Goal: Transaction & Acquisition: Purchase product/service

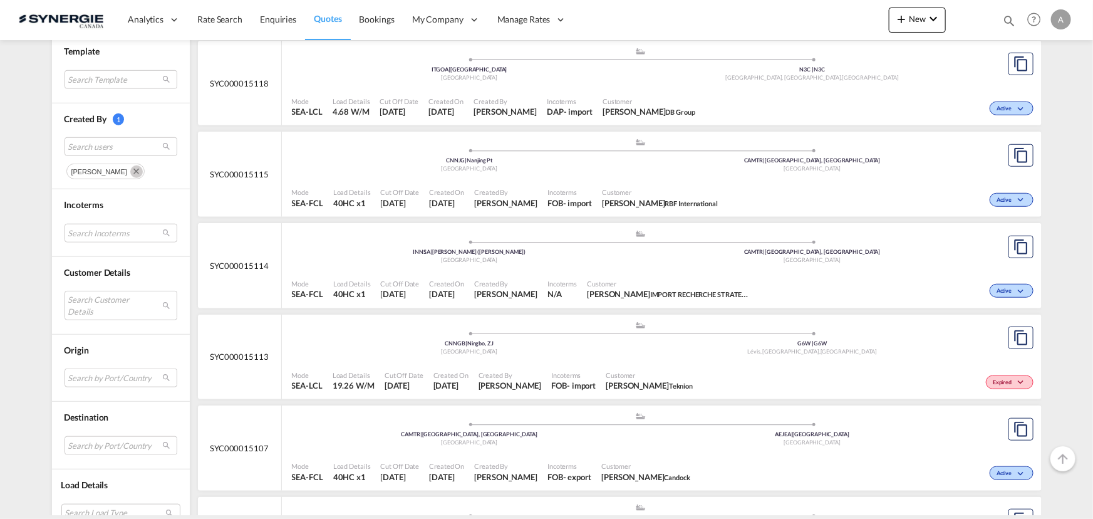
scroll to position [356, 0]
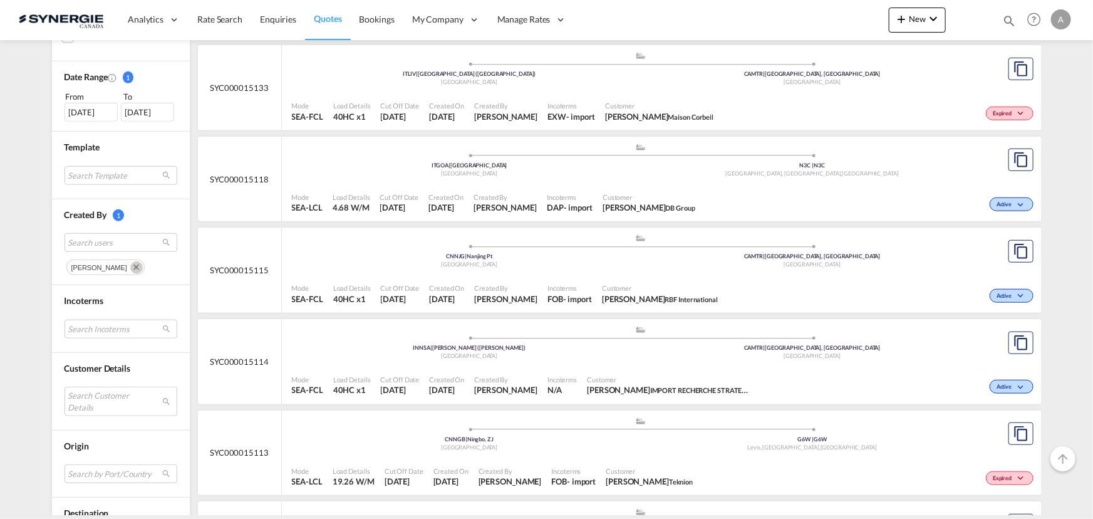
click at [1006, 21] on md-icon "icon-magnify" at bounding box center [1009, 21] width 14 height 14
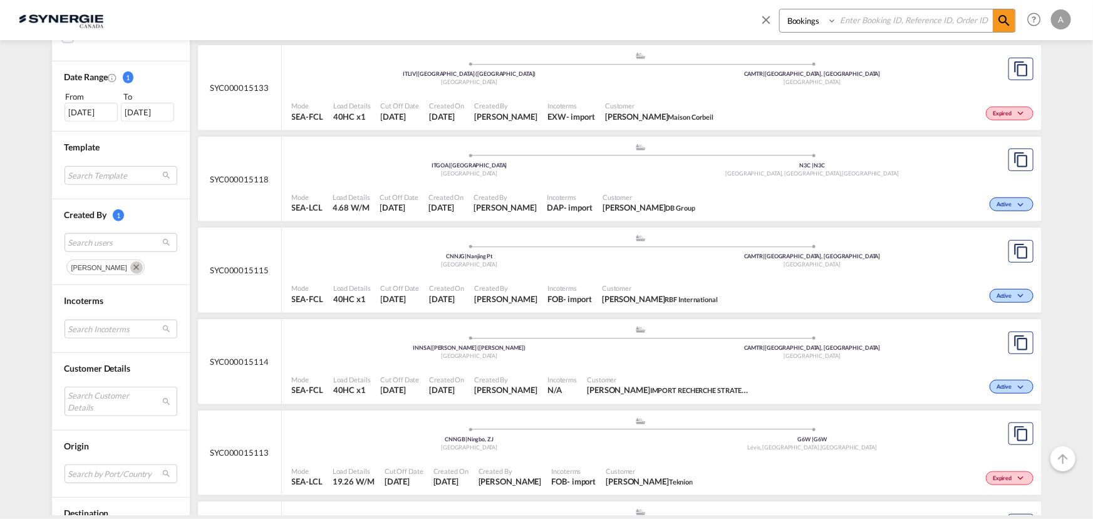
click at [800, 24] on select "Bookings Quotes Enquiries" at bounding box center [809, 20] width 59 height 23
select select "Quotes"
click at [780, 9] on select "Bookings Quotes Enquiries" at bounding box center [809, 20] width 59 height 23
click at [871, 16] on input at bounding box center [915, 20] width 156 height 22
paste input "SYC000013720"
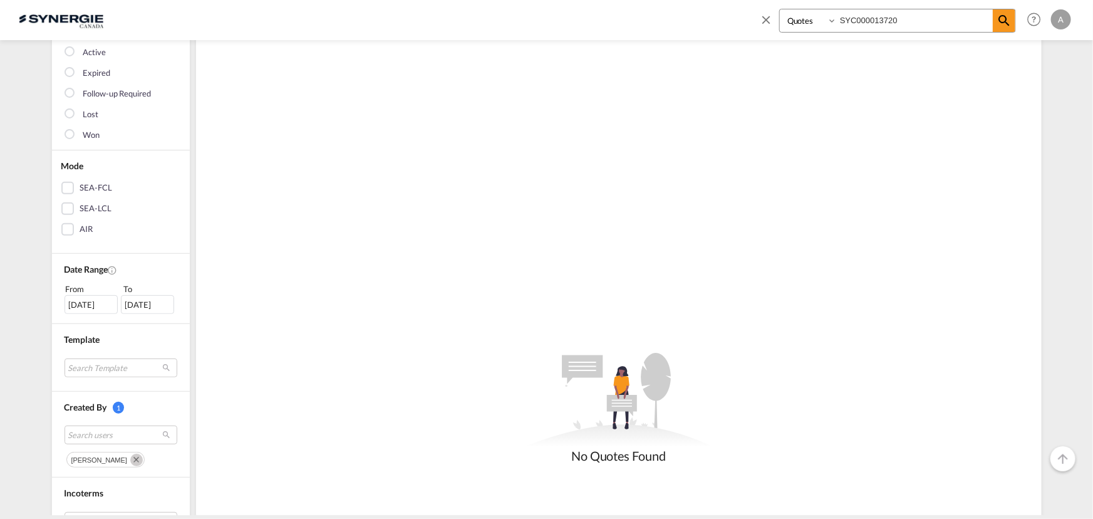
scroll to position [160, 0]
click at [130, 463] on md-icon "Remove" at bounding box center [136, 463] width 13 height 13
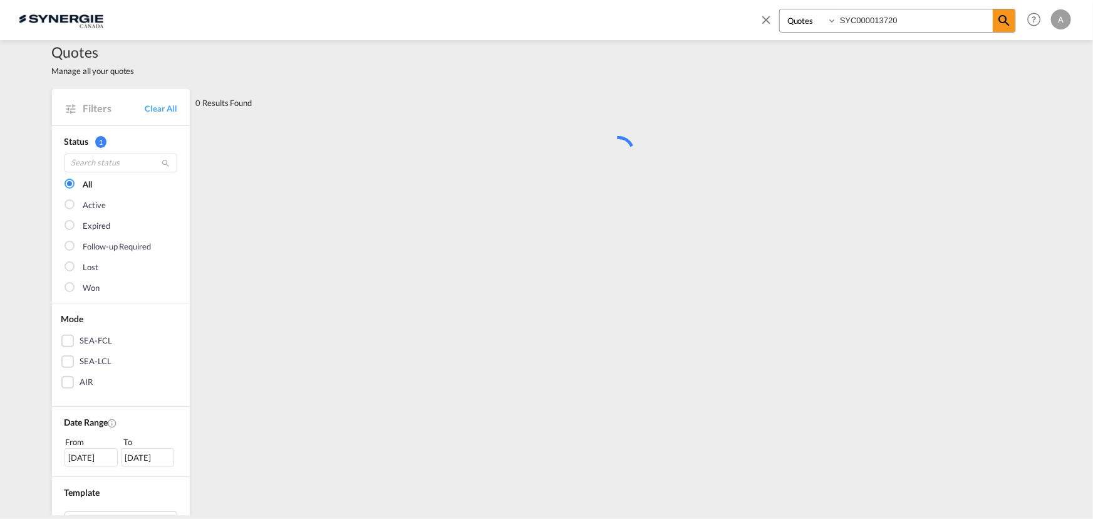
scroll to position [0, 0]
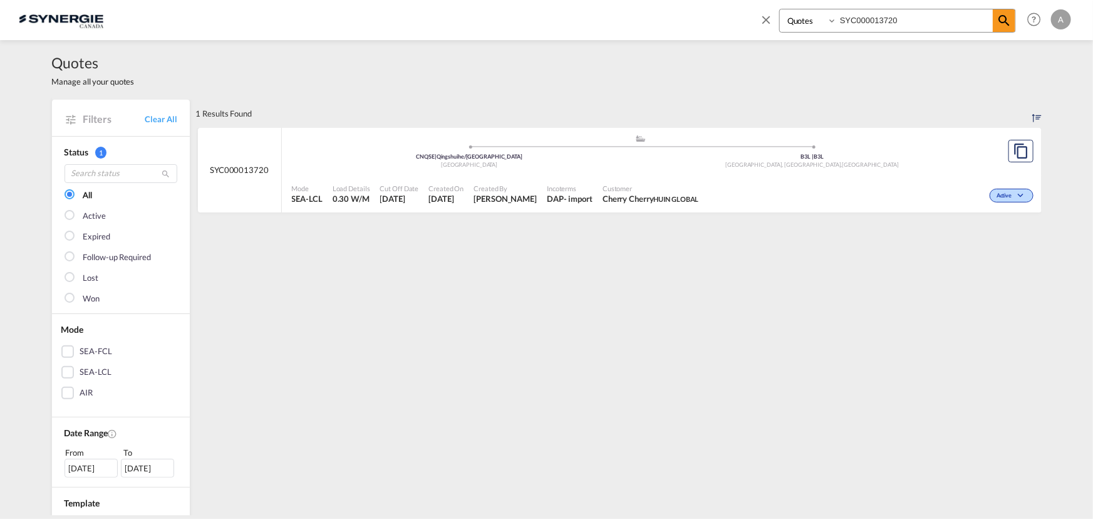
click at [631, 178] on div "Customer Cherry Cherry HUIN GLOBAL" at bounding box center [650, 193] width 106 height 31
drag, startPoint x: 907, startPoint y: 23, endPoint x: 664, endPoint y: 25, distance: 243.6
click at [670, 25] on div "Bookings Quotes Enquiries SYC000013720 Help Resources Product Release A My Prof…" at bounding box center [546, 19] width 1055 height 39
type input "14933"
click at [775, 187] on div "Active" at bounding box center [870, 193] width 333 height 31
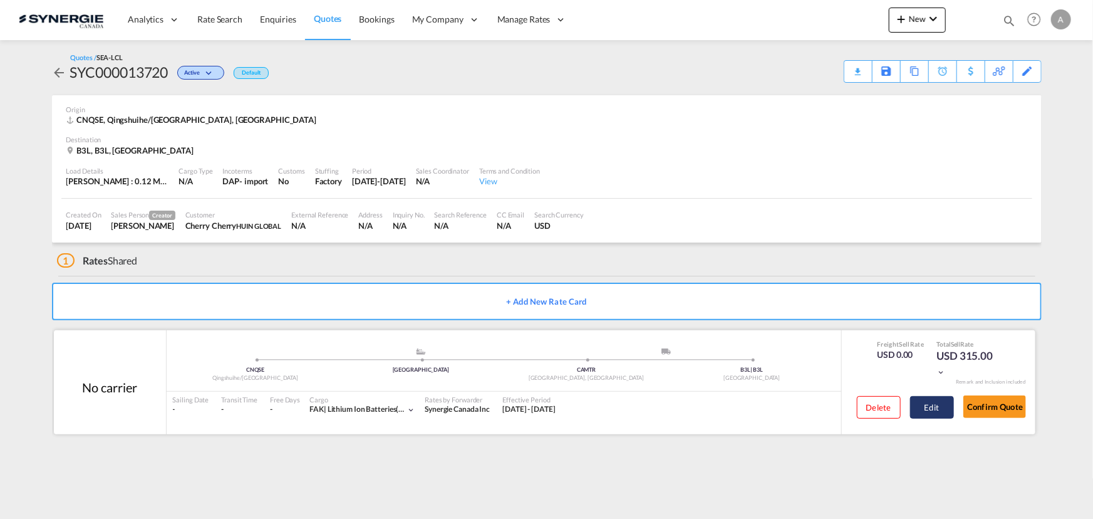
click at [939, 410] on button "Edit" at bounding box center [932, 407] width 44 height 23
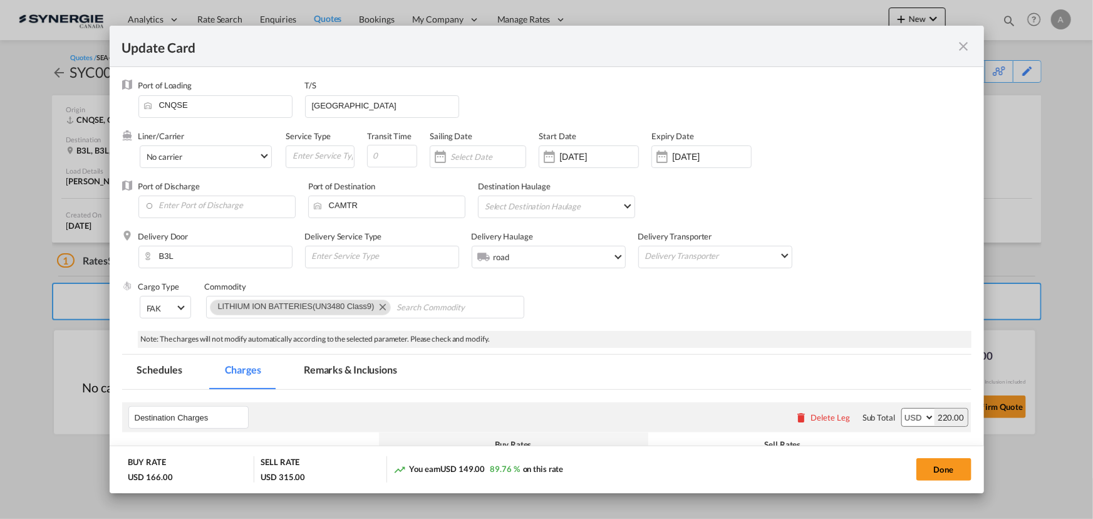
select select "flat"
select select "per_pallet"
select select "per_bl"
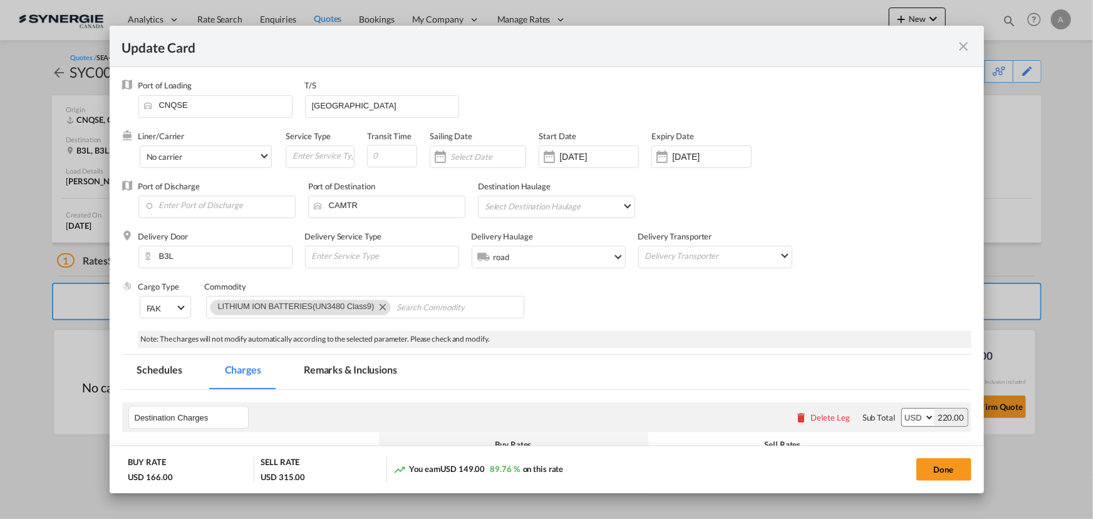
select select "per_shipment"
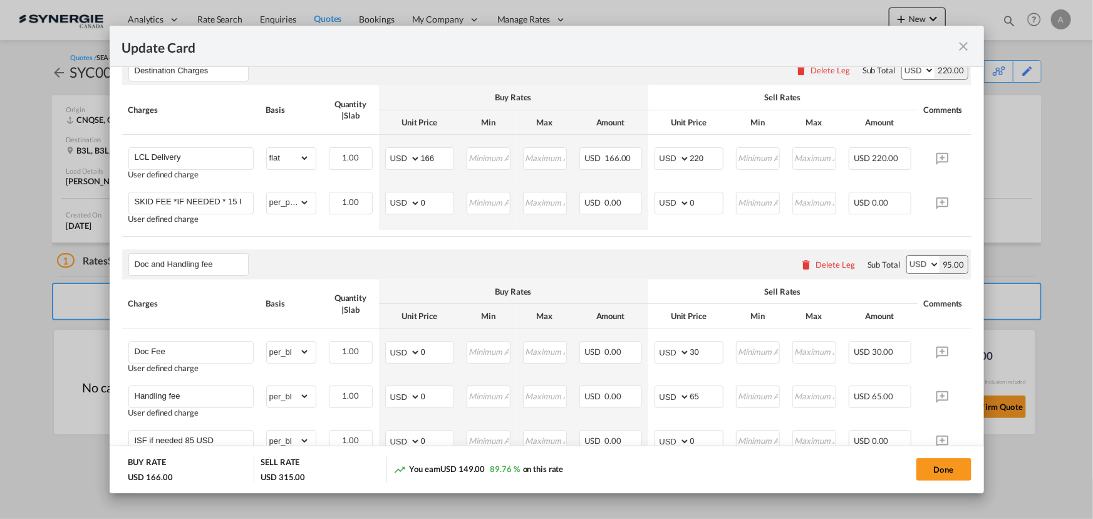
scroll to position [329, 0]
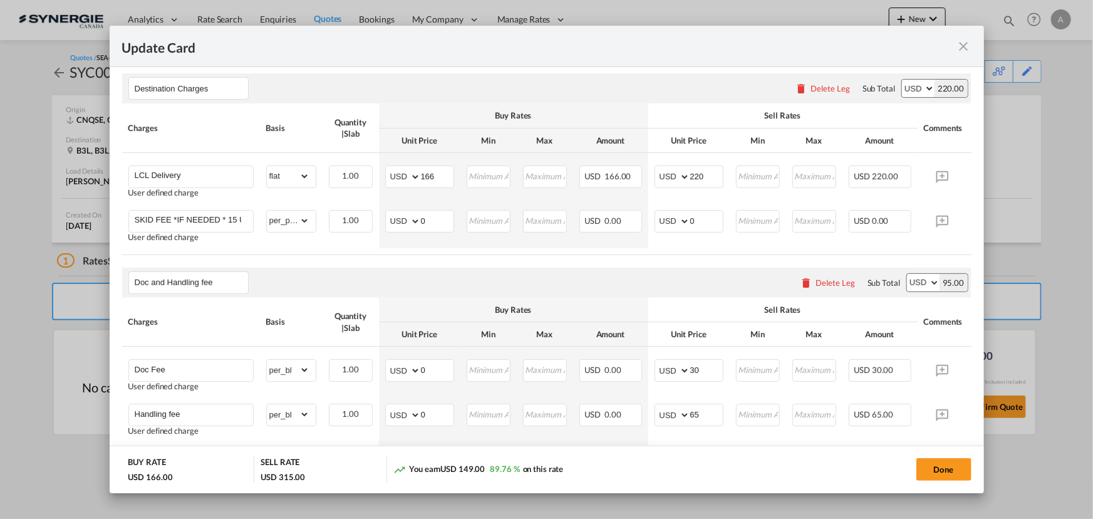
click at [966, 46] on md-icon "icon-close fg-AAA8AD m-0 pointer" at bounding box center [963, 46] width 15 height 15
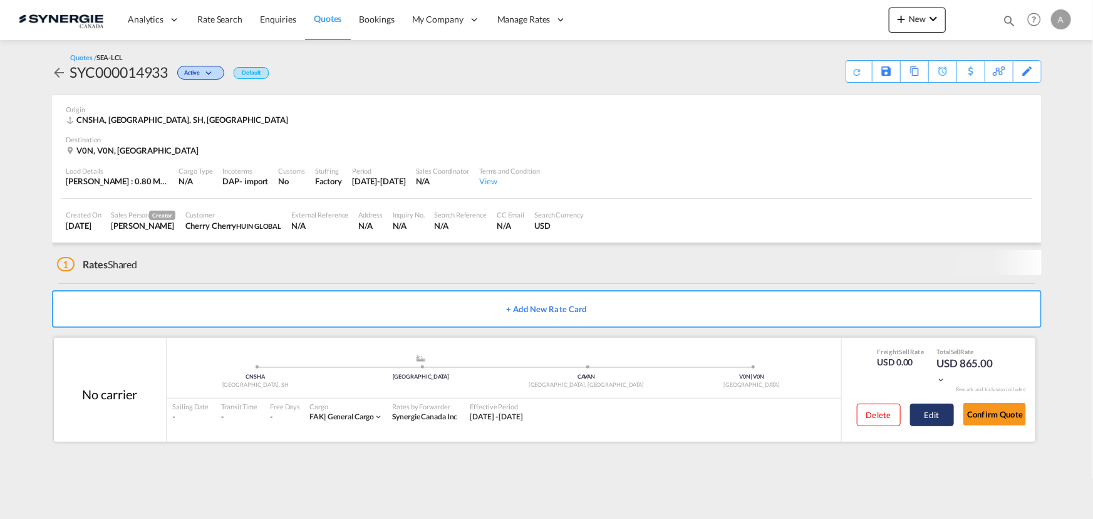
click at [917, 413] on button "Edit" at bounding box center [932, 414] width 44 height 23
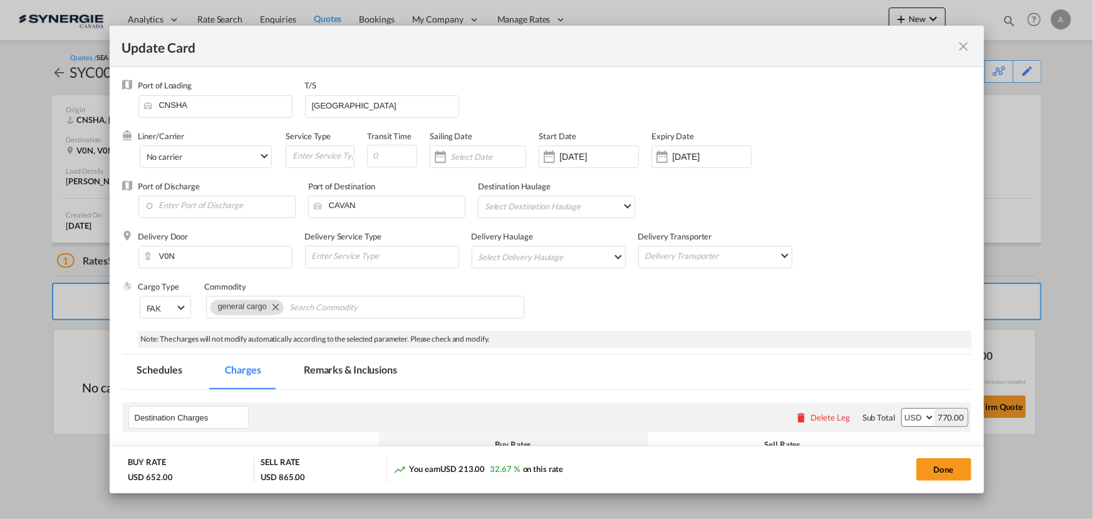
click at [970, 45] on md-icon "icon-close fg-AAA8AD m-0 pointer" at bounding box center [963, 46] width 15 height 15
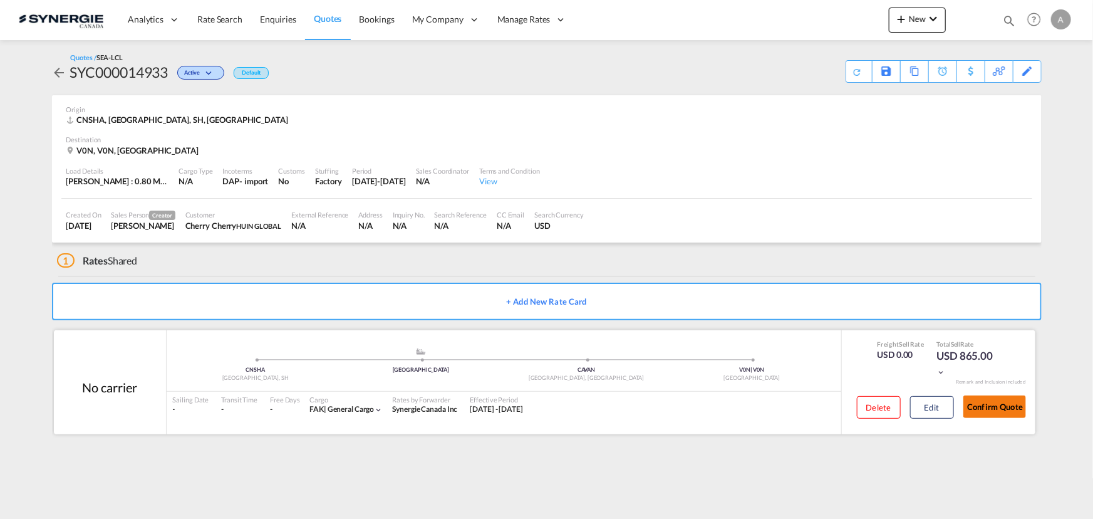
click at [1000, 407] on button "Confirm Quote" at bounding box center [994, 406] width 63 height 23
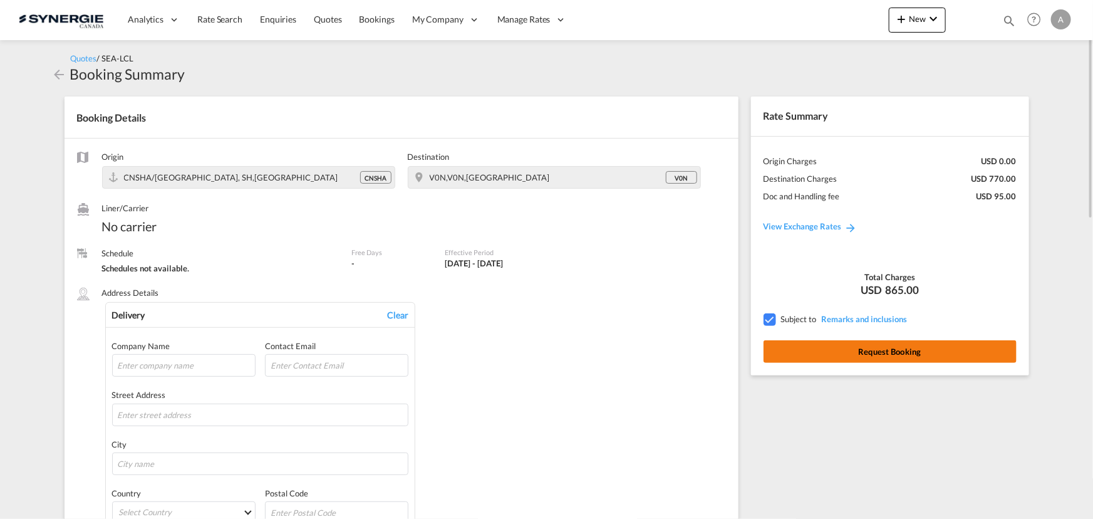
click at [890, 344] on button "Request Booking" at bounding box center [889, 351] width 253 height 23
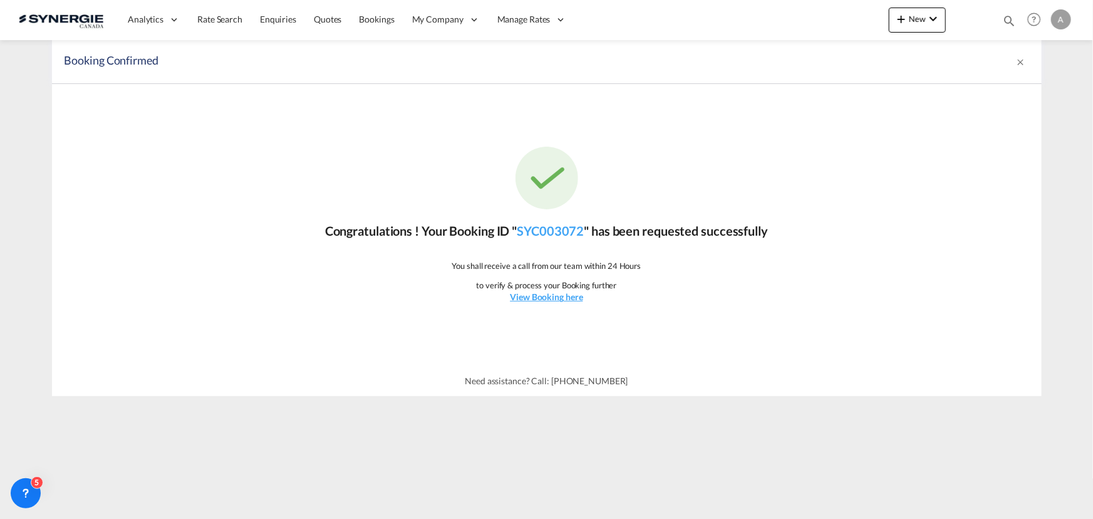
click at [243, 280] on div "Congratulations ! Your Booking ID " SYC003072 " has been requested successfully…" at bounding box center [546, 225] width 989 height 282
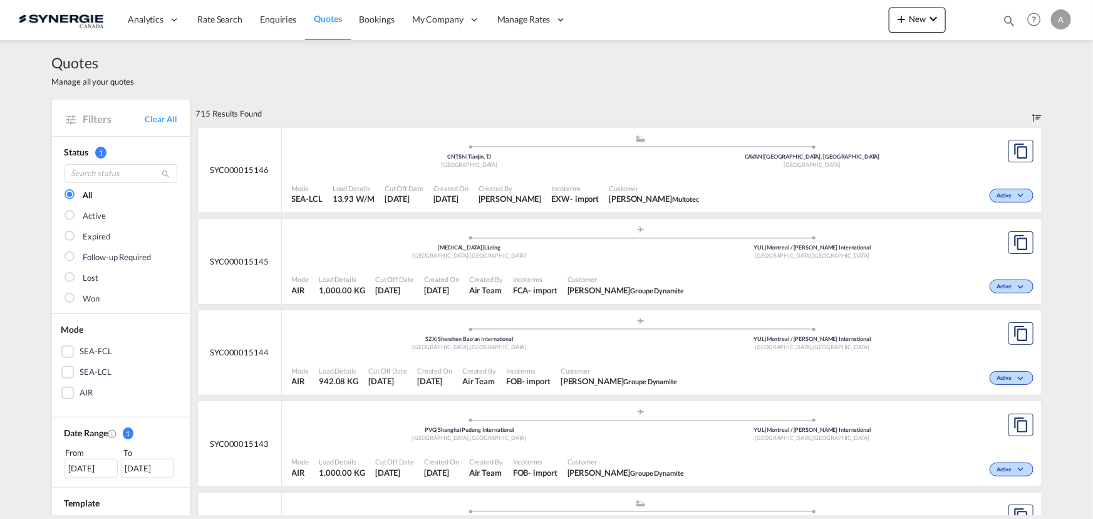
click at [999, 24] on div "Bookings Quotes Enquiries Help Resources Product Release A My Profile Logout" at bounding box center [1034, 19] width 80 height 39
click at [1003, 20] on md-icon "icon-magnify" at bounding box center [1009, 21] width 14 height 14
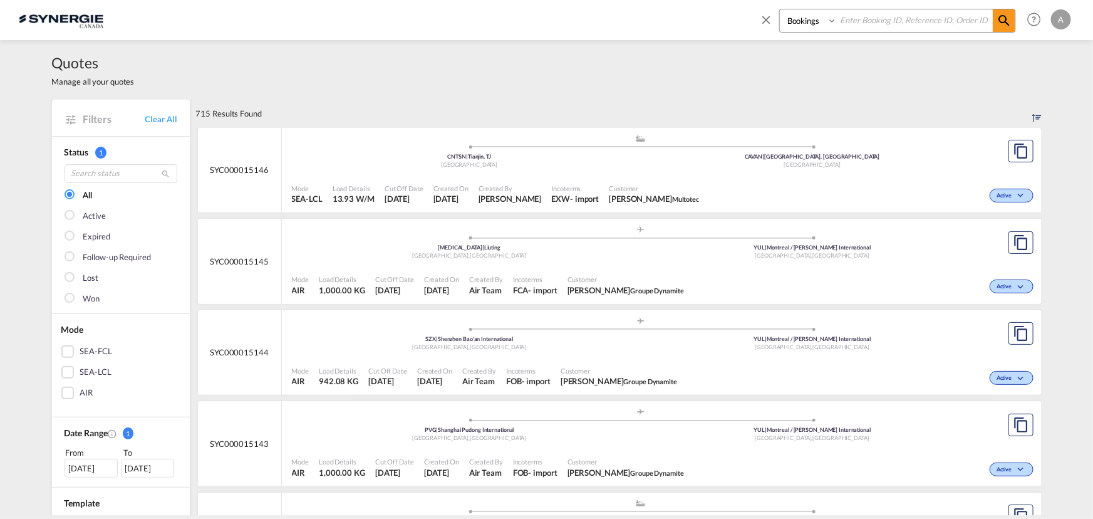
click at [800, 28] on select "Bookings Quotes Enquiries" at bounding box center [809, 20] width 59 height 23
select select "Quotes"
click at [780, 9] on select "Bookings Quotes Enquiries" at bounding box center [809, 20] width 59 height 23
click at [857, 19] on input at bounding box center [915, 20] width 156 height 22
type input "15087"
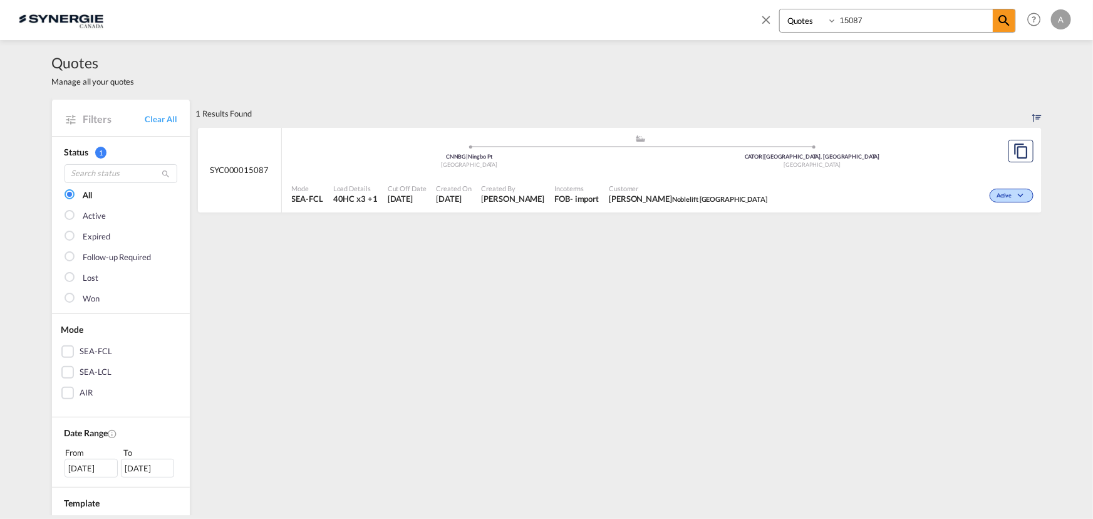
click at [584, 170] on div ".a{fill:#aaa8ad;} .a{fill:#aaa8ad;} CNNBG | Ningbo Pt China CATOR | Toronto, ON…" at bounding box center [641, 153] width 698 height 38
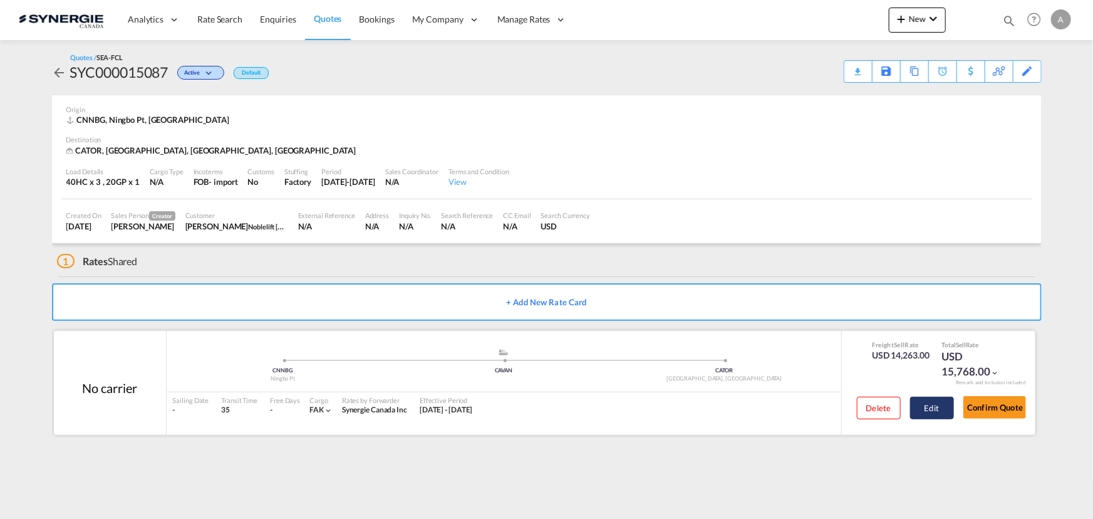
click at [921, 405] on button "Edit" at bounding box center [932, 407] width 44 height 23
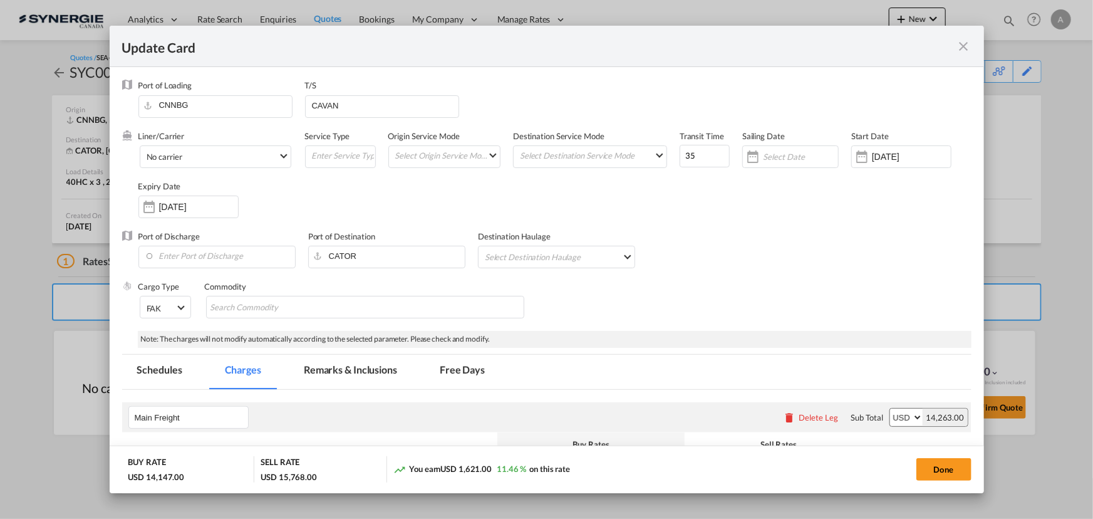
select select "per equipment"
select select "per container"
select select "per B/L"
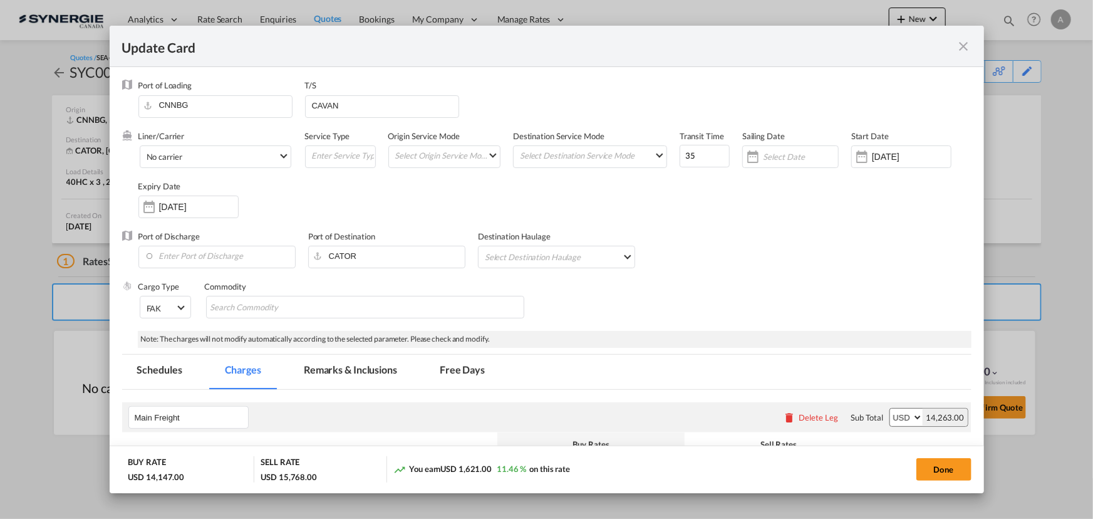
select select "per B/L"
select select "per shipment"
click at [369, 366] on md-tab-item "Remarks & Inclusions" at bounding box center [350, 371] width 123 height 34
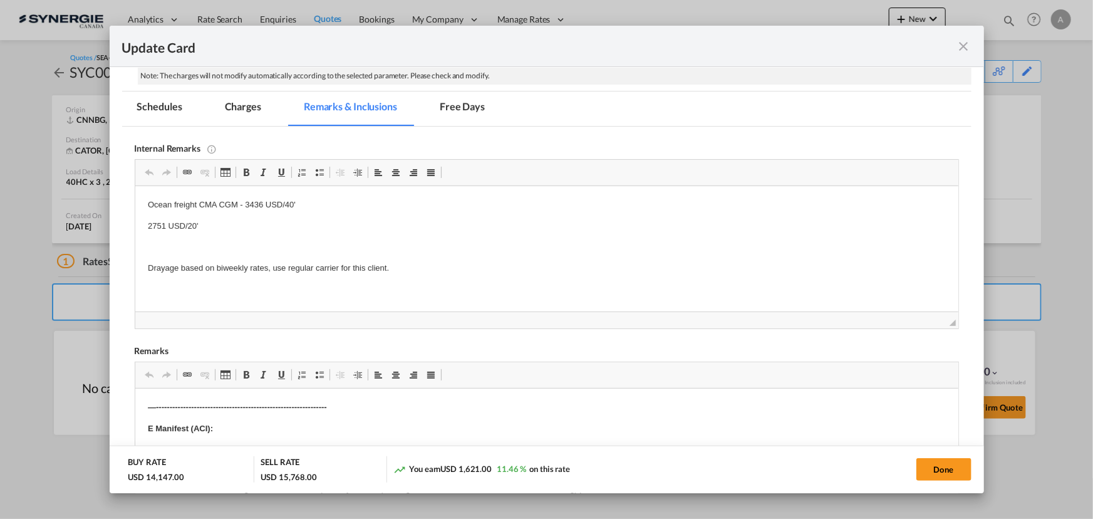
scroll to position [245, 0]
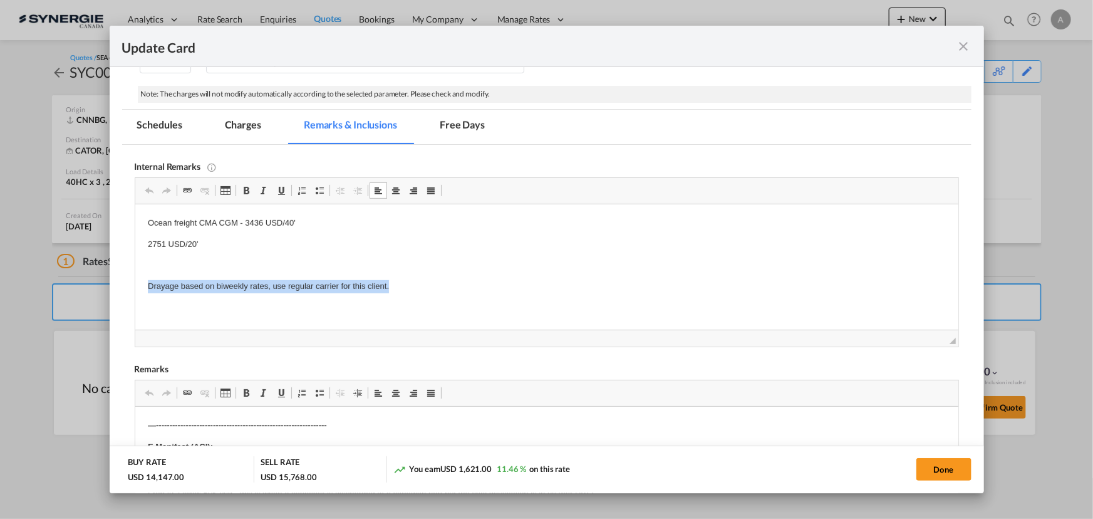
drag, startPoint x: 408, startPoint y: 291, endPoint x: 130, endPoint y: 288, distance: 278.7
click at [135, 288] on html "Ocean freight CMA CGM - 3436 USD/40' 2751 USD/20' Drayage based on biweekly rat…" at bounding box center [546, 254] width 823 height 101
drag, startPoint x: 268, startPoint y: 232, endPoint x: 308, endPoint y: 222, distance: 41.5
click at [269, 232] on body "Ocean freight CMA CGM - 3436 USD/40' 2751 USD/20' Drayage based on biweekly rat…" at bounding box center [546, 255] width 798 height 76
drag, startPoint x: 309, startPoint y: 221, endPoint x: 232, endPoint y: 217, distance: 76.5
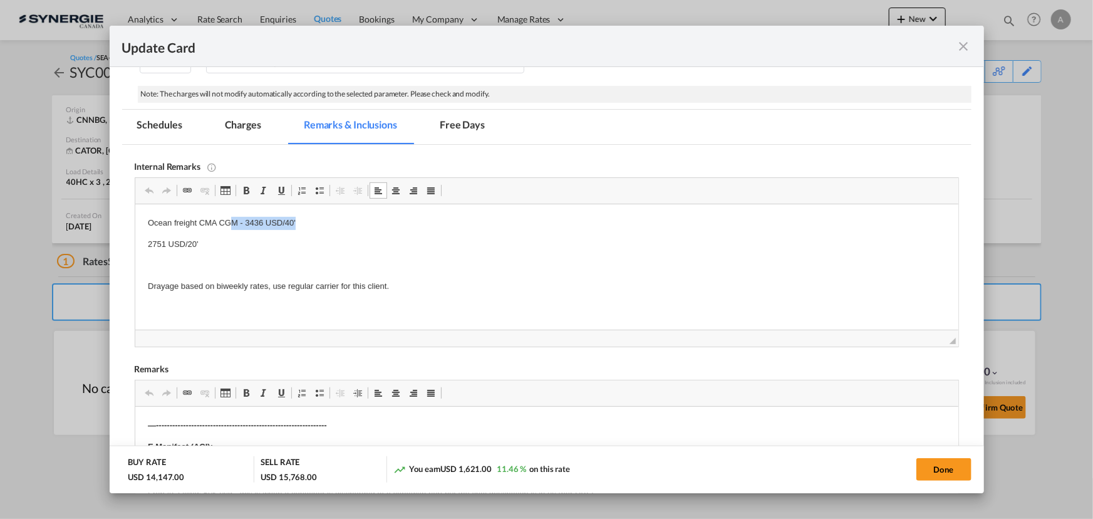
click at [232, 217] on p "Ocean freight CMA CGM - 3436 USD/40'" at bounding box center [546, 223] width 798 height 13
click at [245, 240] on p "2751 USD/20'" at bounding box center [546, 244] width 798 height 13
drag, startPoint x: 298, startPoint y: 225, endPoint x: 244, endPoint y: 227, distance: 54.5
click at [244, 227] on p "Ocean freight CMA CGM - 3436 USD/40'" at bounding box center [546, 223] width 798 height 13
click at [234, 125] on md-tab-item "Charges" at bounding box center [243, 127] width 66 height 34
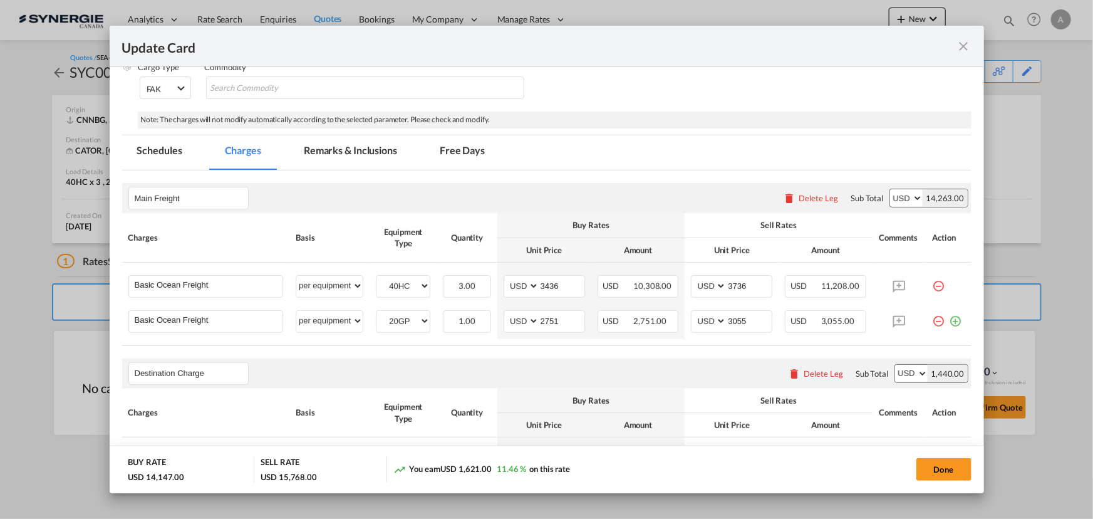
scroll to position [188, 0]
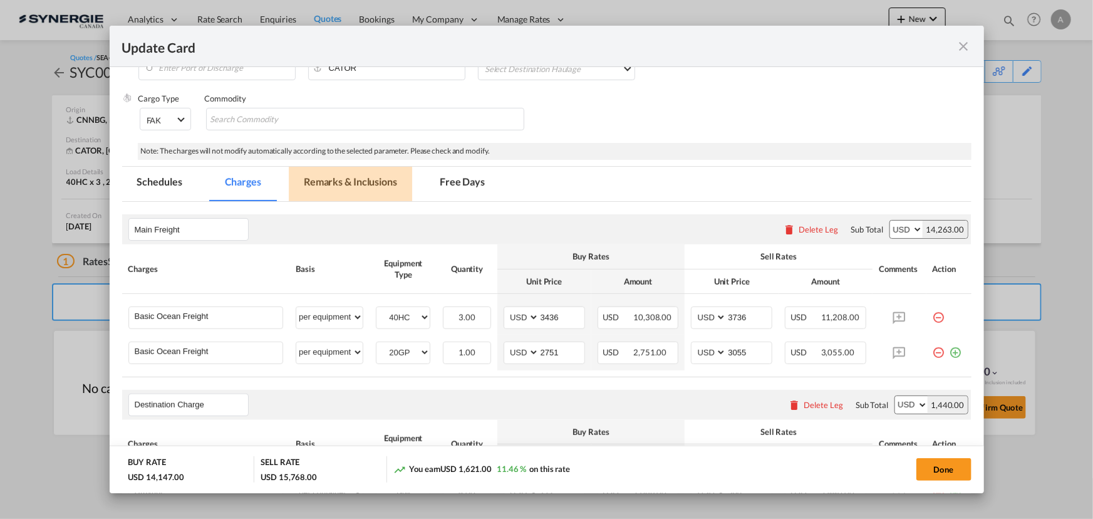
click at [352, 185] on md-tab-item "Remarks & Inclusions" at bounding box center [350, 184] width 123 height 34
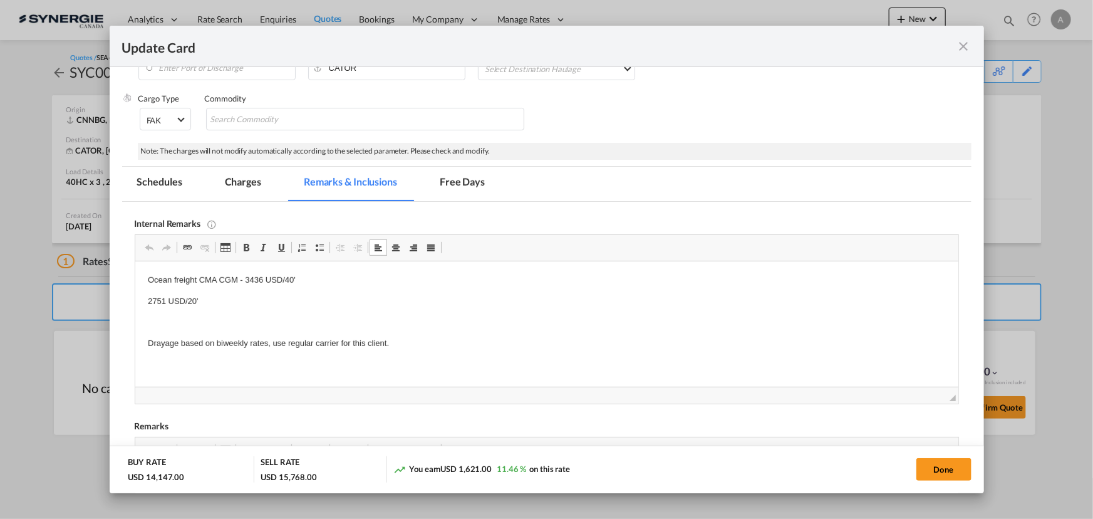
click at [247, 180] on md-tab-item "Charges" at bounding box center [243, 184] width 66 height 34
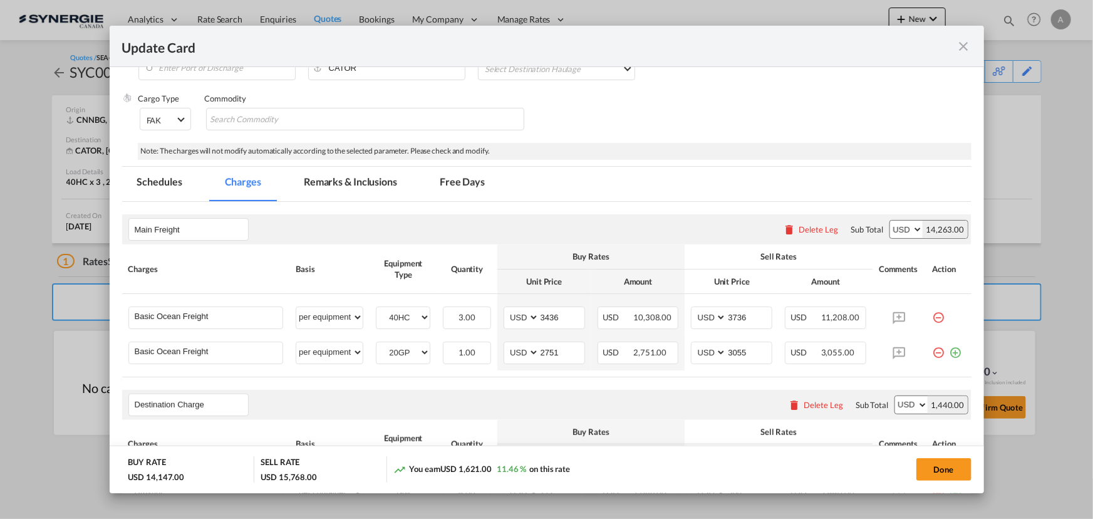
click at [323, 182] on md-tab-item "Remarks & Inclusions" at bounding box center [350, 184] width 123 height 34
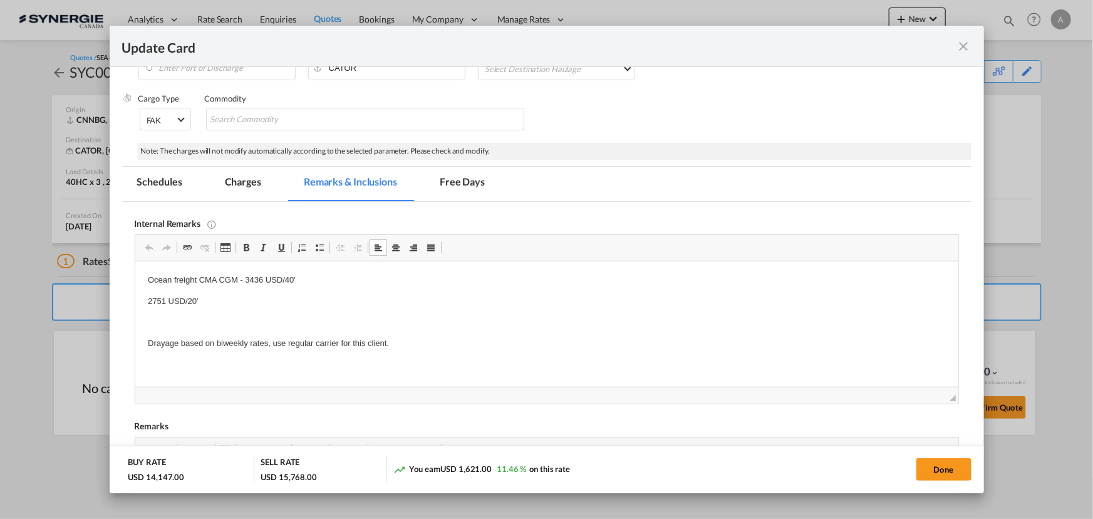
scroll to position [359, 0]
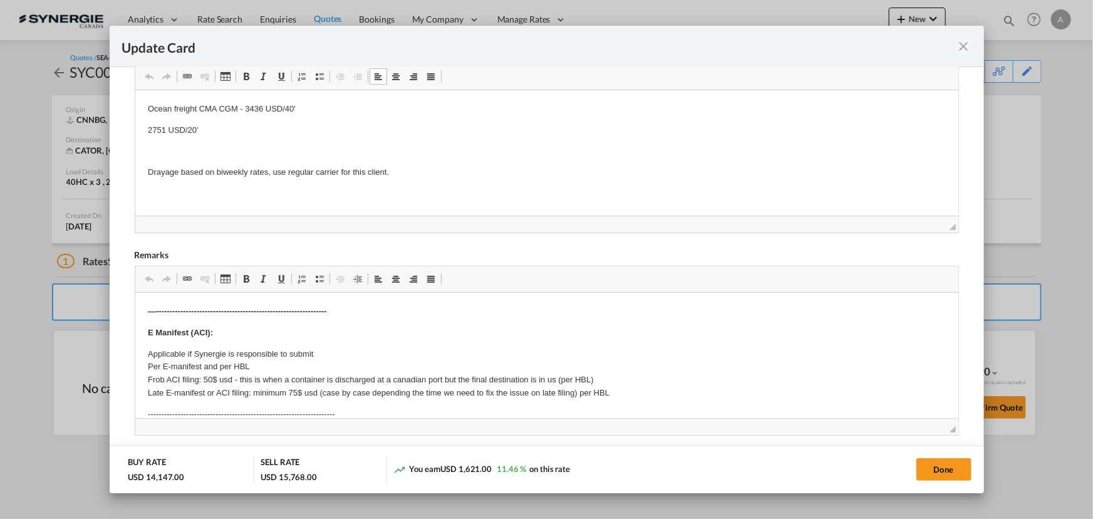
click at [381, 177] on p "Drayage based on biweekly rates, use regular carrier for this client." at bounding box center [546, 172] width 798 height 13
click at [475, 43] on div "Update Card" at bounding box center [539, 46] width 834 height 16
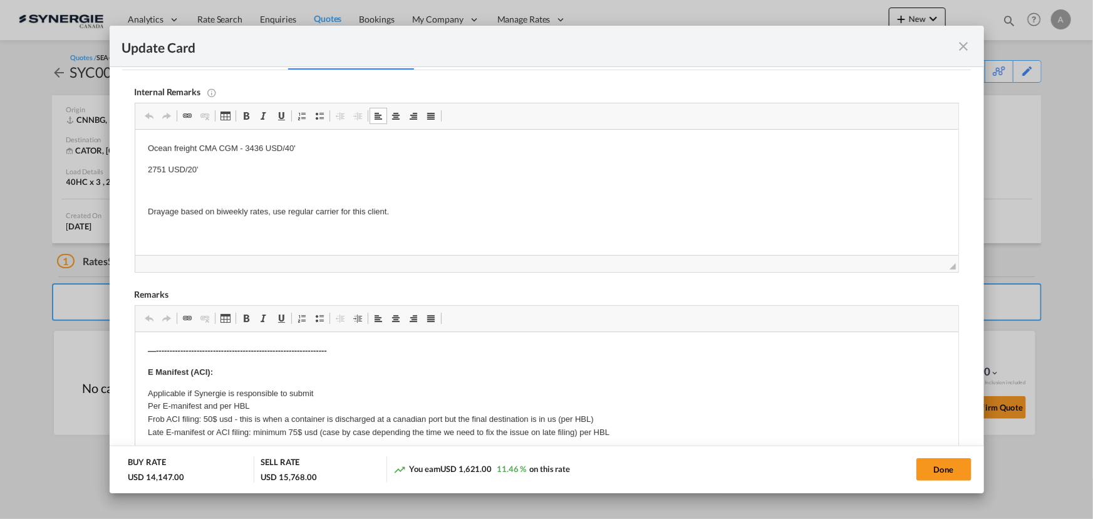
scroll to position [302, 0]
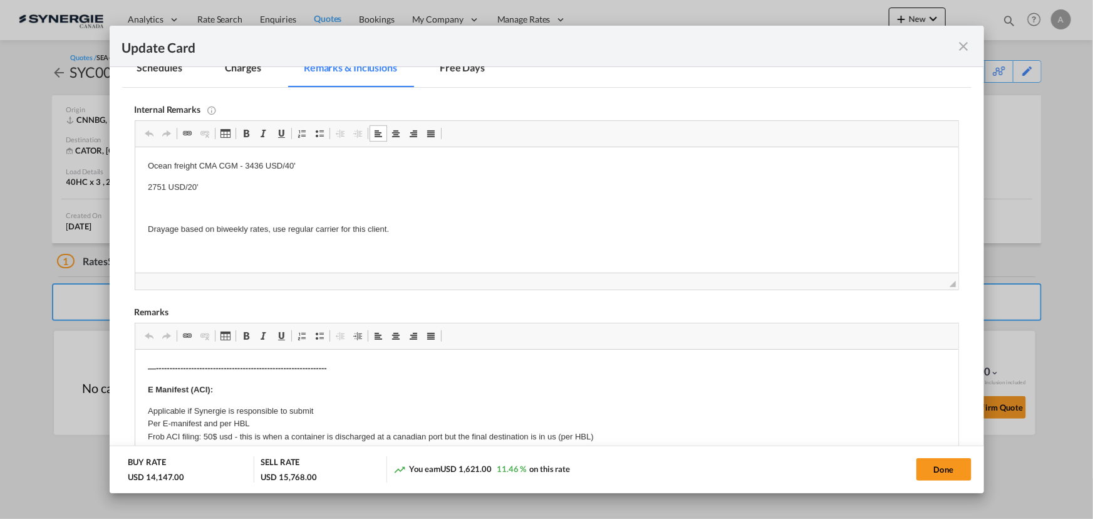
click at [413, 226] on p "Drayage based on biweekly rates, use regular carrier for this client." at bounding box center [546, 229] width 798 height 13
click at [238, 199] on body "Ocean freight CMA CGM - 3436 USD/40' 2751 USD/20' Drayage based on biweekly rat…" at bounding box center [546, 198] width 798 height 76
drag, startPoint x: 402, startPoint y: 227, endPoint x: 135, endPoint y: 234, distance: 266.8
click at [135, 234] on html "Ocean freight CMA CGM - 3436 USD/40' 2751 USD/20' Drayage based on biweekly rat…" at bounding box center [546, 197] width 823 height 101
click at [261, 72] on md-tab-item "Charges" at bounding box center [243, 70] width 66 height 34
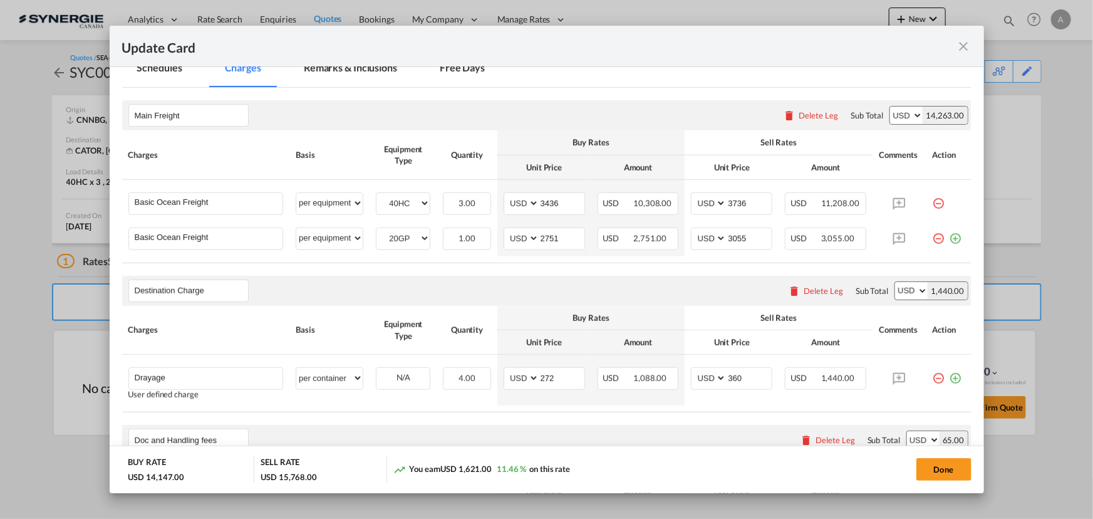
click at [354, 75] on md-tab-item "Remarks & Inclusions" at bounding box center [350, 70] width 123 height 34
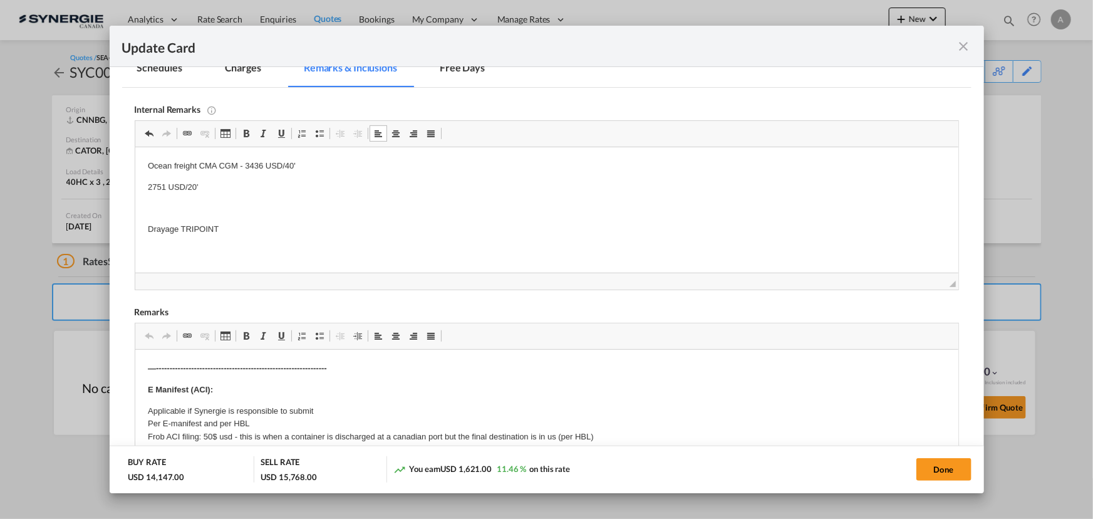
click at [240, 232] on p "Drayage TRIPOINT" at bounding box center [546, 229] width 798 height 13
click at [939, 468] on button "Done" at bounding box center [943, 469] width 55 height 23
type input "[DATE]"
type input "13 Oct 2025"
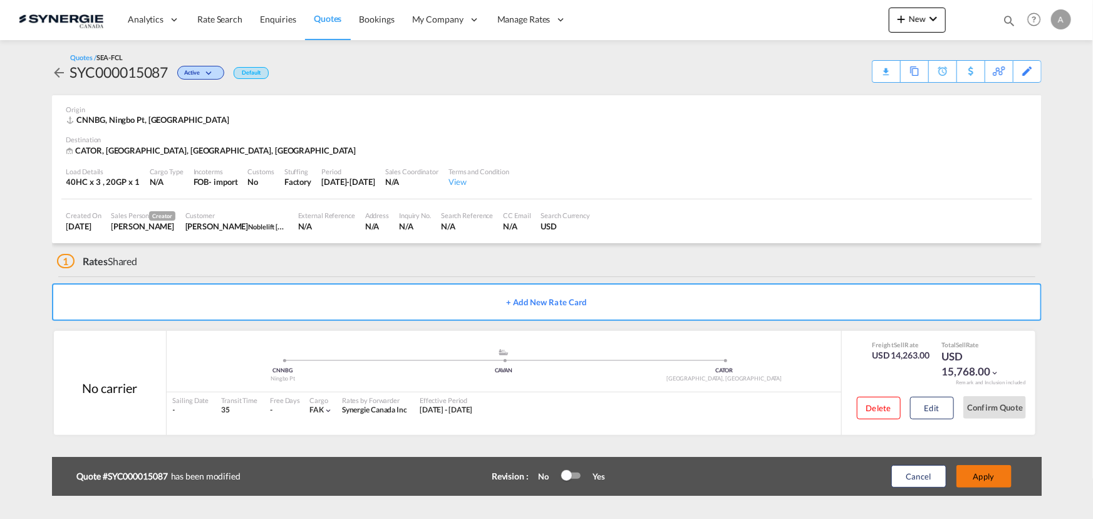
click at [984, 471] on button "Apply" at bounding box center [983, 476] width 55 height 23
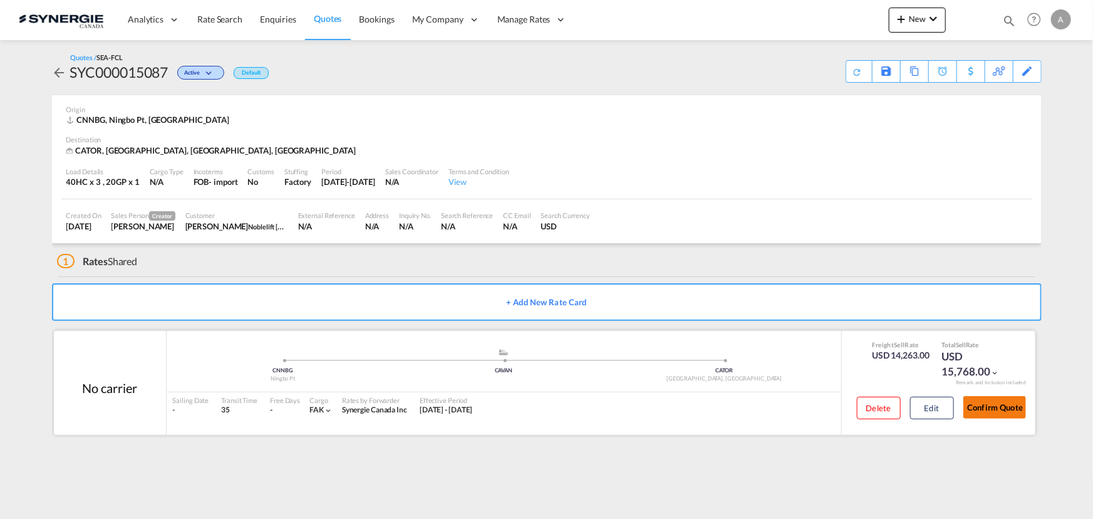
click at [998, 409] on button "Confirm Quote" at bounding box center [994, 407] width 63 height 23
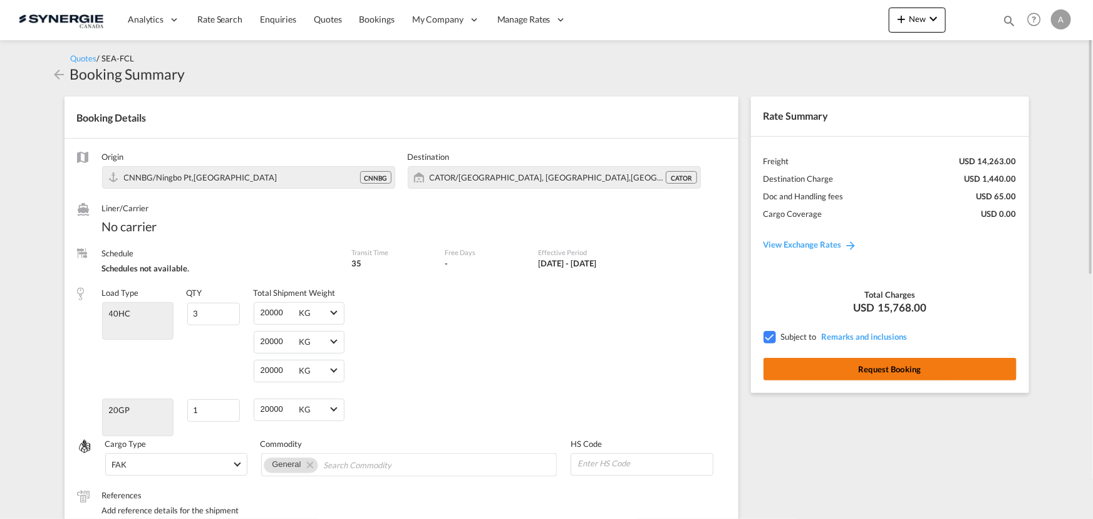
click at [817, 368] on button "Request Booking" at bounding box center [889, 369] width 253 height 23
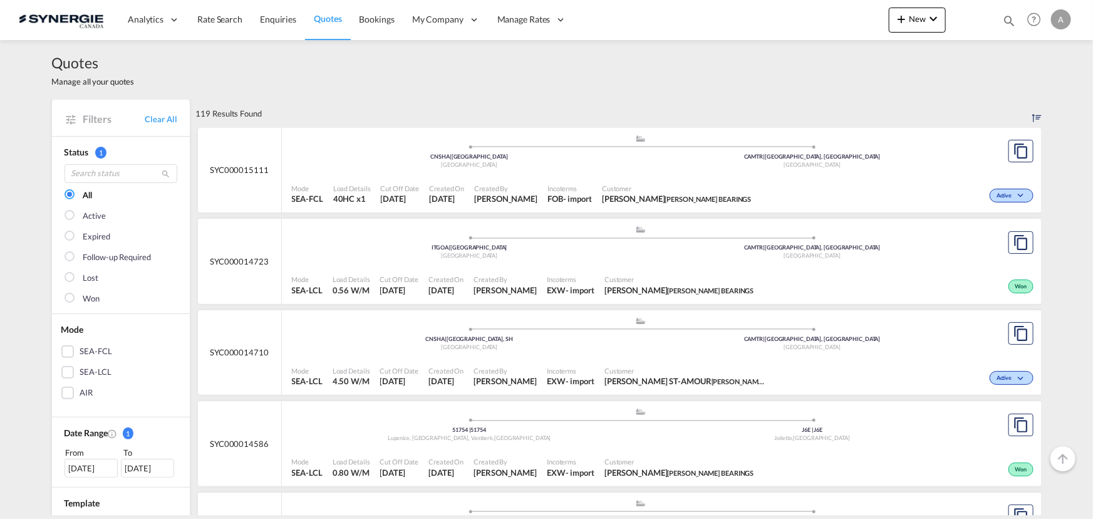
scroll to position [1252, 0]
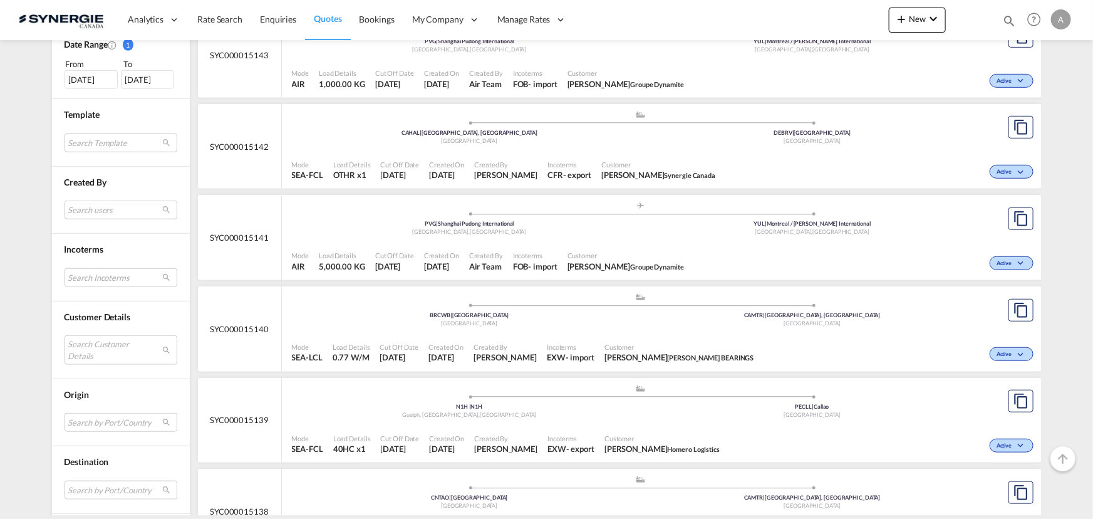
scroll to position [398, 0]
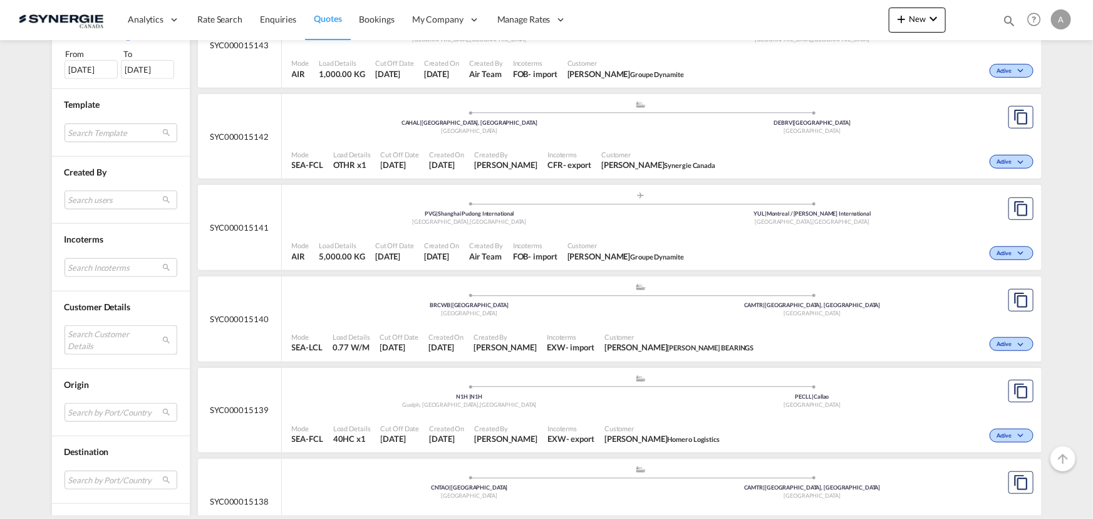
drag, startPoint x: 88, startPoint y: 342, endPoint x: 98, endPoint y: 327, distance: 17.7
click at [88, 342] on md-select "Search Customer Details user name user jay Sakr j.sakr@gosynergie.com | synergi…" at bounding box center [121, 339] width 113 height 29
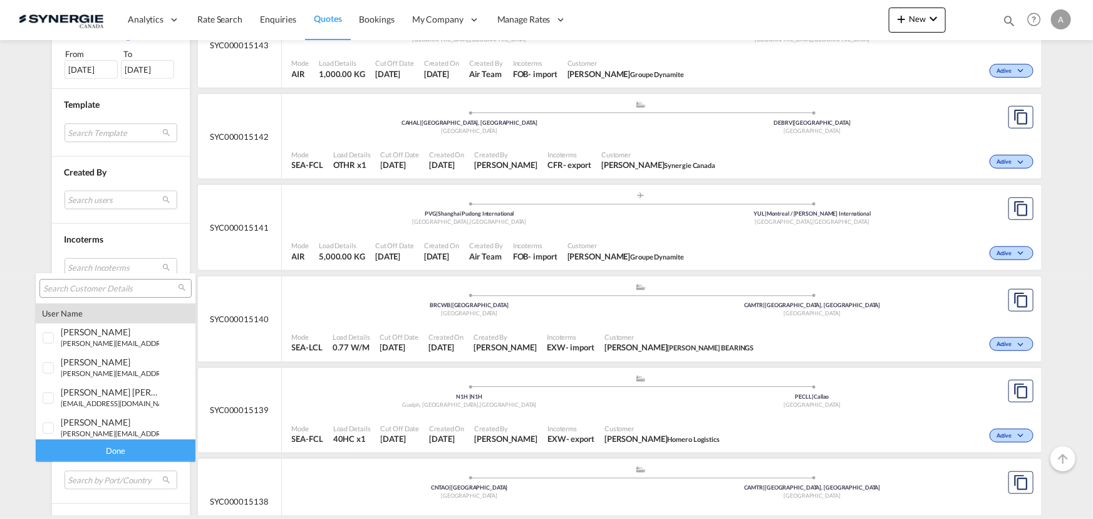
click at [106, 289] on input "search" at bounding box center [110, 288] width 135 height 11
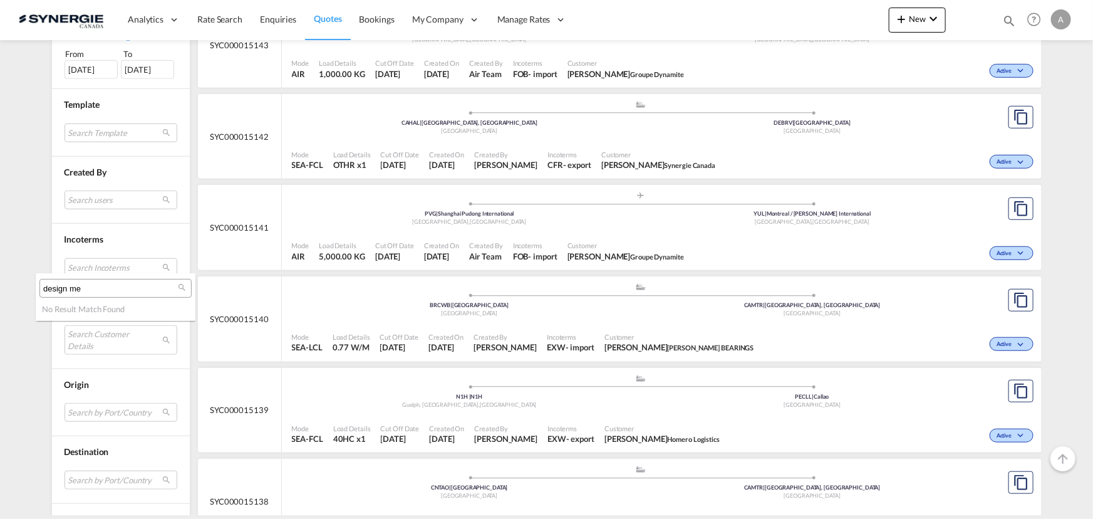
click at [94, 292] on input "design me" at bounding box center [110, 288] width 135 height 11
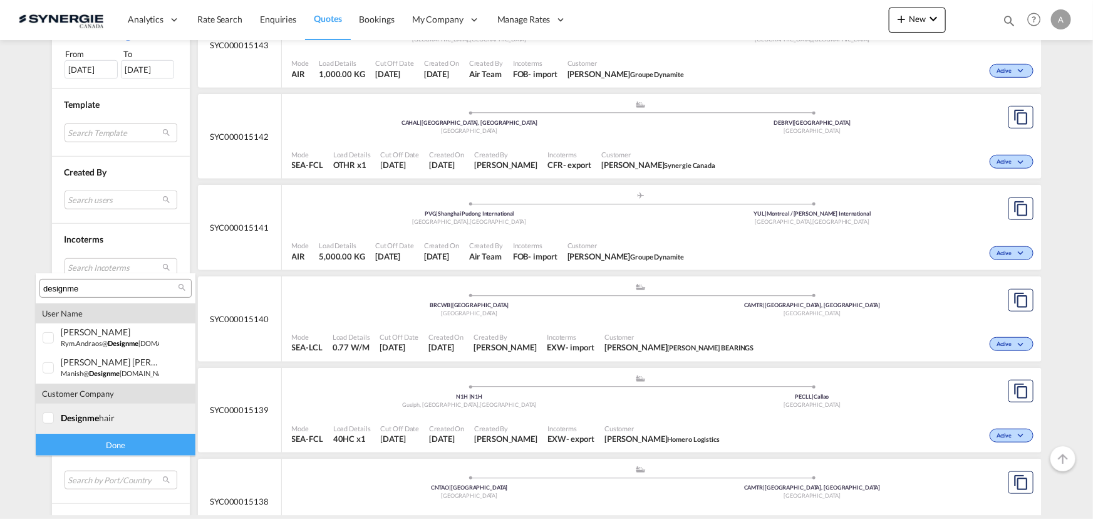
type input "designme"
click at [55, 414] on div at bounding box center [49, 418] width 13 height 13
click at [85, 438] on div "Done" at bounding box center [116, 444] width 160 height 22
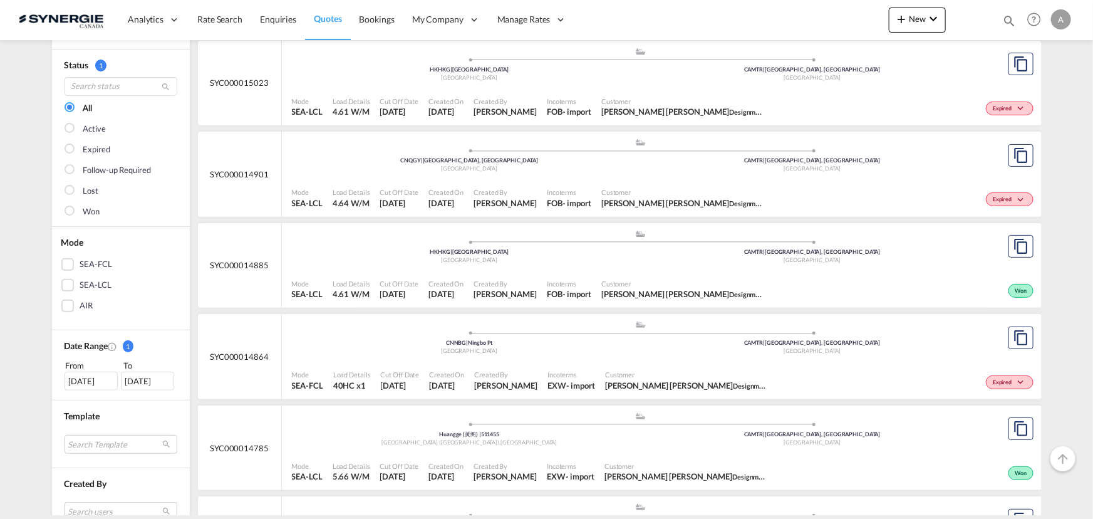
scroll to position [113, 0]
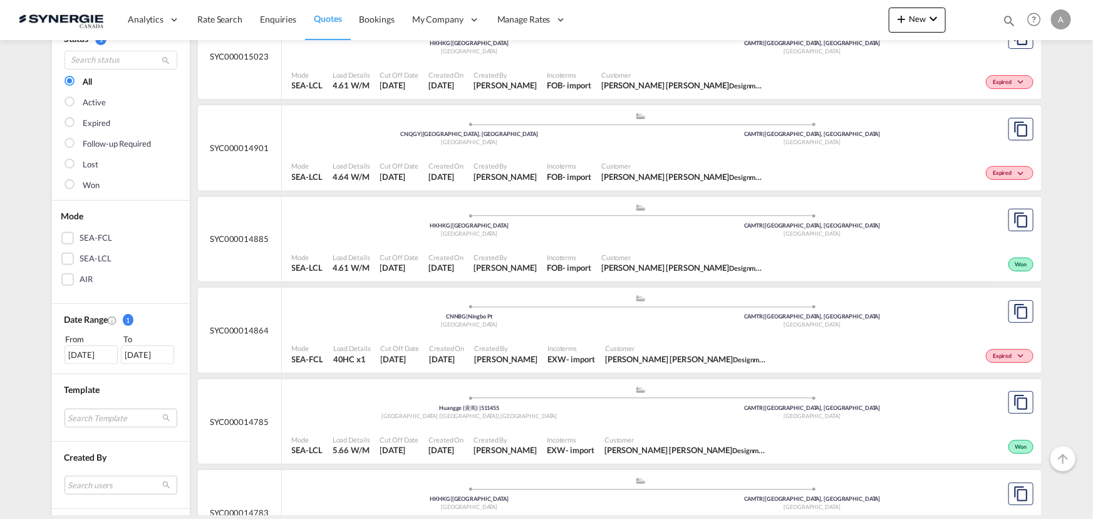
click at [537, 330] on div ".a{fill:#aaa8ad;} .a{fill:#aaa8ad;} CNNBG | Ningbo Pt China CAMTR | Montreal, Q…" at bounding box center [641, 313] width 698 height 38
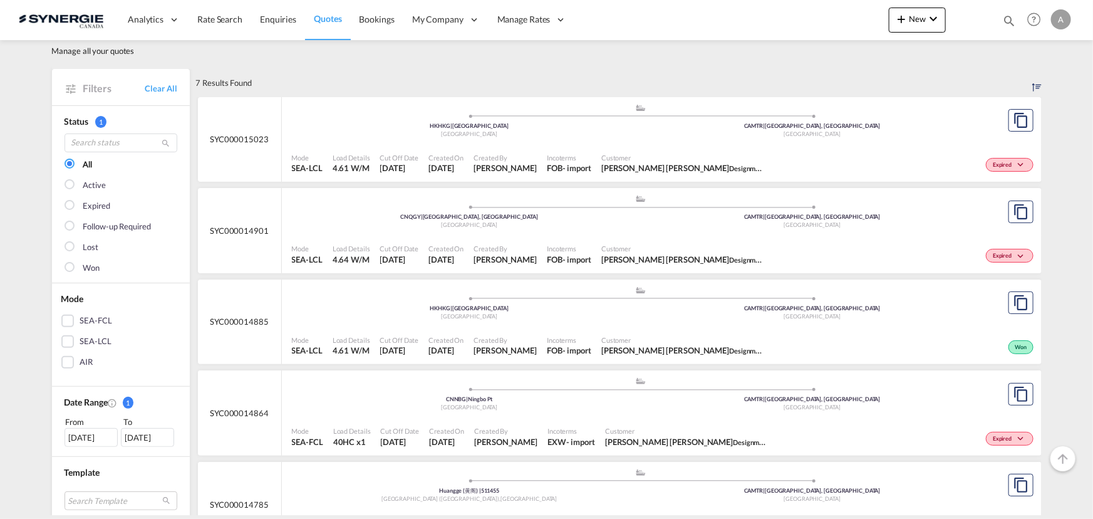
scroll to position [0, 0]
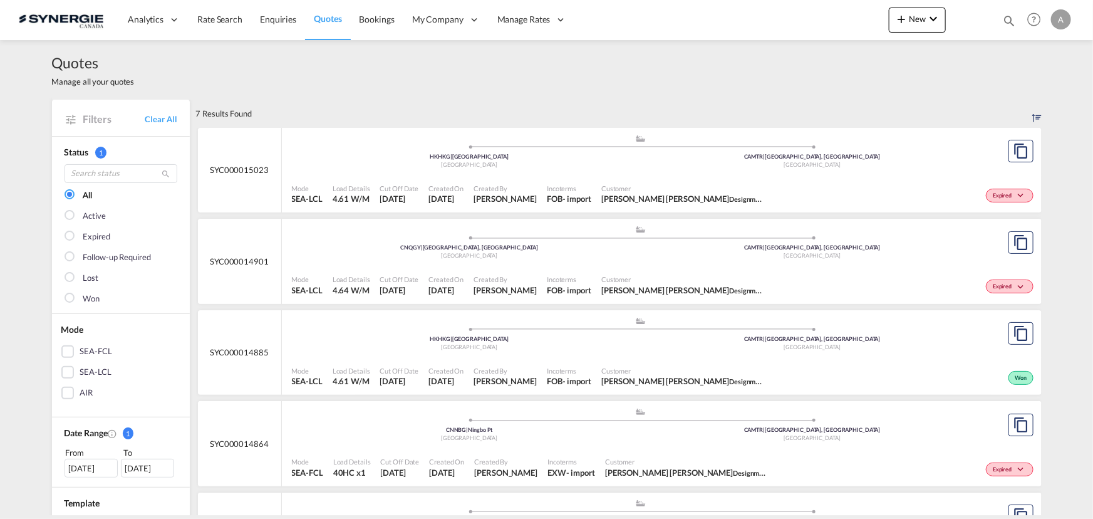
click at [565, 137] on div ".a{fill:#aaa8ad;} .a{fill:#aaa8ad;}" at bounding box center [640, 141] width 343 height 13
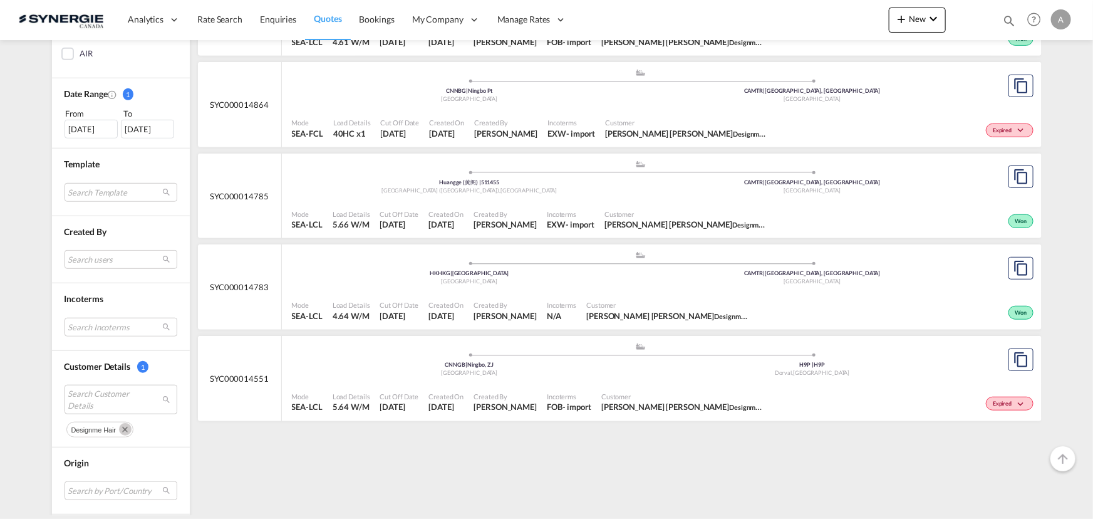
scroll to position [341, 0]
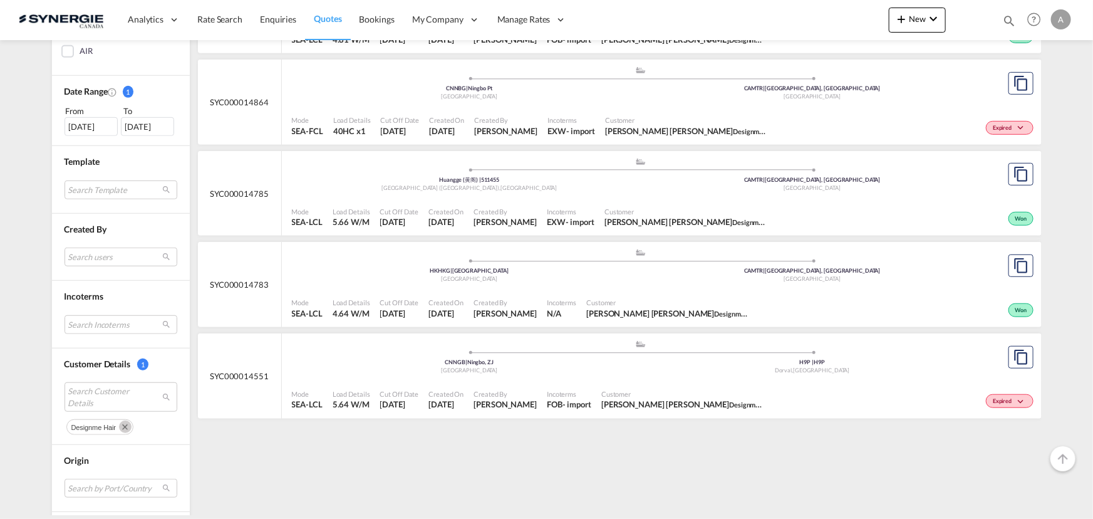
click at [633, 212] on span "Customer" at bounding box center [685, 211] width 163 height 9
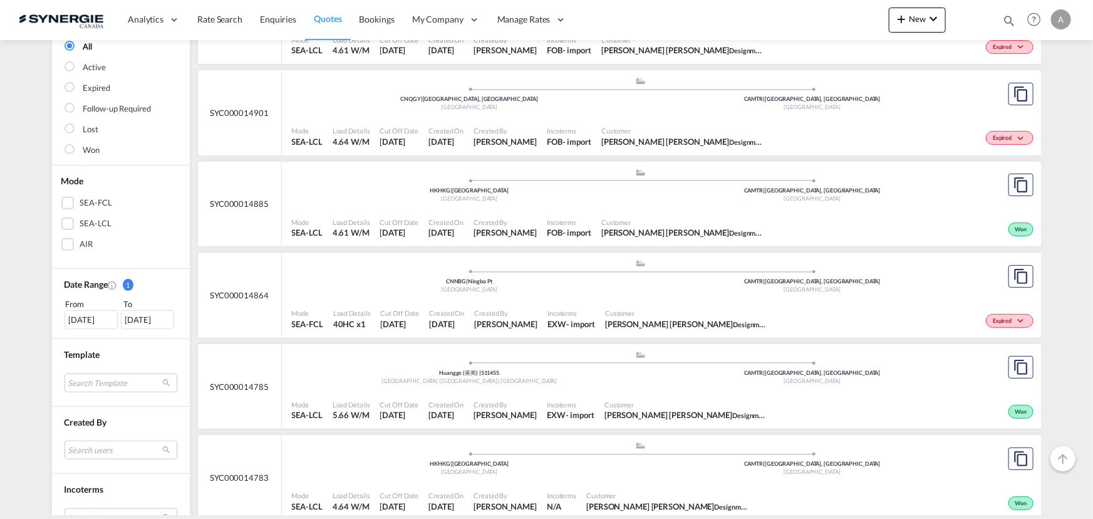
scroll to position [0, 0]
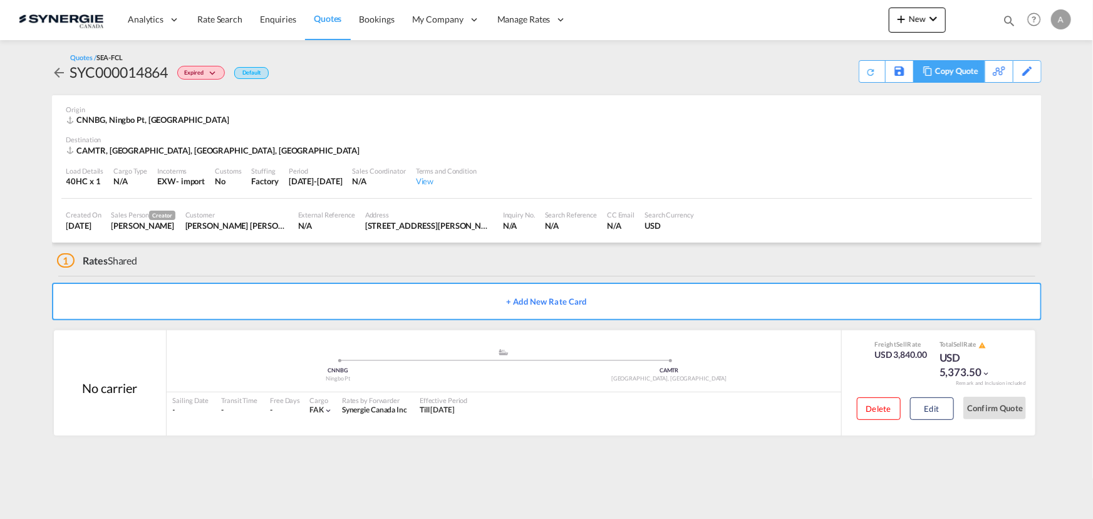
click at [962, 76] on div "Copy Quote" at bounding box center [956, 71] width 43 height 21
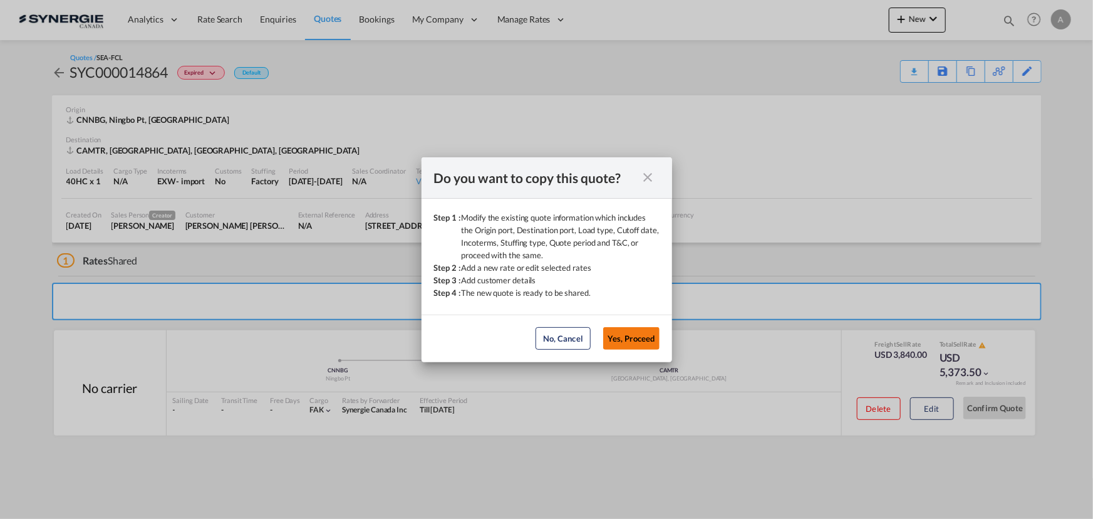
click at [619, 336] on button "Yes, Proceed" at bounding box center [631, 338] width 56 height 23
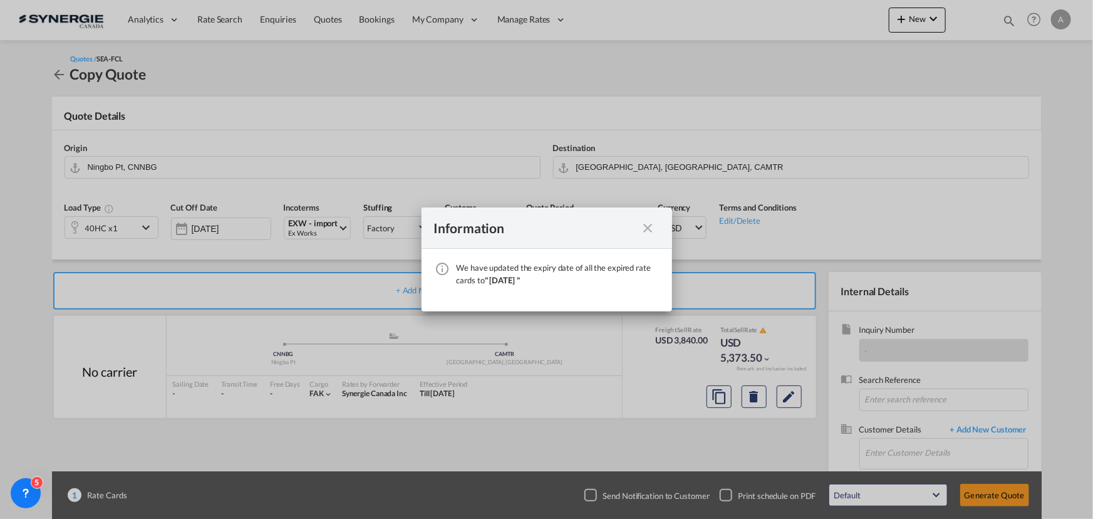
click at [651, 228] on md-icon "icon-close fg-AAA8AD cursor" at bounding box center [648, 227] width 15 height 15
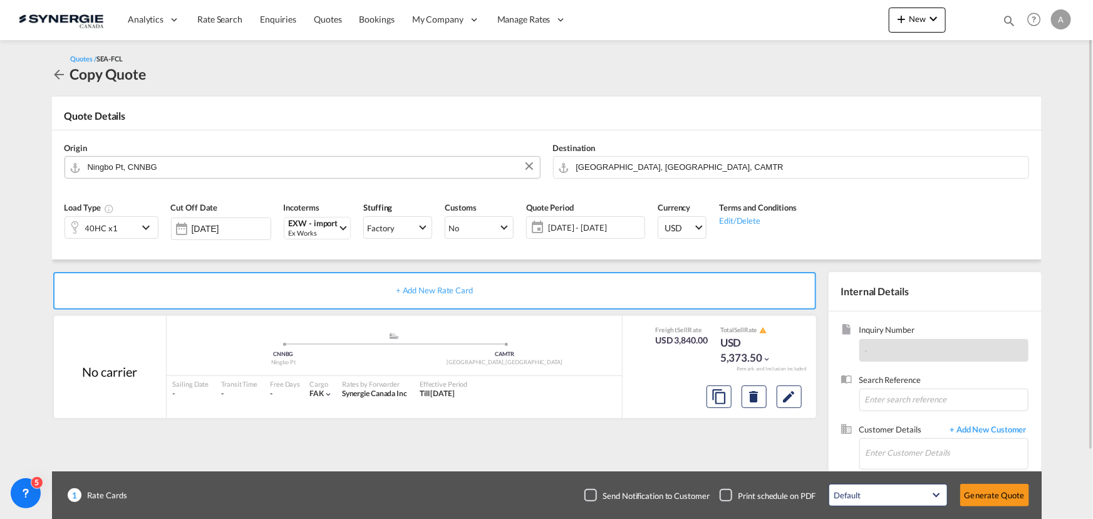
click at [170, 168] on input "Ningbo Pt, CNNBG" at bounding box center [311, 167] width 446 height 22
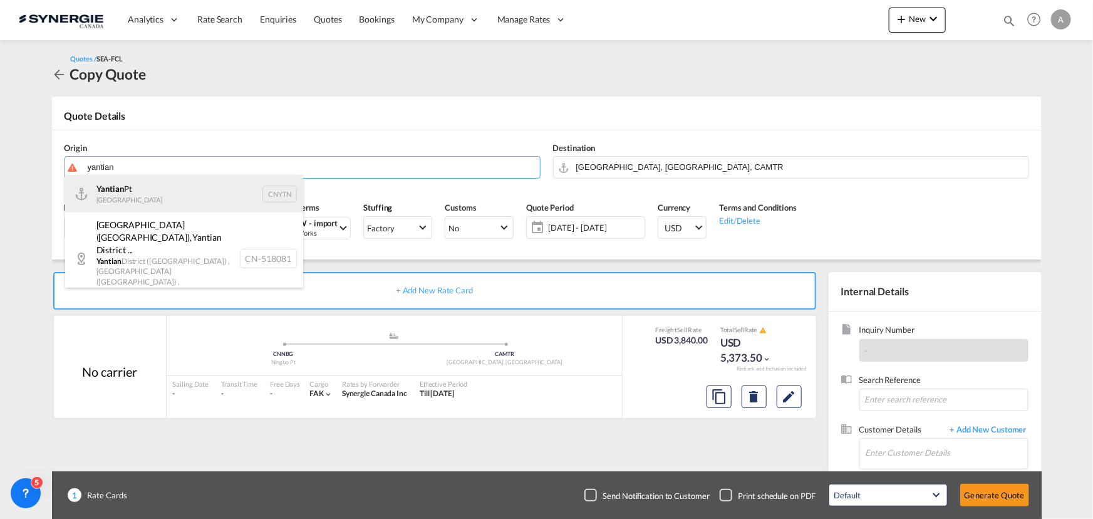
click at [138, 188] on div "Yantian Pt China CNYTN" at bounding box center [184, 194] width 238 height 38
type input "Yantian Pt, CNYTN"
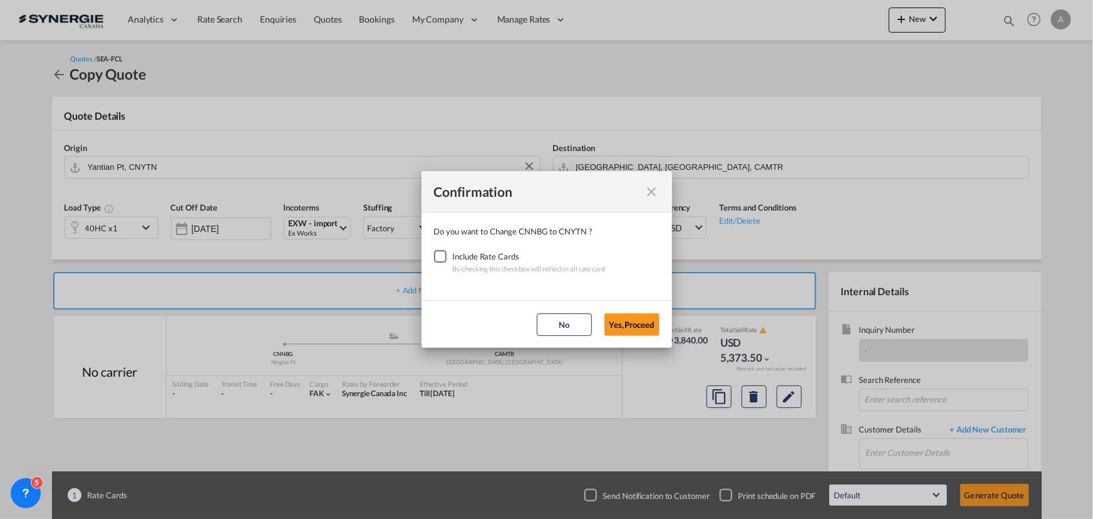
click at [446, 259] on div "Checkbox No Ink" at bounding box center [440, 256] width 13 height 13
click at [639, 324] on button "Yes,Proceed" at bounding box center [631, 324] width 55 height 23
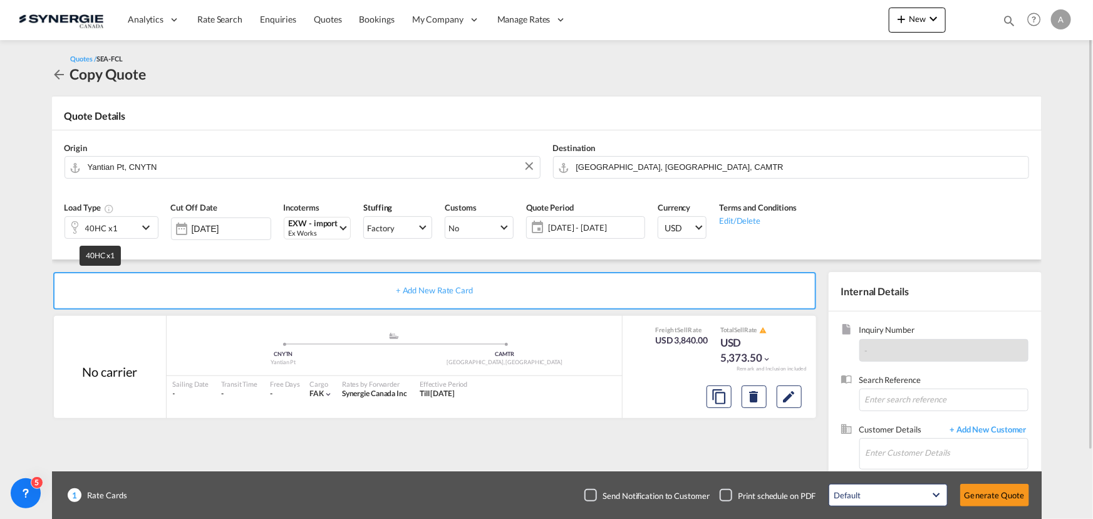
click at [108, 227] on div "40HC x1" at bounding box center [101, 228] width 33 height 18
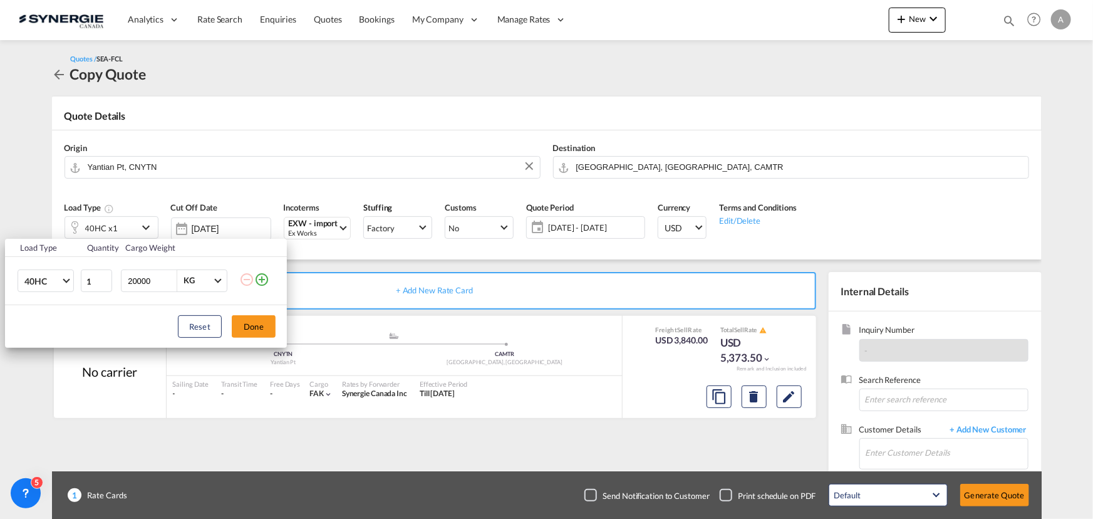
click at [721, 105] on div "Load Type Quantity Cargo Weight 40HC 20GP 40GP 40HC 45HC 20RE 40RE 40HR 20OT 40…" at bounding box center [546, 259] width 1093 height 519
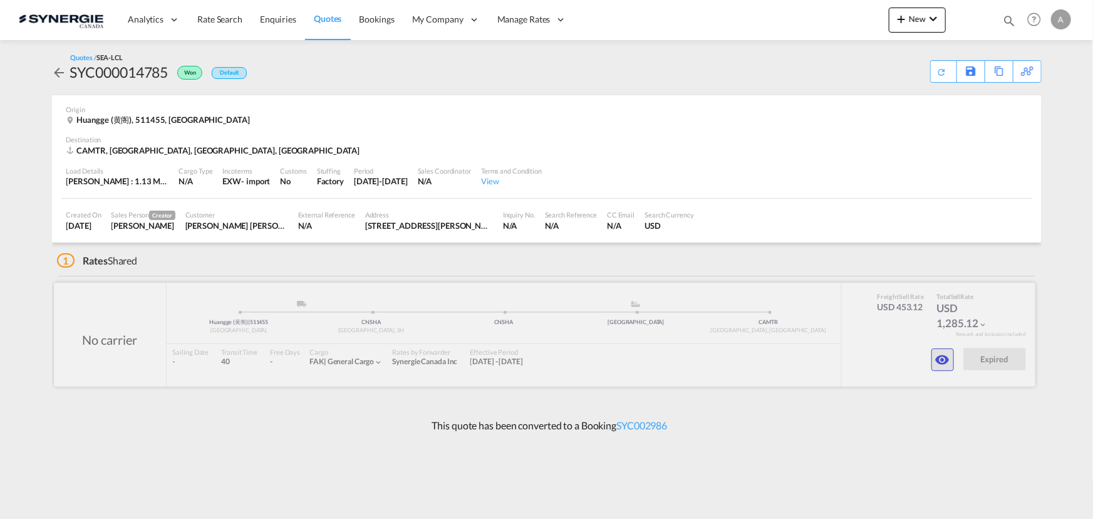
click at [939, 358] on md-icon "icon-eye" at bounding box center [942, 359] width 15 height 15
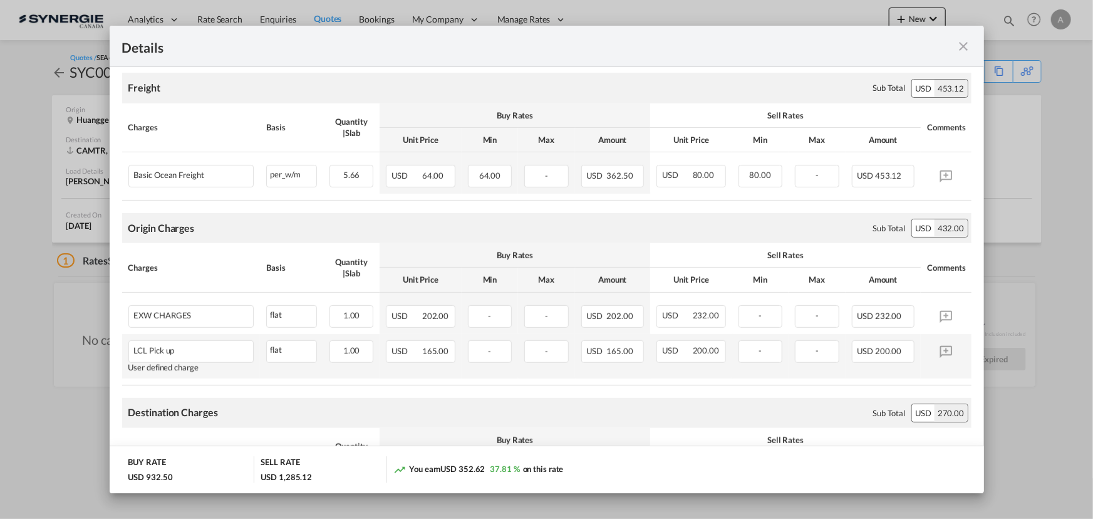
scroll to position [341, 0]
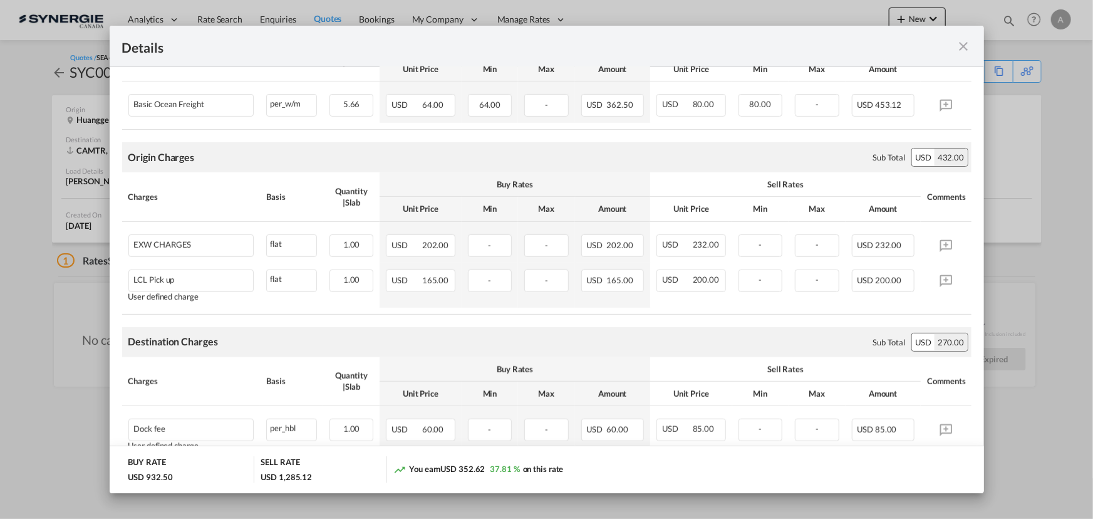
click at [963, 43] on md-icon "icon-close fg-AAA8AD m-0 cursor" at bounding box center [963, 46] width 15 height 15
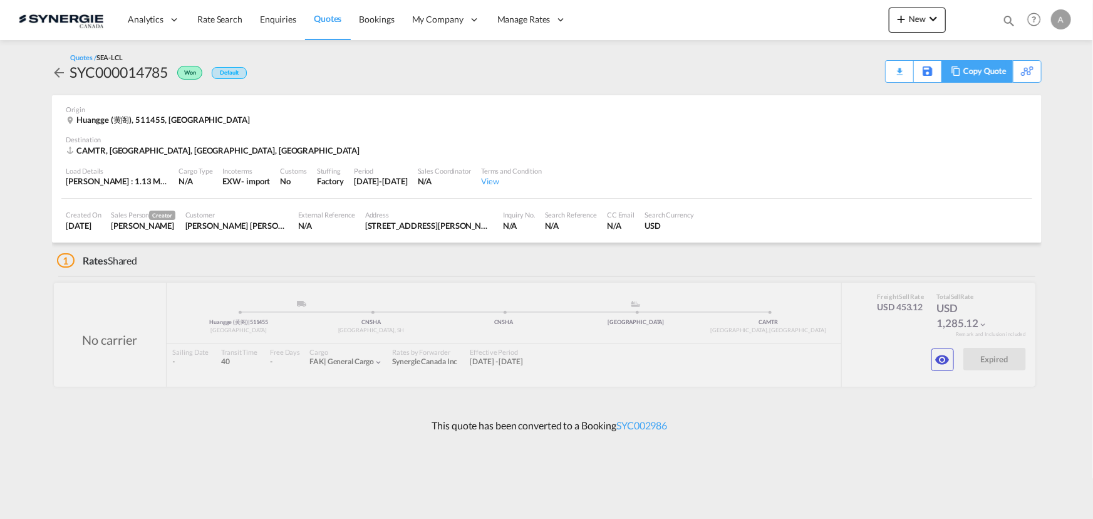
click at [991, 73] on div "Copy Quote" at bounding box center [984, 71] width 43 height 21
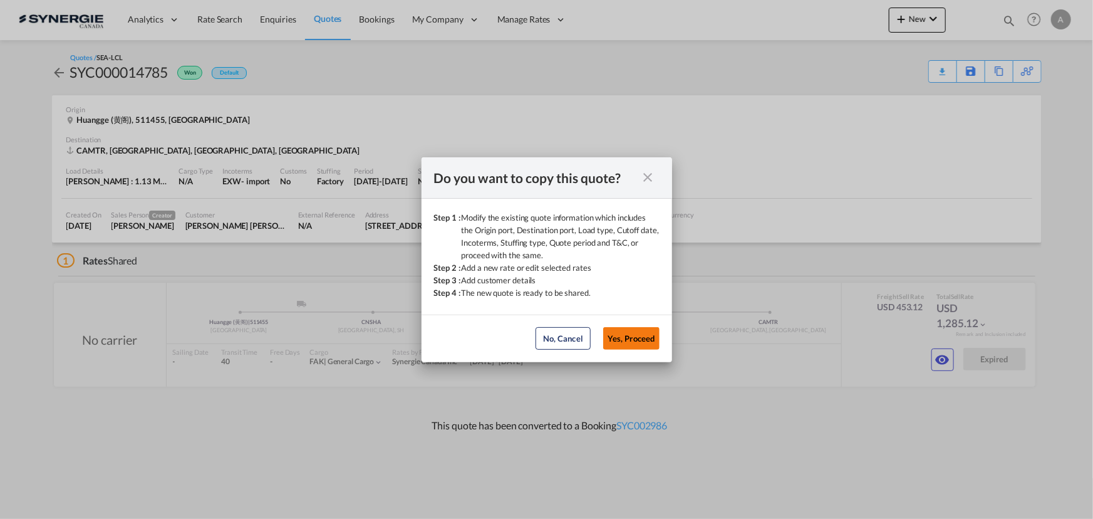
click at [622, 341] on button "Yes, Proceed" at bounding box center [631, 338] width 56 height 23
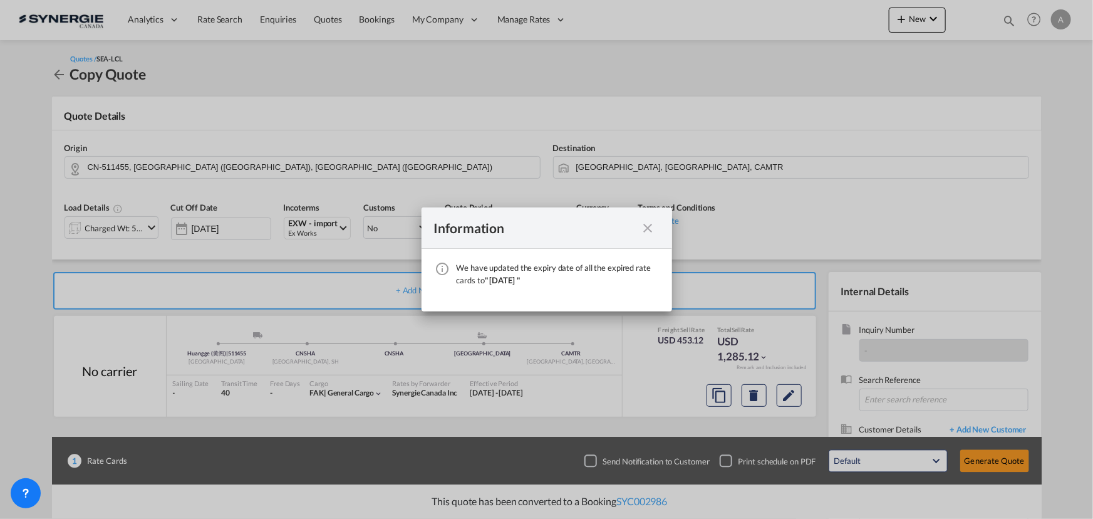
click at [653, 231] on md-icon "icon-close fg-AAA8AD cursor" at bounding box center [648, 227] width 15 height 15
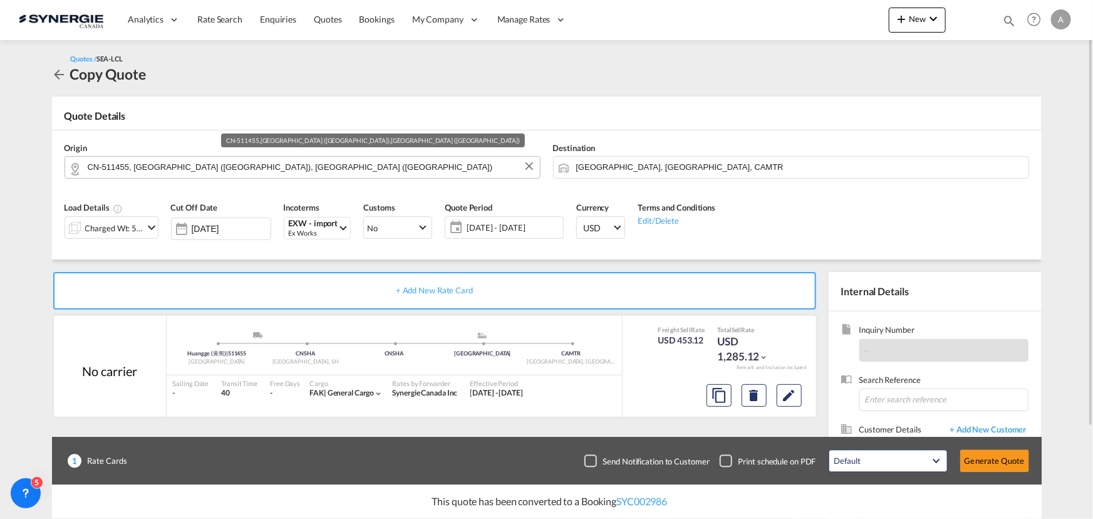
click at [329, 168] on input "CN-511455, [GEOGRAPHIC_DATA] ([GEOGRAPHIC_DATA]), [GEOGRAPHIC_DATA] ([GEOGRAPHI…" at bounding box center [311, 167] width 446 height 22
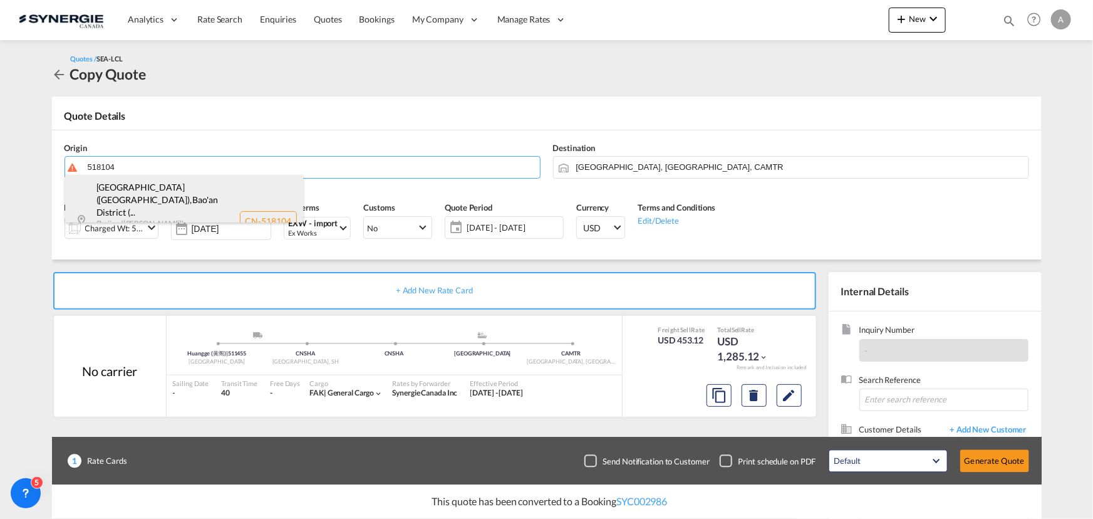
click at [152, 190] on div "[GEOGRAPHIC_DATA] ([GEOGRAPHIC_DATA]) , [GEOGRAPHIC_DATA] (... [GEOGRAPHIC_DATA…" at bounding box center [184, 221] width 238 height 92
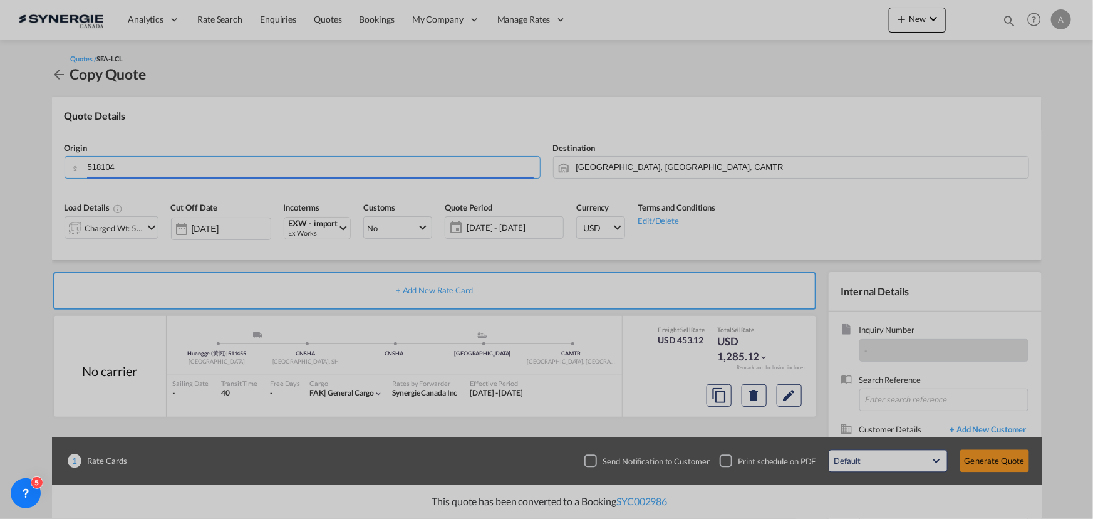
type input "CN-518104, [GEOGRAPHIC_DATA] ([GEOGRAPHIC_DATA]), [GEOGRAPHIC_DATA] ([GEOGRAPHI…"
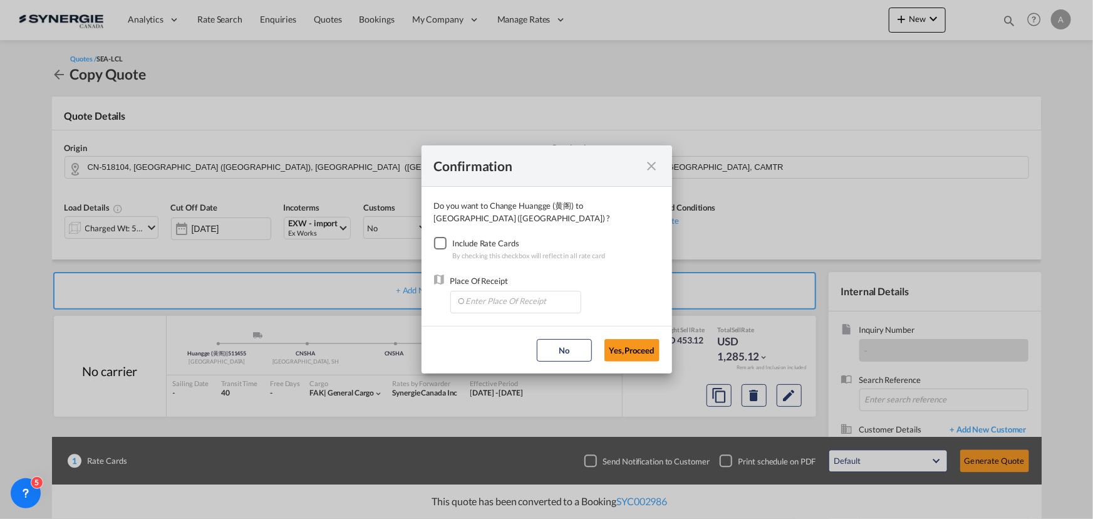
click at [436, 244] on div "Checkbox No Ink" at bounding box center [440, 243] width 13 height 13
click at [470, 297] on input "Enter Place Of Receipt" at bounding box center [519, 300] width 124 height 19
click at [626, 348] on button "Yes,Proceed" at bounding box center [631, 350] width 55 height 23
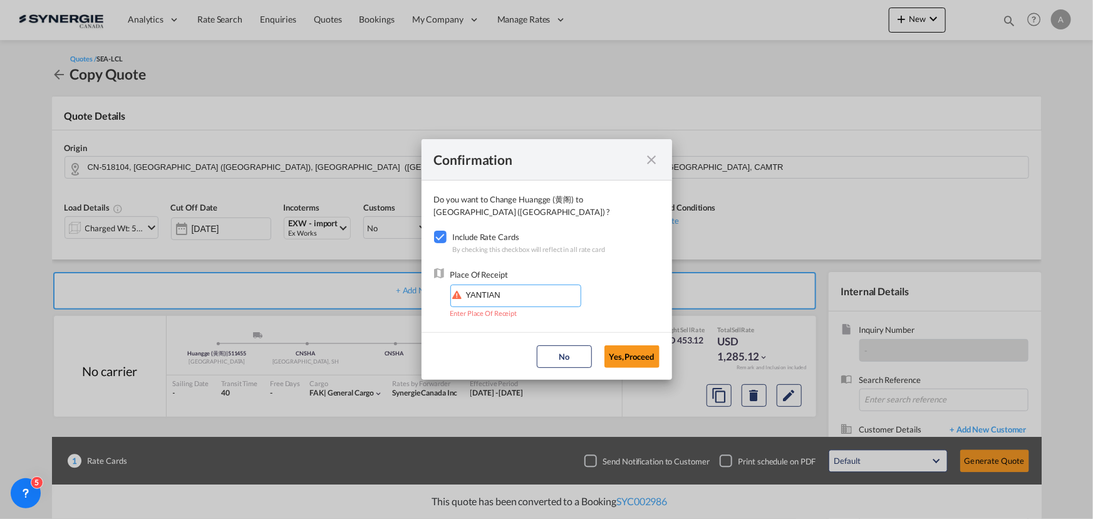
click at [517, 294] on input "YANTIAN" at bounding box center [519, 294] width 124 height 19
click at [520, 317] on span "CNYTN, Yantian, GD, China, Greater China & Far East Asia, Asia Pacific" at bounding box center [730, 322] width 530 height 11
type input "CNYTN, Yantian, GD, China, Greater China & Far East Asia, Asia Pacific"
click at [626, 359] on button "Yes,Proceed" at bounding box center [631, 356] width 55 height 23
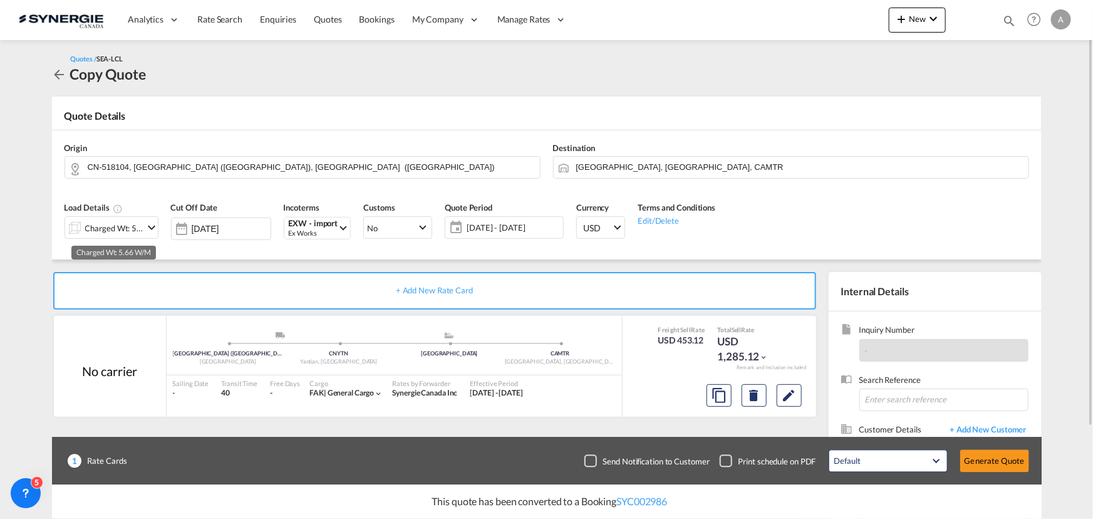
click at [115, 227] on div "Charged Wt: 5.66 W/M" at bounding box center [114, 228] width 59 height 18
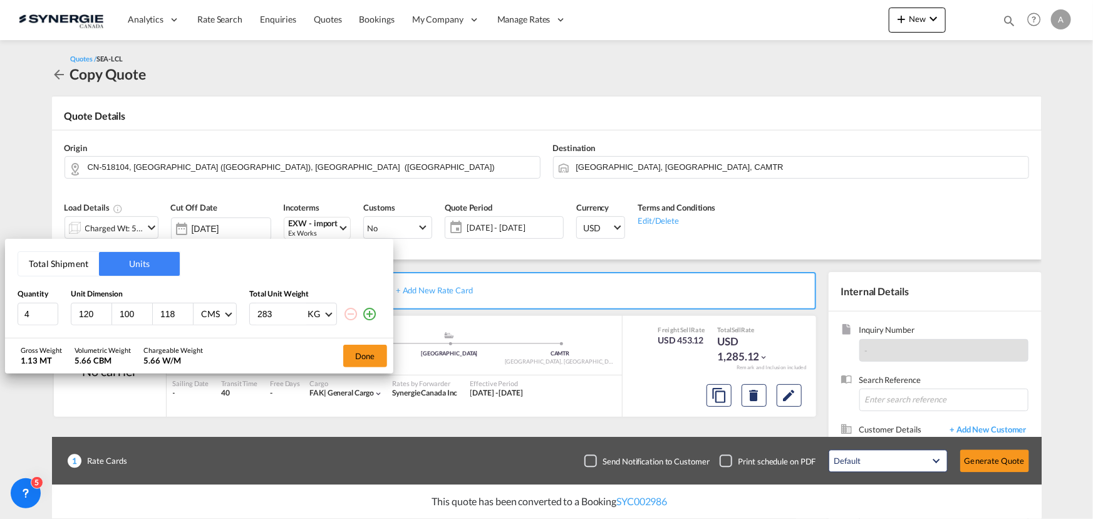
drag, startPoint x: 51, startPoint y: 266, endPoint x: 48, endPoint y: 287, distance: 22.1
click at [51, 266] on button "Total Shipment" at bounding box center [58, 264] width 81 height 24
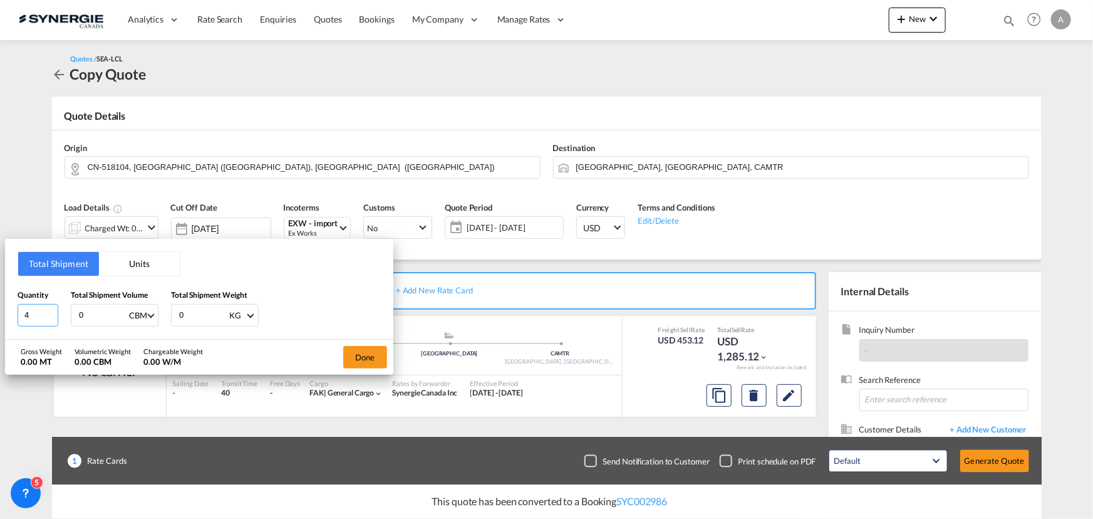
drag, startPoint x: 16, startPoint y: 316, endPoint x: -69, endPoint y: 307, distance: 85.0
click at [0, 307] on html "Analytics Reports Dashboard Rate Search Enquiries Quotes" at bounding box center [546, 259] width 1093 height 519
type input "12"
type input "0.516"
type input "204"
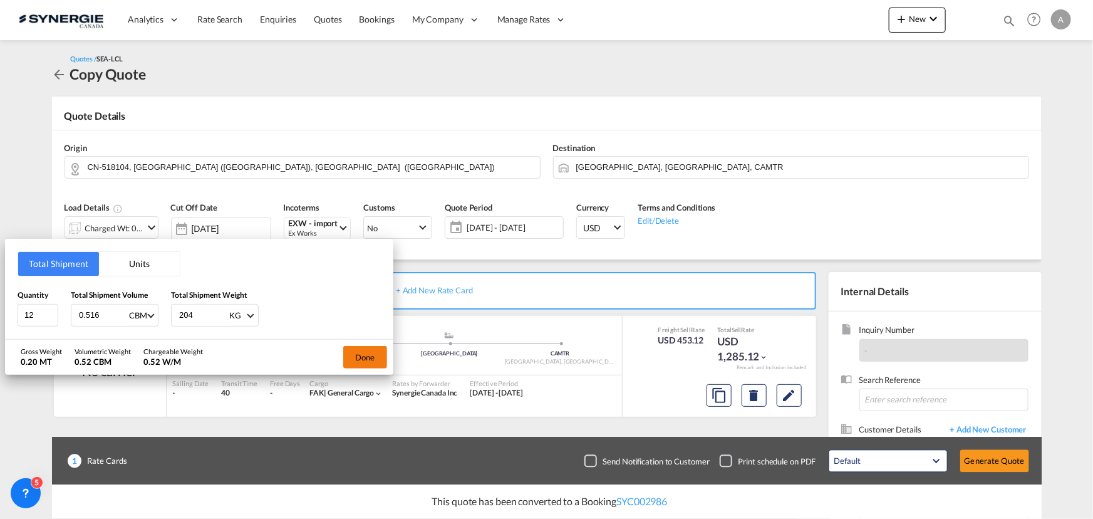
click at [372, 351] on button "Done" at bounding box center [365, 357] width 44 height 23
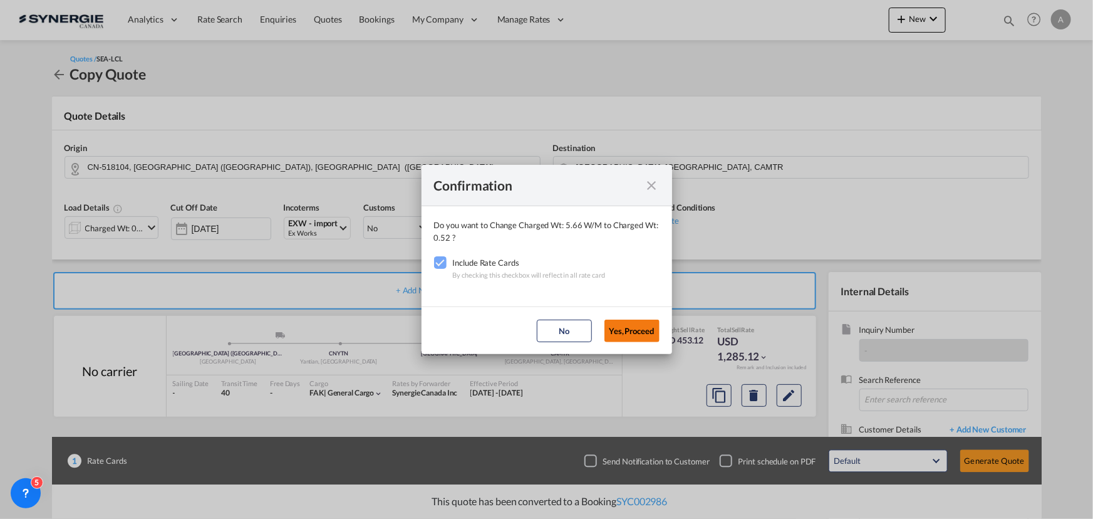
click at [645, 332] on button "Yes,Proceed" at bounding box center [631, 330] width 55 height 23
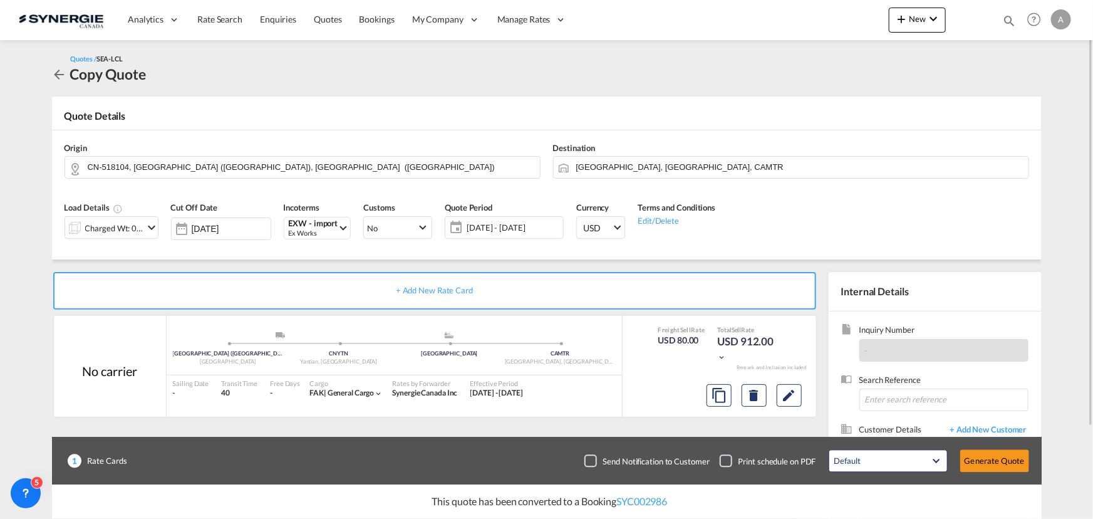
click at [544, 229] on span "30 Sep - 30 Oct 2025" at bounding box center [513, 227] width 93 height 11
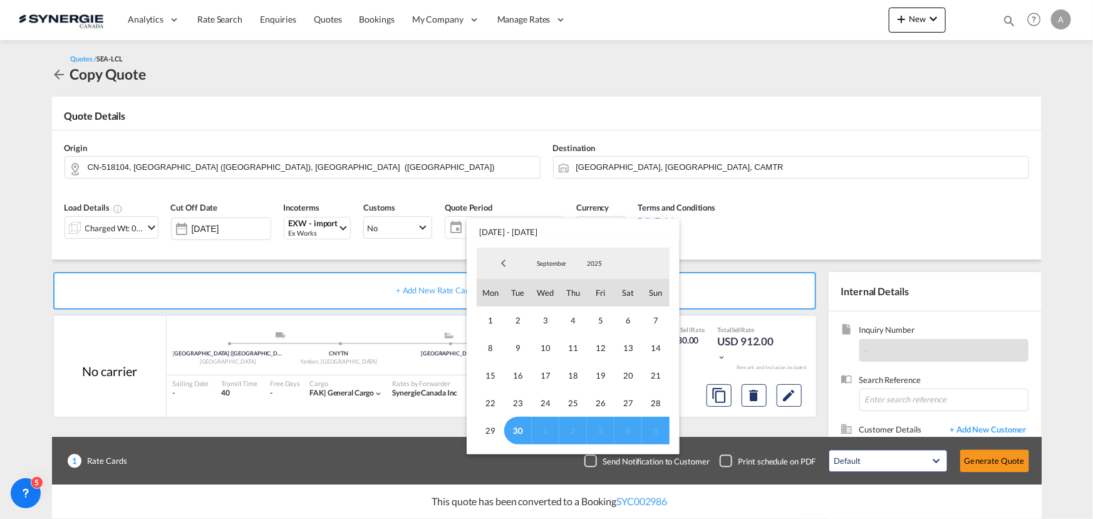
drag, startPoint x: 519, startPoint y: 427, endPoint x: 547, endPoint y: 298, distance: 131.9
click at [520, 429] on span "30" at bounding box center [518, 430] width 28 height 28
click at [550, 266] on span "September" at bounding box center [552, 263] width 40 height 9
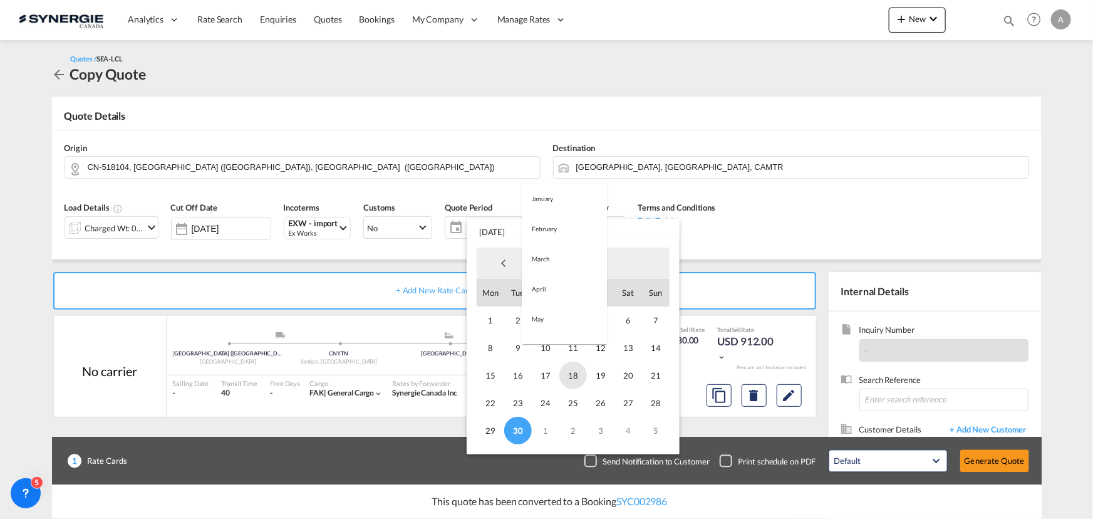
scroll to position [175, 0]
click at [545, 293] on md-option "October" at bounding box center [564, 294] width 85 height 30
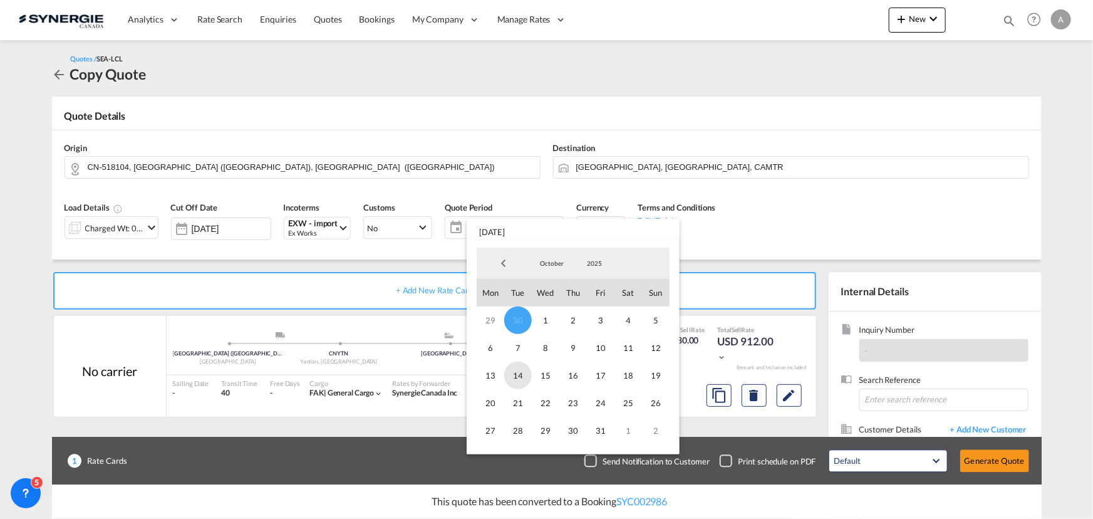
click at [520, 374] on span "14" at bounding box center [518, 375] width 28 height 28
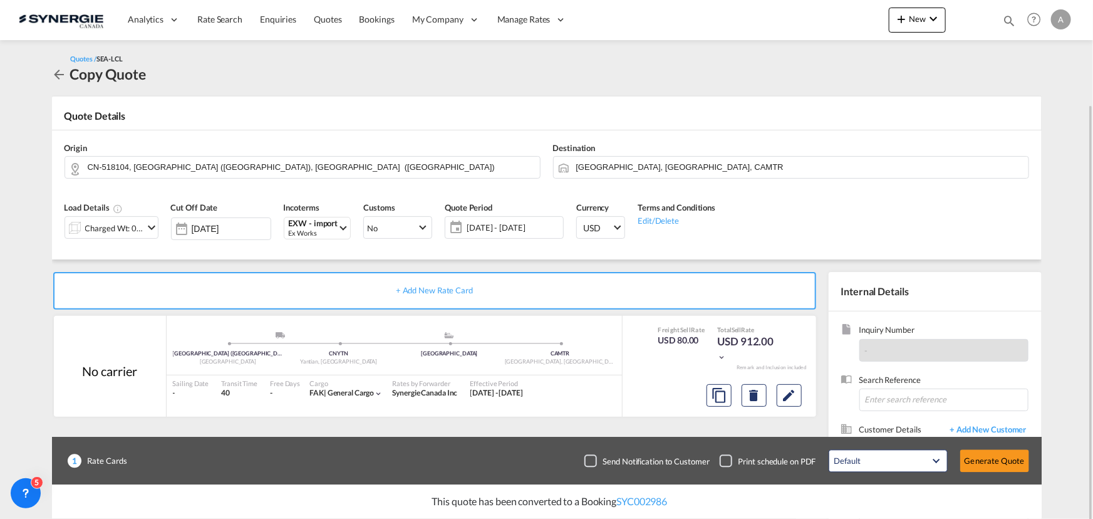
scroll to position [112, 0]
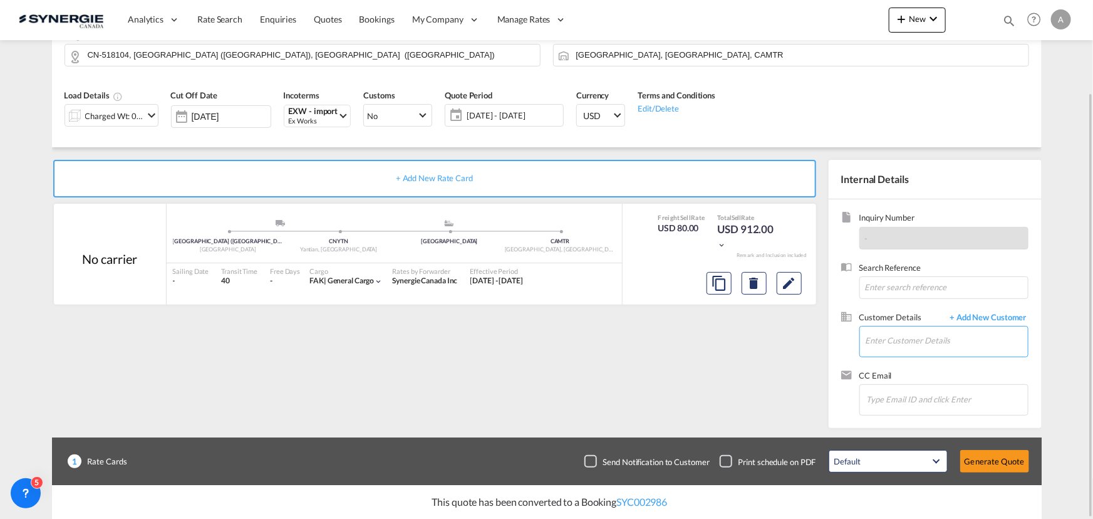
click at [907, 344] on input "Enter Customer Details" at bounding box center [946, 340] width 162 height 28
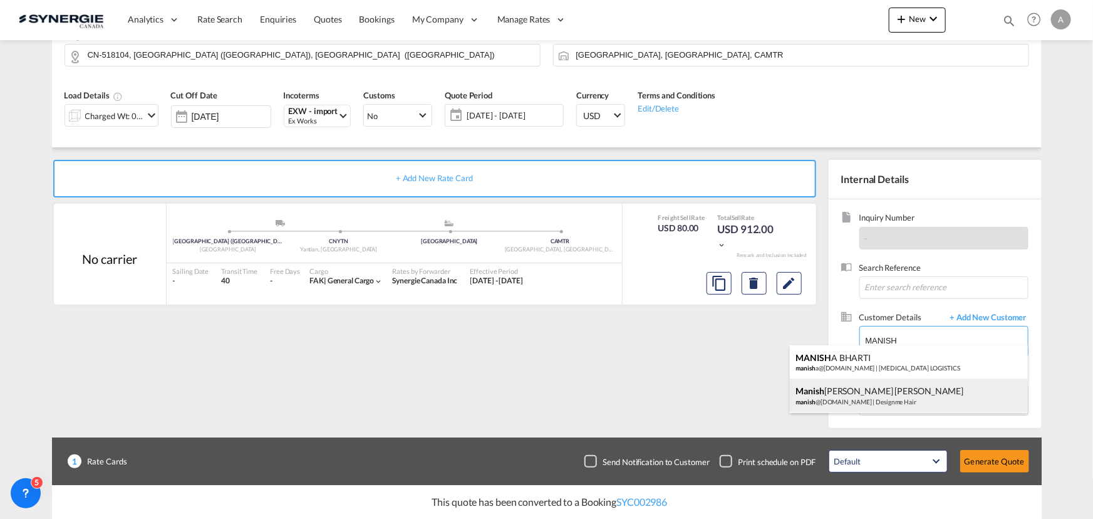
click at [866, 387] on div "Manish Singh Khati manish @designmehair.com | Designme Hair" at bounding box center [909, 395] width 238 height 34
type input "Designme Hair, Manish Singh Khati, manish@designmehair.com"
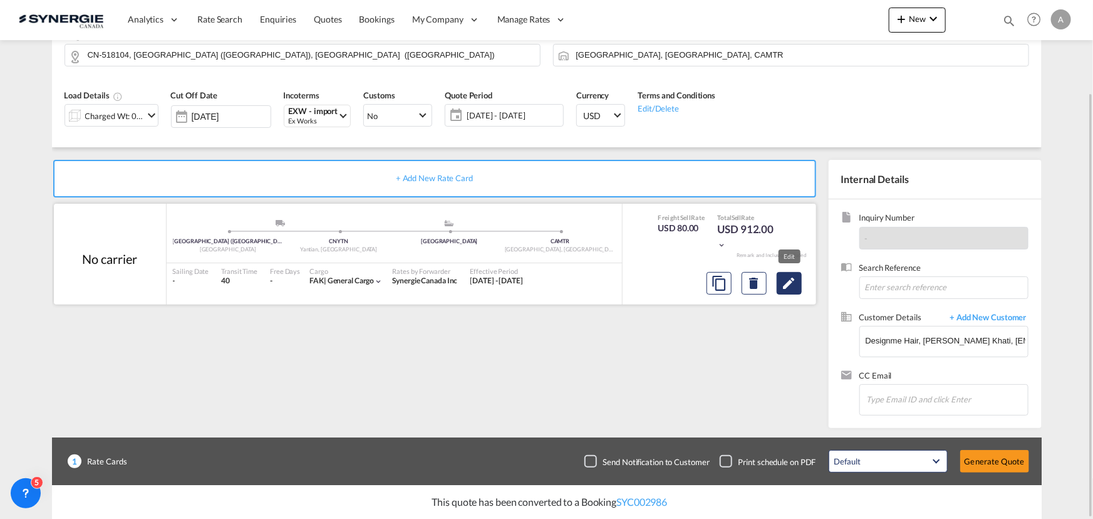
click at [784, 287] on md-icon "Edit" at bounding box center [789, 283] width 15 height 15
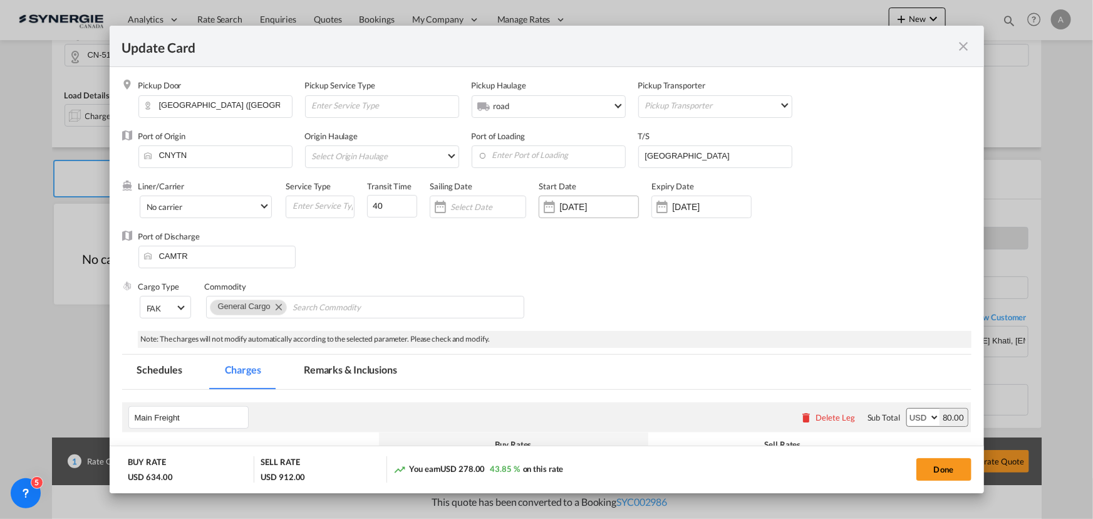
click at [602, 204] on input "16 Sep 2025" at bounding box center [598, 207] width 79 height 10
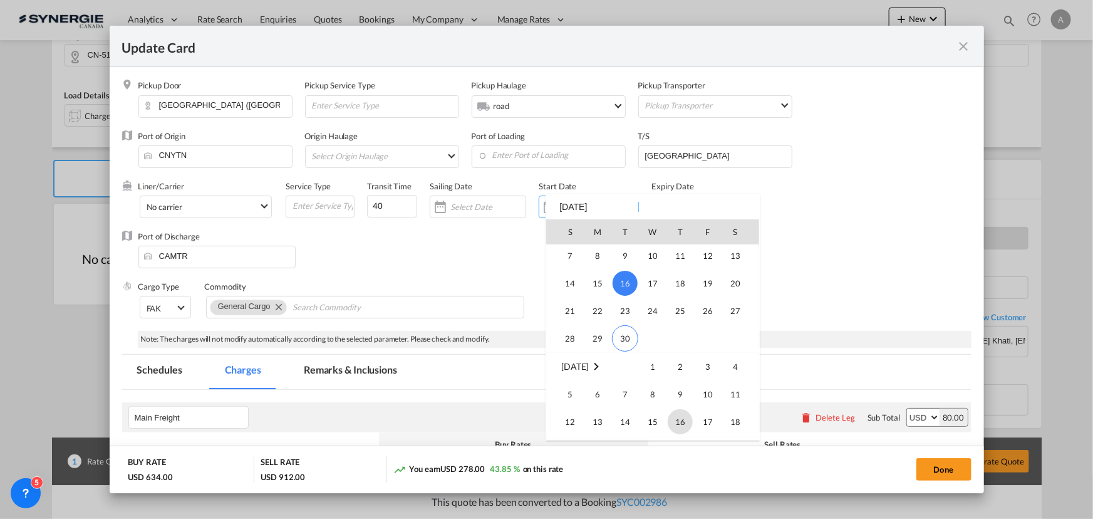
scroll to position [290189, 0]
click at [635, 278] on span "30" at bounding box center [625, 283] width 26 height 26
type input "[DATE]"
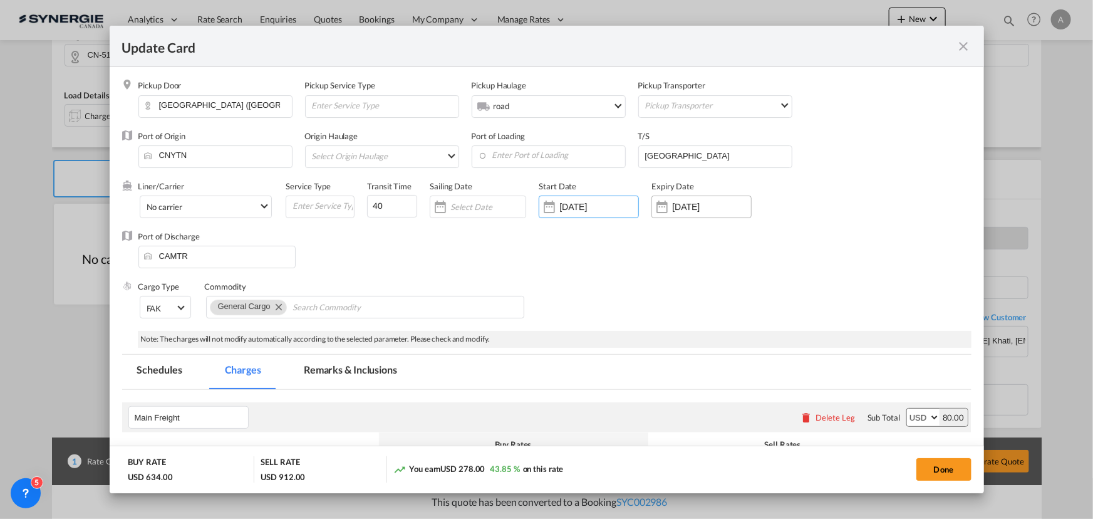
click at [676, 210] on input "[DATE]" at bounding box center [711, 207] width 79 height 10
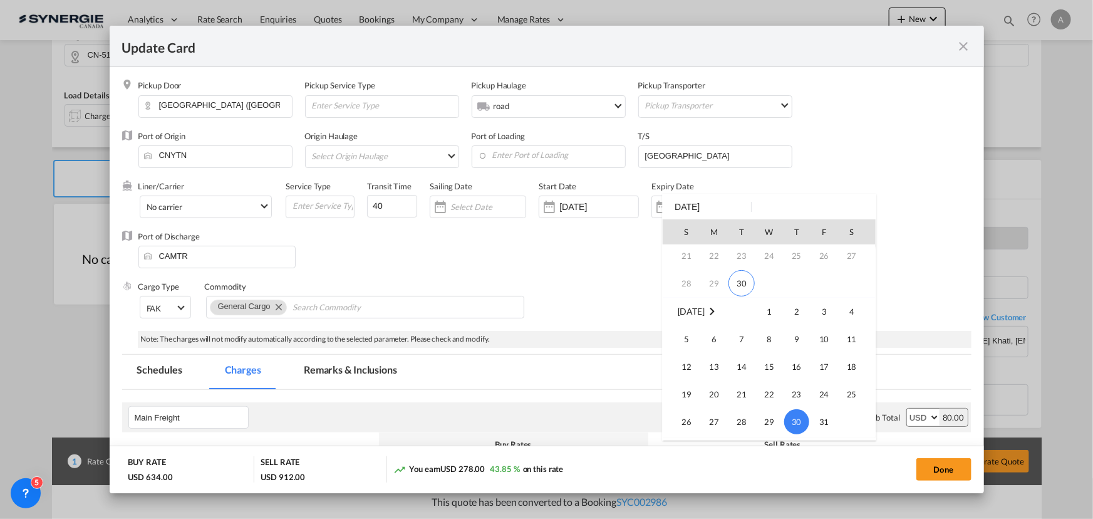
scroll to position [109, 0]
click at [745, 371] on span "14" at bounding box center [741, 370] width 25 height 25
type input "14 Oct 2025"
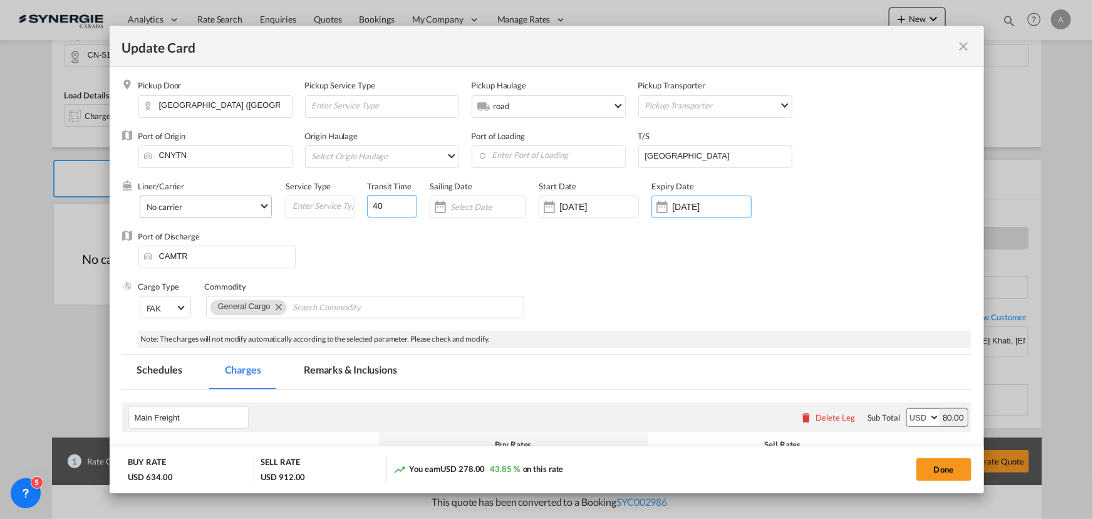
drag, startPoint x: 386, startPoint y: 207, endPoint x: 240, endPoint y: 209, distance: 145.9
click at [287, 214] on div "Liner/Carrier No carrier Atlantic Container Line (ACL) Baker Transport (GB) | D…" at bounding box center [507, 205] width 739 height 50
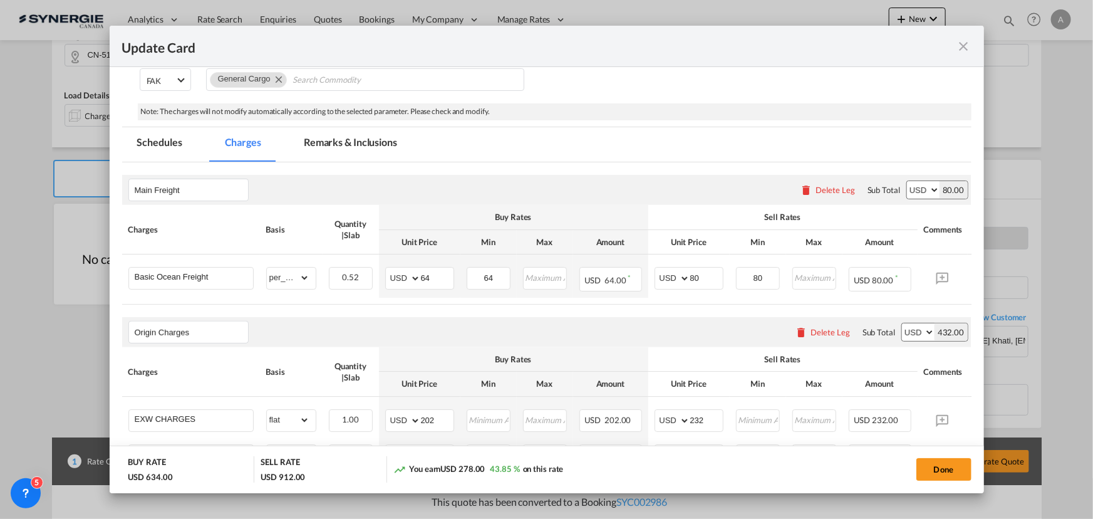
scroll to position [284, 0]
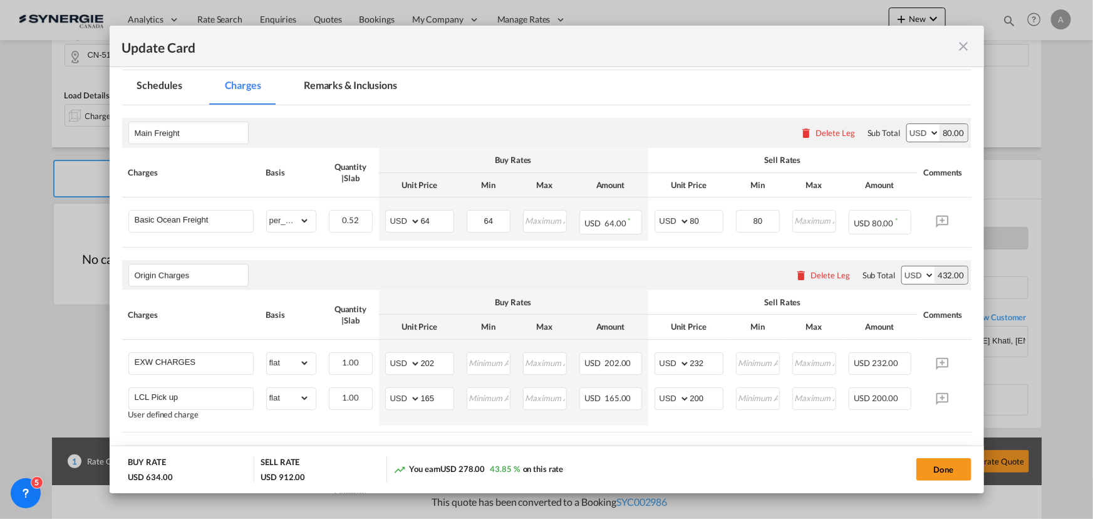
type input "35"
click at [346, 85] on md-tab-item "Remarks & Inclusions" at bounding box center [350, 87] width 123 height 34
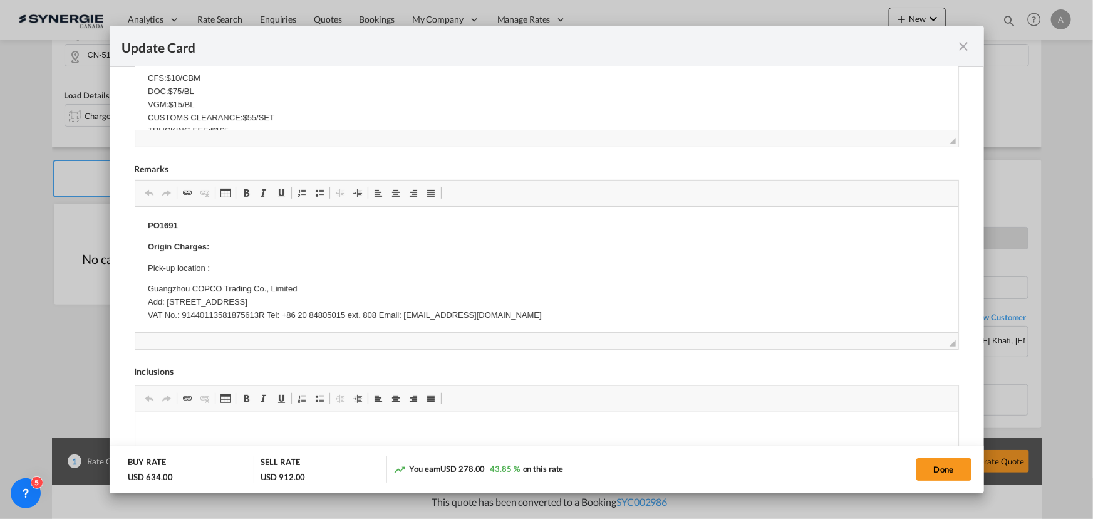
scroll to position [455, 0]
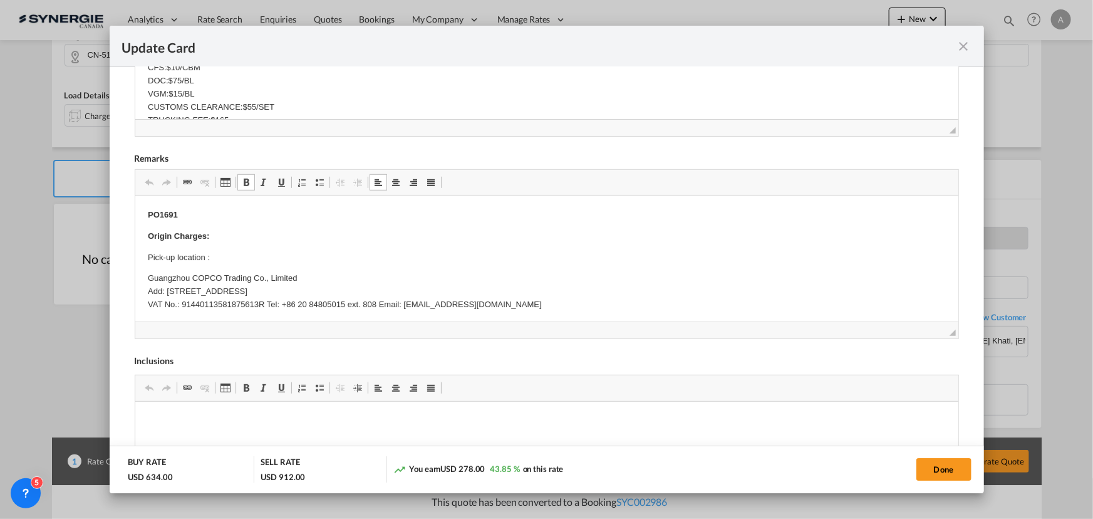
click at [216, 261] on p "Pick-up location :" at bounding box center [546, 257] width 798 height 13
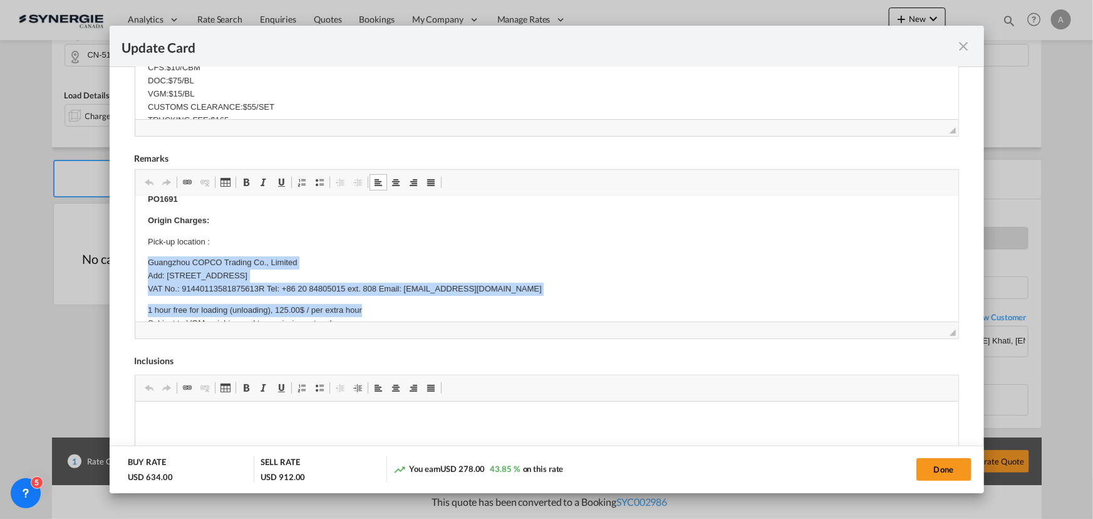
scroll to position [21, 0]
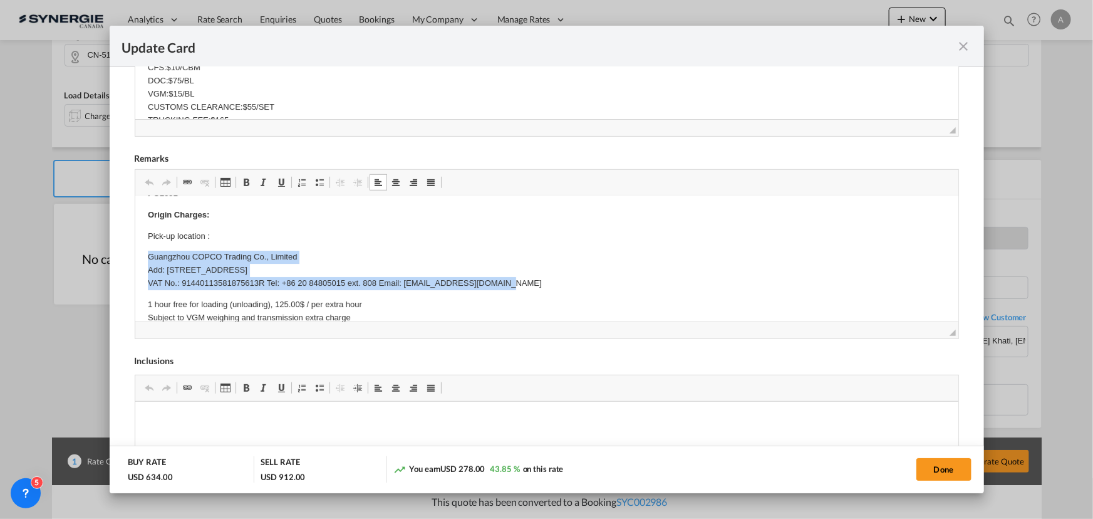
drag, startPoint x: 147, startPoint y: 278, endPoint x: 530, endPoint y: 286, distance: 383.3
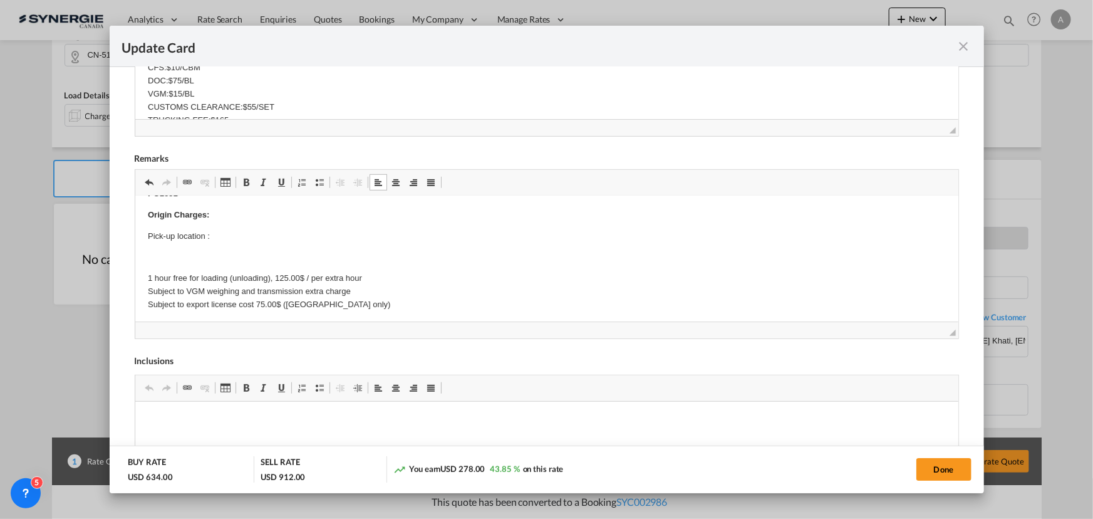
click at [308, 237] on p "Pick-up location :" at bounding box center [546, 236] width 798 height 13
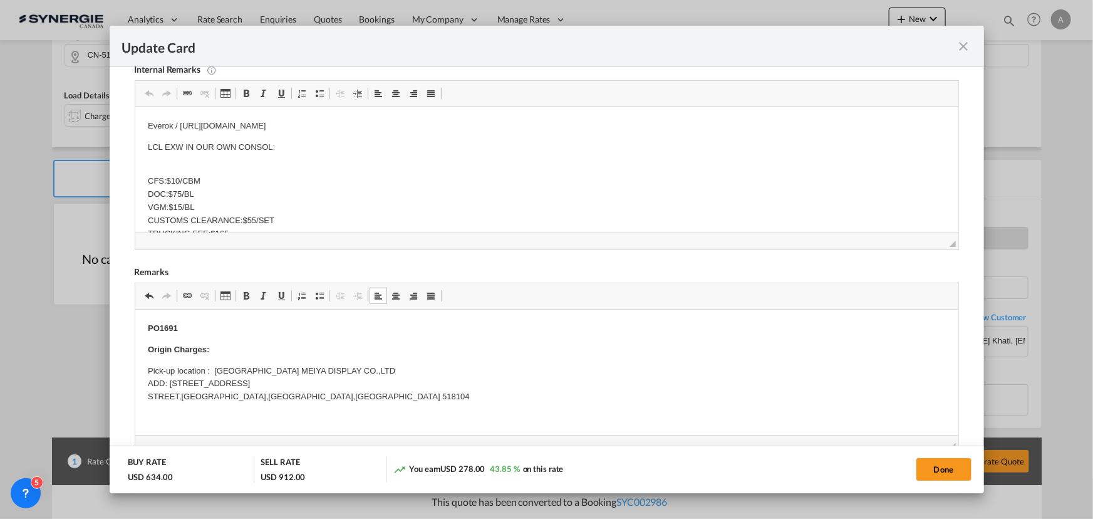
scroll to position [341, 0]
drag, startPoint x: 191, startPoint y: 332, endPoint x: 97, endPoint y: 323, distance: 94.3
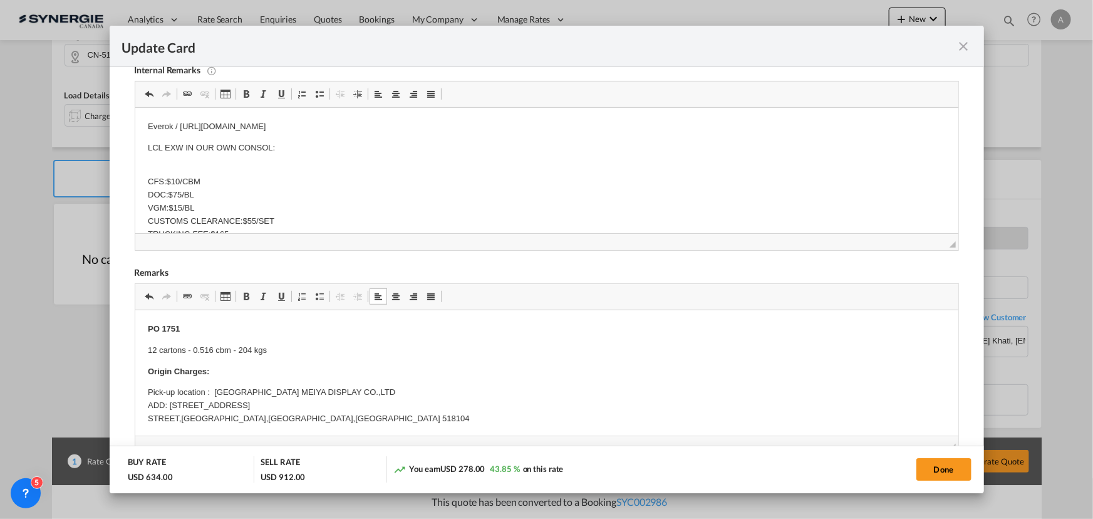
click at [490, 122] on p "Everok / https://app.frontapp.com/open/msg_1hmww7m7?key=IO95sss1i08qSR3jiTZhLVi…" at bounding box center [546, 126] width 798 height 13
drag, startPoint x: 525, startPoint y: 126, endPoint x: 225, endPoint y: 127, distance: 300.0
click at [155, 121] on p "Everok / https://app.frontapp.com/open/msg_1hmww7m7?key=IO95sss1i08qSR3jiTZhLVi…" at bounding box center [546, 126] width 798 height 13
drag, startPoint x: 143, startPoint y: 125, endPoint x: 628, endPoint y: 130, distance: 485.3
click at [628, 130] on html "Everok / https://app.frontapp.com/open/msg_1hmww7m7?key=IO95sss1i08qSR3jiTZhLVi…" at bounding box center [546, 191] width 823 height 167
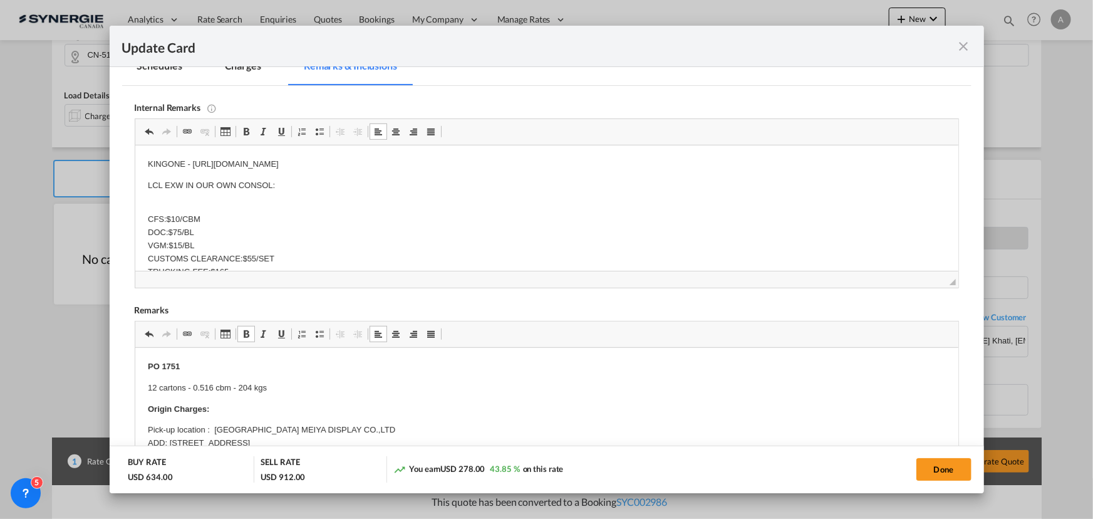
scroll to position [284, 0]
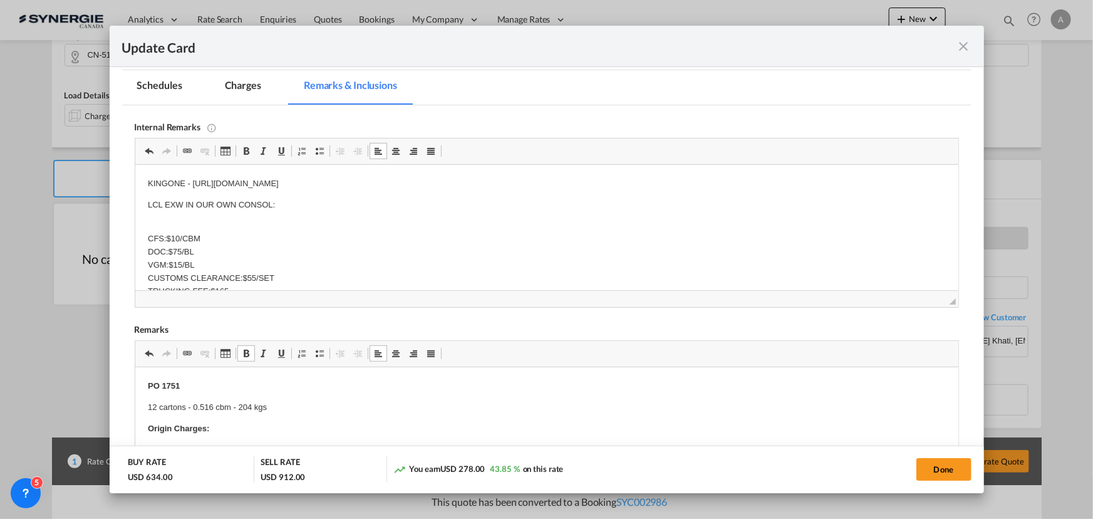
click at [153, 200] on p "LCL EXW IN OUR OWN CONSOL:" at bounding box center [546, 205] width 798 height 13
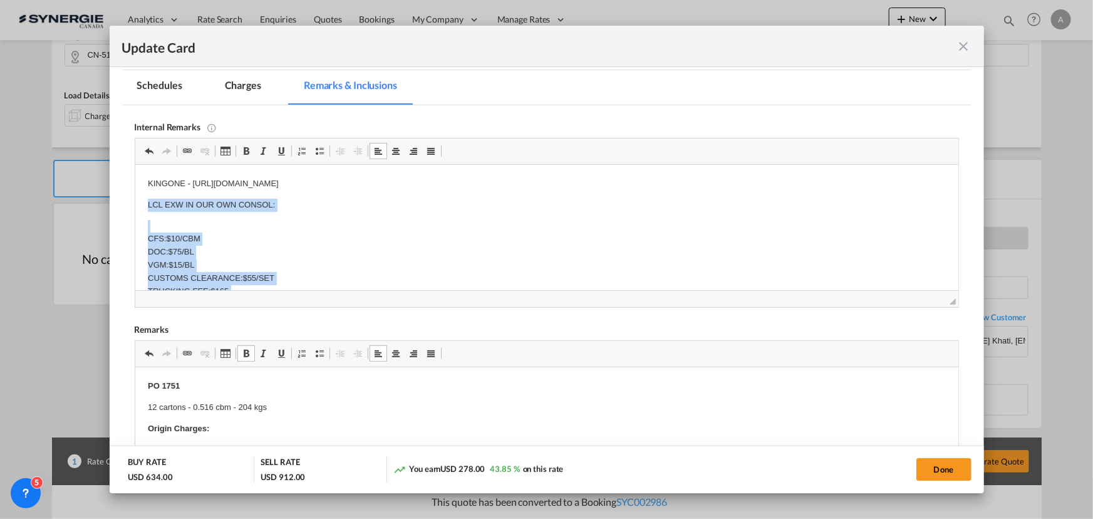
scroll to position [41, 0]
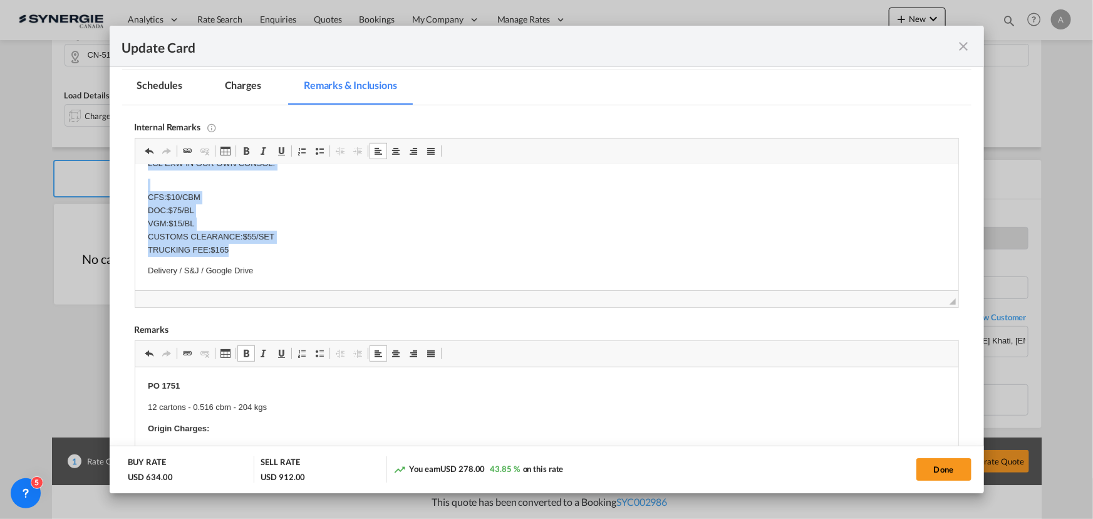
drag, startPoint x: 147, startPoint y: 203, endPoint x: 302, endPoint y: 255, distance: 163.8
click at [302, 255] on body "KINGONE - https://app.frontapp.com/open/cnv_qikbki7?key=HY14emdZtjJzZijyG-A3VYe…" at bounding box center [546, 207] width 798 height 142
click at [209, 223] on p "CFS:$10/CBM DOC:$75/BL VGM:$15/BL CUSTOMS CLEARANCE:$55/SET TRUCKING FEE:$165" at bounding box center [546, 217] width 798 height 78
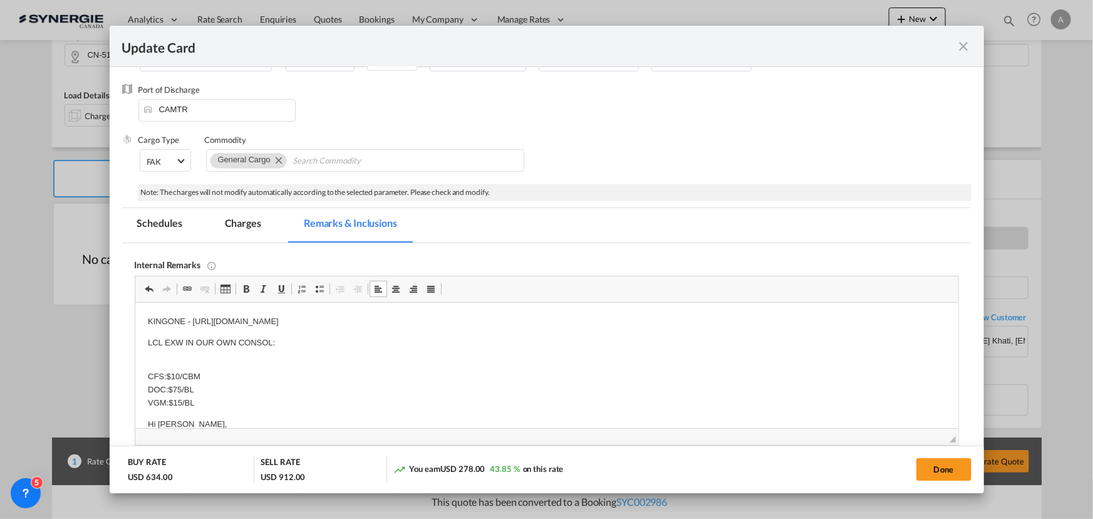
scroll to position [341, 0]
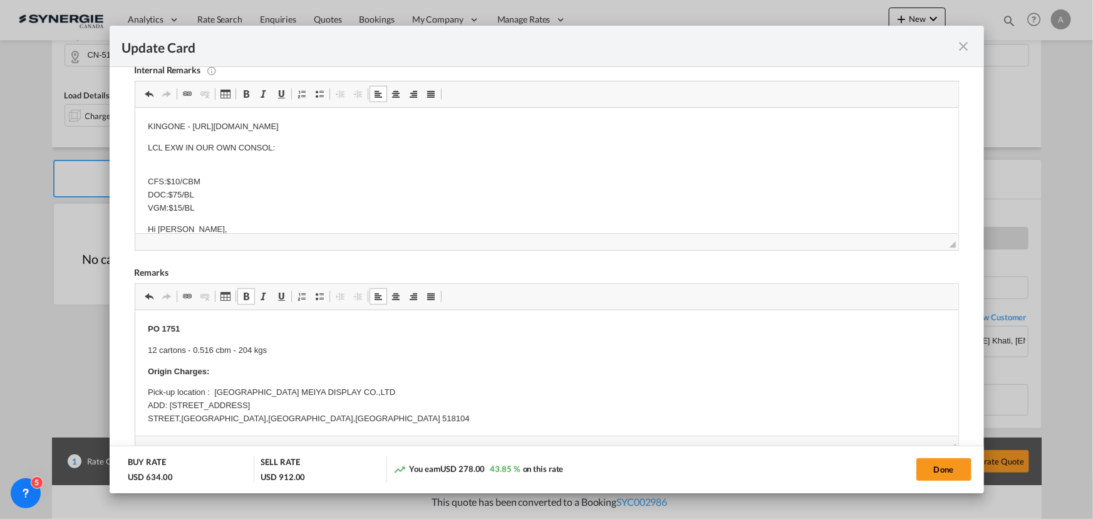
click at [262, 185] on p "CFS:$10/CBM DOC:$75/BL VGM:$15/BL" at bounding box center [546, 189] width 798 height 52
drag, startPoint x: 202, startPoint y: 207, endPoint x: 111, endPoint y: 150, distance: 108.1
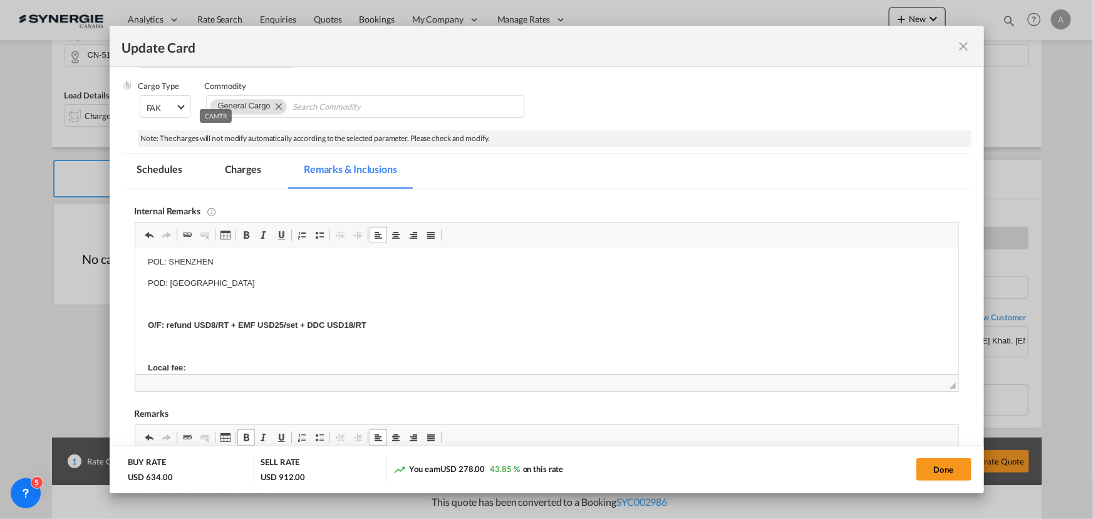
scroll to position [113, 0]
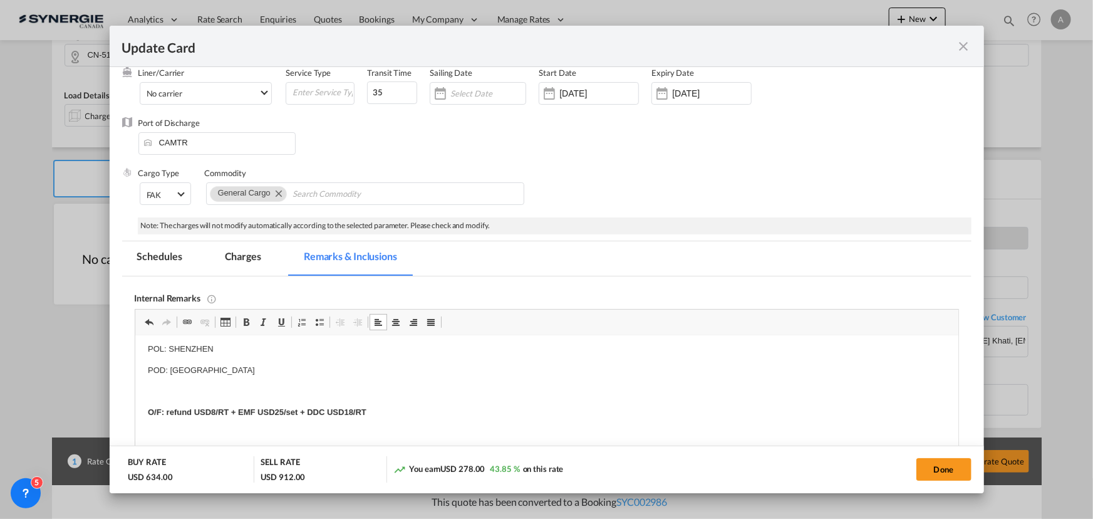
click at [249, 261] on md-tab-item "Charges" at bounding box center [243, 258] width 66 height 34
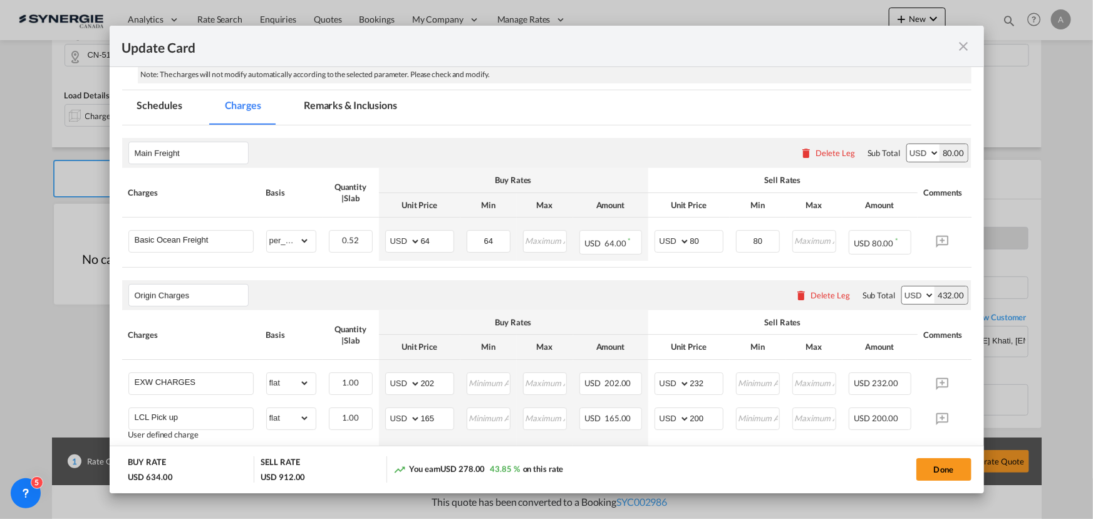
scroll to position [284, 0]
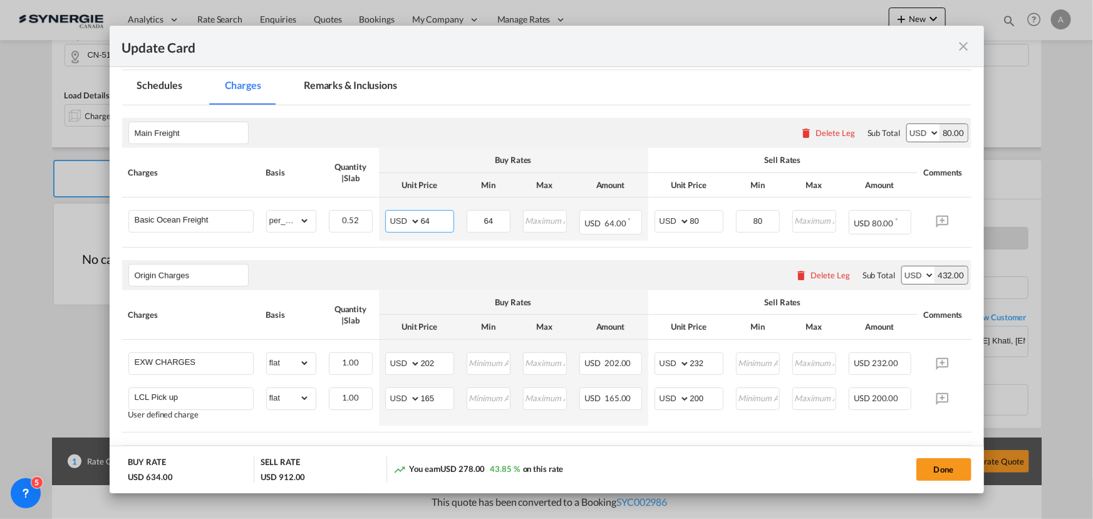
drag, startPoint x: 431, startPoint y: 221, endPoint x: 356, endPoint y: 194, distance: 80.4
click at [368, 200] on tr "Basic Ocean Freight Please Enter Already Exists gross_weight volumetric_weight …" at bounding box center [565, 218] width 887 height 43
type input "10"
type input "60"
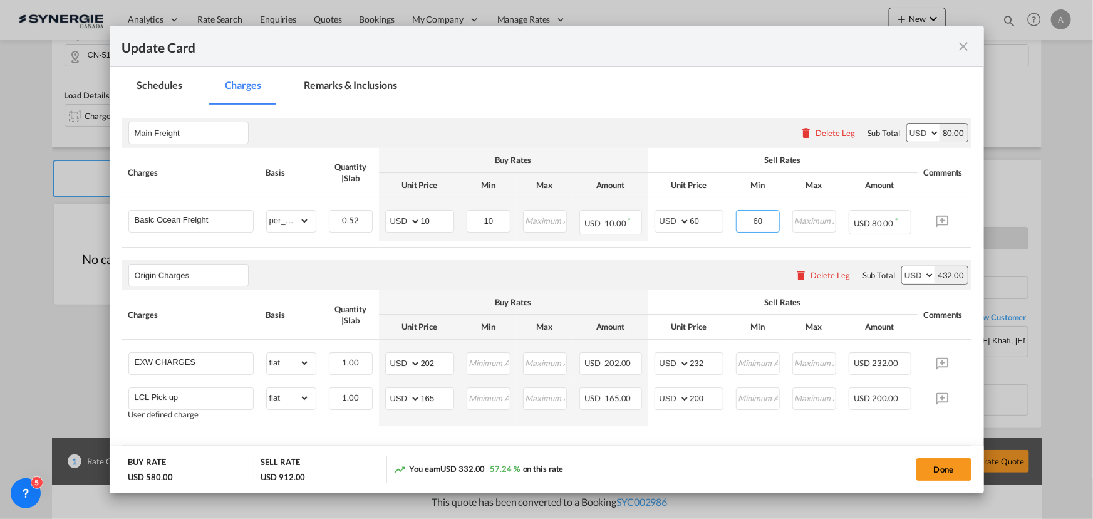
type input "60"
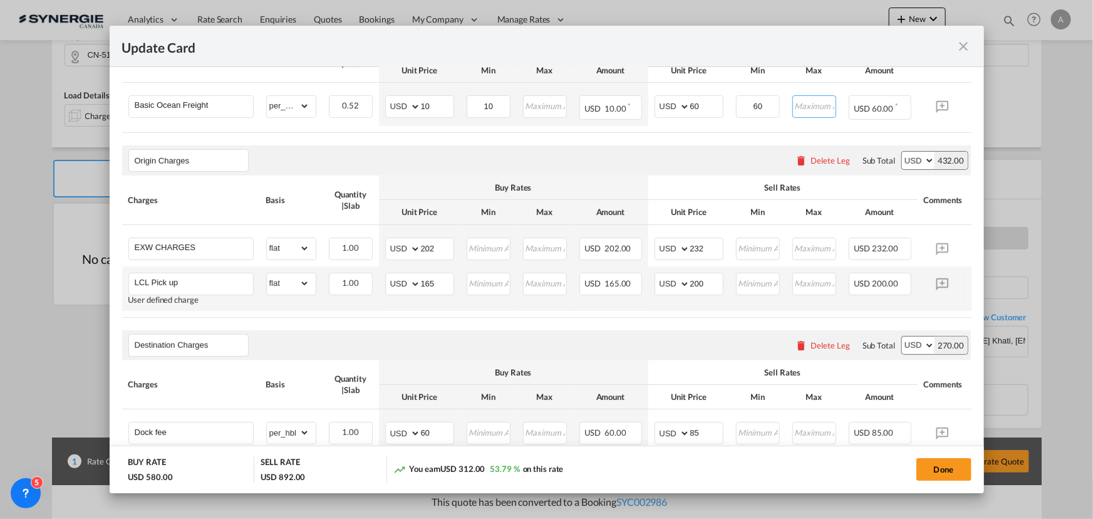
scroll to position [455, 0]
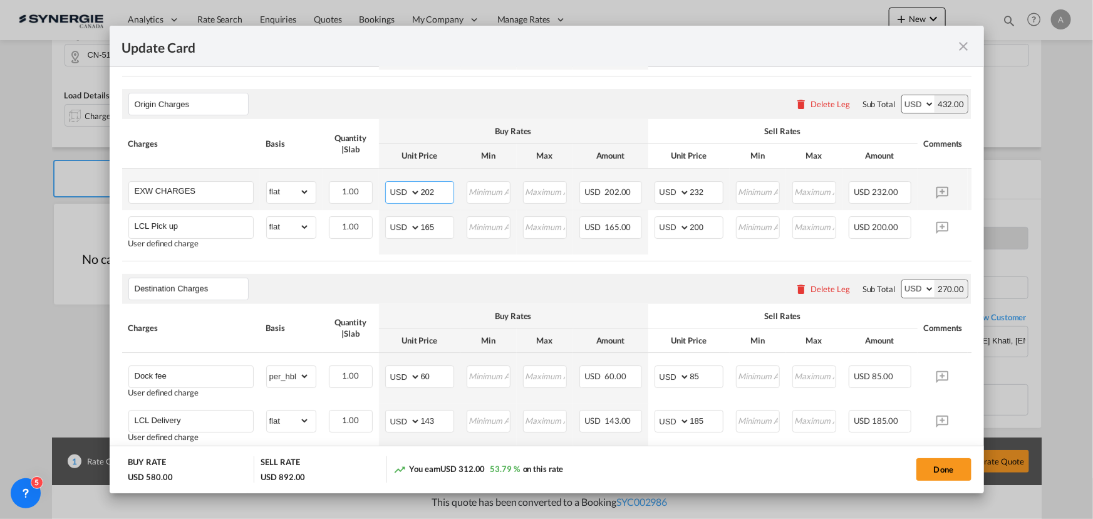
drag, startPoint x: 440, startPoint y: 192, endPoint x: 379, endPoint y: 199, distance: 61.1
click at [408, 197] on md-input-container "AED AFN ALL AMD ANG AOA ARS AUD AWG AZN BAM BBD BDT BGN BHD BIF BMD BND BOB BRL…" at bounding box center [419, 192] width 69 height 23
click at [430, 196] on input "202" at bounding box center [437, 191] width 33 height 19
type input "147"
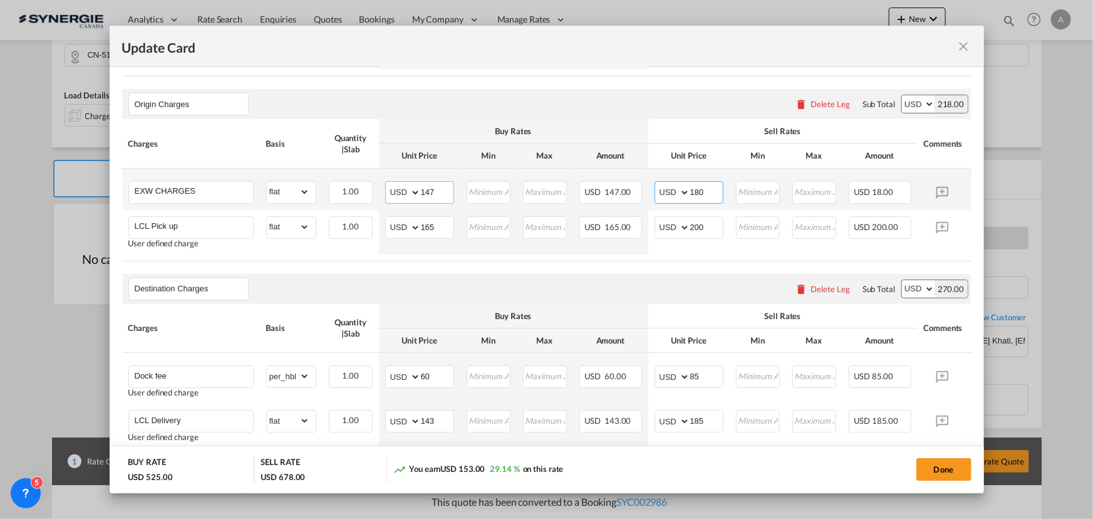
type input "180"
drag, startPoint x: 398, startPoint y: 229, endPoint x: 294, endPoint y: 193, distance: 109.9
click at [331, 210] on tbody "EXW CHARGES Please Enter Already Exists gross_weight volumetric_weight per_ship…" at bounding box center [565, 211] width 887 height 86
type input "80"
type input "110"
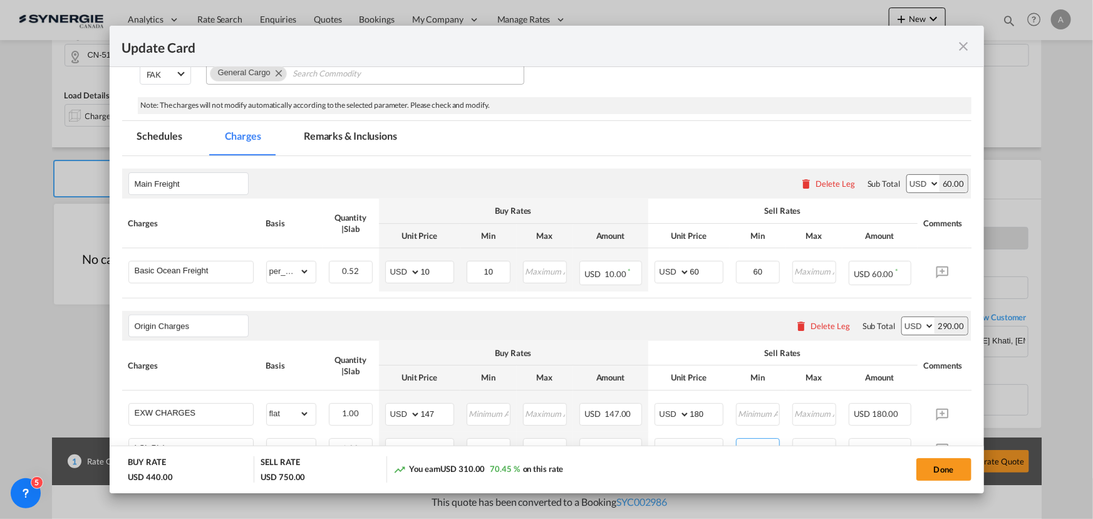
scroll to position [137, 0]
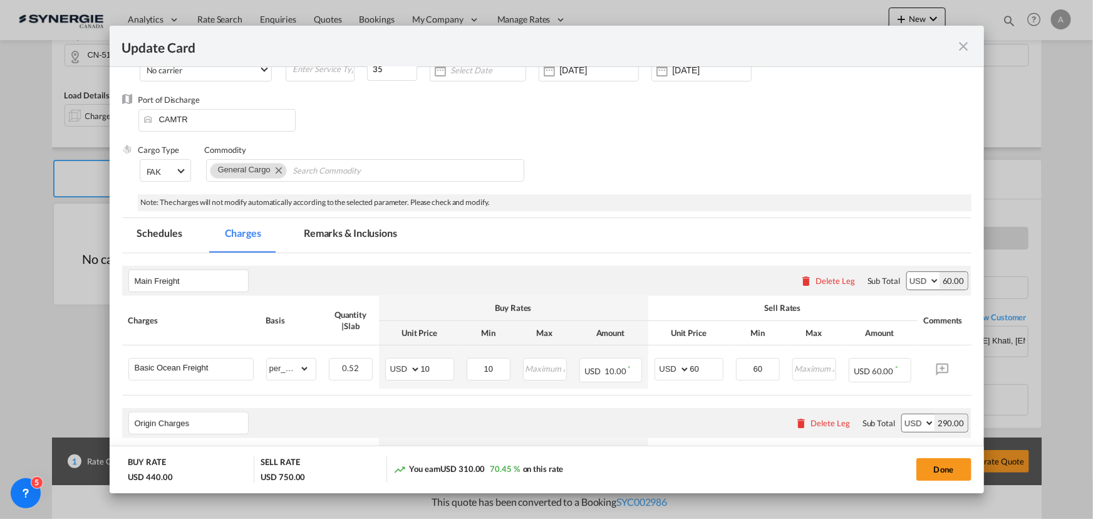
click at [341, 242] on md-tab-item "Remarks & Inclusions" at bounding box center [350, 235] width 123 height 34
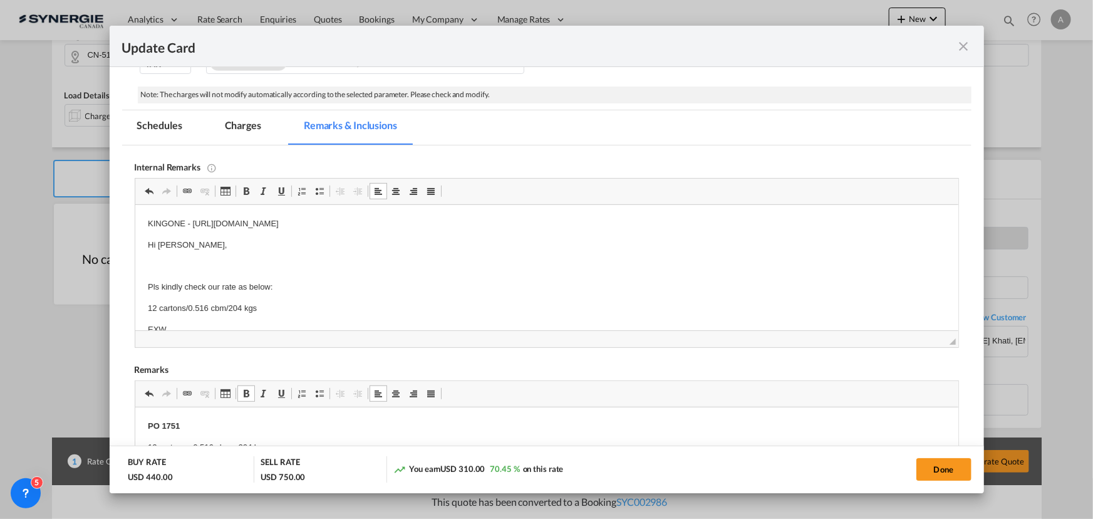
scroll to position [358, 0]
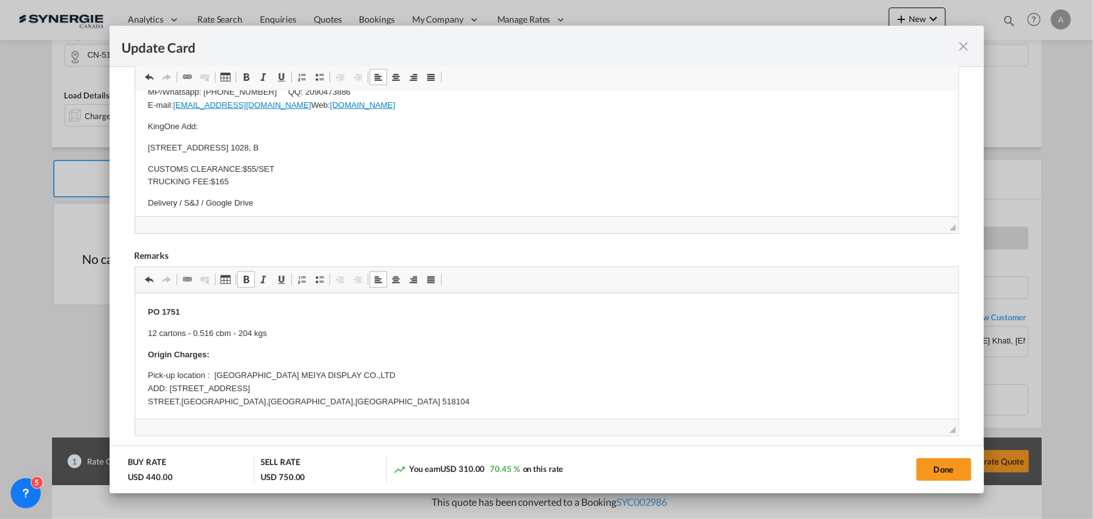
scroll to position [759, 0]
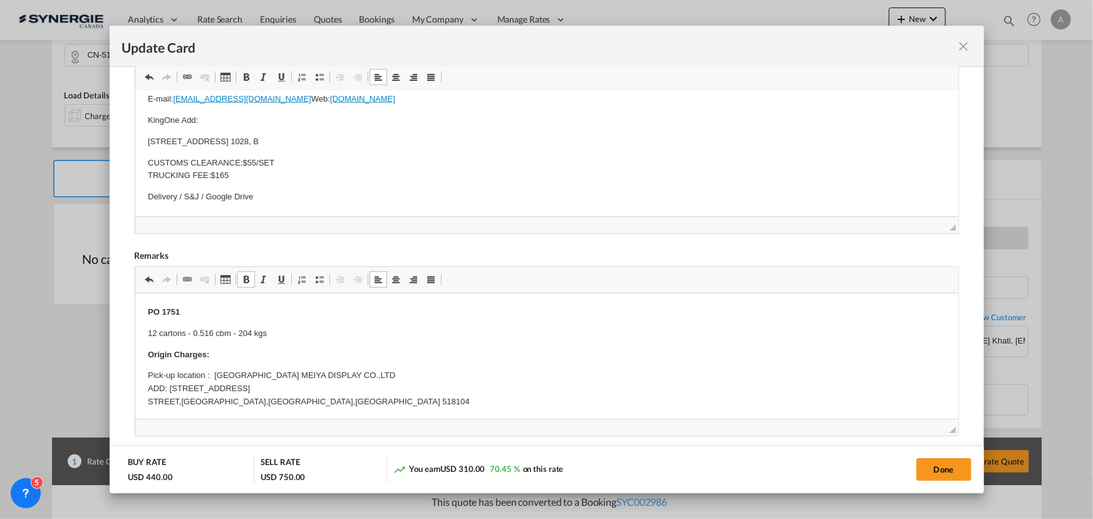
click at [267, 201] on p "Delivery / S&J / Google Drive" at bounding box center [546, 196] width 798 height 13
drag, startPoint x: 247, startPoint y: 175, endPoint x: 140, endPoint y: 158, distance: 107.7
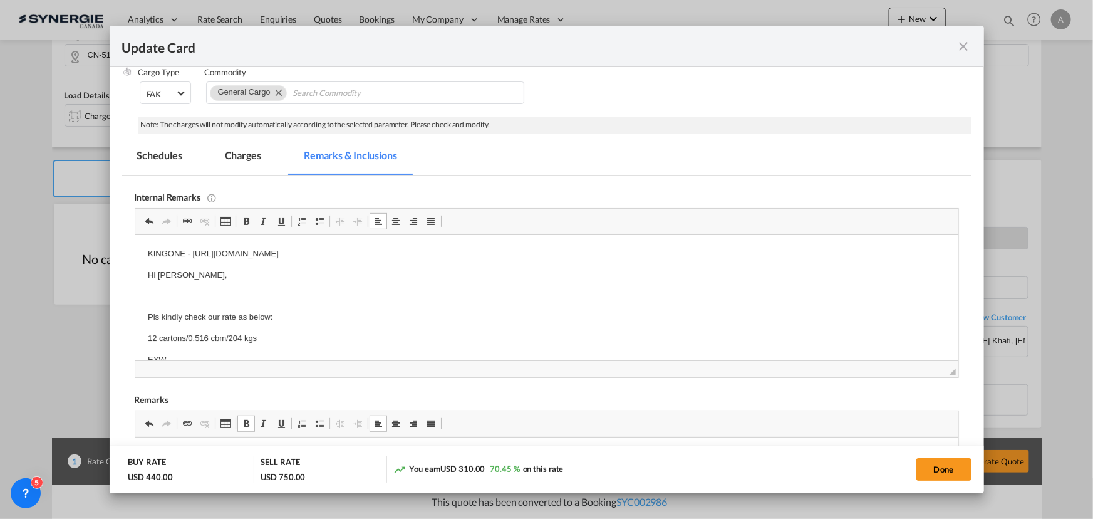
scroll to position [74, 0]
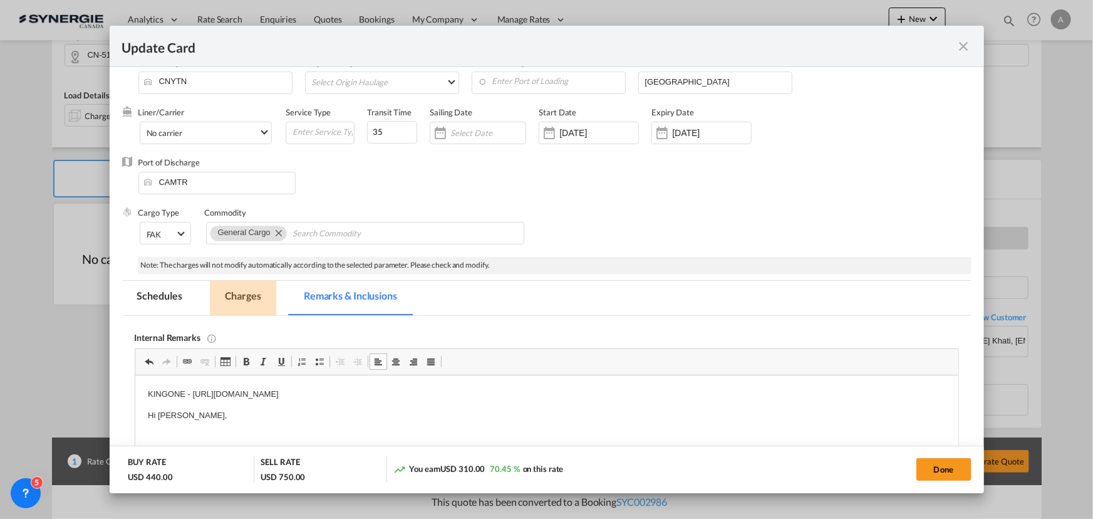
click at [250, 286] on md-tab-item "Charges" at bounding box center [243, 298] width 66 height 34
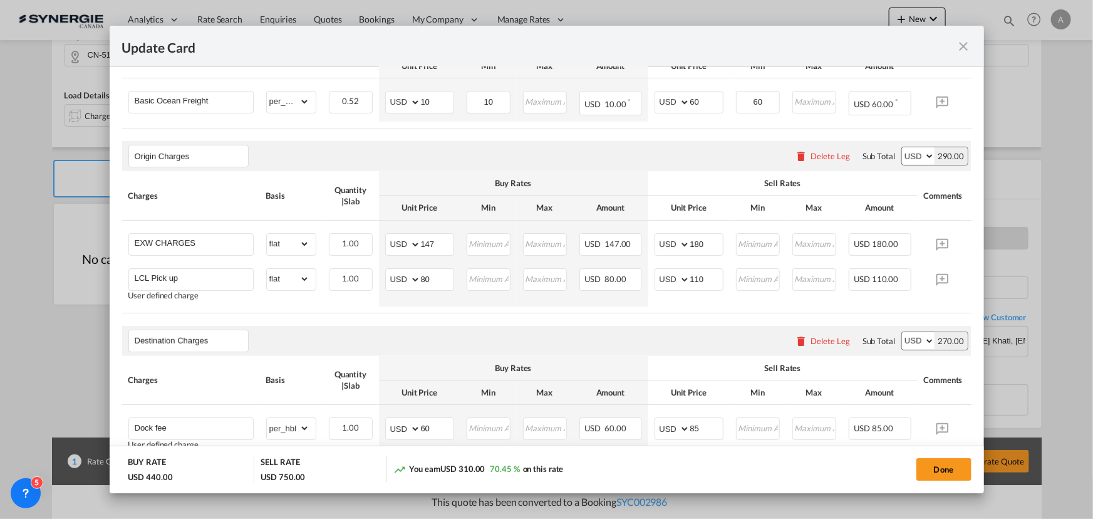
scroll to position [415, 0]
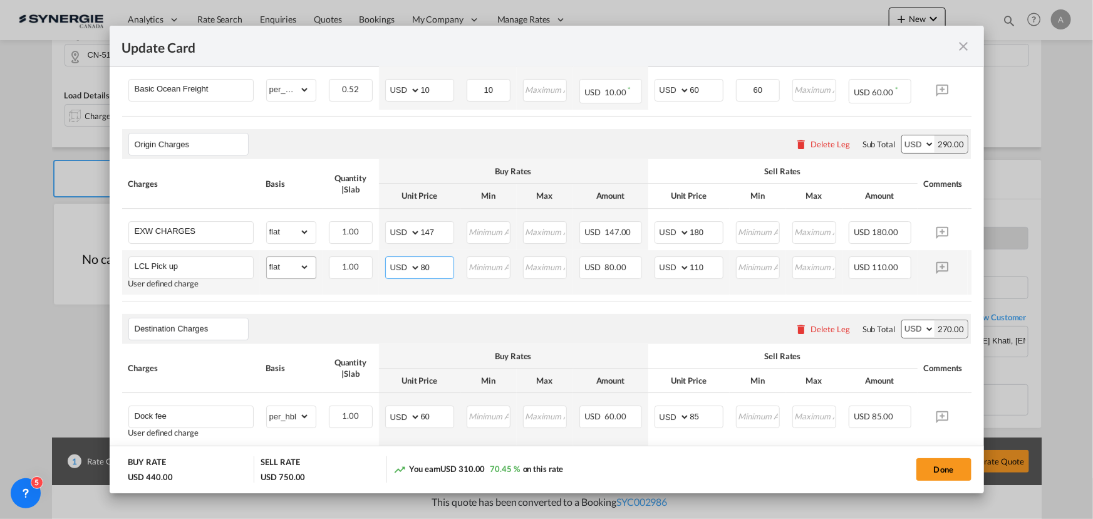
drag, startPoint x: 435, startPoint y: 273, endPoint x: 309, endPoint y: 263, distance: 125.6
click at [317, 266] on tr "LCL Pick up User defined charge Please Enter Already Exists gross_weight volume…" at bounding box center [565, 272] width 887 height 44
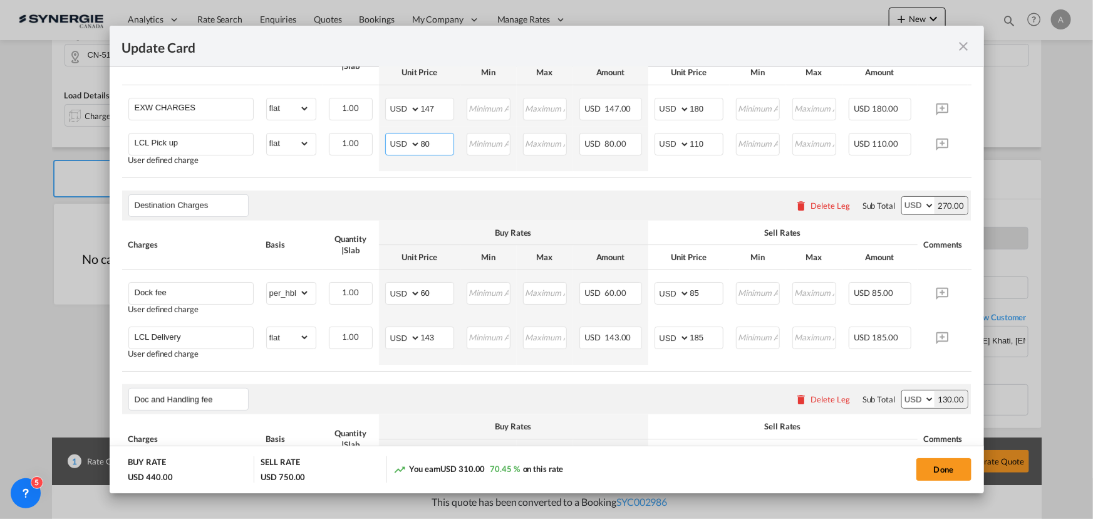
scroll to position [643, 0]
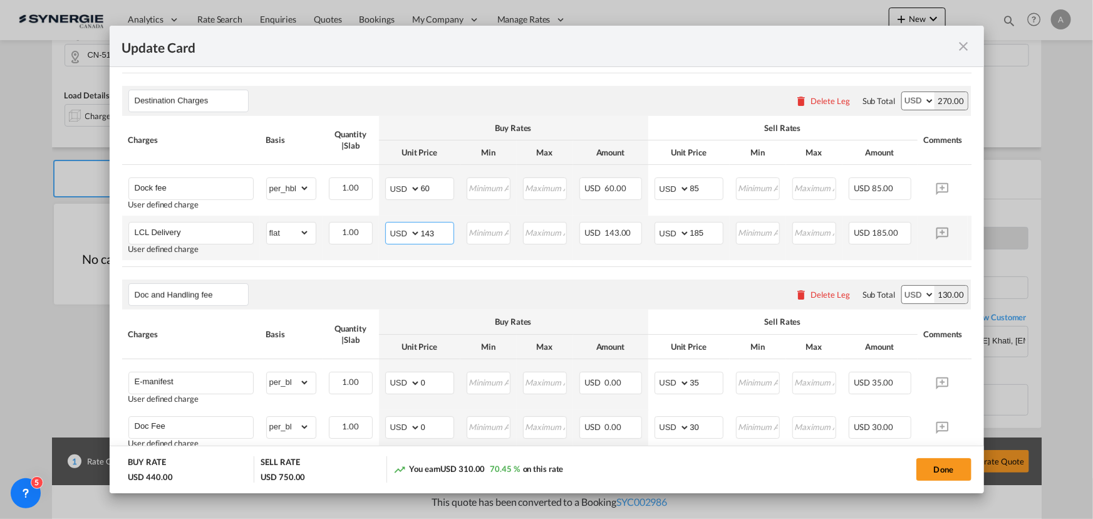
drag, startPoint x: 432, startPoint y: 234, endPoint x: 362, endPoint y: 225, distance: 70.6
click at [385, 232] on md-input-container "AED AFN ALL AMD ANG AOA ARS AUD AWG AZN BAM BBD BDT BGN BHD BIF BMD BND BOB BRL…" at bounding box center [419, 233] width 69 height 23
type input "58"
type input "95"
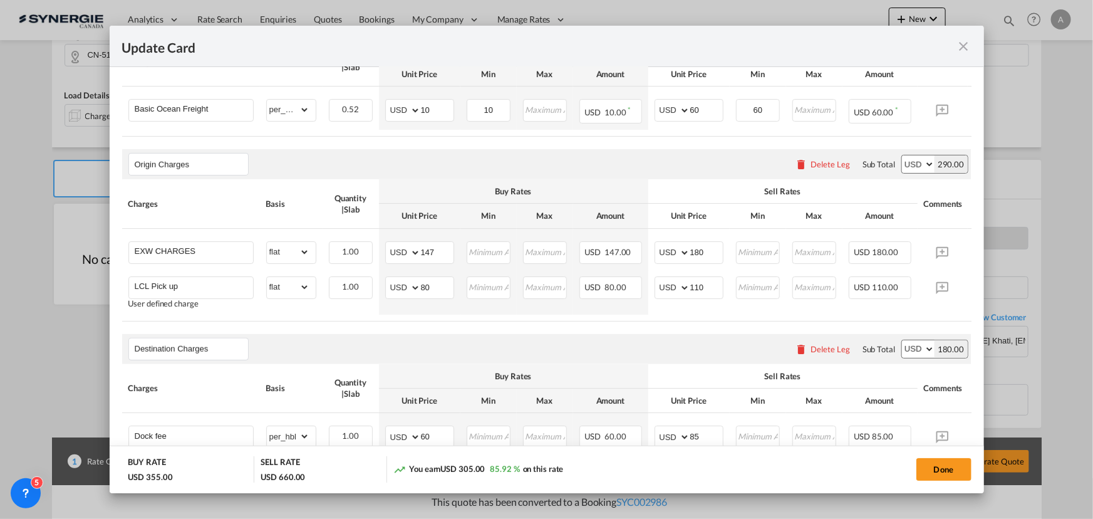
scroll to position [358, 0]
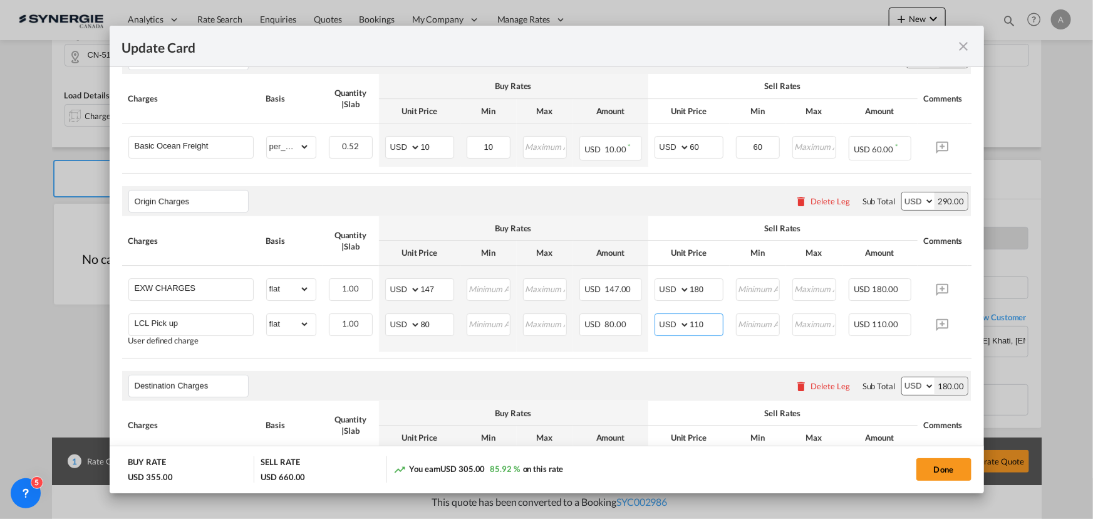
drag, startPoint x: 703, startPoint y: 321, endPoint x: 491, endPoint y: 265, distance: 219.5
click at [546, 297] on tbody "EXW CHARGES Please Enter Already Exists gross_weight volumetric_weight per_ship…" at bounding box center [565, 309] width 887 height 86
drag, startPoint x: 708, startPoint y: 326, endPoint x: 569, endPoint y: 304, distance: 140.1
click at [613, 319] on tr "LCL Pick up User defined charge Please Enter Already Exists gross_weight volume…" at bounding box center [565, 329] width 887 height 44
type input "110"
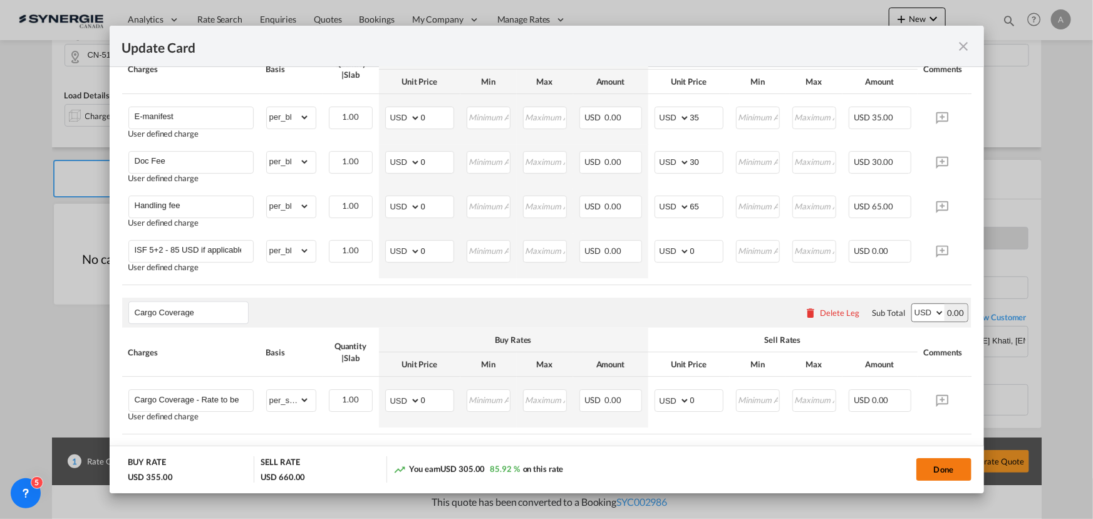
scroll to position [927, 0]
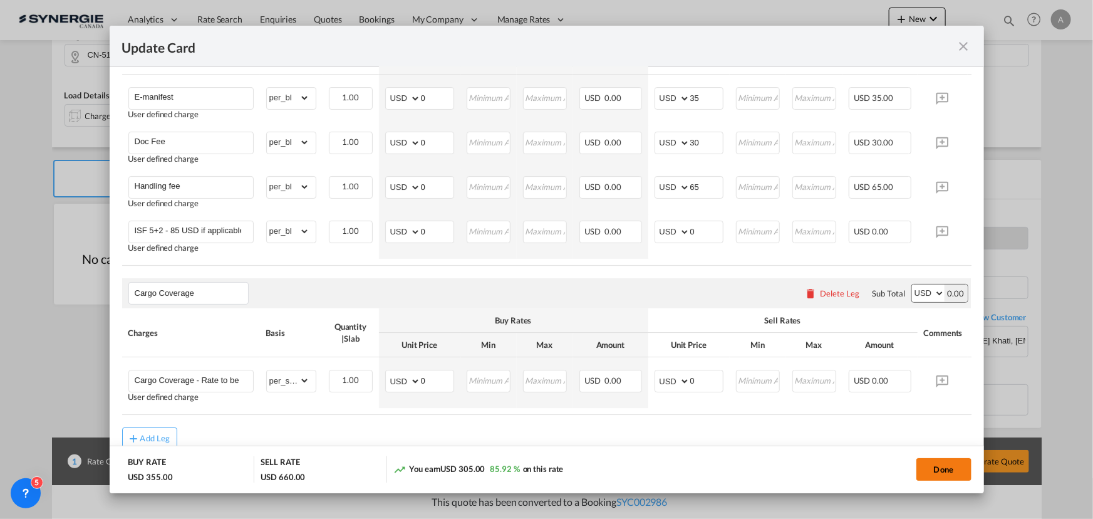
click at [943, 472] on button "Done" at bounding box center [943, 469] width 55 height 23
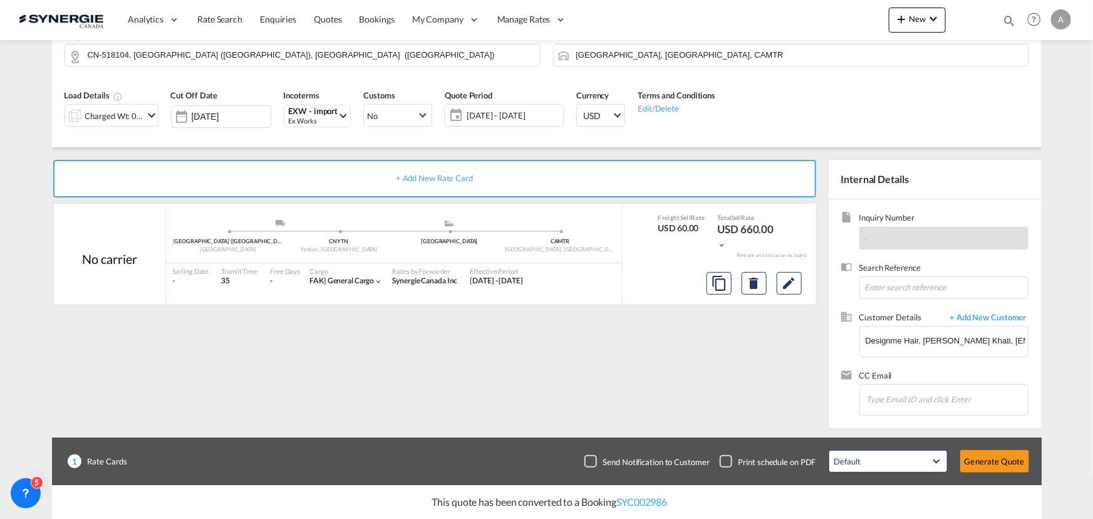
type input "[DATE]"
click at [988, 459] on button "Generate Quote" at bounding box center [994, 461] width 69 height 23
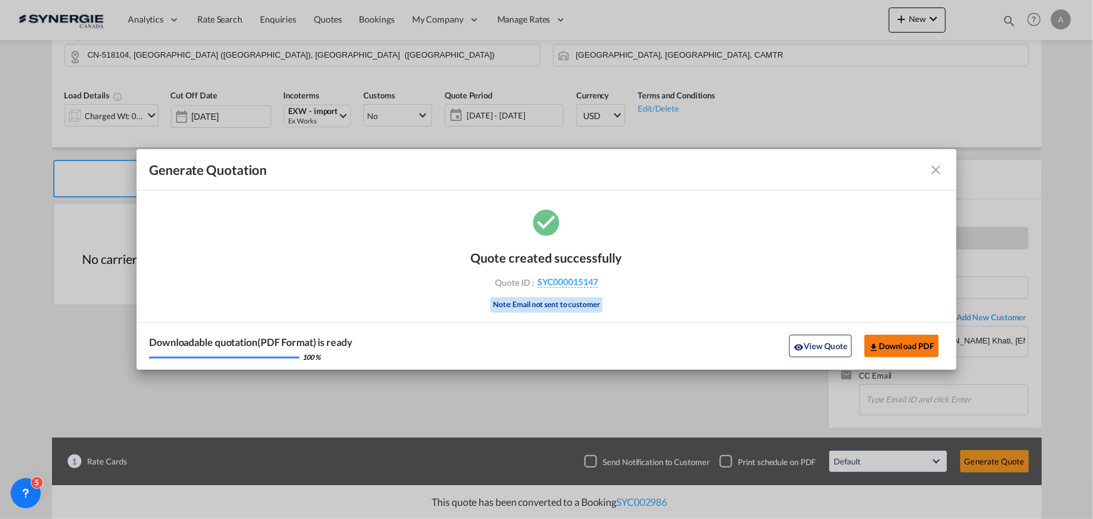
click at [897, 349] on button "Download PDF" at bounding box center [901, 345] width 75 height 23
click at [807, 339] on button "View Quote" at bounding box center [820, 345] width 63 height 23
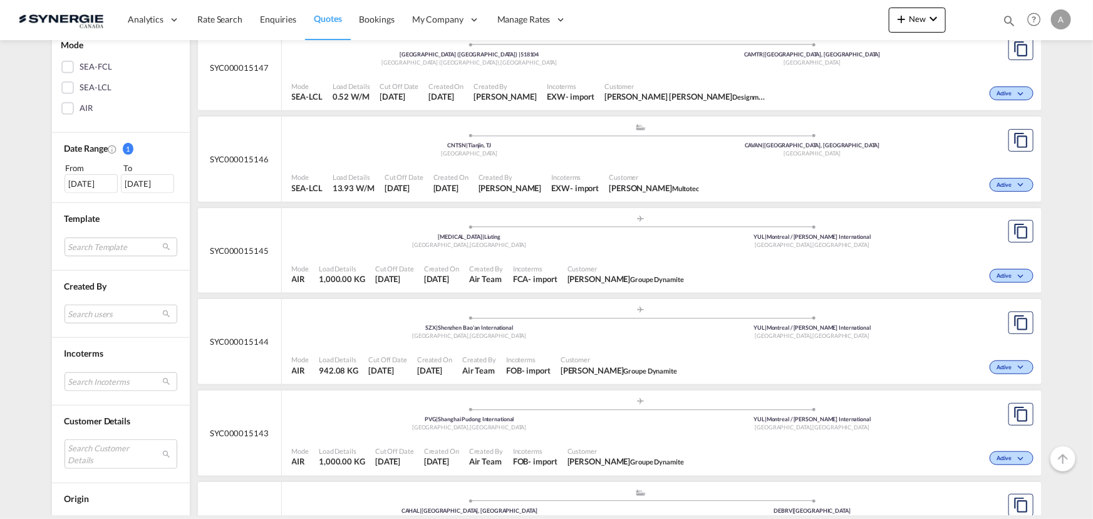
scroll to position [512, 0]
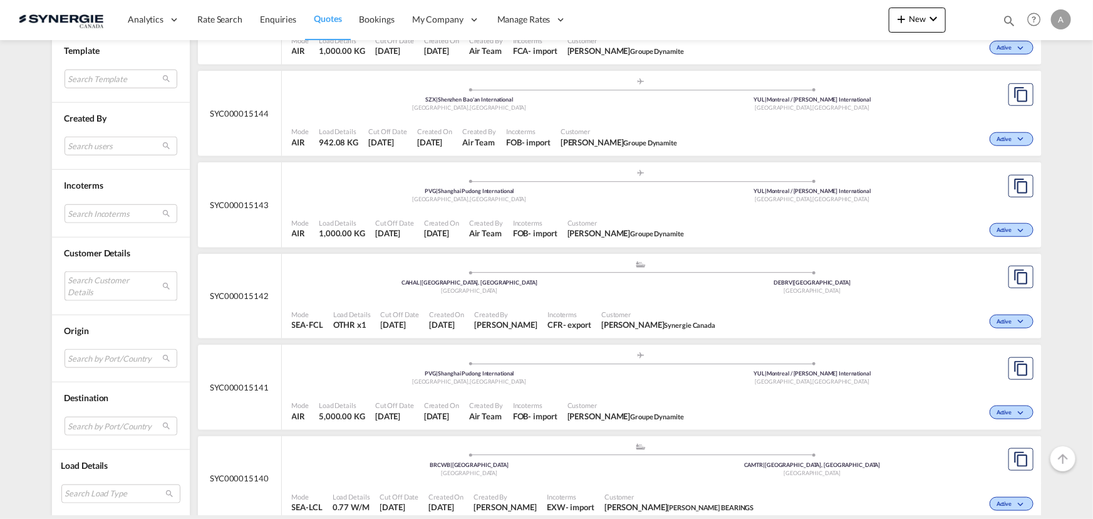
click at [88, 285] on md-select "Search Customer Details user name user [PERSON_NAME] [PERSON_NAME][EMAIL_ADDRES…" at bounding box center [121, 285] width 113 height 29
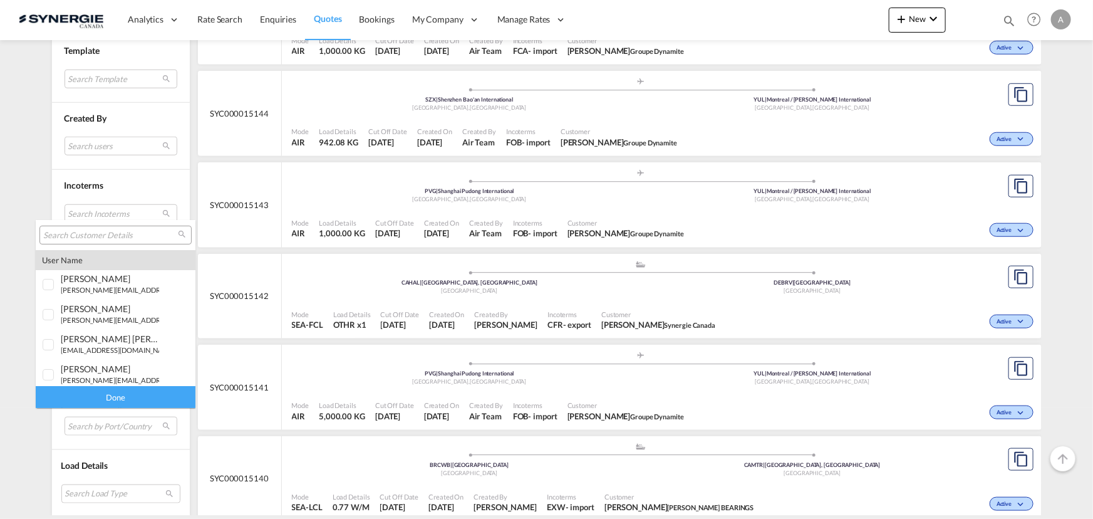
click at [37, 204] on md-backdrop at bounding box center [546, 259] width 1093 height 519
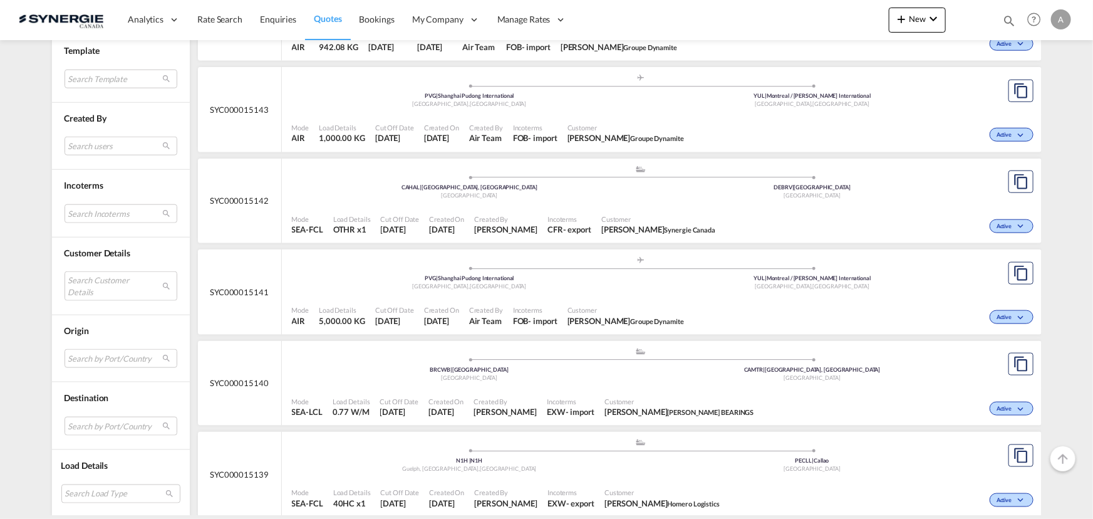
scroll to position [683, 0]
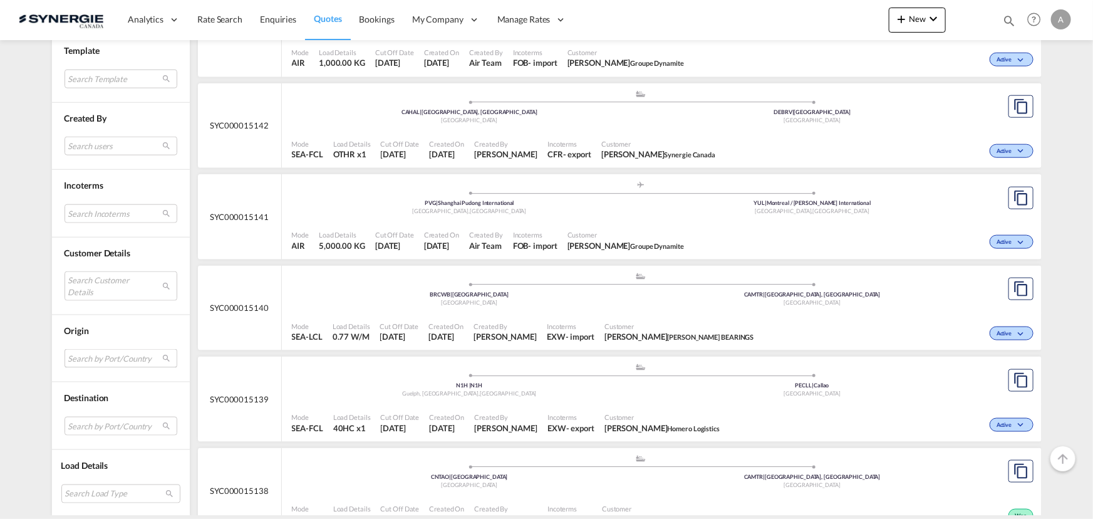
click at [93, 362] on md-select "Search by Port/Country JPNIC nichinan japan AEAMF mussafah united arab emirates…" at bounding box center [121, 358] width 113 height 19
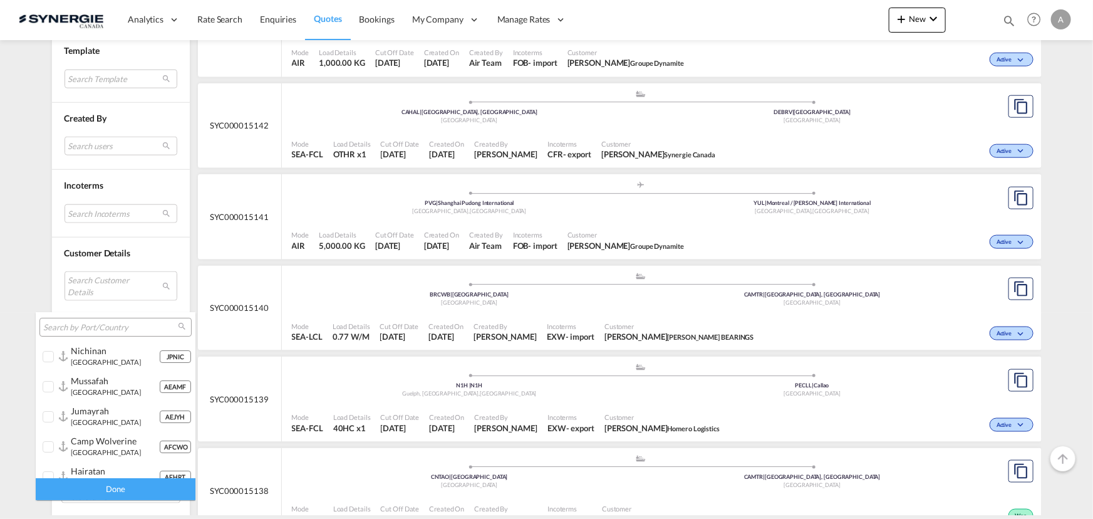
click at [139, 325] on input "search" at bounding box center [110, 327] width 135 height 11
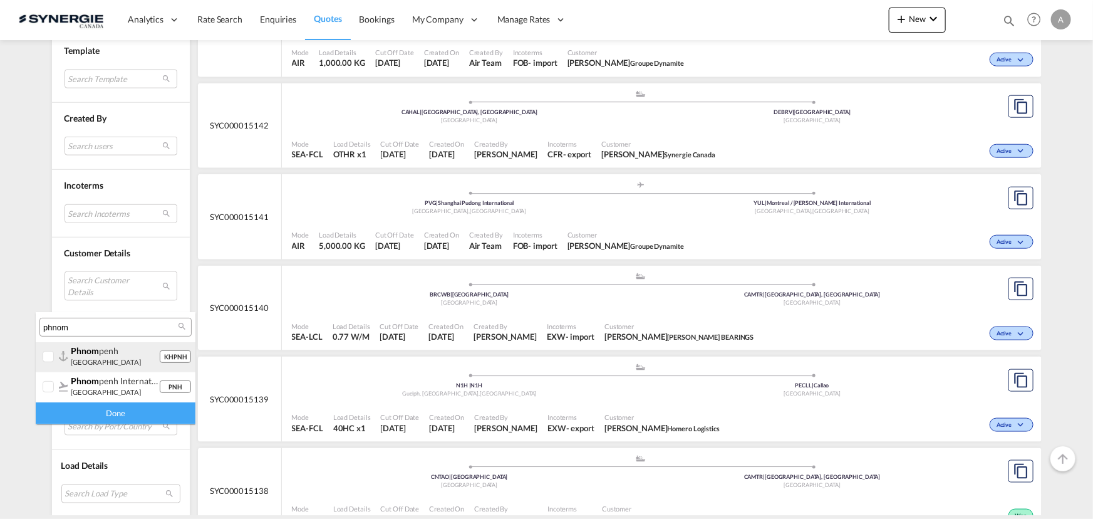
type input "phnom"
click at [50, 353] on div at bounding box center [49, 357] width 13 height 13
click at [73, 420] on div "Done" at bounding box center [116, 413] width 160 height 22
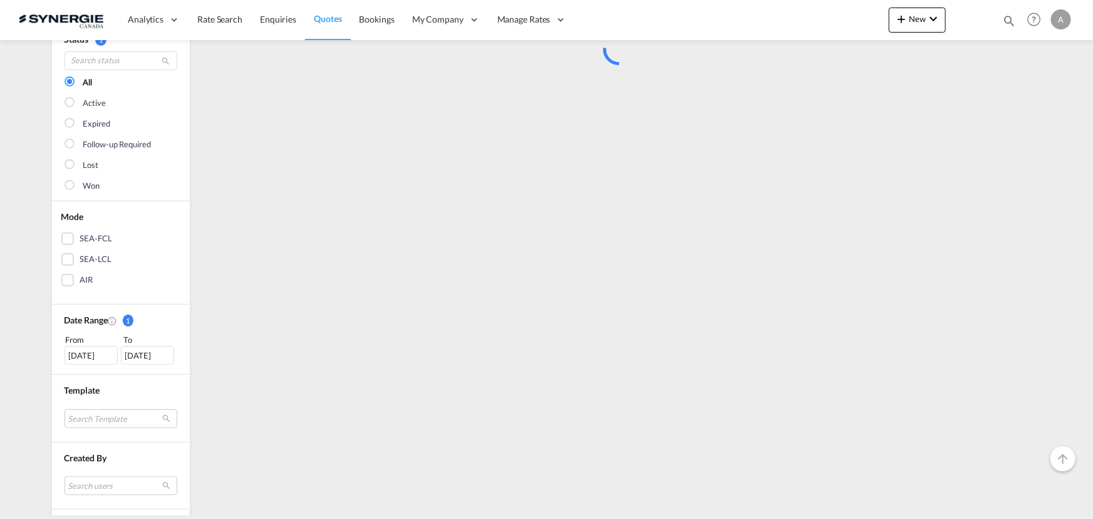
scroll to position [113, 0]
click at [81, 356] on div "[DATE]" at bounding box center [91, 354] width 53 height 19
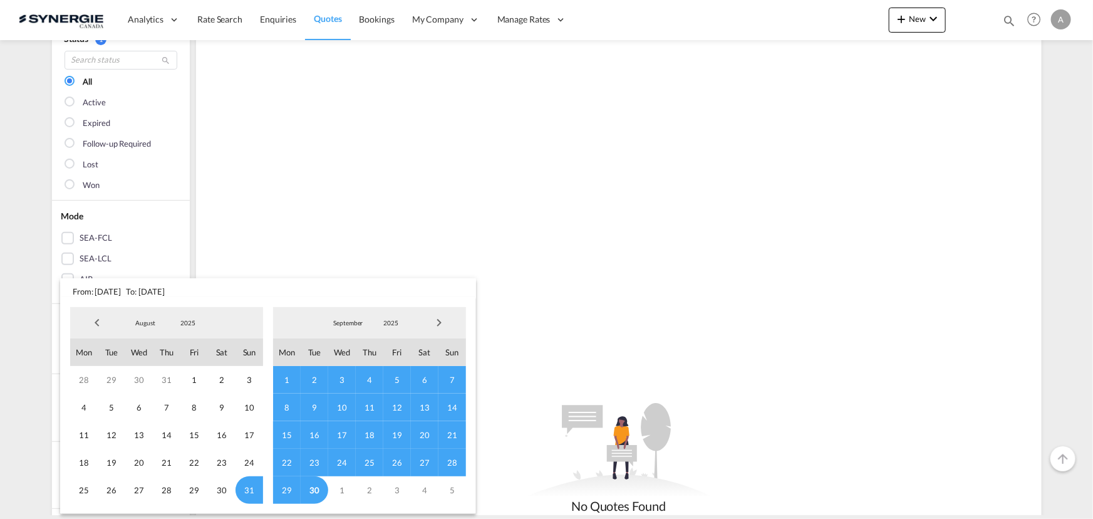
click at [178, 320] on span "2025" at bounding box center [188, 322] width 40 height 9
click at [178, 261] on md-option "2023" at bounding box center [199, 263] width 85 height 30
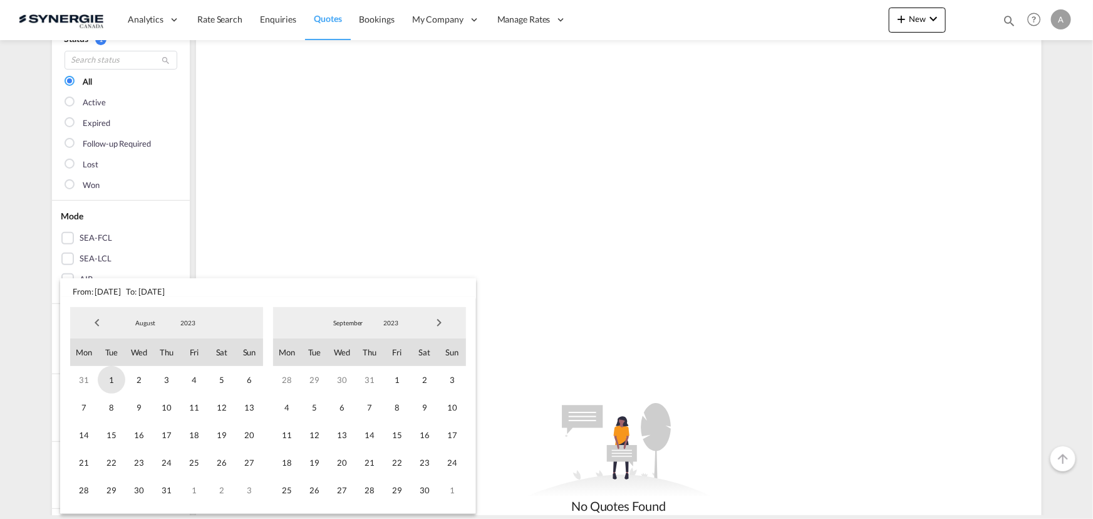
click at [111, 380] on span "1" at bounding box center [112, 380] width 28 height 28
click at [391, 319] on span "2023" at bounding box center [391, 322] width 40 height 9
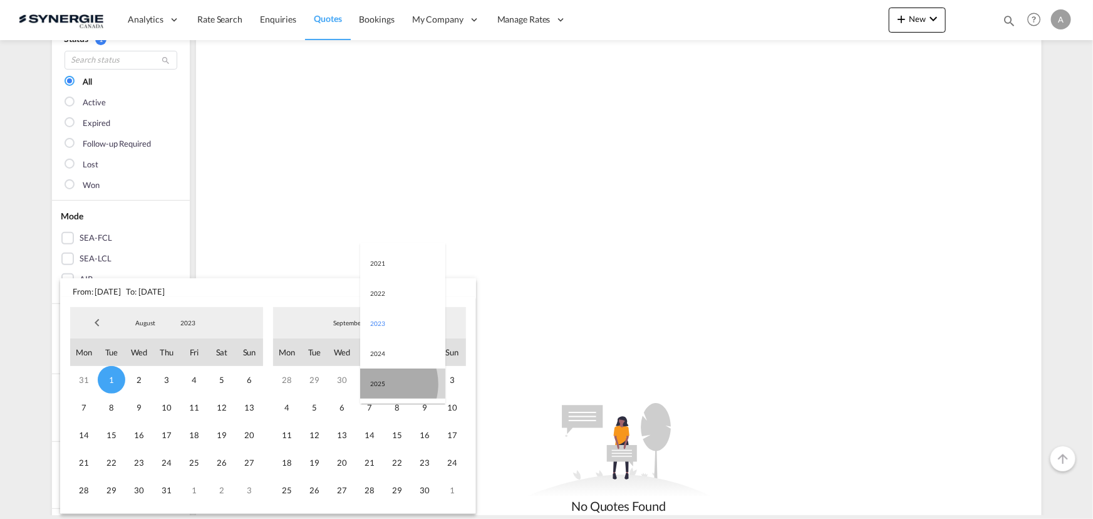
click at [376, 383] on md-option "2025" at bounding box center [402, 383] width 85 height 30
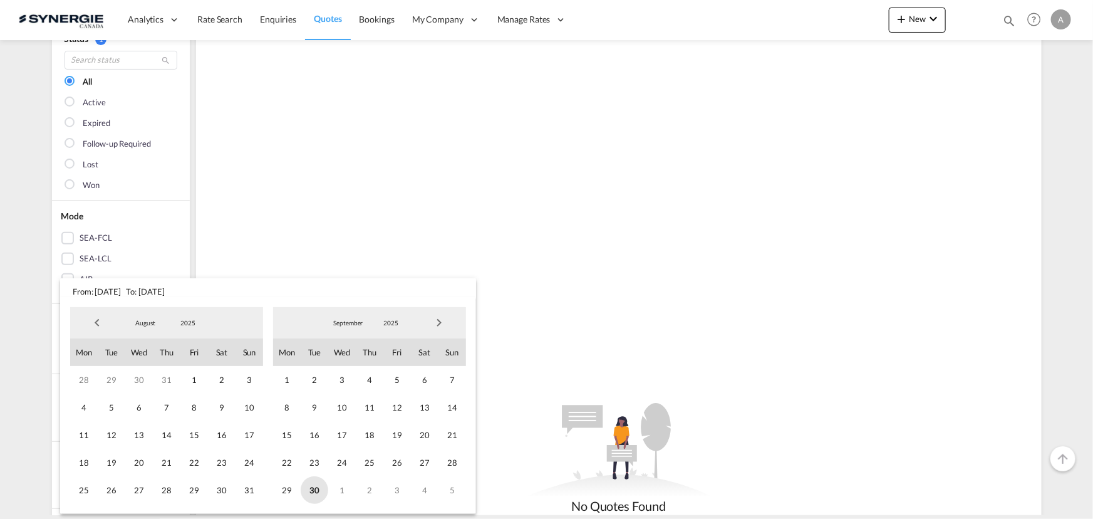
click at [317, 496] on span "30" at bounding box center [315, 490] width 28 height 28
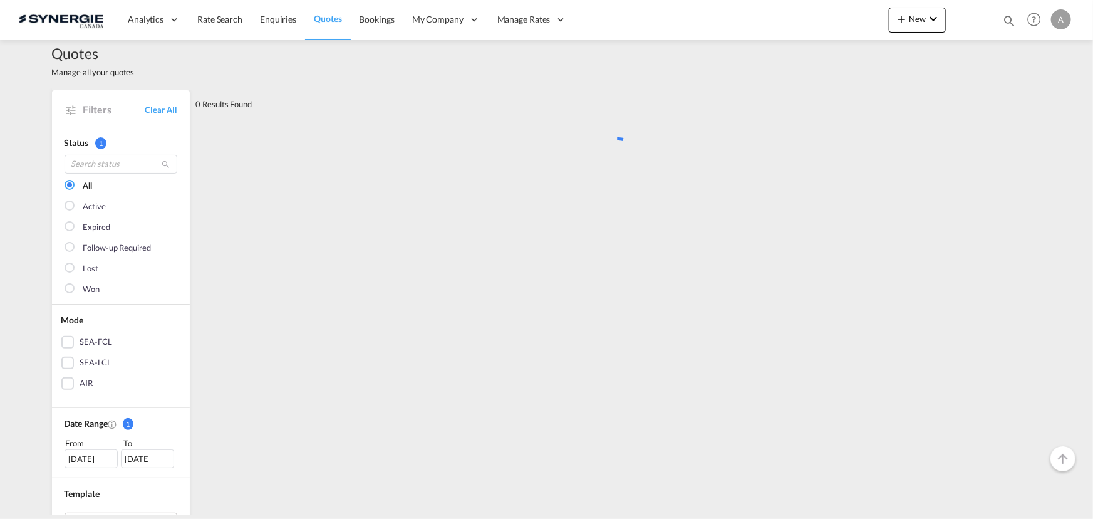
scroll to position [0, 0]
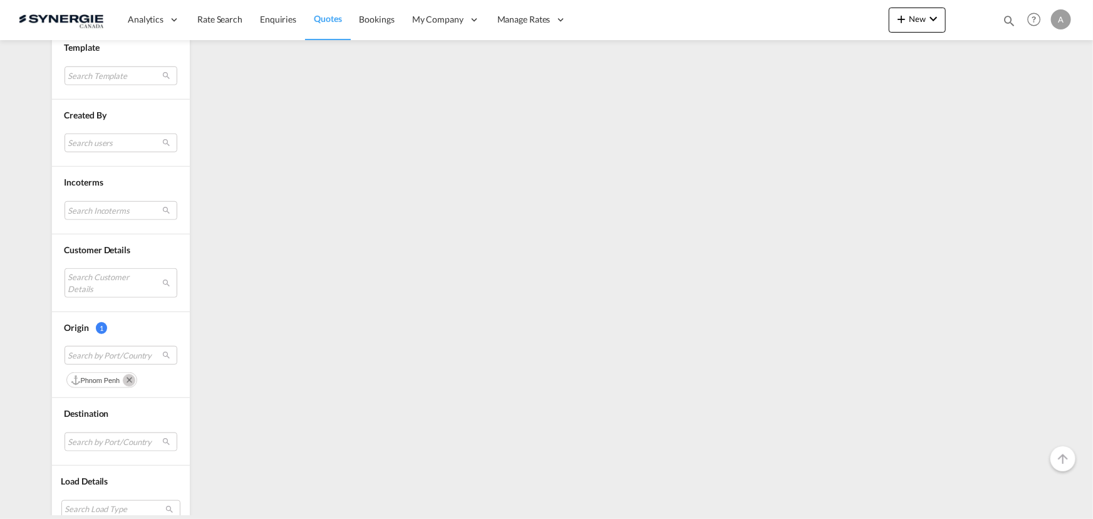
click at [128, 375] on md-icon "Remove" at bounding box center [129, 380] width 13 height 13
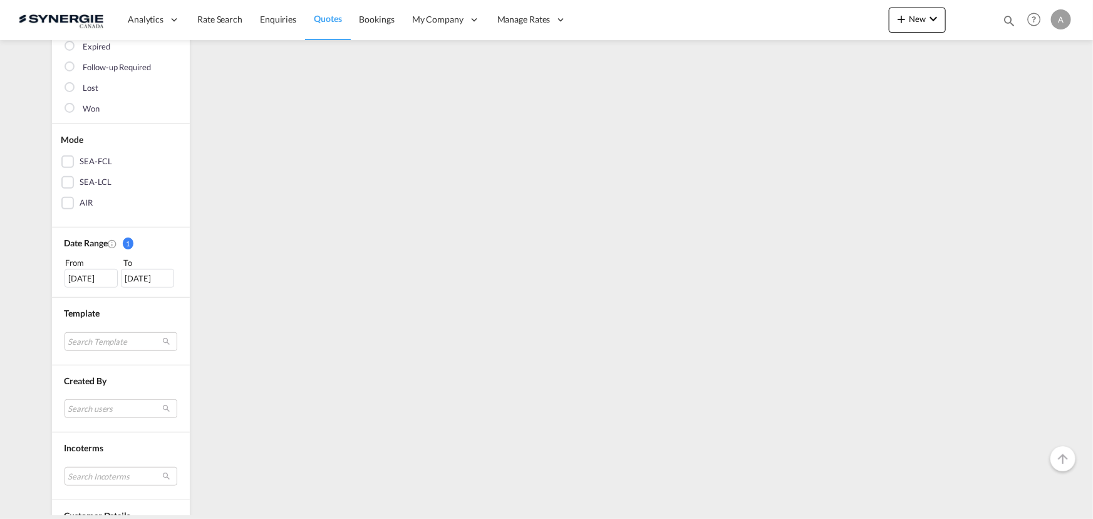
scroll to position [452, 0]
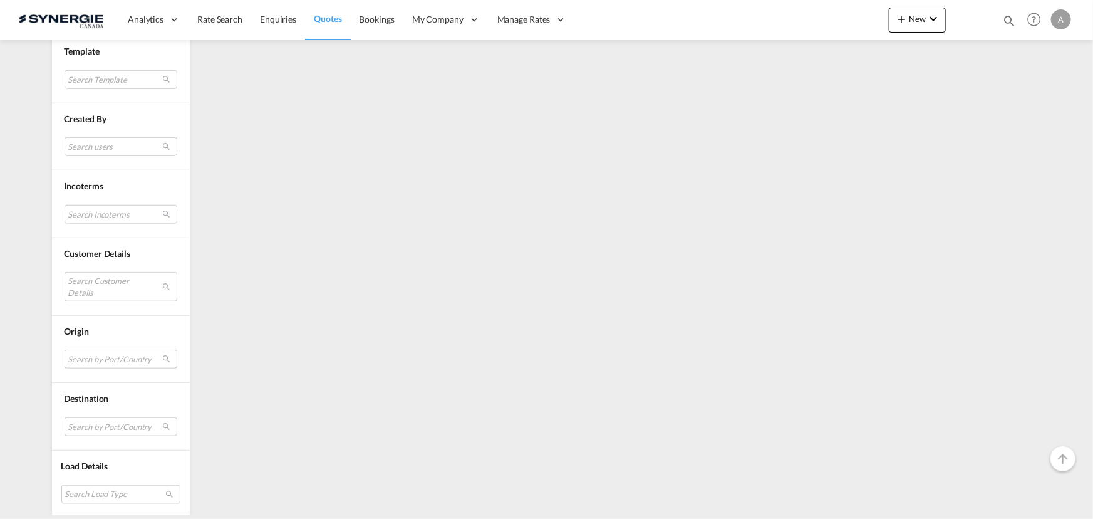
click at [93, 356] on md-select "Search by Port/Country" at bounding box center [121, 358] width 113 height 19
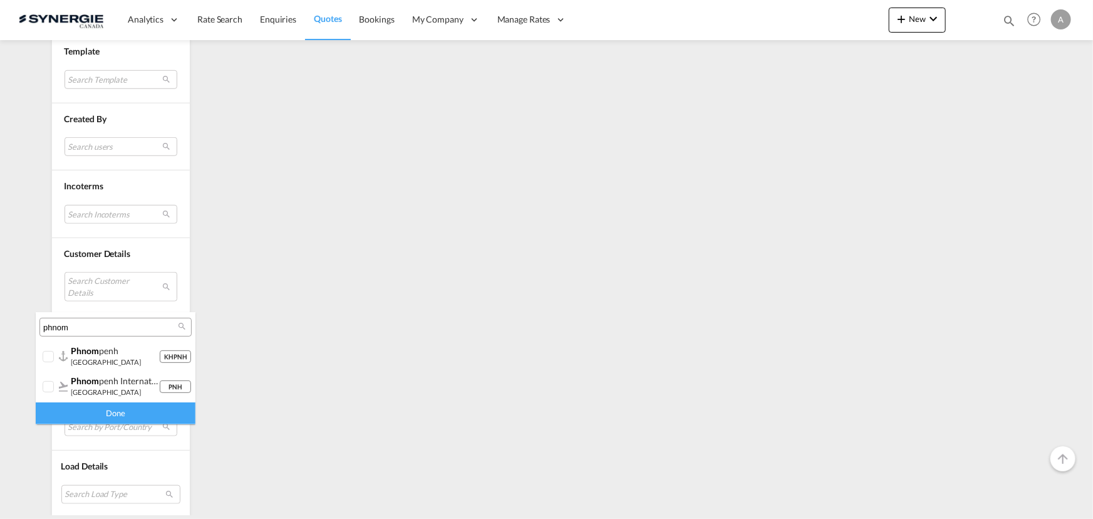
click at [102, 326] on input "phnom" at bounding box center [110, 327] width 135 height 11
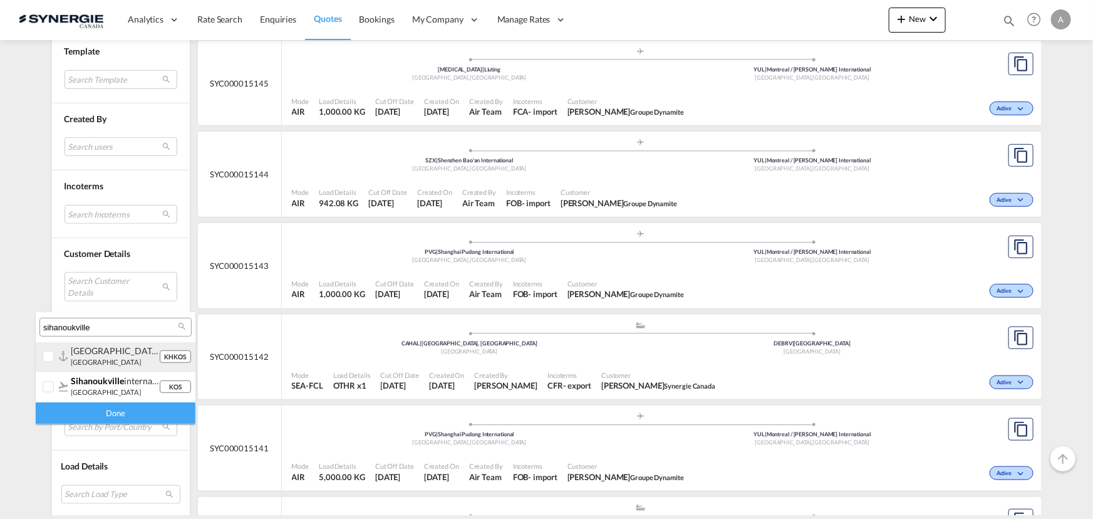
type input "sihanoukville"
click at [75, 358] on small "cambodia" at bounding box center [106, 362] width 70 height 8
click at [82, 415] on div "Done" at bounding box center [116, 413] width 160 height 22
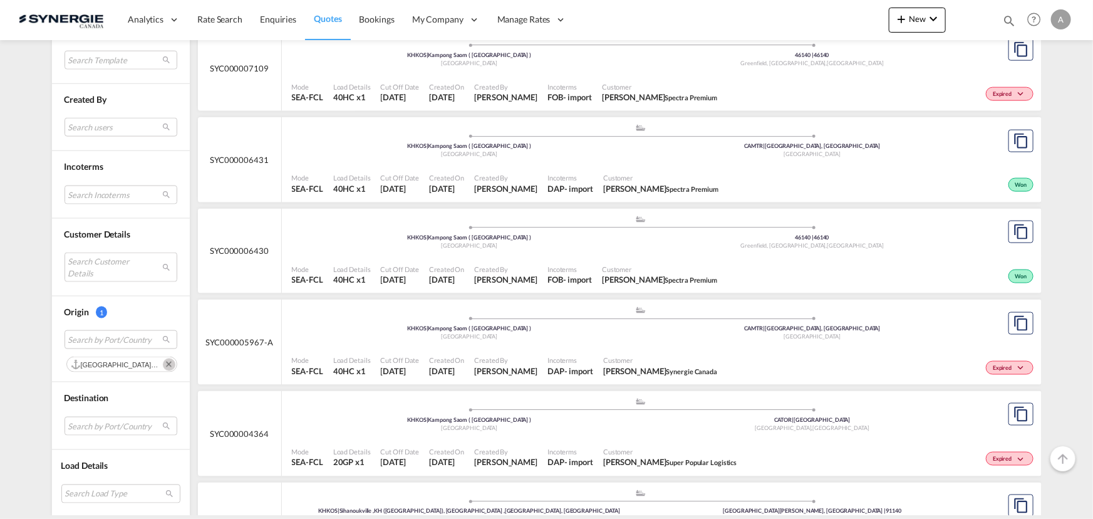
scroll to position [800, 0]
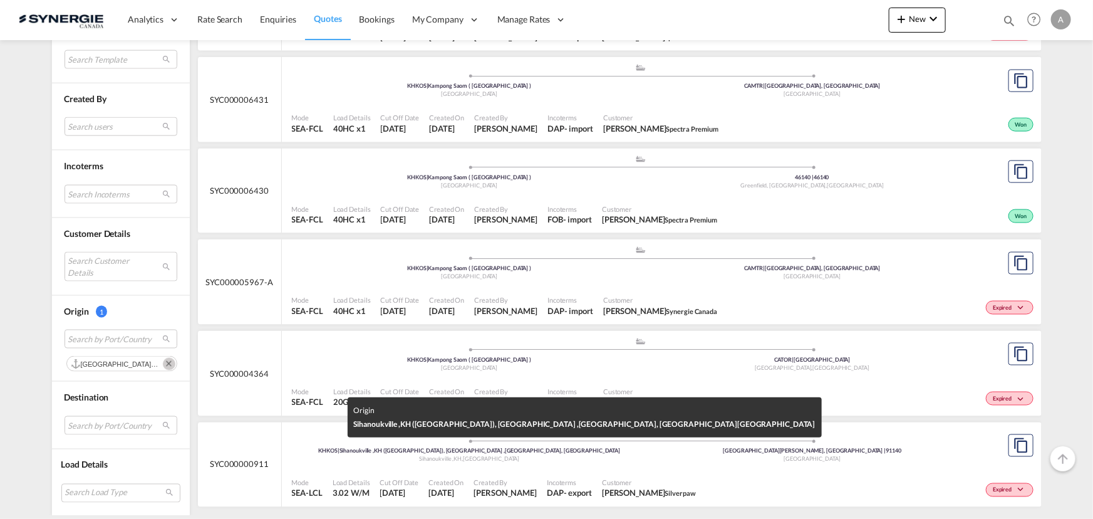
click at [524, 455] on div "Sihanoukville ,KH , Cambodia" at bounding box center [469, 459] width 343 height 8
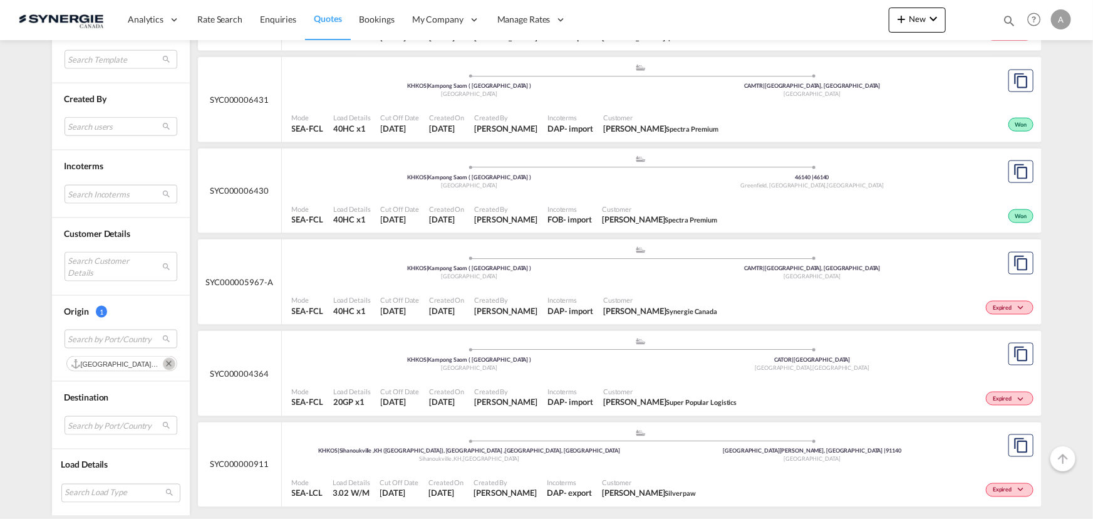
click at [167, 361] on md-icon "Remove" at bounding box center [169, 363] width 13 height 13
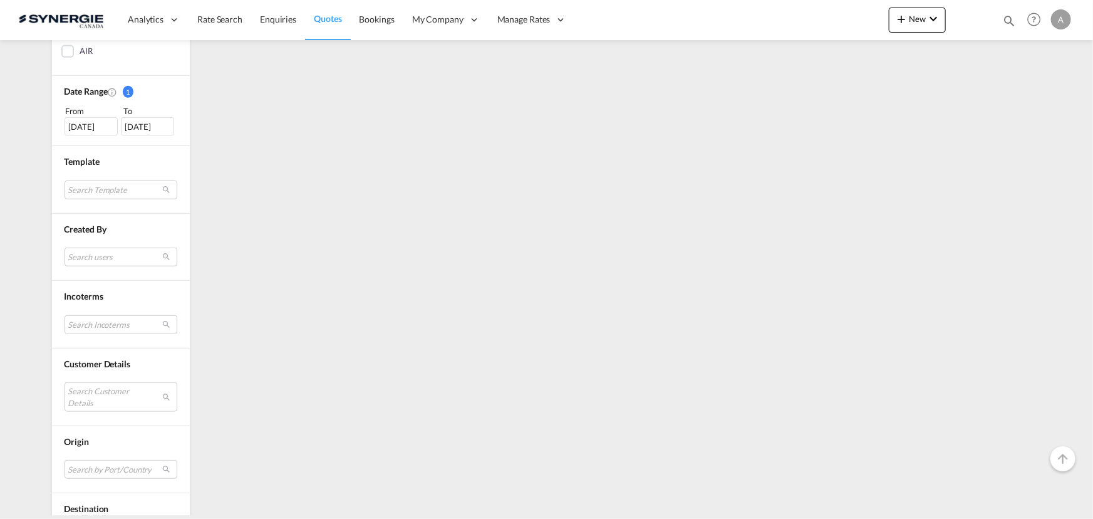
scroll to position [452, 0]
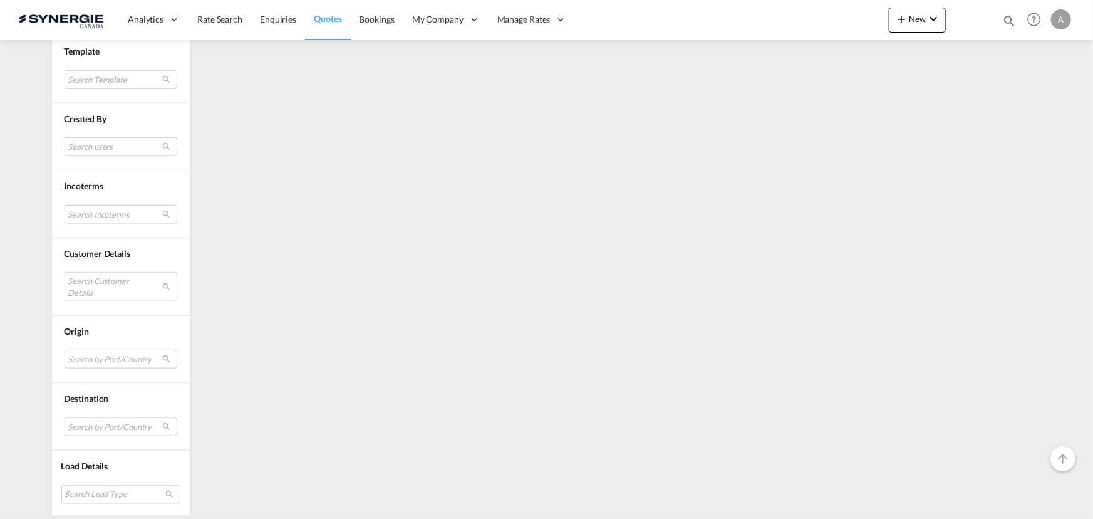
click at [117, 143] on md-select "Search users sugan T sugantha.rajan@freightfy.com raquel Jimenez raquel.jimenez…" at bounding box center [121, 146] width 113 height 19
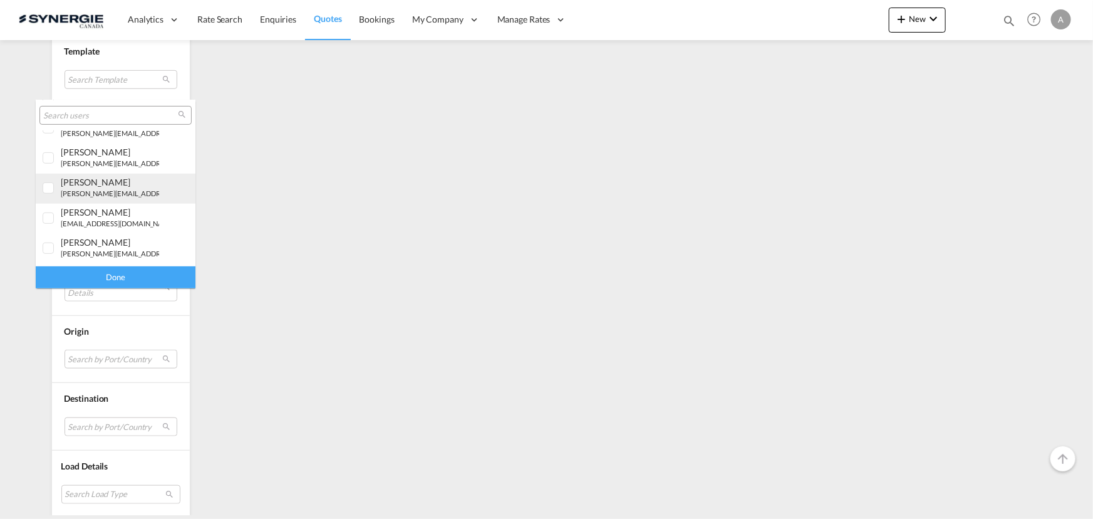
scroll to position [284, 0]
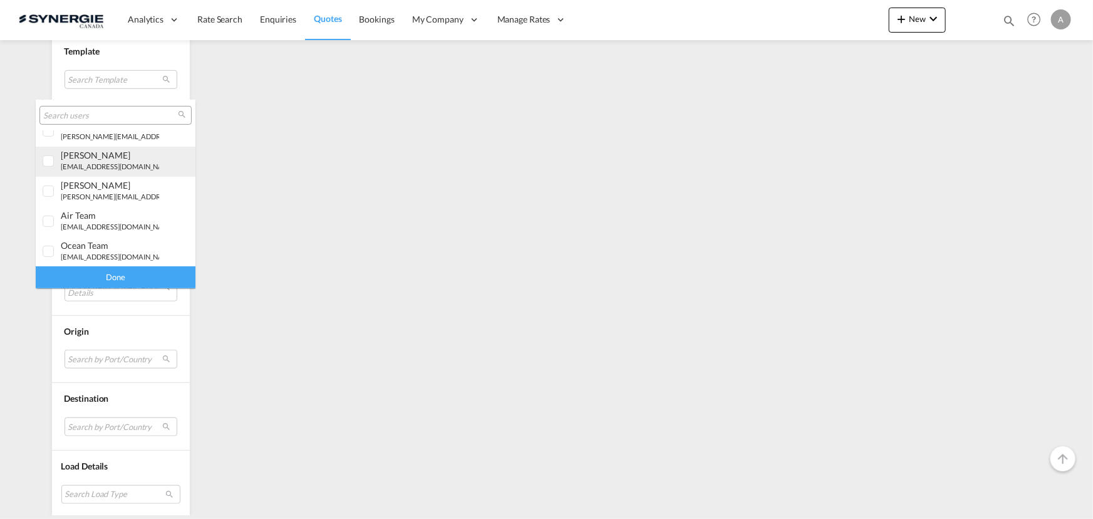
click at [92, 150] on div "[PERSON_NAME]" at bounding box center [110, 155] width 98 height 11
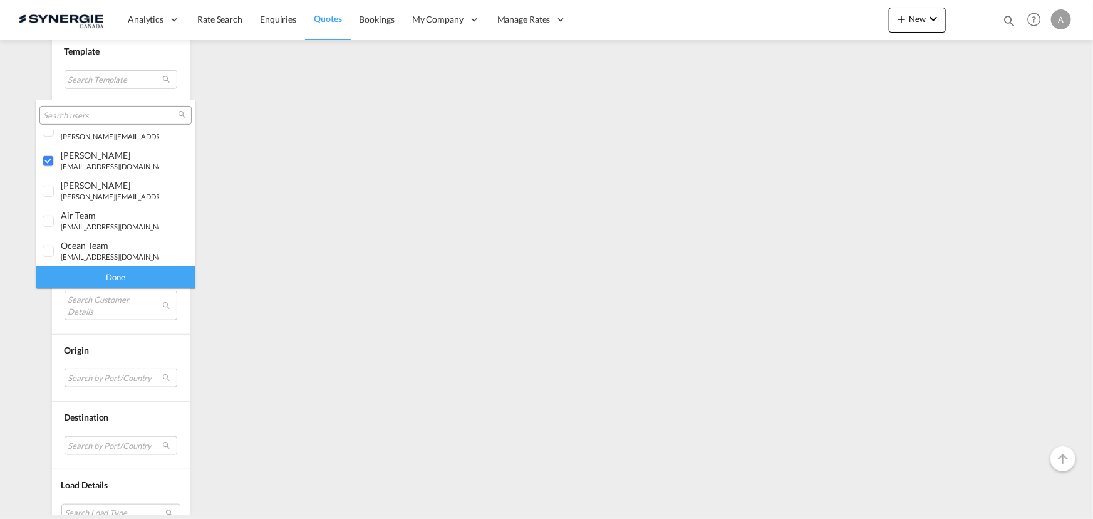
click at [121, 279] on div "Done" at bounding box center [116, 277] width 160 height 22
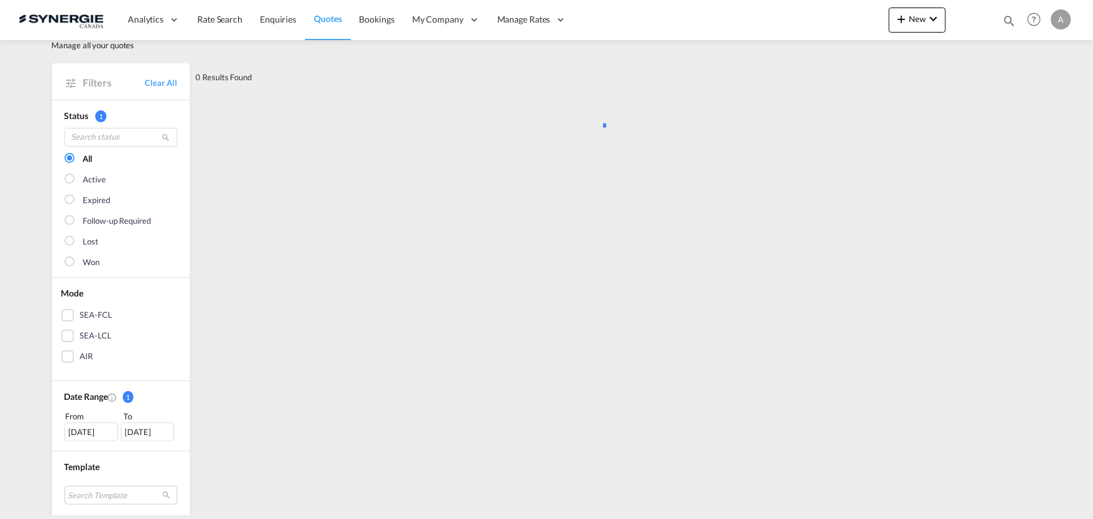
scroll to position [0, 0]
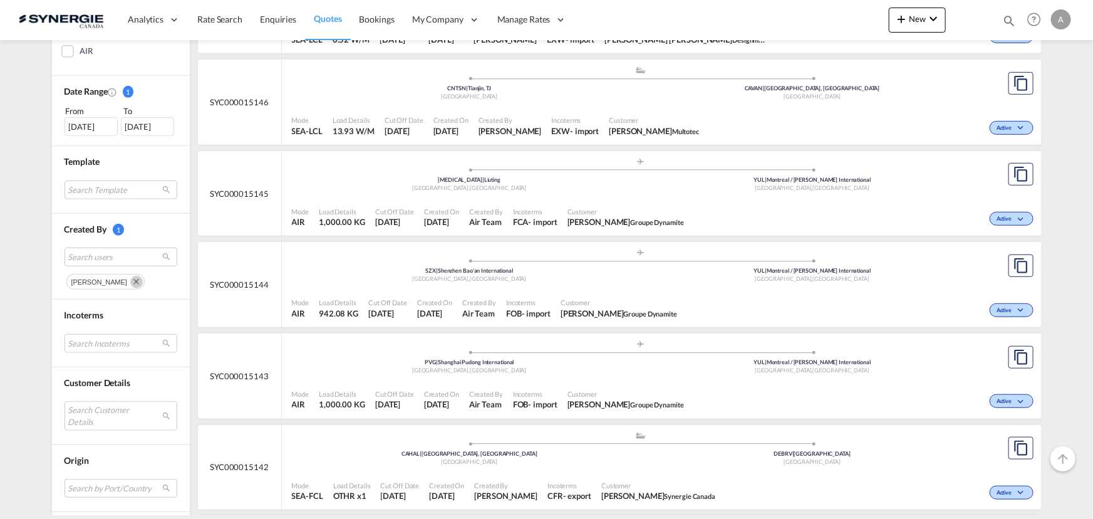
click at [125, 282] on button "Remove" at bounding box center [134, 280] width 19 height 13
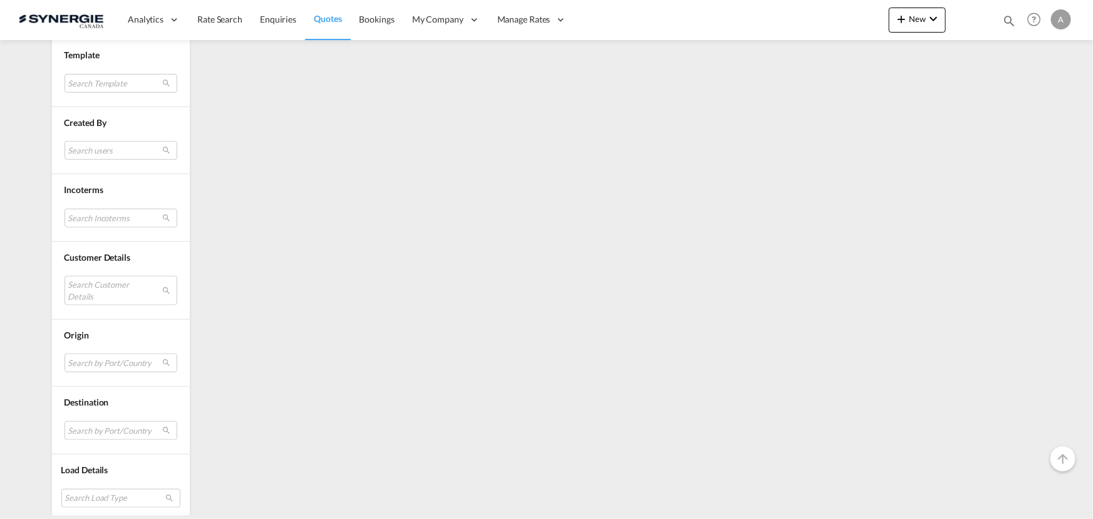
scroll to position [452, 0]
click at [111, 152] on md-select "Search users" at bounding box center [121, 146] width 113 height 19
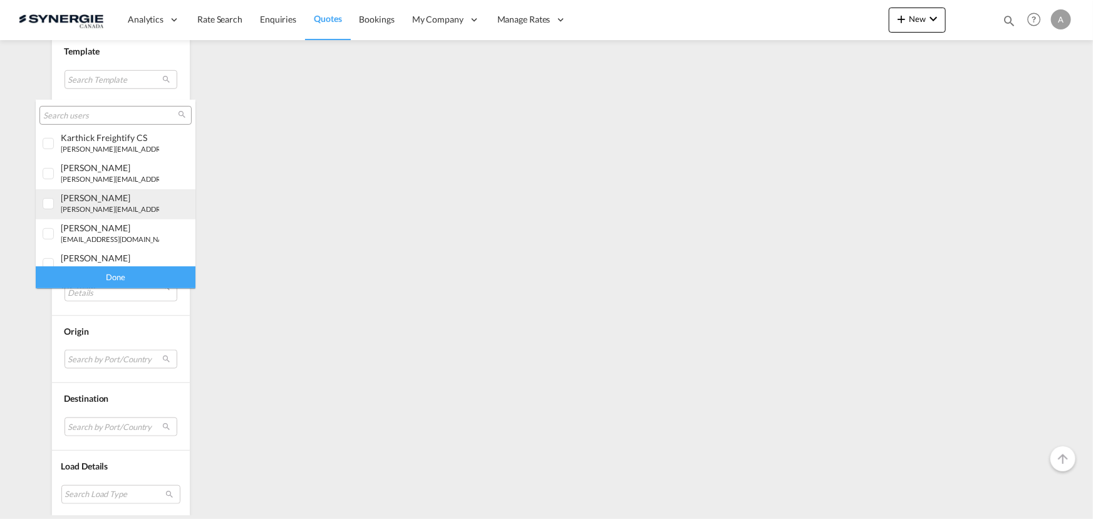
scroll to position [227, 0]
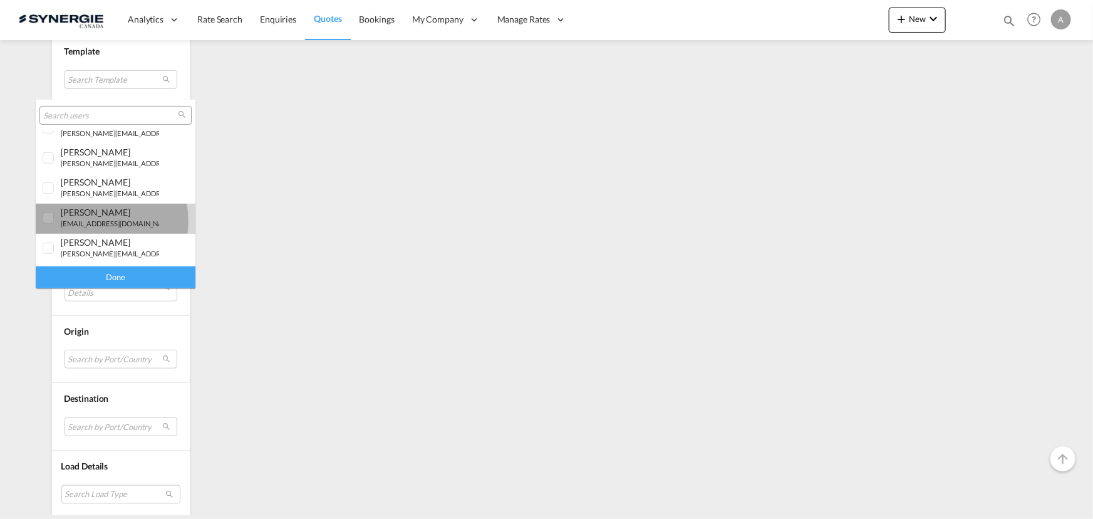
click at [84, 220] on small "[EMAIL_ADDRESS][DOMAIN_NAME]" at bounding box center [118, 223] width 115 height 8
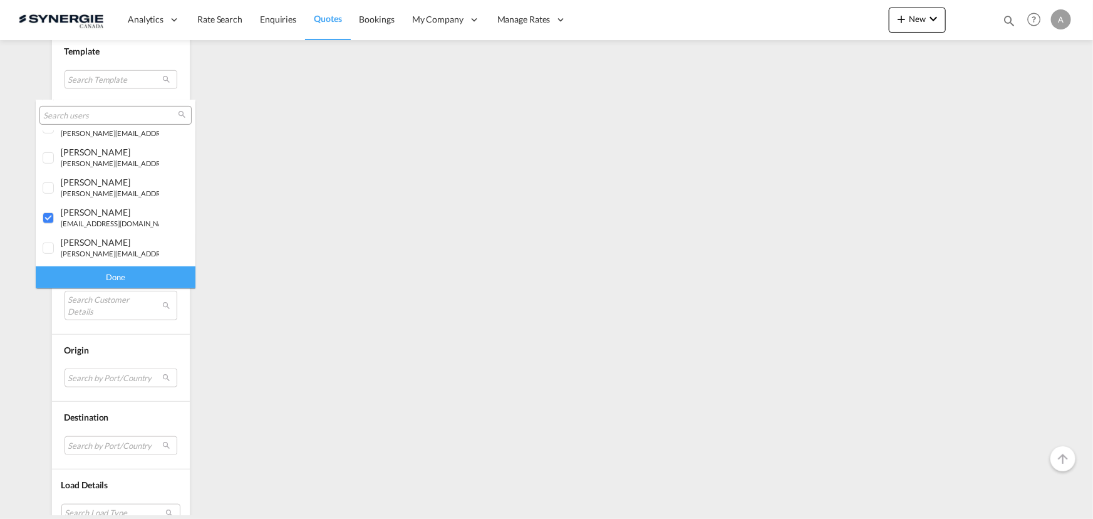
click at [92, 276] on div "Done" at bounding box center [116, 277] width 160 height 22
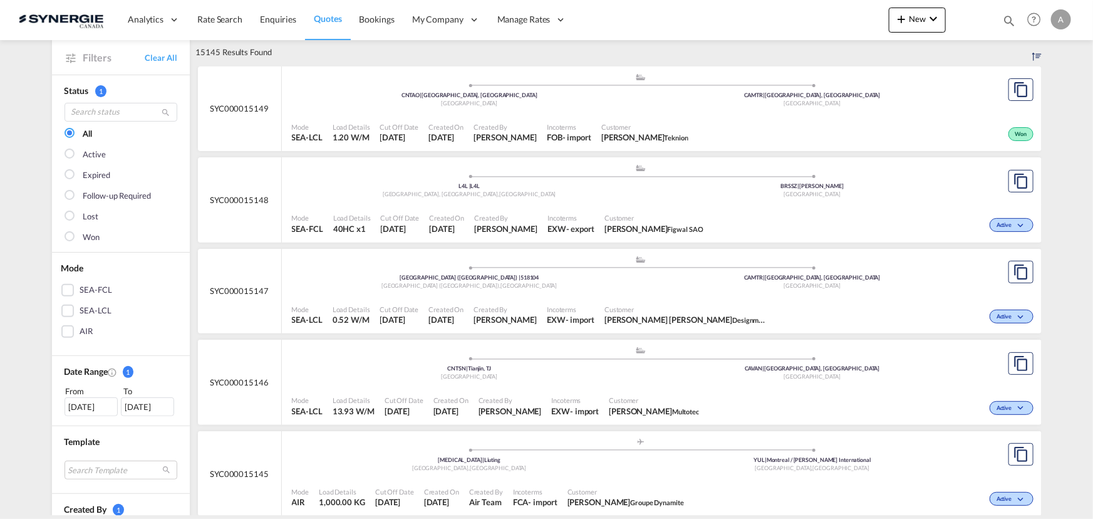
scroll to position [170, 0]
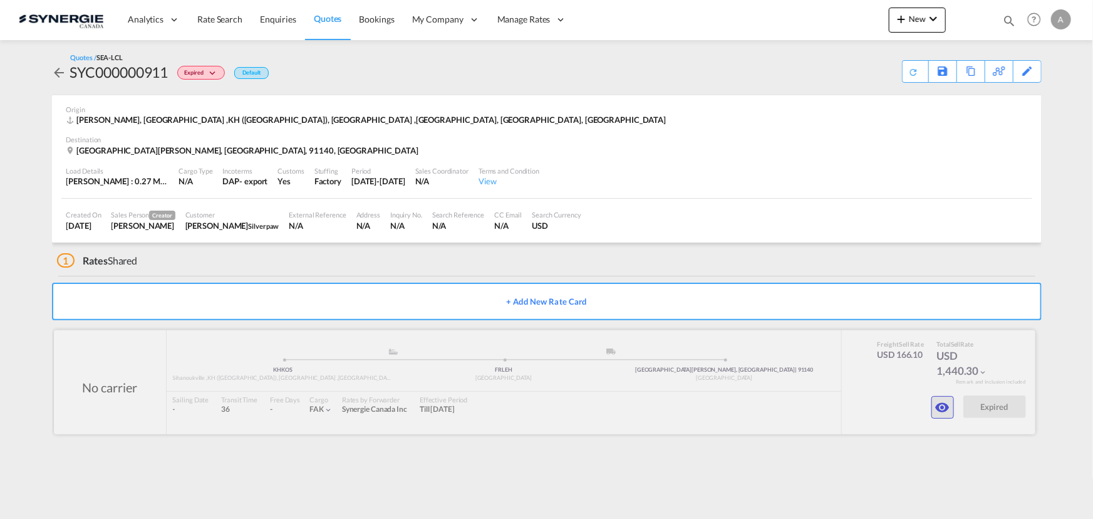
click at [946, 413] on md-icon "icon-eye" at bounding box center [942, 407] width 15 height 15
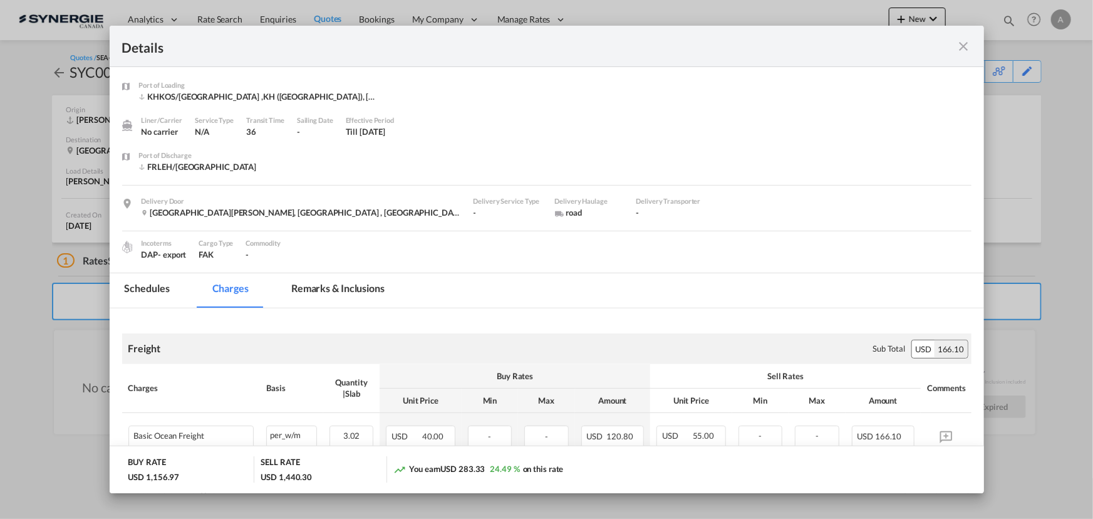
click at [335, 299] on md-tab-item "Remarks & Inclusions" at bounding box center [337, 290] width 123 height 34
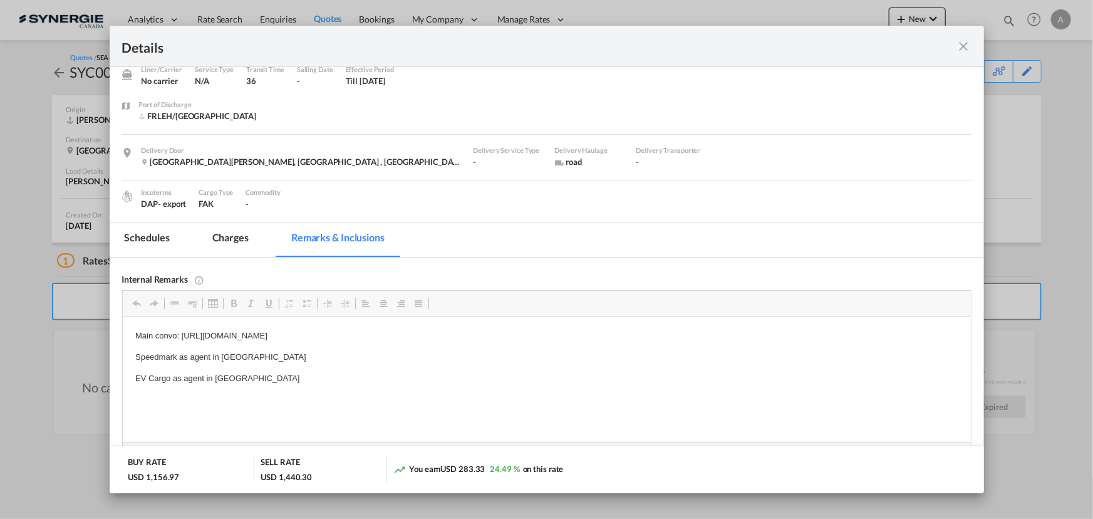
scroll to position [113, 0]
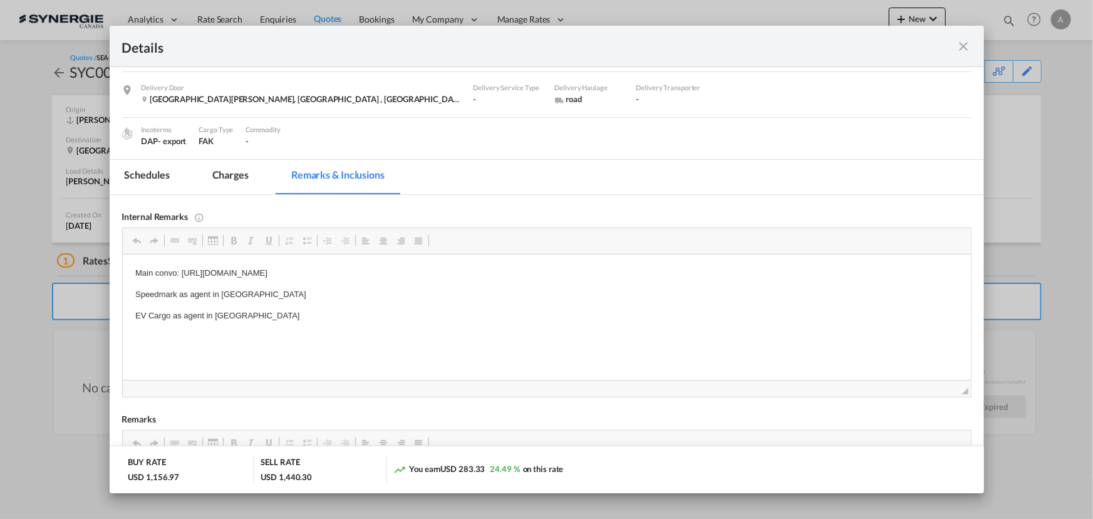
drag, startPoint x: 963, startPoint y: 48, endPoint x: 950, endPoint y: 28, distance: 24.5
click at [963, 48] on md-icon "icon-close fg-AAA8AD m-0 cursor" at bounding box center [963, 46] width 15 height 15
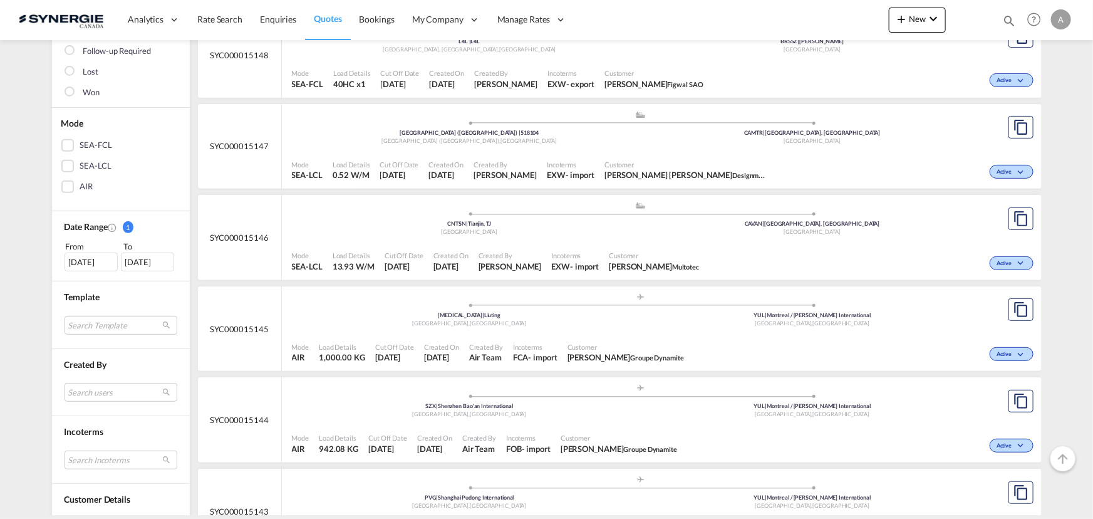
scroll to position [284, 0]
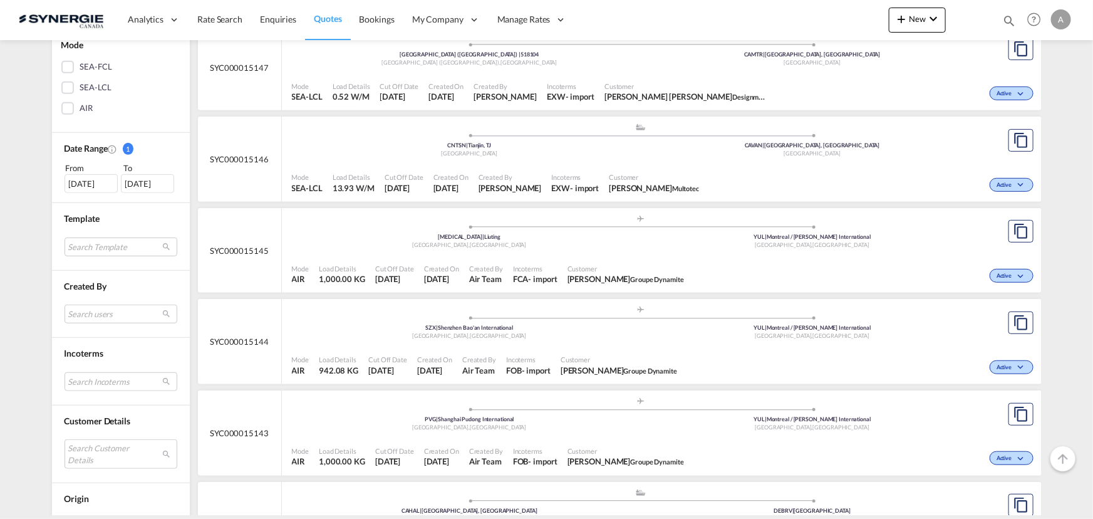
click at [81, 301] on div "Search users [PERSON_NAME] [PERSON_NAME][EMAIL_ADDRESS][DOMAIN_NAME] [PERSON_NA…" at bounding box center [121, 310] width 113 height 36
click at [93, 311] on md-select "Search users [PERSON_NAME] [PERSON_NAME][EMAIL_ADDRESS][DOMAIN_NAME] [PERSON_NA…" at bounding box center [121, 313] width 113 height 19
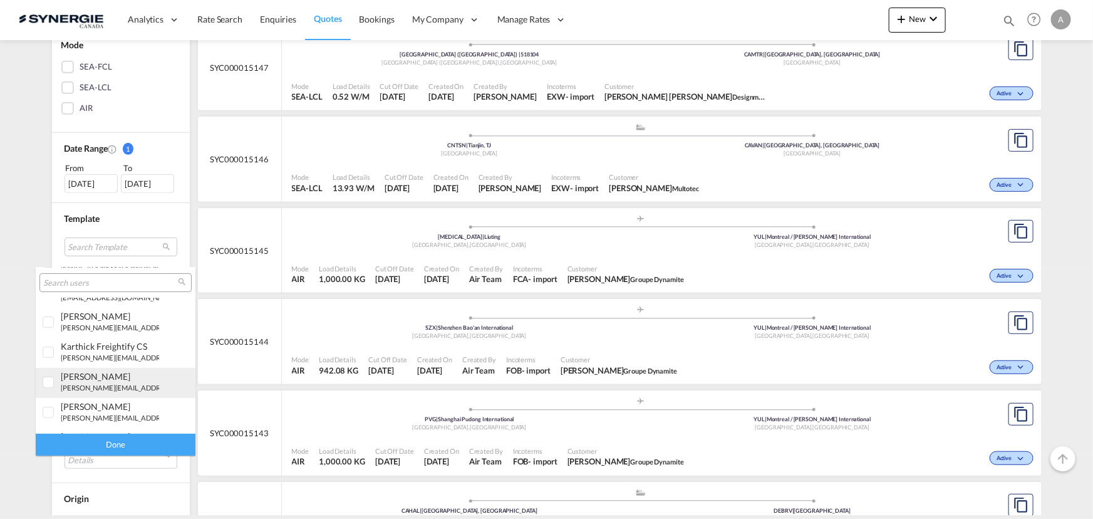
scroll to position [227, 0]
click at [96, 388] on small "[EMAIL_ADDRESS][DOMAIN_NAME]" at bounding box center [118, 390] width 115 height 8
click at [114, 436] on div "Done" at bounding box center [116, 444] width 160 height 22
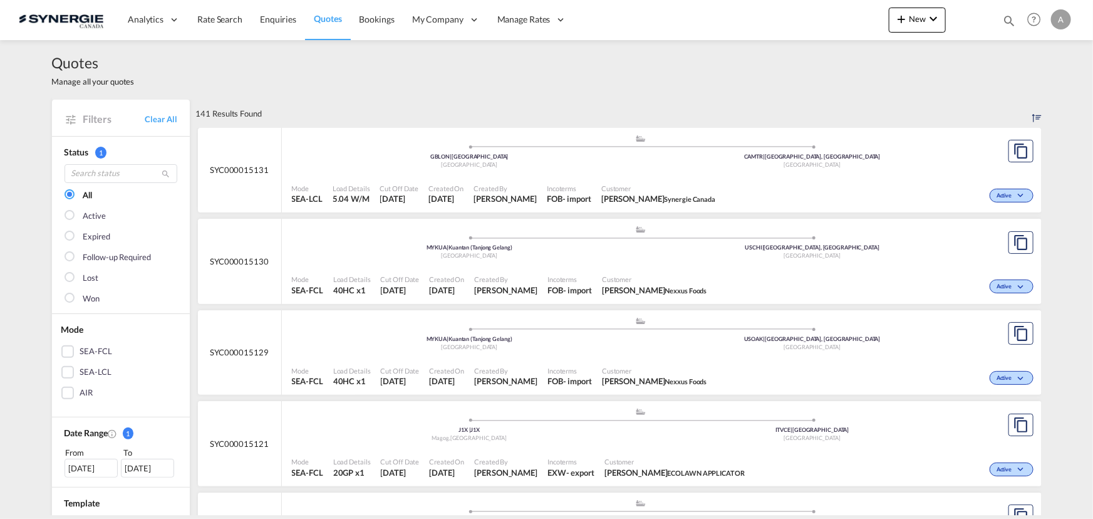
scroll to position [284, 0]
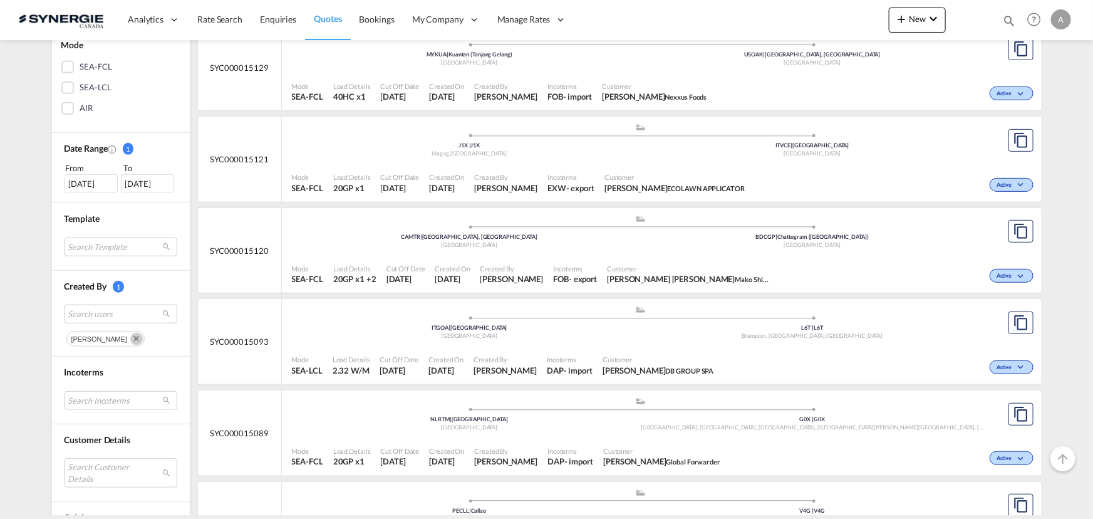
click at [130, 333] on md-icon "Remove" at bounding box center [136, 339] width 13 height 13
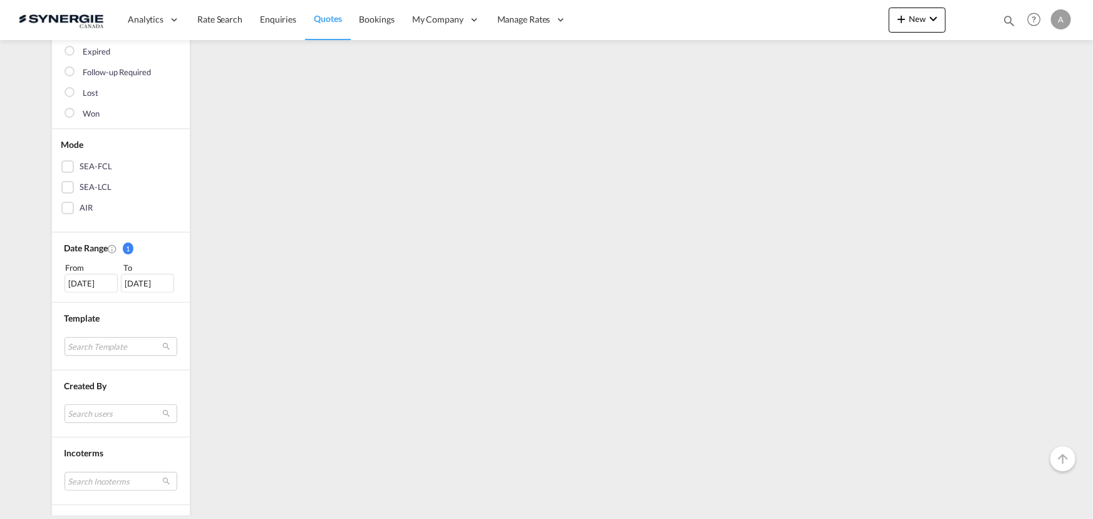
scroll to position [452, 0]
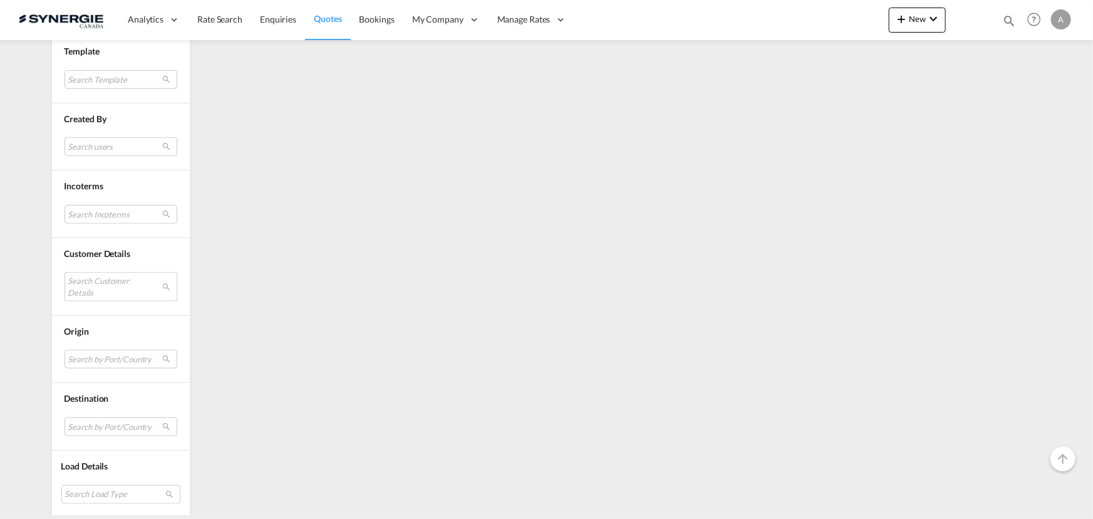
click at [96, 284] on md-select "Search Customer Details user name user jay Sakr j.sakr@gosynergie.com | synergi…" at bounding box center [121, 286] width 113 height 29
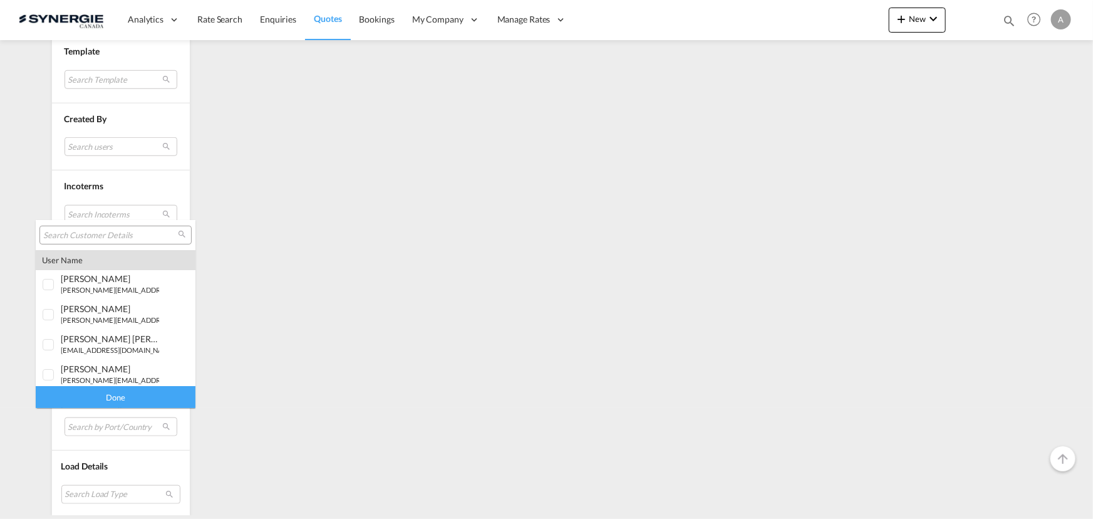
click at [130, 236] on input "search" at bounding box center [110, 235] width 135 height 11
paste input "[PERSON_NAME][EMAIL_ADDRESS][DOMAIN_NAME]"
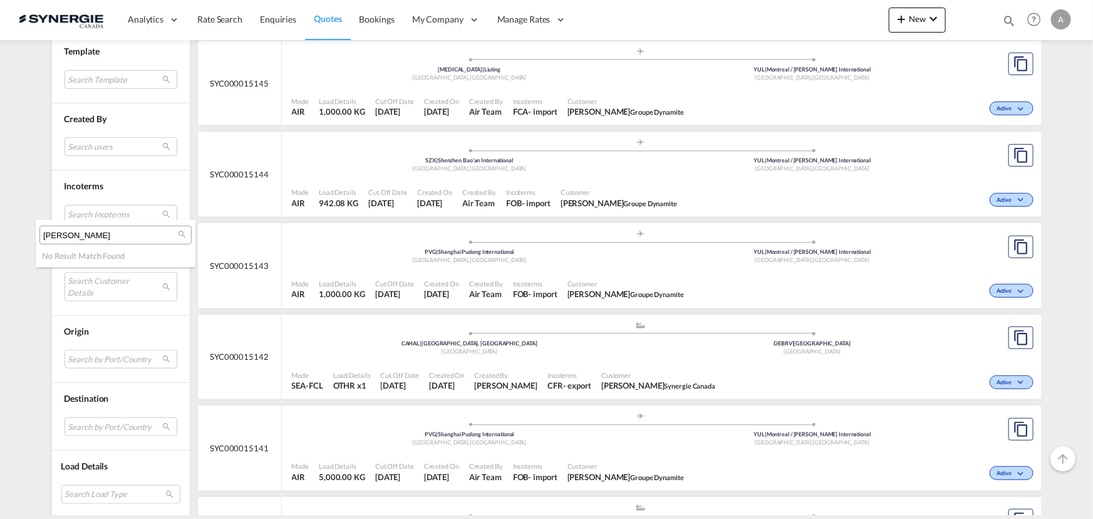
scroll to position [0, 0]
type input "s"
type input "sistema"
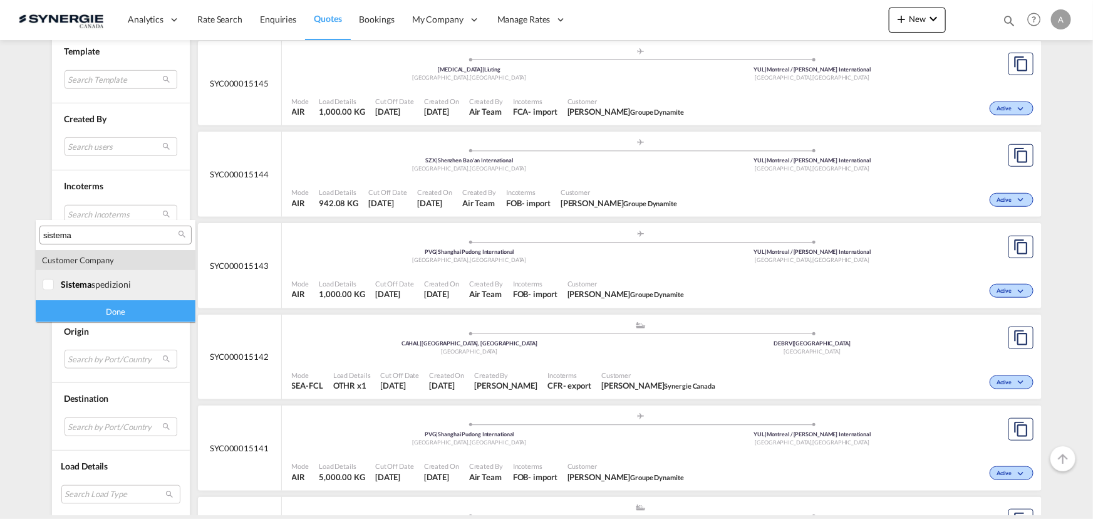
click at [100, 281] on div "sistema spedizioni" at bounding box center [110, 284] width 98 height 11
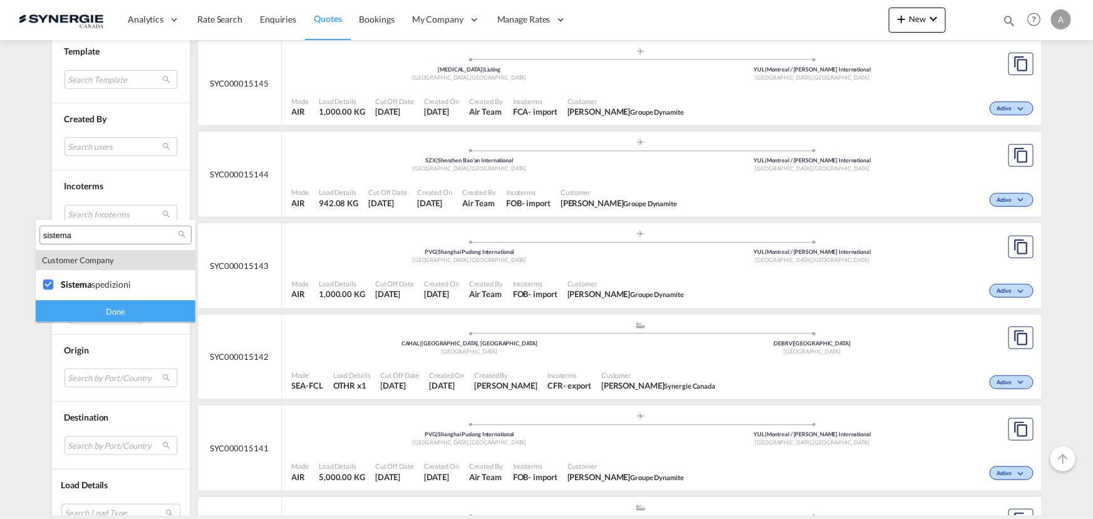
click at [106, 312] on div "Done" at bounding box center [116, 311] width 160 height 22
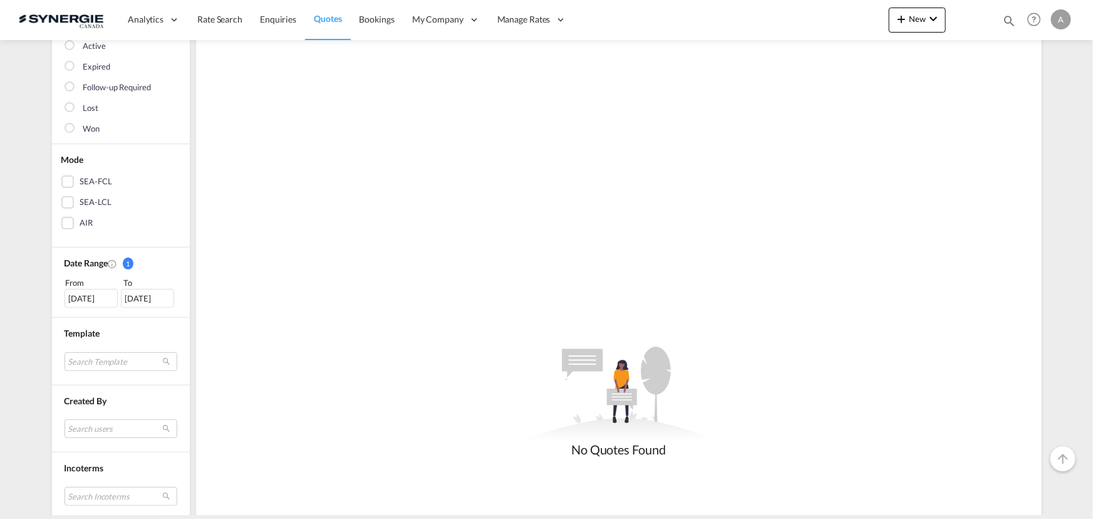
scroll to position [170, 0]
click at [103, 294] on div "[DATE]" at bounding box center [91, 297] width 53 height 19
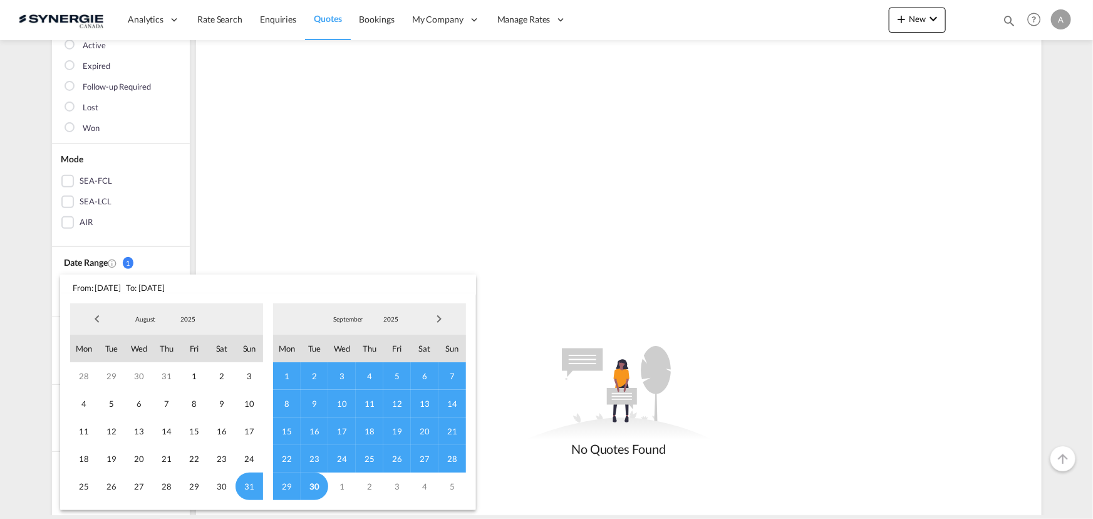
click at [177, 317] on span "2025" at bounding box center [188, 318] width 40 height 9
click at [175, 257] on md-option "2023" at bounding box center [199, 259] width 85 height 30
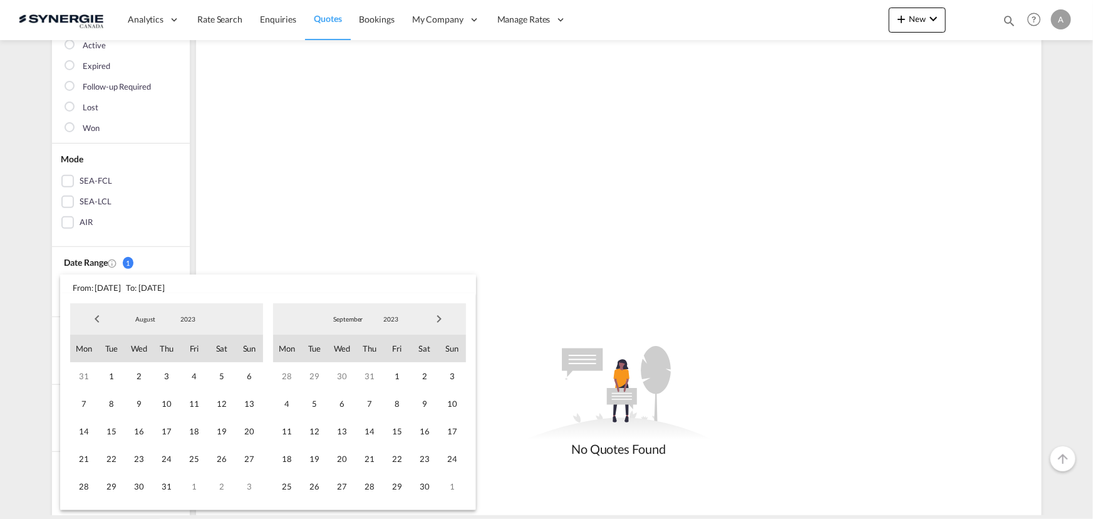
drag, startPoint x: 113, startPoint y: 376, endPoint x: 217, endPoint y: 350, distance: 107.1
click at [112, 376] on span "1" at bounding box center [112, 376] width 28 height 28
click at [384, 320] on span "2023" at bounding box center [391, 318] width 40 height 9
click at [384, 381] on md-option "2025" at bounding box center [402, 379] width 85 height 30
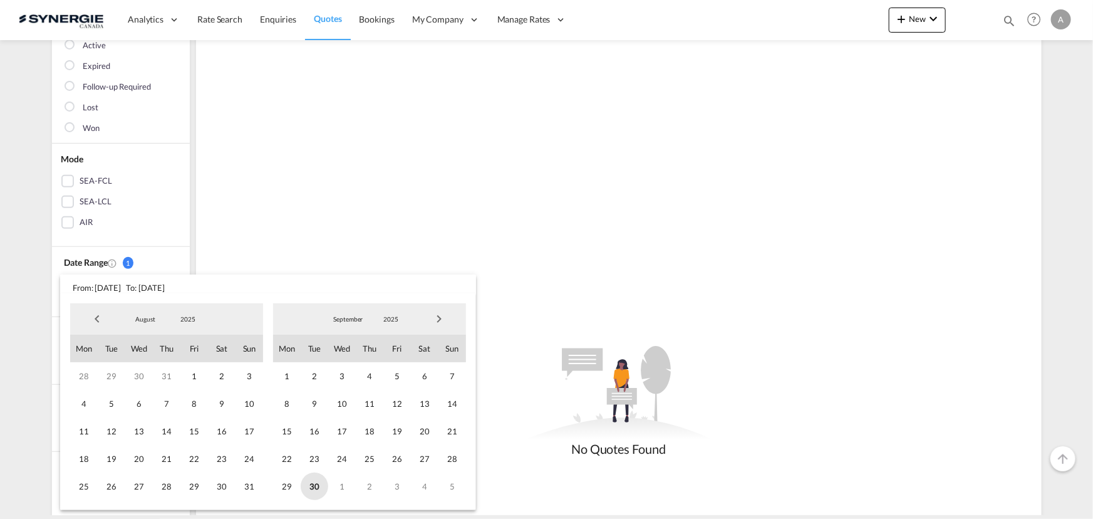
click at [312, 488] on span "30" at bounding box center [315, 486] width 28 height 28
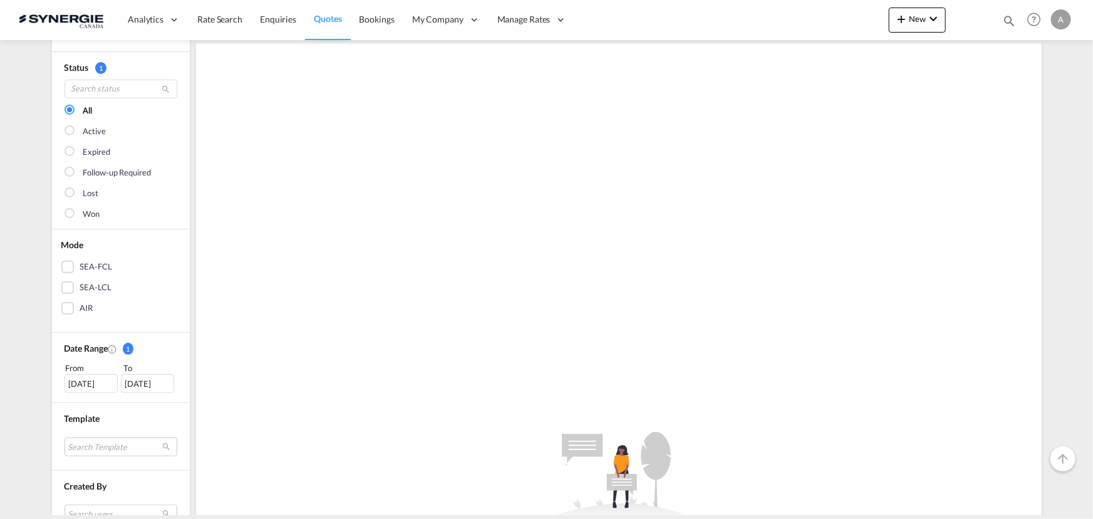
scroll to position [0, 0]
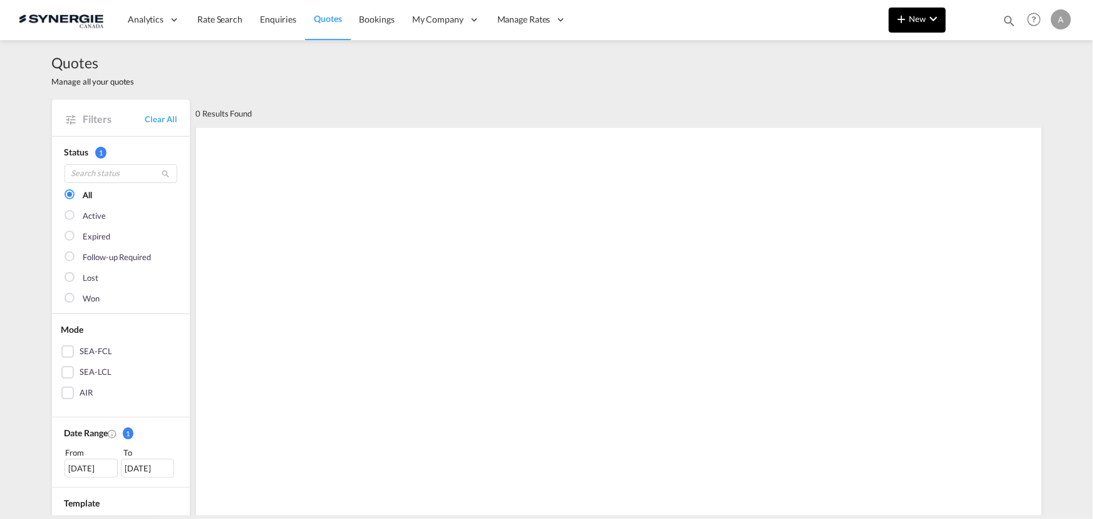
click at [894, 31] on button "New" at bounding box center [917, 20] width 57 height 25
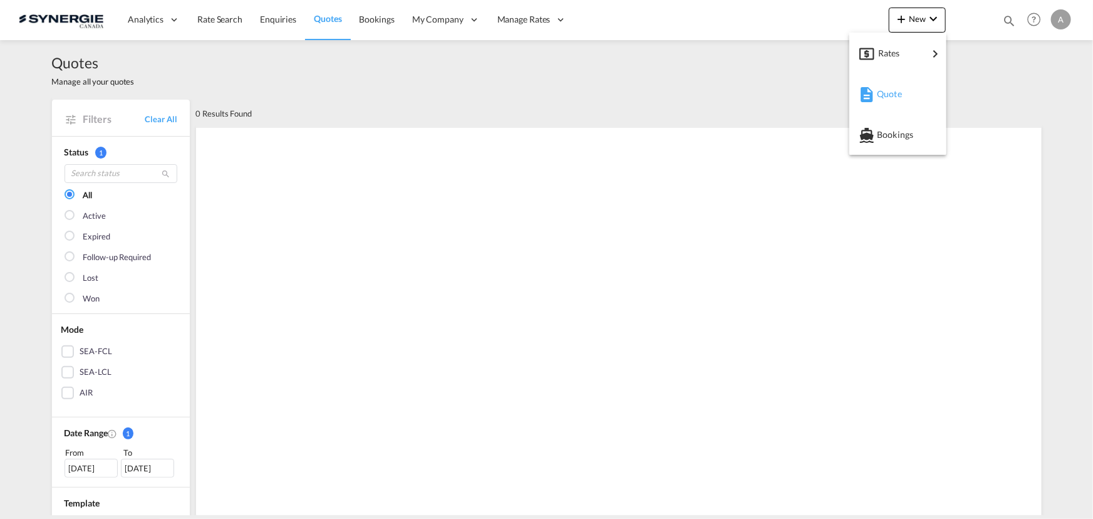
click at [870, 91] on md-icon "button" at bounding box center [866, 94] width 15 height 15
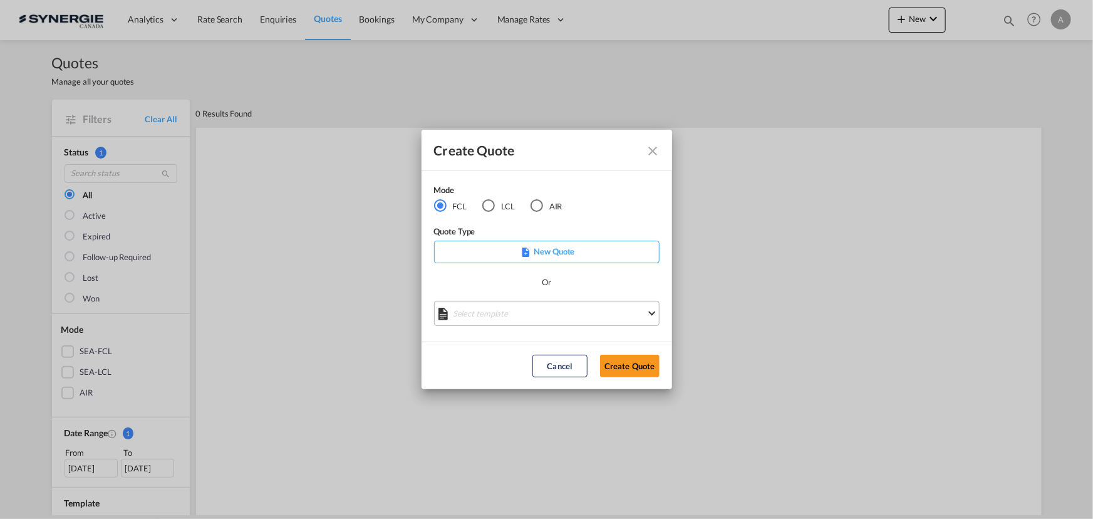
click at [537, 314] on md-select "Select template *NEW* FCL FREEHAND / DAP Pablo Gomez Saldarriaga | 10 Jul 2025 …" at bounding box center [546, 313] width 225 height 25
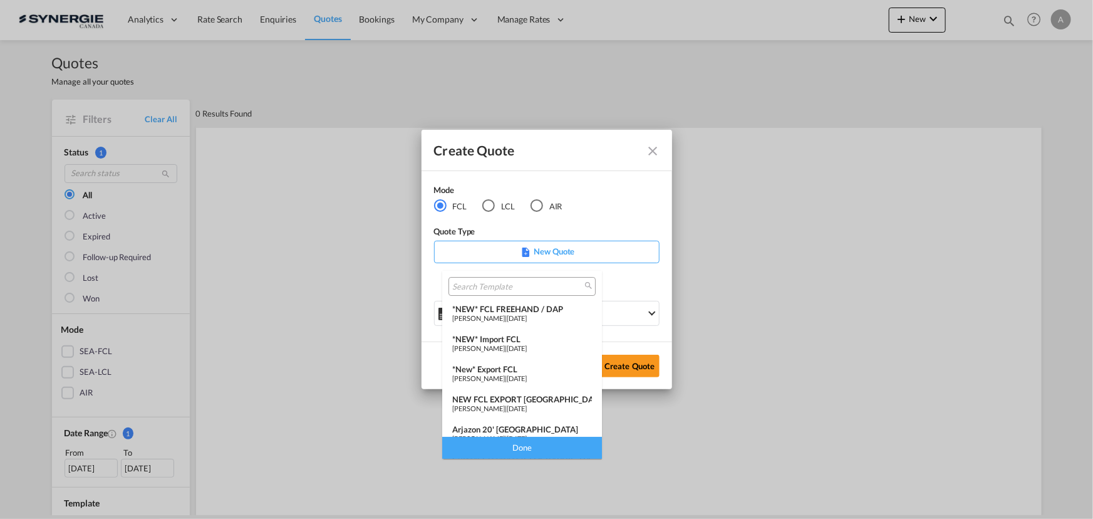
click at [478, 314] on span "[PERSON_NAME]" at bounding box center [478, 318] width 53 height 8
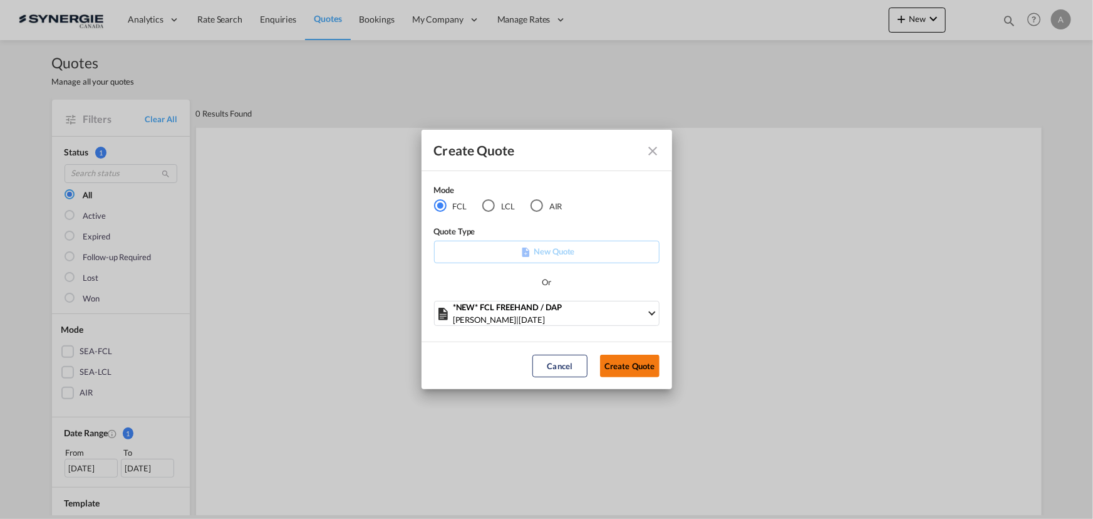
click at [613, 364] on button "Create Quote" at bounding box center [629, 365] width 59 height 23
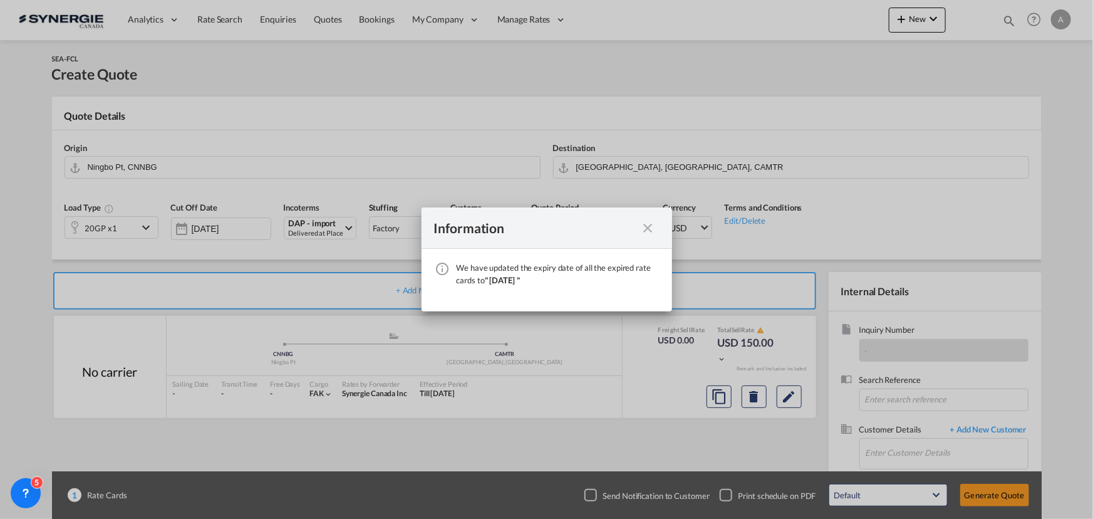
click at [638, 226] on div "We have ..." at bounding box center [648, 228] width 23 height 16
click at [646, 225] on md-icon "icon-close fg-AAA8AD cursor" at bounding box center [648, 227] width 15 height 15
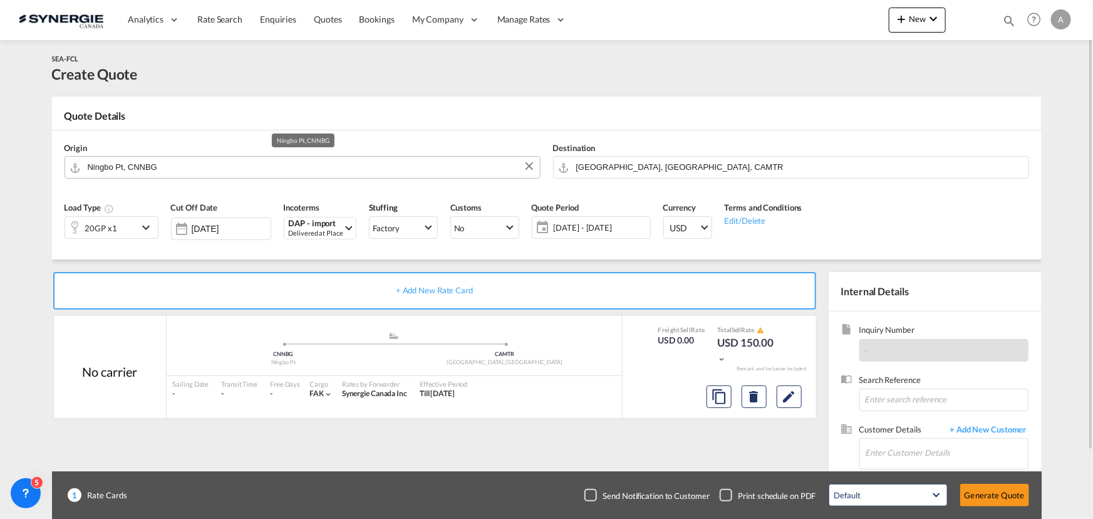
click at [225, 167] on input "Ningbo Pt, CNNBG" at bounding box center [311, 167] width 446 height 22
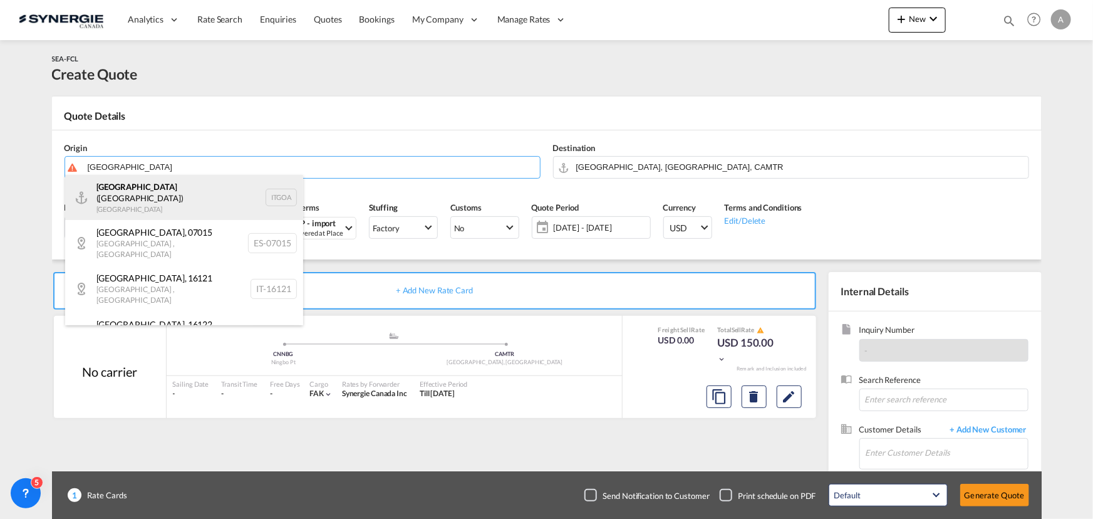
click at [119, 198] on div "Genova (Genoa) Italy ITGOA" at bounding box center [184, 197] width 238 height 45
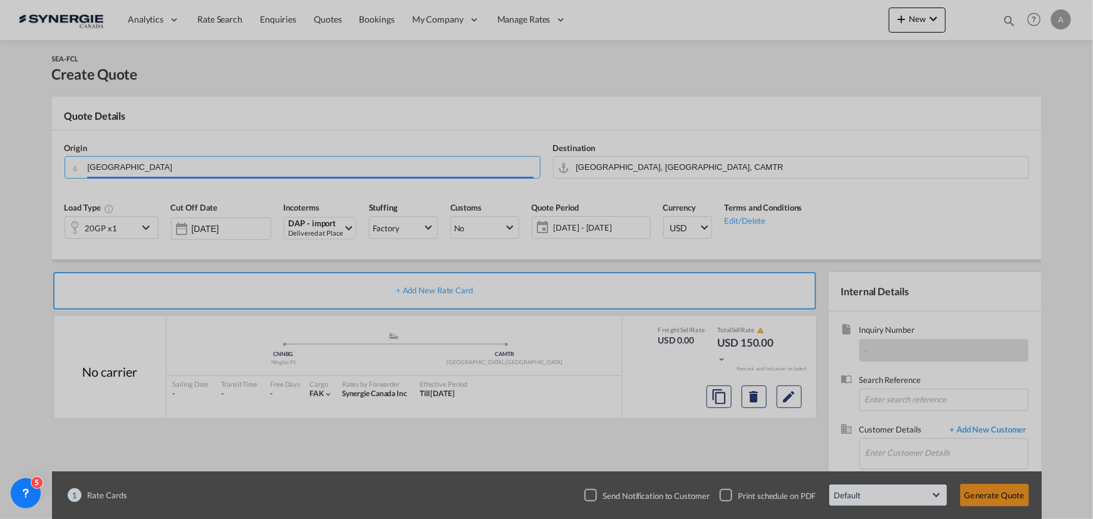
type input "Genova (Genoa), ITGOA"
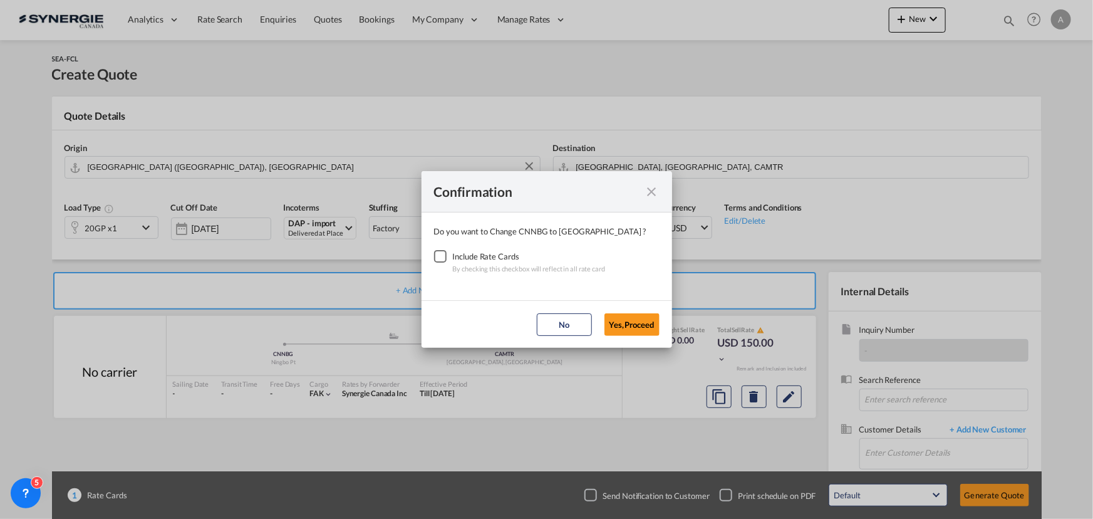
click at [442, 262] on div "Checkbox No Ink" at bounding box center [440, 256] width 13 height 13
click at [626, 324] on button "Yes,Proceed" at bounding box center [631, 324] width 55 height 23
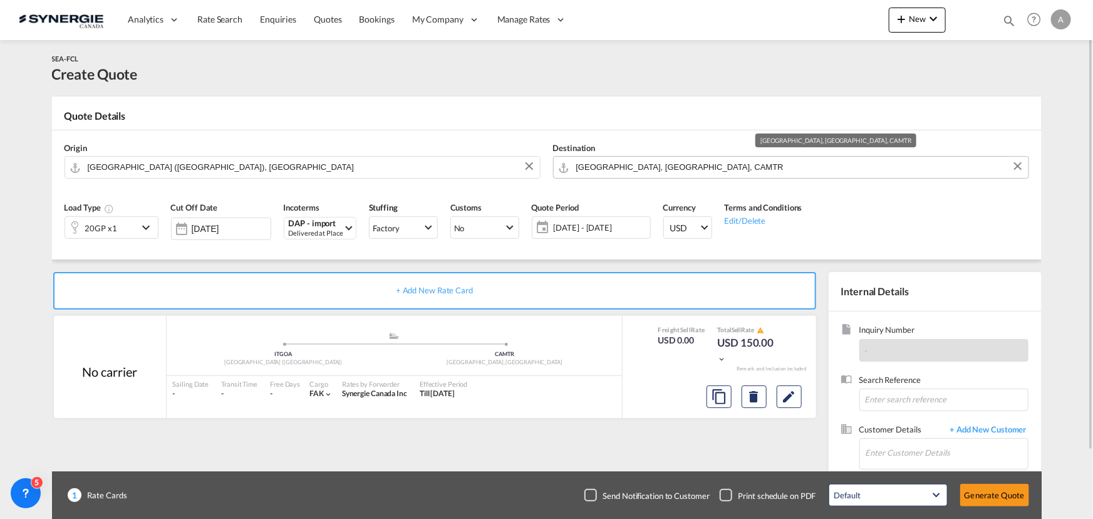
click at [626, 165] on input "Montreal, QC, CAMTR" at bounding box center [799, 167] width 446 height 22
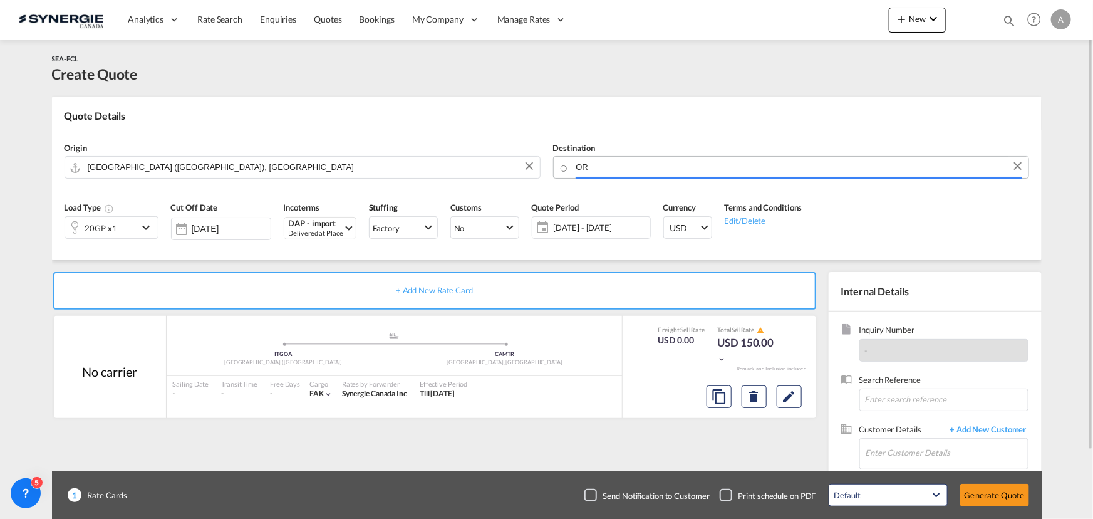
type input "O"
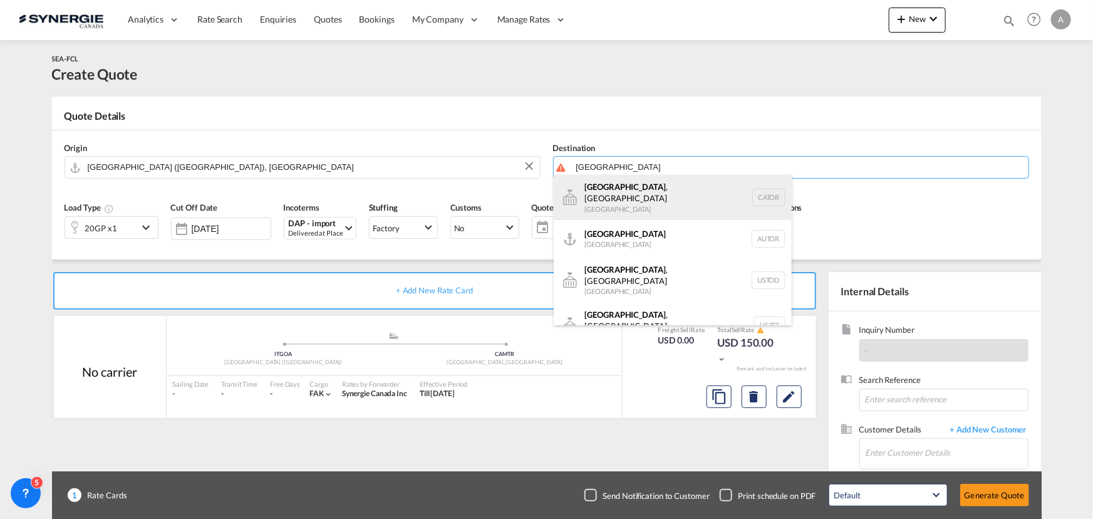
click at [639, 207] on div "Toronto , ON Canada CATOR" at bounding box center [673, 197] width 238 height 45
type input "Toronto, ON, CATOR"
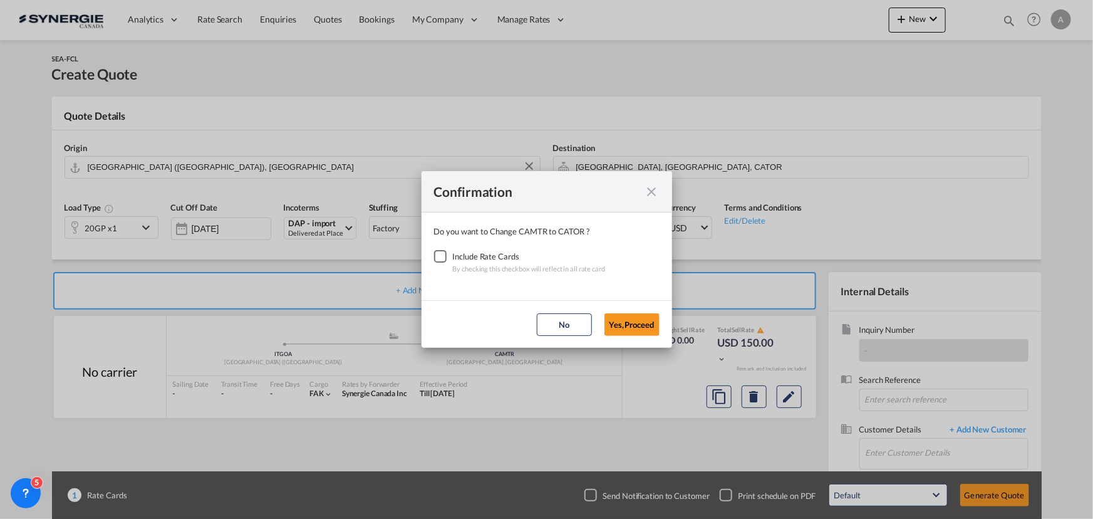
drag, startPoint x: 440, startPoint y: 254, endPoint x: 503, endPoint y: 289, distance: 72.6
click at [440, 254] on div "Checkbox No Ink" at bounding box center [440, 256] width 13 height 13
click at [655, 327] on button "Yes,Proceed" at bounding box center [631, 324] width 55 height 23
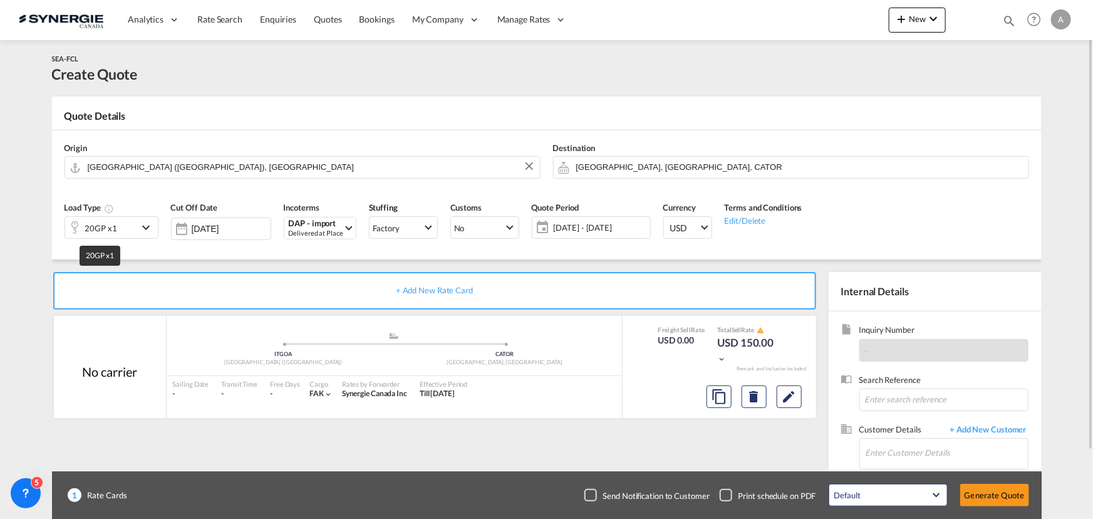
click at [87, 219] on div "20GP x1" at bounding box center [101, 228] width 32 height 18
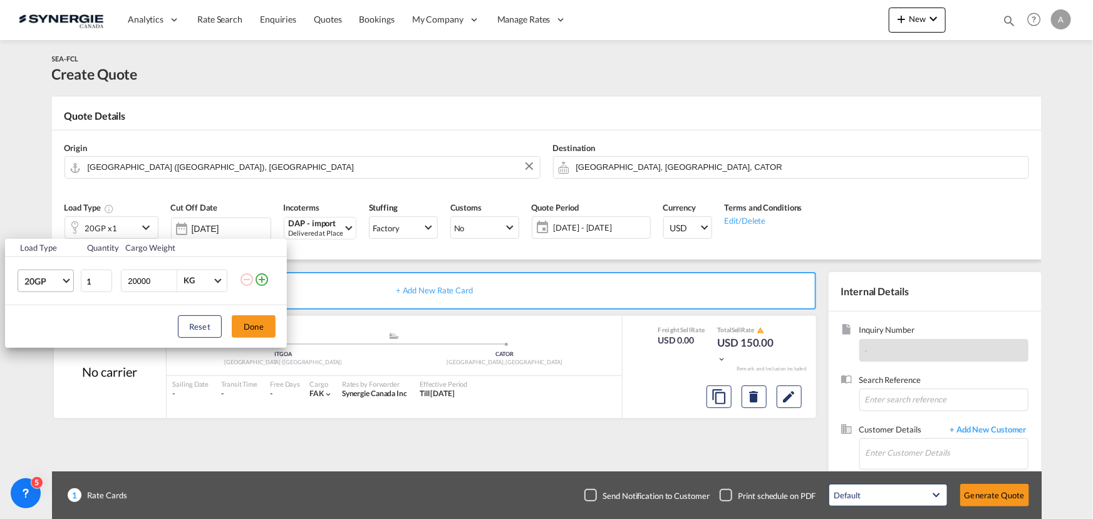
click at [48, 283] on span "20GP" at bounding box center [42, 281] width 36 height 13
click at [46, 336] on div "40HC" at bounding box center [35, 340] width 23 height 13
click at [255, 329] on button "Done" at bounding box center [254, 326] width 44 height 23
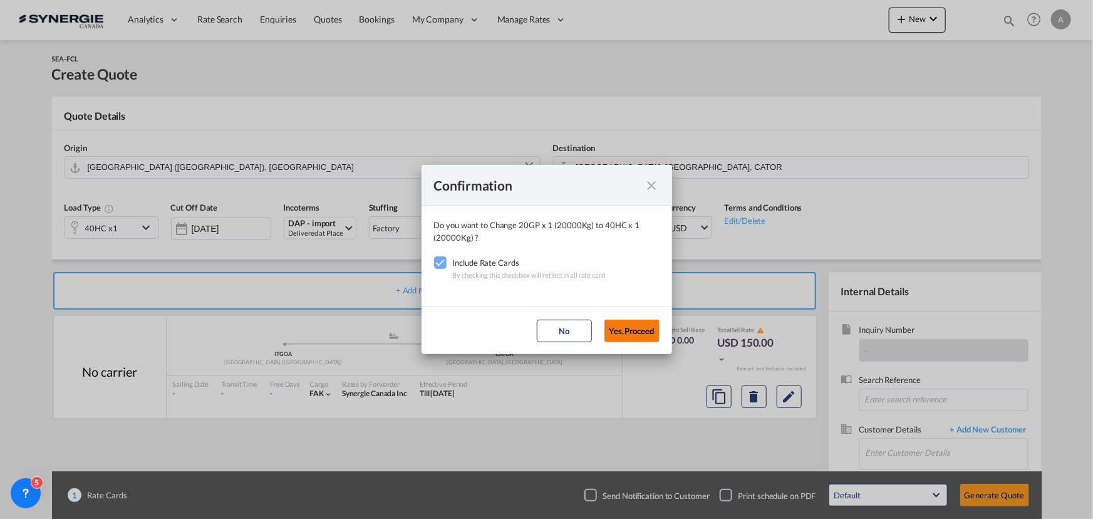
click at [629, 329] on button "Yes,Proceed" at bounding box center [631, 330] width 55 height 23
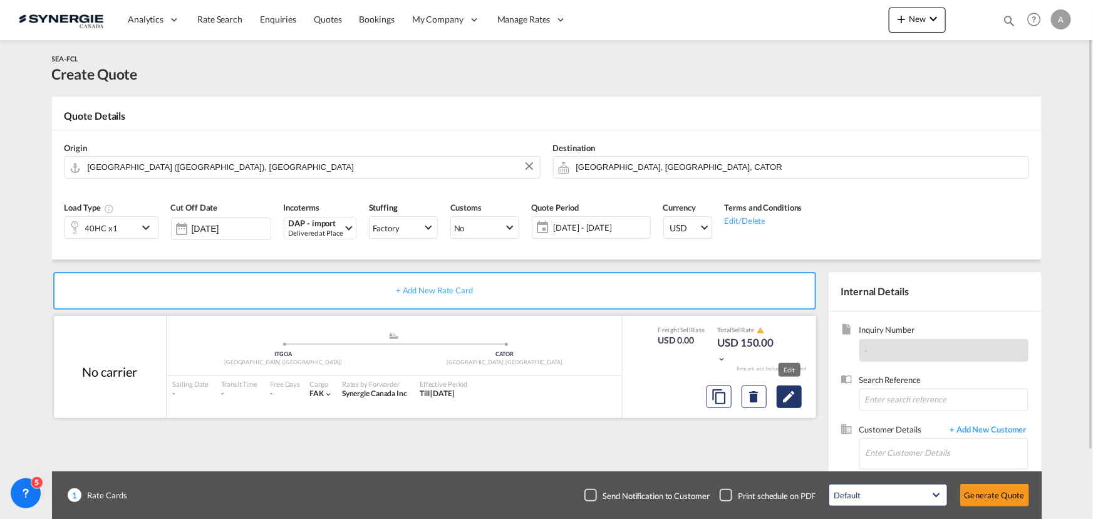
click at [790, 401] on md-icon "Edit" at bounding box center [789, 396] width 15 height 15
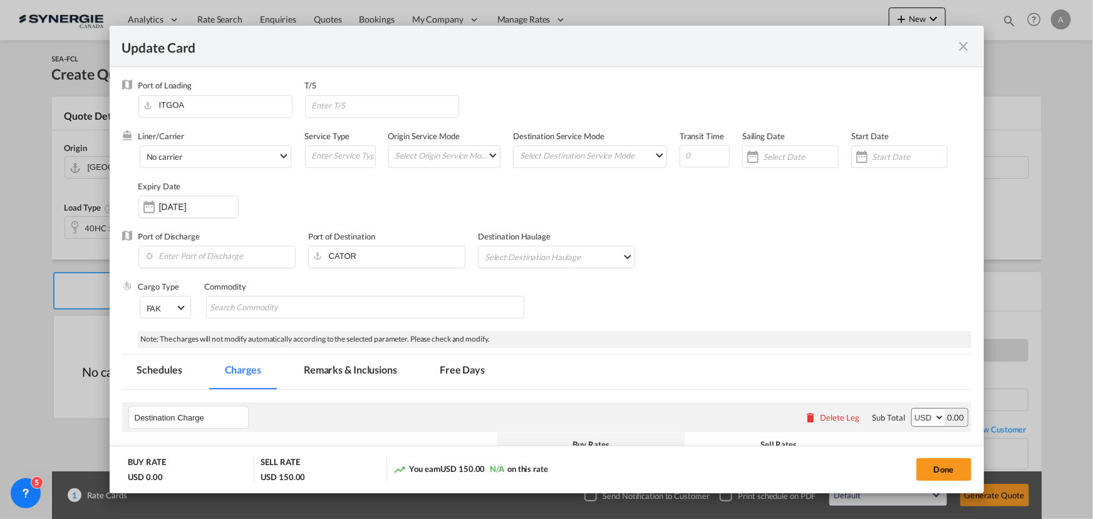
click at [364, 376] on md-tab-item "Remarks & Inclusions" at bounding box center [350, 371] width 123 height 34
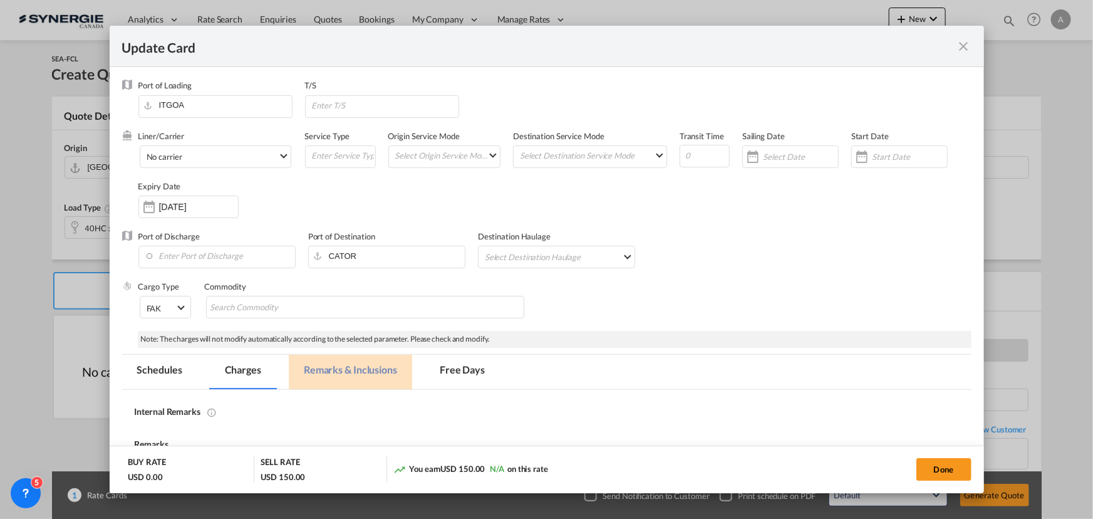
select select "per container"
select select "per B/L"
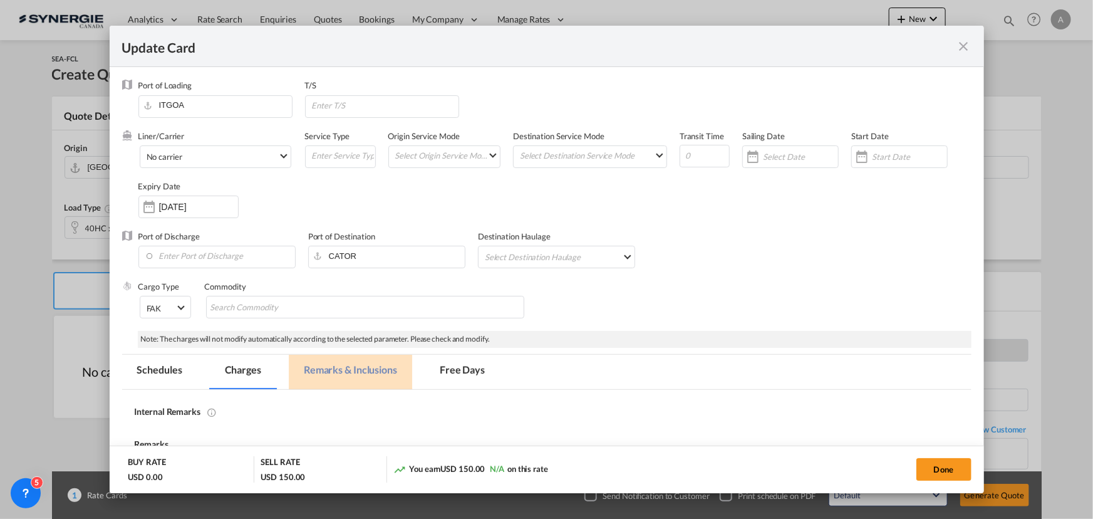
select select "per B/L"
select select "per shipment"
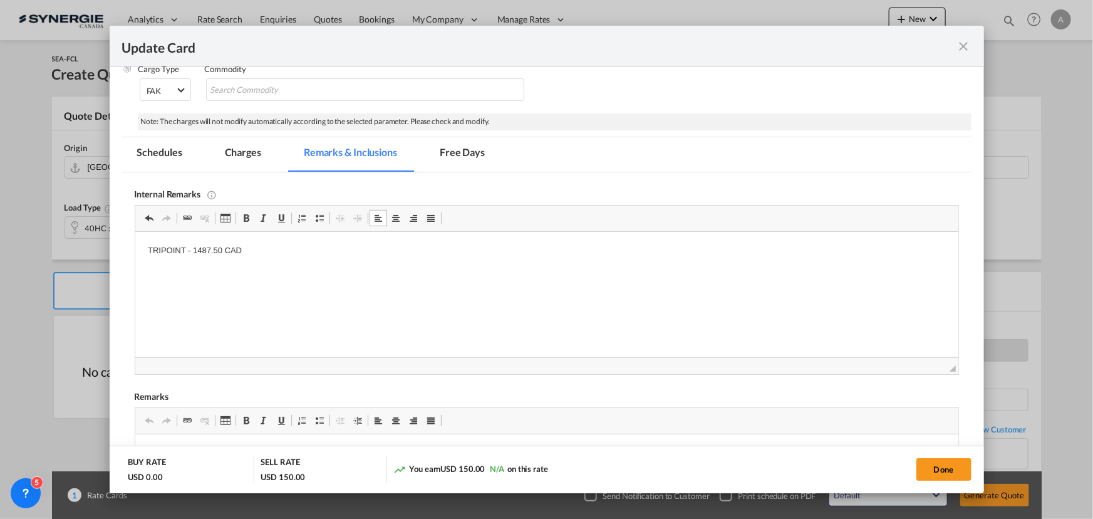
click at [240, 155] on md-tab-item "Charges" at bounding box center [243, 154] width 66 height 34
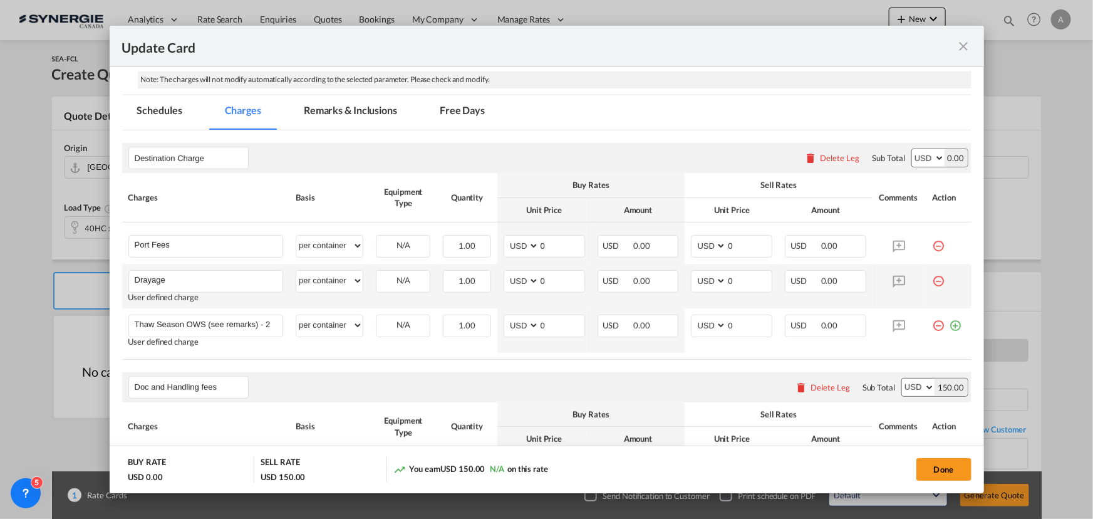
scroll to position [274, 0]
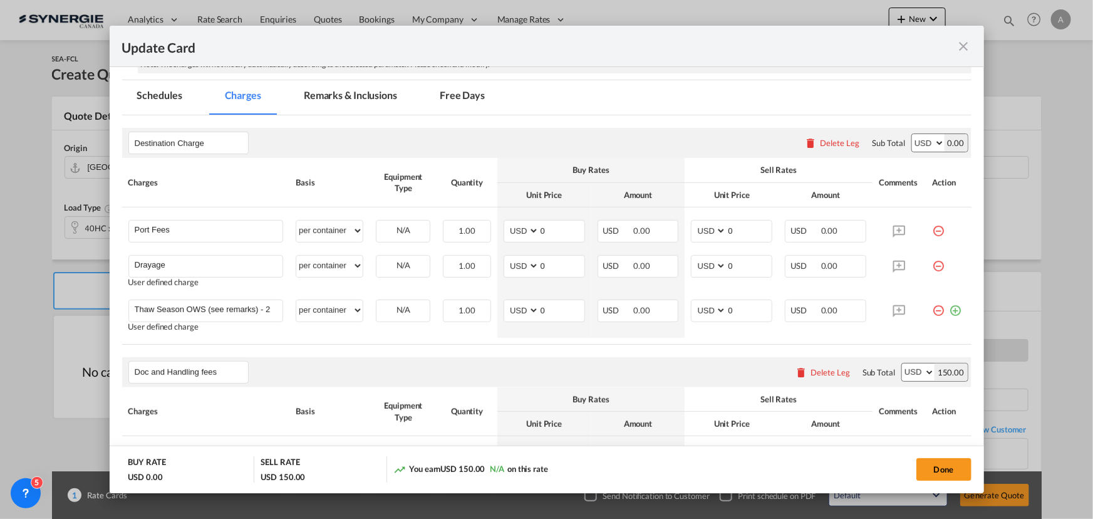
click at [932, 230] on md-icon "icon-minus-circle-outline red-400-fg" at bounding box center [938, 226] width 13 height 13
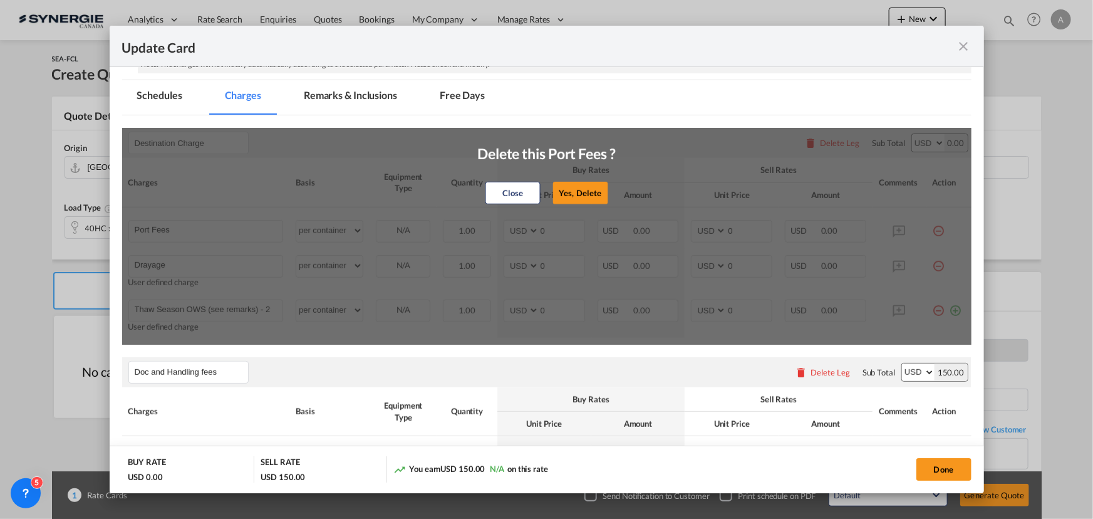
click at [607, 190] on div "Close Yes, Delete" at bounding box center [546, 193] width 138 height 30
click at [570, 194] on button "Yes, Delete" at bounding box center [579, 193] width 55 height 23
type input "Drayage"
type input "Thaw Season OWS (see remarks) - 290 USD if applicable"
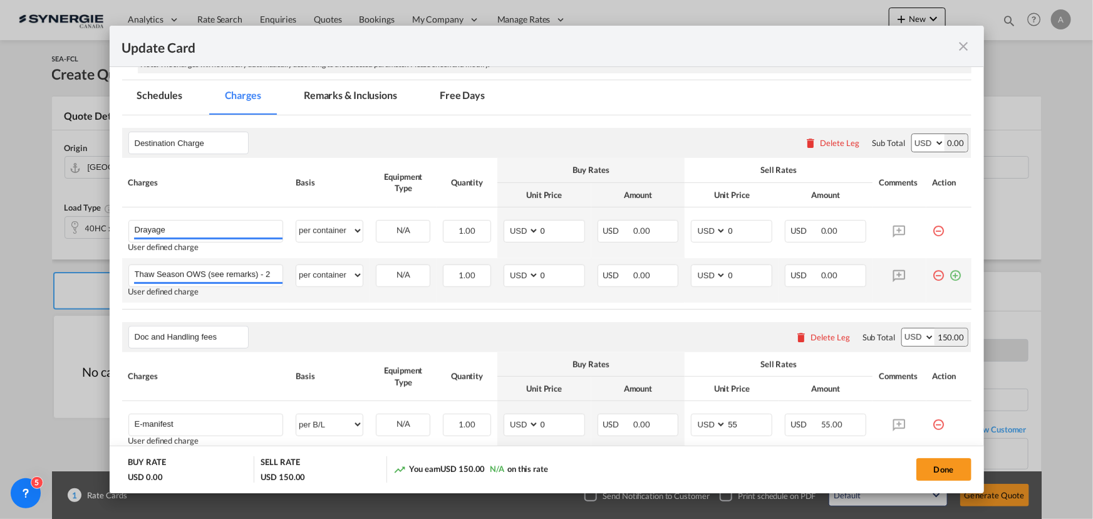
click at [932, 276] on md-icon "icon-minus-circle-outline red-400-fg" at bounding box center [938, 270] width 13 height 13
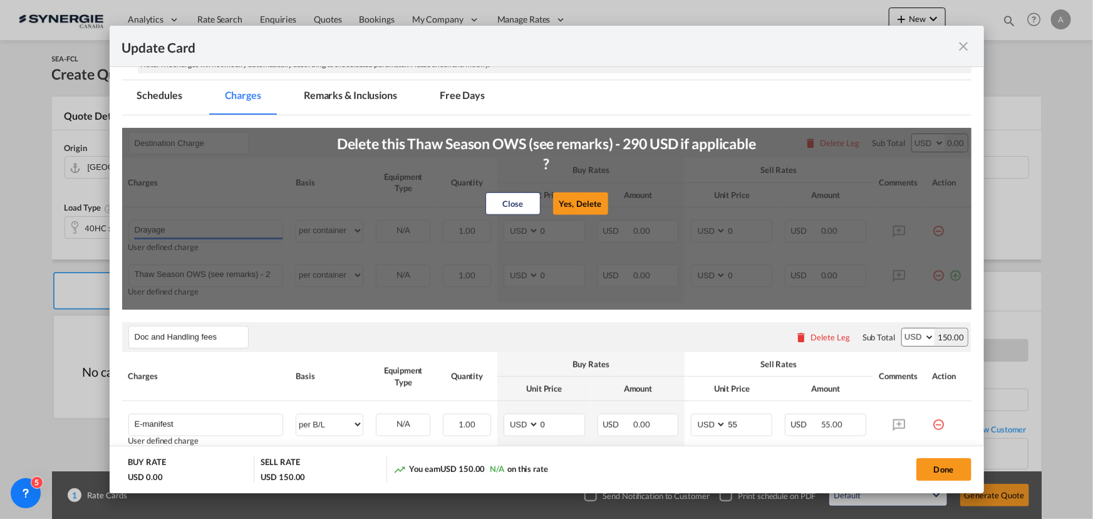
click at [582, 202] on button "Yes, Delete" at bounding box center [580, 203] width 55 height 23
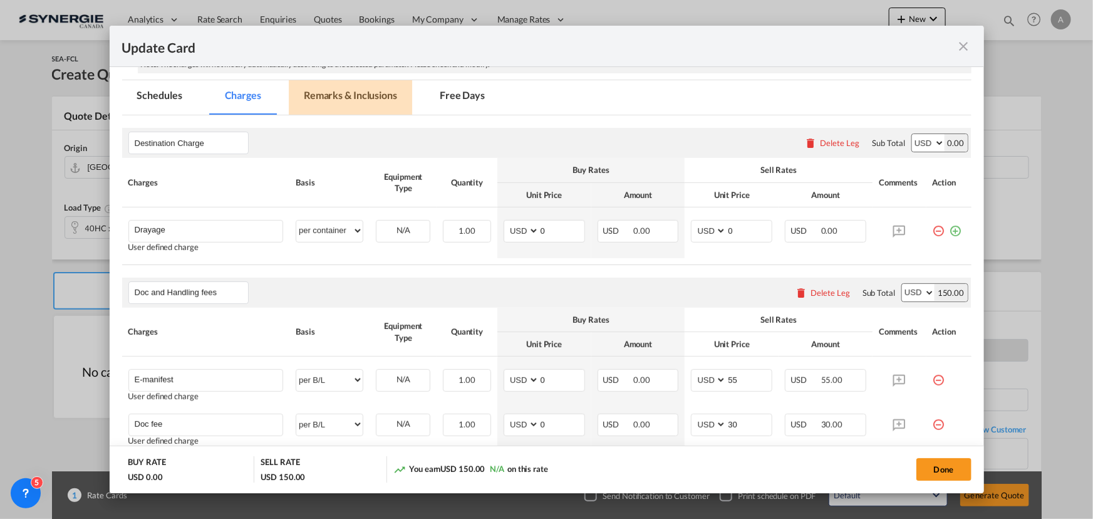
click at [333, 110] on md-tab-item "Remarks & Inclusions" at bounding box center [350, 97] width 123 height 34
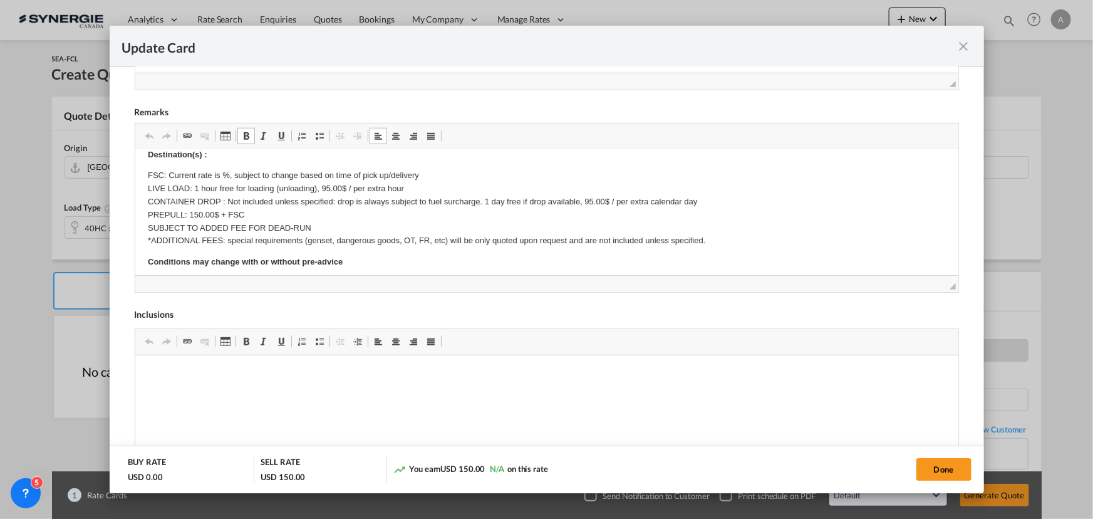
scroll to position [170, 0]
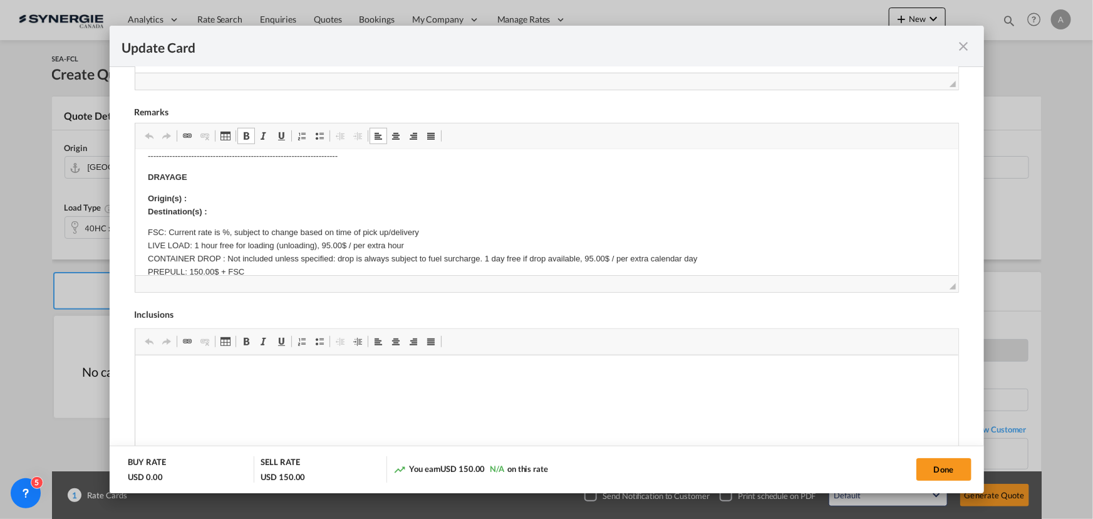
click at [197, 187] on body "E Manifest (ACI): Applicable if Synergie is responsible to submit Per E-manifes…" at bounding box center [546, 316] width 798 height 649
click at [224, 211] on p "Origin(s) : TORONTO CFS, ON Destination(s) :" at bounding box center [546, 205] width 798 height 26
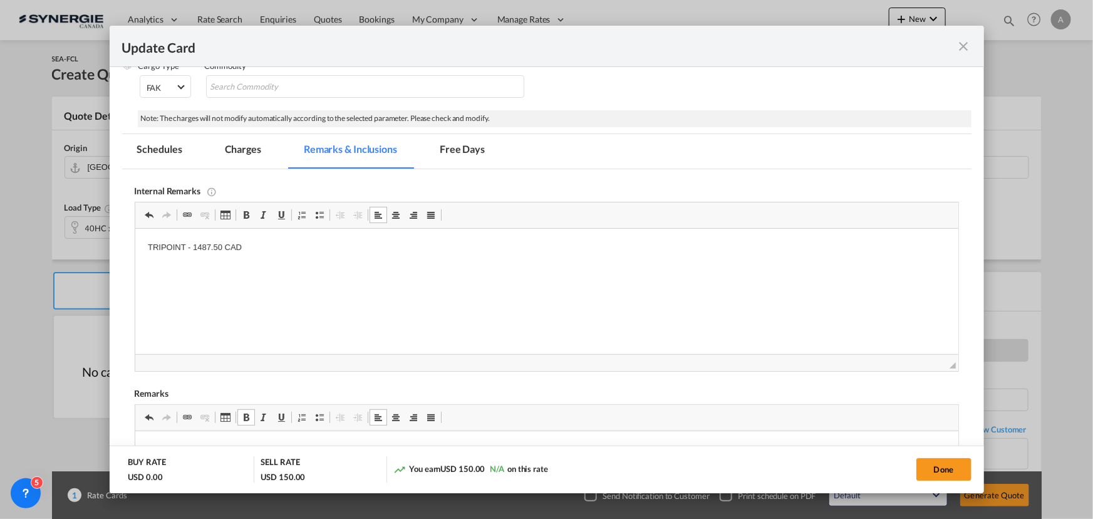
scroll to position [217, 0]
click at [225, 163] on md-tab-item "Charges" at bounding box center [243, 154] width 66 height 34
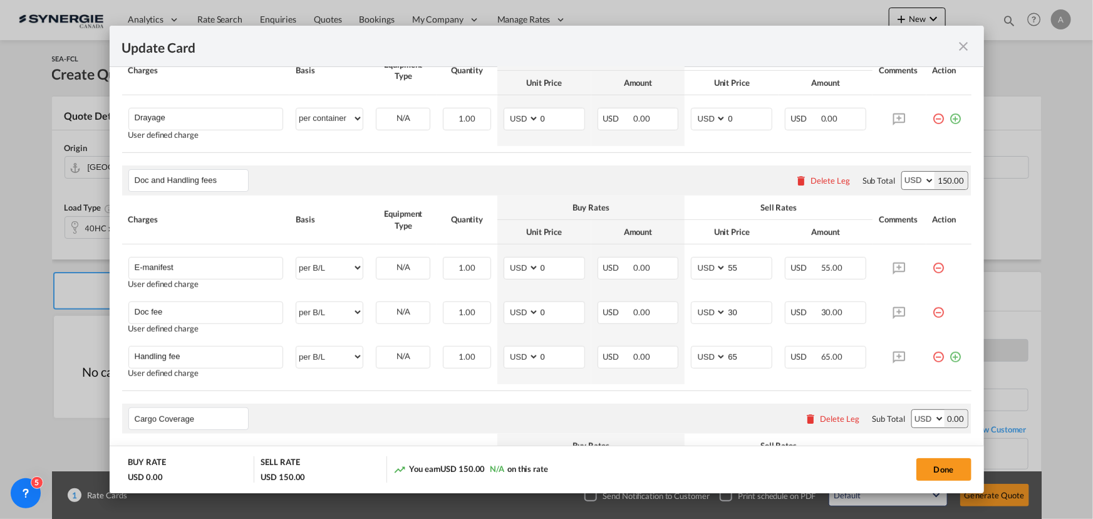
scroll to position [388, 0]
drag, startPoint x: 515, startPoint y: 113, endPoint x: 450, endPoint y: 119, distance: 64.7
click at [450, 119] on tr "Drayage Please Enter User Defined Charges Cannot Be Published User defined char…" at bounding box center [546, 118] width 849 height 51
type input "1114"
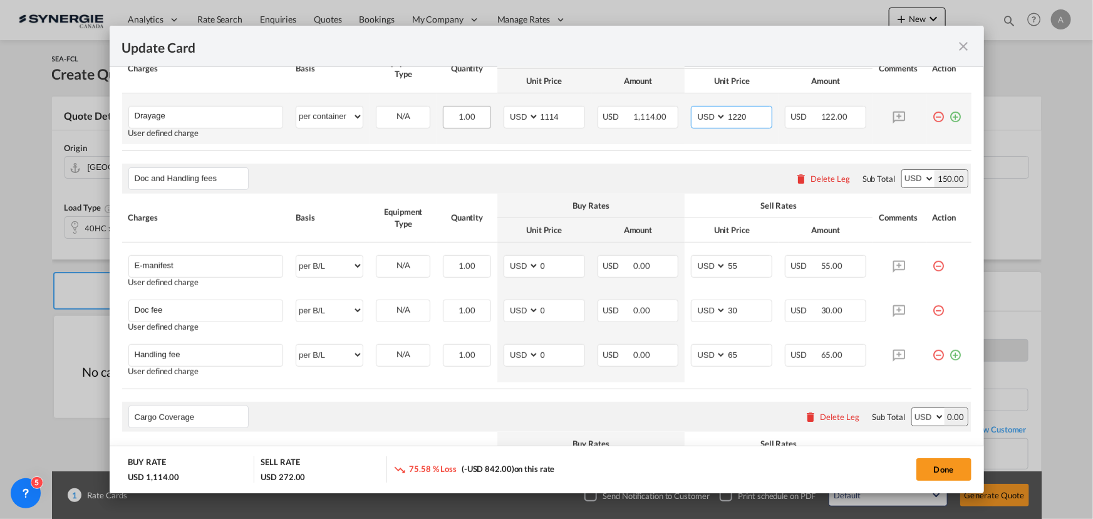
type input "1220"
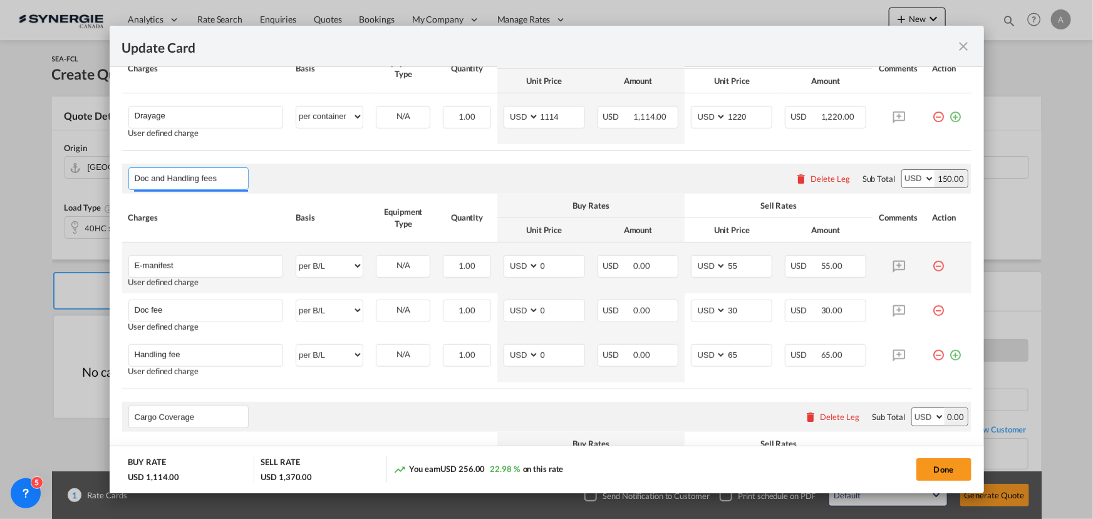
scroll to position [559, 0]
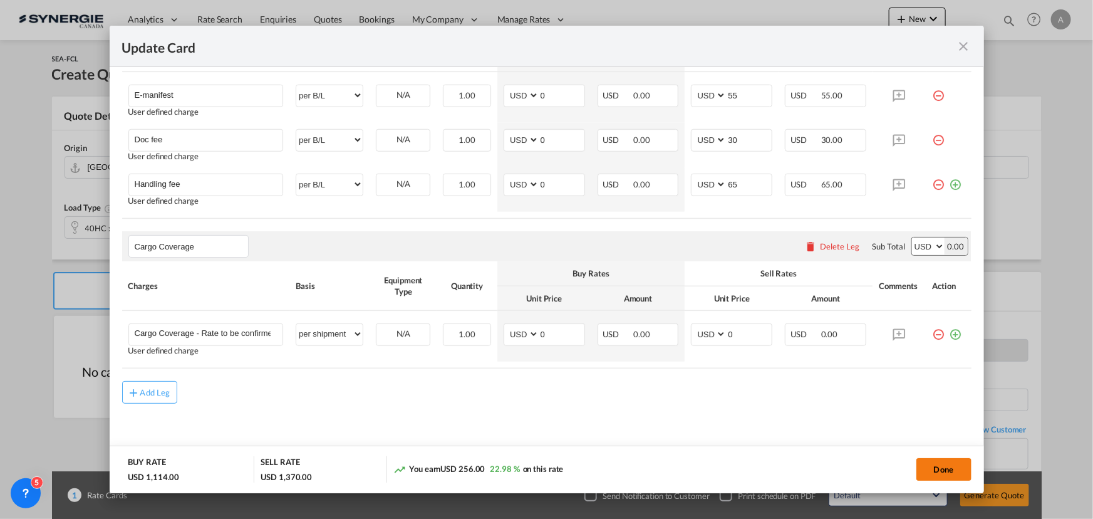
click at [959, 465] on button "Done" at bounding box center [943, 469] width 55 height 23
type input "29 Oct 2025"
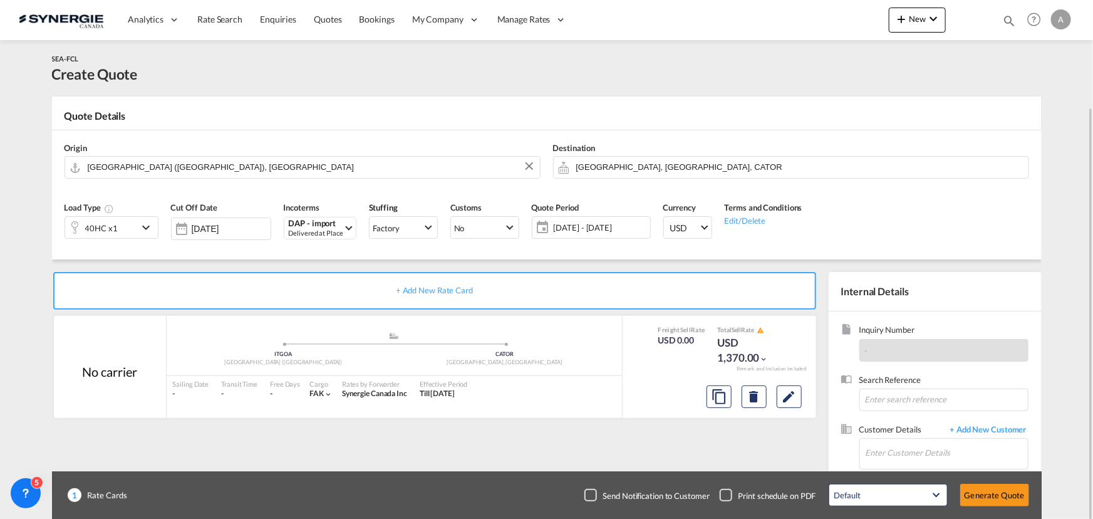
scroll to position [56, 0]
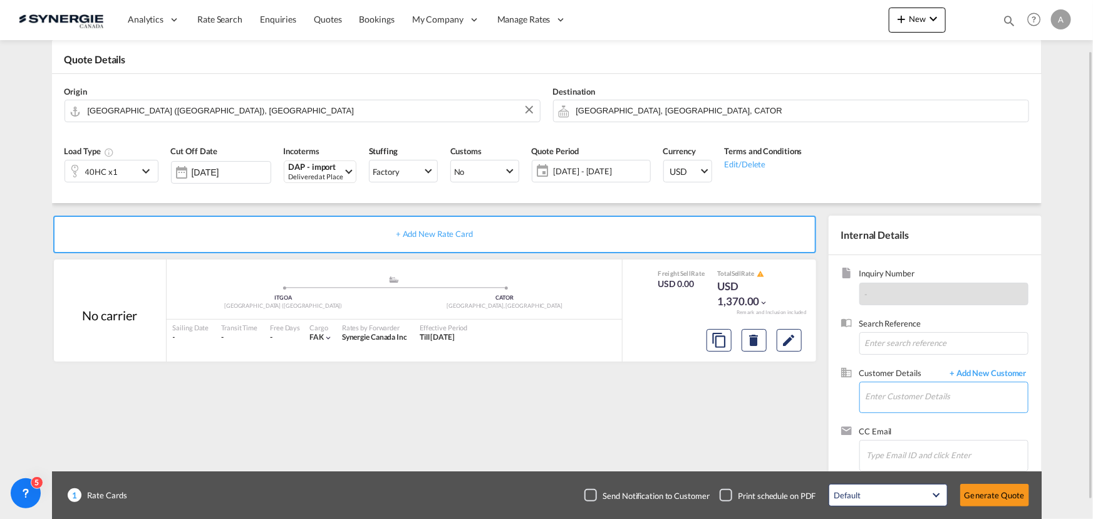
click at [956, 395] on input "Enter Customer Details" at bounding box center [946, 396] width 162 height 28
drag, startPoint x: 902, startPoint y: 405, endPoint x: 901, endPoint y: 398, distance: 6.9
click at [902, 403] on input "Enter Customer Details" at bounding box center [946, 396] width 162 height 28
click at [901, 398] on input "Enter Customer Details" at bounding box center [946, 396] width 162 height 28
paste input "sara.spadiliero@sistemaspedizioni.com"
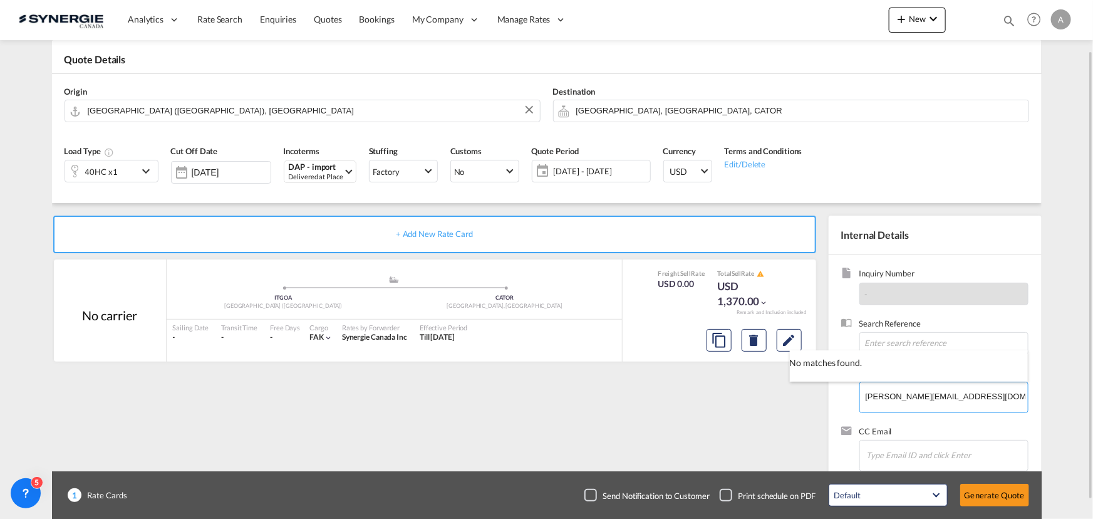
type input "sara.spadiliero@sistemaspedizioni.com"
click at [990, 369] on span "+ Add New Customer" at bounding box center [986, 374] width 85 height 14
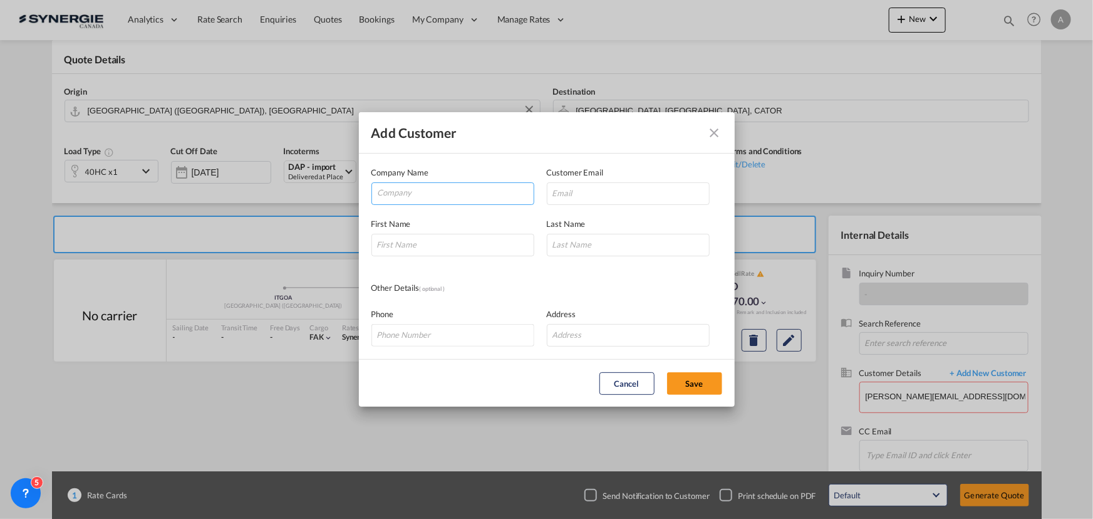
click at [446, 195] on input "Company" at bounding box center [456, 192] width 156 height 19
click at [477, 192] on input "SISTEMA SPEDIZION" at bounding box center [456, 192] width 156 height 19
type input "SISTEMA SPEDIZIONI"
paste input "sara.spadiliero@sistemaspedizioni.com"
type input "sara.spadiliero@sistemaspedizioni.com"
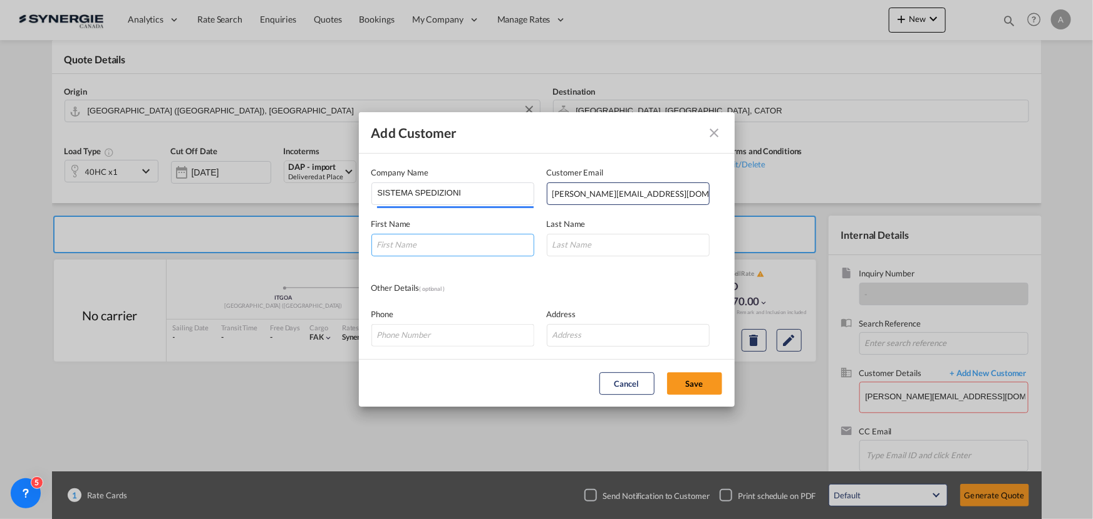
click at [438, 242] on input "Add Customer Company ..." at bounding box center [452, 245] width 163 height 23
type input "SARA"
type input "SPADILLIERO"
click at [709, 375] on button "Save" at bounding box center [694, 383] width 55 height 23
type input "SISTEMA SPEDIZIONI, SARA SPADILLIERO, sara.spadiliero@sistemaspedizioni.com"
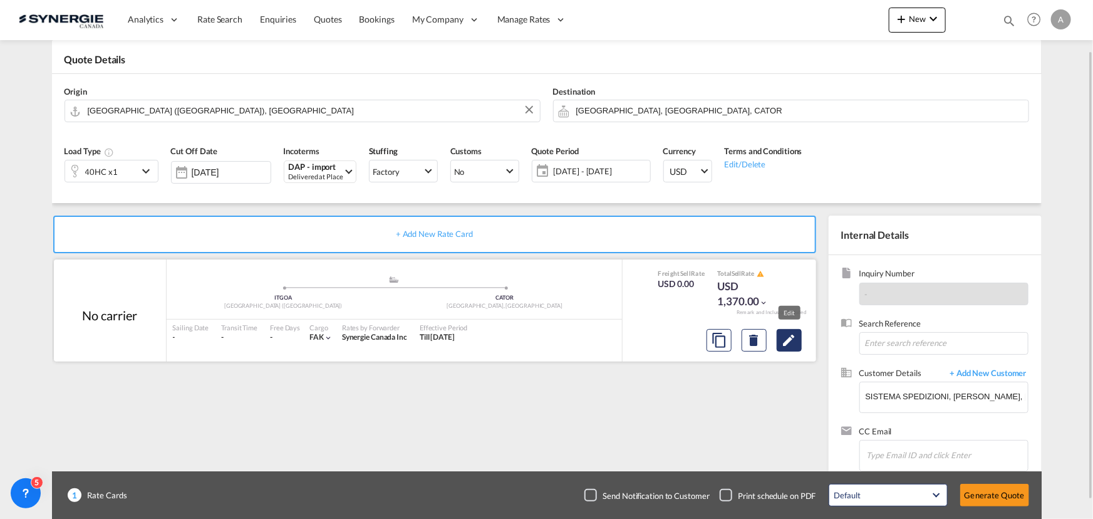
click at [792, 339] on md-icon "Edit" at bounding box center [789, 340] width 15 height 15
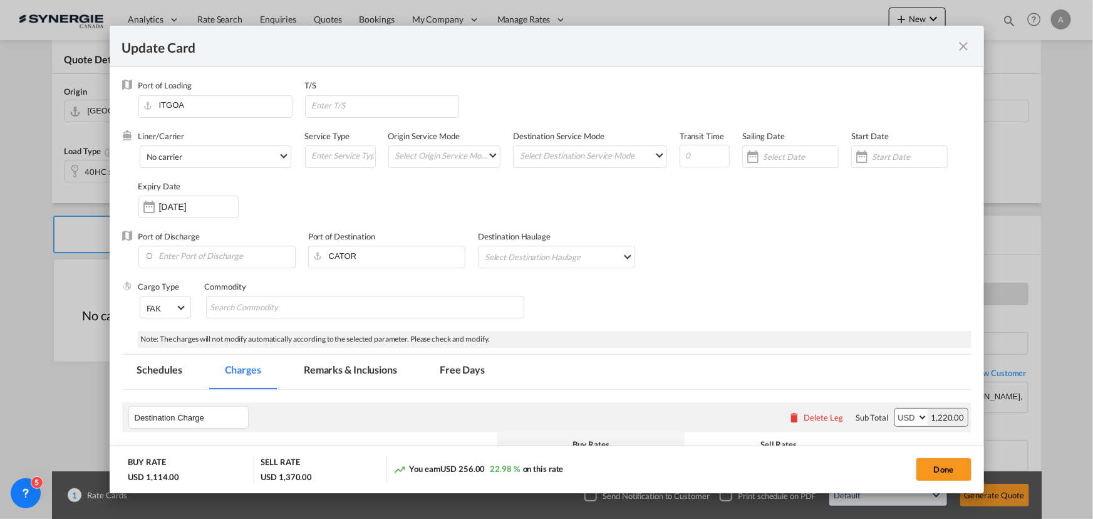
scroll to position [227, 0]
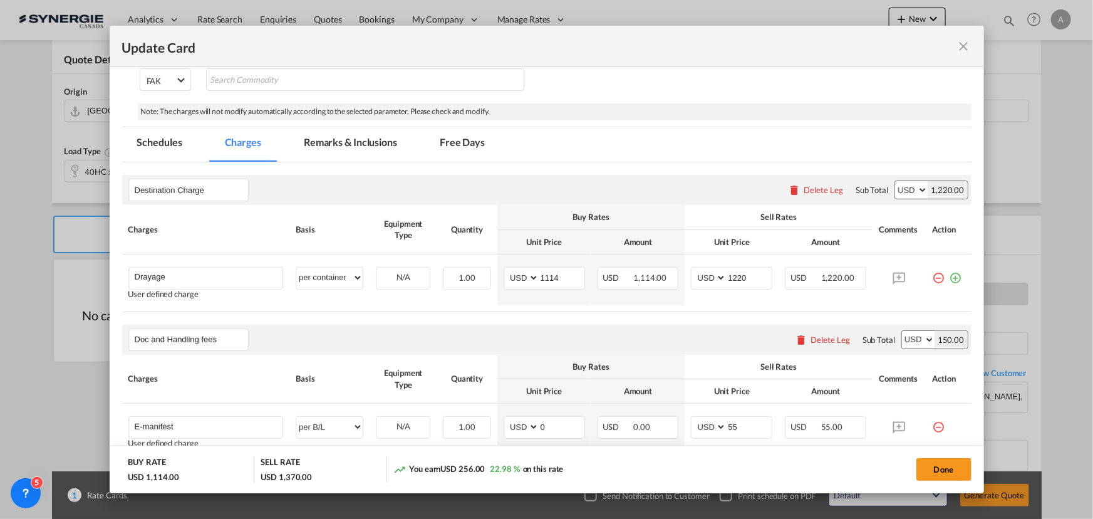
click at [341, 136] on md-tab-item "Remarks & Inclusions" at bounding box center [350, 144] width 123 height 34
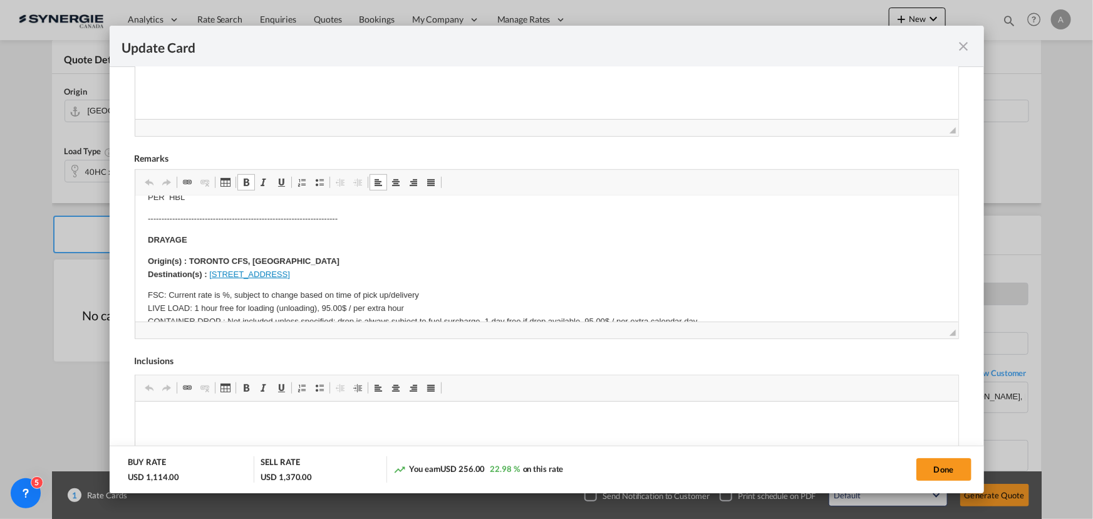
scroll to position [170, 0]
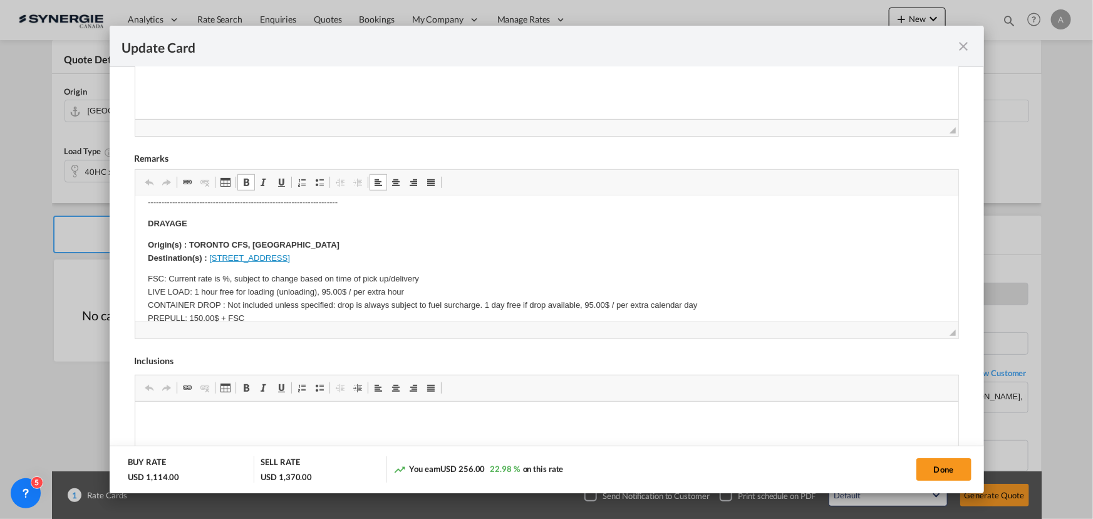
click at [264, 247] on p "Origin(s) : TORONTO CFS, ON Destination(s) : 407, Essex Rd 14, Leamington, ON N…" at bounding box center [546, 252] width 798 height 26
drag, startPoint x: 278, startPoint y: 257, endPoint x: 212, endPoint y: 259, distance: 66.4
click at [212, 259] on link "407, Essex Rd 14, Leamington, ON N8H 3V6, Canada" at bounding box center [249, 257] width 81 height 9
click at [235, 247] on strong "Origin(s) : TORONTO CFS, ON Destination(s) :" at bounding box center [243, 251] width 192 height 23
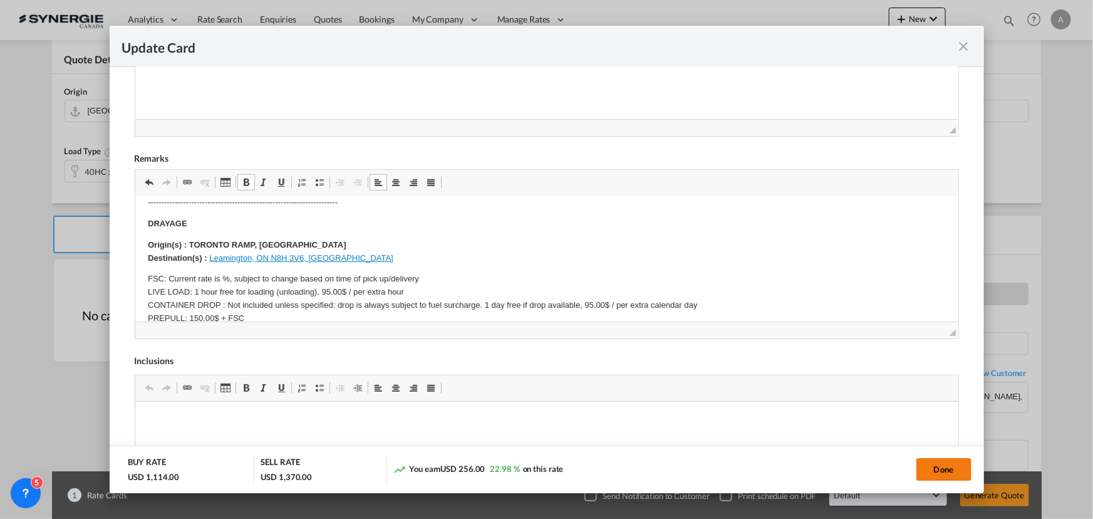
click at [939, 466] on button "Done" at bounding box center [943, 469] width 55 height 23
type input "29 Oct 2025"
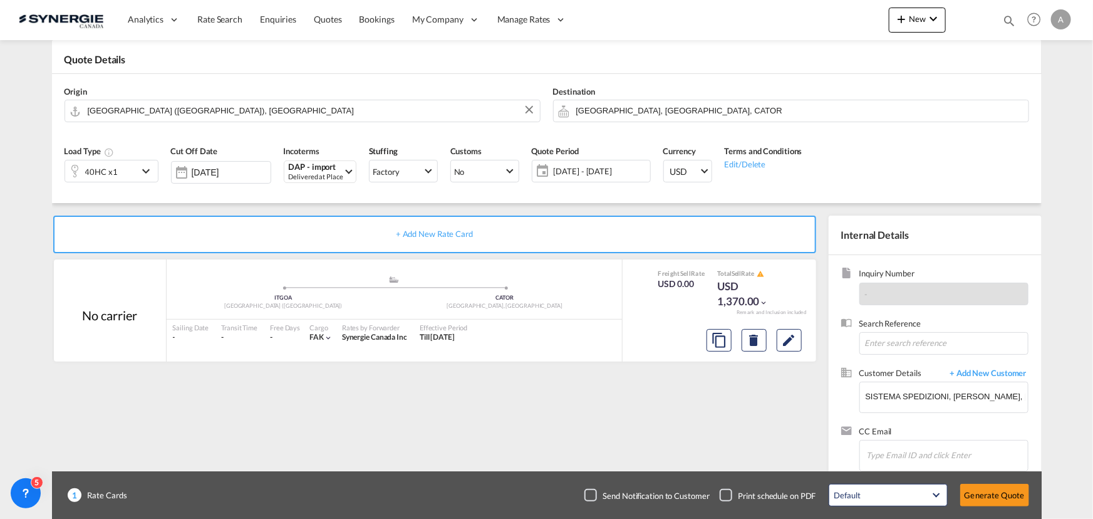
scroll to position [188, 0]
click at [997, 494] on button "Generate Quote" at bounding box center [994, 494] width 69 height 23
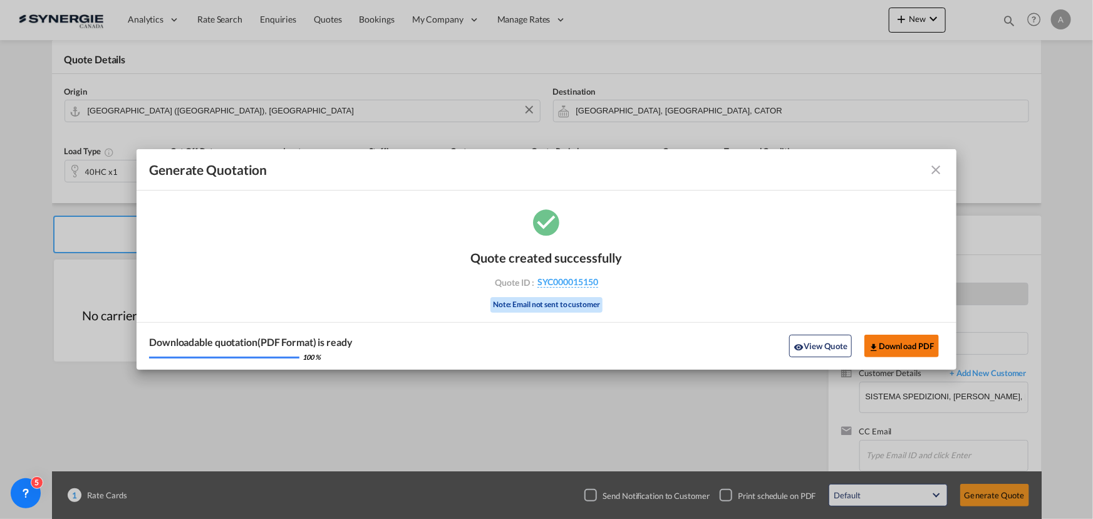
click at [911, 349] on button "Download PDF" at bounding box center [901, 345] width 75 height 23
click at [811, 350] on button "View Quote" at bounding box center [820, 345] width 63 height 23
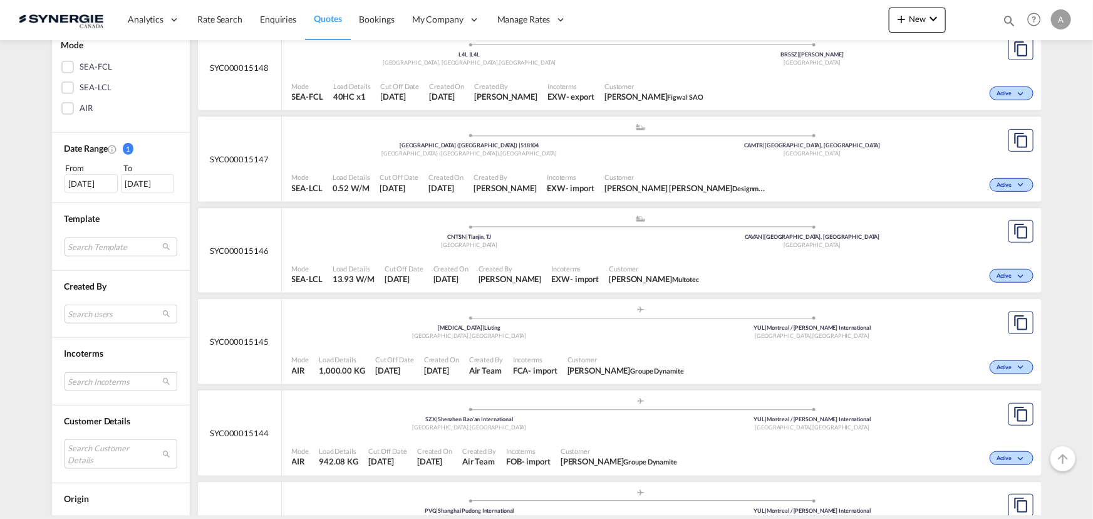
scroll to position [455, 0]
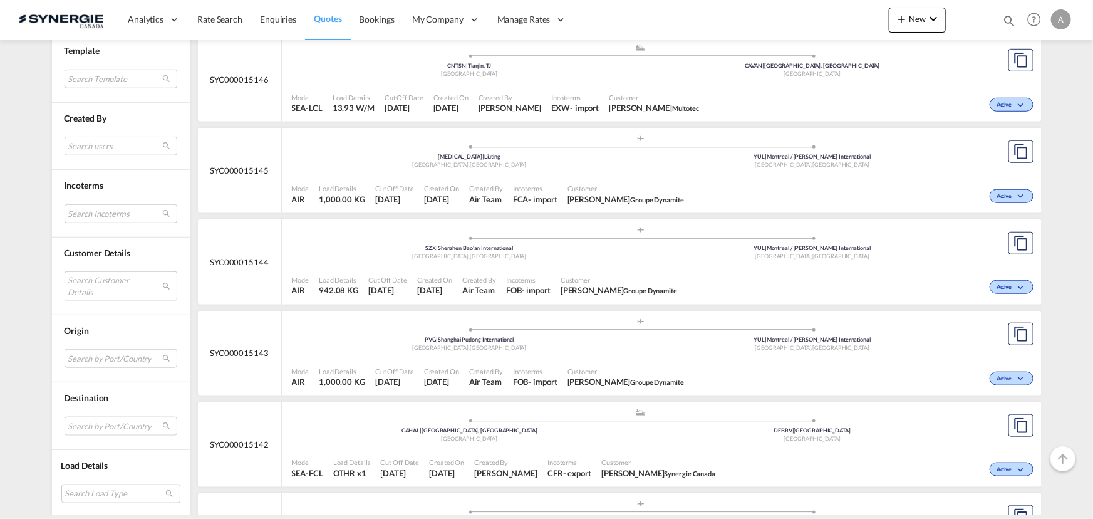
drag, startPoint x: 93, startPoint y: 294, endPoint x: 101, endPoint y: 286, distance: 11.5
click at [93, 294] on md-select "Search Customer Details user name user [PERSON_NAME] [PERSON_NAME][EMAIL_ADDRES…" at bounding box center [121, 285] width 113 height 29
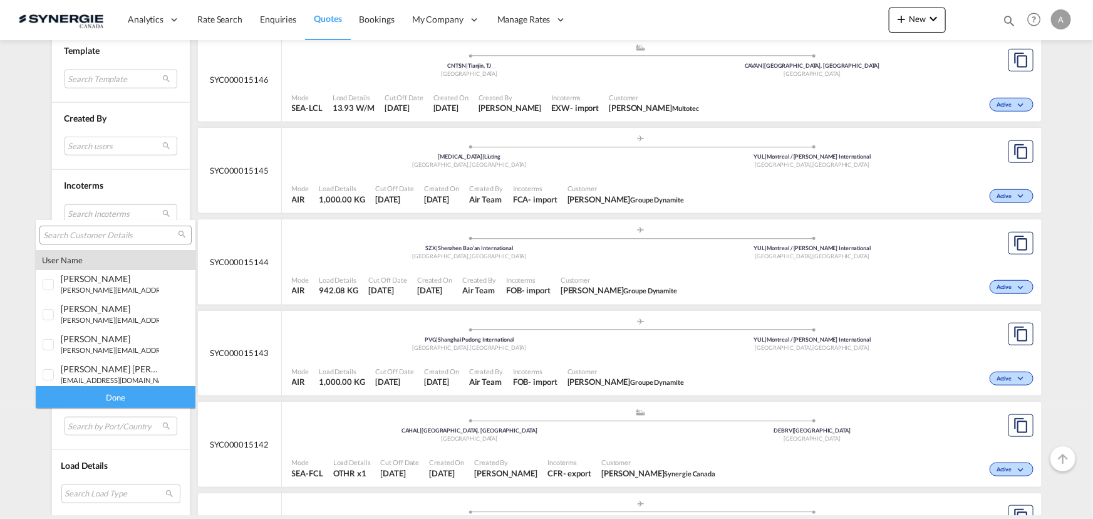
click at [120, 237] on input "search" at bounding box center [110, 235] width 135 height 11
paste input "[EMAIL_ADDRESS][DOMAIN_NAME]"
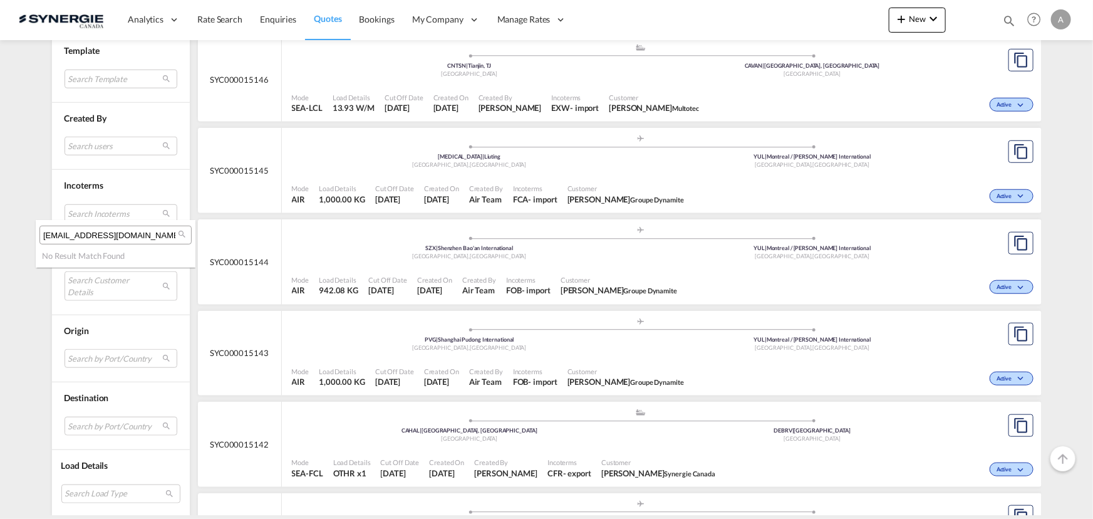
type input "[EMAIL_ADDRESS][DOMAIN_NAME]"
click at [16, 182] on md-backdrop at bounding box center [546, 259] width 1093 height 519
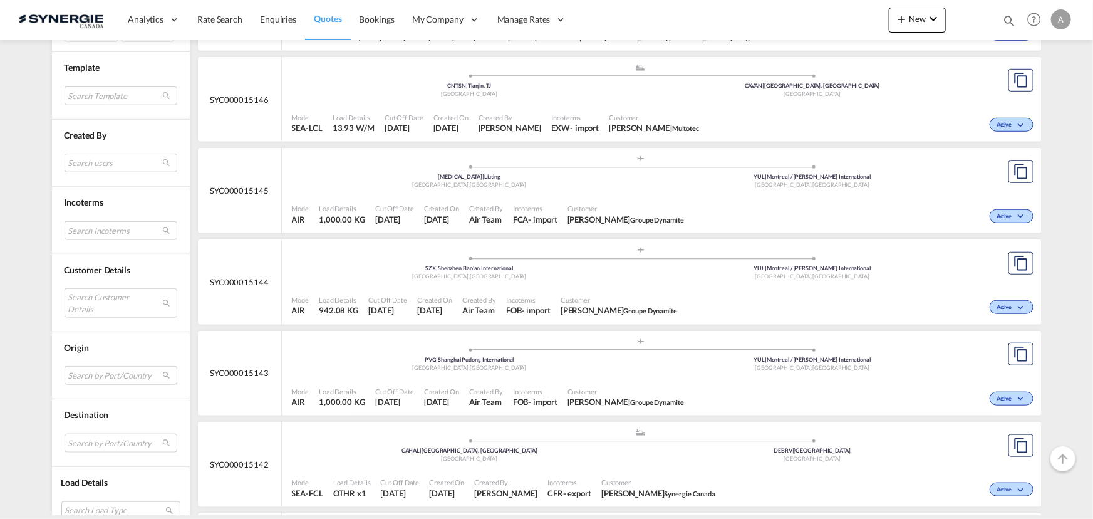
scroll to position [341, 0]
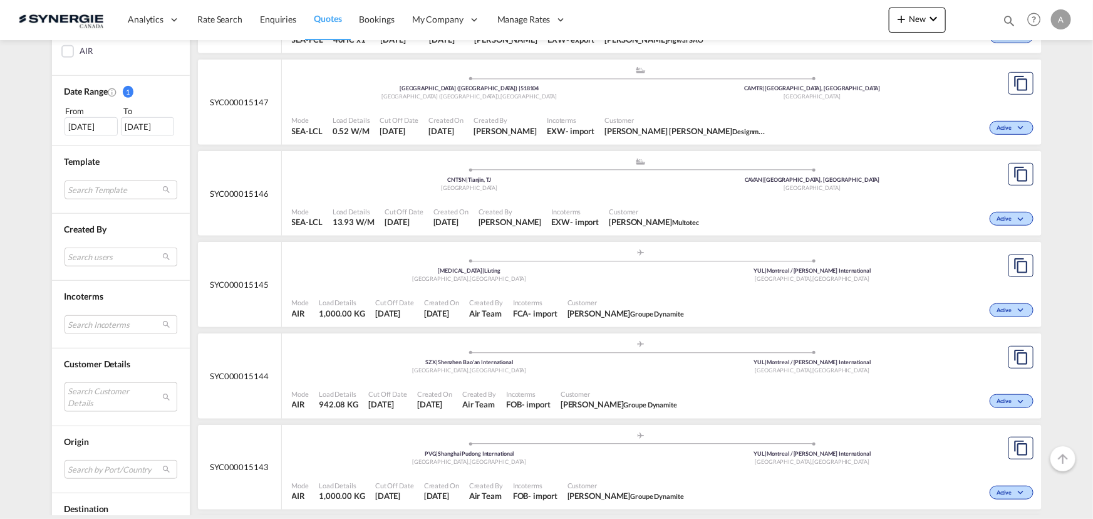
click at [104, 390] on md-select "Search Customer Details" at bounding box center [121, 396] width 113 height 29
type input "S"
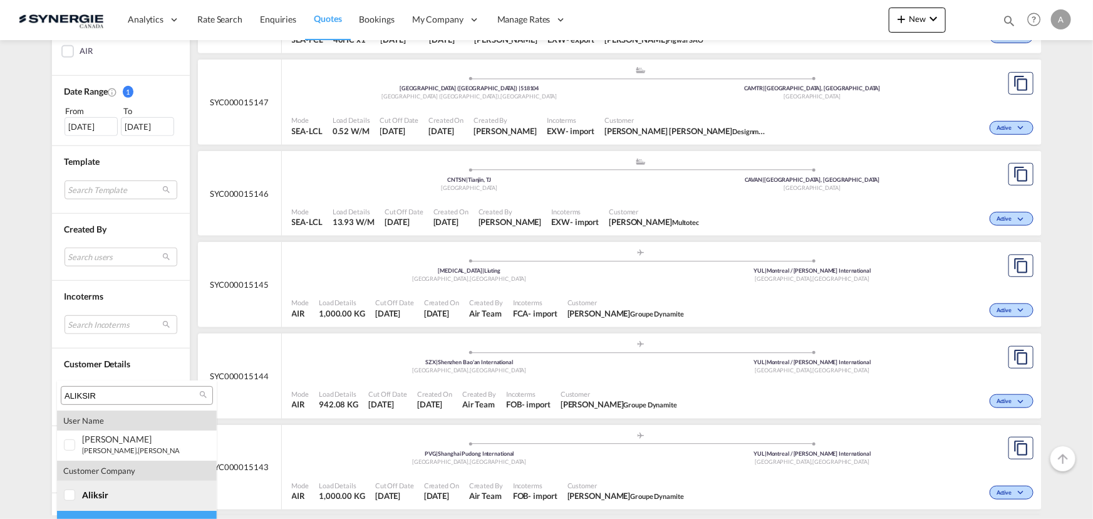
type input "ALIKSIR"
click at [91, 501] on md-option "company aliksir" at bounding box center [137, 495] width 160 height 30
click at [174, 513] on div "Done" at bounding box center [137, 521] width 160 height 22
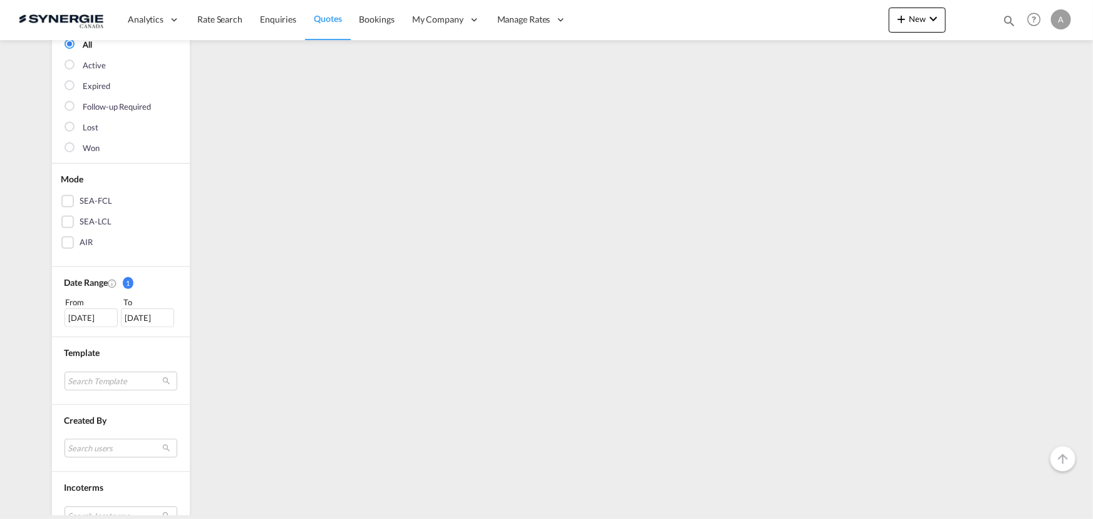
scroll to position [170, 0]
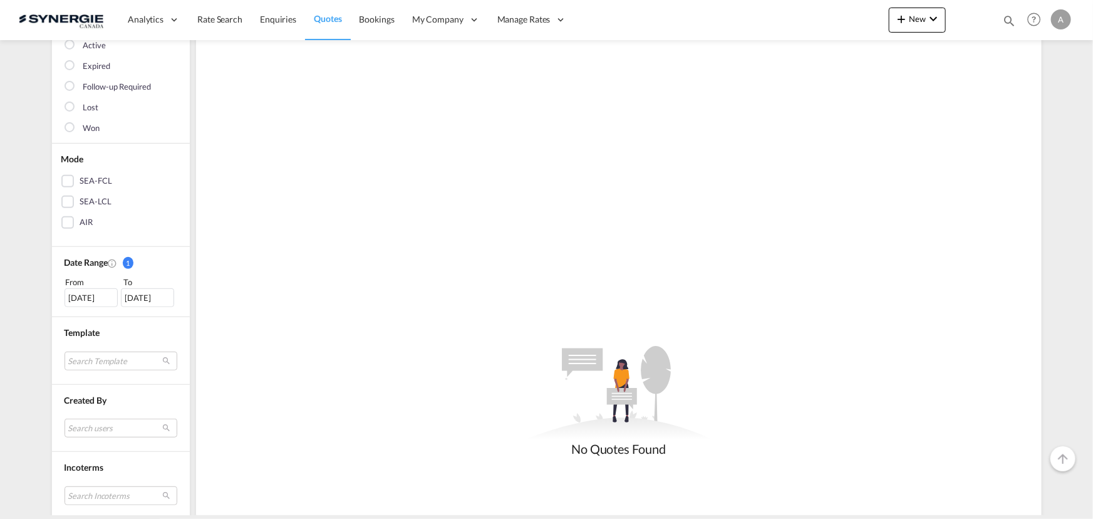
click at [83, 292] on div "[DATE]" at bounding box center [91, 297] width 53 height 19
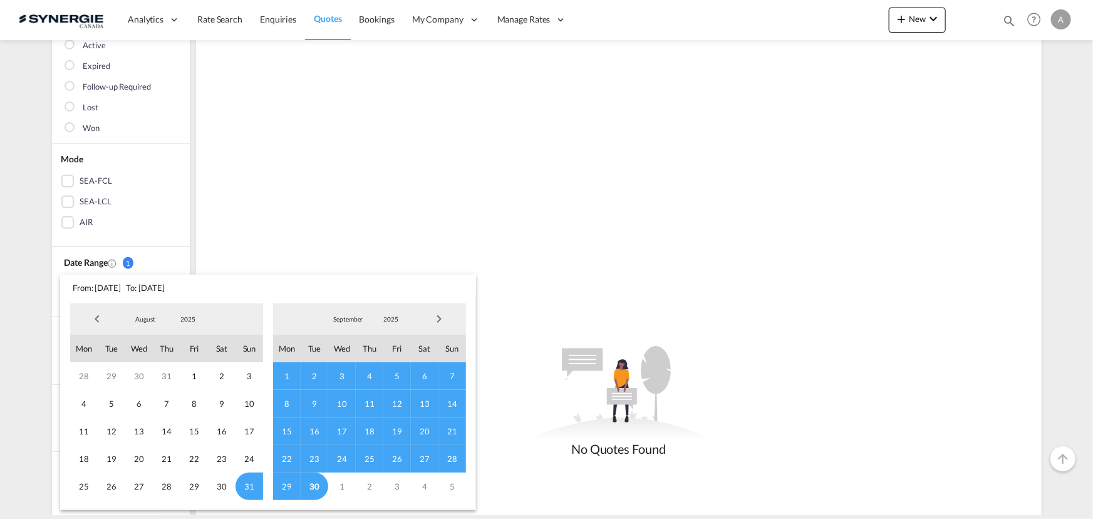
click at [192, 319] on span "2025" at bounding box center [188, 318] width 40 height 9
click at [191, 264] on md-option "2023" at bounding box center [199, 259] width 85 height 30
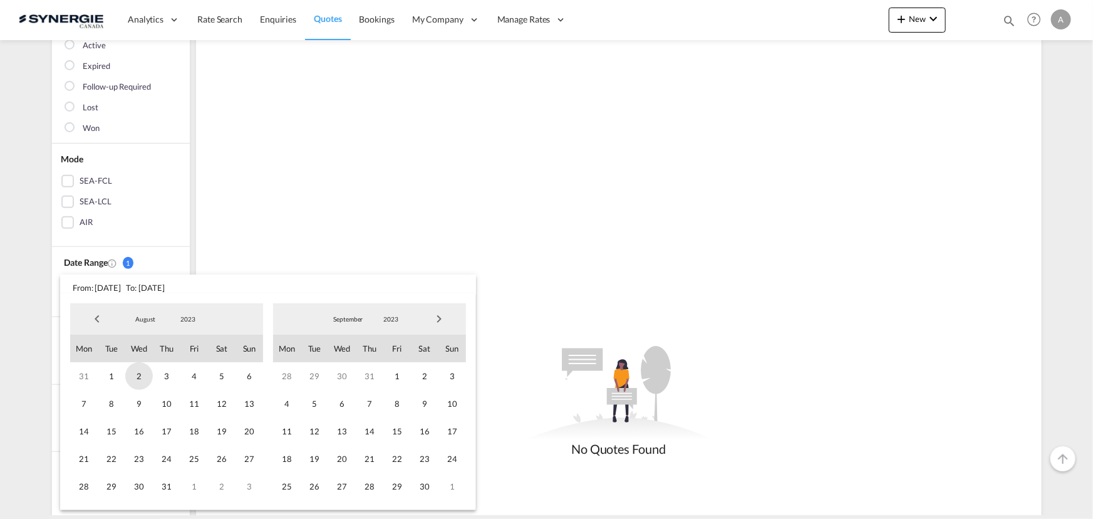
drag, startPoint x: 116, startPoint y: 375, endPoint x: 128, endPoint y: 374, distance: 12.0
click at [116, 376] on span "1" at bounding box center [112, 376] width 28 height 28
click at [395, 319] on span "2023" at bounding box center [391, 318] width 40 height 9
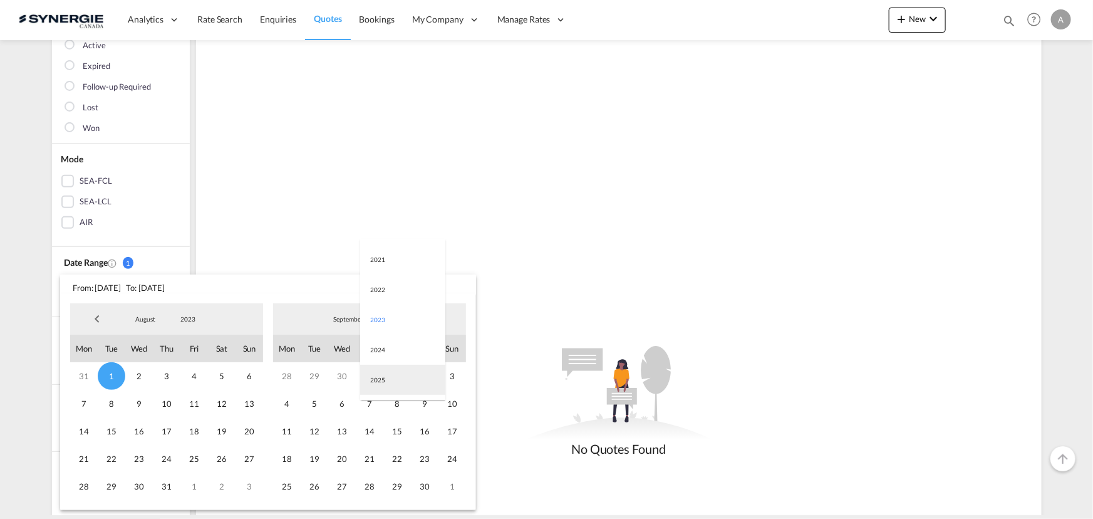
click at [384, 370] on md-option "2025" at bounding box center [402, 379] width 85 height 30
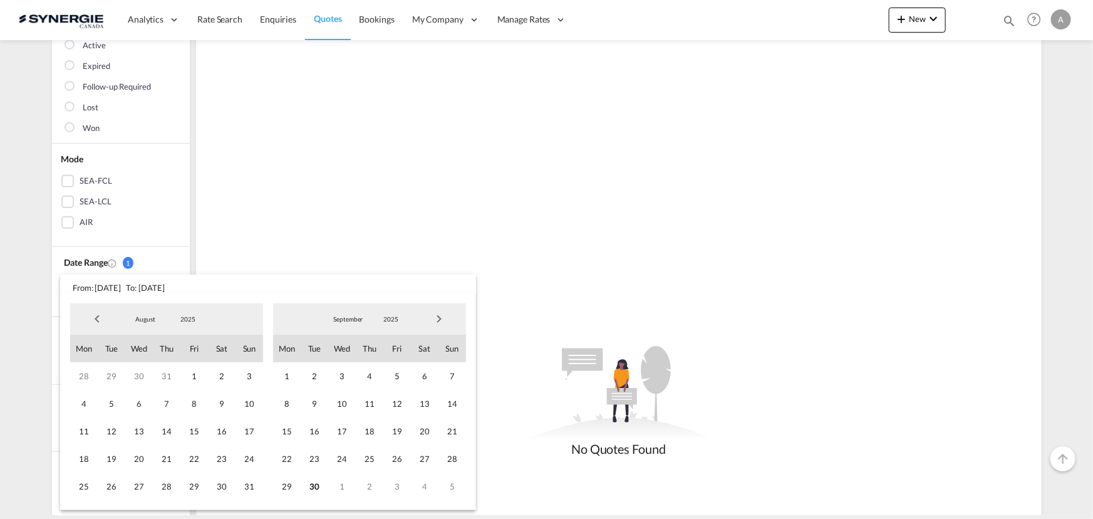
drag, startPoint x: 319, startPoint y: 480, endPoint x: 333, endPoint y: 450, distance: 33.3
click at [319, 481] on span "30" at bounding box center [315, 486] width 28 height 28
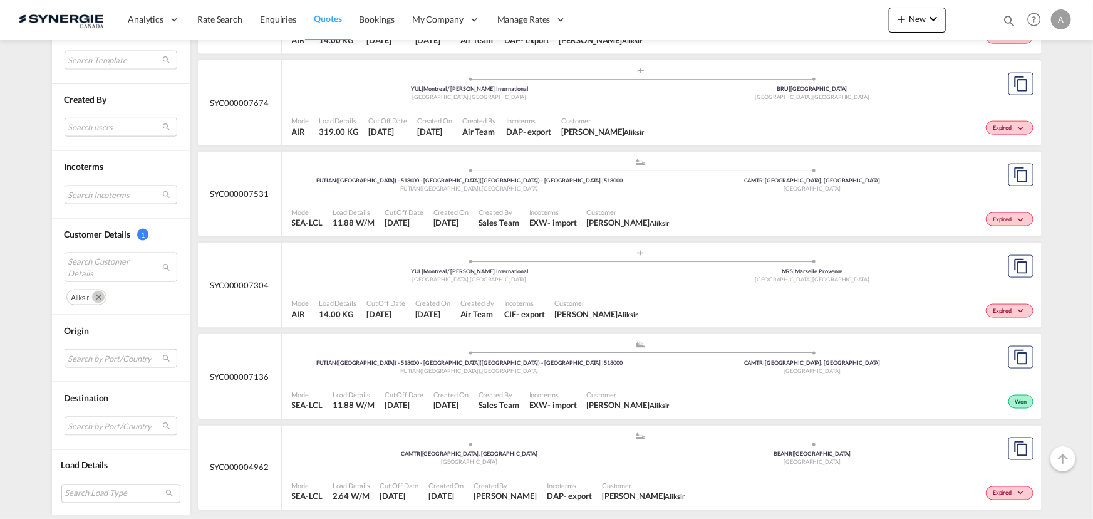
scroll to position [890, 0]
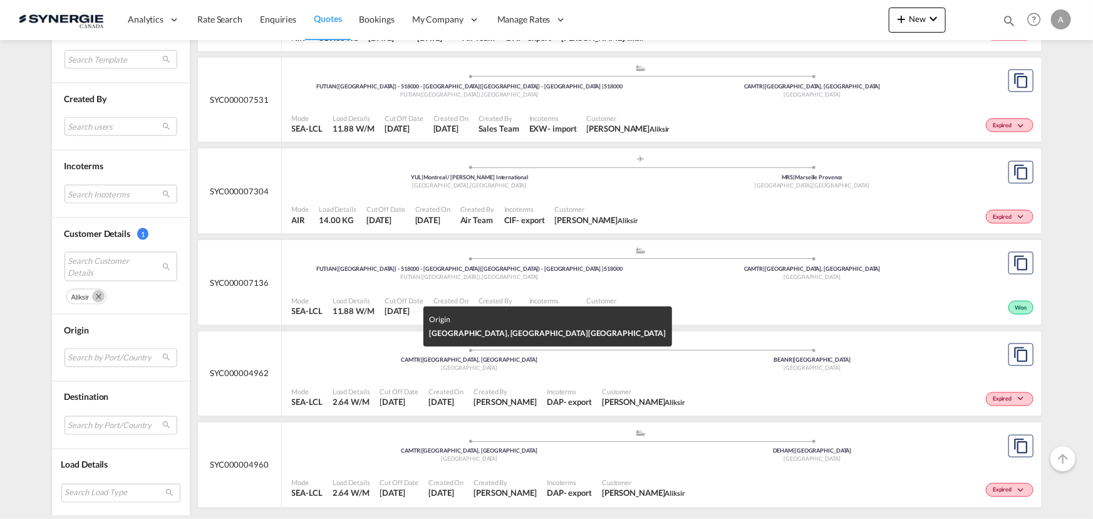
click at [544, 364] on div "[GEOGRAPHIC_DATA]" at bounding box center [469, 368] width 343 height 8
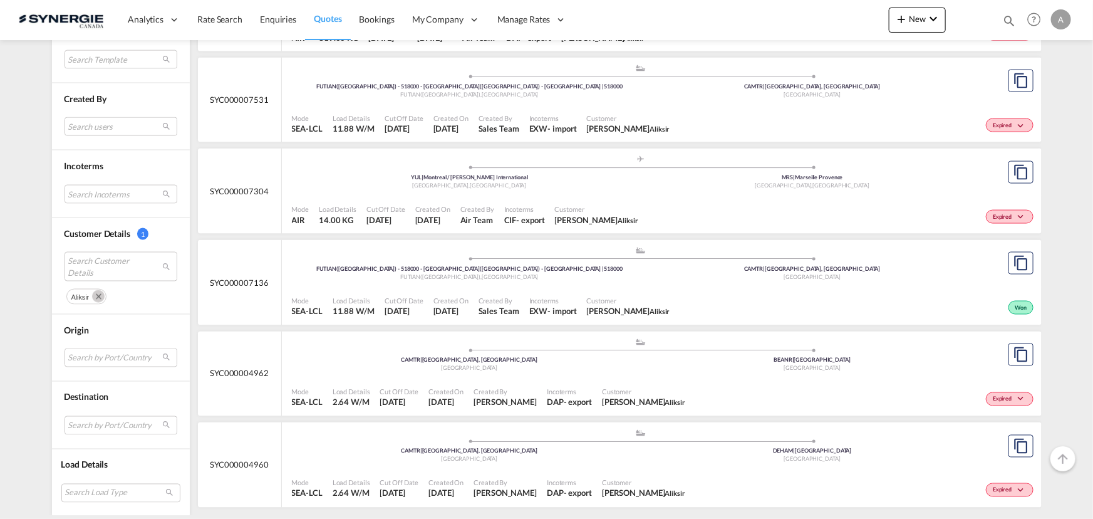
click at [88, 297] on button "Remove" at bounding box center [96, 295] width 19 height 13
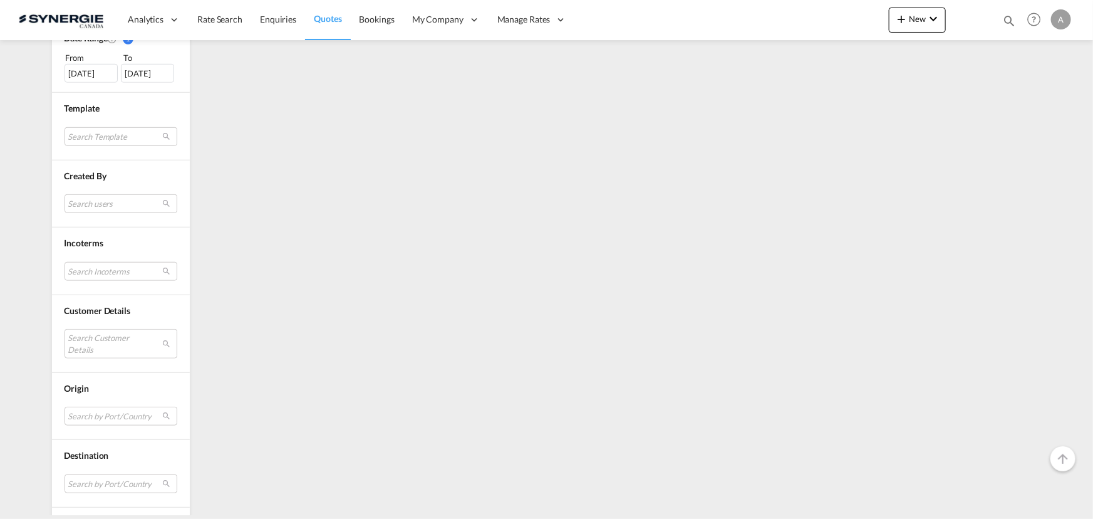
scroll to position [452, 0]
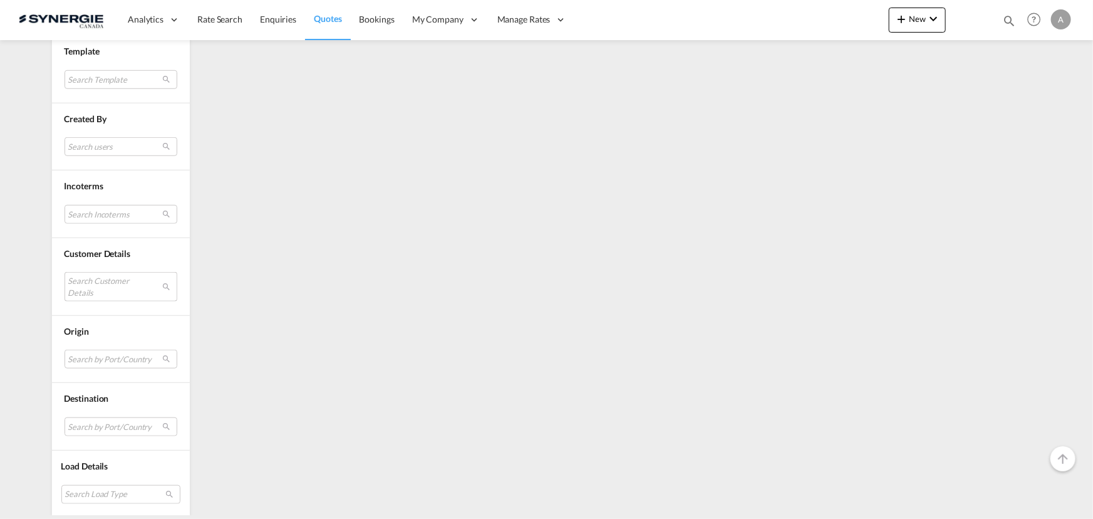
click at [98, 289] on md-select "Search Customer Details" at bounding box center [121, 286] width 113 height 29
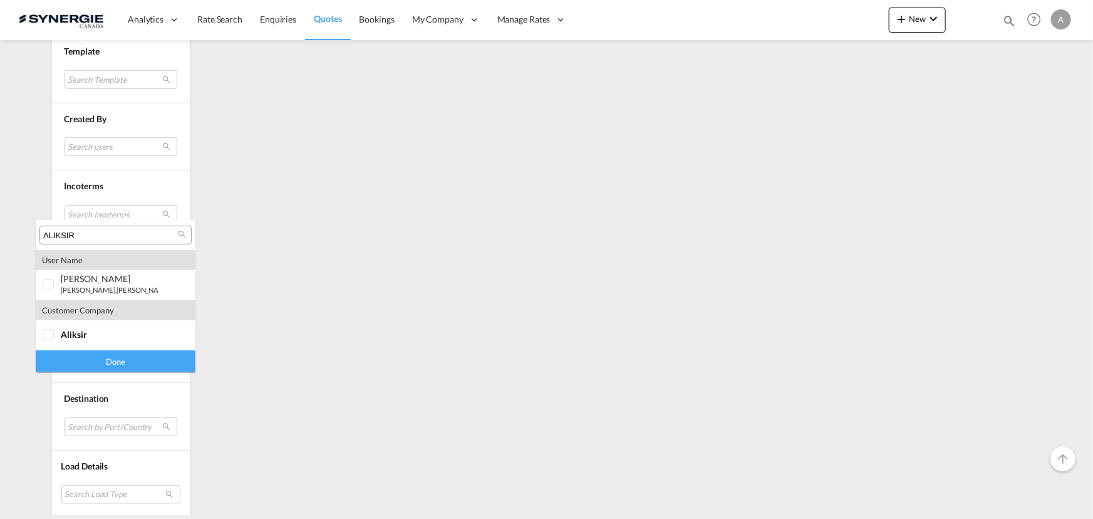
click at [133, 237] on input "ALIKSIR" at bounding box center [110, 235] width 135 height 11
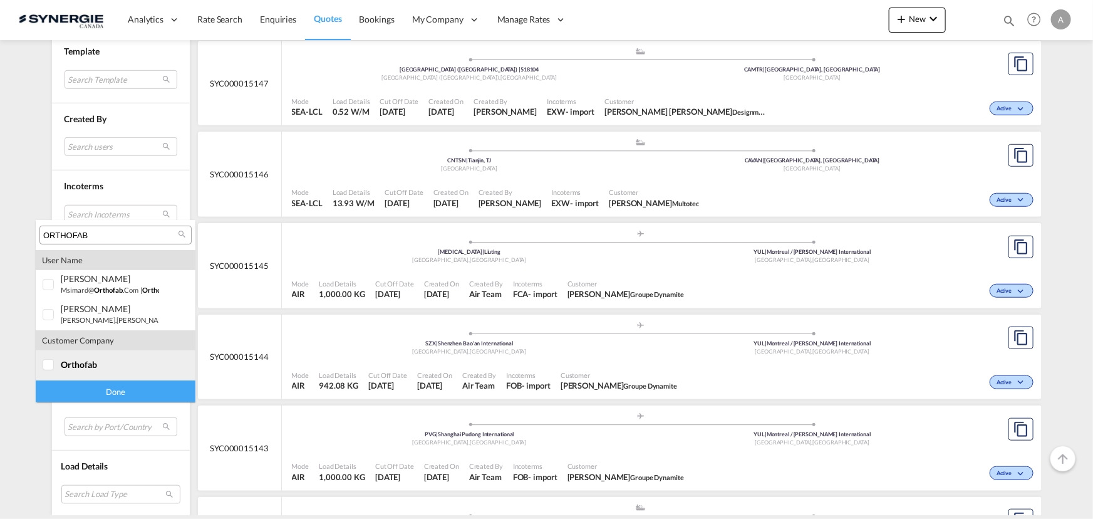
type input "ORTHOFAB"
click at [63, 361] on span "orthofab" at bounding box center [79, 364] width 36 height 11
click at [100, 388] on div "Done" at bounding box center [116, 391] width 160 height 22
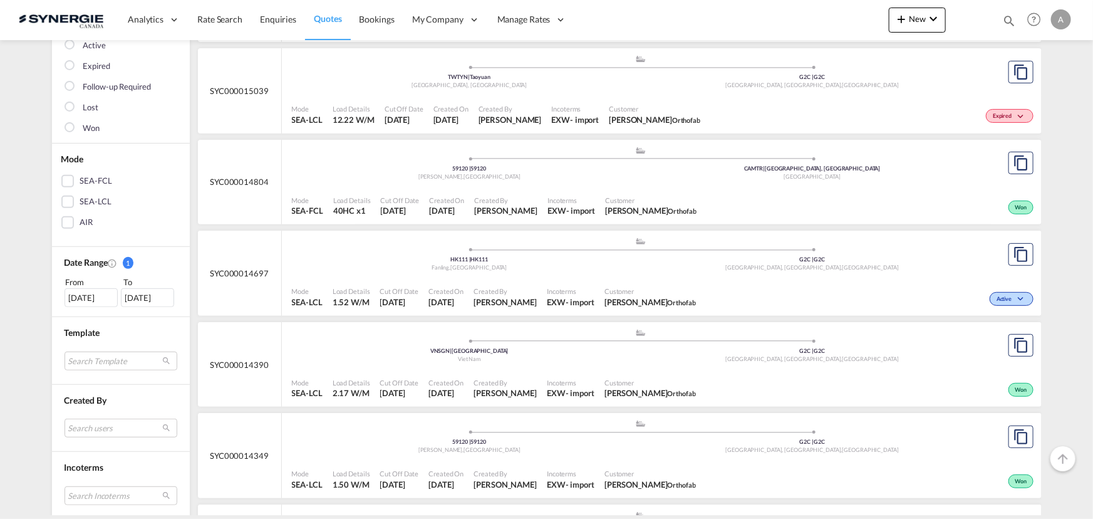
scroll to position [0, 0]
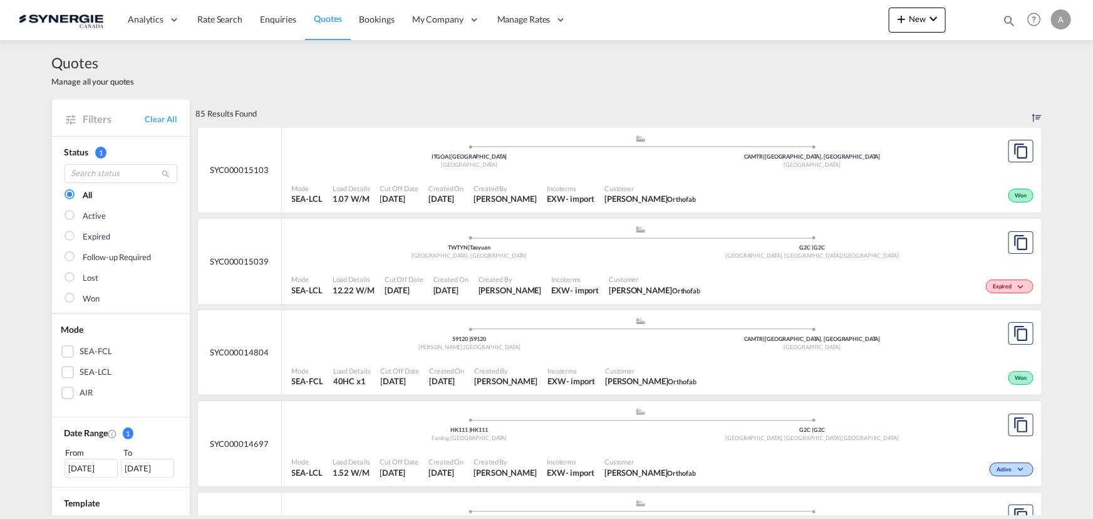
click at [578, 268] on div "Mode SEA-LCL Load Details 12.22 W/M Cut Off Date [DATE] Created On [DATE] Creat…" at bounding box center [662, 285] width 760 height 38
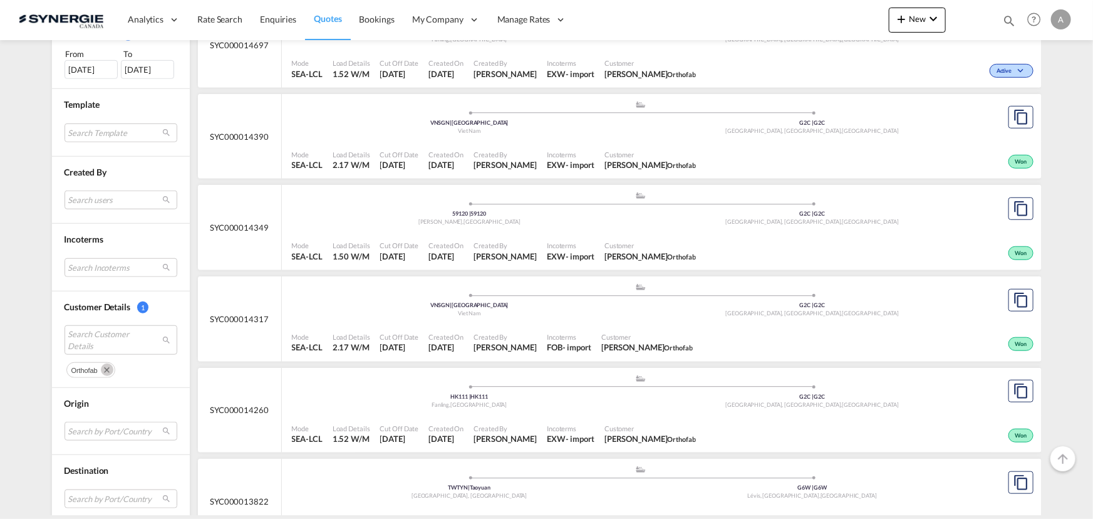
click at [102, 369] on md-icon "Remove" at bounding box center [107, 369] width 13 height 13
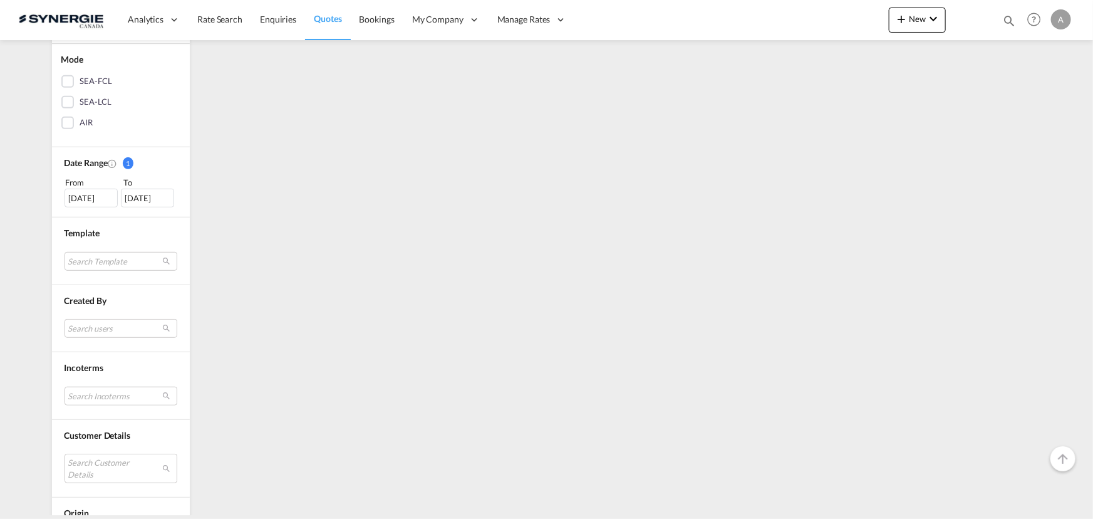
scroll to position [452, 0]
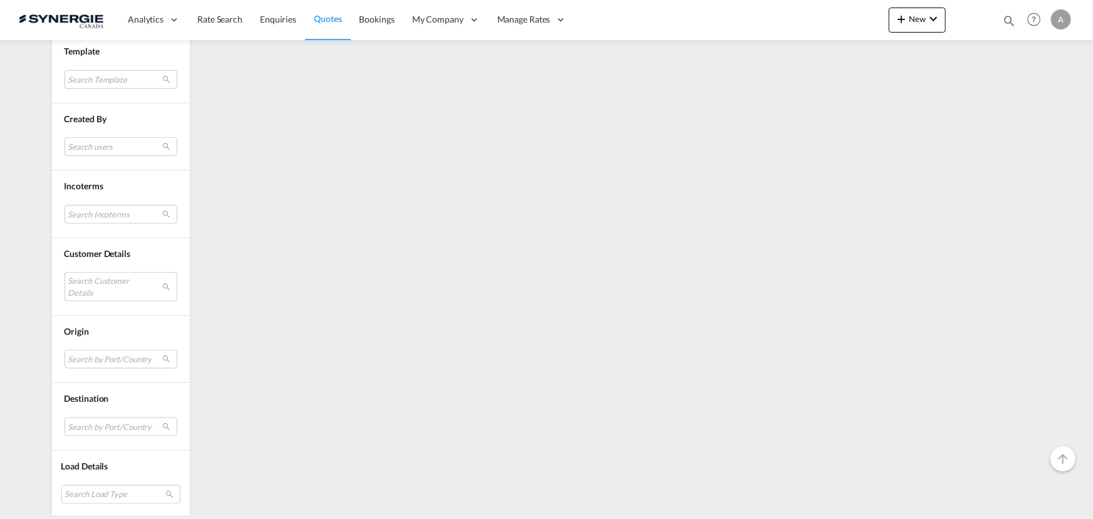
click at [111, 272] on md-select "Search Customer Details" at bounding box center [121, 286] width 113 height 29
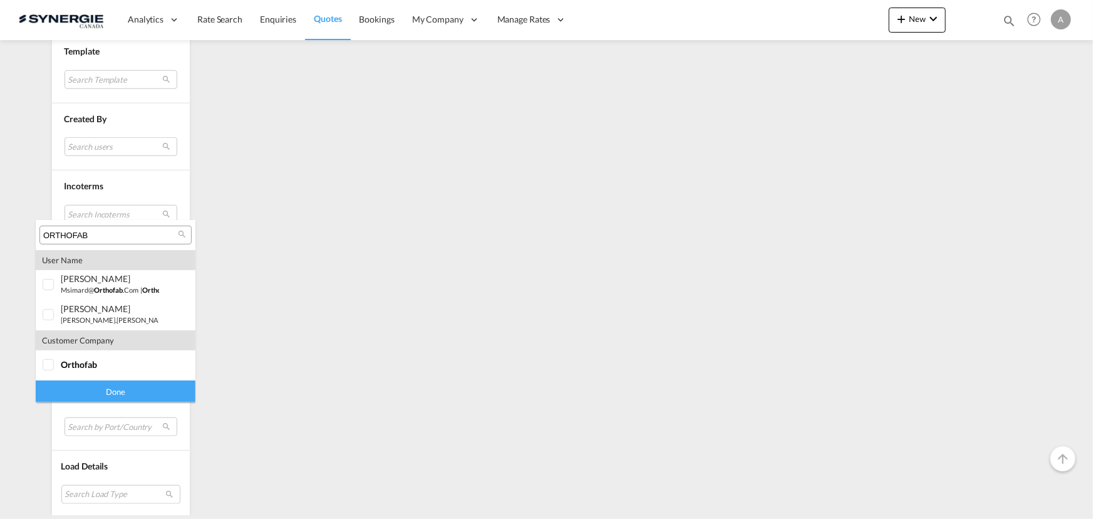
click at [106, 230] on input "ORTHOFAB" at bounding box center [110, 235] width 135 height 11
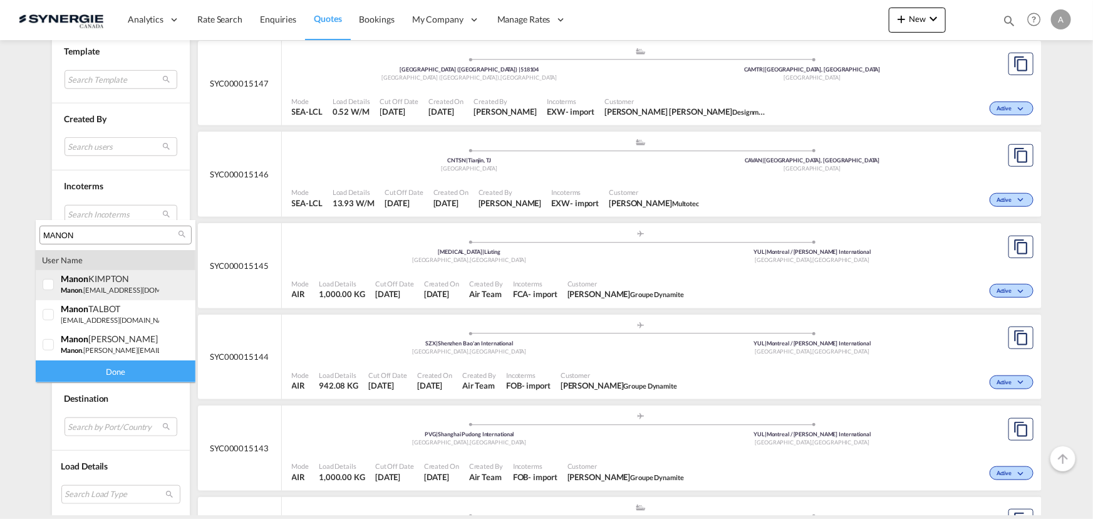
type input "MANON"
click at [94, 289] on small "manon .kimpton@mkimpton.com" at bounding box center [129, 290] width 137 height 8
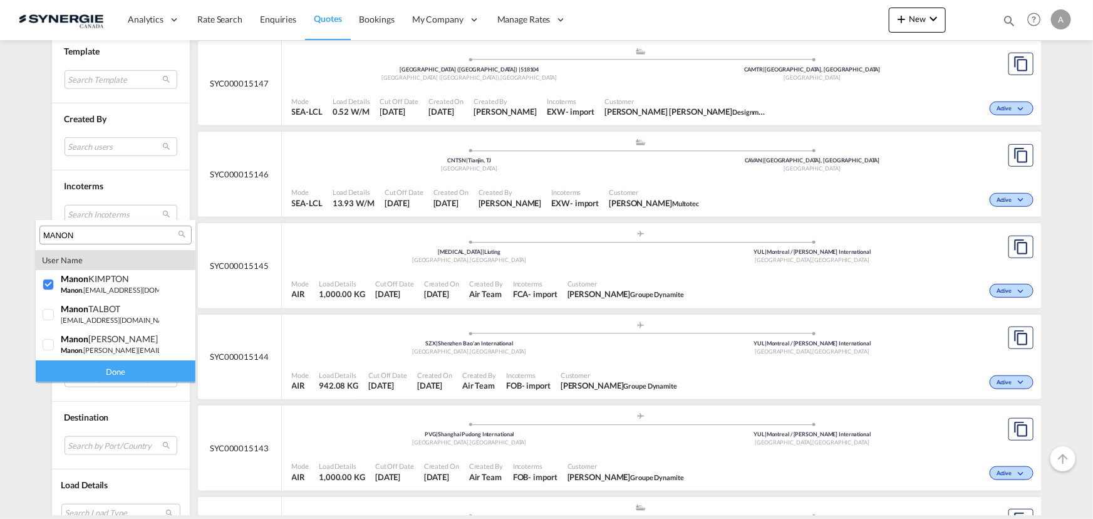
click at [88, 372] on div "Done" at bounding box center [116, 371] width 160 height 22
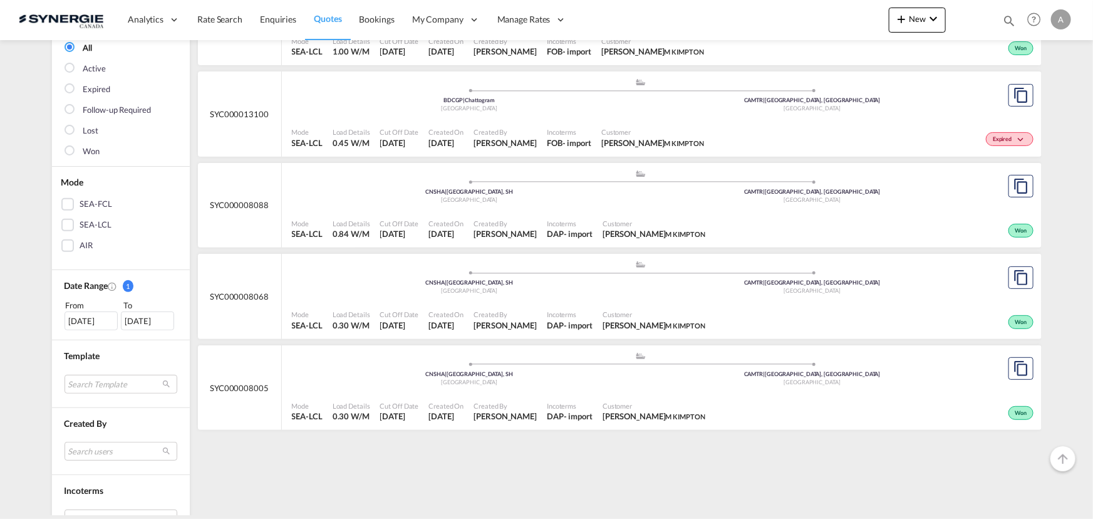
scroll to position [284, 0]
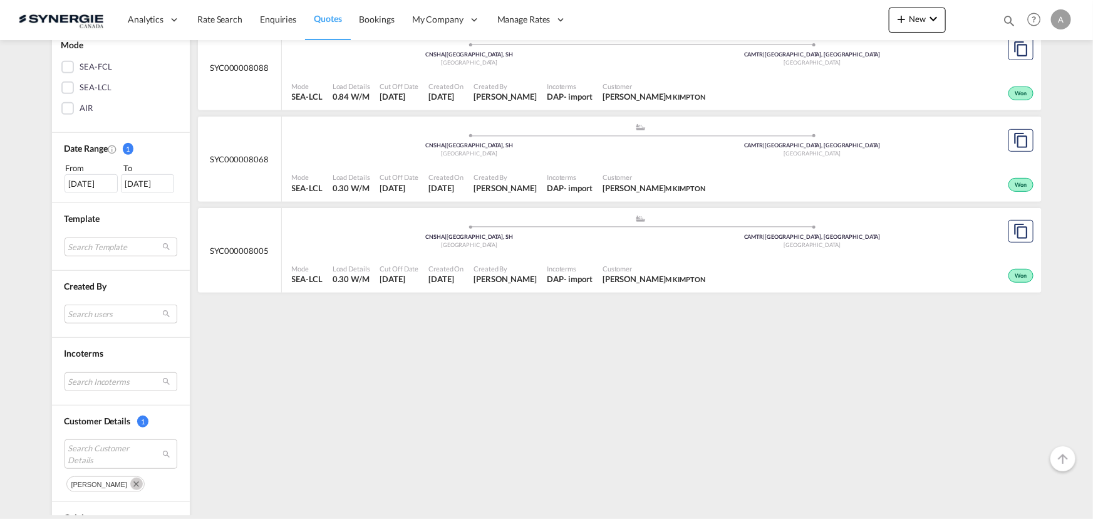
click at [130, 478] on md-icon "Remove" at bounding box center [136, 483] width 13 height 13
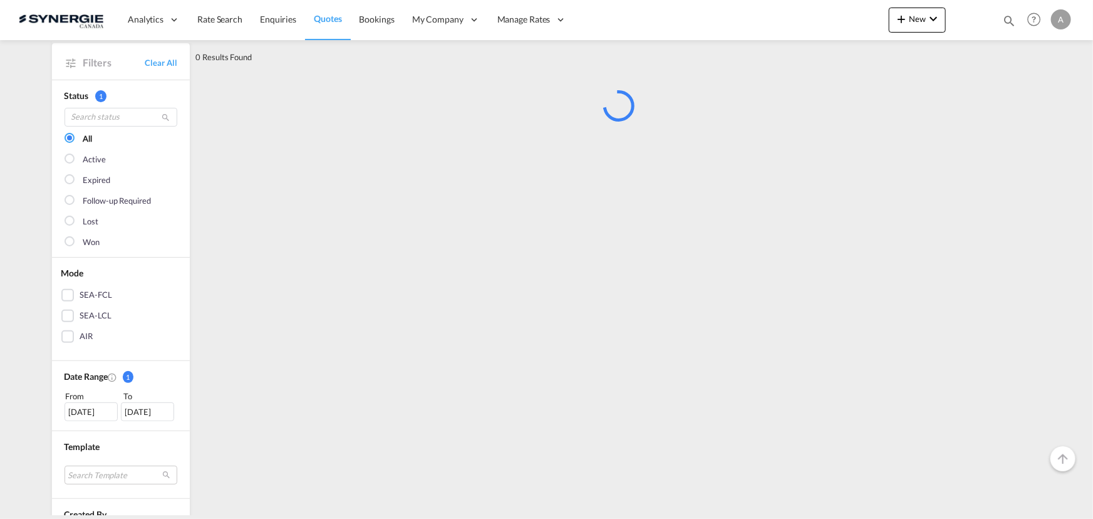
scroll to position [341, 0]
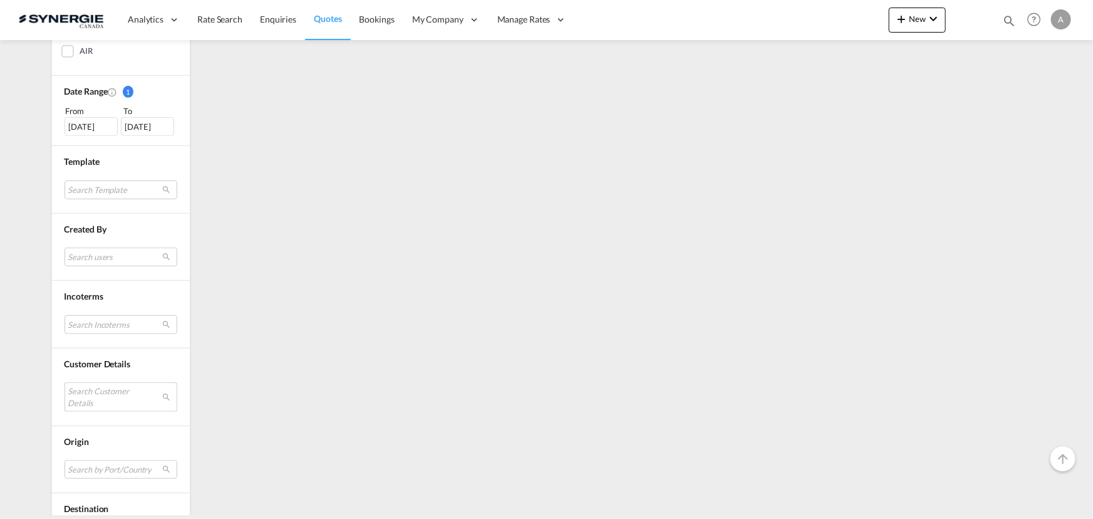
drag, startPoint x: 94, startPoint y: 388, endPoint x: 96, endPoint y: 381, distance: 6.7
click at [94, 388] on md-select "Search Customer Details" at bounding box center [121, 396] width 113 height 29
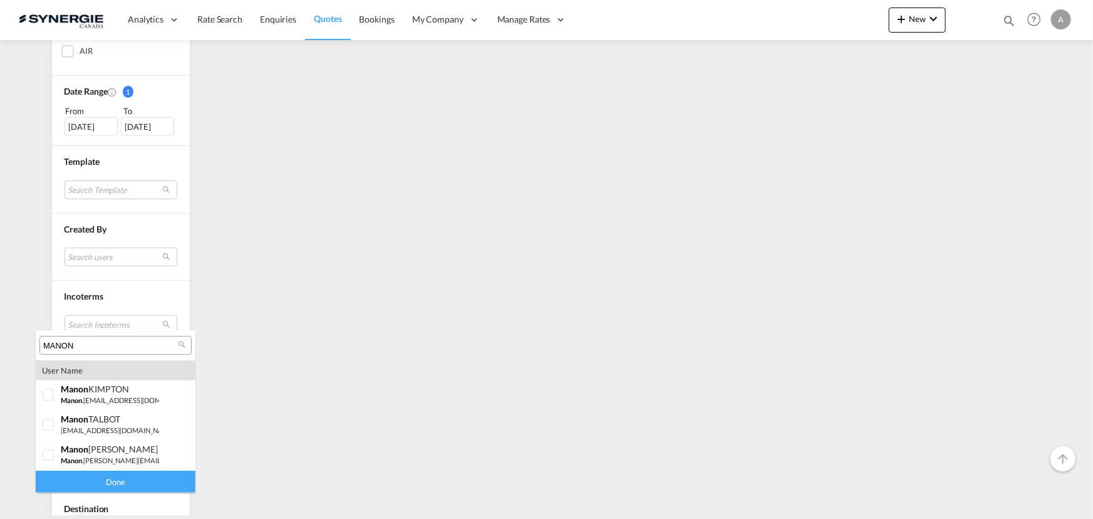
click at [100, 346] on input "MANON" at bounding box center [110, 345] width 135 height 11
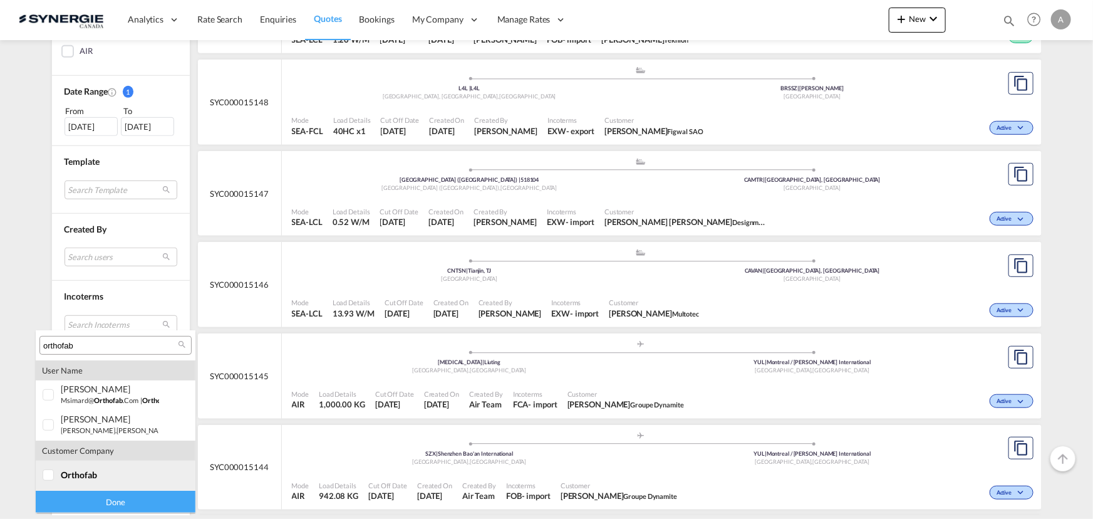
type input "orthofab"
click at [119, 482] on md-option "company orthofab" at bounding box center [116, 475] width 160 height 30
click at [113, 500] on div "Done" at bounding box center [116, 501] width 160 height 22
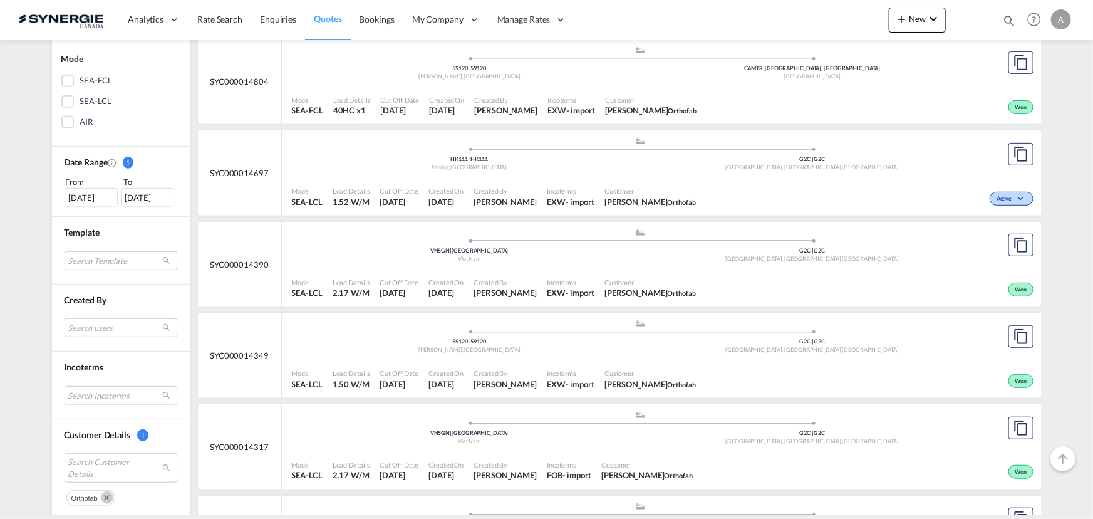
scroll to position [284, 0]
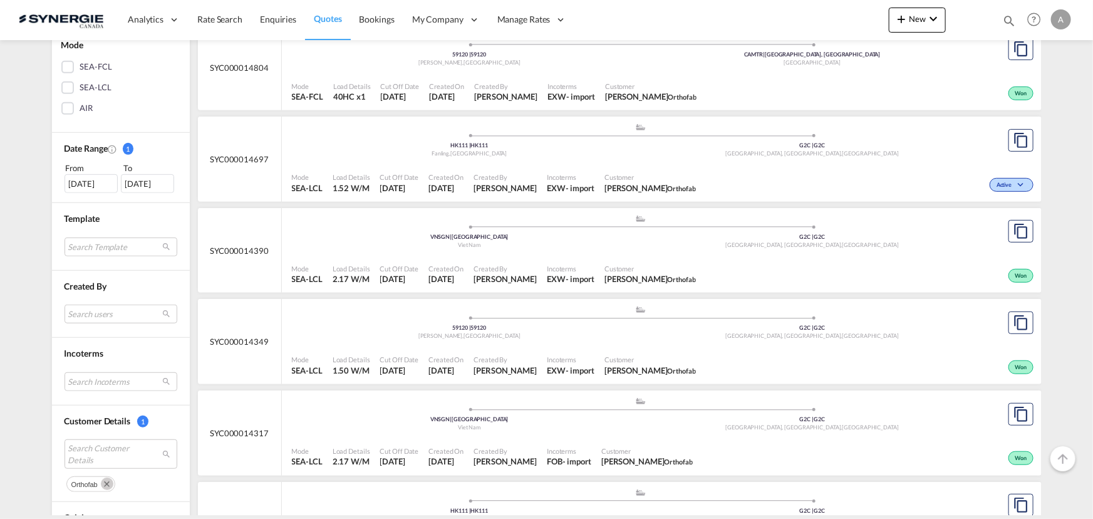
click at [589, 178] on span "Incoterms" at bounding box center [571, 176] width 48 height 9
click at [102, 485] on md-icon "Remove" at bounding box center [107, 483] width 13 height 13
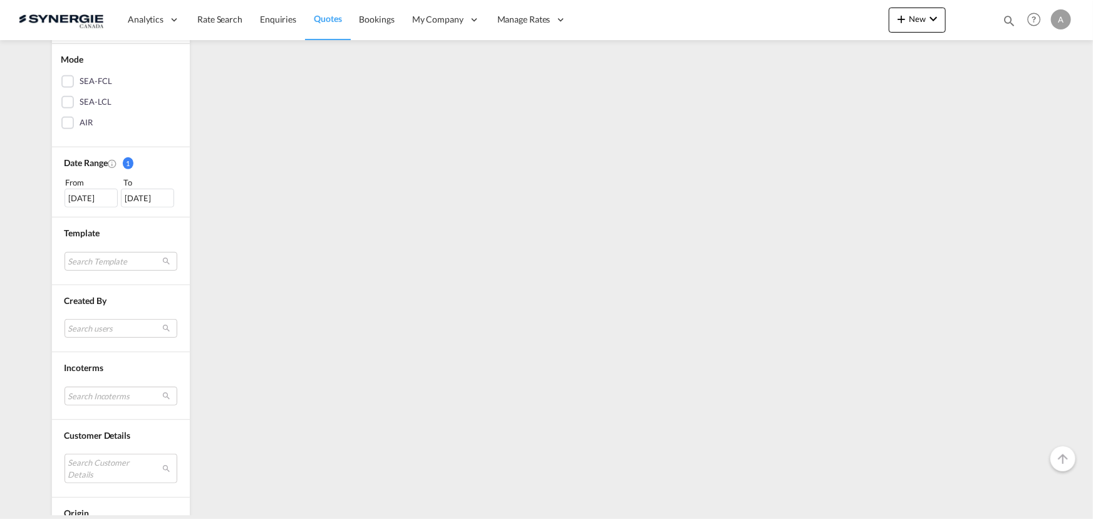
scroll to position [398, 0]
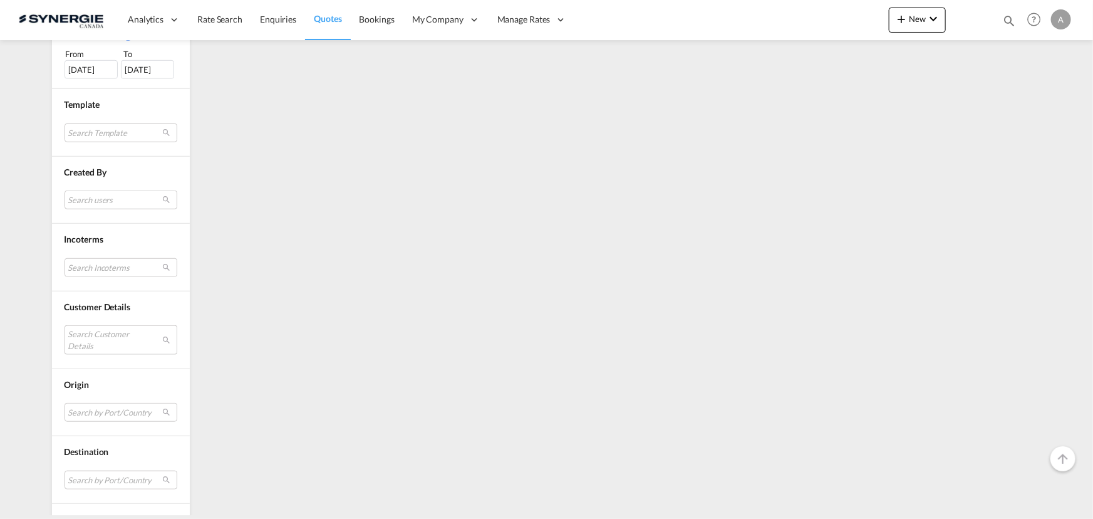
click at [113, 338] on md-select "Search Customer Details" at bounding box center [121, 339] width 113 height 29
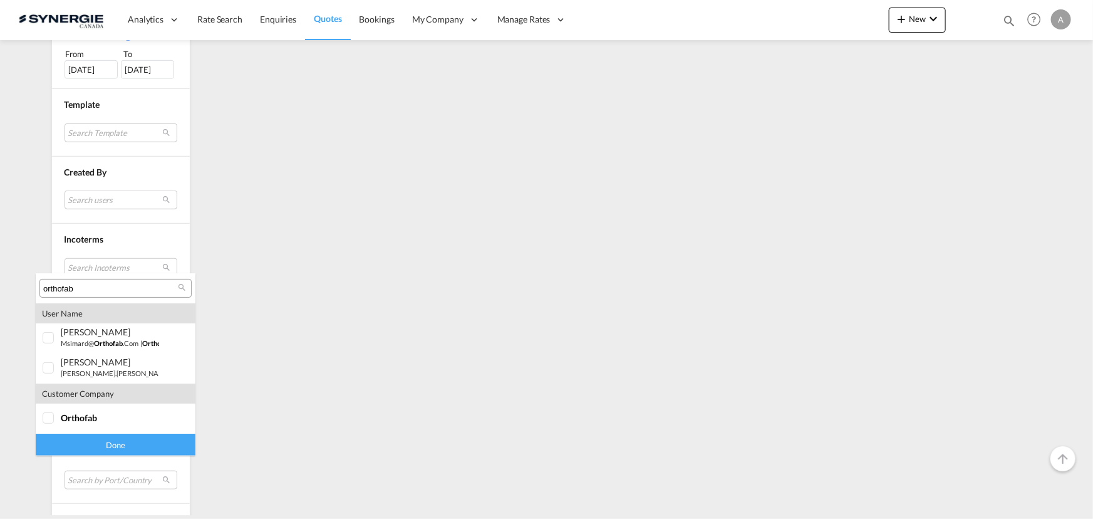
click at [116, 289] on input "orthofab" at bounding box center [110, 288] width 135 height 11
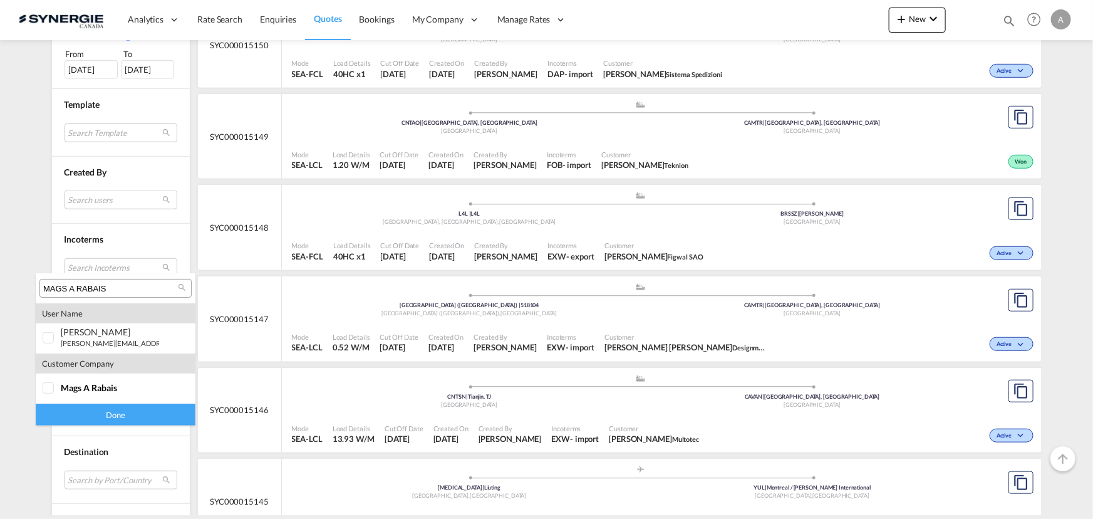
type input "MAGS A RABAIS"
click at [118, 390] on div "mags a rabais" at bounding box center [110, 387] width 98 height 11
click at [110, 413] on div "Done" at bounding box center [116, 414] width 160 height 22
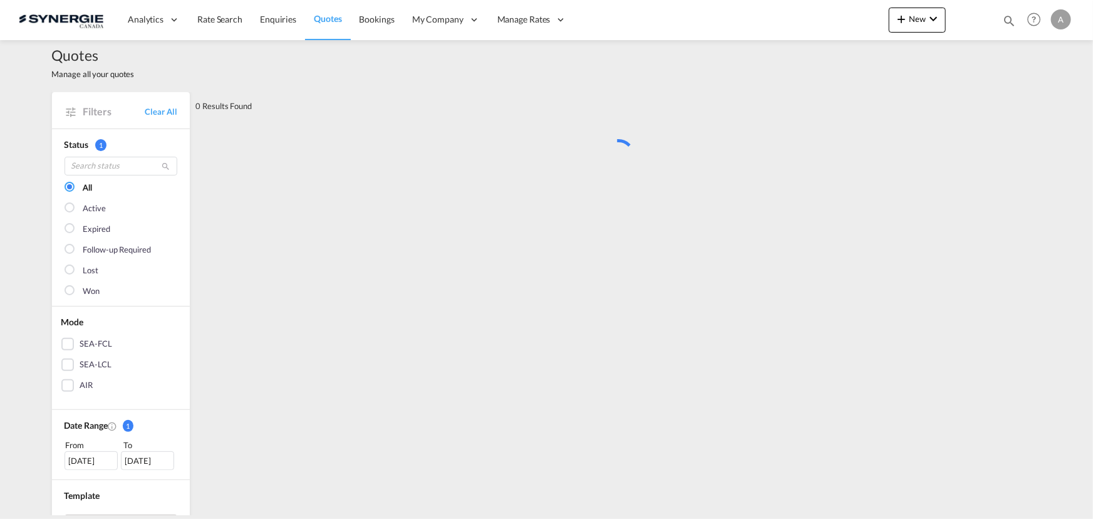
scroll to position [0, 0]
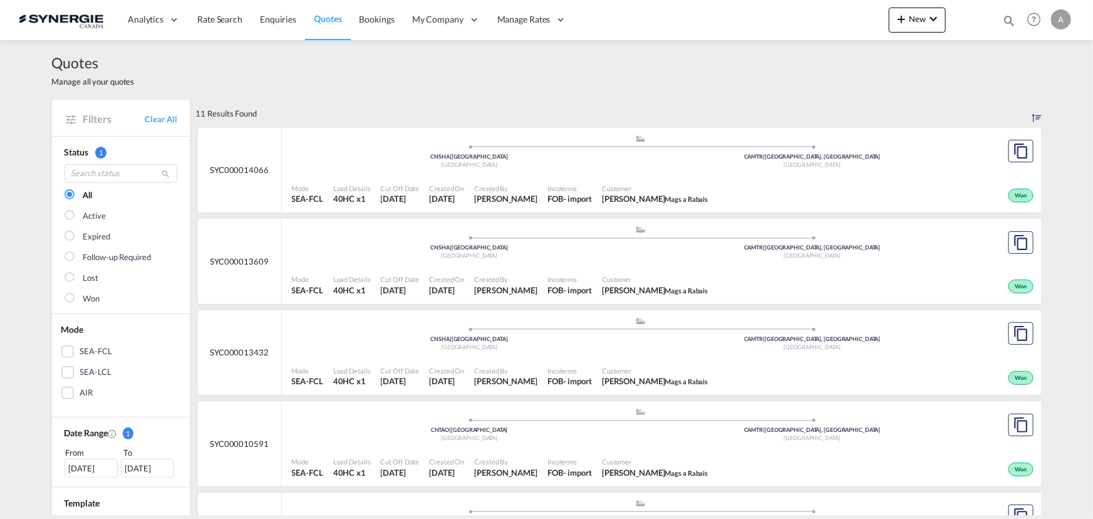
click at [590, 188] on span "Incoterms" at bounding box center [569, 187] width 44 height 9
click at [1005, 20] on md-icon "icon-magnify" at bounding box center [1009, 21] width 14 height 14
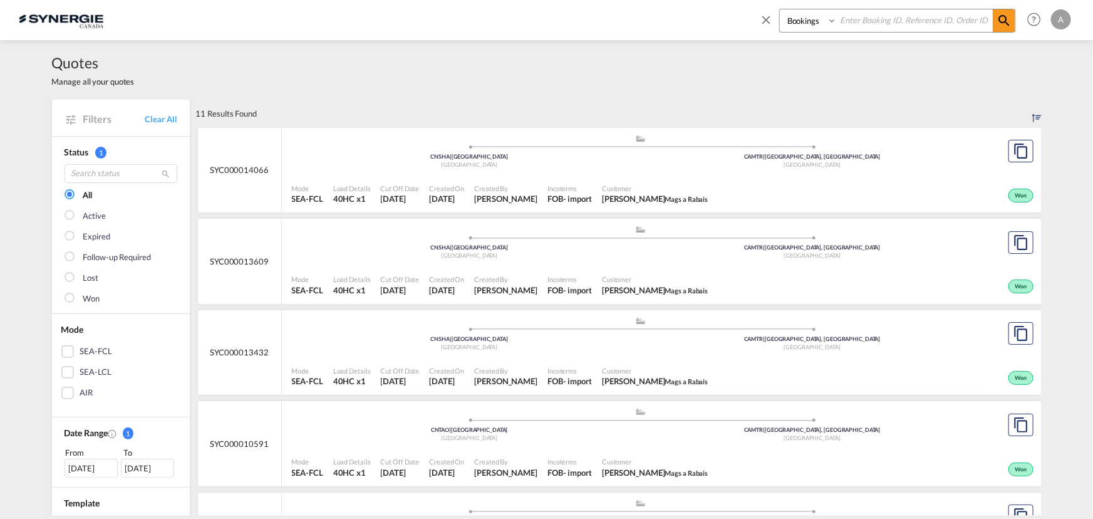
drag, startPoint x: 802, startPoint y: 23, endPoint x: 804, endPoint y: 31, distance: 8.5
click at [802, 23] on select "Bookings Quotes Enquiries" at bounding box center [809, 20] width 59 height 23
click at [780, 9] on select "Bookings Quotes Enquiries" at bounding box center [809, 20] width 59 height 23
click at [810, 26] on select "Bookings Quotes Enquiries" at bounding box center [809, 20] width 59 height 23
select select "Quotes"
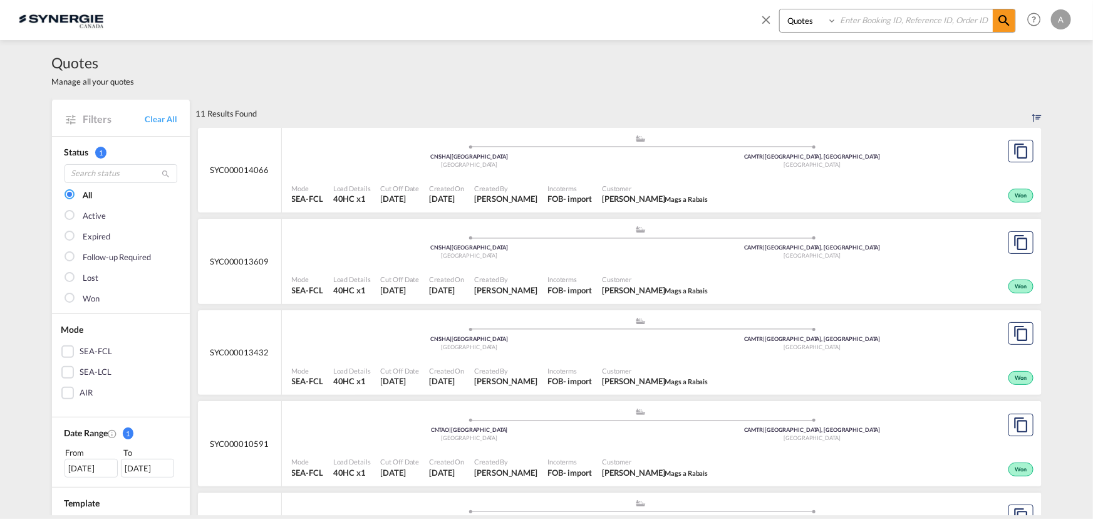
click at [780, 9] on select "Bookings Quotes Enquiries" at bounding box center [809, 20] width 59 height 23
click at [895, 24] on input at bounding box center [915, 20] width 156 height 22
type input "15151"
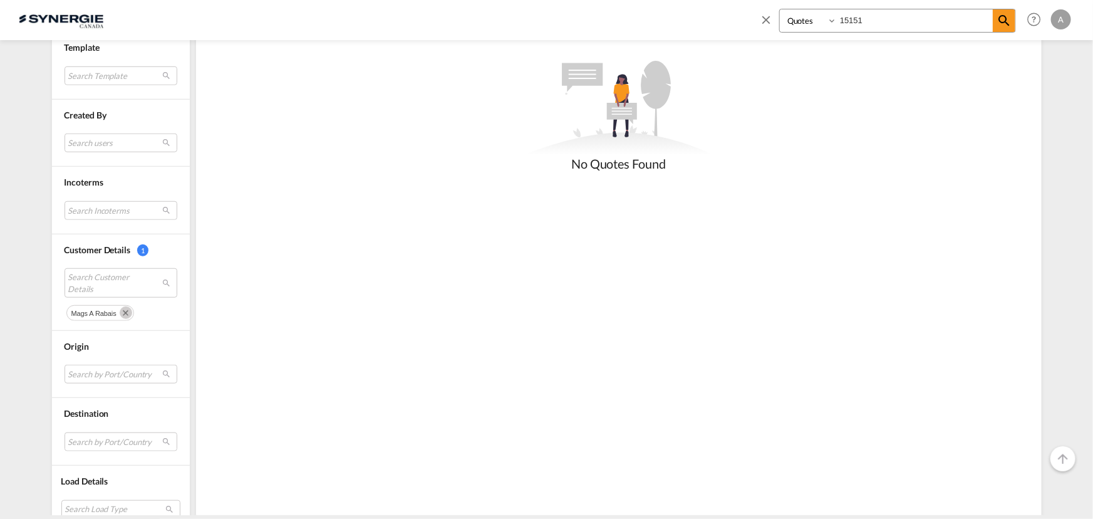
click at [115, 314] on button "Remove" at bounding box center [124, 312] width 19 height 13
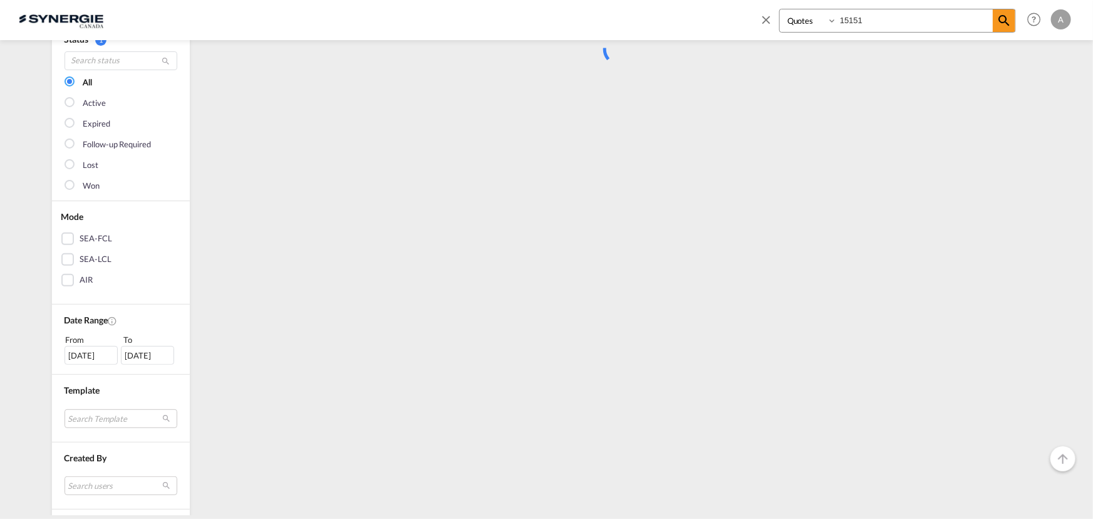
scroll to position [113, 0]
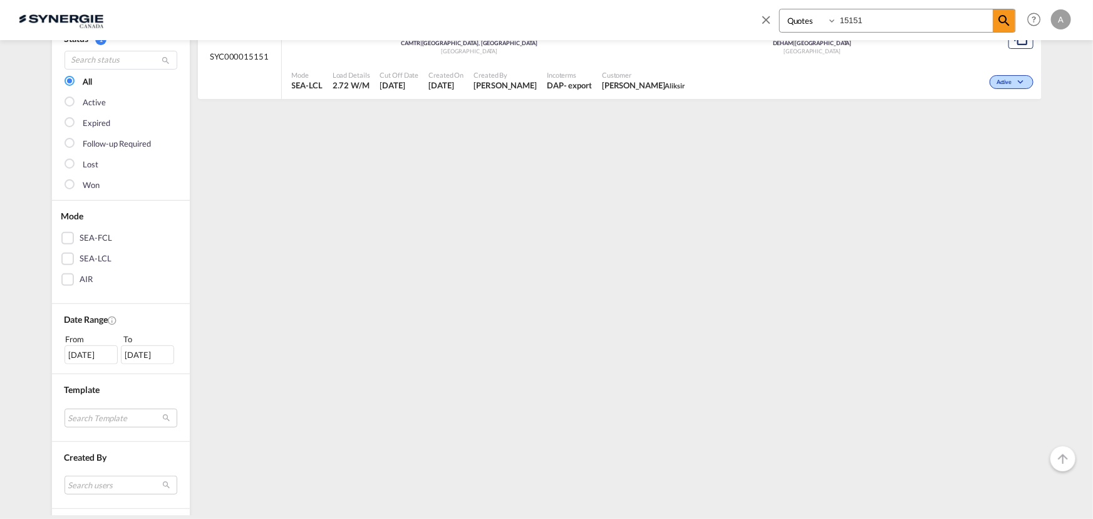
click at [763, 77] on div "Active" at bounding box center [863, 80] width 346 height 31
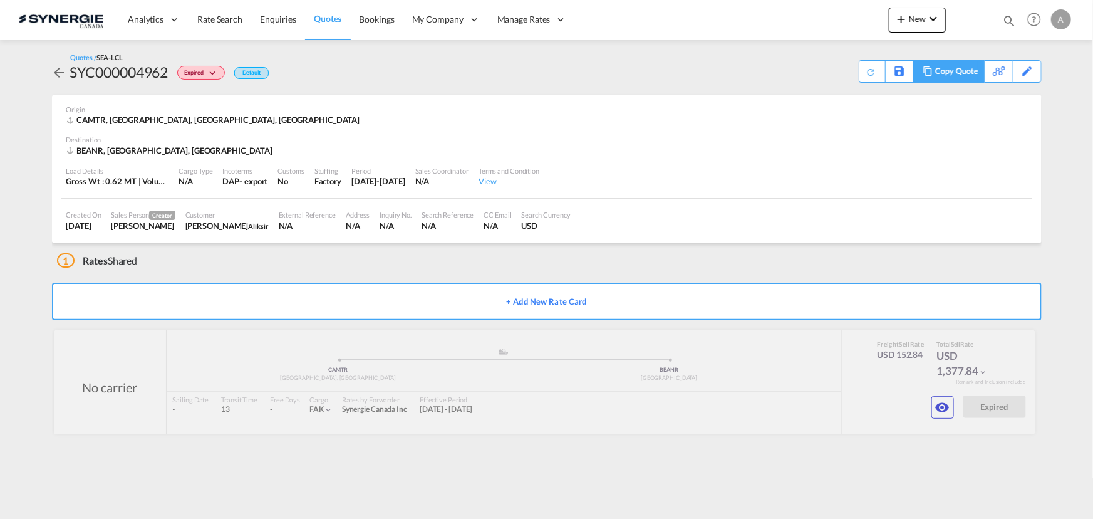
click at [961, 71] on div "Copy Quote" at bounding box center [956, 71] width 43 height 21
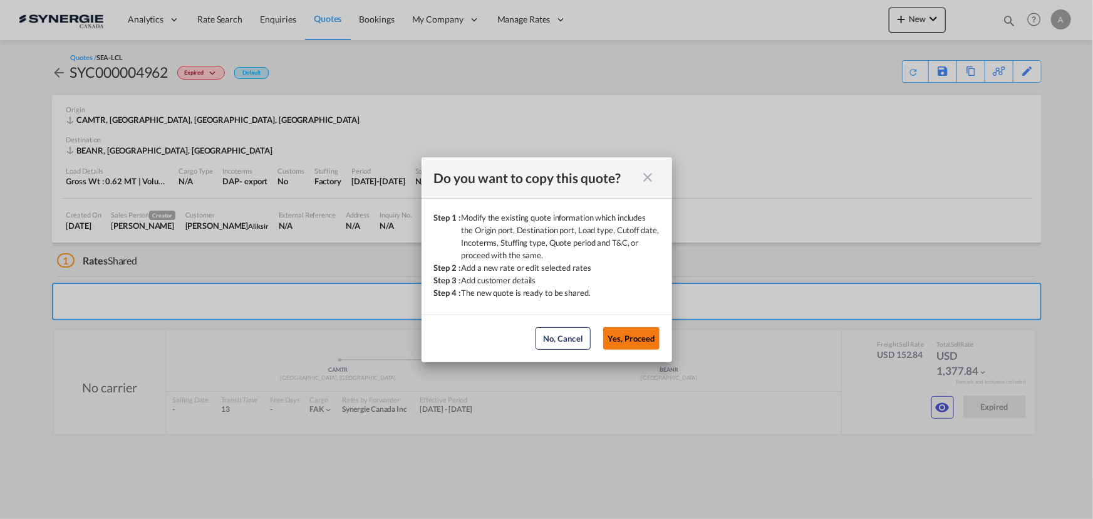
click at [639, 338] on button "Yes, Proceed" at bounding box center [631, 338] width 56 height 23
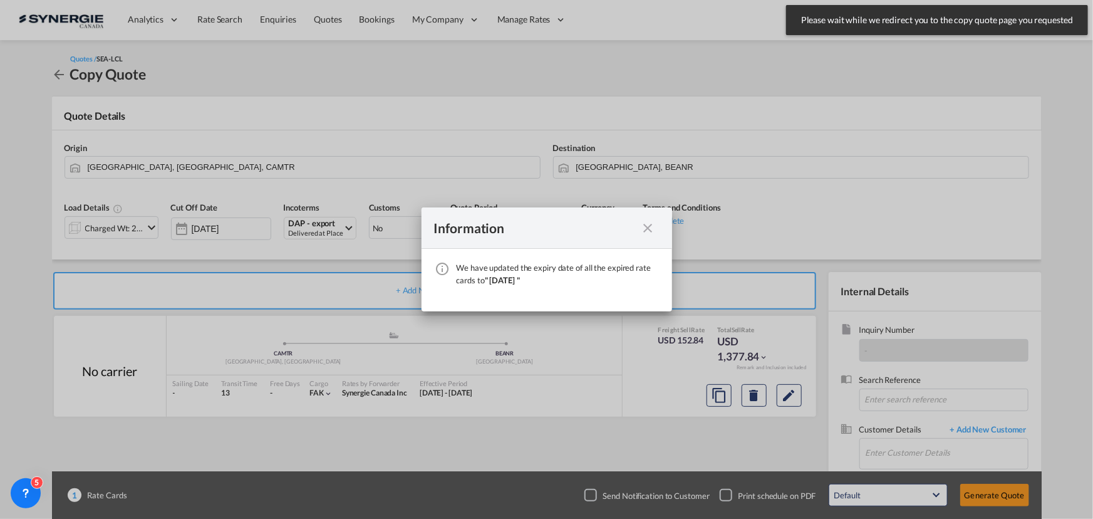
click at [651, 227] on md-icon "icon-close fg-AAA8AD cursor" at bounding box center [648, 227] width 15 height 15
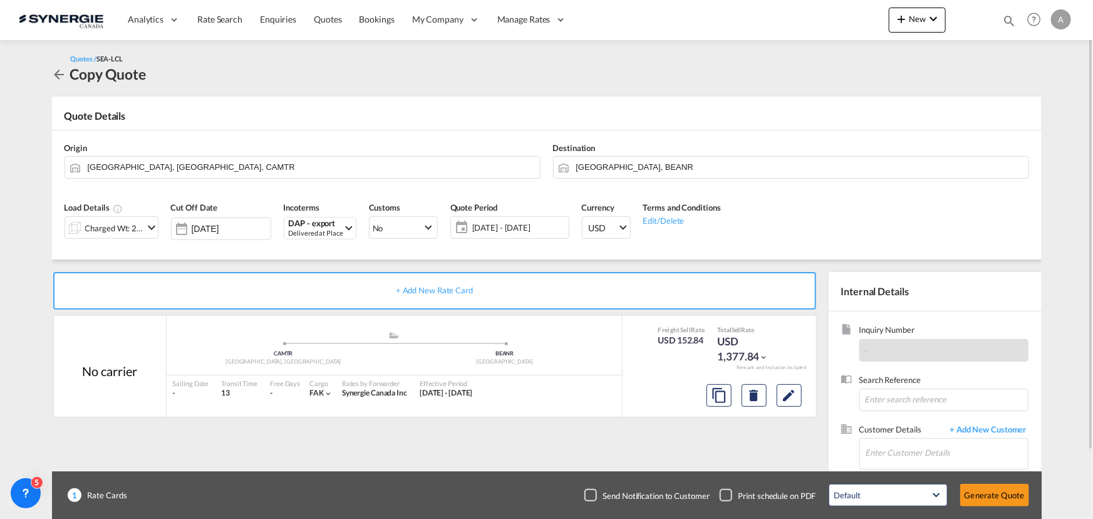
click at [261, 148] on div "Origin [GEOGRAPHIC_DATA], [GEOGRAPHIC_DATA], CAMTR" at bounding box center [302, 160] width 488 height 50
click at [684, 166] on input "[GEOGRAPHIC_DATA], BEANR" at bounding box center [799, 167] width 446 height 22
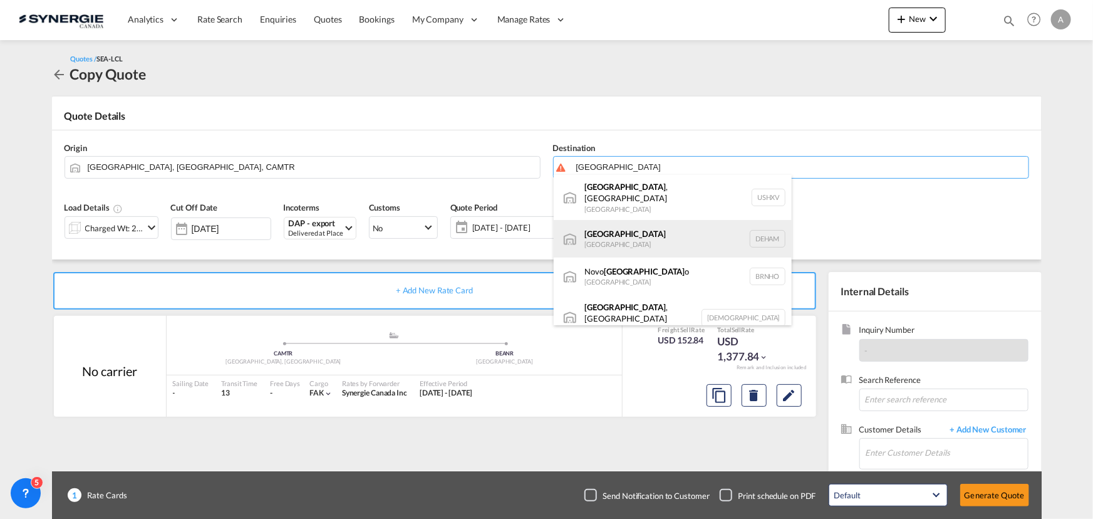
click at [620, 234] on div "Hamburg [GEOGRAPHIC_DATA] [GEOGRAPHIC_DATA]" at bounding box center [673, 239] width 238 height 38
type input "[GEOGRAPHIC_DATA], [GEOGRAPHIC_DATA]"
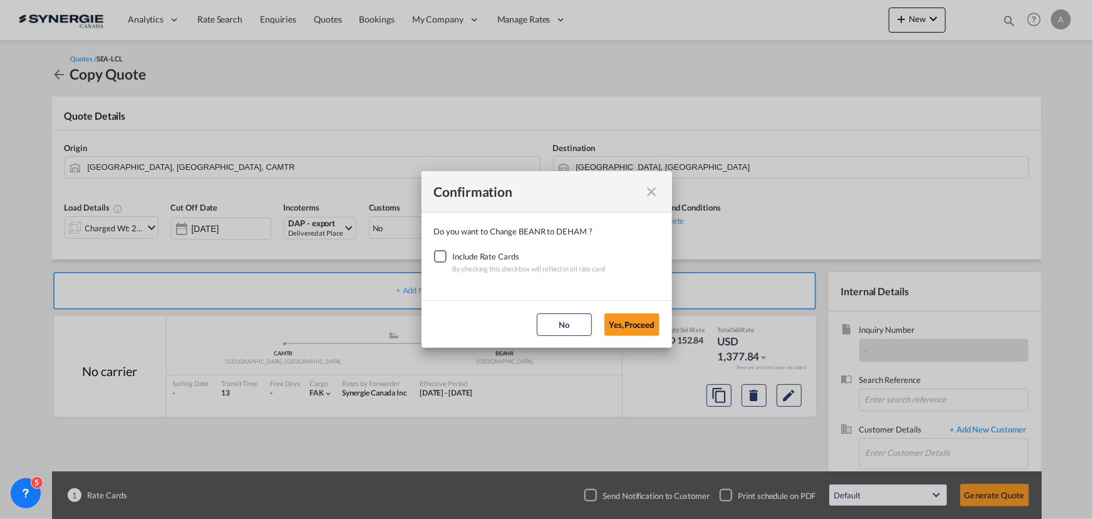
drag, startPoint x: 450, startPoint y: 257, endPoint x: 482, endPoint y: 287, distance: 43.9
click at [446, 256] on div "Checkbox No Ink" at bounding box center [440, 256] width 13 height 13
drag, startPoint x: 627, startPoint y: 322, endPoint x: 618, endPoint y: 317, distance: 10.4
click at [627, 322] on button "Yes,Proceed" at bounding box center [631, 324] width 55 height 23
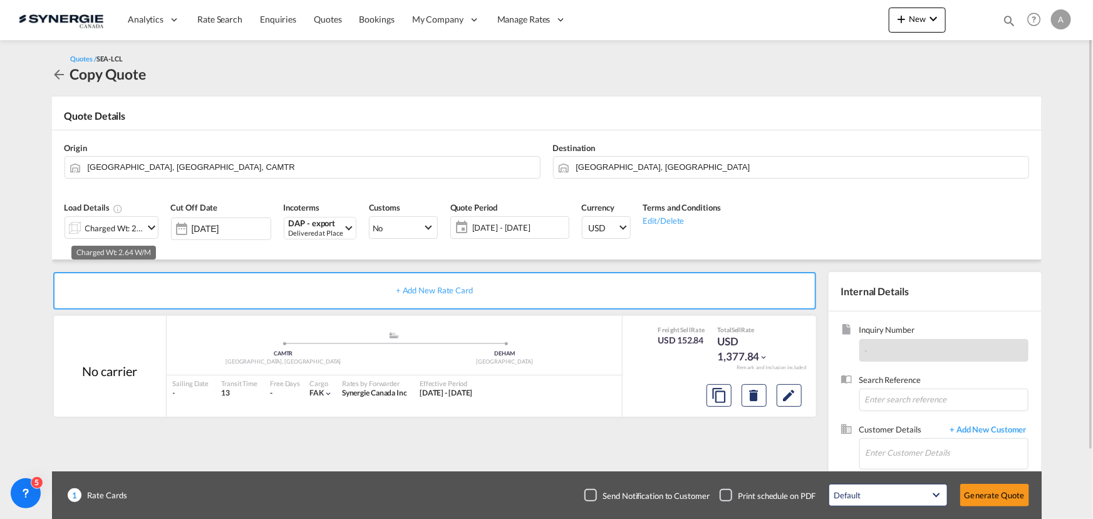
click at [102, 230] on div "Charged Wt: 2.64 W/M" at bounding box center [114, 228] width 59 height 18
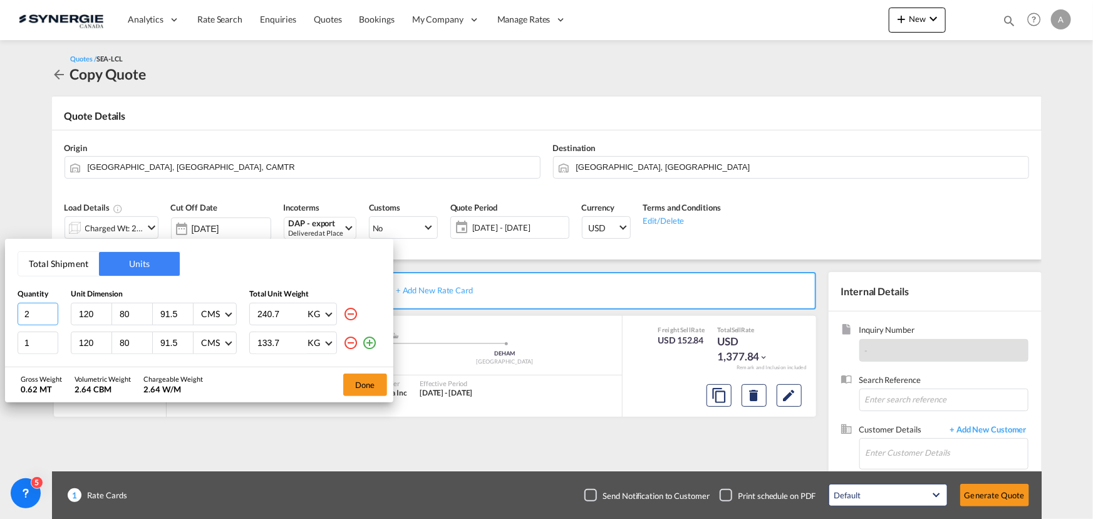
drag, startPoint x: 36, startPoint y: 316, endPoint x: -21, endPoint y: 315, distance: 56.4
click at [0, 315] on html "Analytics Reports Dashboard Rate Search Enquiries Quotes" at bounding box center [546, 259] width 1093 height 519
type input "1"
type input "103"
type input "139"
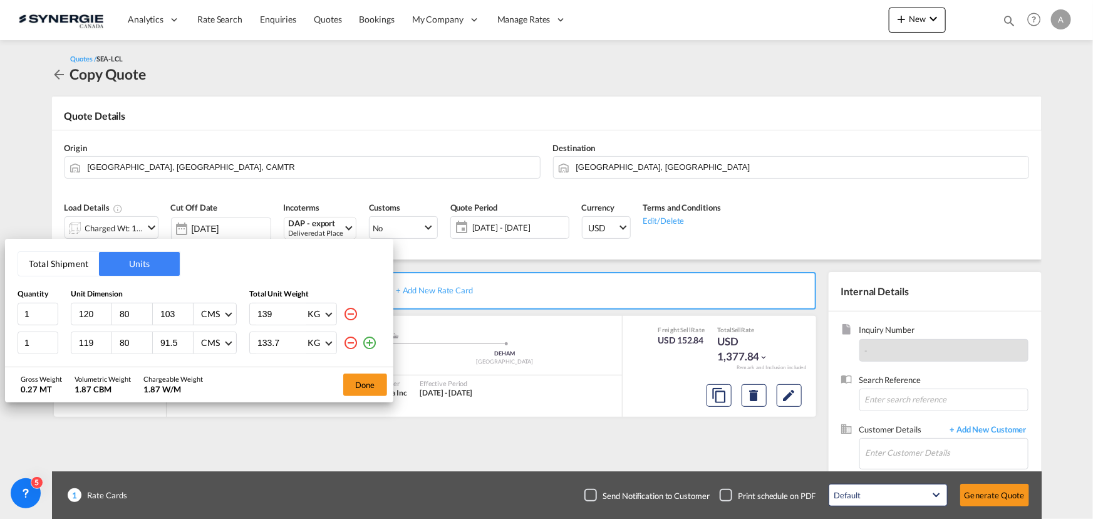
drag, startPoint x: 101, startPoint y: 346, endPoint x: 9, endPoint y: 331, distance: 93.3
click at [78, 337] on input "119" at bounding box center [95, 342] width 34 height 11
drag, startPoint x: 93, startPoint y: 339, endPoint x: -31, endPoint y: 326, distance: 125.3
click at [0, 326] on html "Analytics Reports Dashboard Rate Search Enquiries Quotes" at bounding box center [546, 259] width 1093 height 519
type input "120"
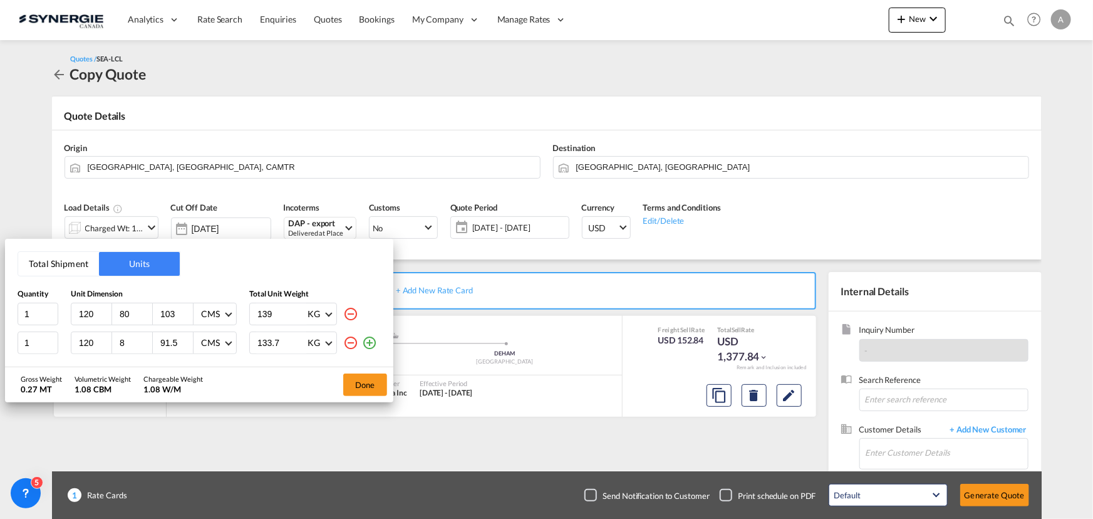
type input "80"
type input "90"
type input "1"
type input "239.6"
click at [369, 340] on md-icon "icon-plus-circle-outline" at bounding box center [369, 342] width 15 height 15
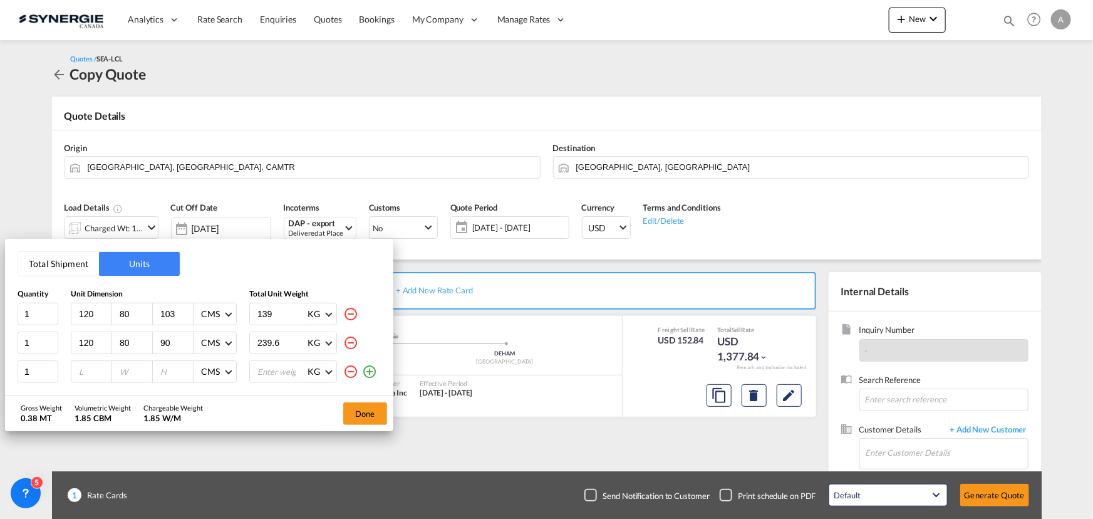
click at [88, 368] on input "number" at bounding box center [95, 371] width 34 height 11
type input "120"
type input "80"
type input "90"
type input "236.2"
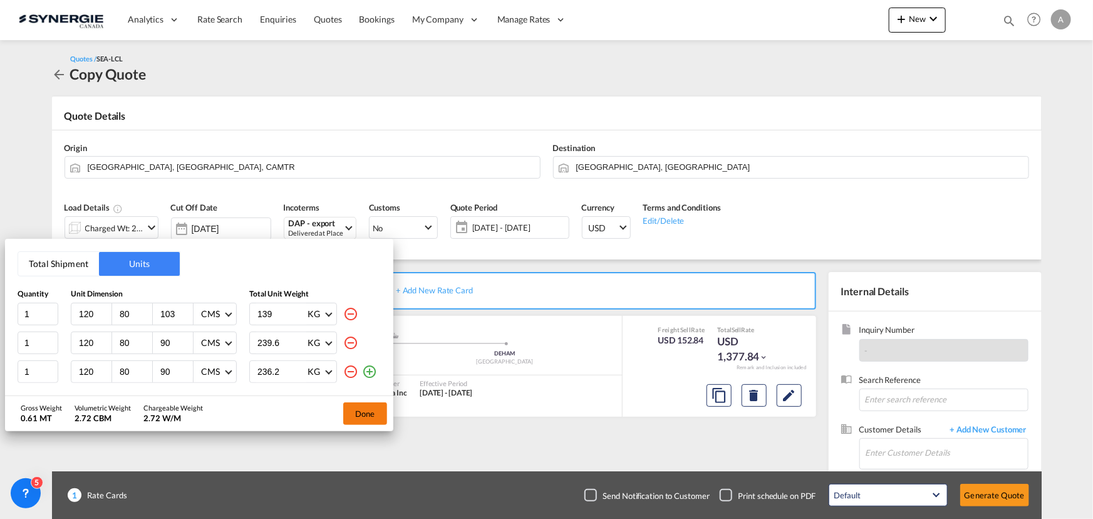
click at [360, 409] on button "Done" at bounding box center [365, 413] width 44 height 23
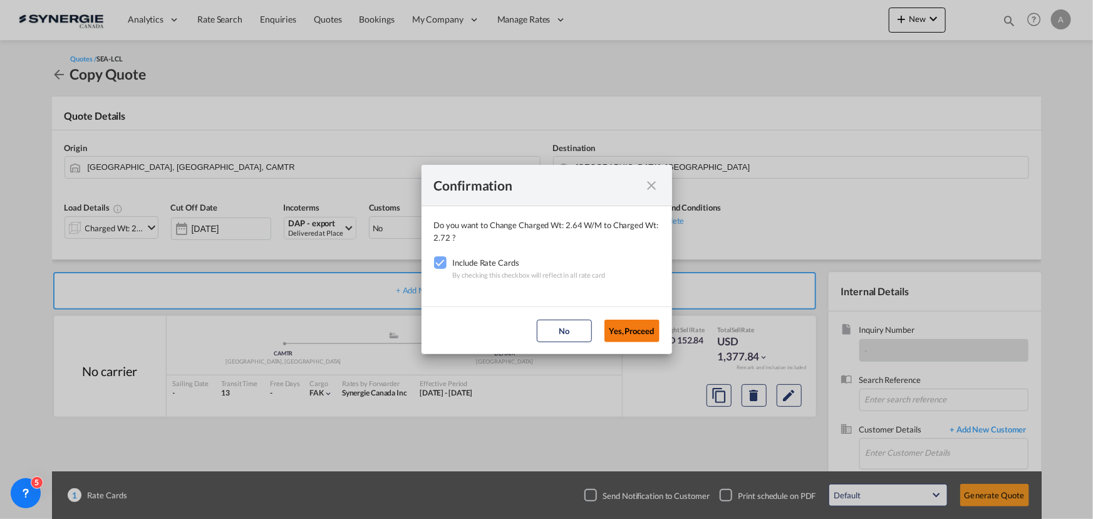
click at [647, 329] on button "Yes,Proceed" at bounding box center [631, 330] width 55 height 23
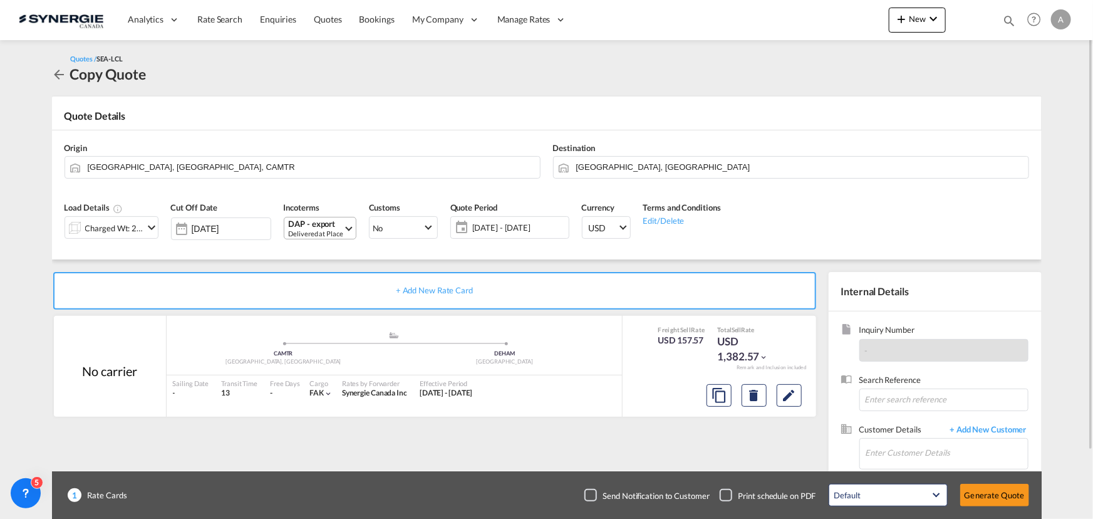
click at [313, 225] on div "DAP - export" at bounding box center [316, 223] width 54 height 9
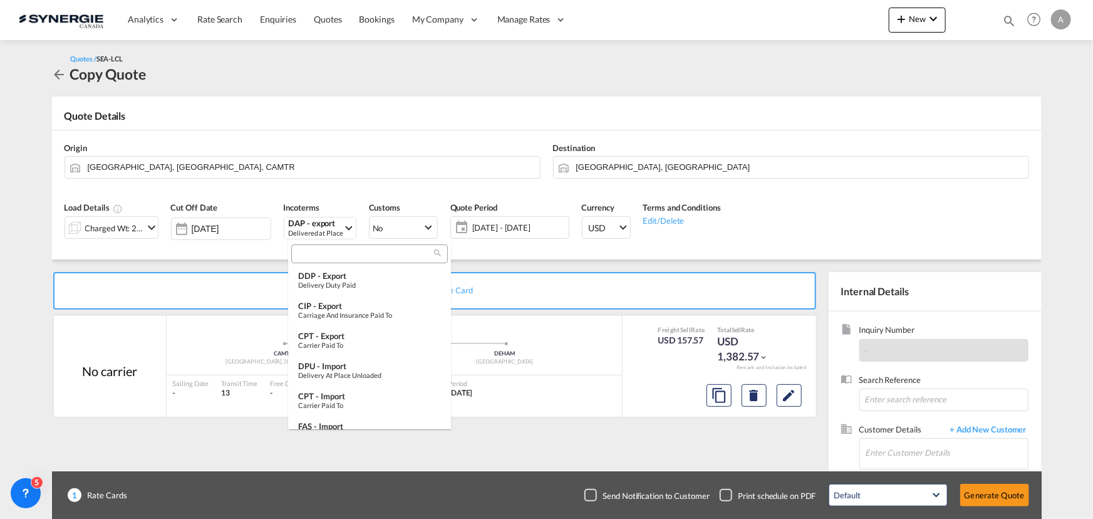
scroll to position [217, 0]
click at [560, 267] on md-backdrop at bounding box center [546, 259] width 1093 height 519
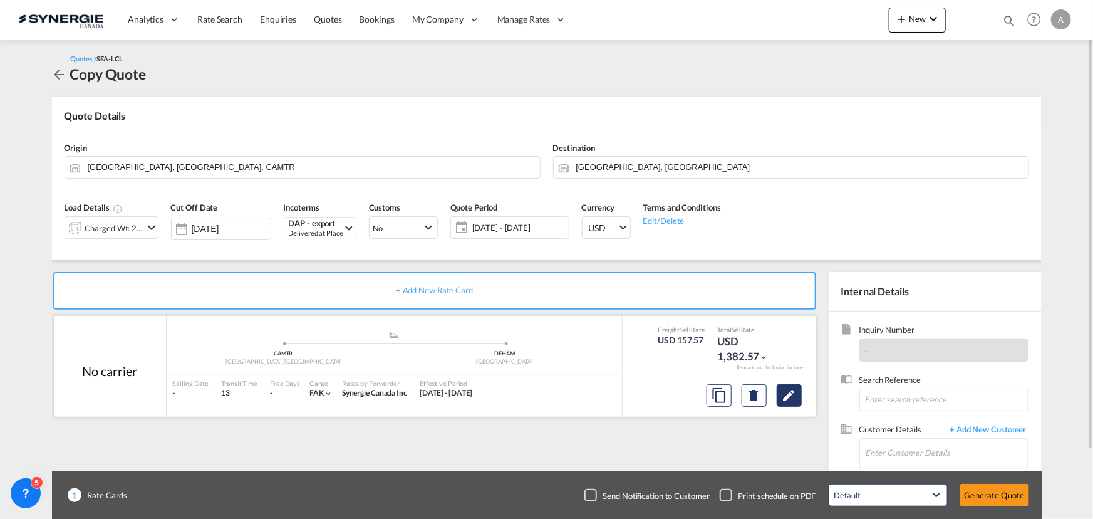
click at [792, 398] on md-icon "Edit" at bounding box center [789, 395] width 15 height 15
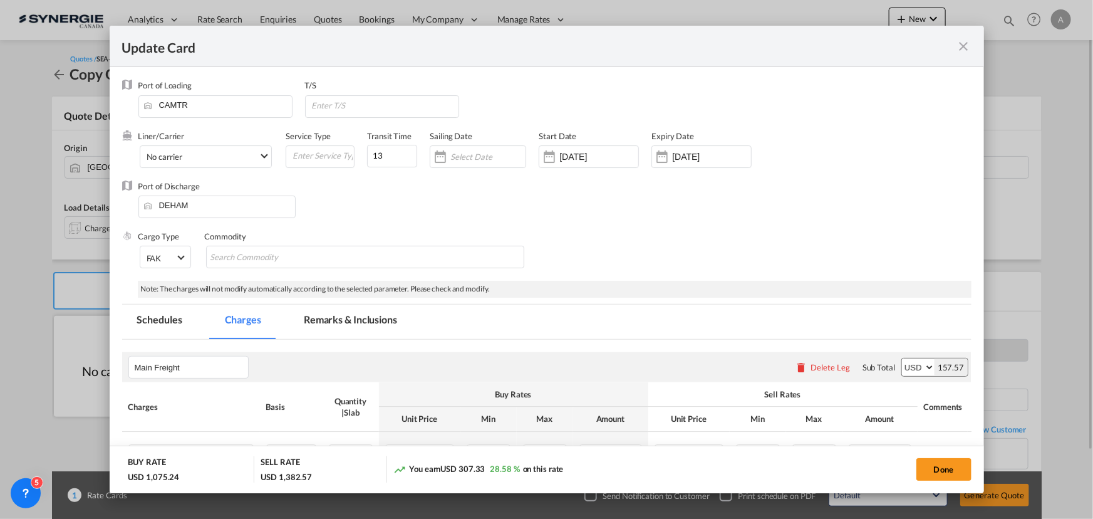
select select "per_cbm"
select select "flat"
select select "per_shipment"
select select "per_bl"
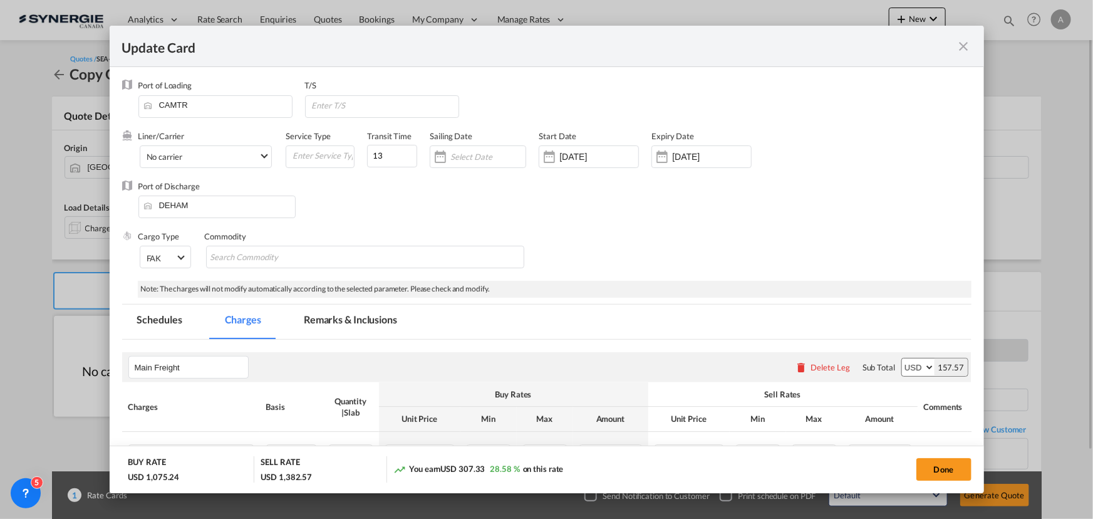
select select "per_bl"
drag, startPoint x: 382, startPoint y: 157, endPoint x: 296, endPoint y: 149, distance: 86.1
click at [302, 152] on div "Liner/Carrier No carrier Atlantic Container Line (ACL) [PERSON_NAME] Transport …" at bounding box center [507, 155] width 739 height 50
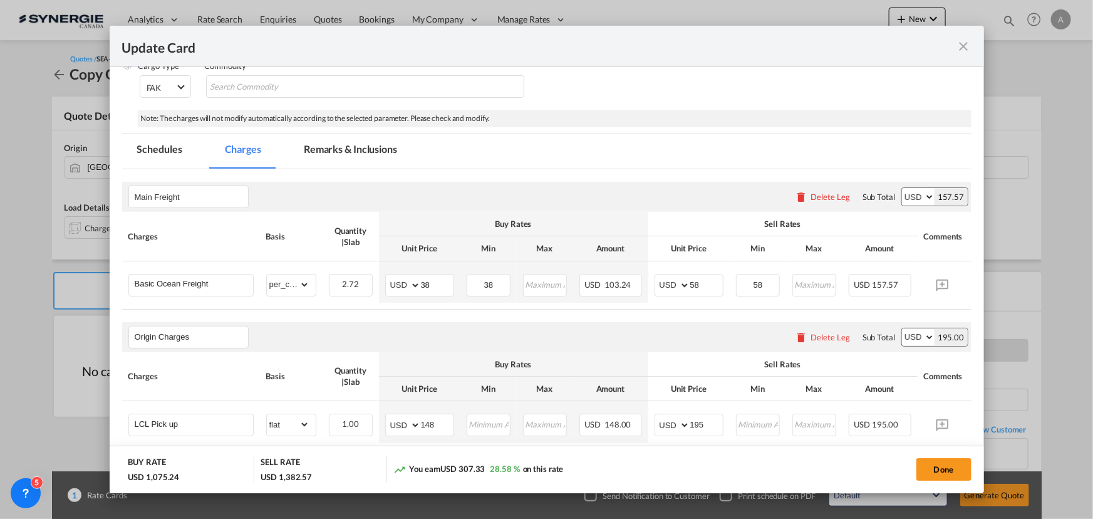
scroll to position [284, 0]
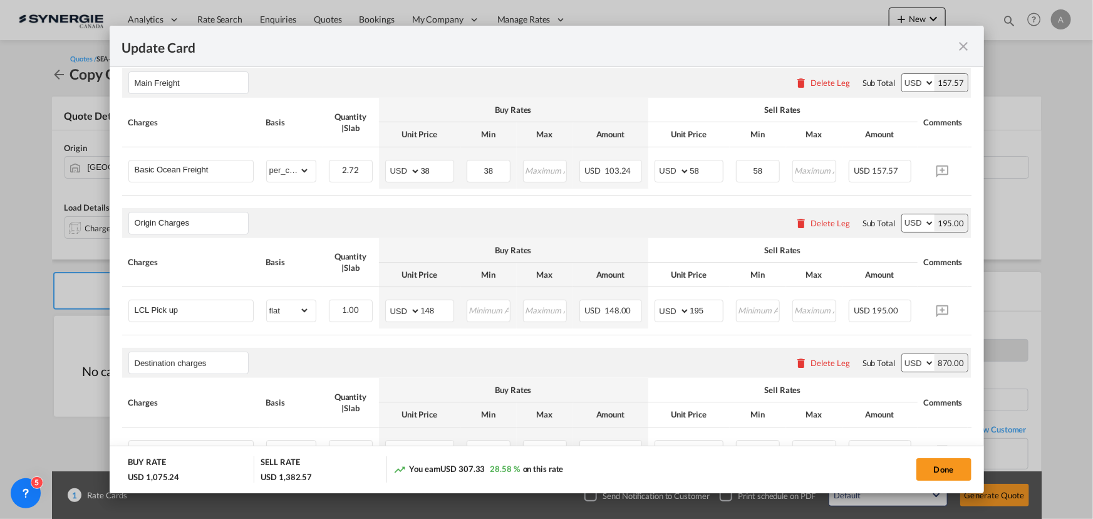
type input "17"
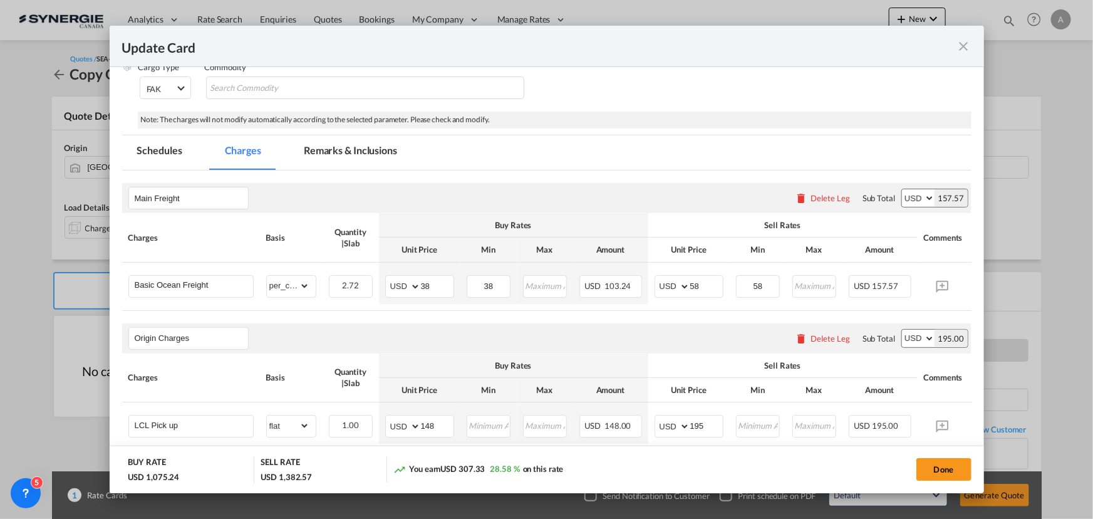
scroll to position [113, 0]
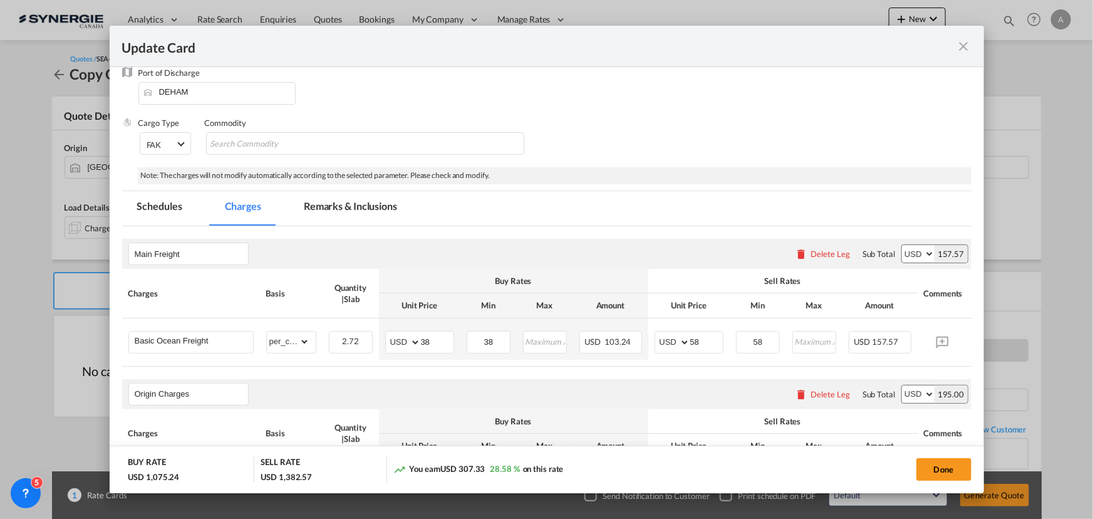
drag, startPoint x: 328, startPoint y: 210, endPoint x: 1053, endPoint y: 173, distance: 726.8
click at [328, 210] on md-tab-item "Remarks & Inclusions" at bounding box center [350, 208] width 123 height 34
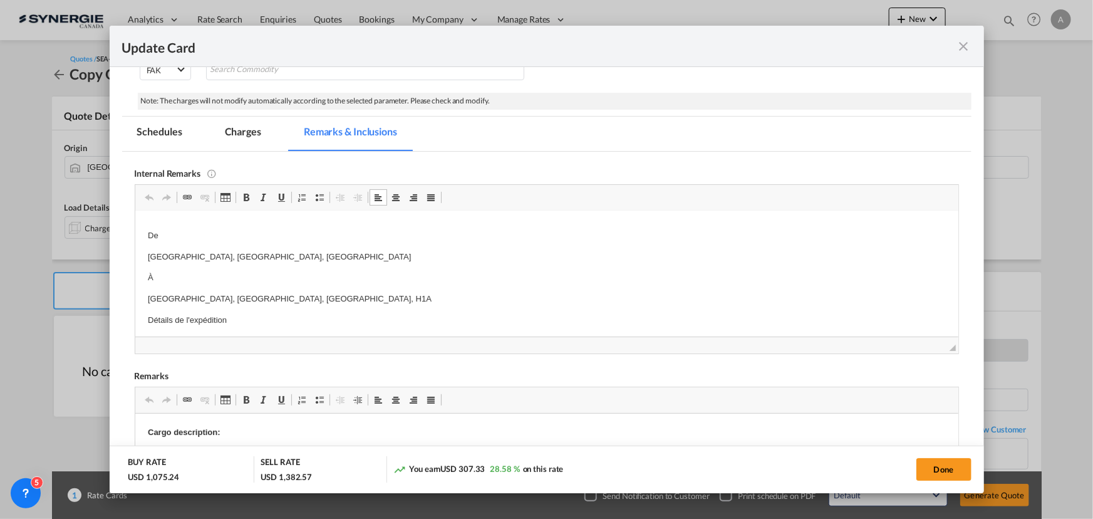
scroll to position [284, 0]
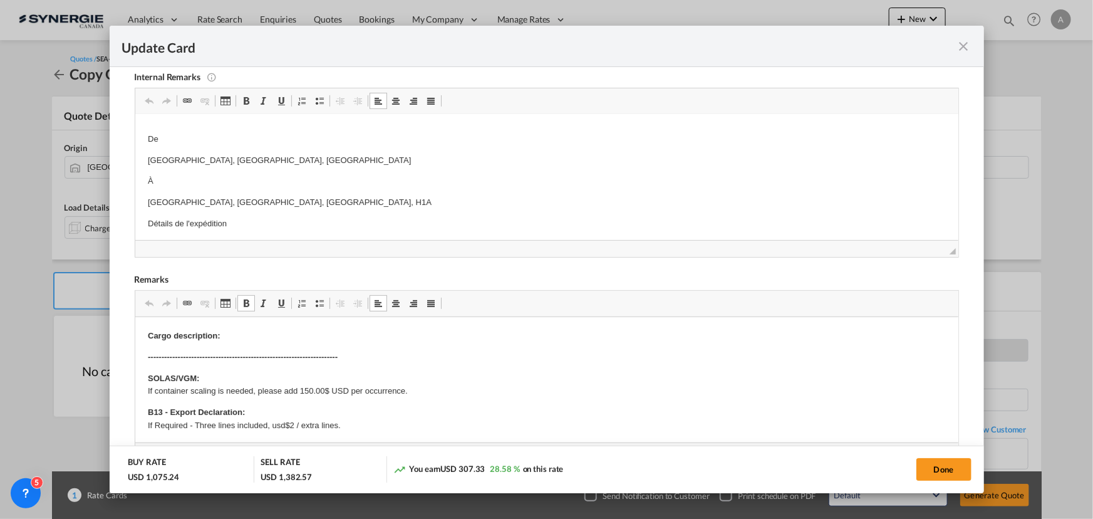
click at [230, 335] on p "Cargo description:" at bounding box center [546, 335] width 798 height 13
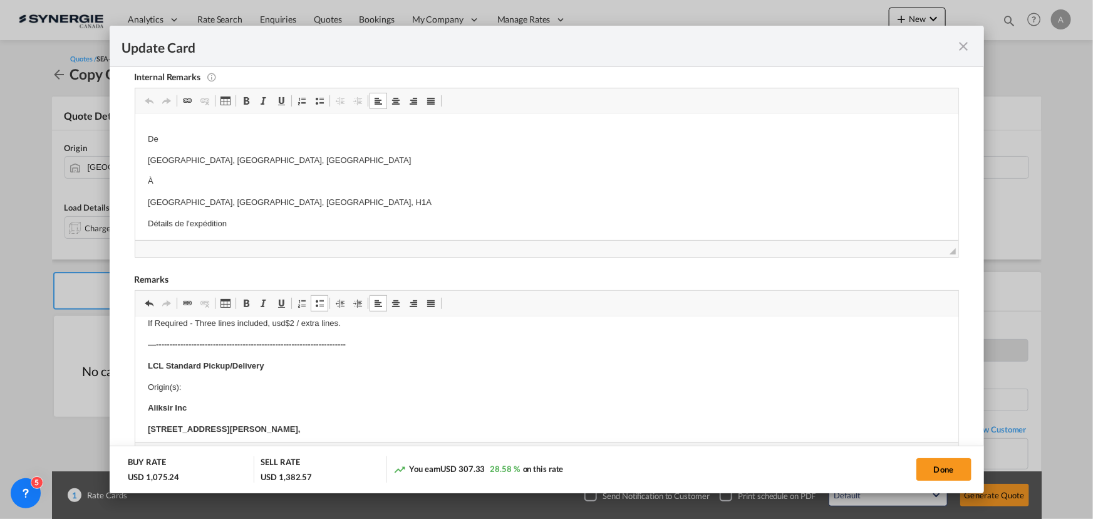
scroll to position [227, 0]
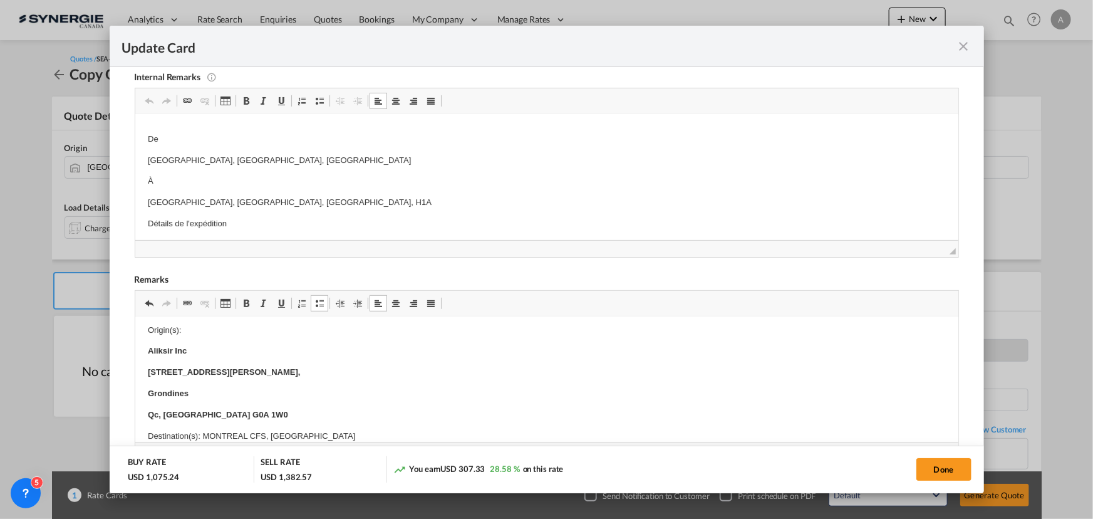
click at [284, 371] on p "1040 chemin du roy," at bounding box center [546, 371] width 798 height 13
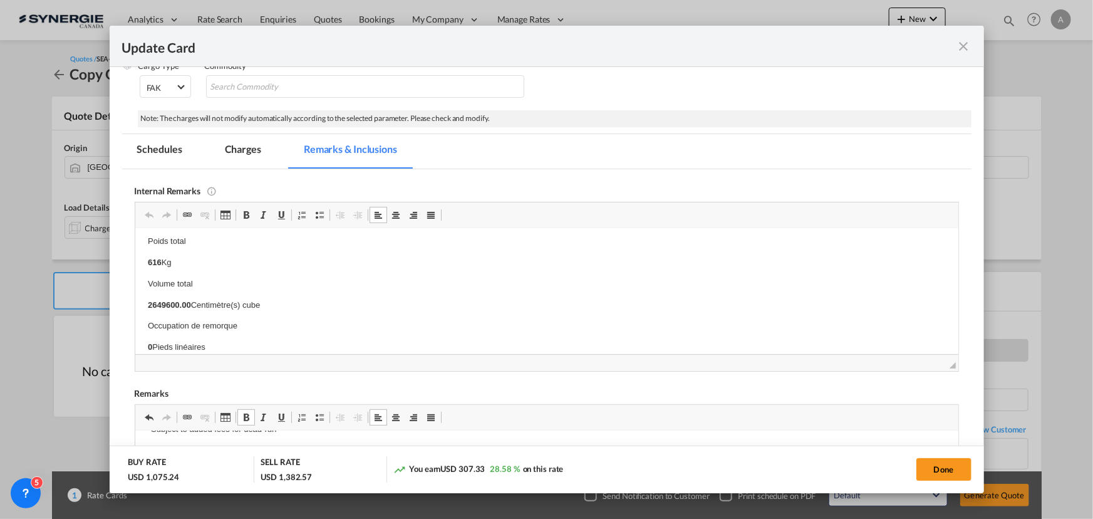
scroll to position [526, 0]
drag, startPoint x: 143, startPoint y: 267, endPoint x: 291, endPoint y: 326, distance: 159.4
click at [291, 326] on html "Pick-up BOURRET Soumission rapide - 7850098 Montant : 151,00 $ Surcharge de car…" at bounding box center [546, 28] width 823 height 652
click at [145, 250] on html "Pick-up BOURRET" at bounding box center [546, 257] width 823 height 59
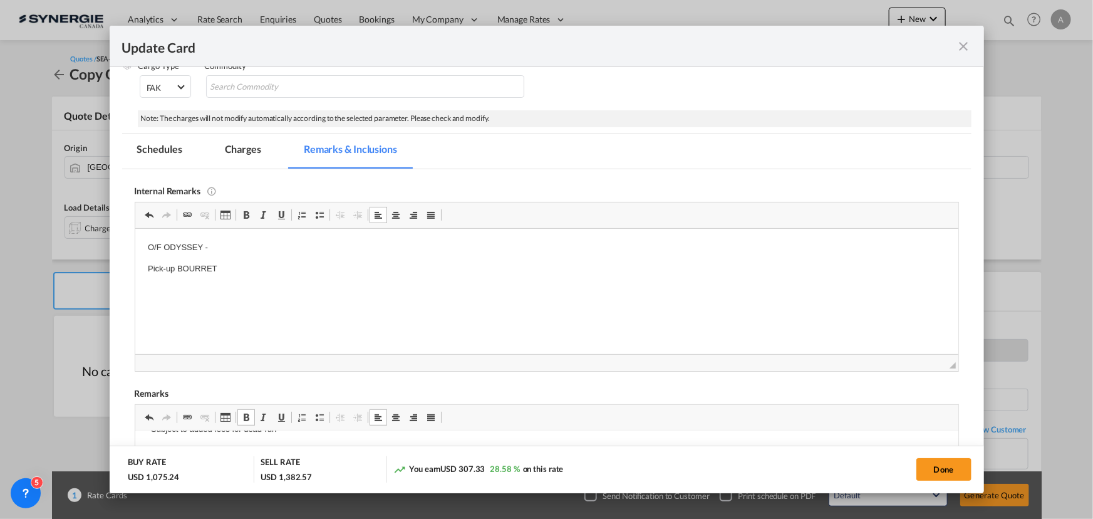
drag, startPoint x: 235, startPoint y: 264, endPoint x: 237, endPoint y: 240, distance: 24.5
click at [235, 264] on p "Pick-up BOURRET" at bounding box center [546, 268] width 798 height 13
click at [222, 277] on body "O/F ODYSSEY - Pick-up BOURRET" at bounding box center [546, 267] width 798 height 55
click at [229, 270] on p "Pick-up BOURRET" at bounding box center [546, 268] width 798 height 13
click at [291, 291] on p "Soumission rapide - 8388965" at bounding box center [546, 289] width 798 height 13
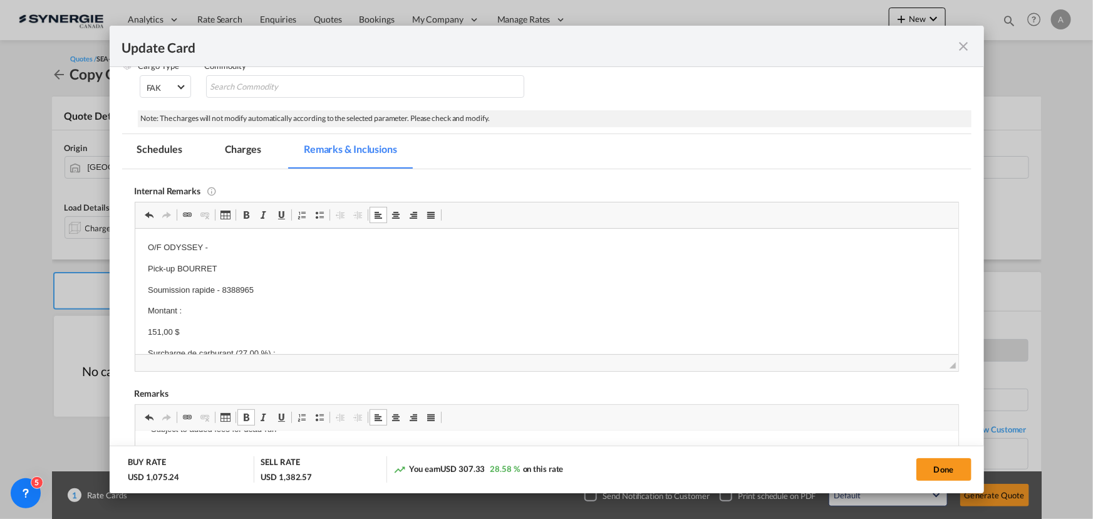
click at [267, 328] on p "151,00 $" at bounding box center [546, 331] width 798 height 13
click at [192, 307] on p "191,77 $" at bounding box center [546, 313] width 798 height 13
click at [198, 318] on body "O/F ODYSSEY - Pick-up BOURRET Soumission rapide - 8388965 Montant : 151,00 $ Su…" at bounding box center [546, 218] width 798 height 246
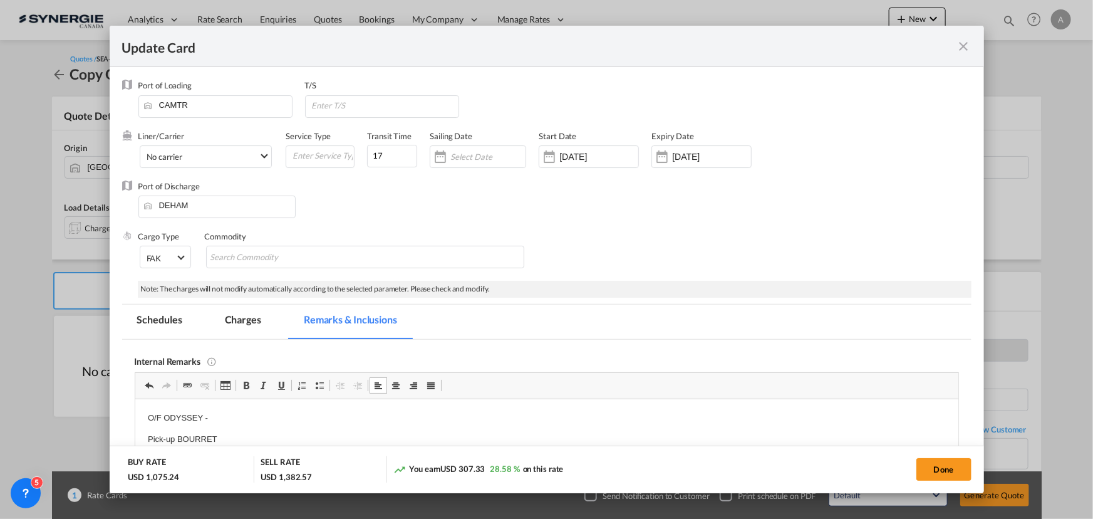
scroll to position [170, 0]
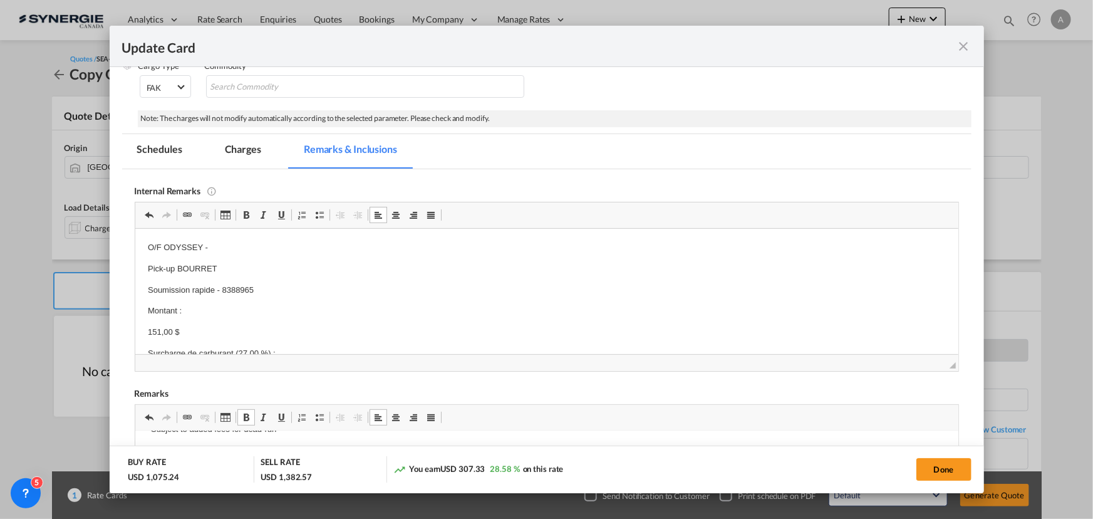
click at [245, 150] on md-tab-item "Charges" at bounding box center [243, 151] width 66 height 34
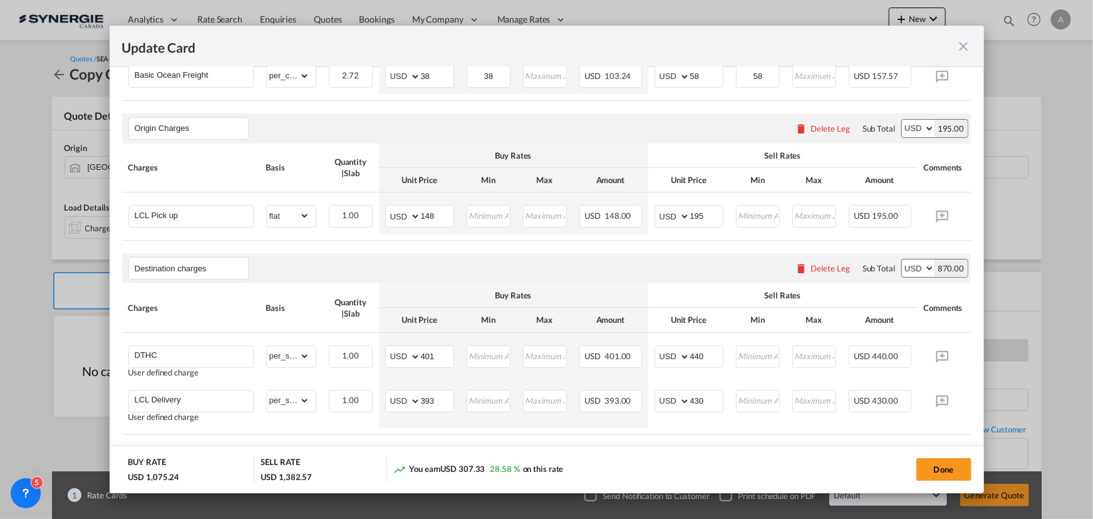
scroll to position [398, 0]
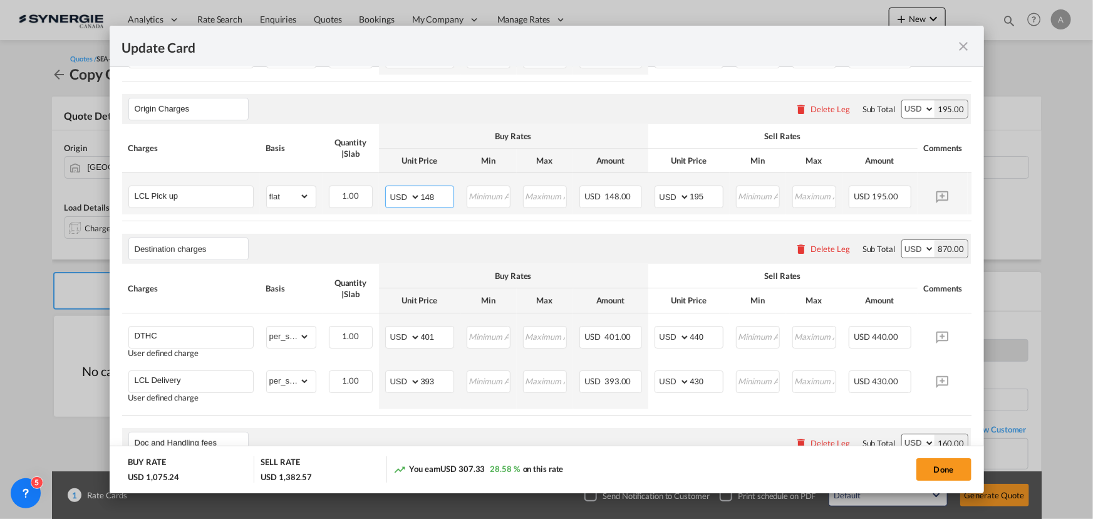
drag, startPoint x: 415, startPoint y: 197, endPoint x: 324, endPoint y: 192, distance: 91.0
click at [338, 194] on tr "LCL Pick up Please Enter Already Exists gross_weight volumetric_weight per_ship…" at bounding box center [565, 193] width 887 height 41
type input "144"
drag, startPoint x: 395, startPoint y: 195, endPoint x: 366, endPoint y: 192, distance: 29.6
click at [379, 194] on td "AED AFN ALL AMD ANG AOA ARS AUD AWG AZN BAM BBD BDT BGN BHD BIF BMD BND BOB BRL…" at bounding box center [419, 193] width 81 height 41
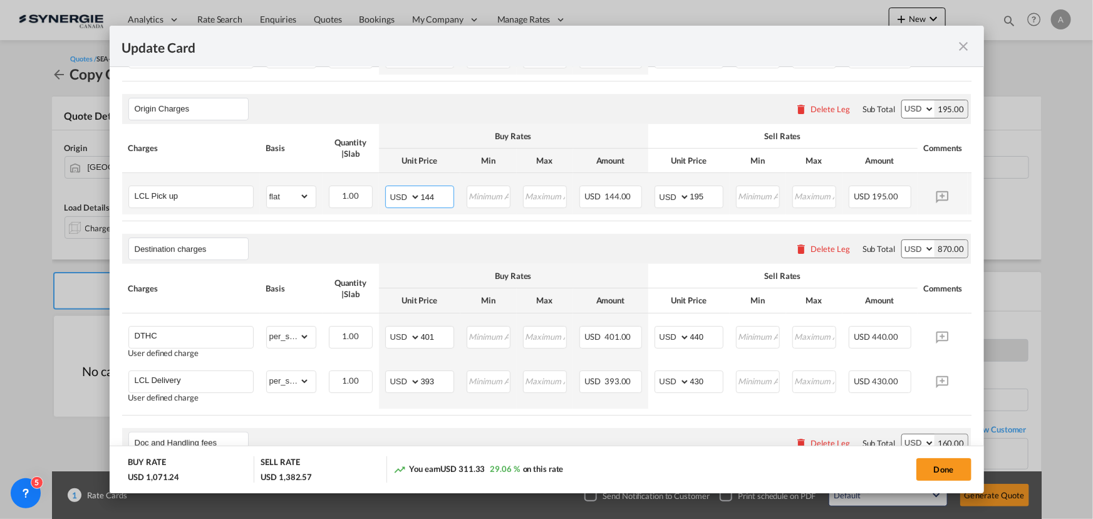
scroll to position [227, 0]
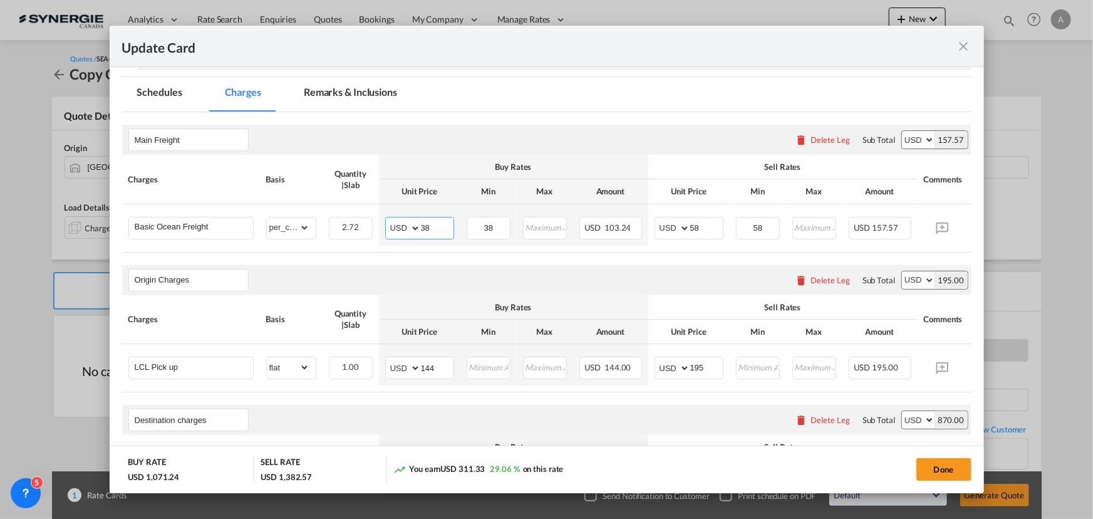
drag, startPoint x: 365, startPoint y: 219, endPoint x: 283, endPoint y: 201, distance: 84.0
click at [289, 204] on tr "Basic Ocean Freight Please Enter Already Exists gross_weight volumetric_weight …" at bounding box center [565, 224] width 887 height 41
type input "51"
type input "38"
type input "51"
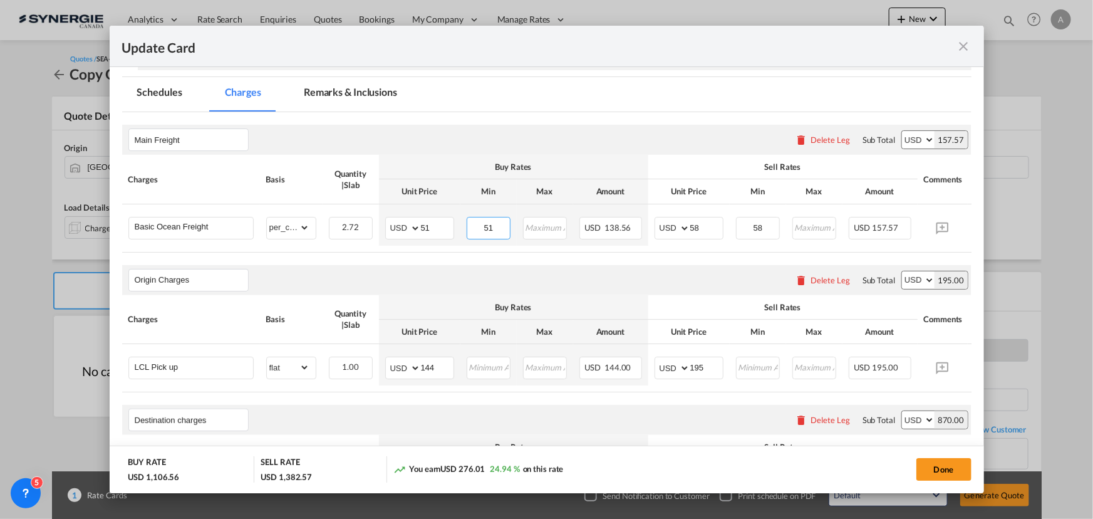
type input "51"
type input "70"
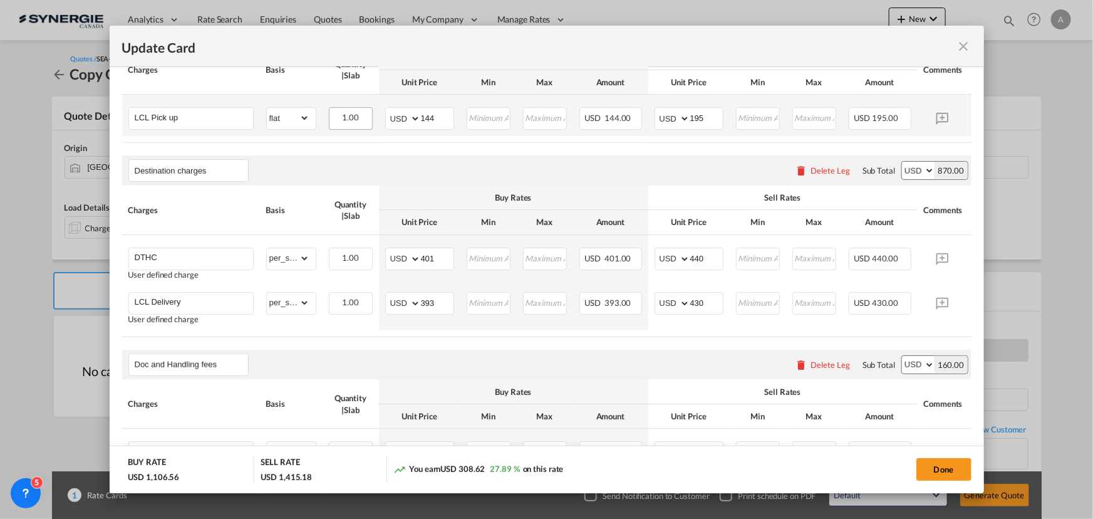
scroll to position [512, 0]
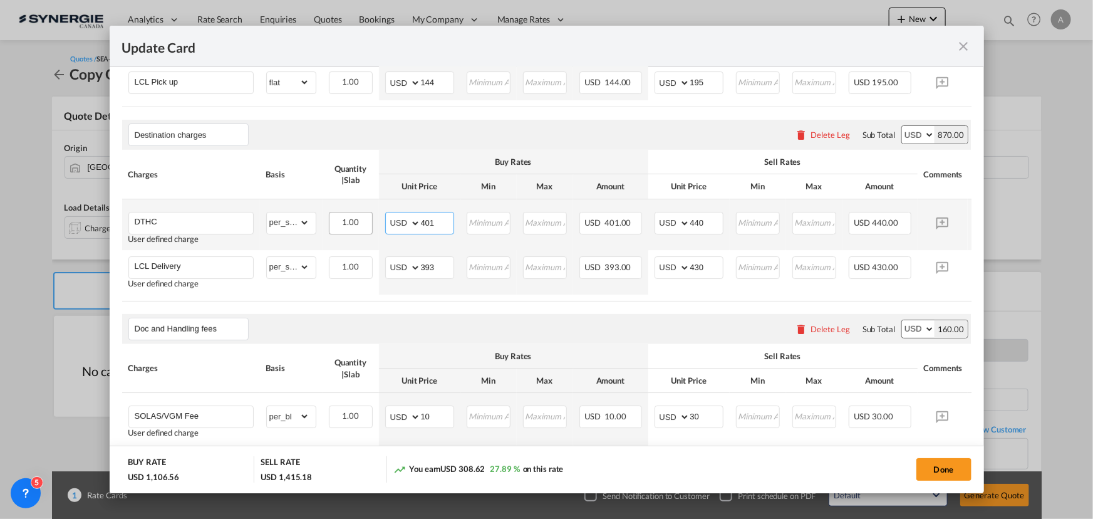
drag, startPoint x: 443, startPoint y: 224, endPoint x: 363, endPoint y: 229, distance: 80.4
click at [363, 230] on tr "DTHC User defined charge Please Enter Already Exists gross_weight volumetric_we…" at bounding box center [565, 224] width 887 height 51
type input "141"
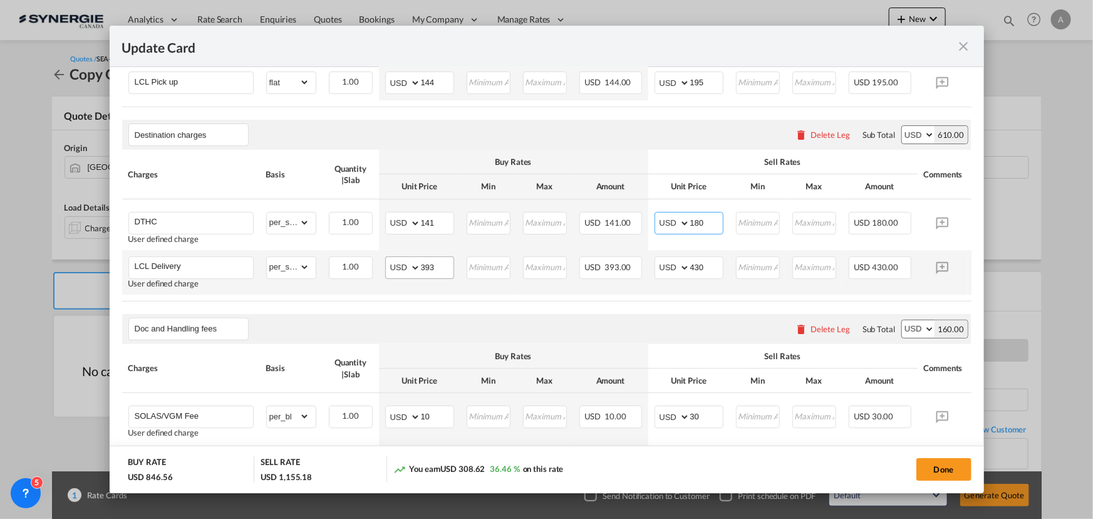
type input "180"
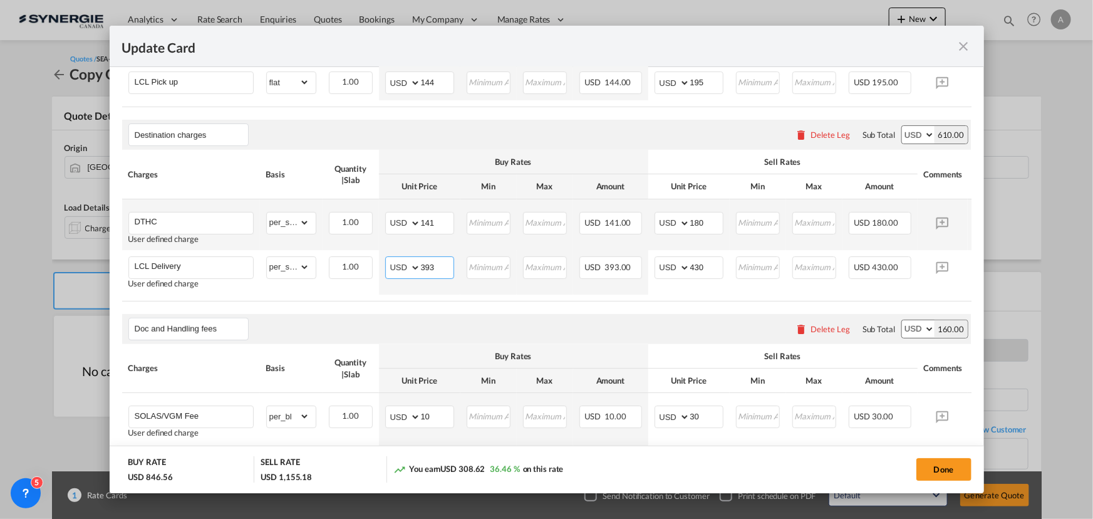
drag, startPoint x: 441, startPoint y: 272, endPoint x: 319, endPoint y: 254, distance: 123.5
click at [372, 263] on tr "LCL Delivery User defined charge Please Enter Already Exists gross_weight volum…" at bounding box center [565, 272] width 887 height 44
type input "285"
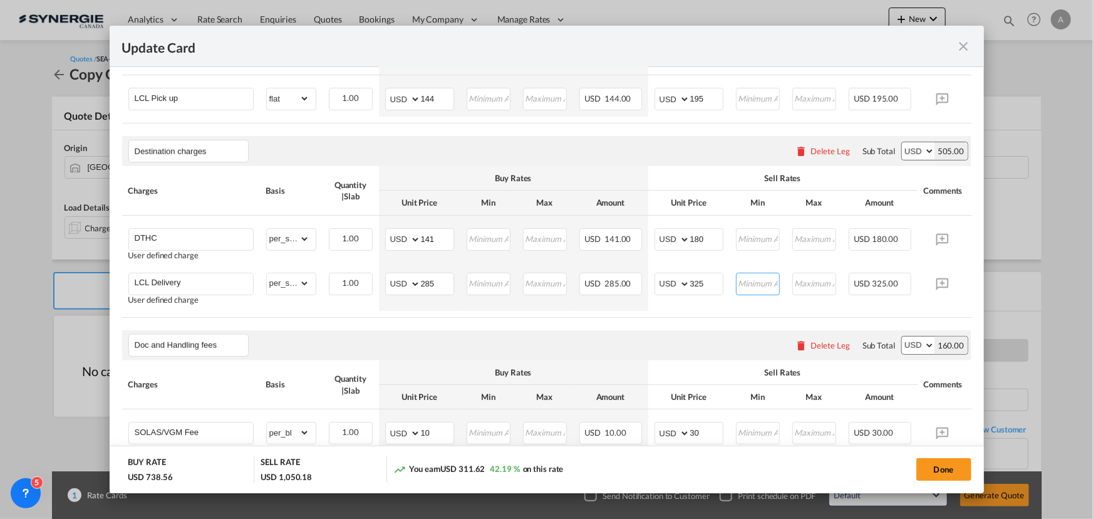
scroll to position [513, 0]
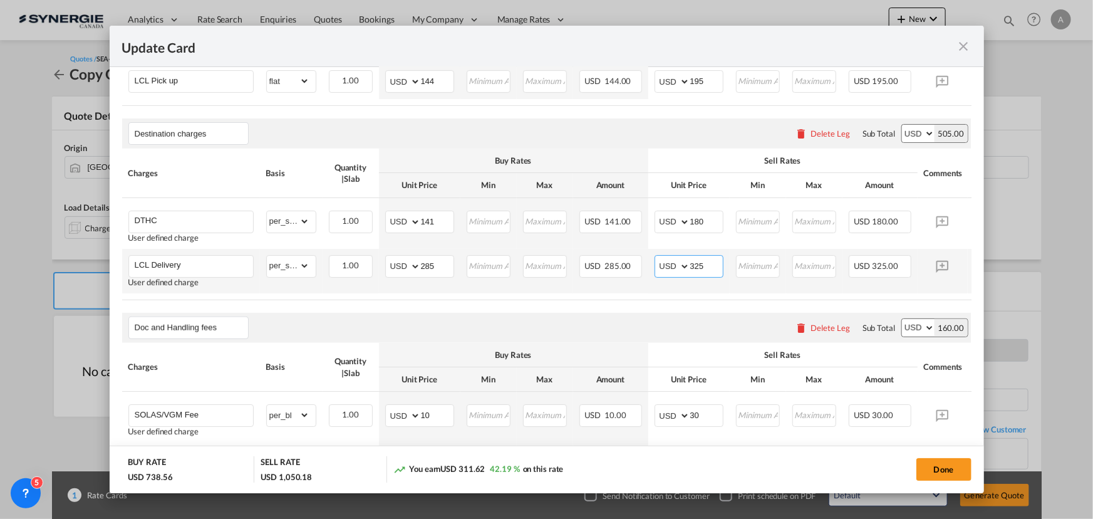
drag, startPoint x: 710, startPoint y: 273, endPoint x: 643, endPoint y: 270, distance: 66.5
click at [645, 271] on tr "LCL Delivery User defined charge Please Enter Already Exists gross_weight volum…" at bounding box center [565, 271] width 887 height 44
type input "320"
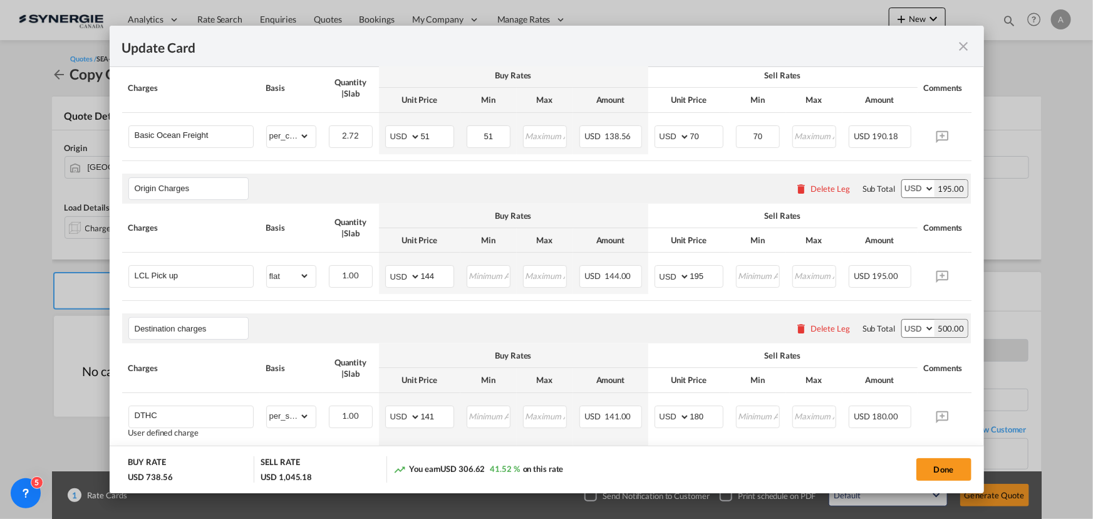
scroll to position [229, 0]
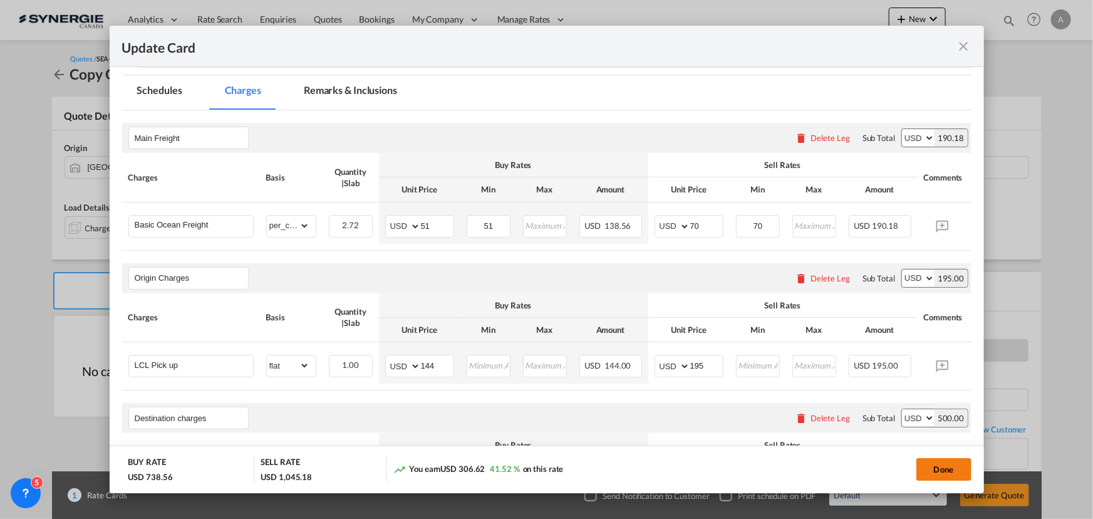
click at [935, 463] on button "Done" at bounding box center [943, 469] width 55 height 23
type input "09 Oct 2024"
type input "29 Oct 2025"
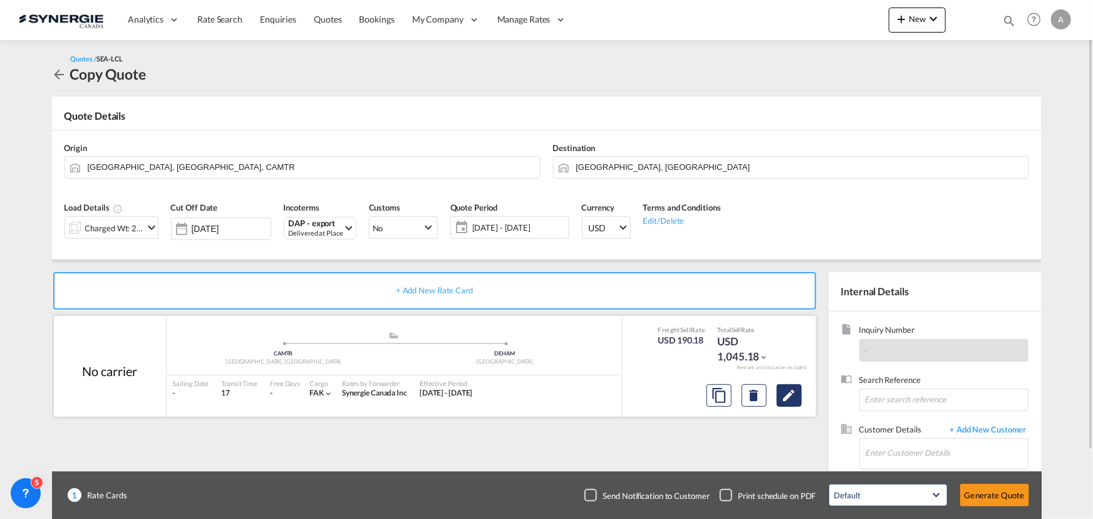
click at [801, 396] on button "Edit" at bounding box center [789, 395] width 25 height 23
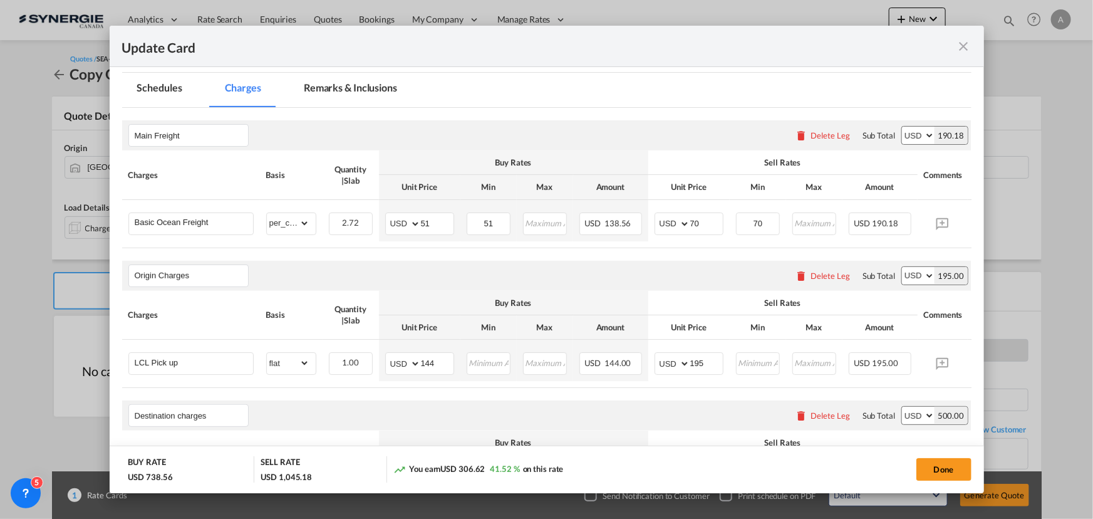
scroll to position [113, 0]
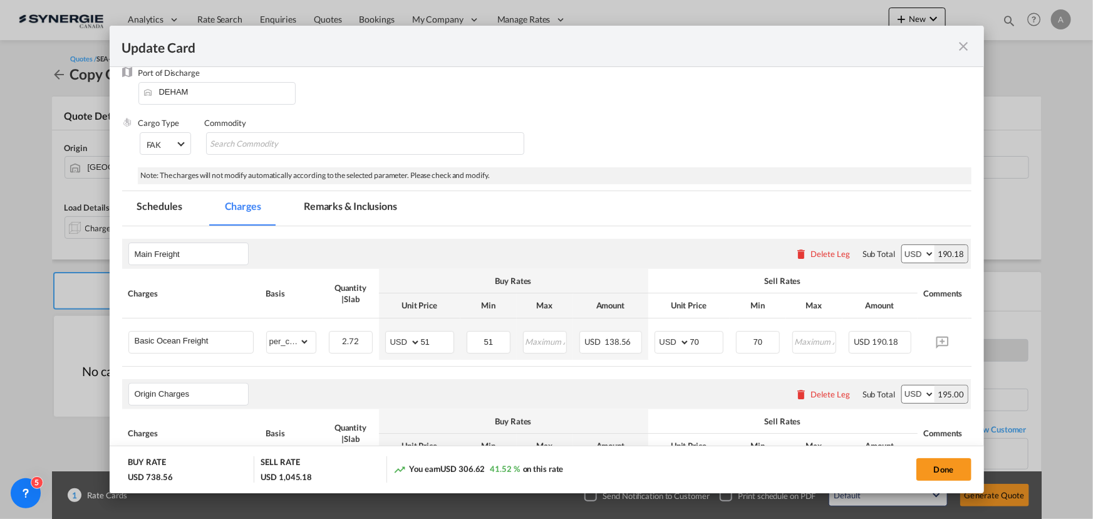
click at [333, 204] on md-tab-item "Remarks & Inclusions" at bounding box center [350, 208] width 123 height 34
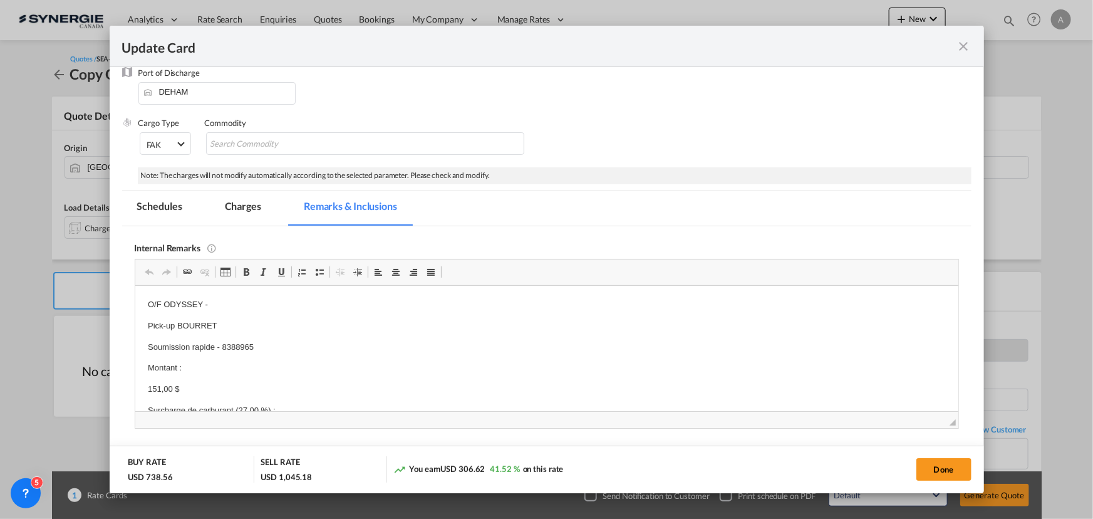
scroll to position [0, 0]
click at [256, 298] on p "O/F ODYSSEY -" at bounding box center [546, 303] width 798 height 13
click at [922, 477] on button "Done" at bounding box center [943, 469] width 55 height 23
type input "09 Oct 2024"
type input "29 Oct 2025"
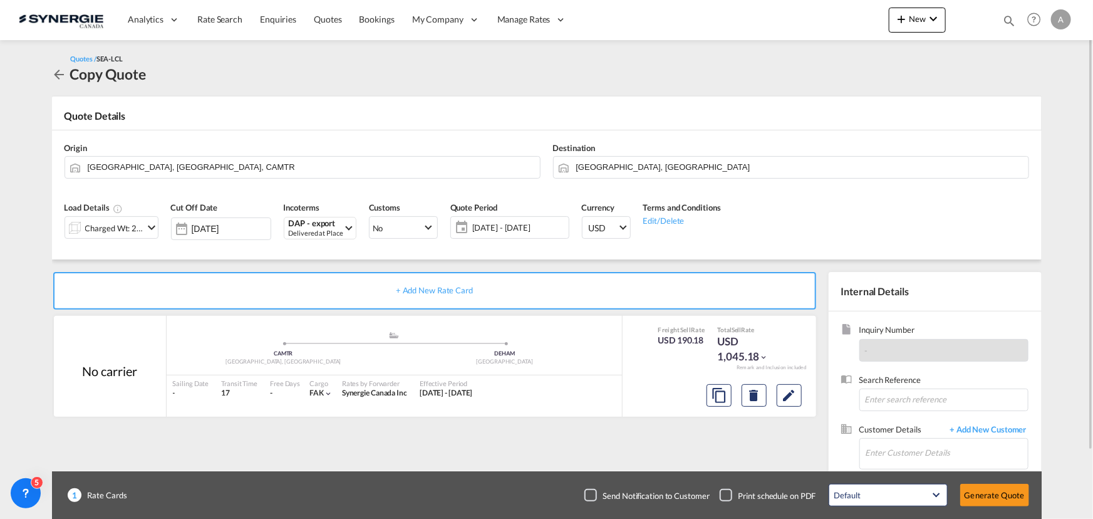
scroll to position [78, 0]
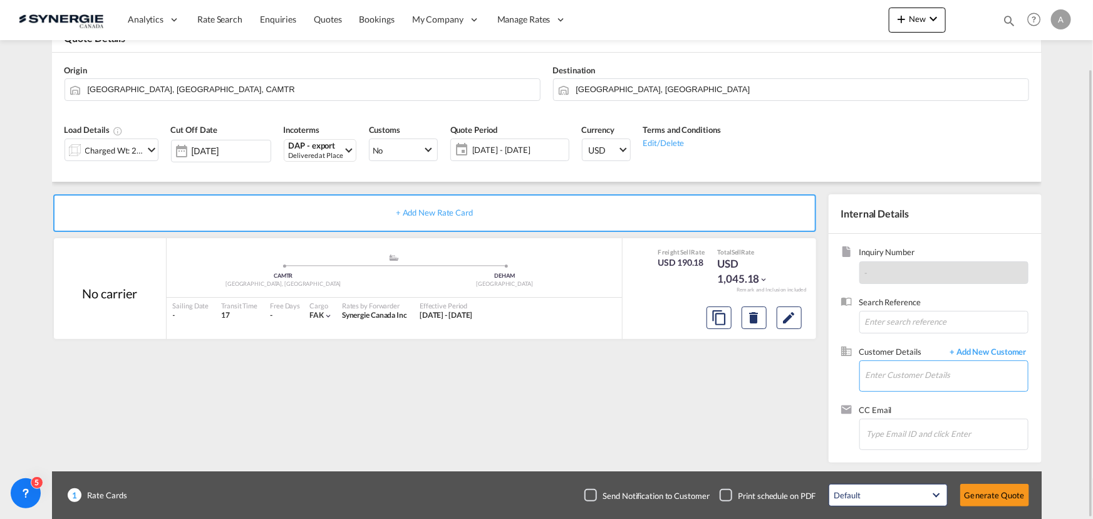
click at [889, 374] on input "Enter Customer Details" at bounding box center [946, 375] width 162 height 28
paste input "<vrac@aliksir.com"
click at [865, 376] on div at bounding box center [865, 370] width 1 height 19
click at [870, 376] on input "<vrac@aliksir.com" at bounding box center [946, 375] width 162 height 28
type input "[EMAIL_ADDRESS][DOMAIN_NAME]"
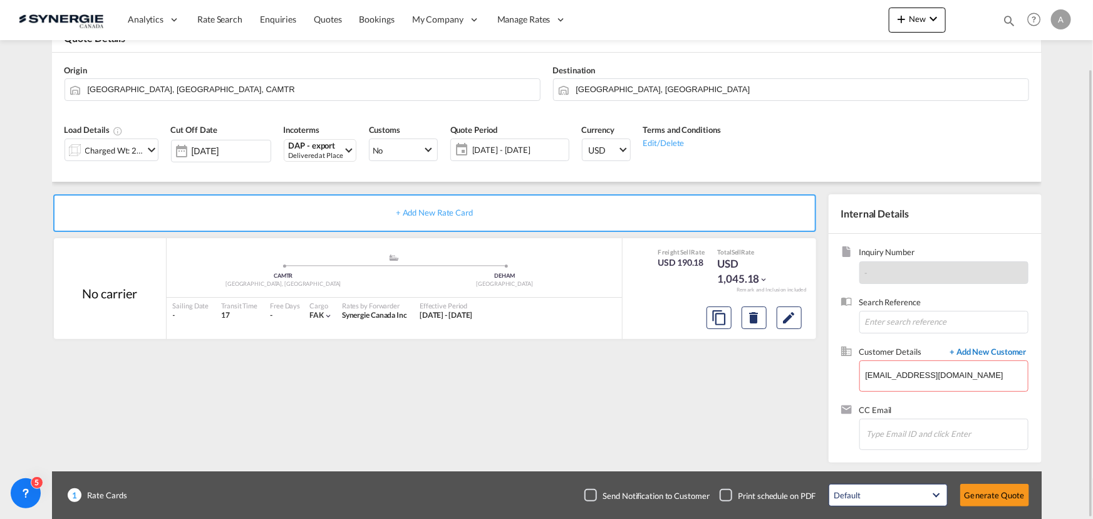
click at [994, 351] on span "+ Add New Customer" at bounding box center [986, 353] width 85 height 14
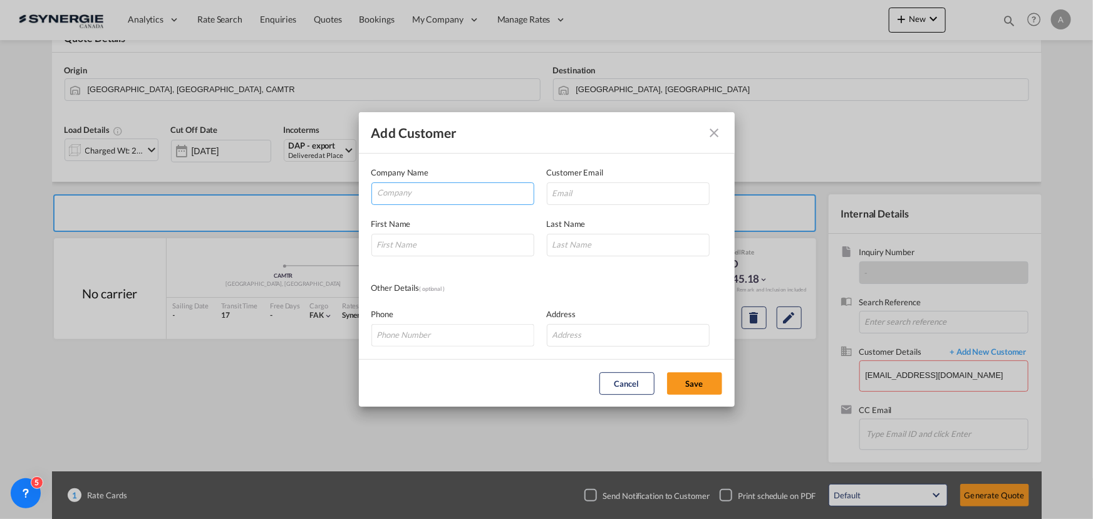
click at [443, 189] on input "Company" at bounding box center [456, 192] width 156 height 19
type input "ALIKSIR"
paste input "<vrac@aliksir.com"
click at [555, 195] on input "<vrac@aliksir.com" at bounding box center [628, 193] width 163 height 23
type input "[EMAIL_ADDRESS][DOMAIN_NAME]"
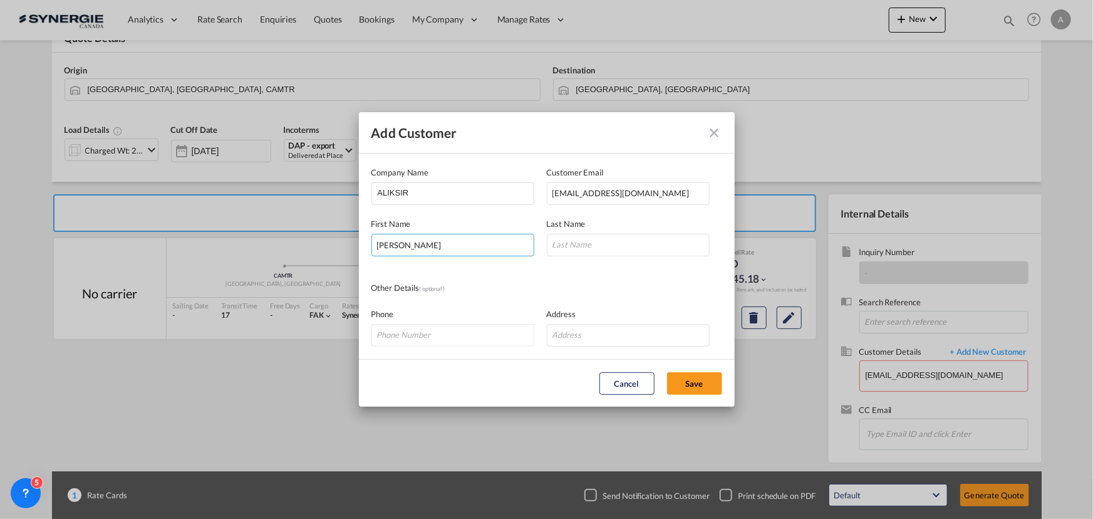
type input "MARIE-LYNE"
type input "PELLETIER"
click at [694, 381] on button "Save" at bounding box center [694, 383] width 55 height 23
type input "ALIKSIR, MARIE-LYNE PELLETIER, vrac@aliksir.com"
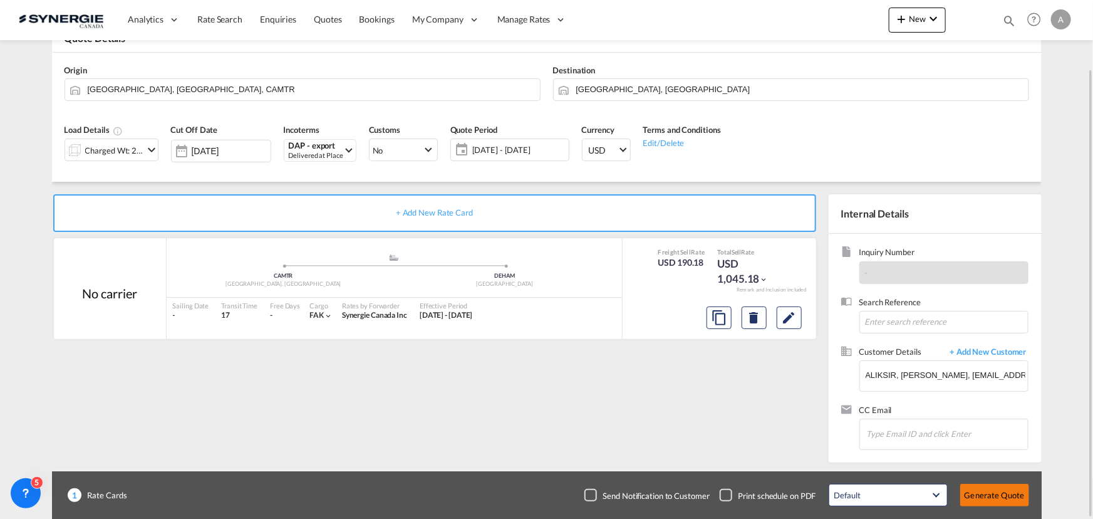
click at [1005, 495] on button "Generate Quote" at bounding box center [994, 494] width 69 height 23
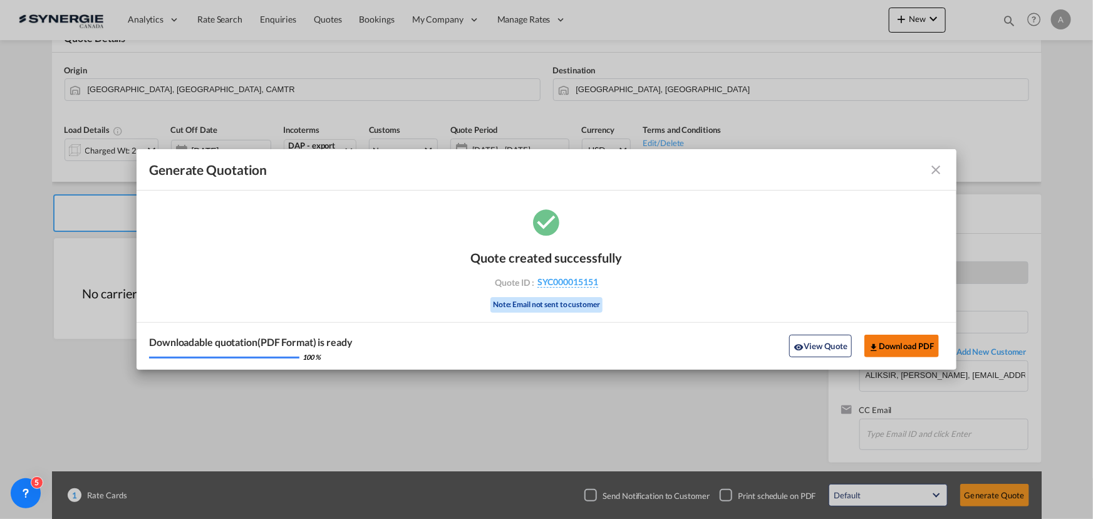
click at [889, 345] on button "Download PDF" at bounding box center [901, 345] width 75 height 23
click at [821, 344] on button "View Quote" at bounding box center [820, 345] width 63 height 23
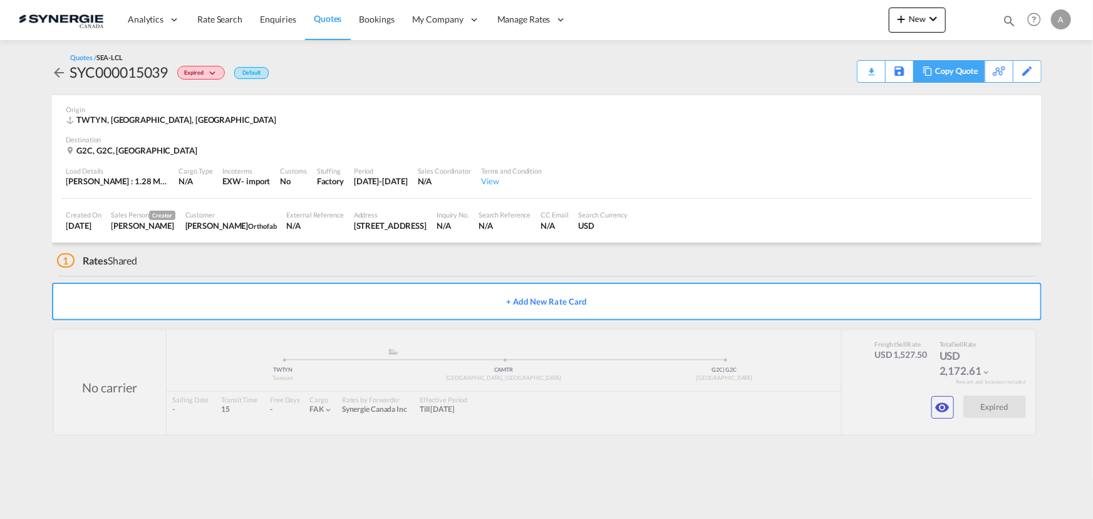
click at [961, 73] on div "Copy Quote" at bounding box center [956, 71] width 43 height 21
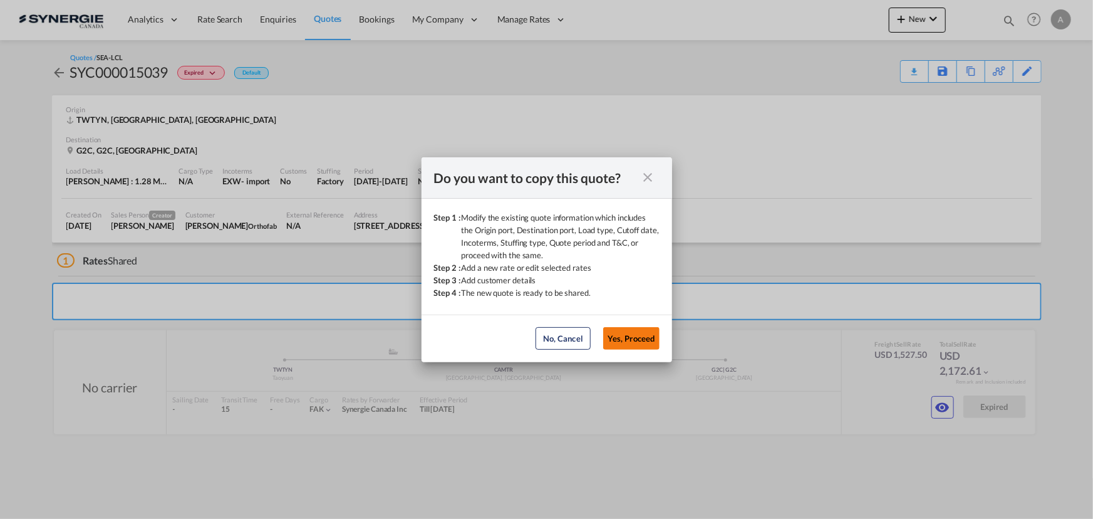
click at [649, 344] on button "Yes, Proceed" at bounding box center [631, 338] width 56 height 23
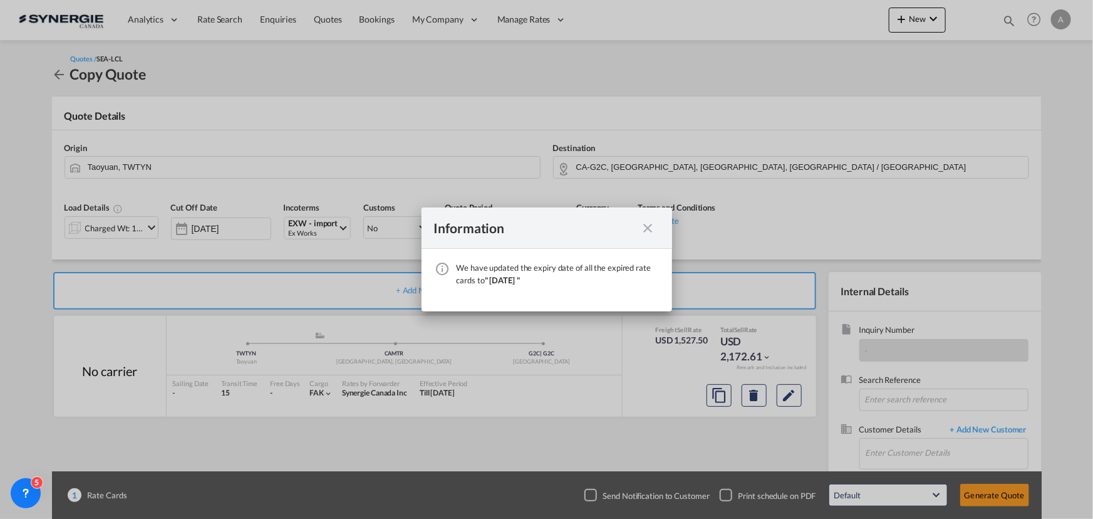
click at [648, 229] on md-icon "icon-close fg-AAA8AD cursor" at bounding box center [648, 227] width 15 height 15
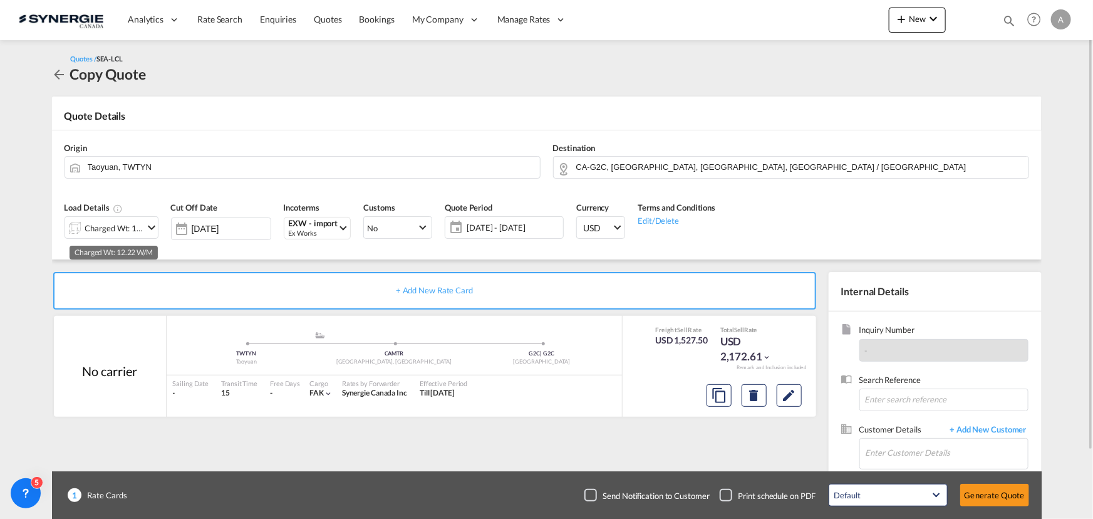
click at [100, 232] on div "Charged Wt: 12.22 W/M" at bounding box center [114, 228] width 59 height 18
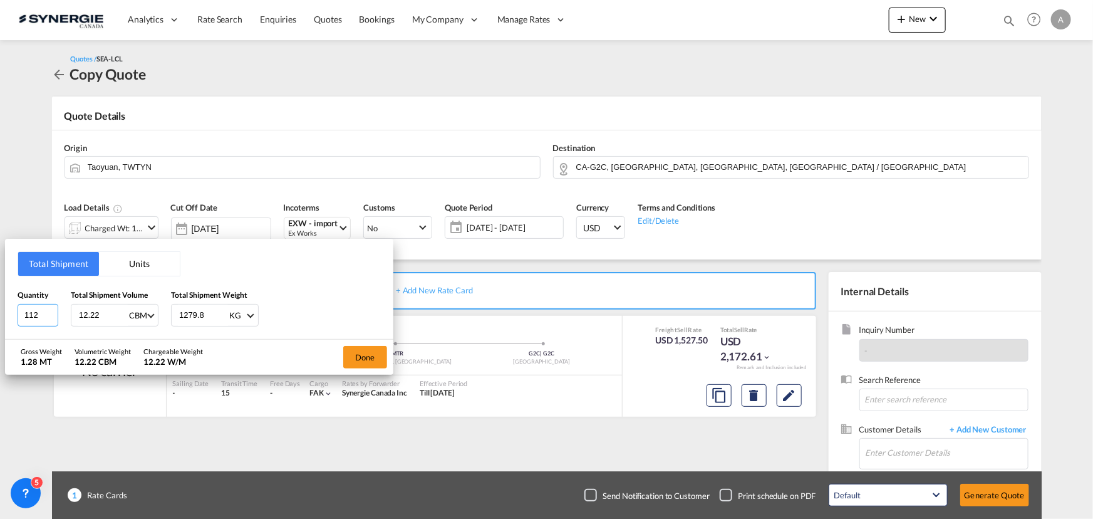
drag, startPoint x: 40, startPoint y: 316, endPoint x: -77, endPoint y: 297, distance: 118.6
click at [0, 297] on html "Analytics Reports Dashboard Rate Search Enquiries Quotes" at bounding box center [546, 259] width 1093 height 519
type input "8"
type input "0.64"
type input "94.48"
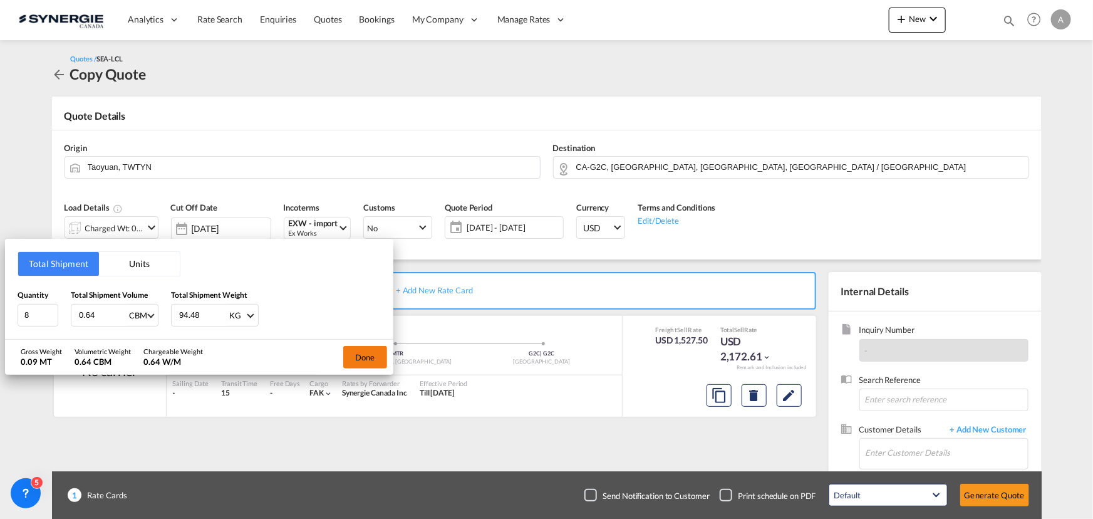
click at [349, 355] on button "Done" at bounding box center [365, 357] width 44 height 23
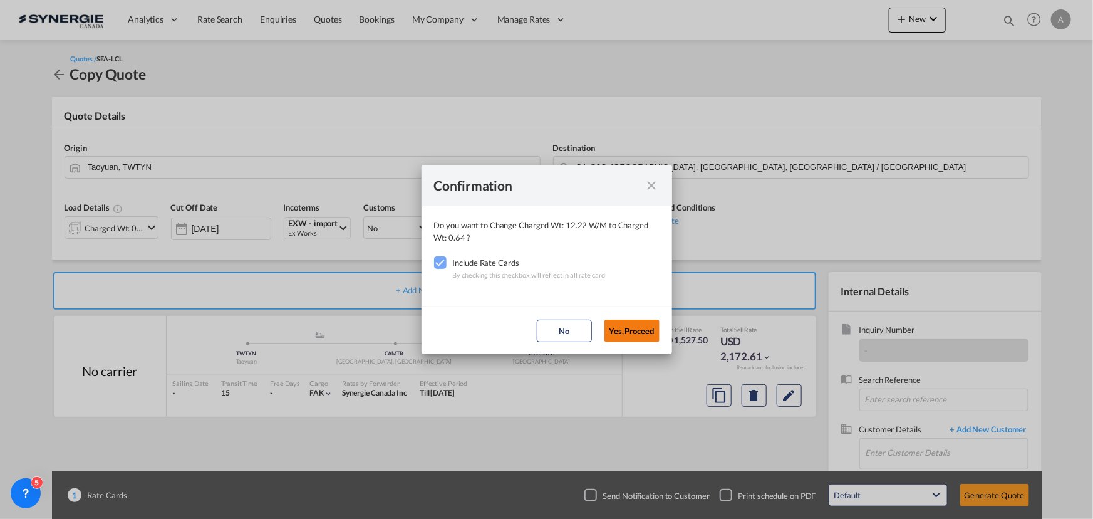
click at [645, 328] on button "Yes,Proceed" at bounding box center [631, 330] width 55 height 23
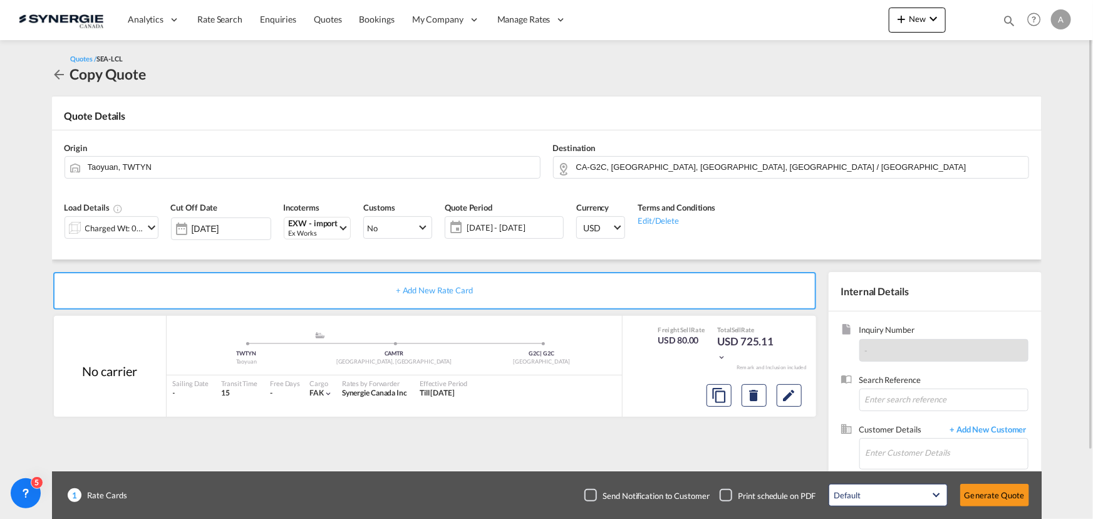
click at [534, 225] on span "[DATE] - [DATE]" at bounding box center [513, 227] width 93 height 11
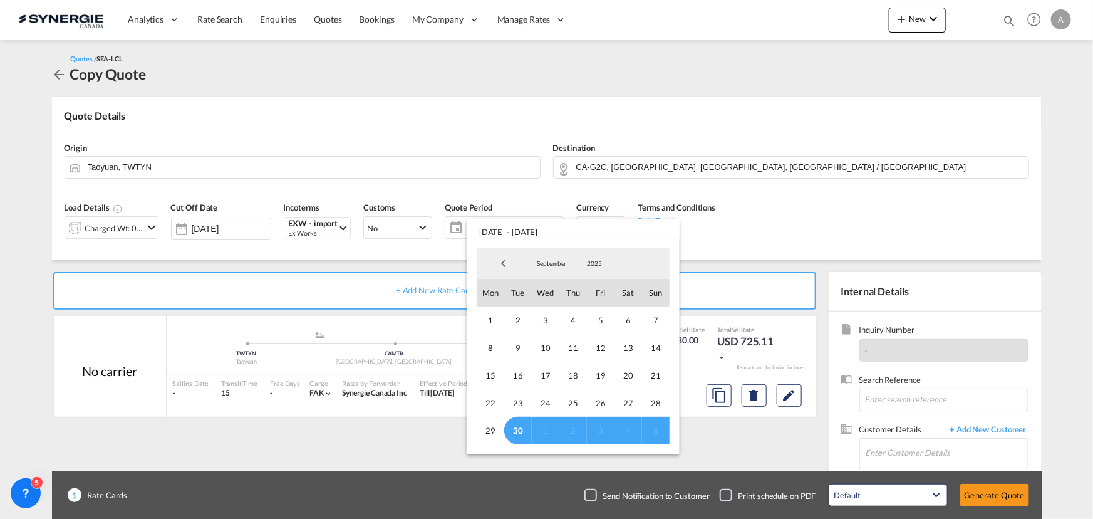
drag, startPoint x: 518, startPoint y: 428, endPoint x: 545, endPoint y: 301, distance: 129.3
click at [518, 428] on span "30" at bounding box center [518, 430] width 28 height 28
click at [550, 259] on span "September" at bounding box center [552, 263] width 40 height 9
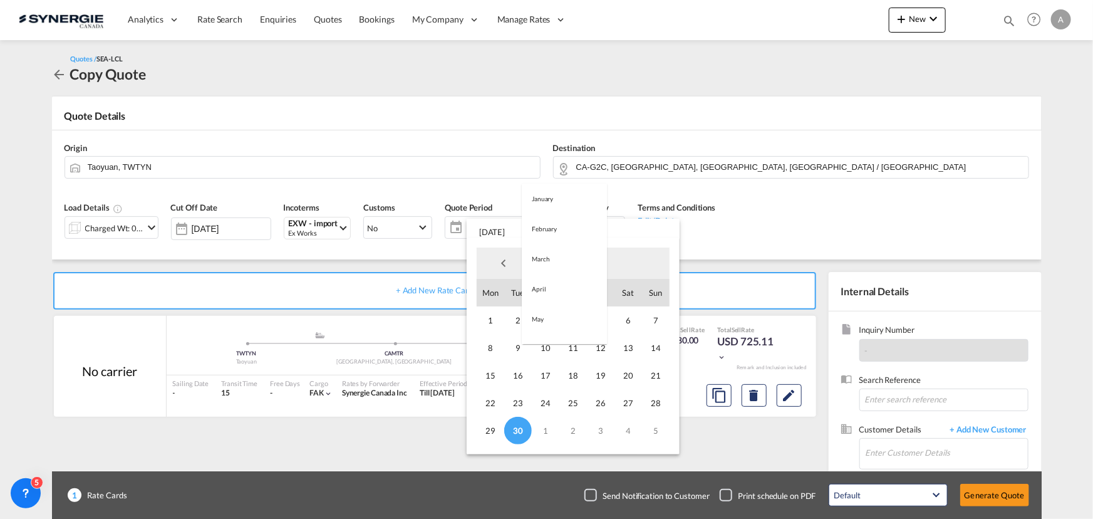
scroll to position [175, 0]
click at [544, 295] on md-option "October" at bounding box center [564, 294] width 85 height 30
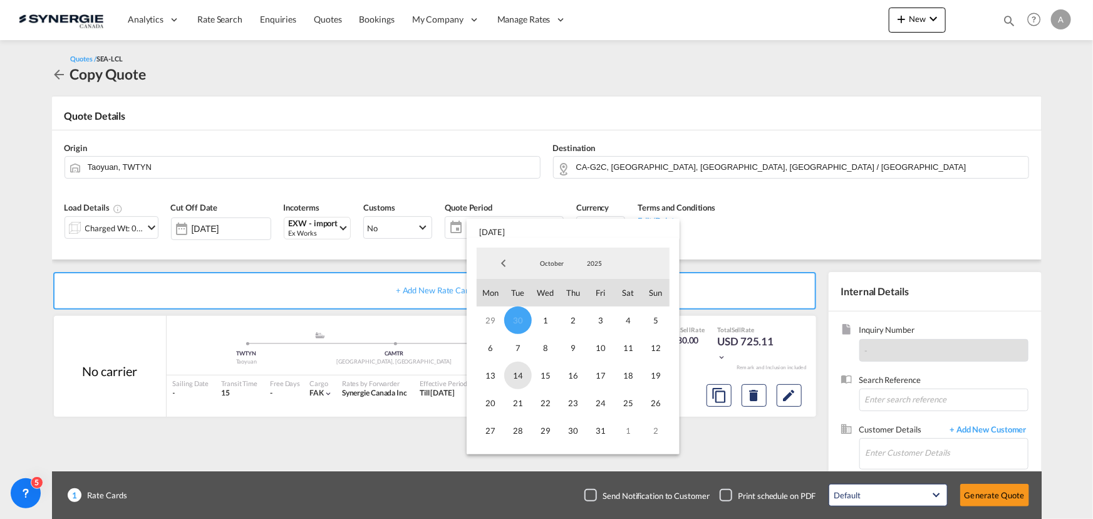
click at [519, 378] on span "14" at bounding box center [518, 375] width 28 height 28
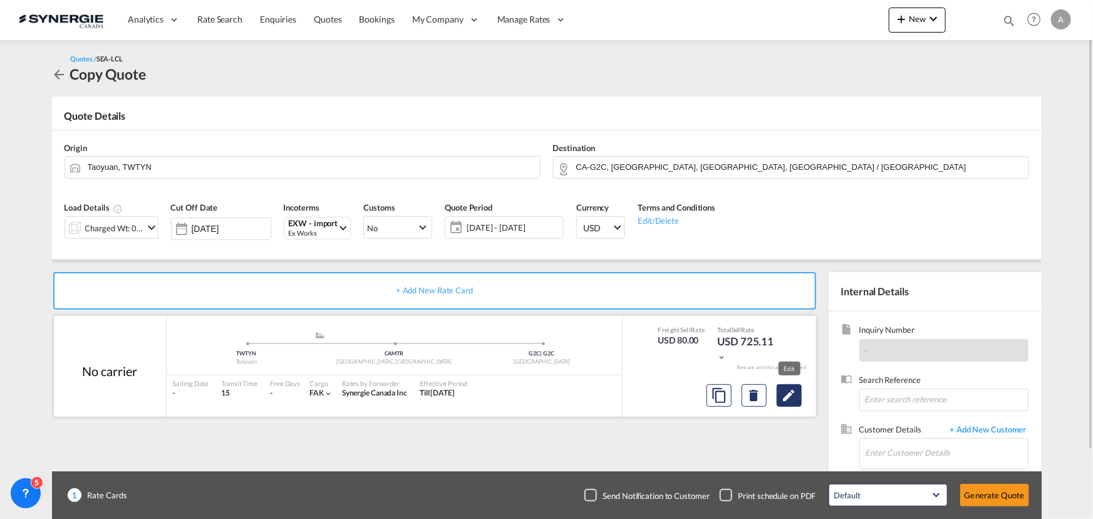
click at [792, 396] on md-icon "Edit" at bounding box center [789, 395] width 15 height 15
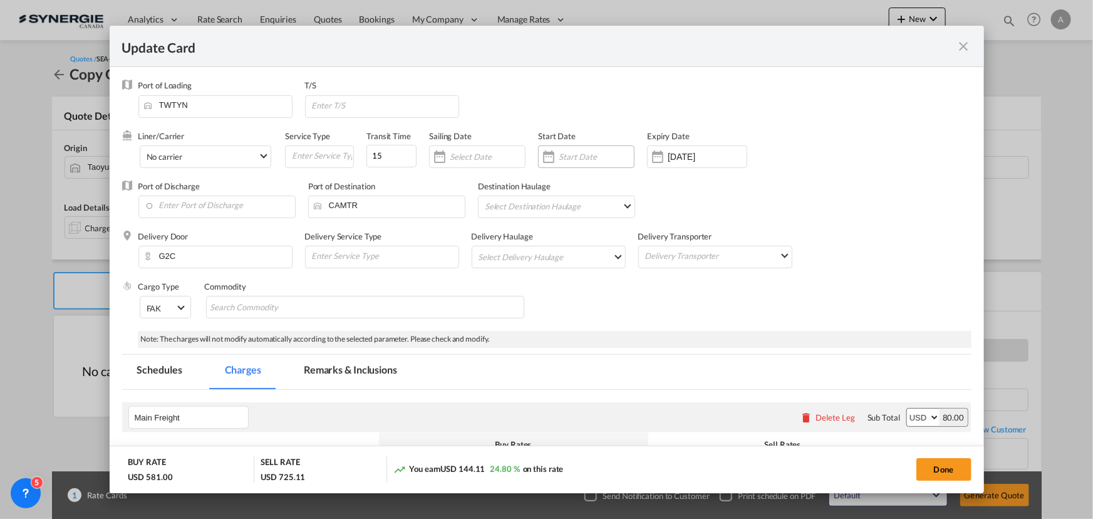
select select "per_w/m"
select select "per_shipment"
select select "per_bl"
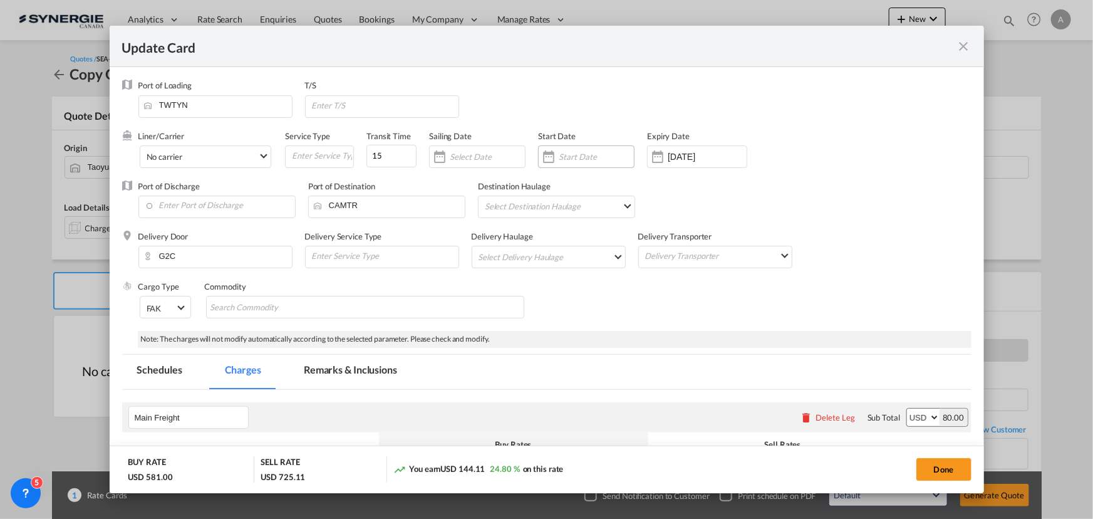
select select "per_bl"
click at [604, 157] on input "Update CardPort of ..." at bounding box center [596, 157] width 75 height 10
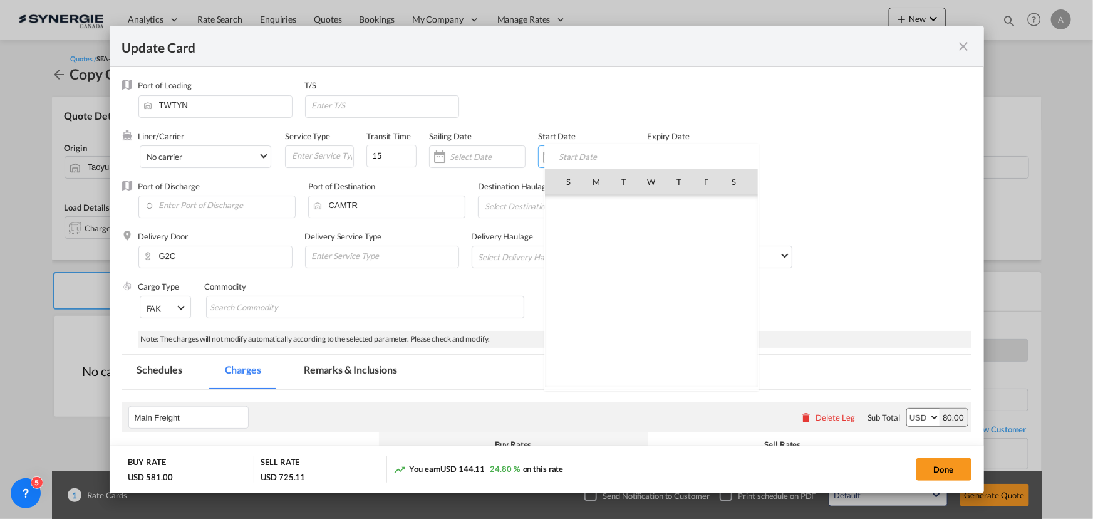
scroll to position [290075, 0]
drag, startPoint x: 617, startPoint y: 344, endPoint x: 648, endPoint y: 223, distance: 125.1
click at [617, 344] on span "30" at bounding box center [624, 346] width 26 height 26
type input "[DATE]"
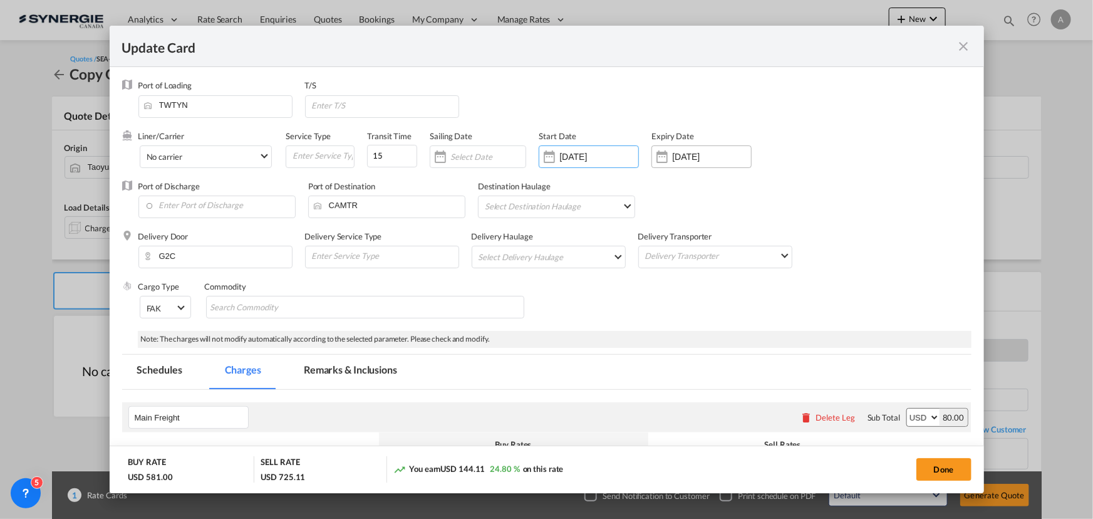
click at [686, 156] on input "[DATE]" at bounding box center [711, 157] width 79 height 10
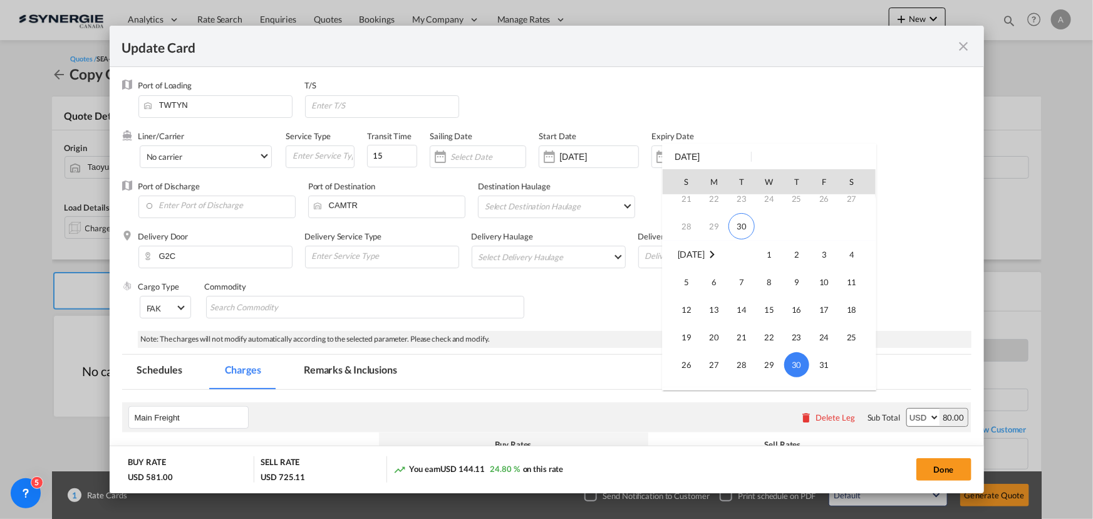
scroll to position [109, 0]
click at [736, 323] on span "14" at bounding box center [741, 320] width 25 height 25
type input "[DATE]"
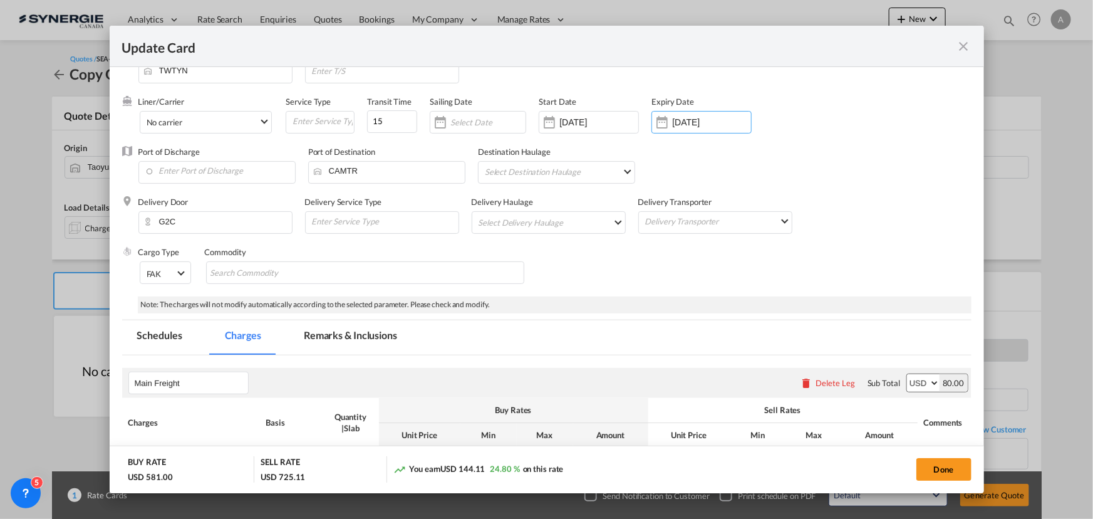
scroll to position [0, 0]
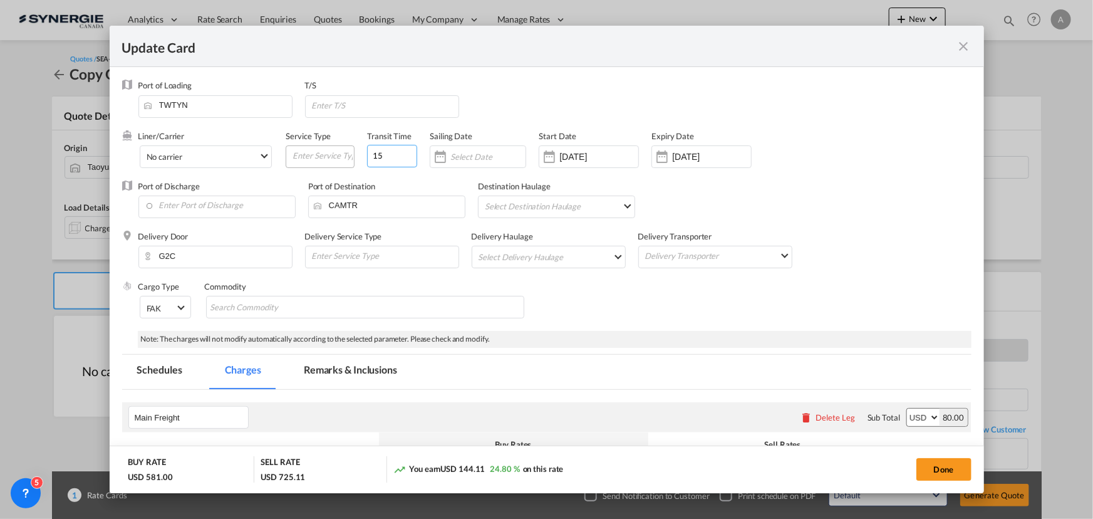
drag, startPoint x: 388, startPoint y: 154, endPoint x: 336, endPoint y: 158, distance: 52.7
click at [349, 158] on div "Liner/Carrier No carrier Atlantic Container Line (ACL) [PERSON_NAME] Transport …" at bounding box center [507, 155] width 739 height 50
type input "35"
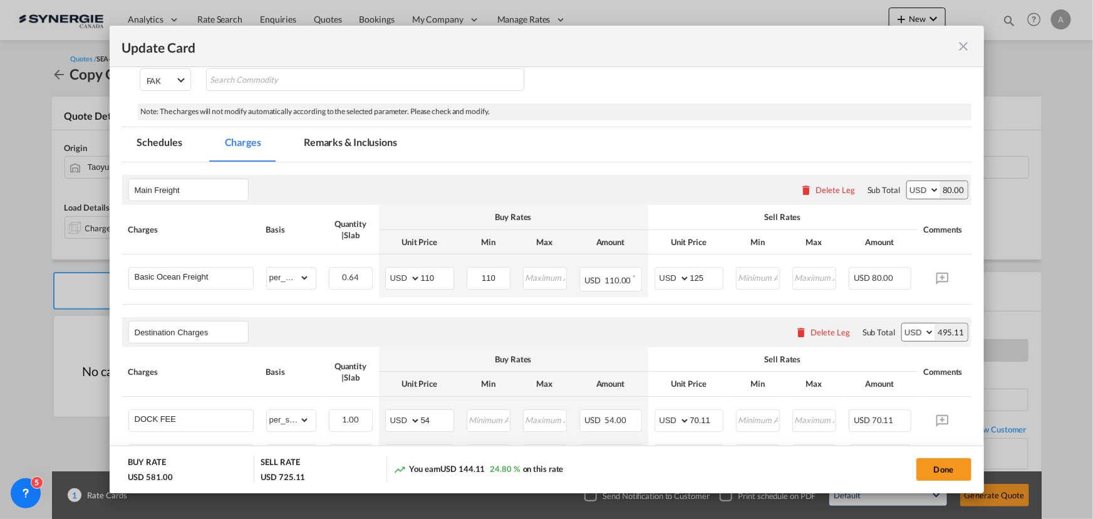
drag, startPoint x: 316, startPoint y: 137, endPoint x: 332, endPoint y: 164, distance: 31.1
click at [316, 138] on md-tab-item "Remarks & Inclusions" at bounding box center [350, 144] width 123 height 34
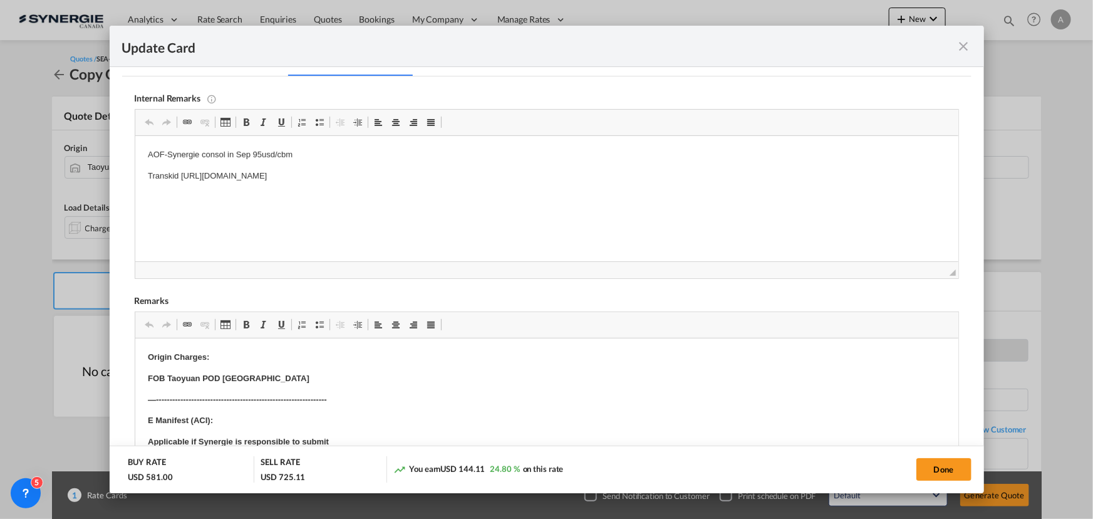
scroll to position [398, 0]
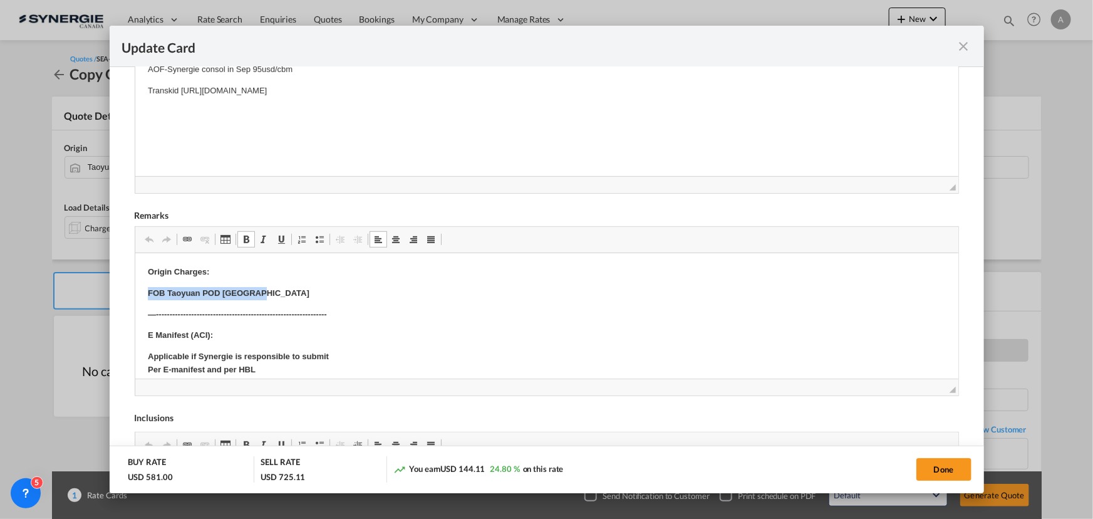
drag, startPoint x: 139, startPoint y: 292, endPoint x: 291, endPoint y: 296, distance: 151.6
click at [230, 271] on p "Origin Charges:" at bounding box center [546, 272] width 798 height 13
drag, startPoint x: 232, startPoint y: 333, endPoint x: 222, endPoint y: 335, distance: 10.2
click at [232, 333] on p "E Manifest (ACI):" at bounding box center [546, 335] width 798 height 13
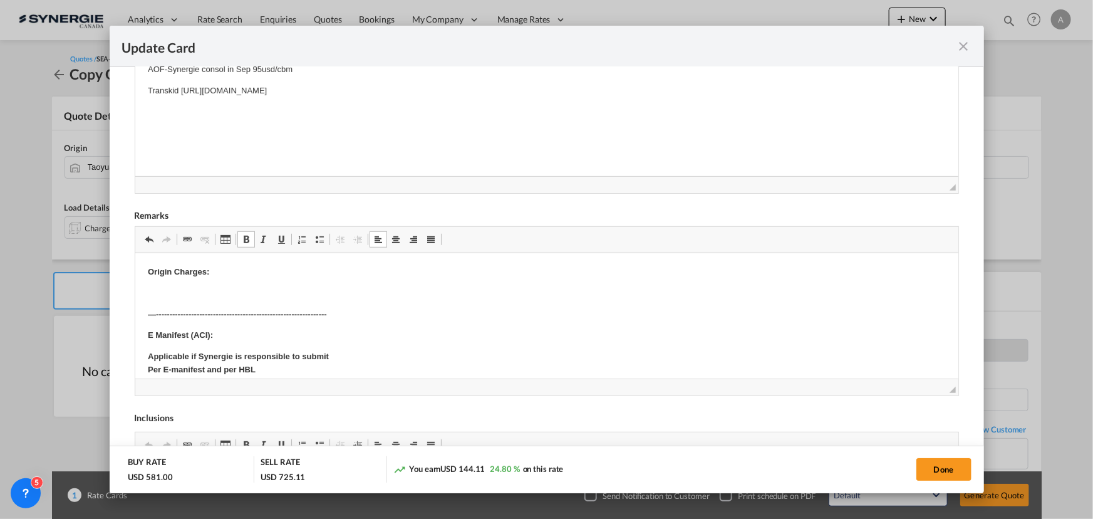
click at [253, 269] on p "Origin Charges:" at bounding box center [546, 272] width 798 height 13
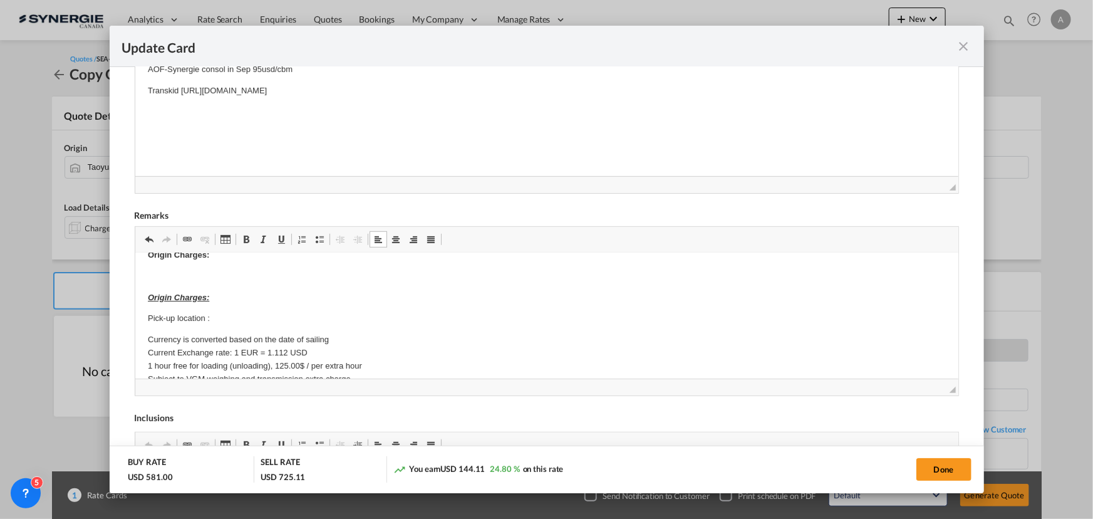
scroll to position [0, 0]
click at [229, 333] on p "Pick-up location :" at bounding box center [546, 335] width 798 height 13
click at [220, 334] on p "Pick-up location :" at bounding box center [546, 335] width 798 height 13
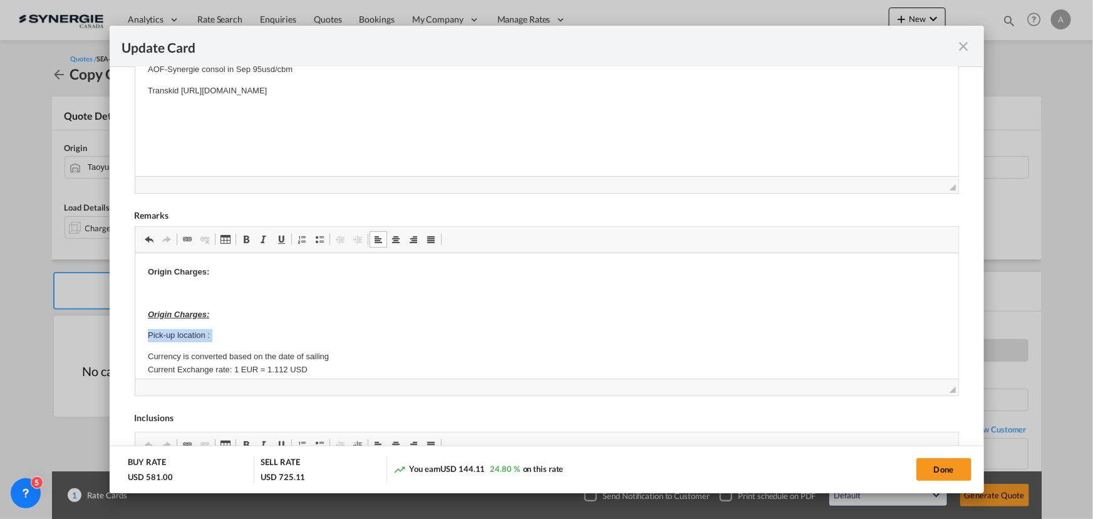
click at [220, 334] on p "Pick-up location :" at bounding box center [546, 335] width 798 height 13
click at [215, 332] on p "Pick-up location :" at bounding box center [546, 335] width 798 height 13
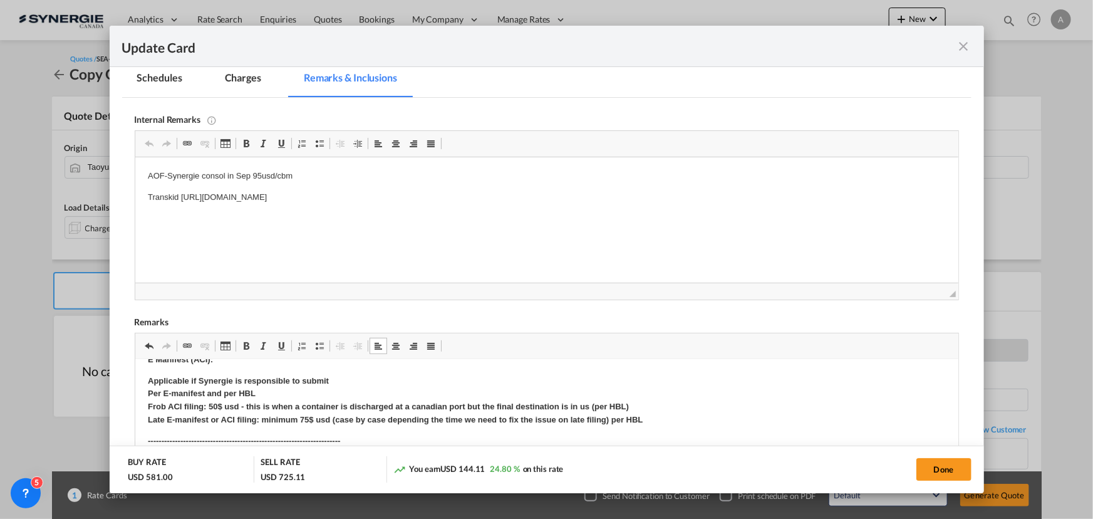
scroll to position [113, 0]
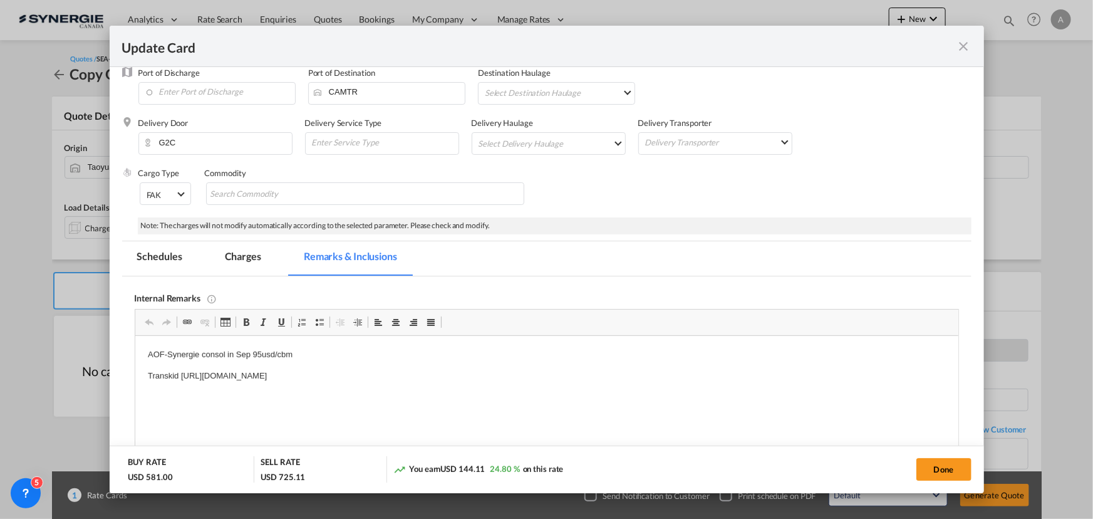
click at [242, 244] on md-tab-item "Charges" at bounding box center [243, 258] width 66 height 34
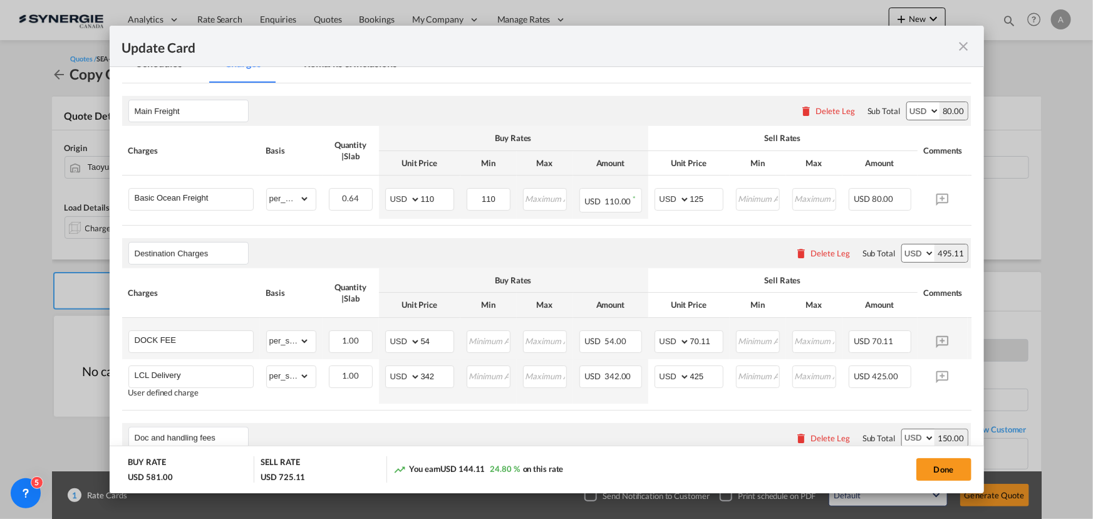
scroll to position [341, 0]
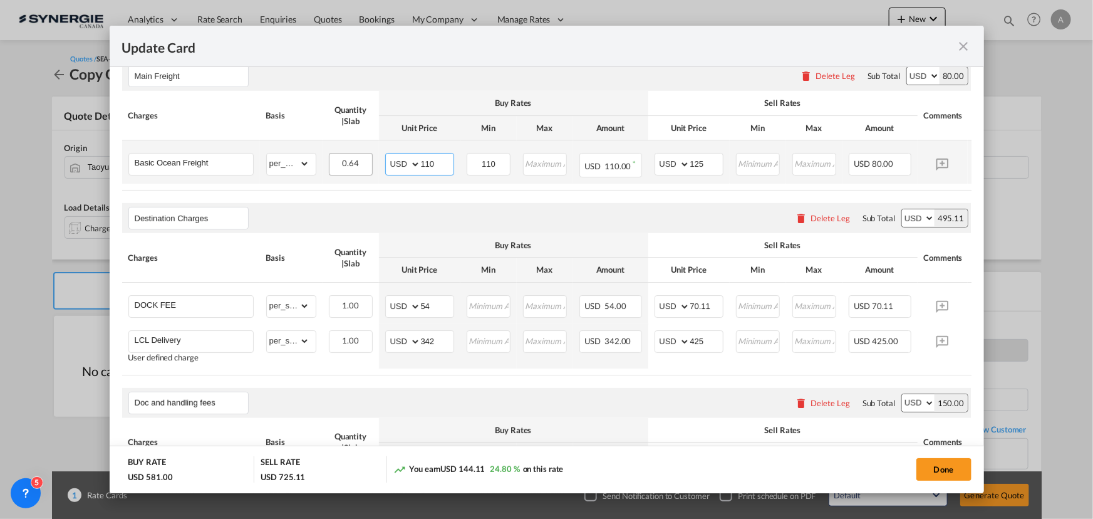
drag, startPoint x: 446, startPoint y: 165, endPoint x: 362, endPoint y: 166, distance: 84.5
click at [363, 166] on tr "Basic Ocean Freight Please Enter Already Exists gross_weight volumetric_weight …" at bounding box center [565, 161] width 887 height 43
type input "78"
type input "110"
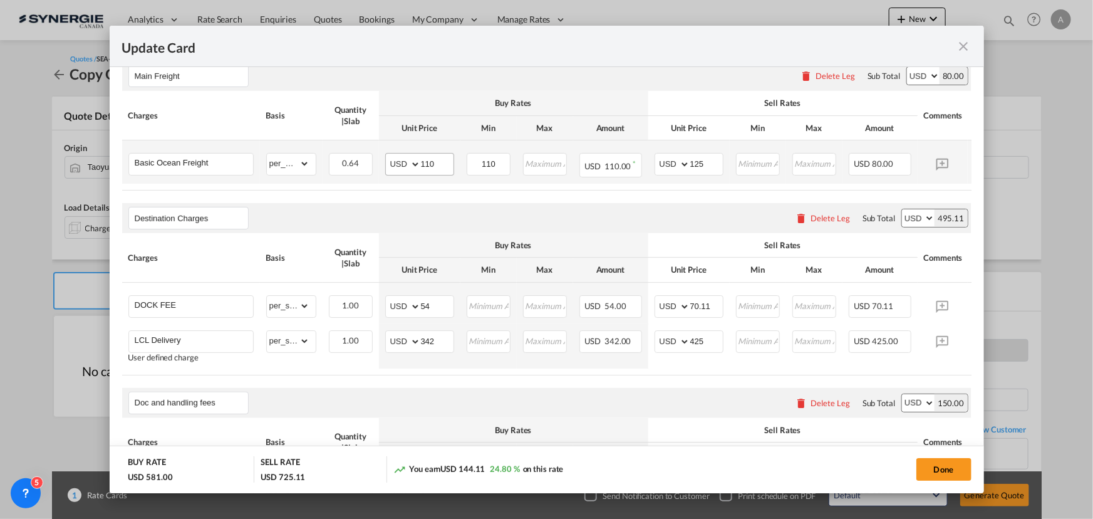
type input "15"
drag, startPoint x: 440, startPoint y: 164, endPoint x: 306, endPoint y: 137, distance: 136.2
click at [333, 150] on tr "Basic Ocean Freight Please Enter Already Exists gross_weight volumetric_weight …" at bounding box center [565, 161] width 887 height 43
type input "78"
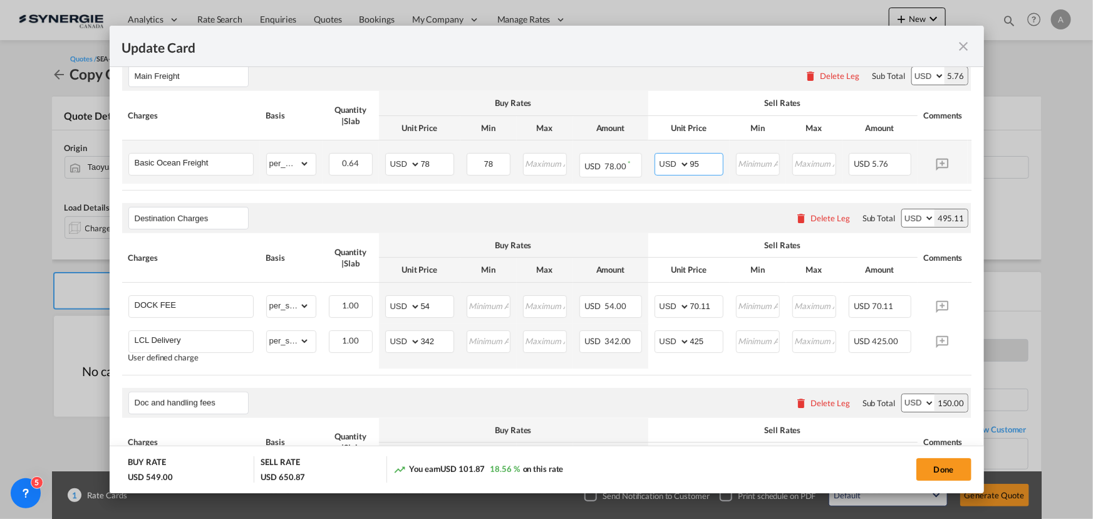
type input "95"
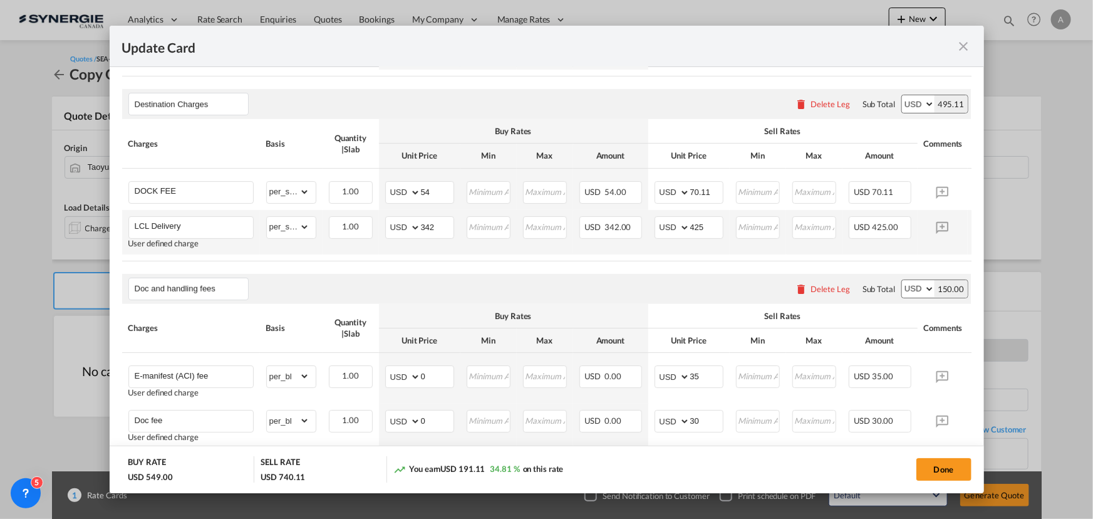
scroll to position [512, 0]
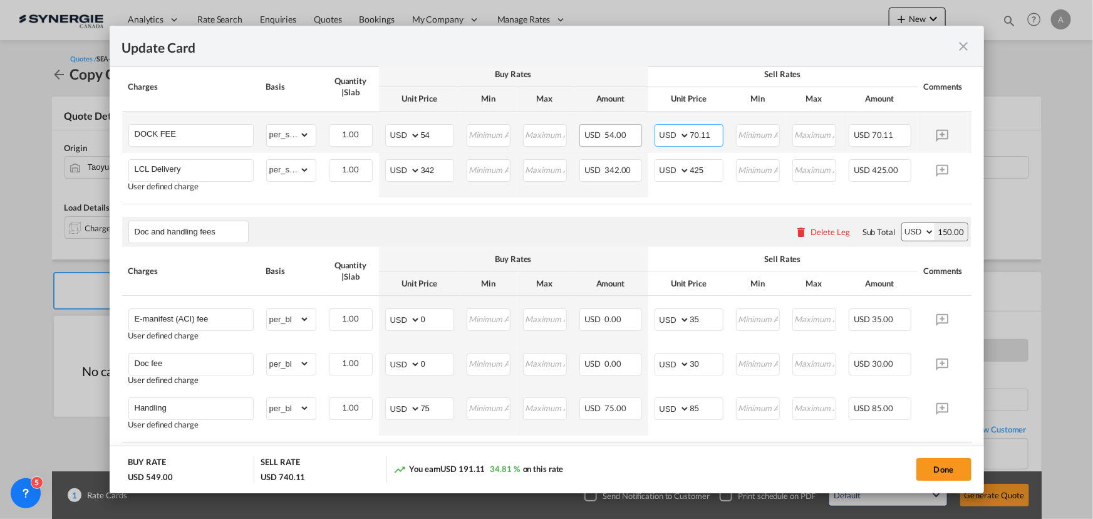
drag, startPoint x: 718, startPoint y: 135, endPoint x: 628, endPoint y: 137, distance: 90.2
click at [629, 137] on tr "DOCK FEE Please Enter Already Exists gross_weight volumetric_weight per_shipmen…" at bounding box center [565, 131] width 887 height 41
type input "70"
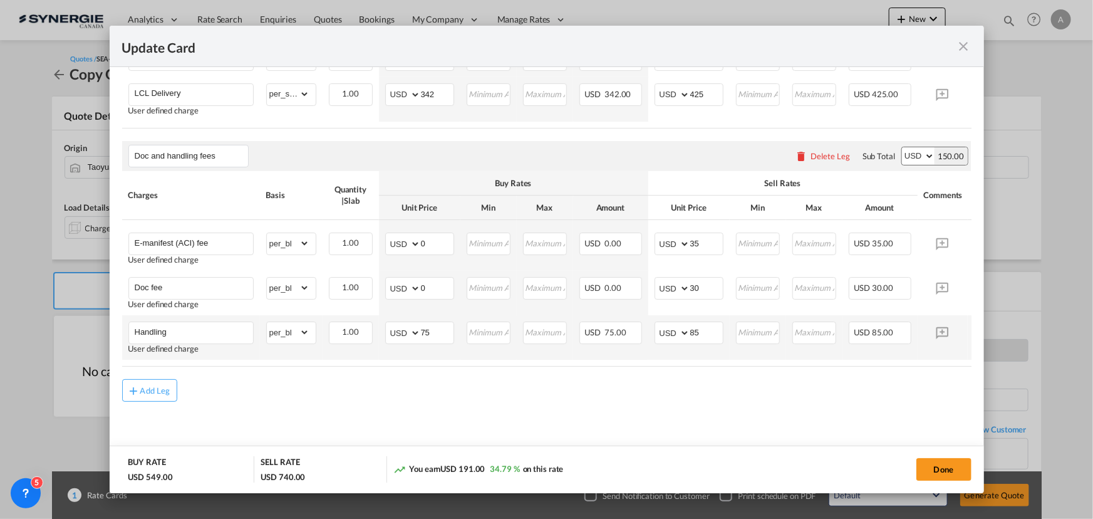
scroll to position [596, 0]
click at [172, 393] on button "Add Leg" at bounding box center [149, 390] width 55 height 23
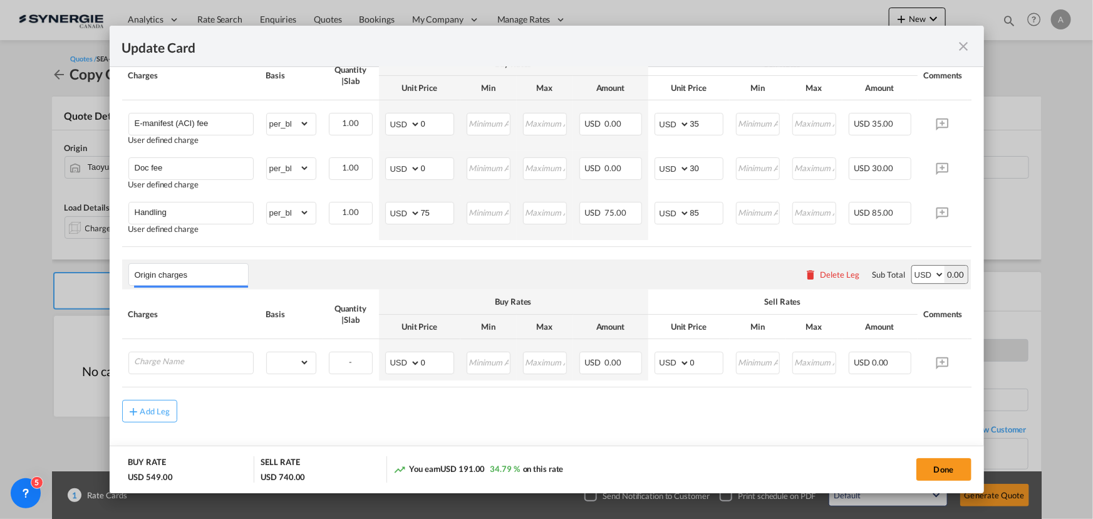
scroll to position [739, 0]
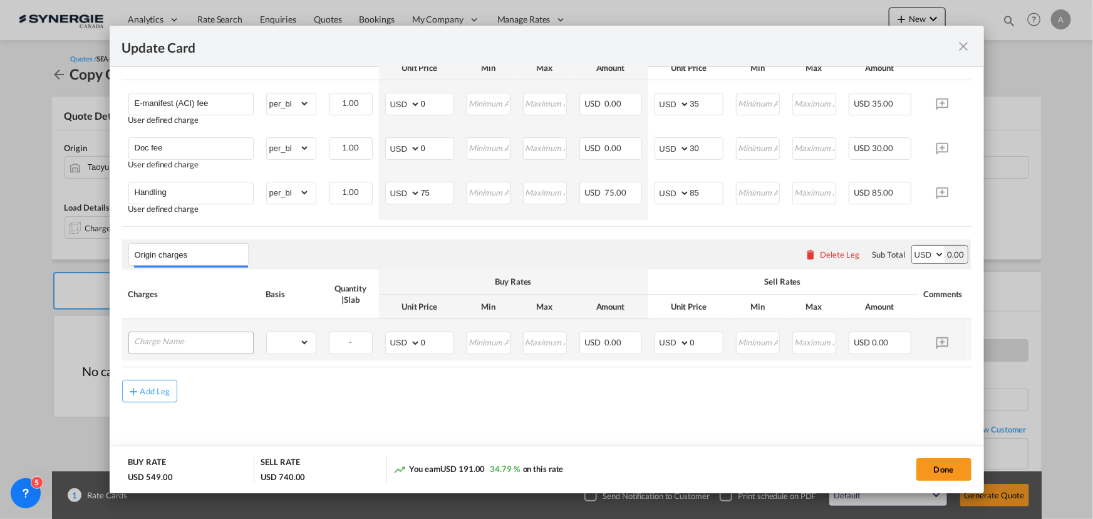
type input "Origin charges"
click at [164, 334] on input "Charge Name" at bounding box center [194, 341] width 118 height 19
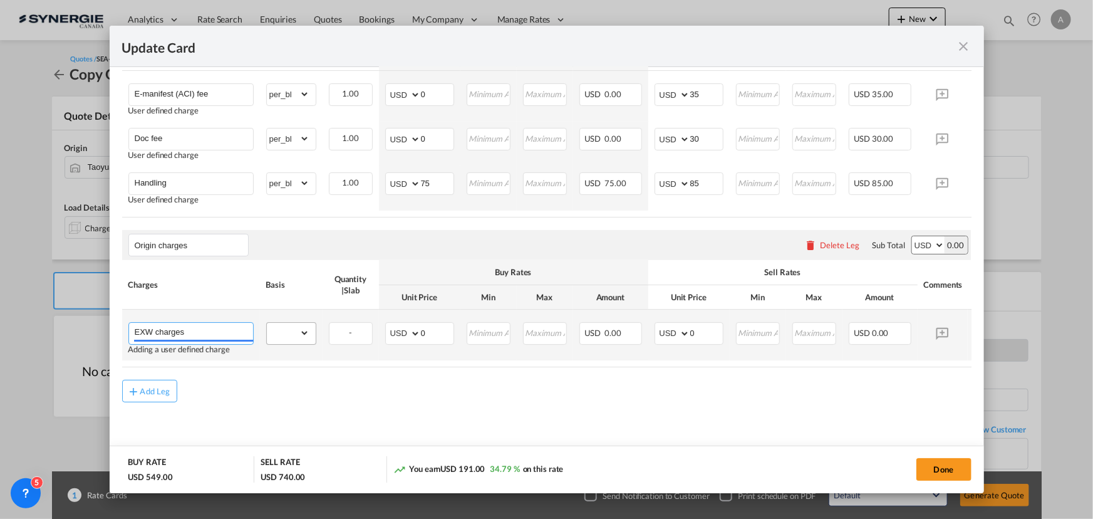
type input "EXW charges"
drag, startPoint x: 284, startPoint y: 341, endPoint x: 284, endPoint y: 330, distance: 10.6
click at [284, 341] on select "gross_weight volumetric_weight per_shipment per_bl per_km per_hawb per_kg flat …" at bounding box center [288, 333] width 43 height 20
select select "per_shipment"
click at [267, 328] on select "gross_weight volumetric_weight per_shipment per_bl per_km per_hawb per_kg flat …" at bounding box center [288, 333] width 43 height 20
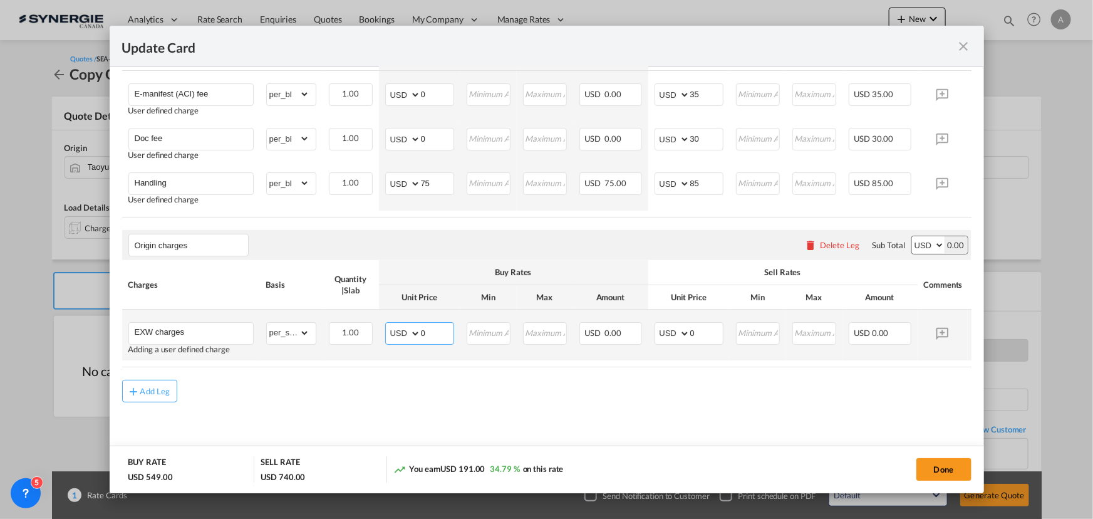
click at [440, 341] on input "0" at bounding box center [437, 332] width 33 height 19
drag, startPoint x: 423, startPoint y: 343, endPoint x: 336, endPoint y: 341, distance: 87.7
click at [338, 344] on tr "EXW charges Adding a user defined charge Please Enter Already Exists gross_weig…" at bounding box center [565, 334] width 887 height 51
type input "325"
type input "7"
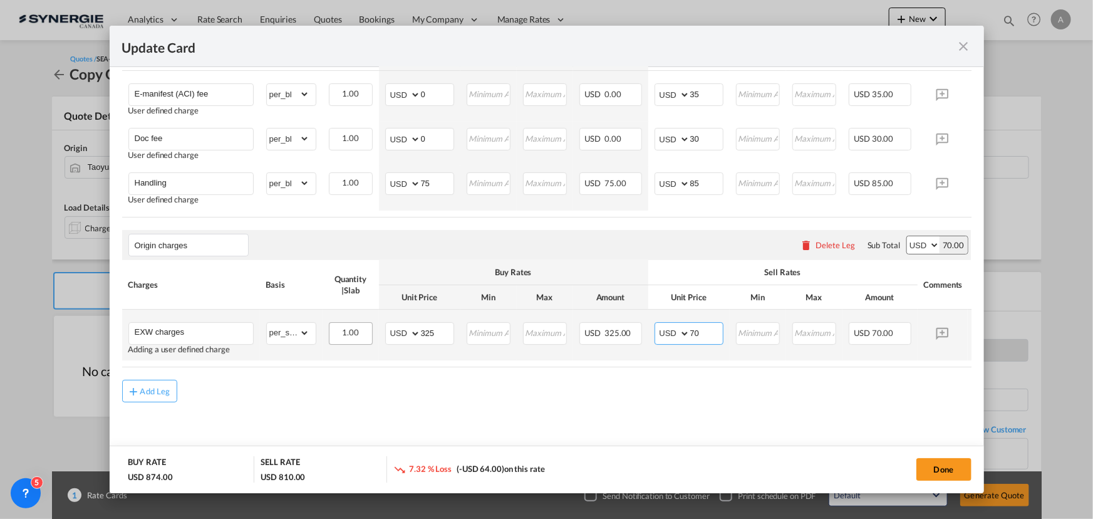
type input "7"
type input "400"
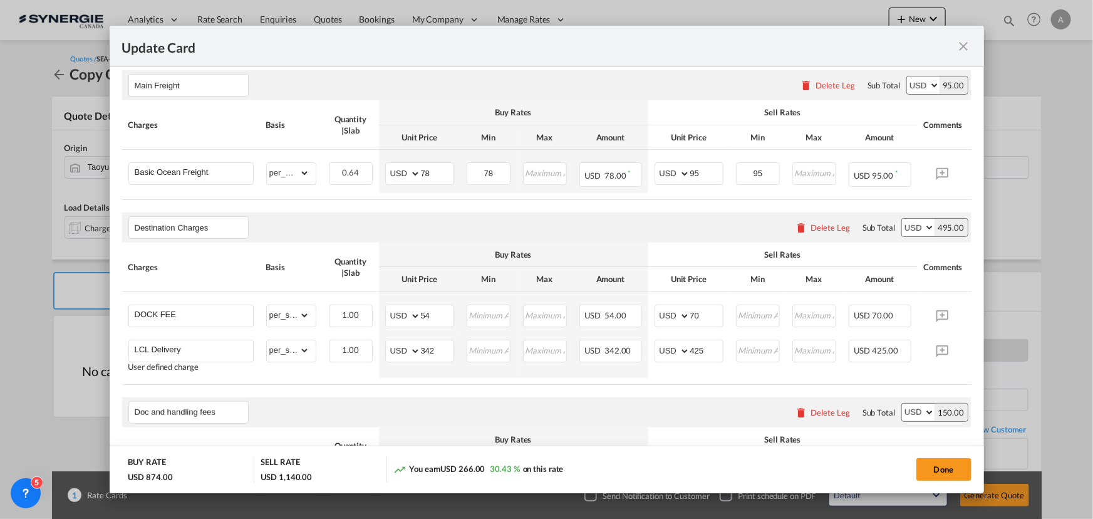
scroll to position [170, 0]
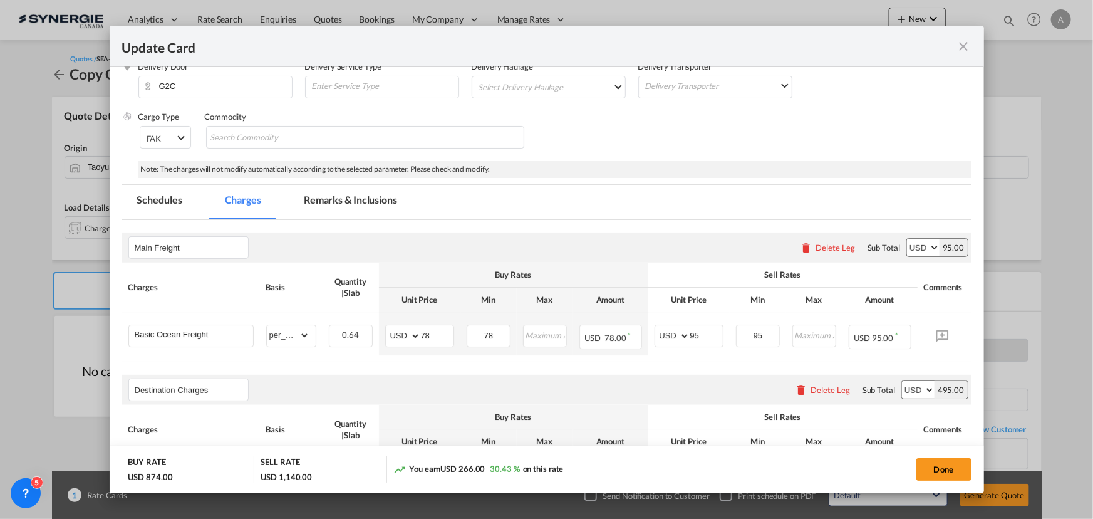
click at [337, 205] on md-tab-item "Remarks & Inclusions" at bounding box center [350, 202] width 123 height 34
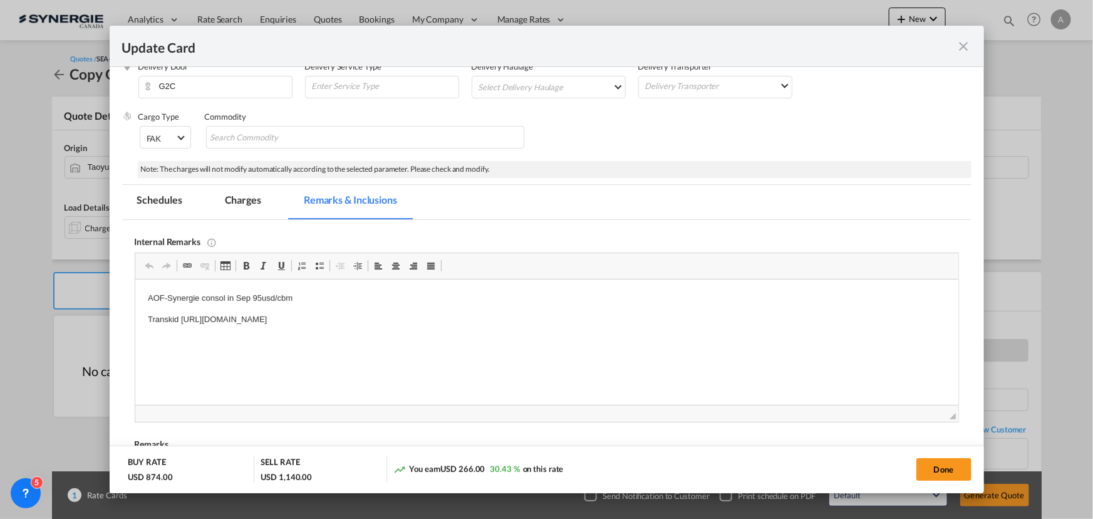
scroll to position [284, 0]
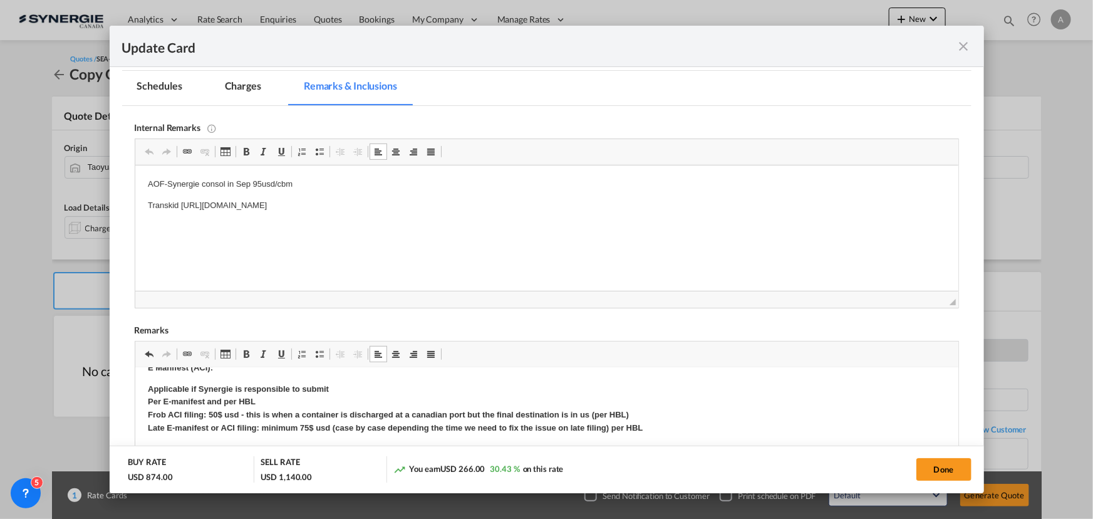
click at [304, 181] on p "AOF-Synergie consol in Sep 95usd/cbm" at bounding box center [546, 184] width 798 height 13
drag, startPoint x: 306, startPoint y: 170, endPoint x: 165, endPoint y: 182, distance: 140.8
click at [165, 182] on p "AOF-Synergie consol in Sep 95usd/cbm" at bounding box center [546, 184] width 798 height 13
click at [180, 212] on p "Transkid https://app.frontapp.com/open/msg_1hsj06mn?key=sObOpXDfkDB2u7xhYZyBtNT…" at bounding box center [546, 205] width 798 height 13
drag, startPoint x: 180, startPoint y: 204, endPoint x: 644, endPoint y: 209, distance: 464.1
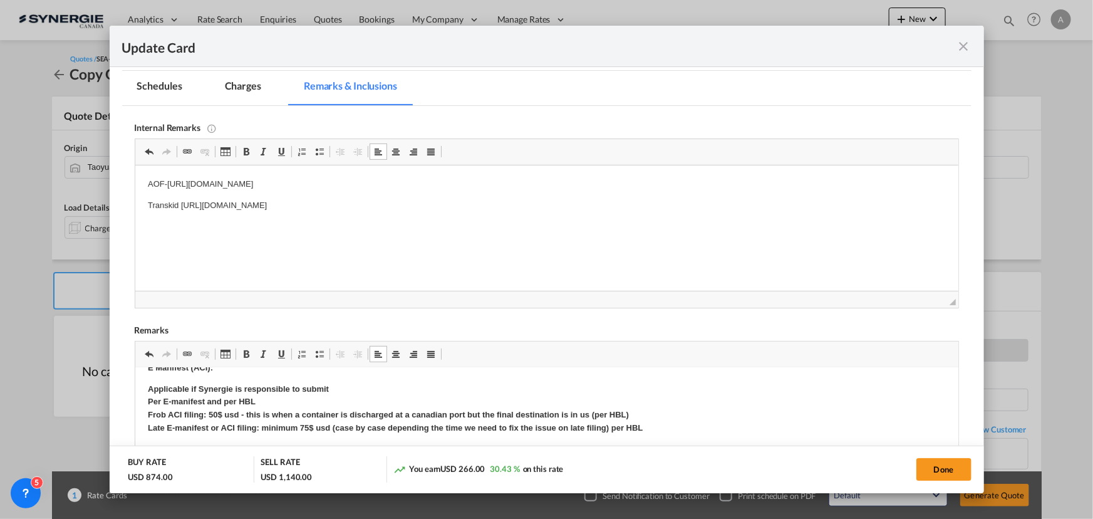
click at [644, 209] on p "Transkid https://app.frontapp.com/open/msg_1hsj06mn?key=sObOpXDfkDB2u7xhYZyBtNT…" at bounding box center [546, 205] width 798 height 13
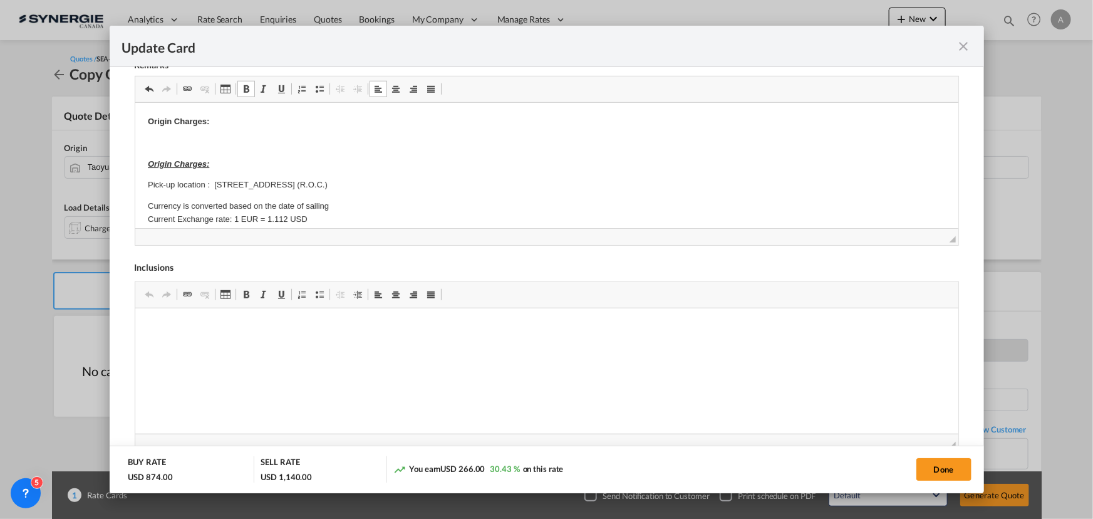
scroll to position [569, 0]
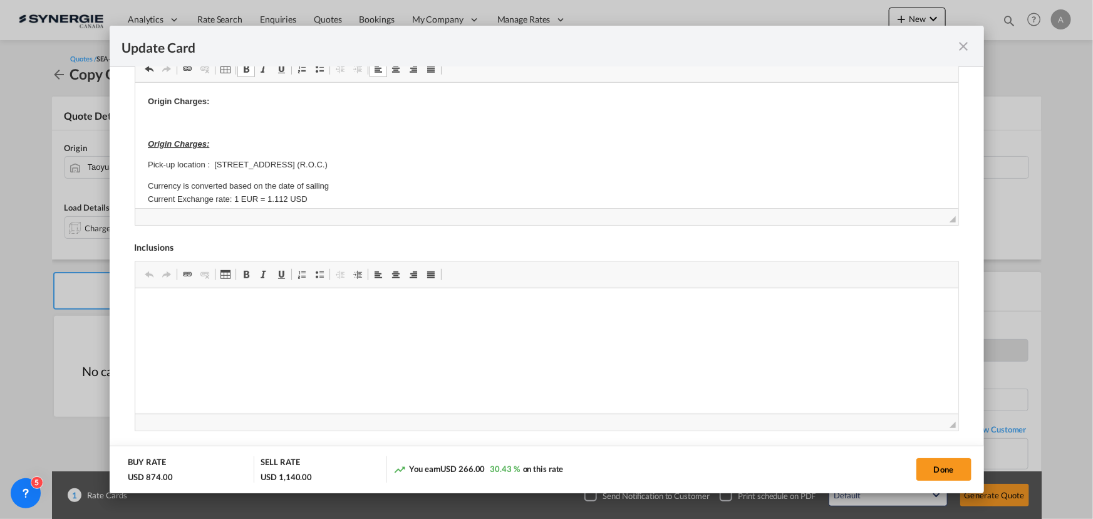
click at [317, 125] on p "Editor, editor5" at bounding box center [546, 122] width 798 height 13
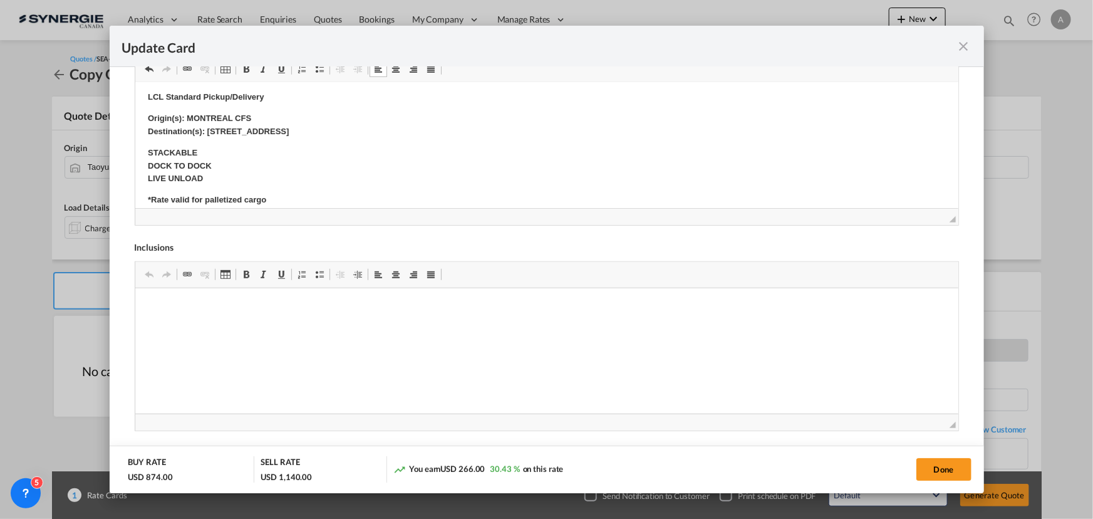
scroll to position [512, 0]
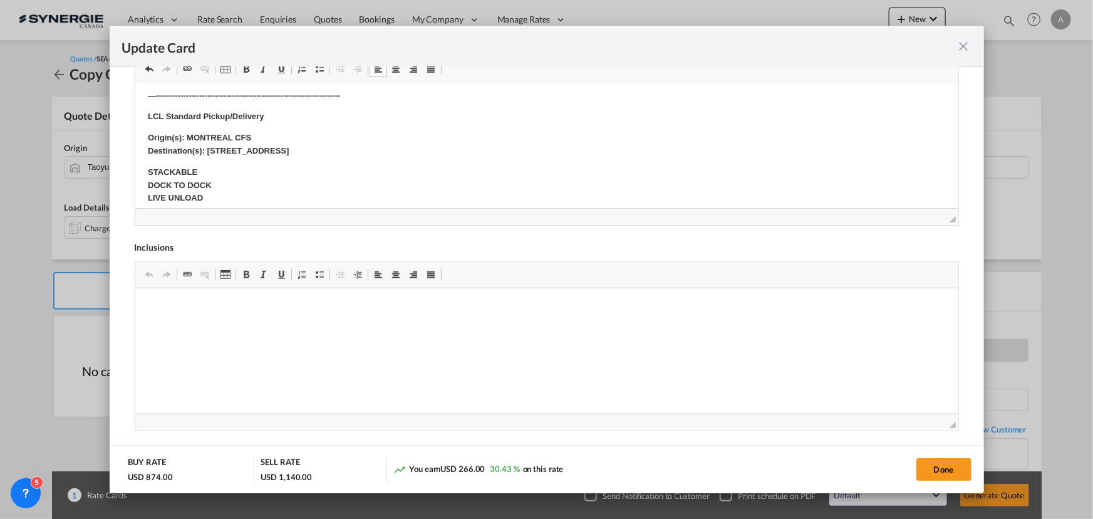
click at [299, 134] on p "Origin(s): MONTREAL CFS Destination(s): 2160 RUE DE CELLES, QUEBEC QC, CANADA G…" at bounding box center [546, 145] width 798 height 26
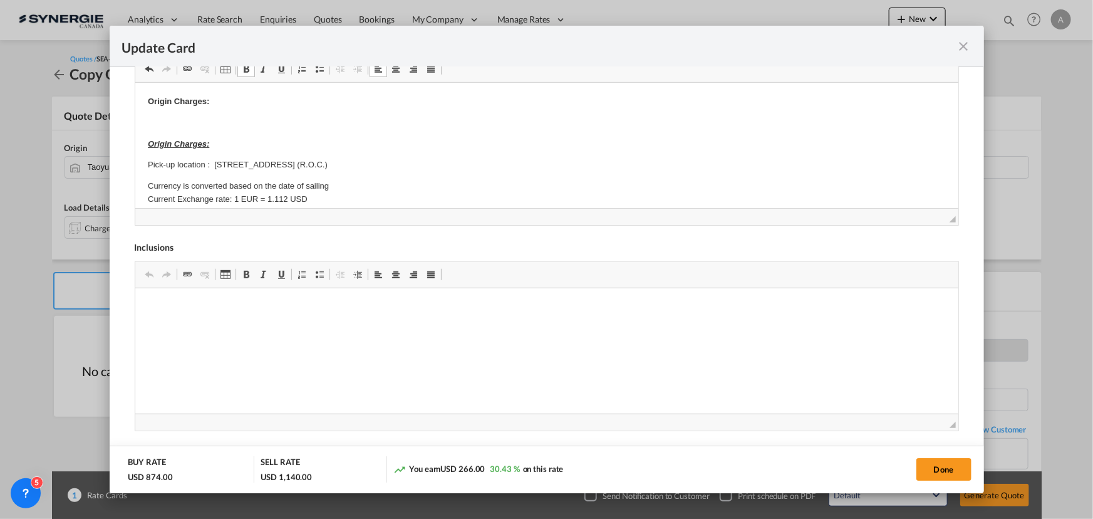
scroll to position [0, 0]
click at [946, 472] on button "Done" at bounding box center [943, 469] width 55 height 23
type input "[DATE]"
type input "13 Oct 2025"
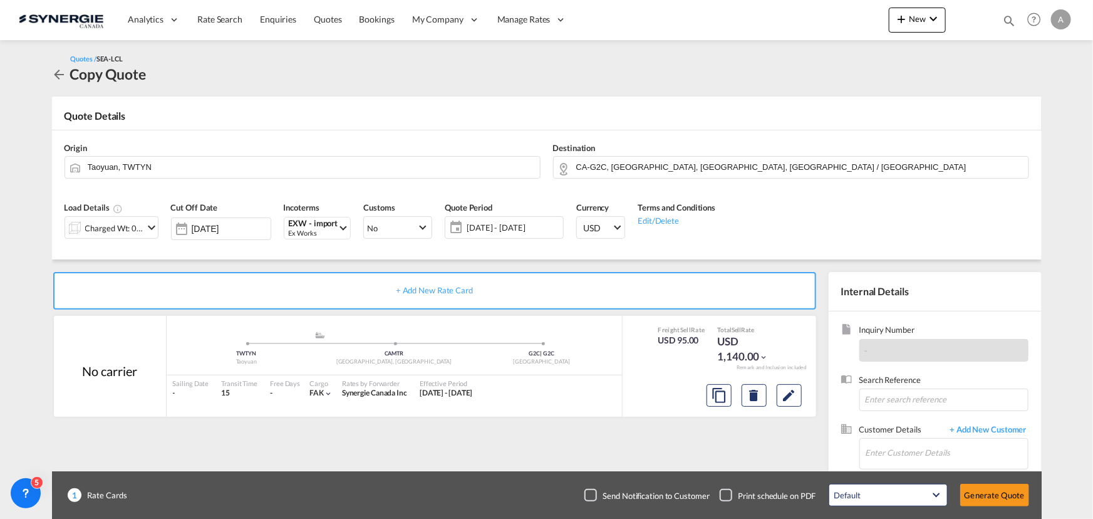
scroll to position [188, 0]
click at [890, 446] on input "Enter Customer Details" at bounding box center [946, 452] width 162 height 28
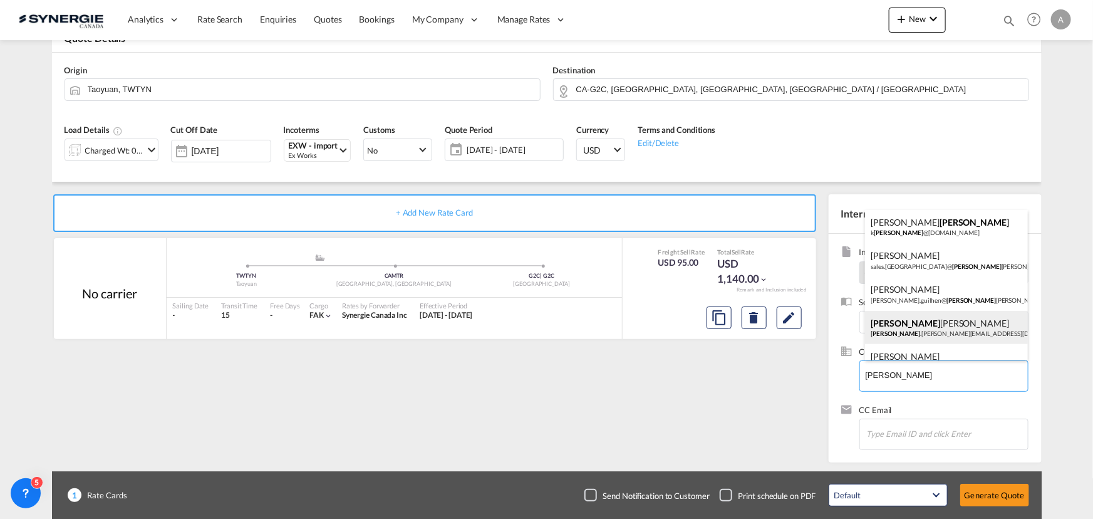
click at [940, 325] on div "Maurice Lecuyer maurice .lecuyer@orthofab.com | Orthofab" at bounding box center [946, 328] width 163 height 34
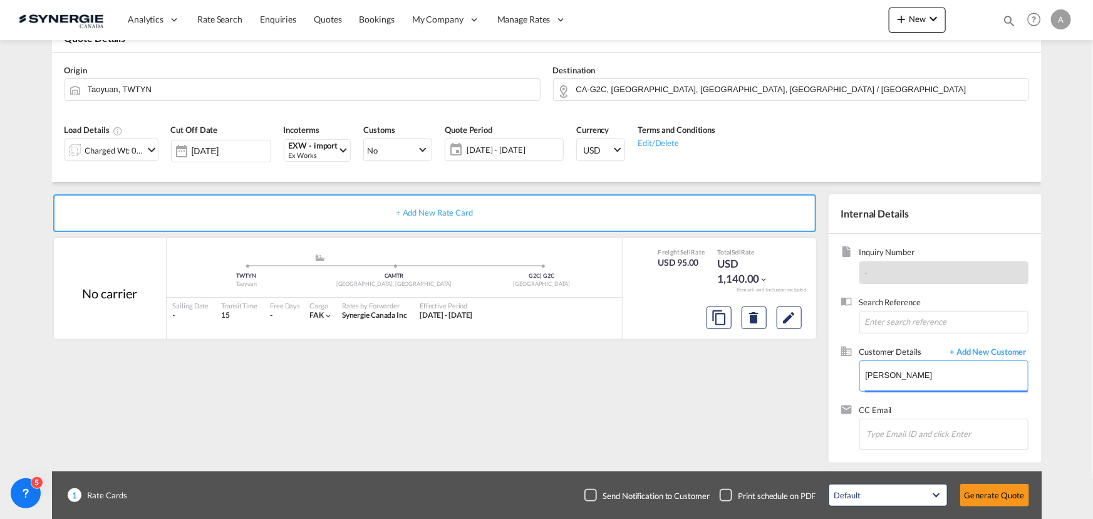
type input "Orthofab, Maurice Lecuyer, maurice.lecuyer@orthofab.com"
click at [979, 488] on button "Generate Quote" at bounding box center [994, 494] width 69 height 23
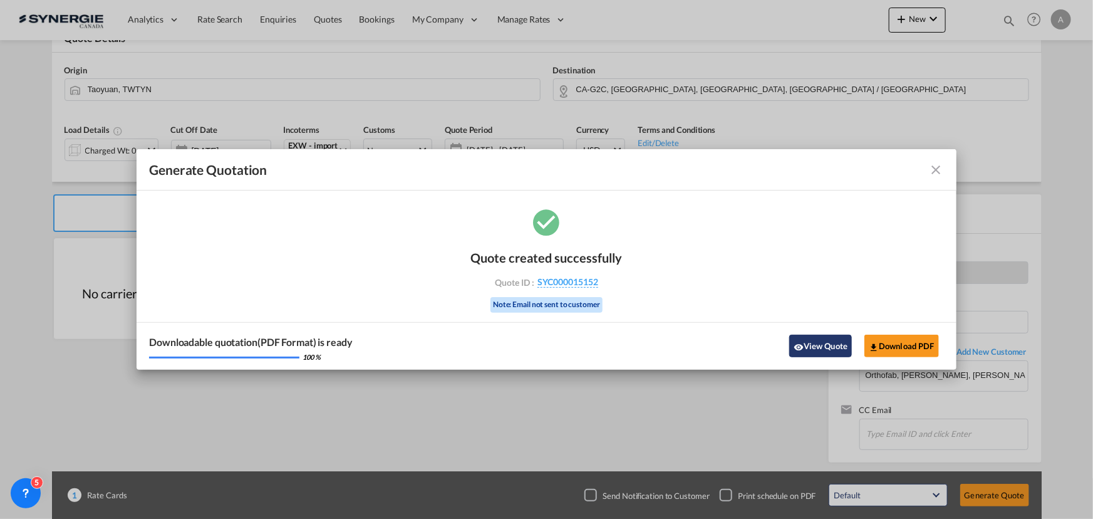
click at [819, 342] on button "View Quote" at bounding box center [820, 345] width 63 height 23
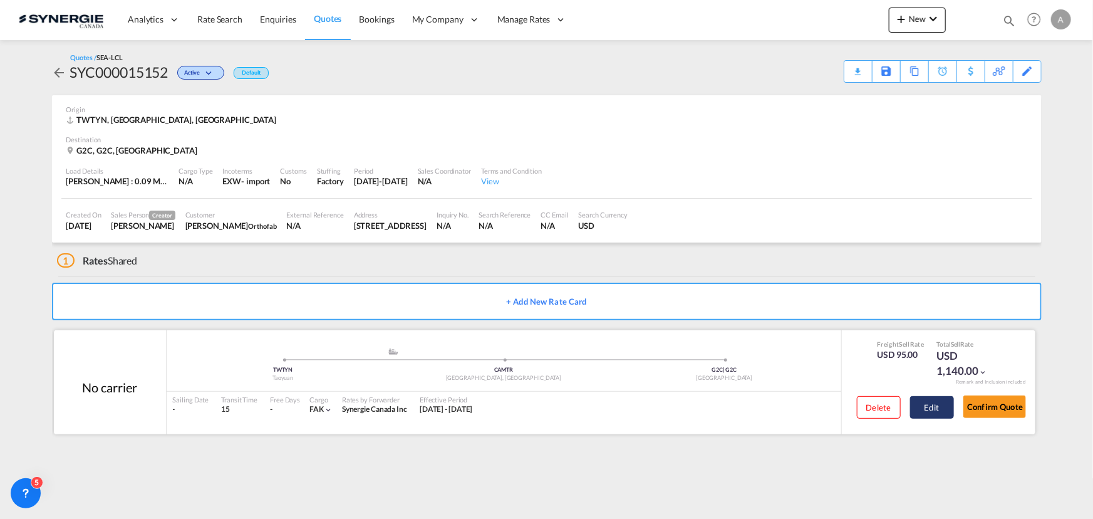
click at [921, 410] on button "Edit" at bounding box center [932, 407] width 44 height 23
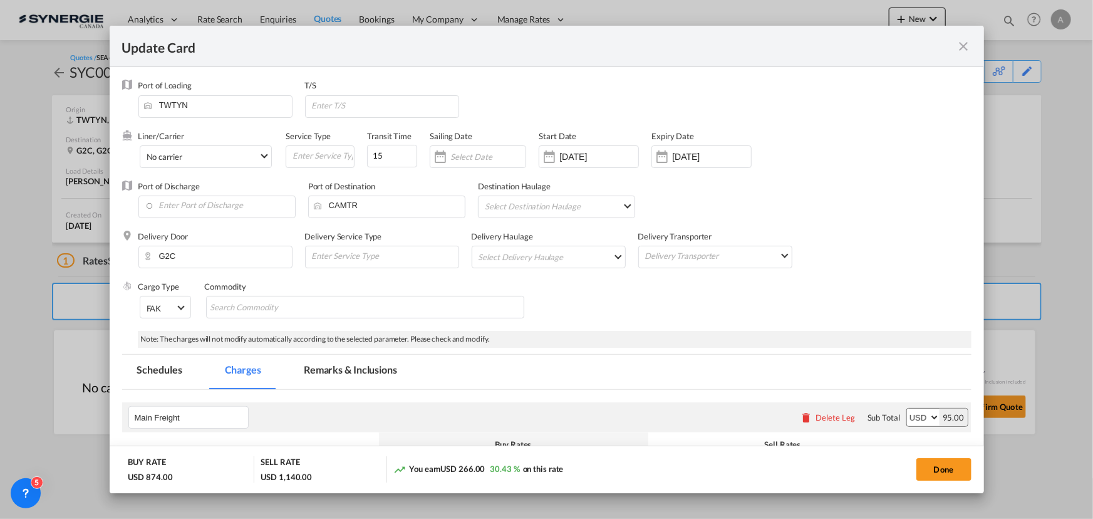
click at [344, 363] on md-tab-item "Remarks & Inclusions" at bounding box center [350, 371] width 123 height 34
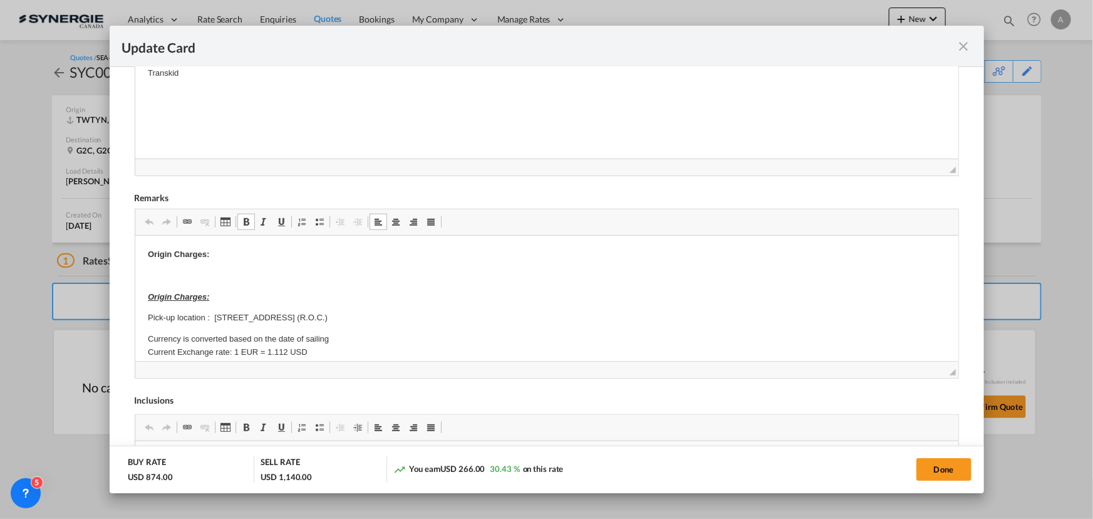
drag, startPoint x: 167, startPoint y: 255, endPoint x: 115, endPoint y: 252, distance: 52.0
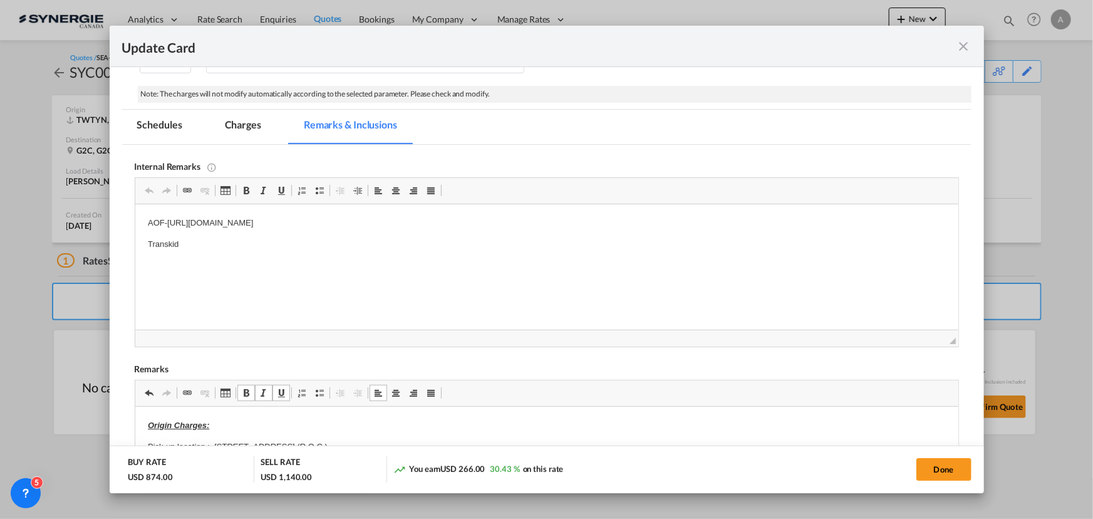
click at [935, 474] on button "Done" at bounding box center [943, 469] width 55 height 23
type input "[DATE]"
type input "13 Oct 2025"
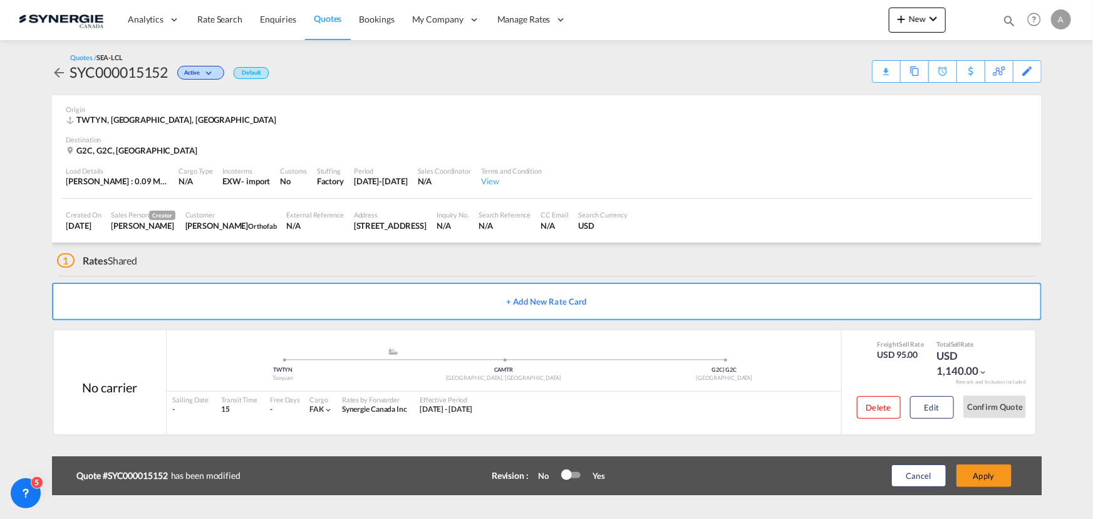
scroll to position [188, 0]
click at [918, 400] on button "Edit" at bounding box center [932, 407] width 44 height 23
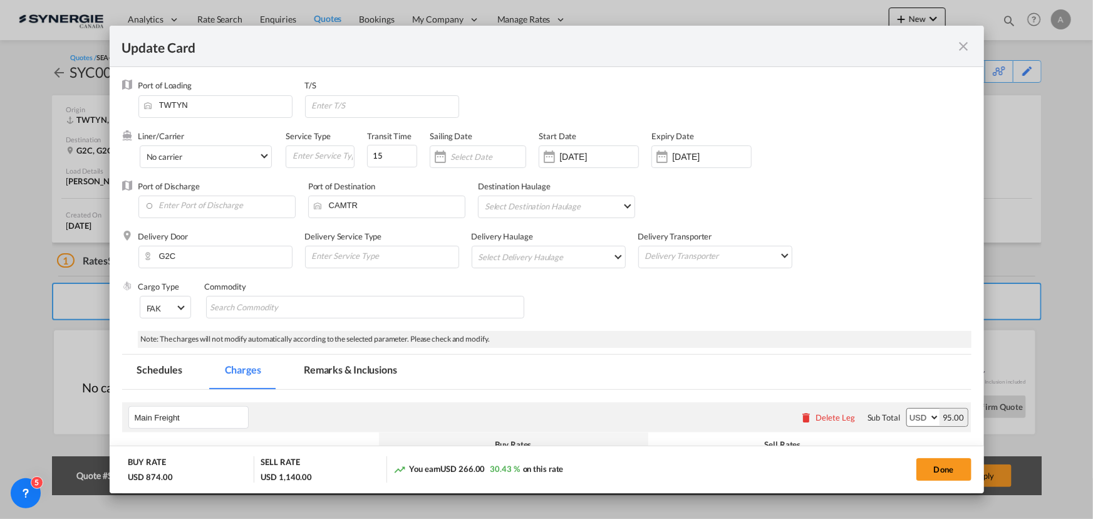
click at [363, 359] on md-tab-item "Remarks & Inclusions" at bounding box center [350, 371] width 123 height 34
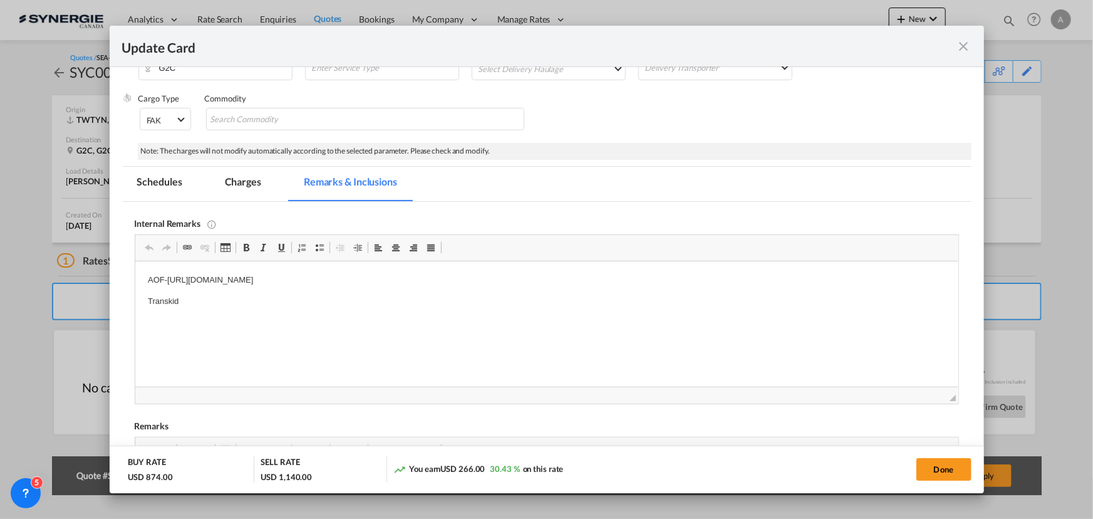
scroll to position [0, 0]
click at [227, 301] on p "Transkid" at bounding box center [546, 301] width 798 height 13
drag, startPoint x: 229, startPoint y: 301, endPoint x: 13, endPoint y: 278, distance: 217.2
click at [135, 278] on html "AOF-https://app.frontapp.com/open/cnv_qhrkeof?key=CH0ZtT9LKFOwglWB4VyoA7k-RiaNk…" at bounding box center [546, 301] width 823 height 80
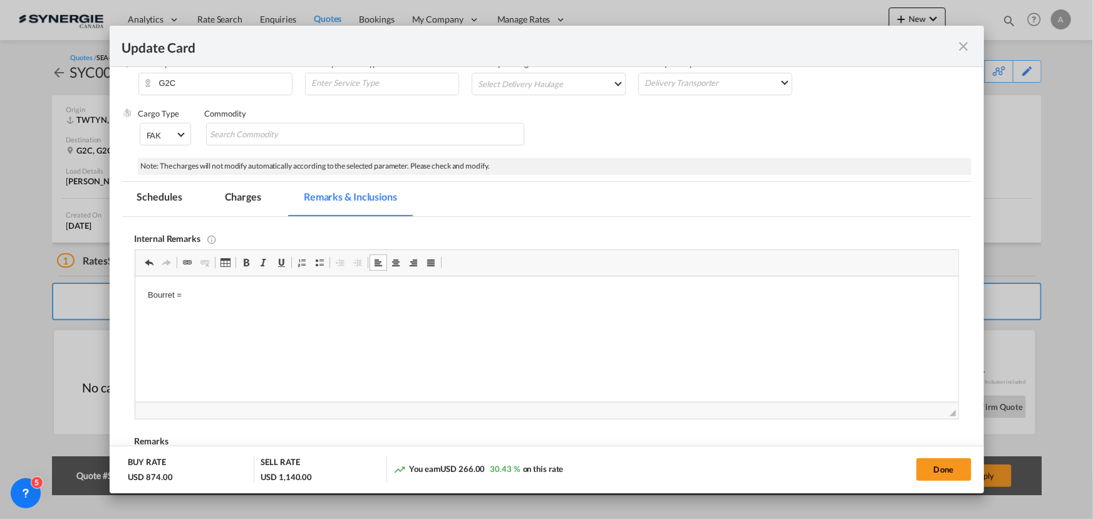
scroll to position [188, 0]
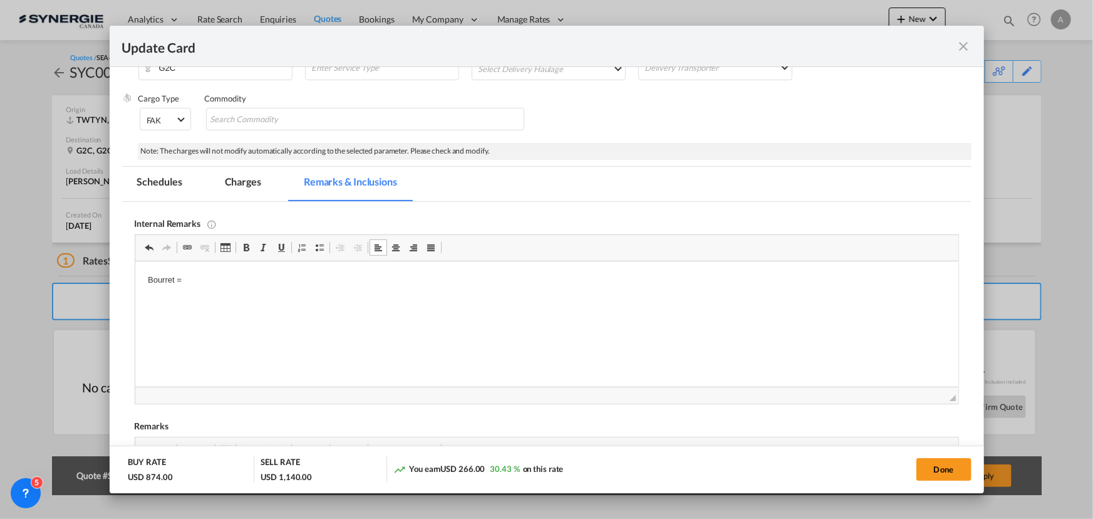
click at [213, 321] on html "Bourret =" at bounding box center [546, 290] width 823 height 59
click at [203, 305] on p "Transkid" at bounding box center [546, 301] width 798 height 13
click at [168, 301] on p "Transkid" at bounding box center [546, 301] width 798 height 13
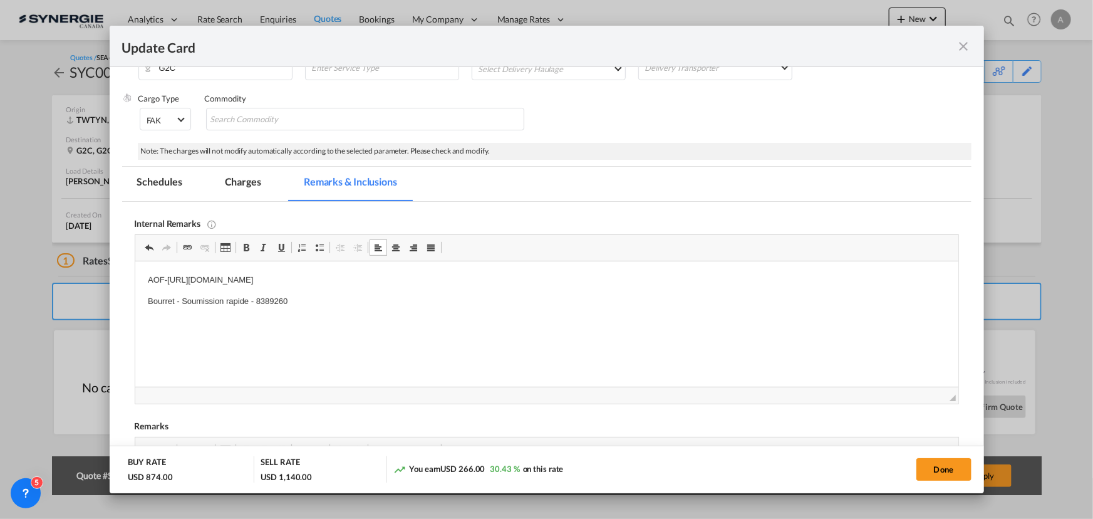
click at [302, 302] on p "Bourret - Soumission rapide - 8389260" at bounding box center [546, 301] width 798 height 13
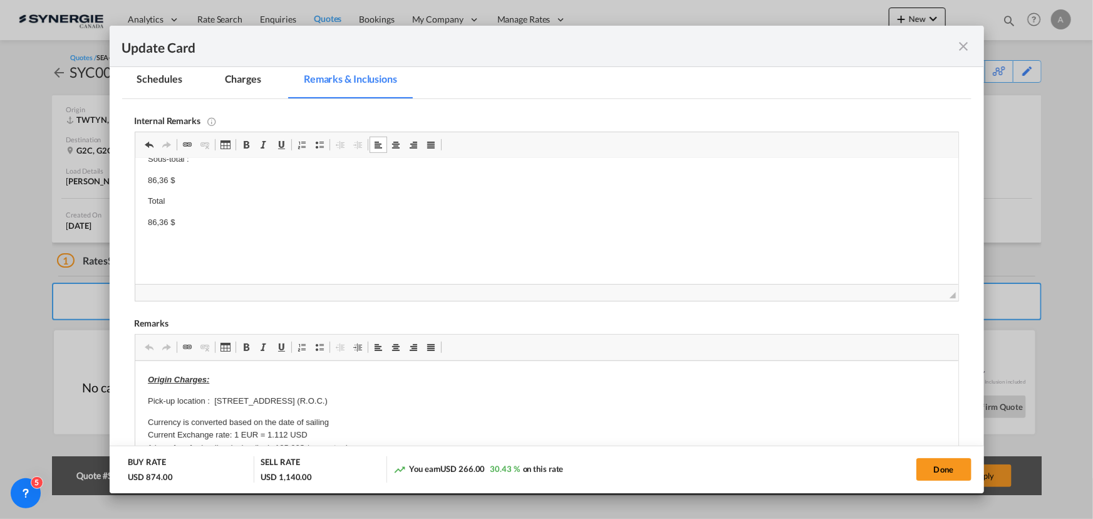
scroll to position [302, 0]
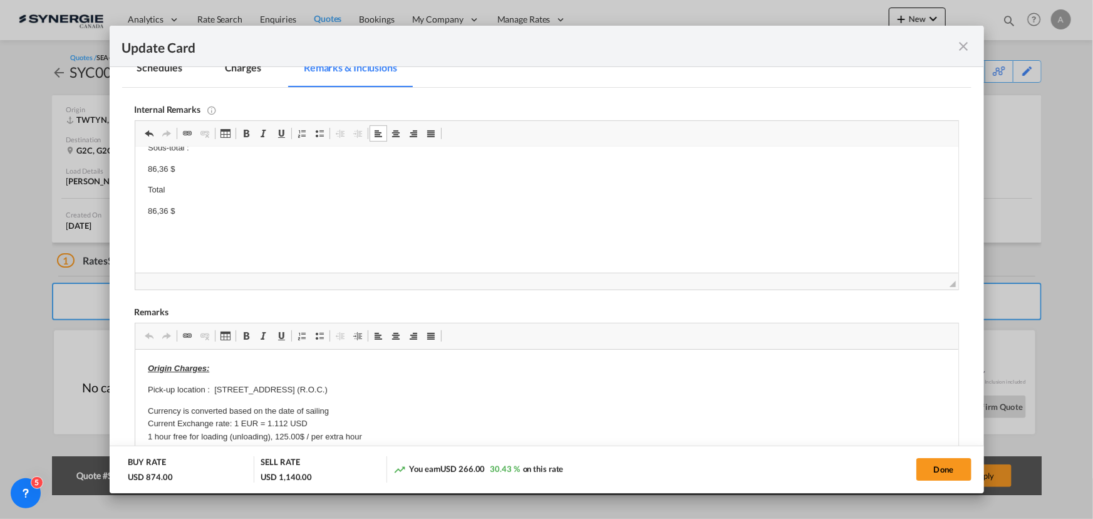
click at [184, 237] on p "Editor, editor16" at bounding box center [546, 232] width 798 height 13
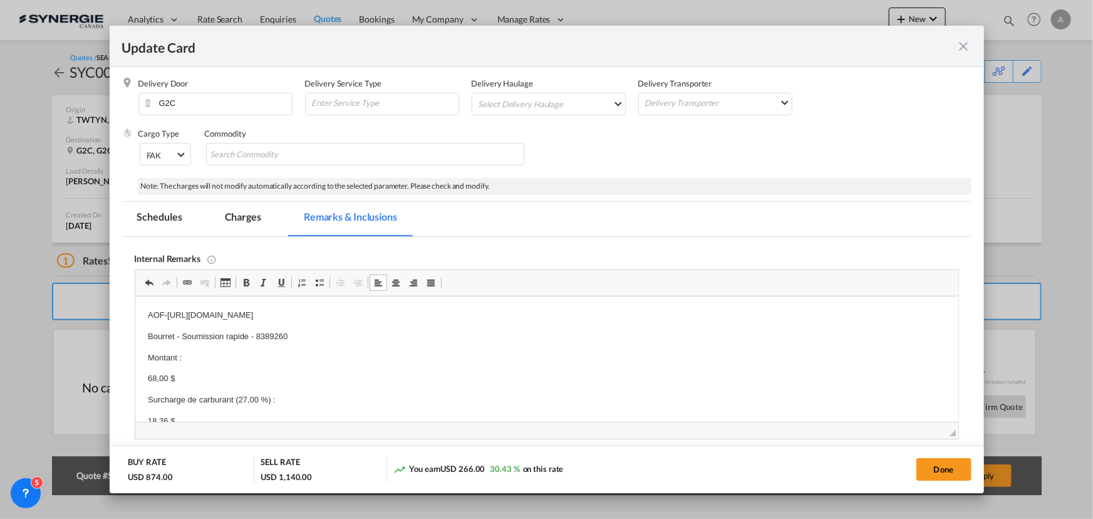
scroll to position [132, 0]
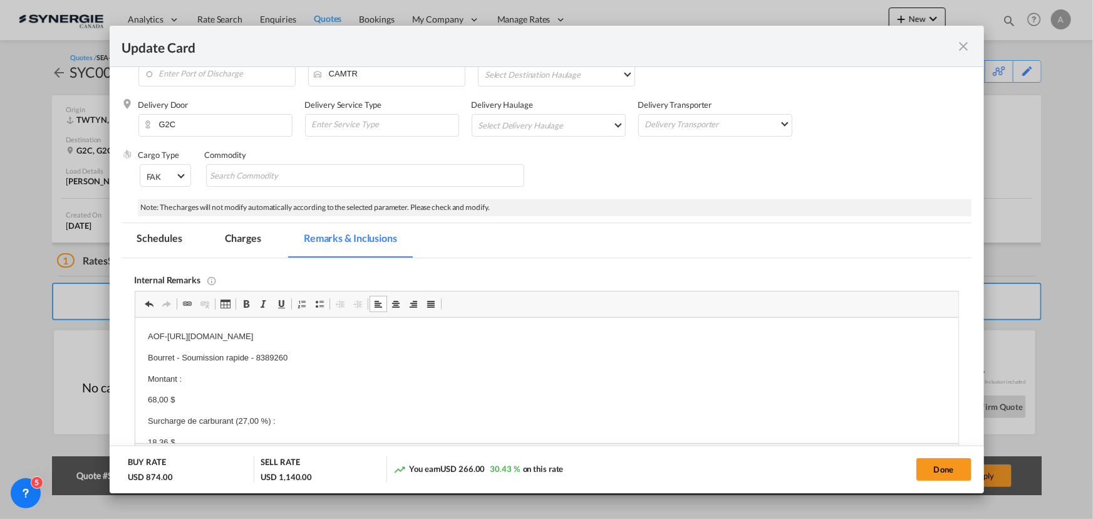
drag, startPoint x: 237, startPoint y: 245, endPoint x: 287, endPoint y: 271, distance: 56.0
click at [237, 245] on md-tab-item "Charges" at bounding box center [243, 240] width 66 height 34
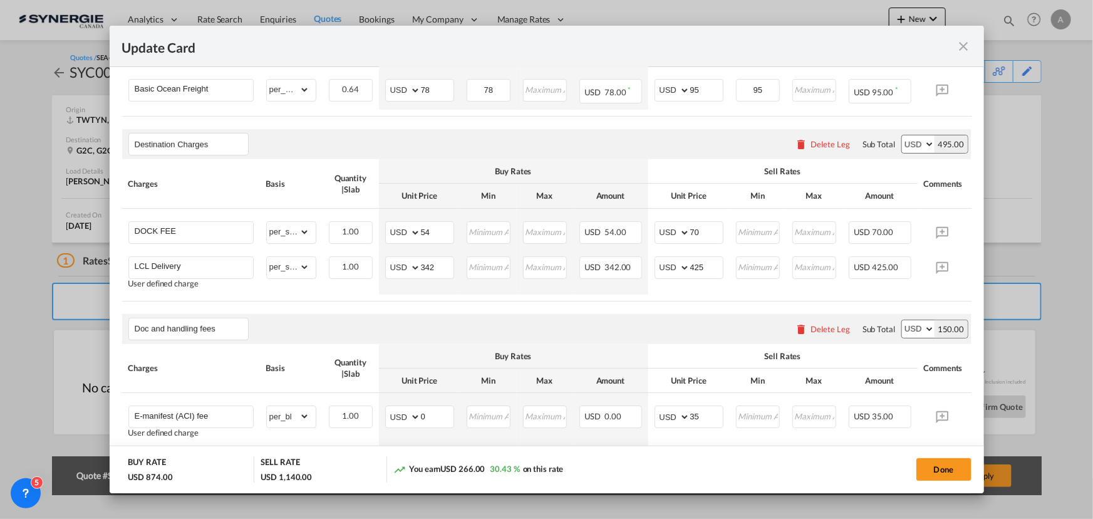
scroll to position [416, 0]
drag, startPoint x: 445, startPoint y: 274, endPoint x: 383, endPoint y: 274, distance: 62.0
click at [383, 274] on td "AED AFN ALL AMD ANG AOA ARS AUD AWG AZN BAM BBD BDT BGN BHD BIF BMD BND BOB BRL…" at bounding box center [419, 271] width 81 height 44
type input "66"
drag, startPoint x: 711, startPoint y: 270, endPoint x: 609, endPoint y: 273, distance: 101.5
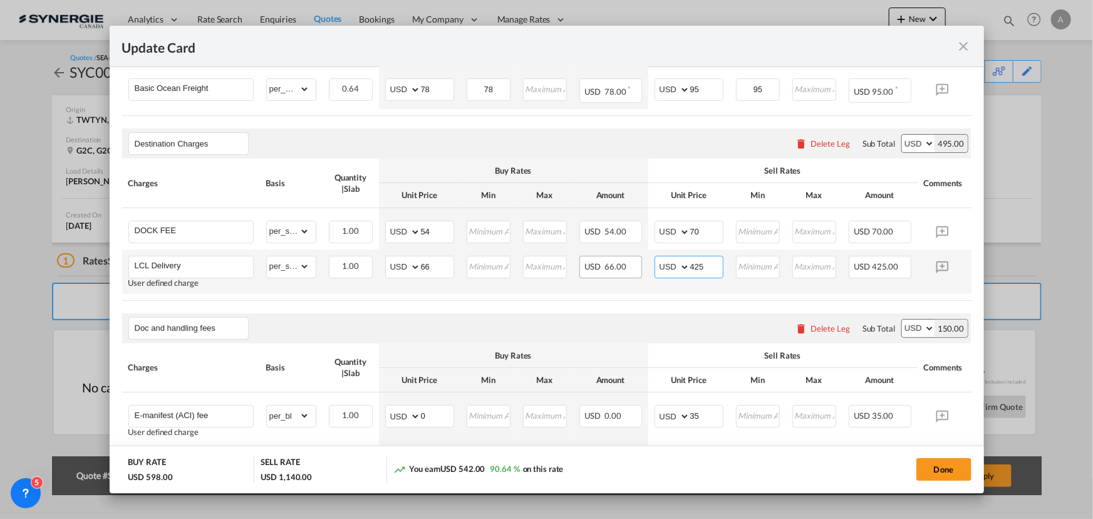
click at [611, 274] on tr "LCL Delivery User defined charge Please Enter Already Exists gross_weight volum…" at bounding box center [565, 271] width 887 height 44
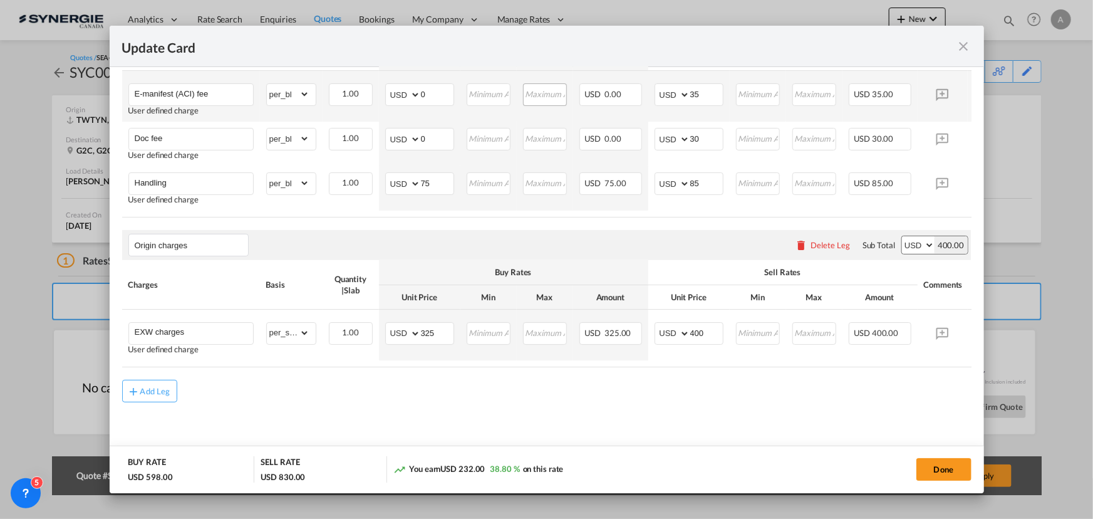
scroll to position [748, 0]
type input "115"
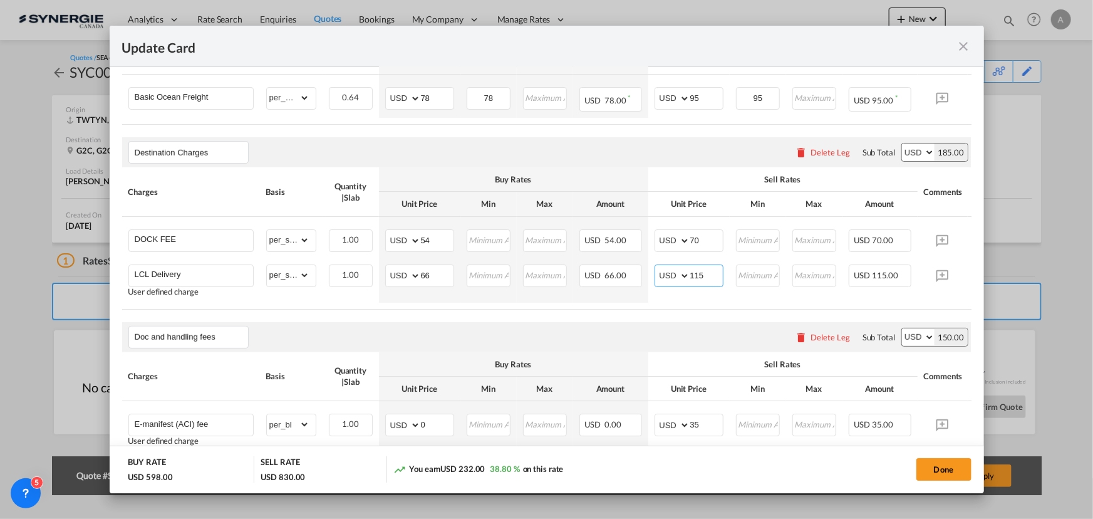
scroll to position [577, 0]
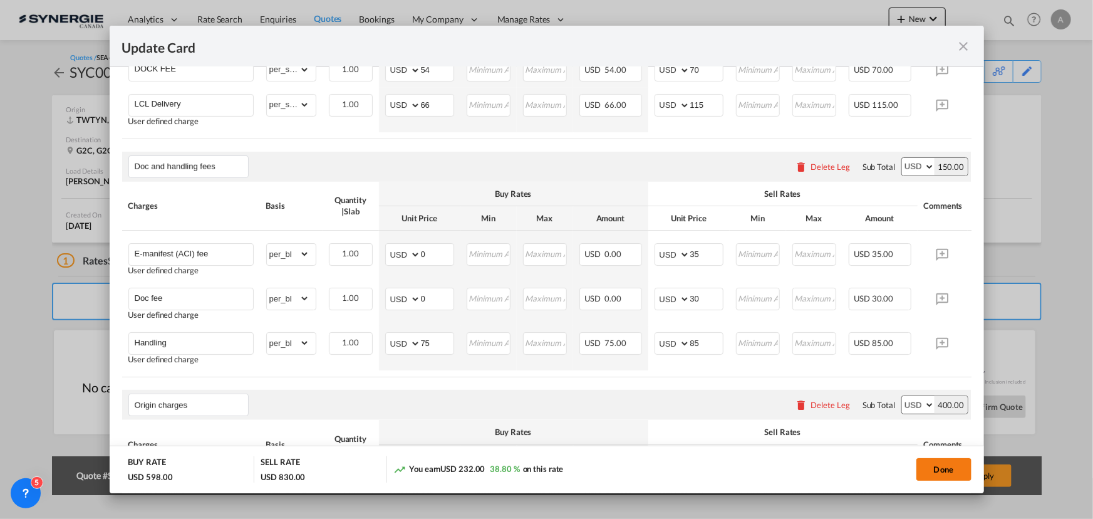
click at [936, 467] on button "Done" at bounding box center [943, 469] width 55 height 23
type input "29 Sep 2025"
type input "13 Oct 2025"
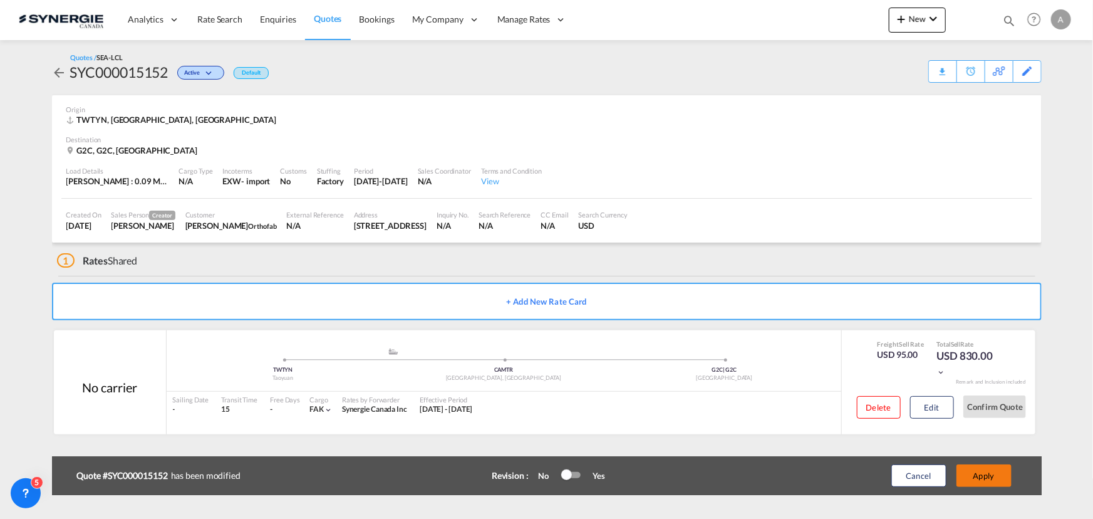
click at [981, 477] on button "Apply" at bounding box center [983, 475] width 55 height 23
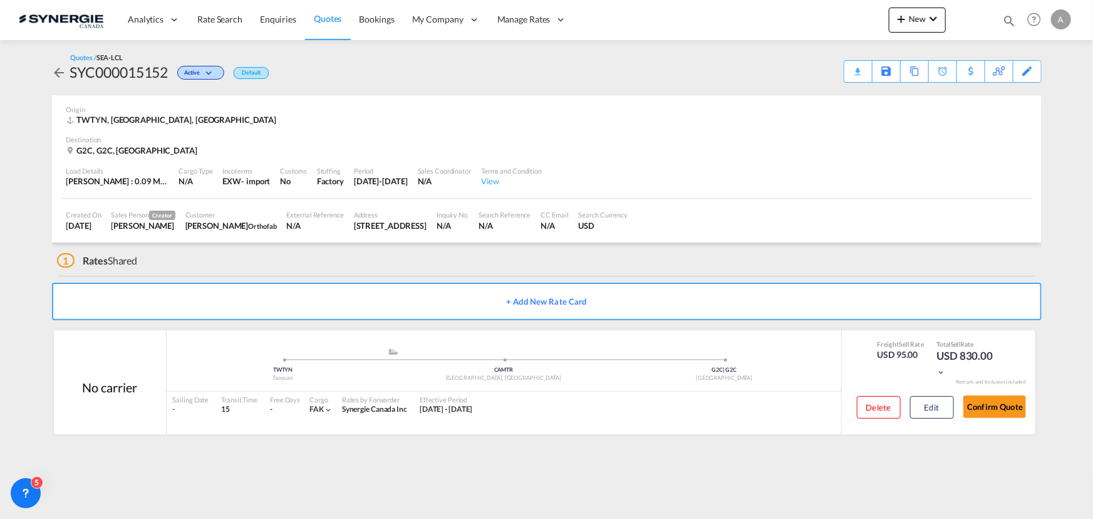
click at [852, 84] on div "Quotes / SEA-LCL SYC000015152 Active Default Download Quote Save As Template Co…" at bounding box center [546, 67] width 989 height 55
click at [845, 73] on div "Download Quote" at bounding box center [834, 71] width 64 height 20
click at [921, 409] on button "Edit" at bounding box center [932, 407] width 44 height 23
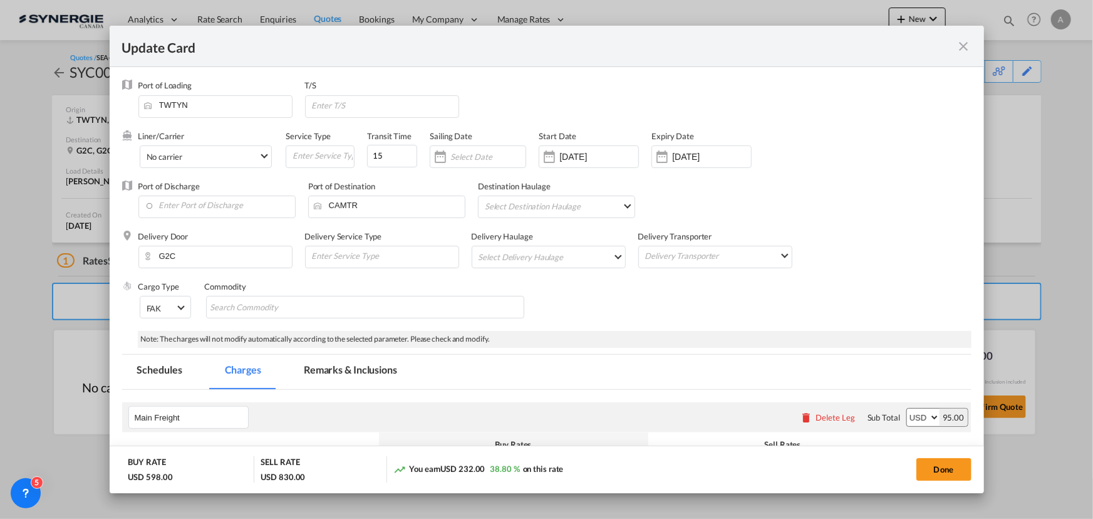
click at [344, 373] on md-tab-item "Remarks & Inclusions" at bounding box center [350, 371] width 123 height 34
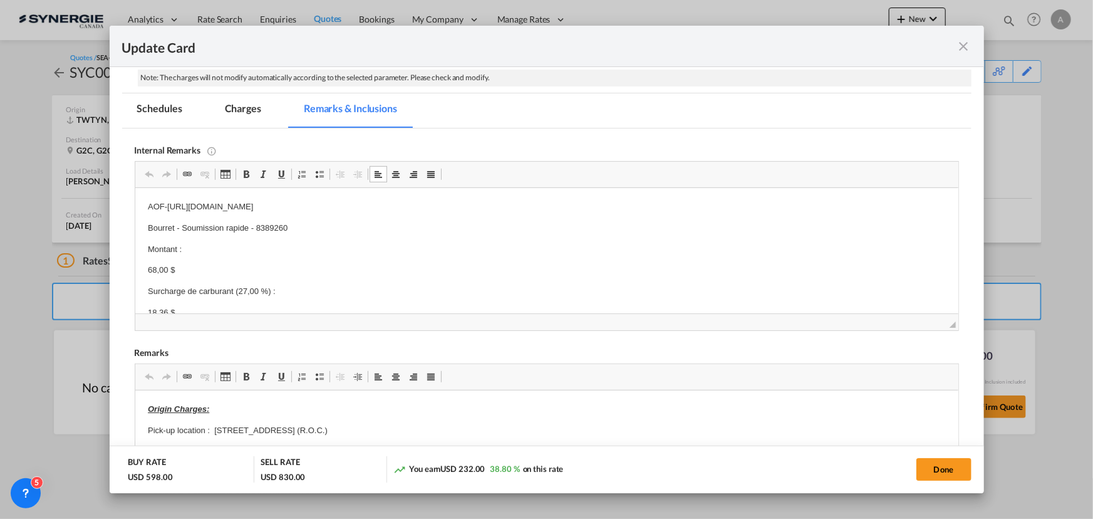
scroll to position [245, 0]
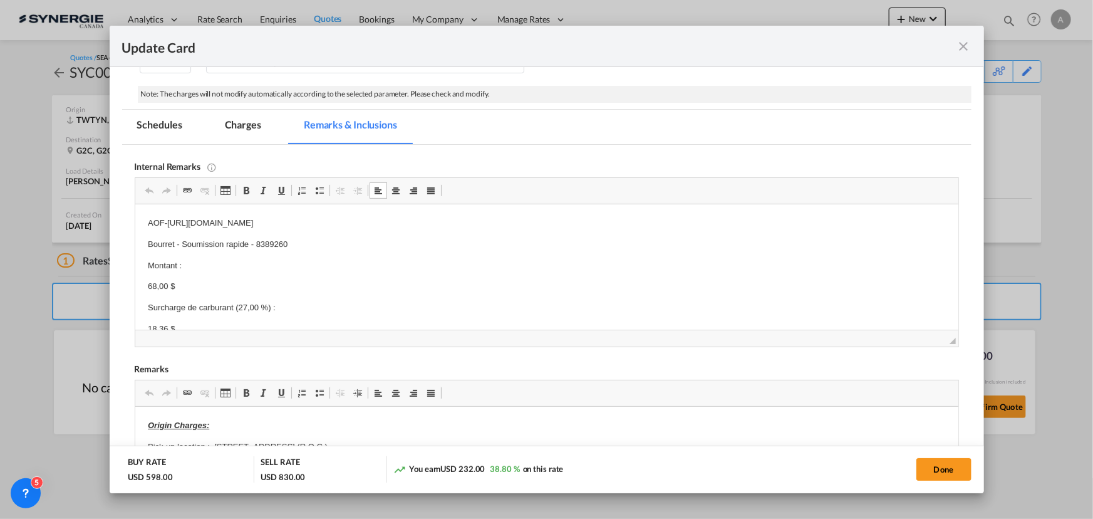
drag, startPoint x: 505, startPoint y: 227, endPoint x: 504, endPoint y: 218, distance: 8.9
click at [505, 226] on p "AOF-https://app.frontapp.com/open/cnv_qhrkeof?key=CH0ZtT9LKFOwglWB4VyoA7k-RiaNk…" at bounding box center [546, 223] width 798 height 13
click at [276, 240] on p "Delivery Transkid -" at bounding box center [546, 244] width 798 height 13
click at [233, 123] on md-tab-item "Charges" at bounding box center [243, 127] width 66 height 34
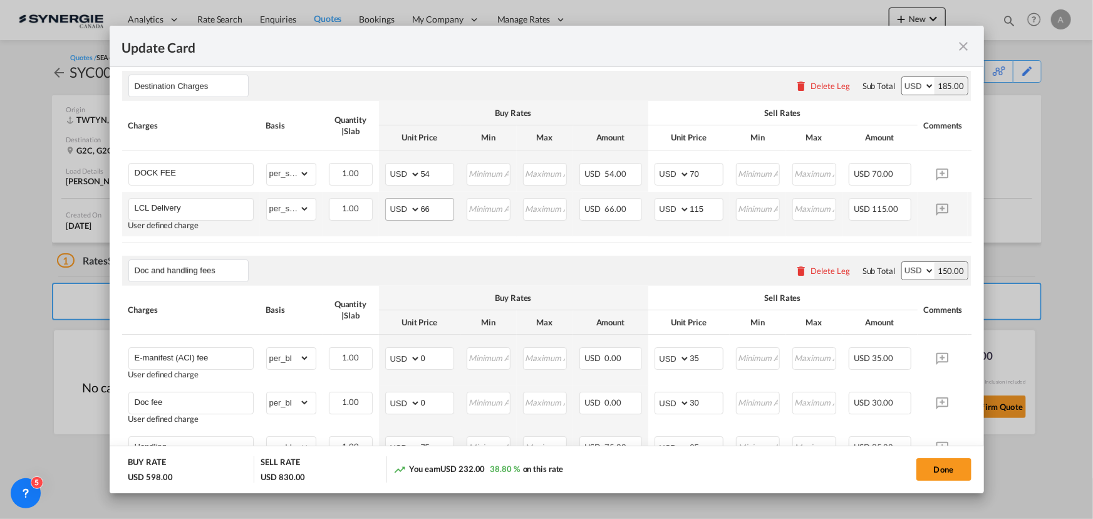
scroll to position [473, 0]
drag, startPoint x: 436, startPoint y: 209, endPoint x: 319, endPoint y: 187, distance: 119.6
click at [358, 193] on tbody "DOCK FEE Please Enter Already Exists gross_weight volumetric_weight per_shipmen…" at bounding box center [565, 194] width 887 height 86
type input "75"
type input "120"
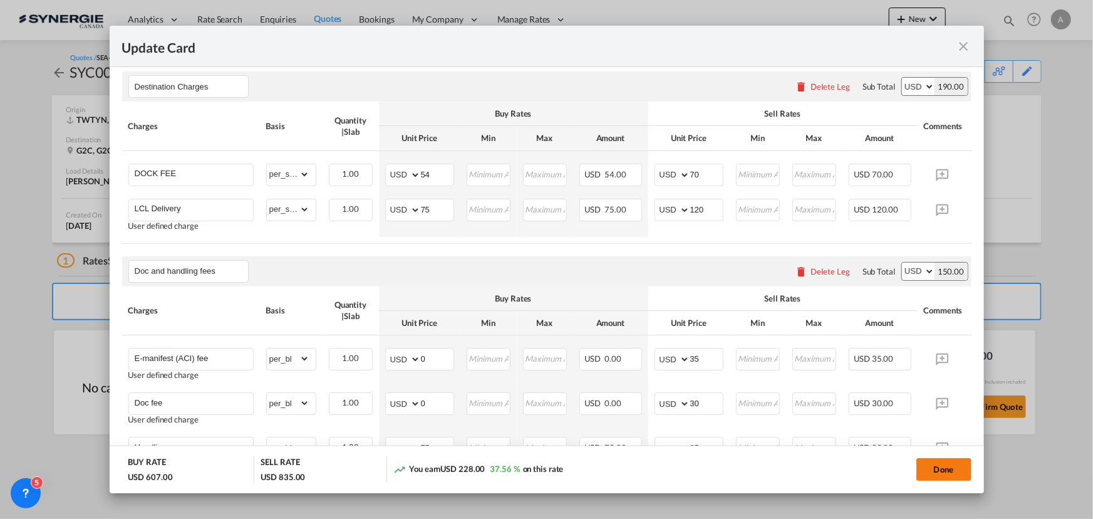
click at [947, 468] on button "Done" at bounding box center [943, 469] width 55 height 23
type input "29 Sep 2025"
type input "13 Oct 2025"
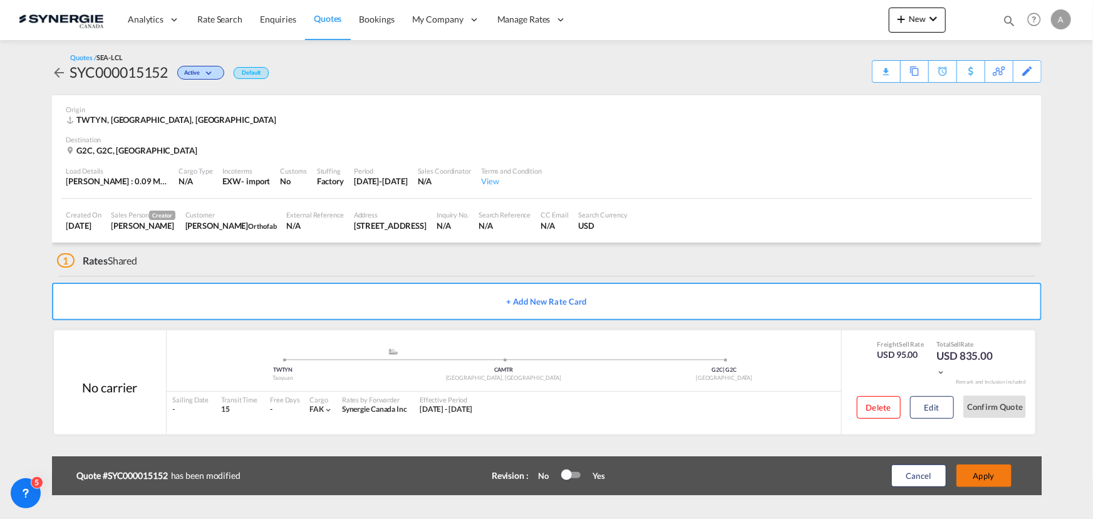
click at [979, 474] on button "Apply" at bounding box center [983, 475] width 55 height 23
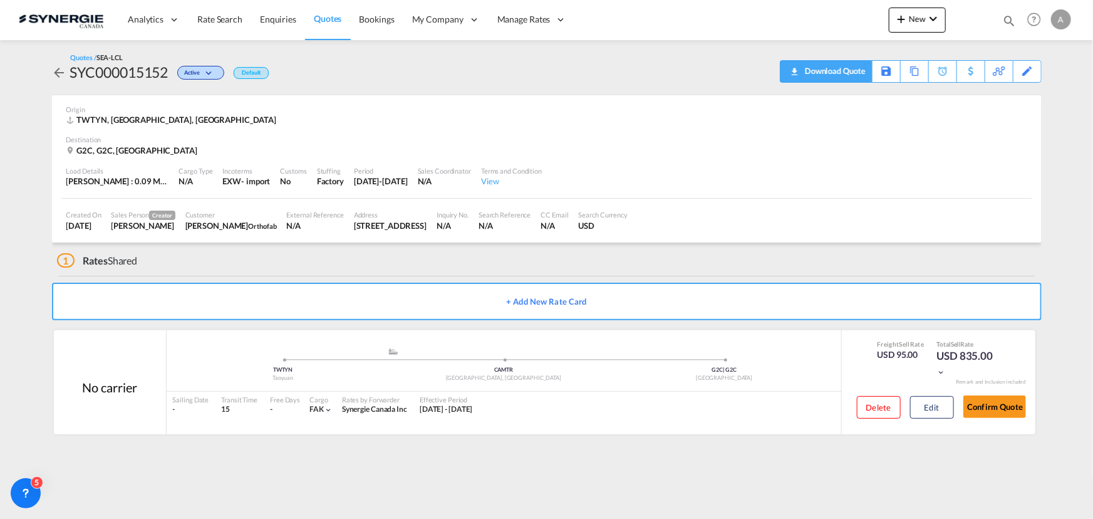
click at [858, 79] on div "Download Quote" at bounding box center [834, 71] width 64 height 20
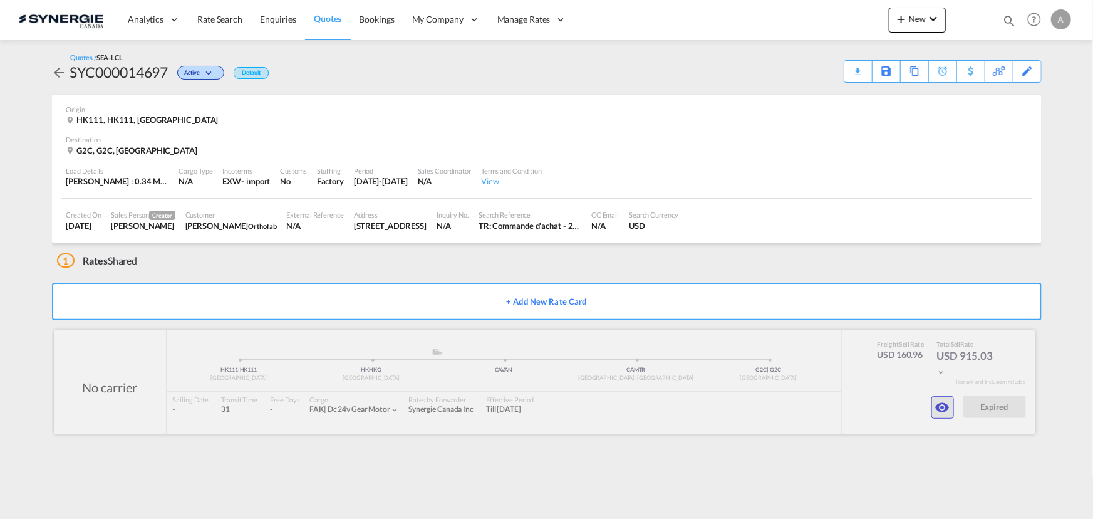
click at [937, 411] on md-icon "icon-eye" at bounding box center [942, 407] width 15 height 15
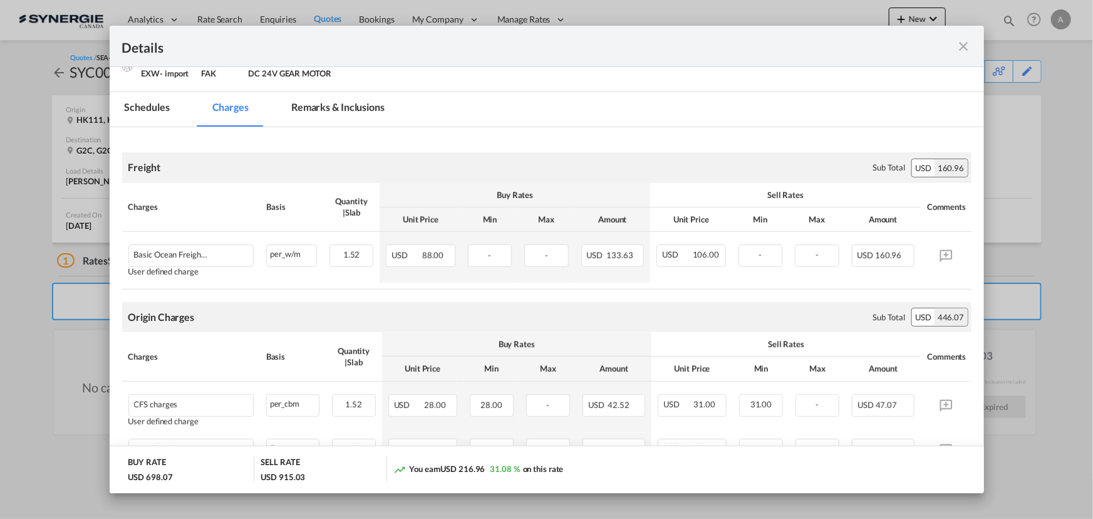
scroll to position [227, 0]
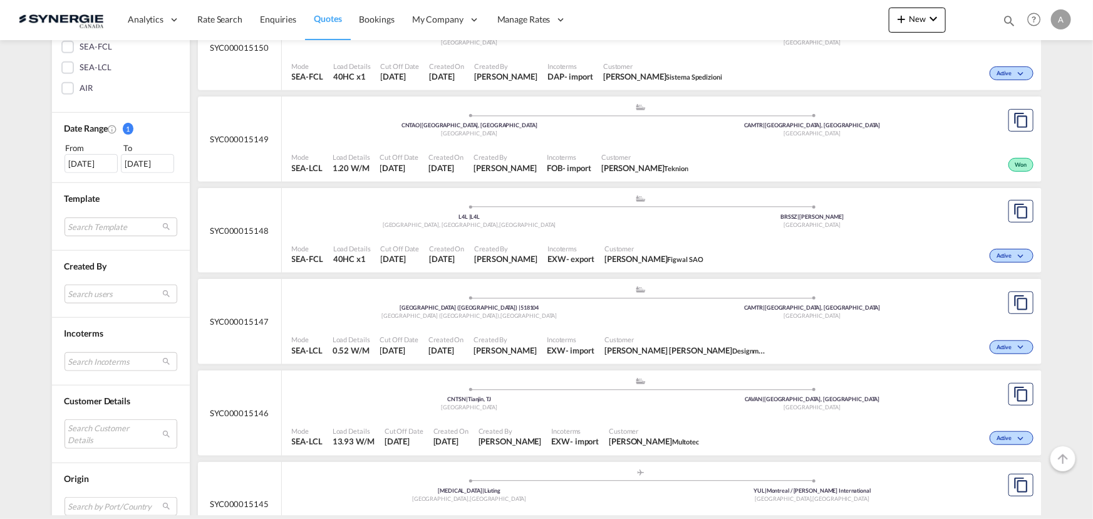
scroll to position [341, 0]
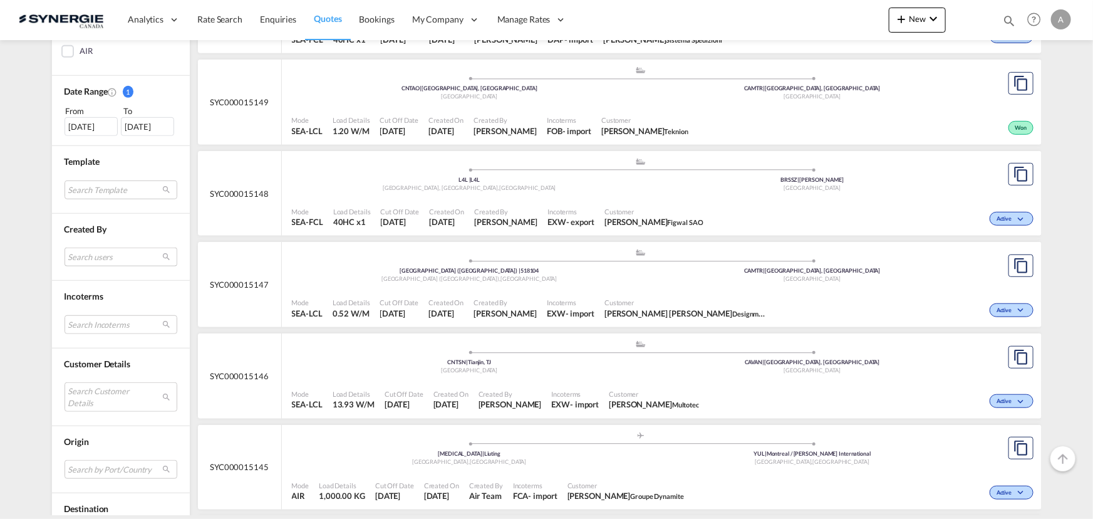
drag, startPoint x: 96, startPoint y: 252, endPoint x: 103, endPoint y: 296, distance: 44.4
click at [96, 252] on md-select "Search users [PERSON_NAME] [PERSON_NAME][EMAIL_ADDRESS][DOMAIN_NAME] [PERSON_NA…" at bounding box center [121, 256] width 113 height 19
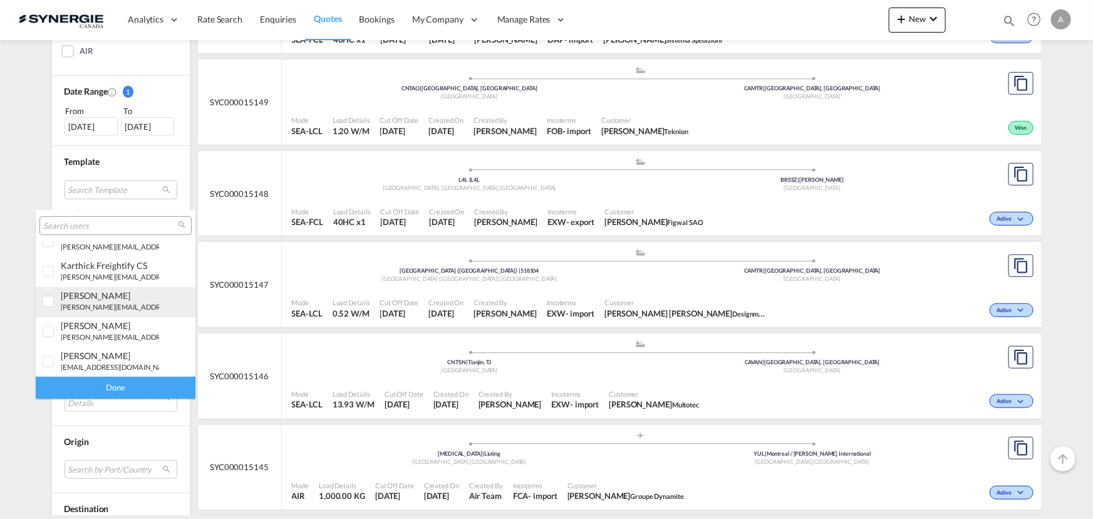
scroll to position [227, 0]
click at [100, 329] on small "[EMAIL_ADDRESS][DOMAIN_NAME]" at bounding box center [118, 333] width 115 height 8
click at [115, 388] on div "Done" at bounding box center [116, 387] width 160 height 22
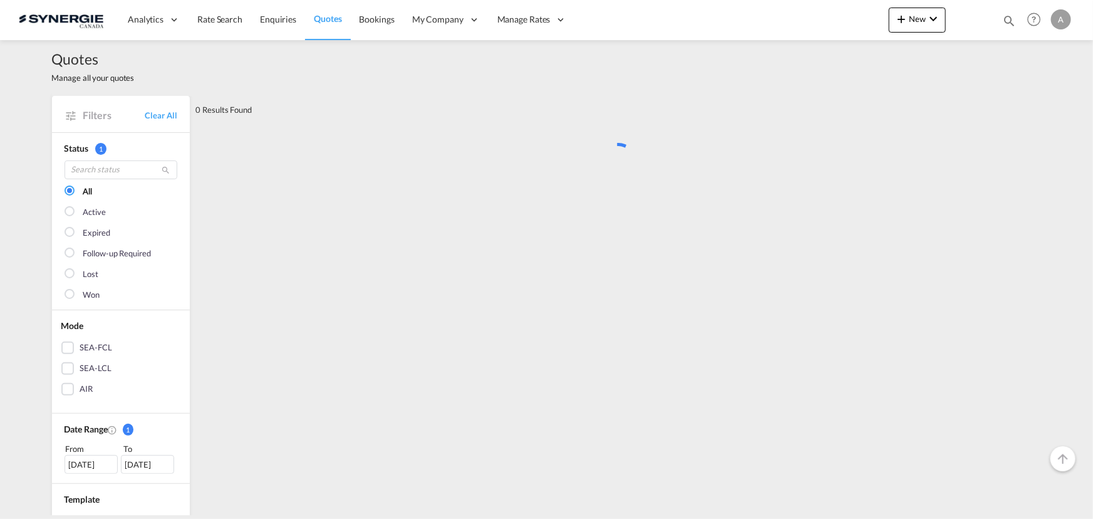
scroll to position [0, 0]
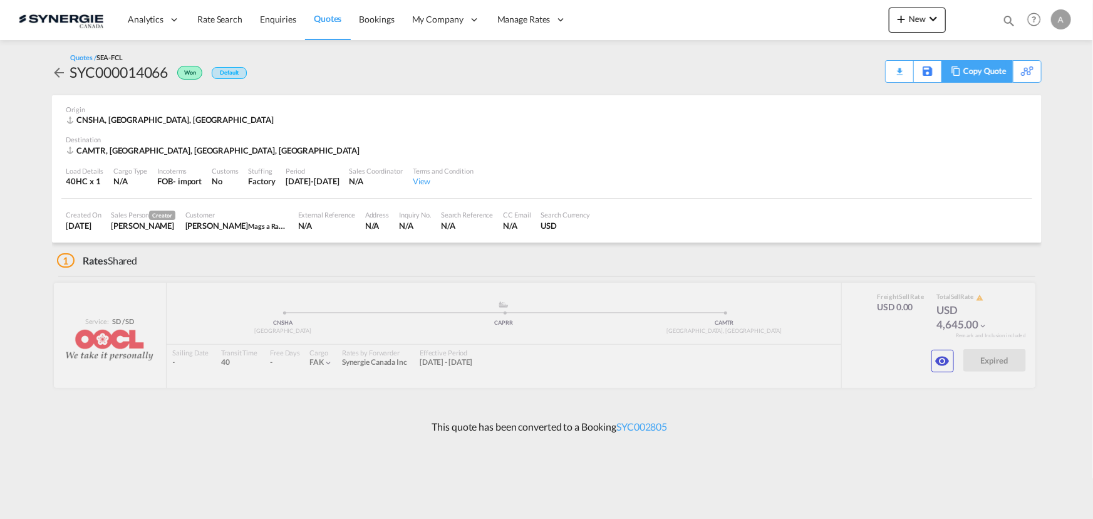
click at [985, 76] on div "Copy Quote" at bounding box center [984, 71] width 43 height 21
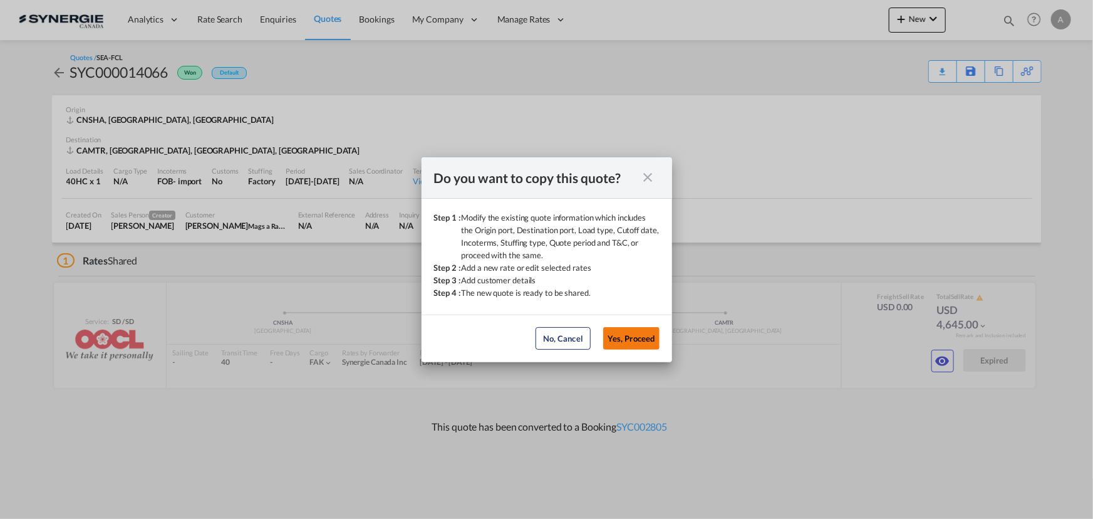
click at [649, 331] on button "Yes, Proceed" at bounding box center [631, 338] width 56 height 23
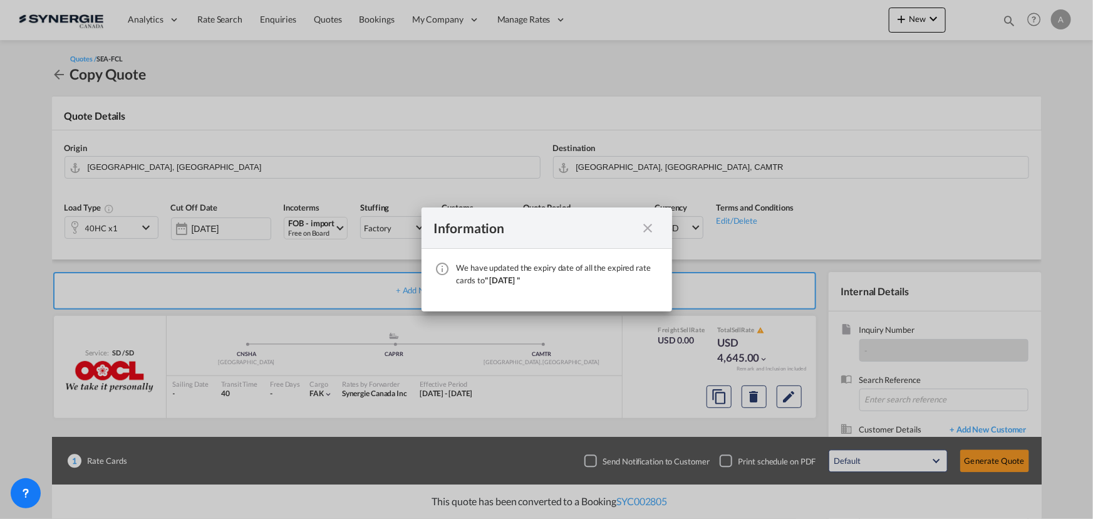
click at [646, 229] on md-icon "icon-close fg-AAA8AD cursor" at bounding box center [648, 227] width 15 height 15
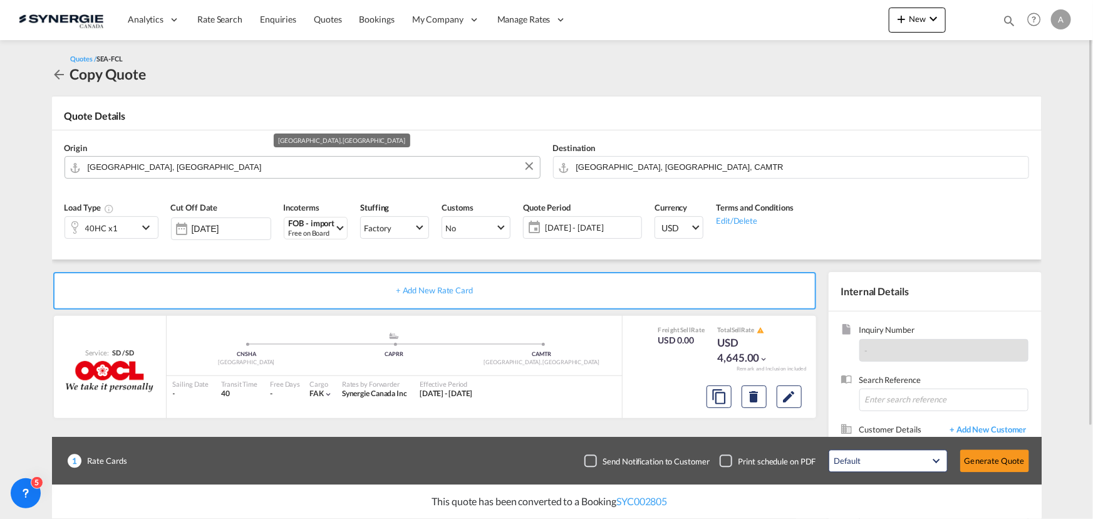
click at [188, 163] on input "Shanghai, CNSHA" at bounding box center [311, 167] width 446 height 22
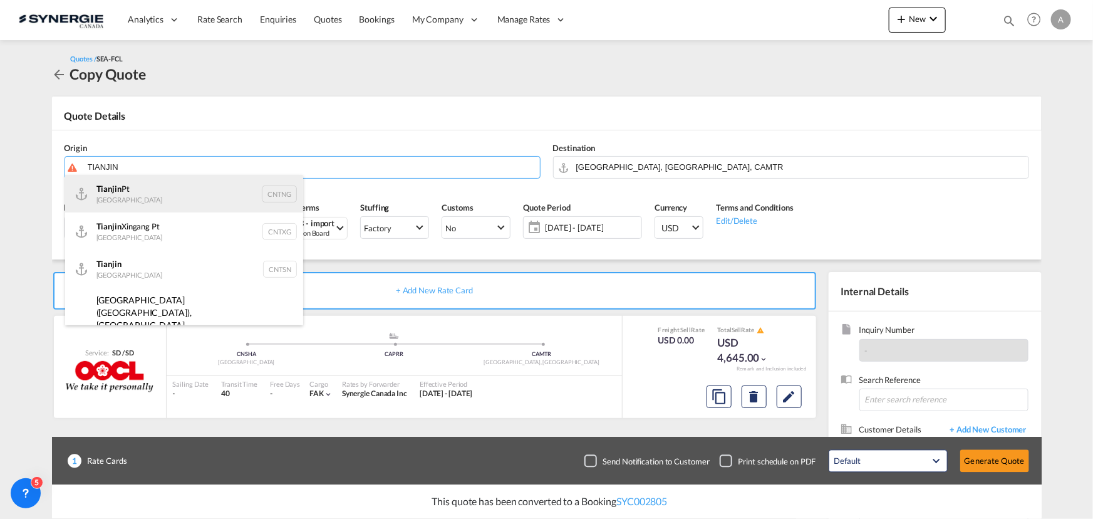
drag, startPoint x: 164, startPoint y: 192, endPoint x: 173, endPoint y: 192, distance: 9.4
click at [165, 192] on div "Tianjin Pt China CNTNG" at bounding box center [184, 194] width 238 height 38
type input "Tianjin Pt, CNTNG"
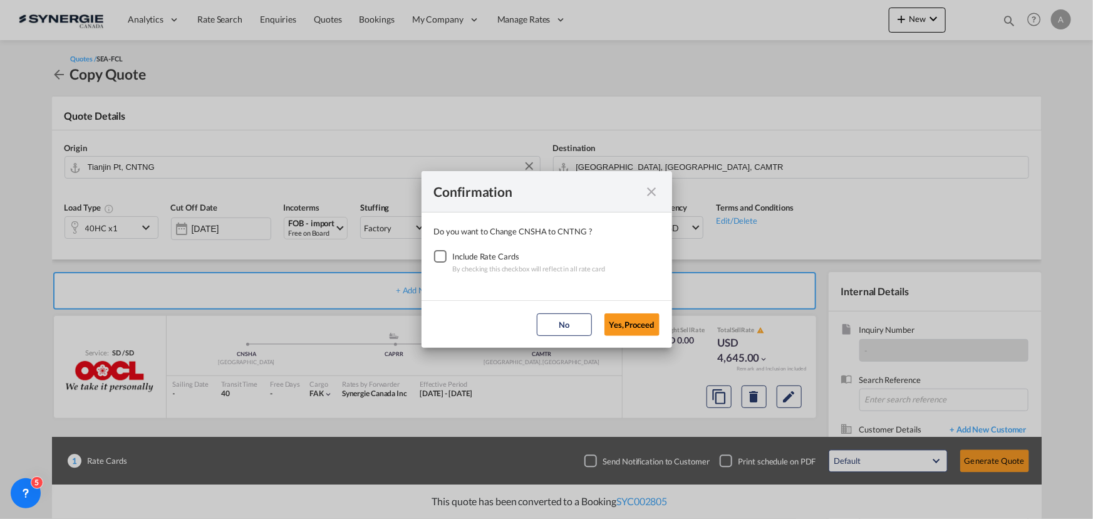
click at [437, 252] on div "Checkbox No Ink" at bounding box center [440, 256] width 13 height 13
click at [652, 314] on button "Yes,Proceed" at bounding box center [631, 324] width 55 height 23
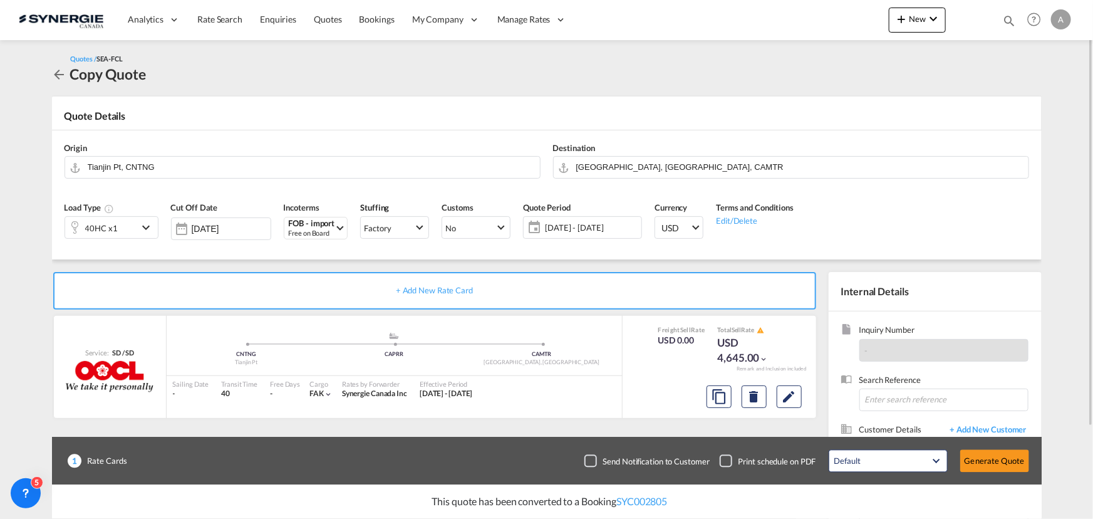
click at [133, 219] on div "40HC x1" at bounding box center [101, 227] width 73 height 21
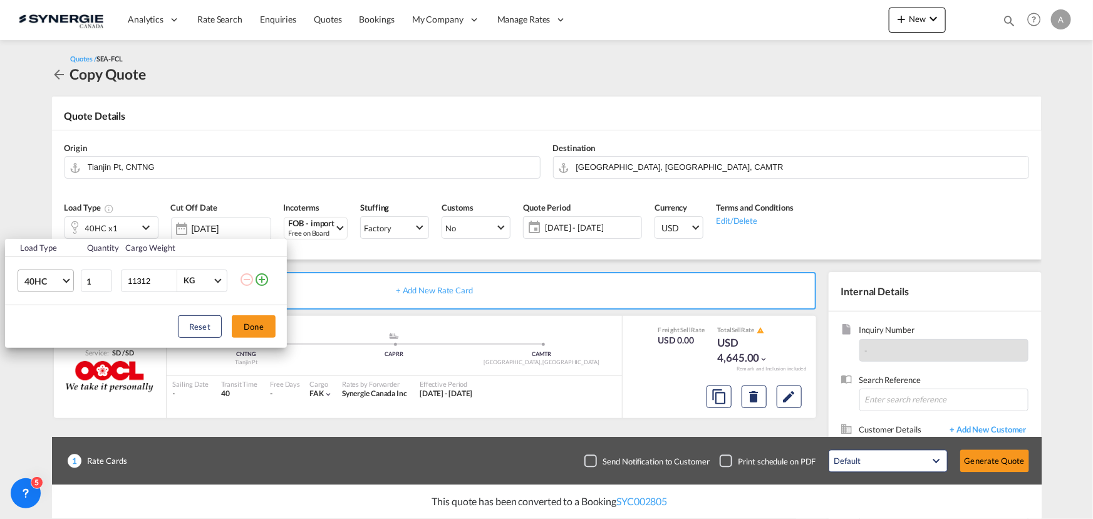
click at [50, 281] on span "40HC" at bounding box center [42, 281] width 36 height 13
click at [36, 225] on div "20GP" at bounding box center [35, 220] width 22 height 13
drag, startPoint x: 135, startPoint y: 281, endPoint x: 47, endPoint y: 244, distance: 95.5
click at [95, 271] on tr "20GP 1 11312 KG KG" at bounding box center [146, 281] width 282 height 48
type input "20000"
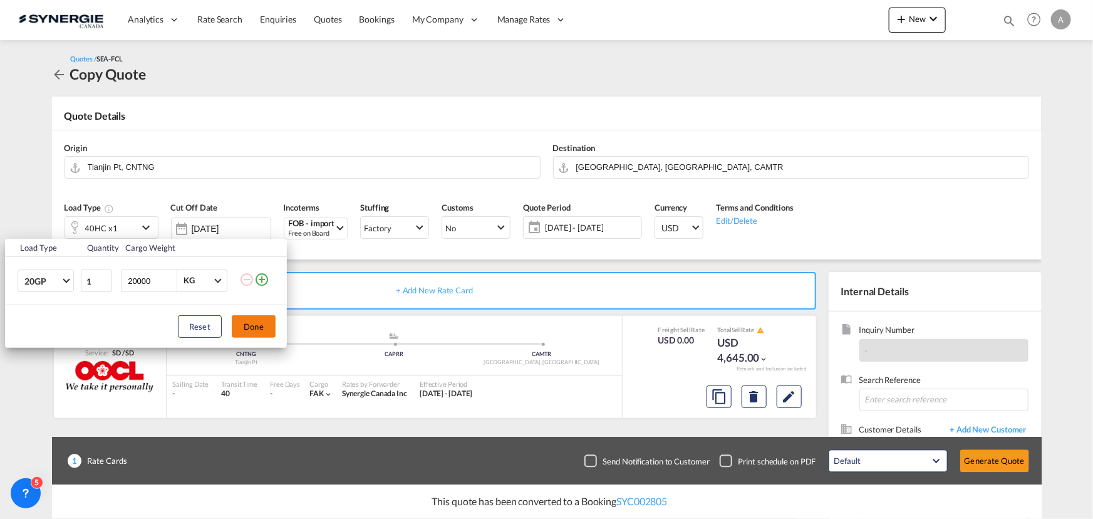
click at [255, 326] on button "Done" at bounding box center [254, 326] width 44 height 23
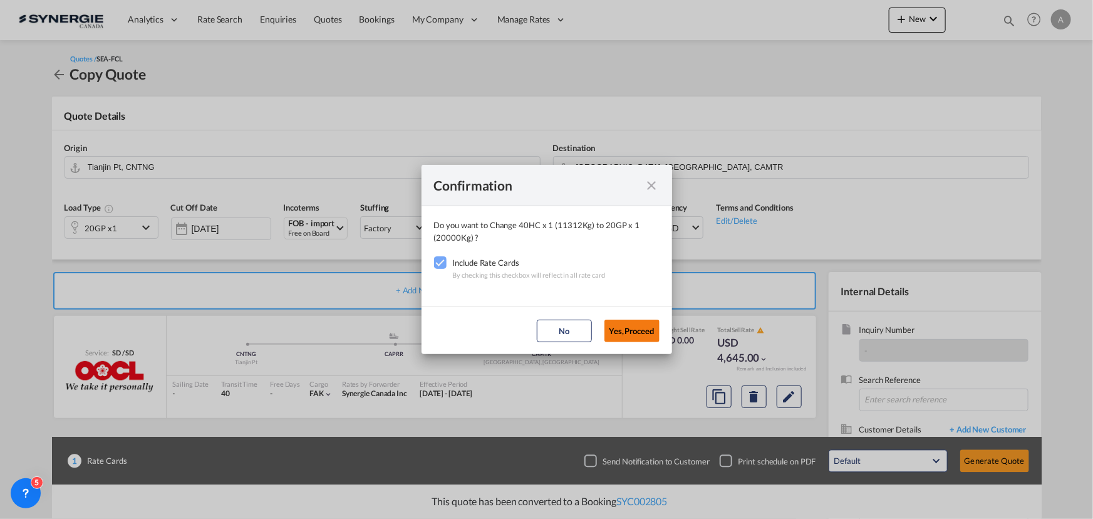
click at [644, 322] on button "Yes,Proceed" at bounding box center [631, 330] width 55 height 23
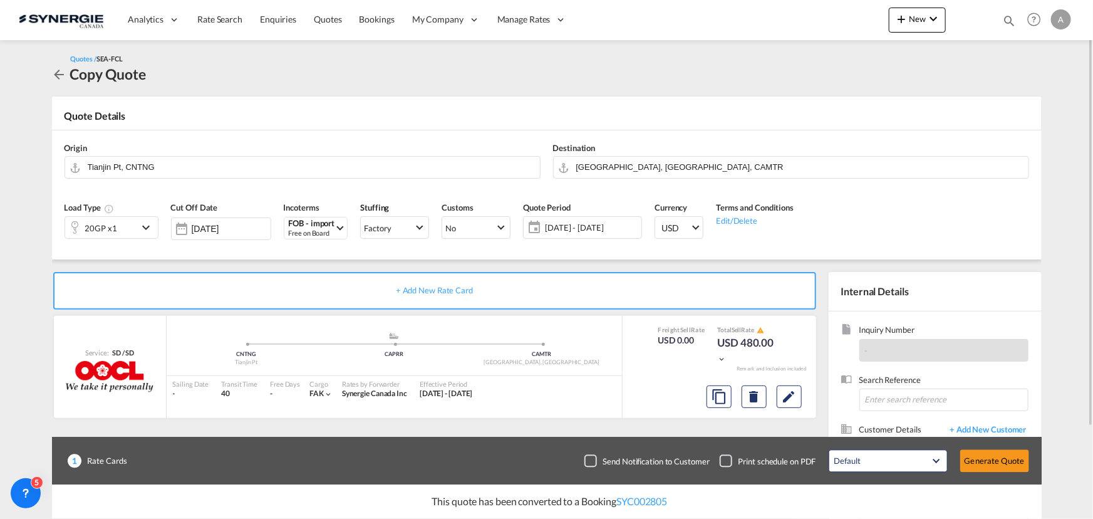
click at [561, 223] on span "30 Sep - 30 Oct 2025" at bounding box center [591, 227] width 93 height 11
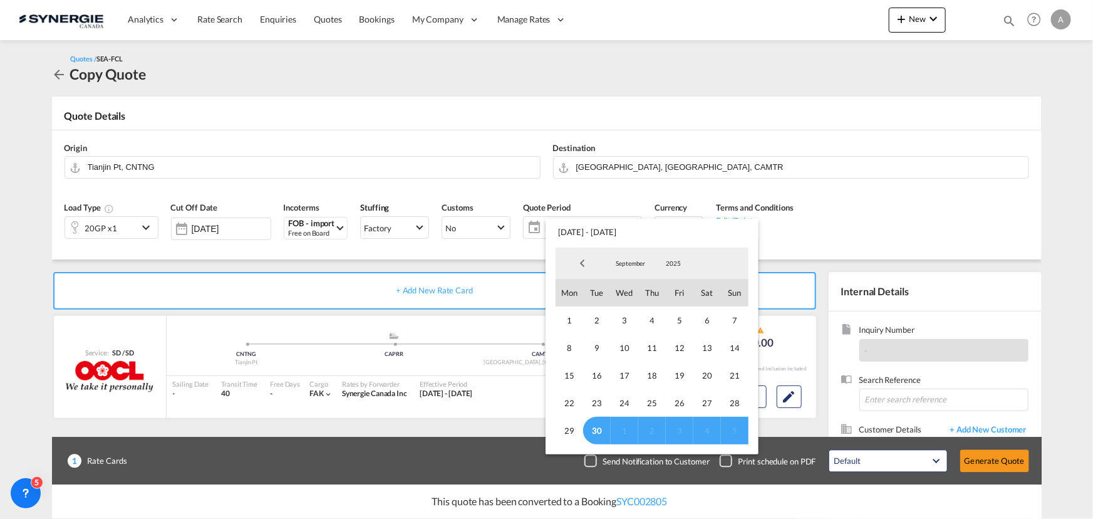
click at [590, 428] on span "30" at bounding box center [597, 430] width 28 height 28
click at [627, 263] on span "September" at bounding box center [631, 263] width 40 height 9
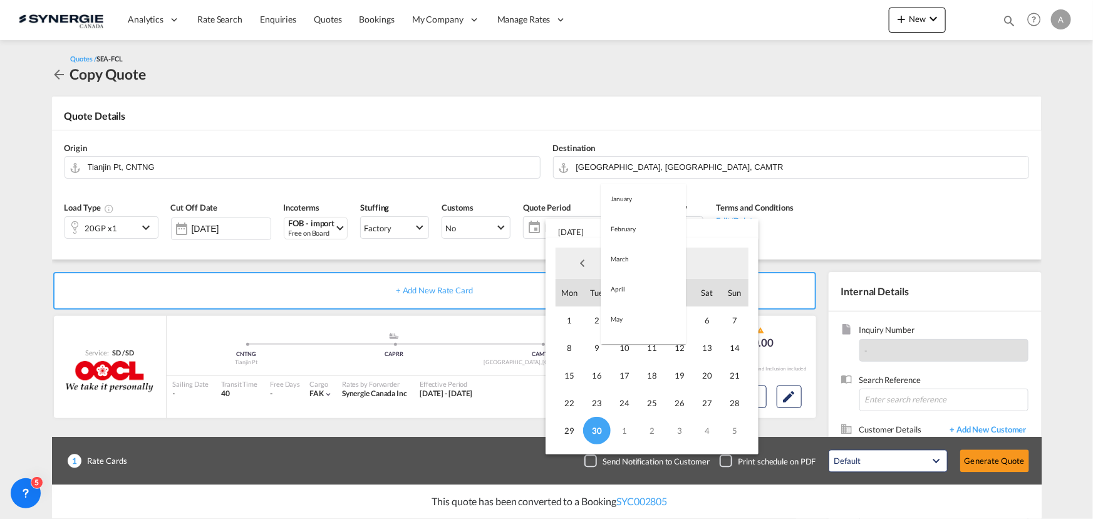
scroll to position [175, 0]
click at [626, 296] on md-option "October" at bounding box center [643, 294] width 85 height 30
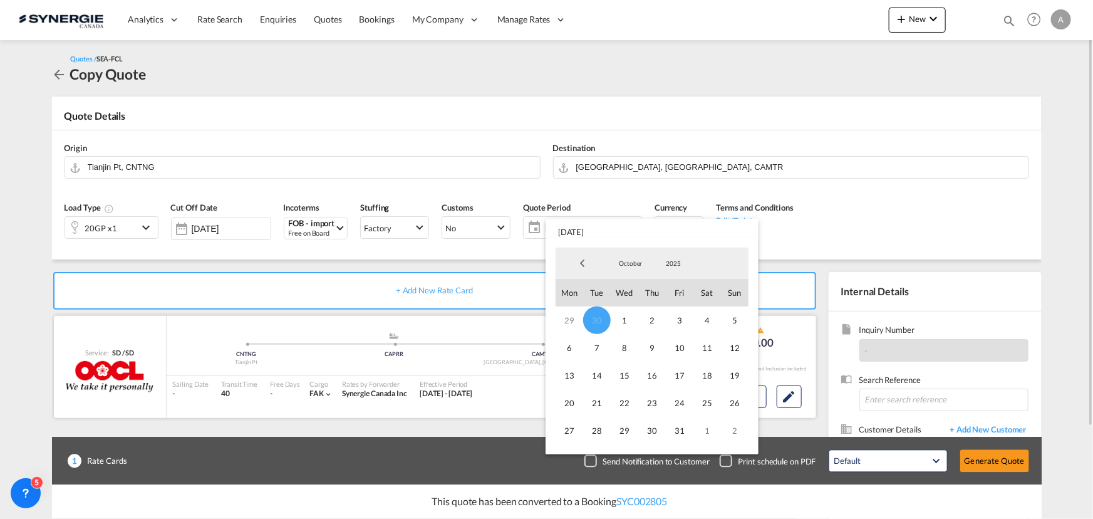
drag, startPoint x: 596, startPoint y: 376, endPoint x: 621, endPoint y: 375, distance: 25.1
click at [596, 378] on span "14" at bounding box center [597, 375] width 28 height 28
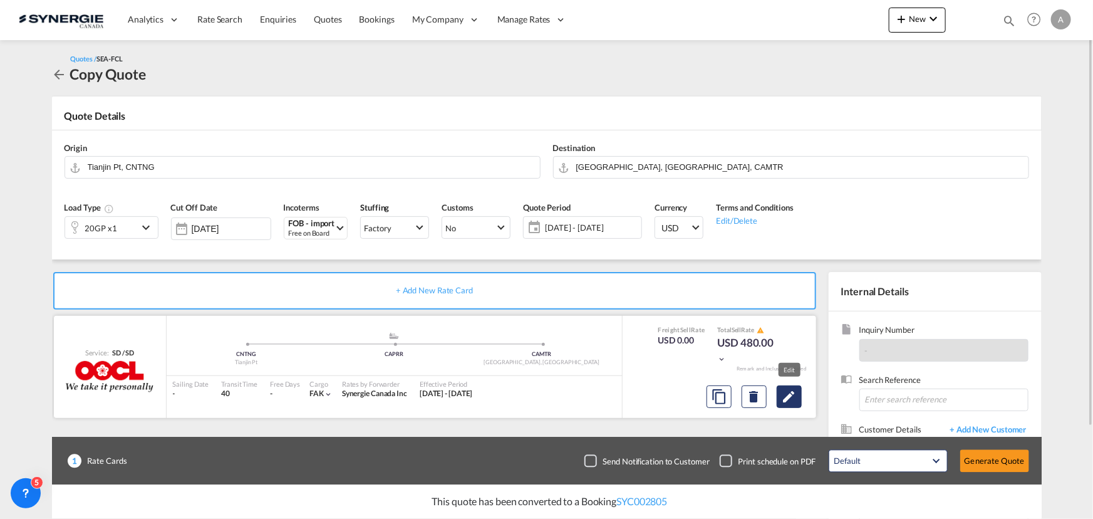
click at [785, 393] on md-icon "Edit" at bounding box center [789, 396] width 15 height 15
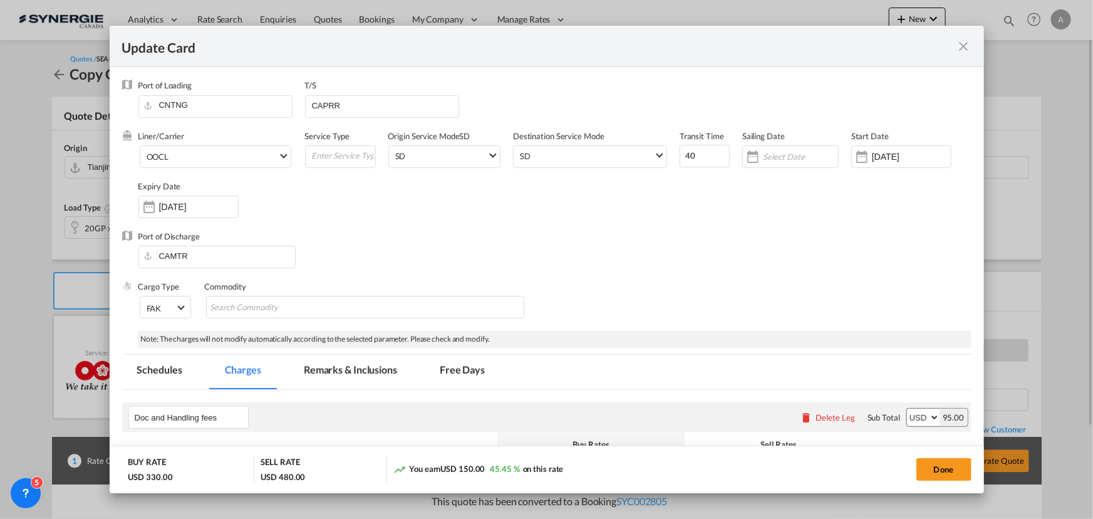
select select "per B/L"
select select "per container"
click at [247, 160] on span "OOCL" at bounding box center [213, 157] width 132 height 11
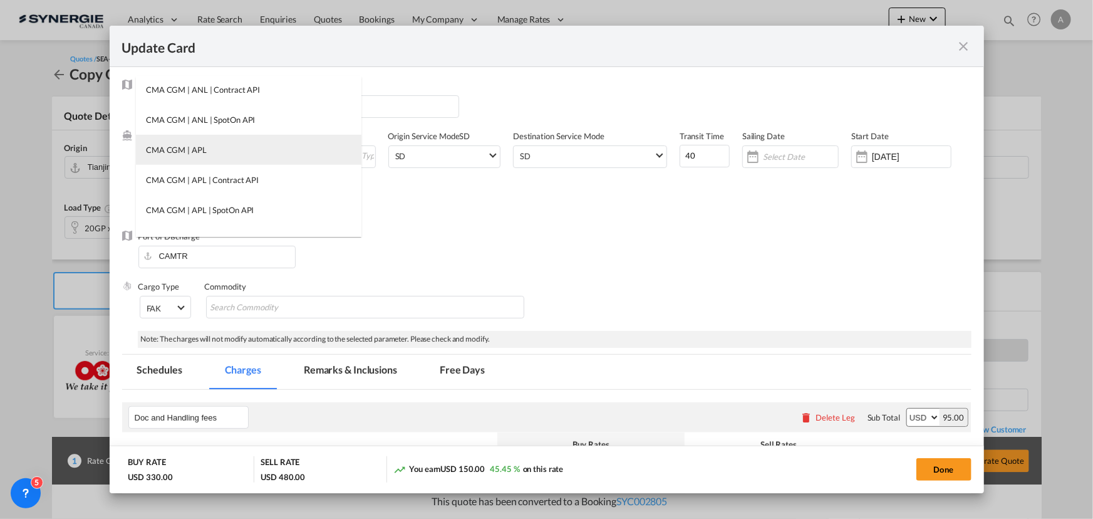
scroll to position [0, 0]
click at [184, 93] on input "search" at bounding box center [252, 91] width 219 height 30
type input "O"
type input "B"
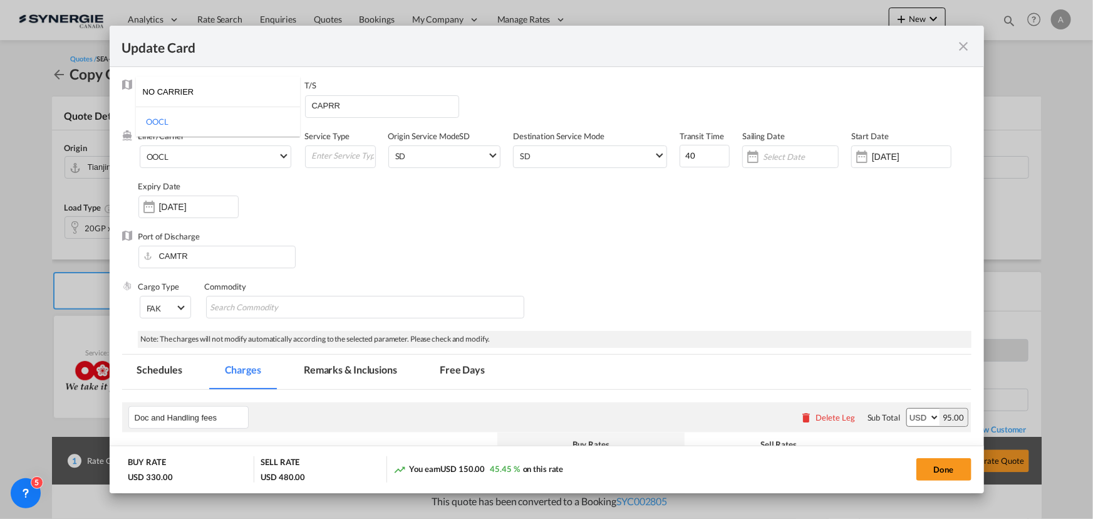
drag, startPoint x: 222, startPoint y: 98, endPoint x: 108, endPoint y: 94, distance: 114.7
click at [116, 96] on body "Analytics Reports Dashboard Rate Search Enquiries Quotes Bookings" at bounding box center [546, 259] width 1093 height 519
type input "NO CARRIER"
click at [392, 231] on md-backdrop at bounding box center [546, 259] width 1093 height 519
click at [225, 156] on span "OOCL" at bounding box center [213, 156] width 132 height 11
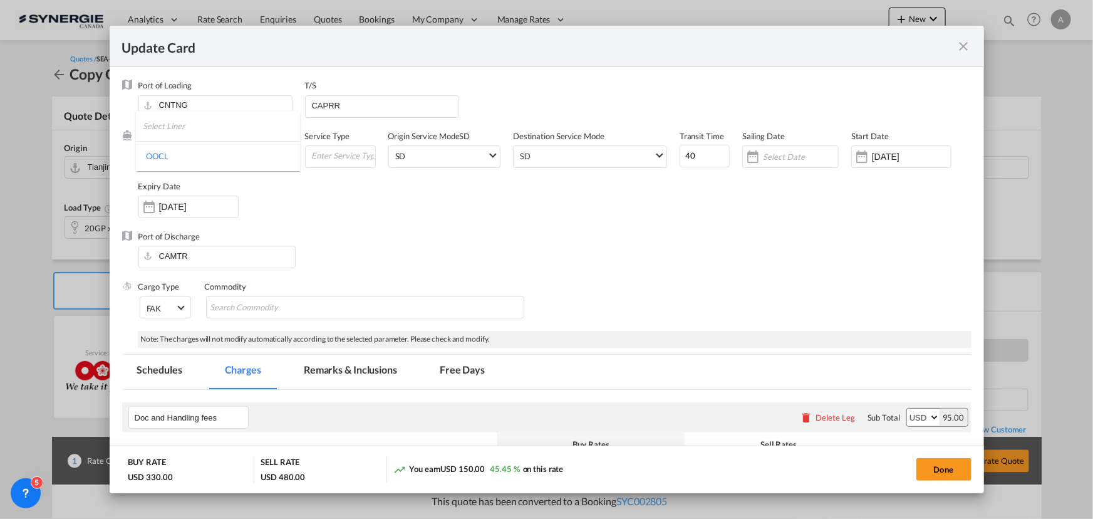
click at [210, 127] on input "search" at bounding box center [221, 126] width 157 height 30
type input "Z"
click at [181, 125] on input "search" at bounding box center [221, 126] width 157 height 30
type input "NO CARRI"
drag, startPoint x: 373, startPoint y: 188, endPoint x: 344, endPoint y: 180, distance: 29.5
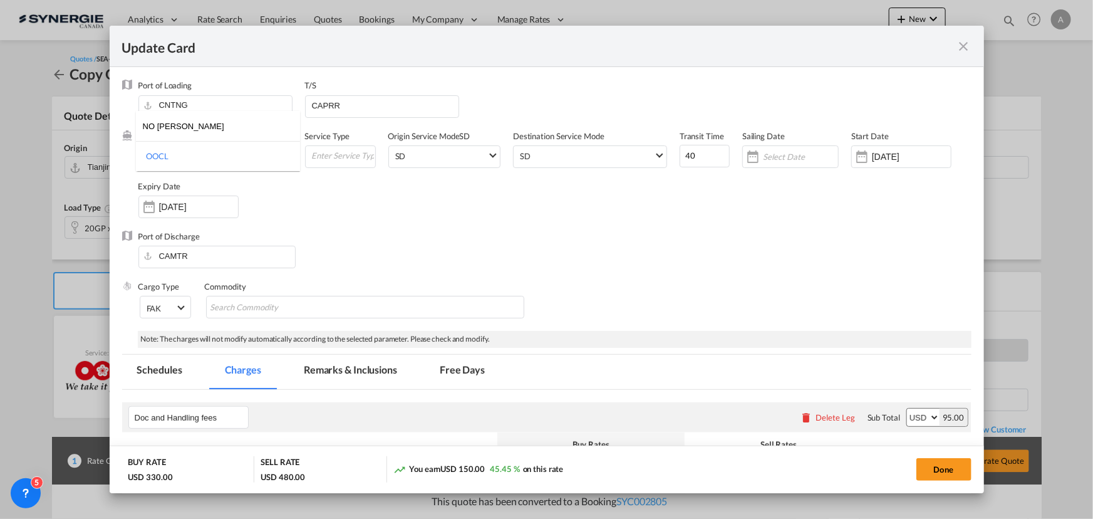
click at [373, 188] on md-backdrop at bounding box center [546, 259] width 1093 height 519
click at [200, 153] on span "OOCL" at bounding box center [213, 156] width 132 height 11
click at [184, 125] on input "search" at bounding box center [221, 126] width 157 height 30
type input "OTHER"
click at [190, 178] on md-option "OTHERS" at bounding box center [218, 186] width 164 height 30
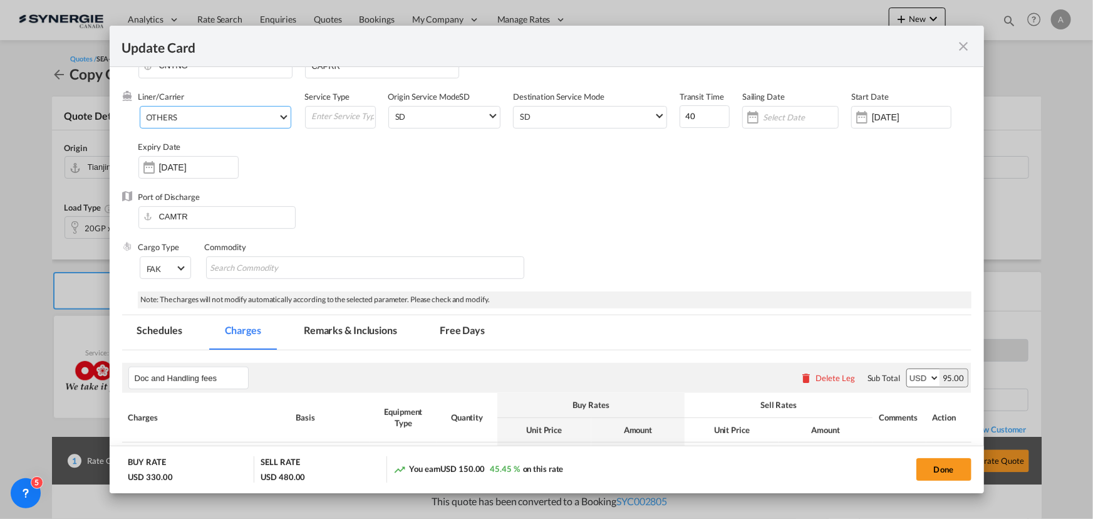
scroll to position [56, 0]
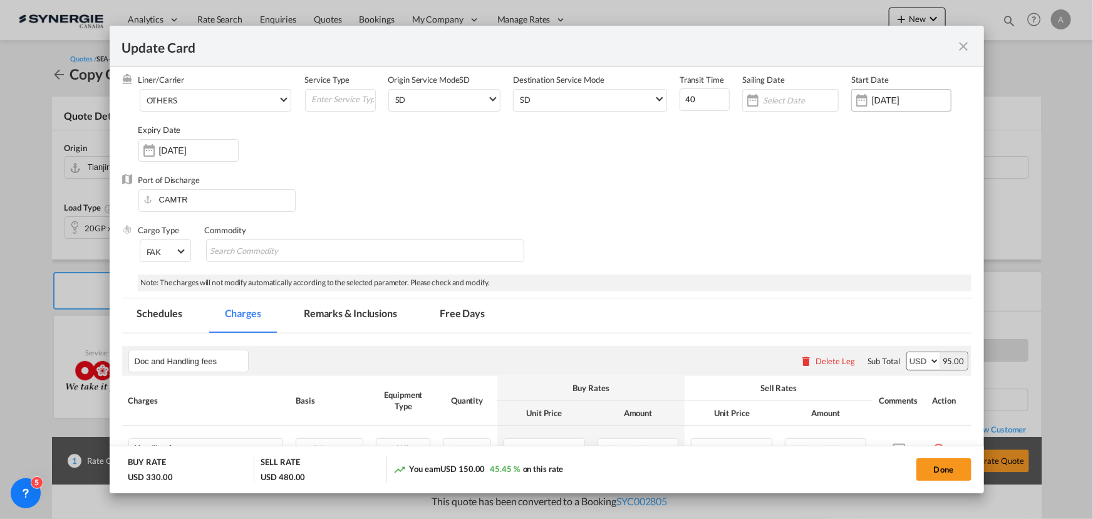
click at [916, 100] on input "[DATE]" at bounding box center [911, 100] width 79 height 10
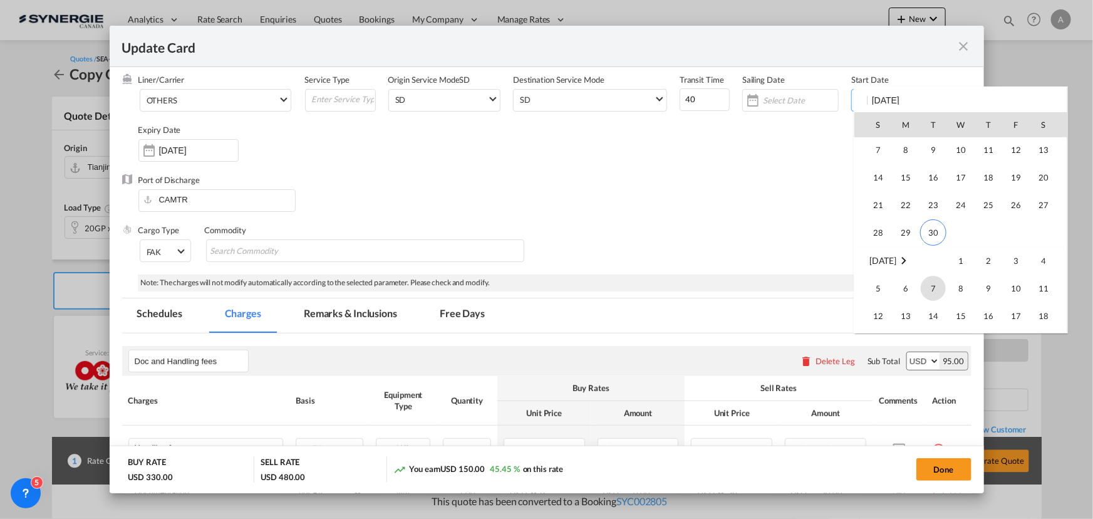
scroll to position [290142, 0]
click at [940, 232] on span "30" at bounding box center [933, 223] width 26 height 26
type input "[DATE]"
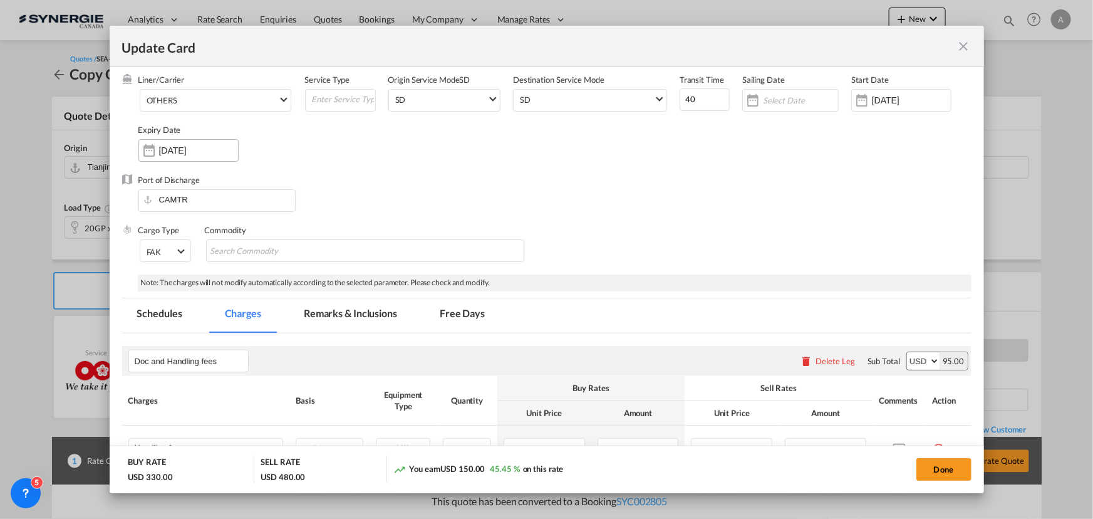
click at [180, 145] on input "30 Oct 2025" at bounding box center [198, 150] width 79 height 10
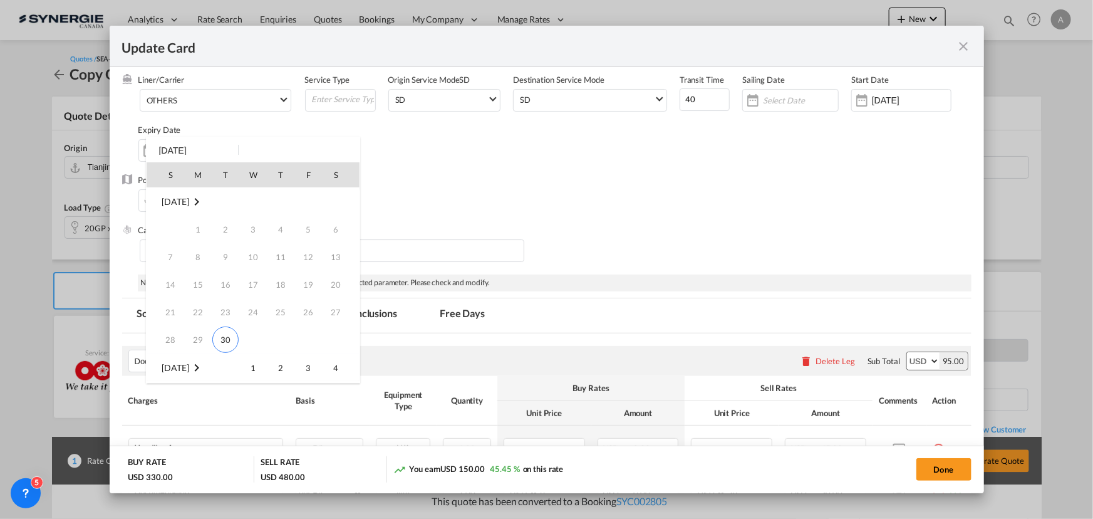
scroll to position [166, 0]
click at [230, 256] on span "14" at bounding box center [225, 256] width 25 height 25
type input "14 Oct 2025"
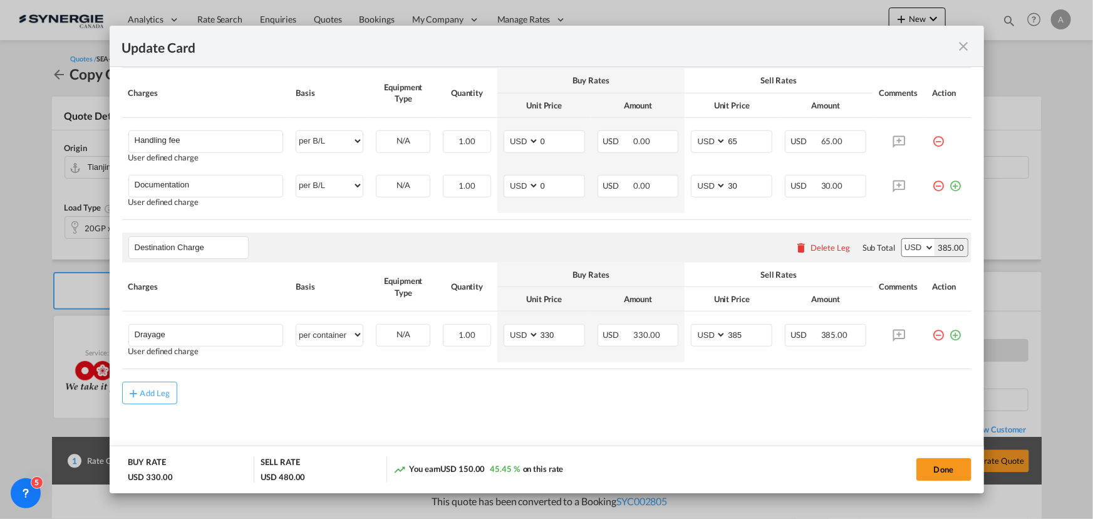
scroll to position [364, 0]
click at [137, 395] on md-icon "icon-plus md-link-fg s20" at bounding box center [134, 392] width 13 height 13
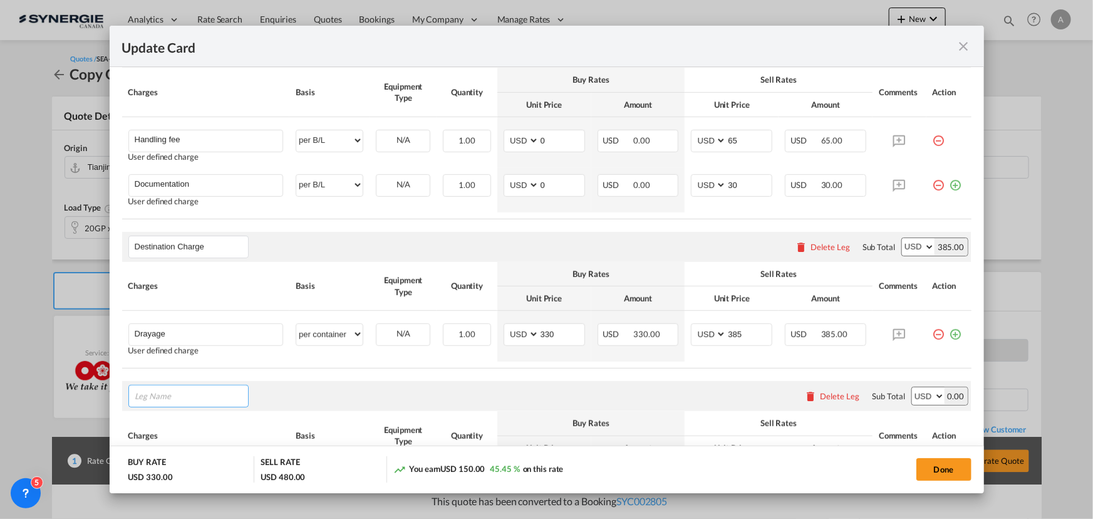
type input "O"
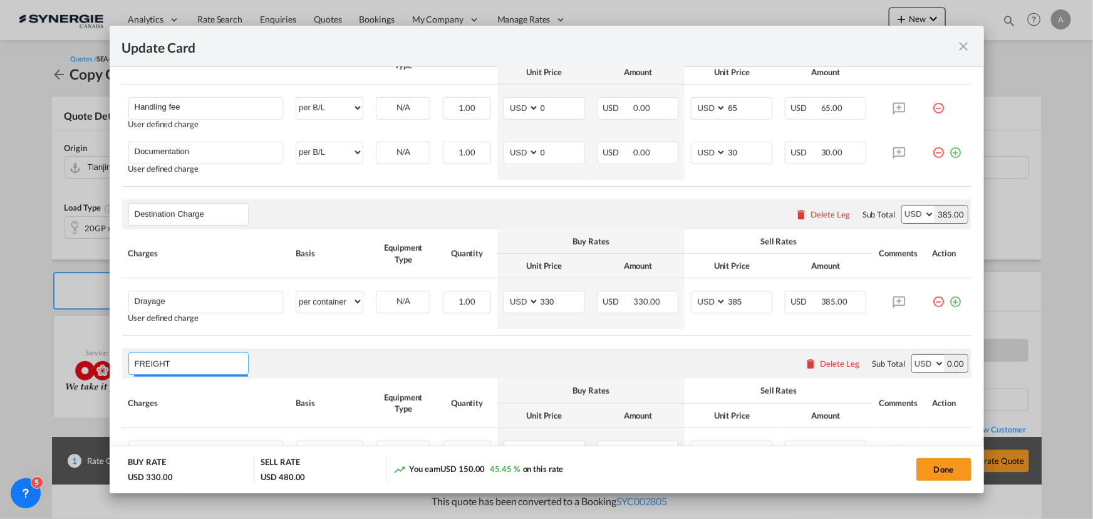
scroll to position [478, 0]
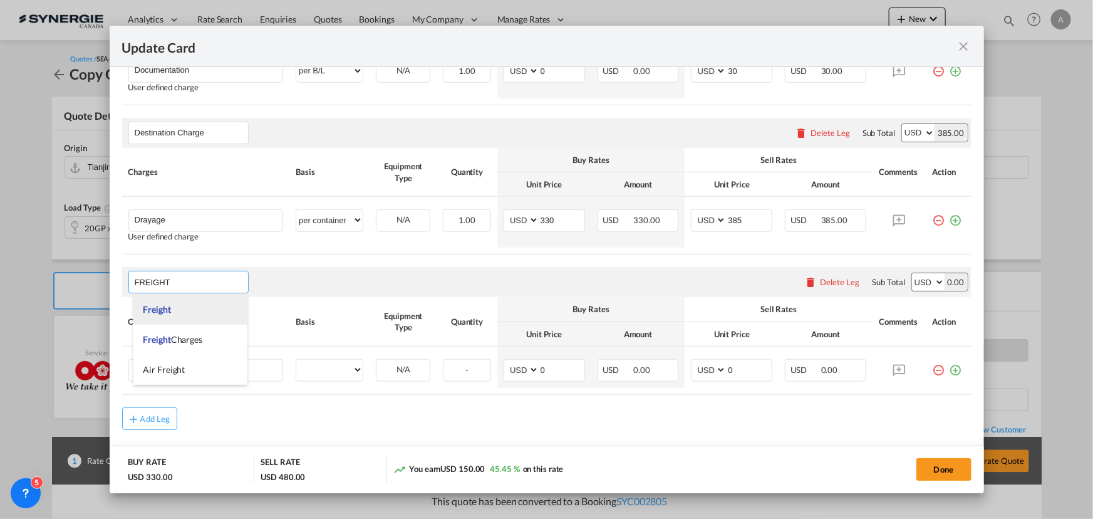
click at [191, 312] on li "Freight" at bounding box center [190, 309] width 114 height 30
type input "Freight"
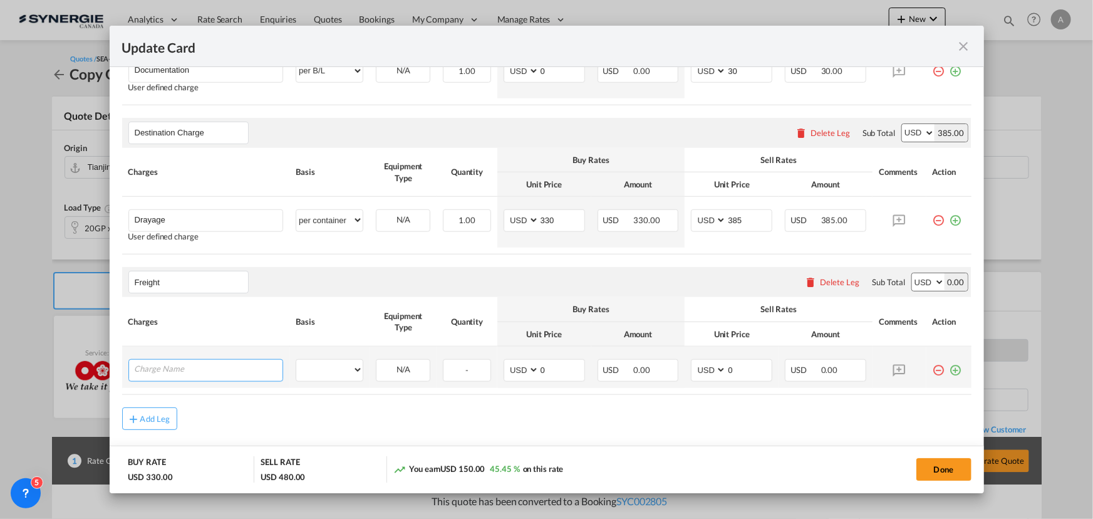
click at [219, 372] on input "Charge Name" at bounding box center [209, 368] width 148 height 19
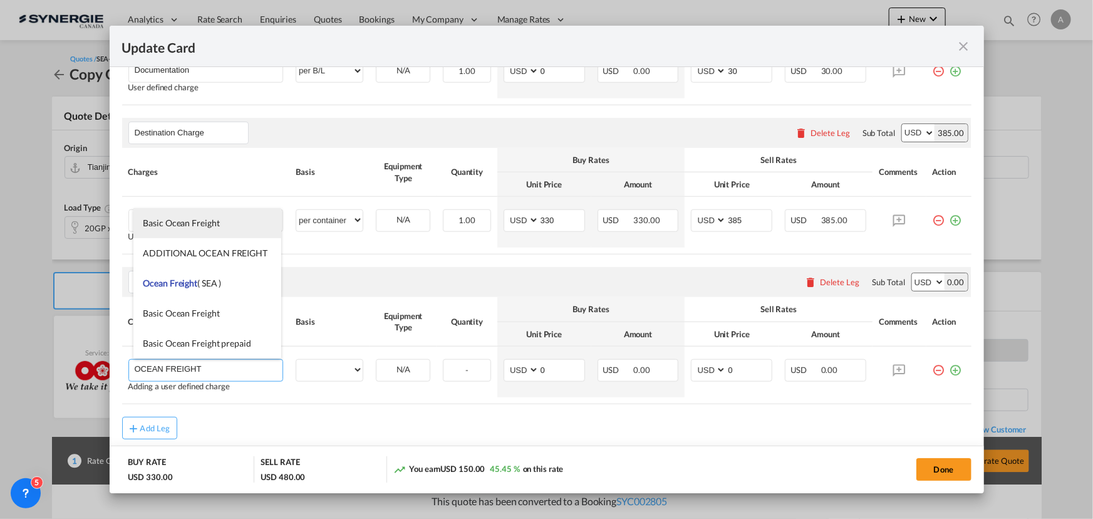
click at [200, 227] on span "Basic Ocean Freight" at bounding box center [181, 222] width 76 height 11
type input "Basic Ocean Freight"
select select "per equipment"
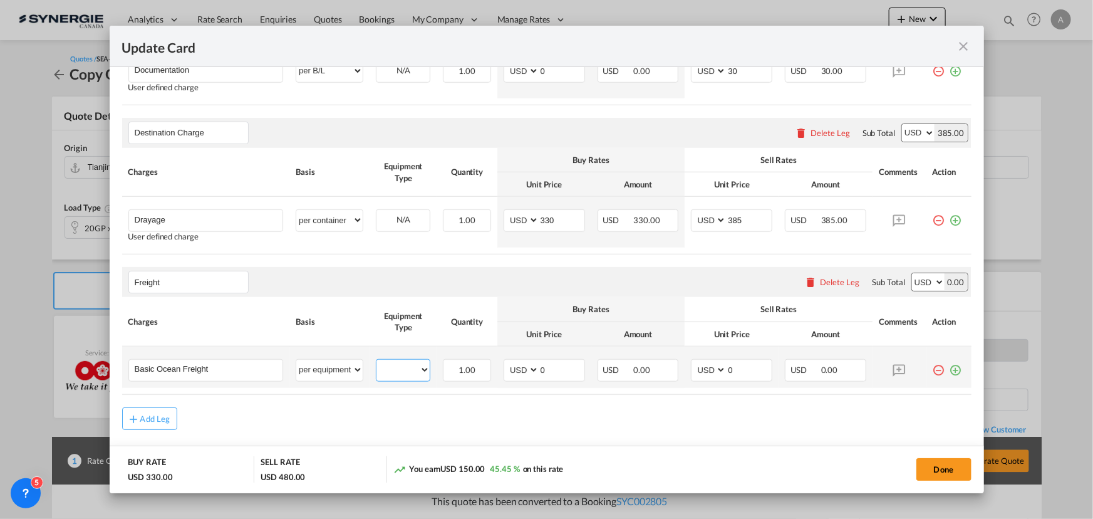
click at [378, 368] on select "20GP" at bounding box center [402, 369] width 53 height 17
select select "20GP"
click at [376, 361] on select "20GP" at bounding box center [402, 369] width 53 height 17
drag, startPoint x: 551, startPoint y: 368, endPoint x: 488, endPoint y: 371, distance: 62.7
click at [487, 373] on tr "Basic Ocean Freight Please Enter User Defined Charges Cannot Be Published per e…" at bounding box center [546, 366] width 849 height 41
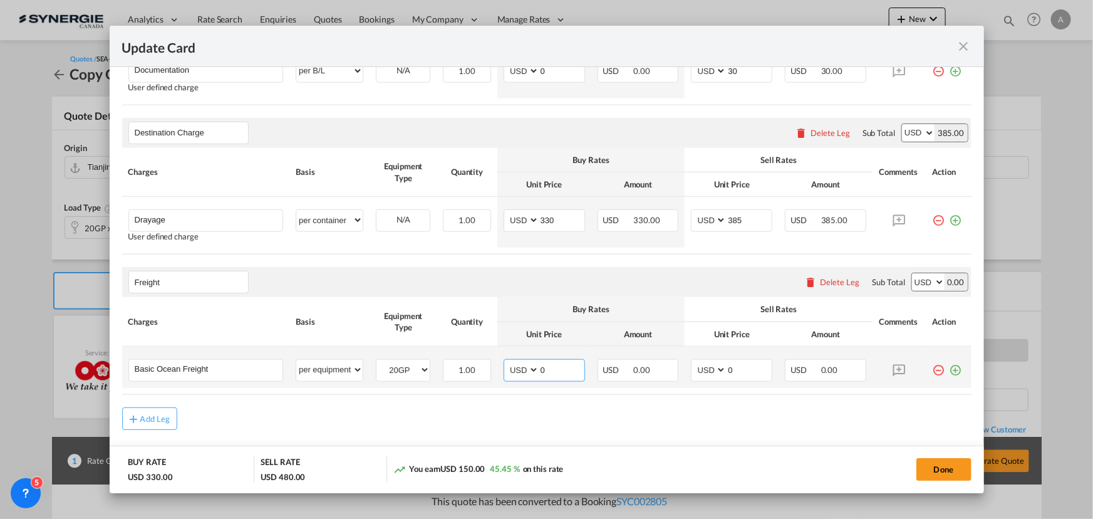
click at [539, 363] on input "0" at bounding box center [561, 368] width 45 height 19
click at [539, 365] on input "0" at bounding box center [561, 368] width 45 height 19
type input "2420"
type input "2850"
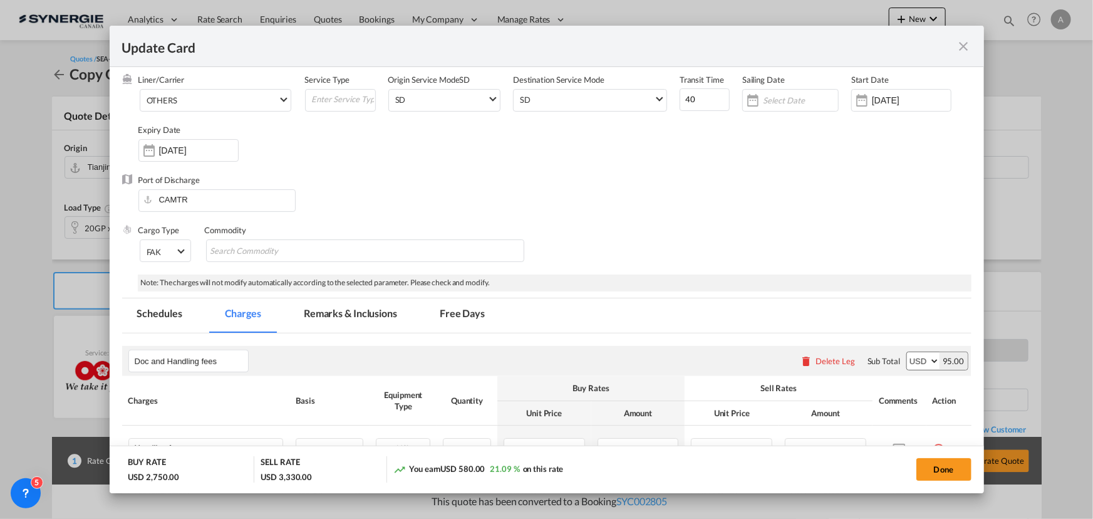
scroll to position [0, 0]
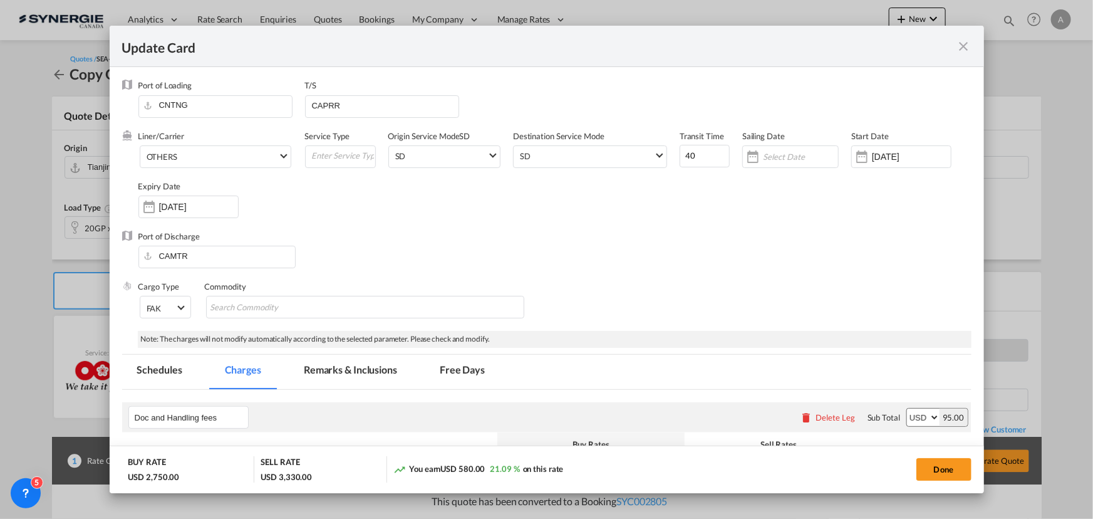
click at [338, 373] on md-tab-item "Remarks & Inclusions" at bounding box center [350, 371] width 123 height 34
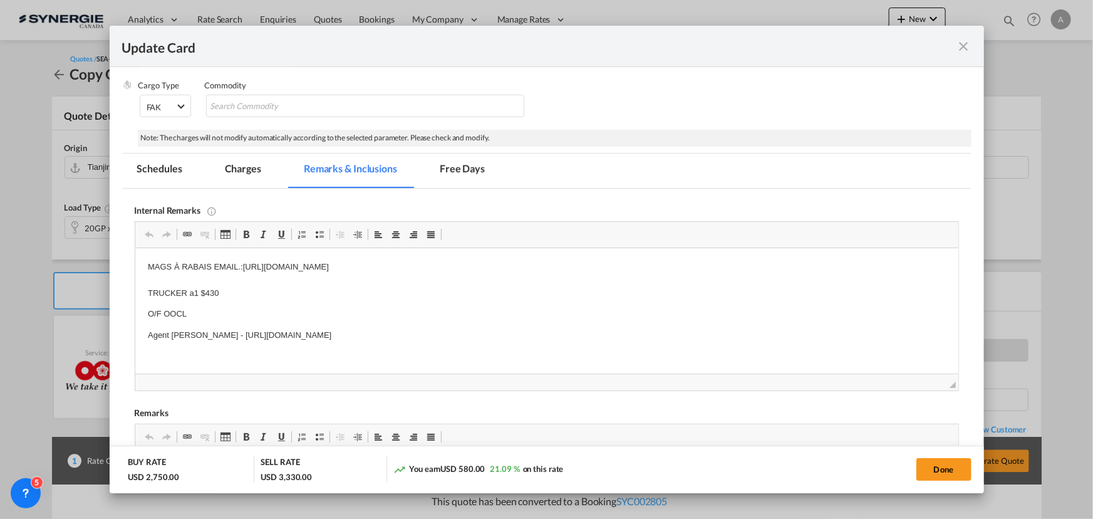
scroll to position [227, 0]
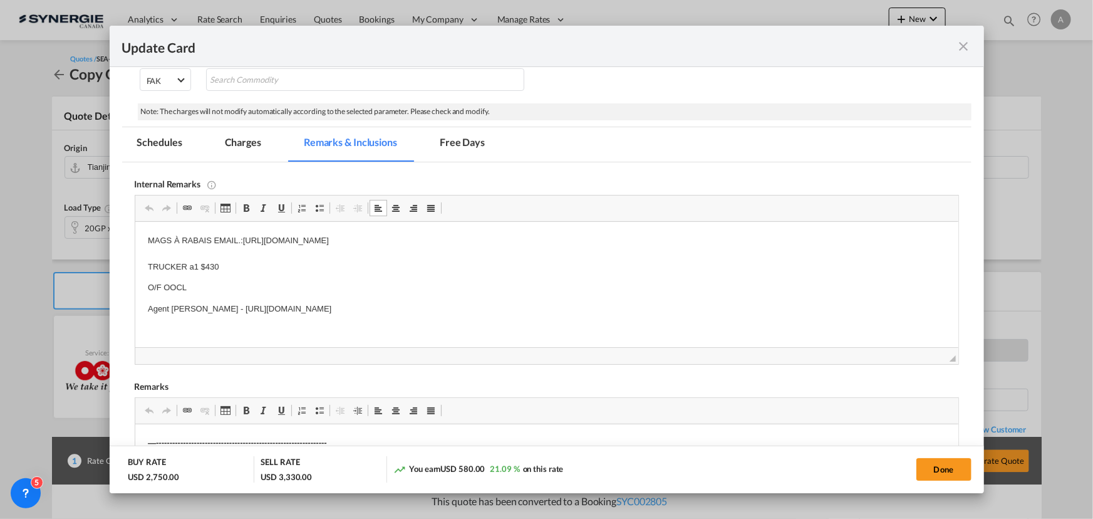
drag, startPoint x: 240, startPoint y: 263, endPoint x: 153, endPoint y: 284, distance: 88.9
click at [240, 289] on body "MAGS À RABAIS EMAIL.:https://app.frontapp.com/inboxes/teammates/6847055/inbox/a…" at bounding box center [546, 306] width 798 height 145
drag, startPoint x: 141, startPoint y: 288, endPoint x: 272, endPoint y: 279, distance: 131.8
click at [561, 301] on html "MAGS À RABAIS EMAIL.:https://app.frontapp.com/inboxes/teammates/6847055/inbox/a…" at bounding box center [546, 307] width 823 height 170
click at [257, 279] on body "MAGS À RABAIS EMAIL.:https://app.frontapp.com/inboxes/teammates/6847055/inbox/a…" at bounding box center [546, 306] width 798 height 145
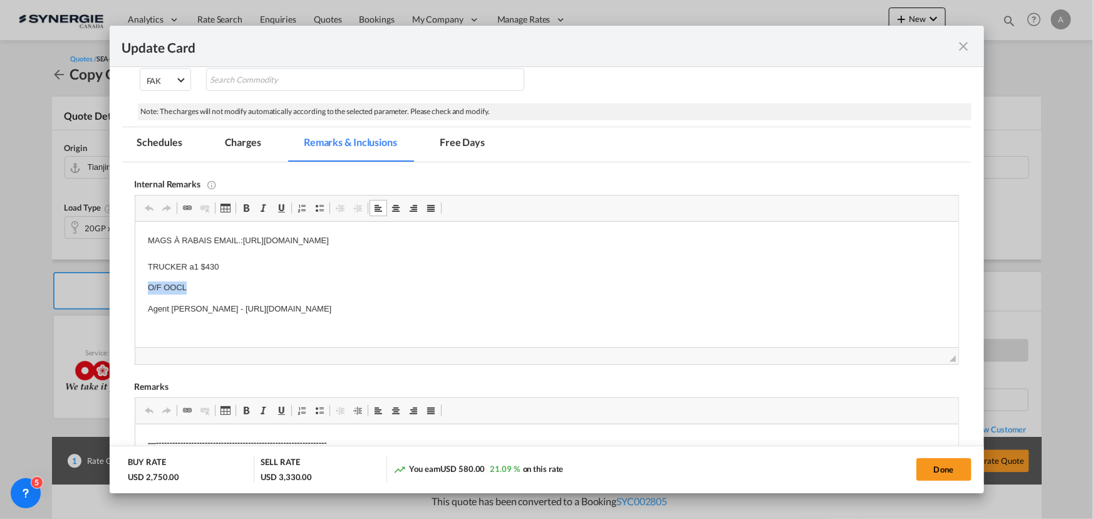
drag, startPoint x: 223, startPoint y: 292, endPoint x: 256, endPoint y: 292, distance: 33.2
click at [256, 292] on html "MAGS À RABAIS EMAIL.:https://app.frontapp.com/inboxes/teammates/6847055/inbox/a…" at bounding box center [546, 307] width 823 height 170
click at [209, 290] on p "Agent EVEROK - https://app.frontapp.com/open/cnv_q5wuw9b?key=UO5w_rIPxPETRsflzw…" at bounding box center [546, 287] width 798 height 13
click at [214, 289] on p "Agent EVEROK - https://app.frontapp.com/open/cnv_q5wuw9b?key=UO5w_rIPxPETRsflzw…" at bounding box center [546, 287] width 798 height 13
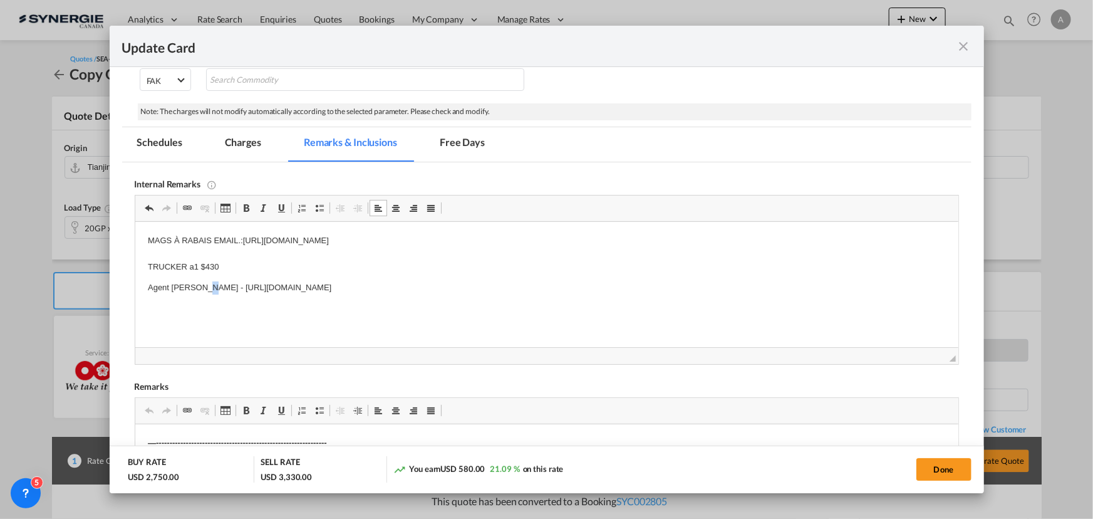
drag, startPoint x: 75, startPoint y: 64, endPoint x: 451, endPoint y: 69, distance: 375.8
click p "Agent EVEROK - https://app.frontapp.com/open/cnv_q5wuw9b?key=UO5w_rIPxPETRsflzw…"
drag, startPoint x: 108, startPoint y: 16, endPoint x: 448, endPoint y: 11, distance: 340.7
click html "MAGS À RABAIS EMAIL.:https://app.frontapp.com/inboxes/teammates/6847055/inbox/a…"
drag, startPoint x: 247, startPoint y: 141, endPoint x: 476, endPoint y: 6, distance: 265.6
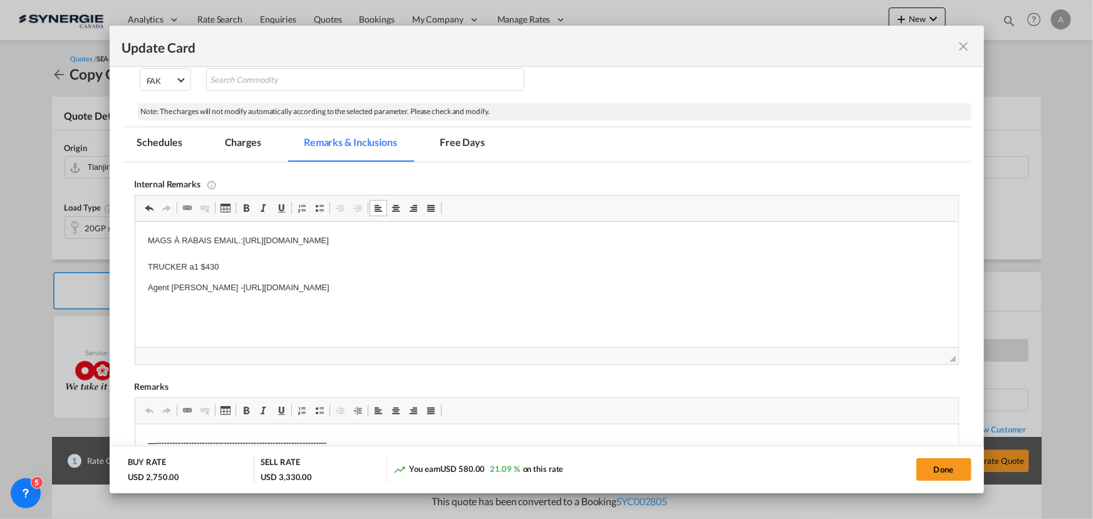
click md-tab-item "Charges"
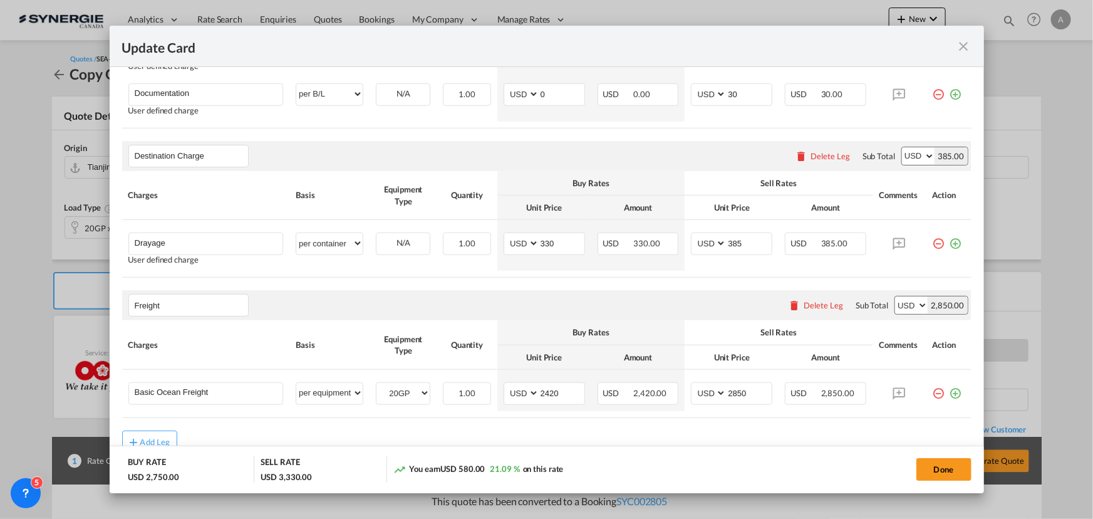
scroll to position [398, 0]
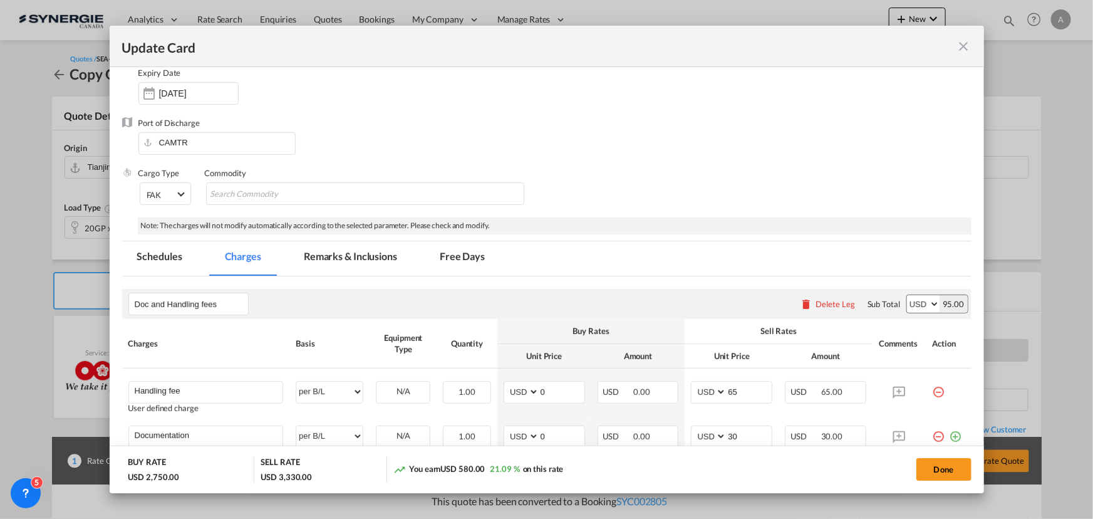
click md-tab-item "Remarks & Inclusions"
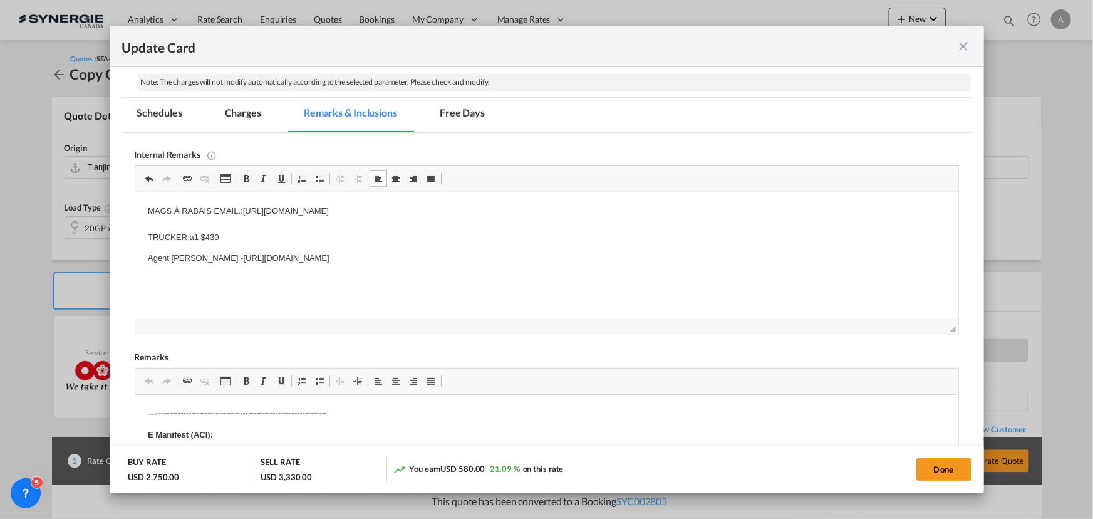
scroll to position [227, 0]
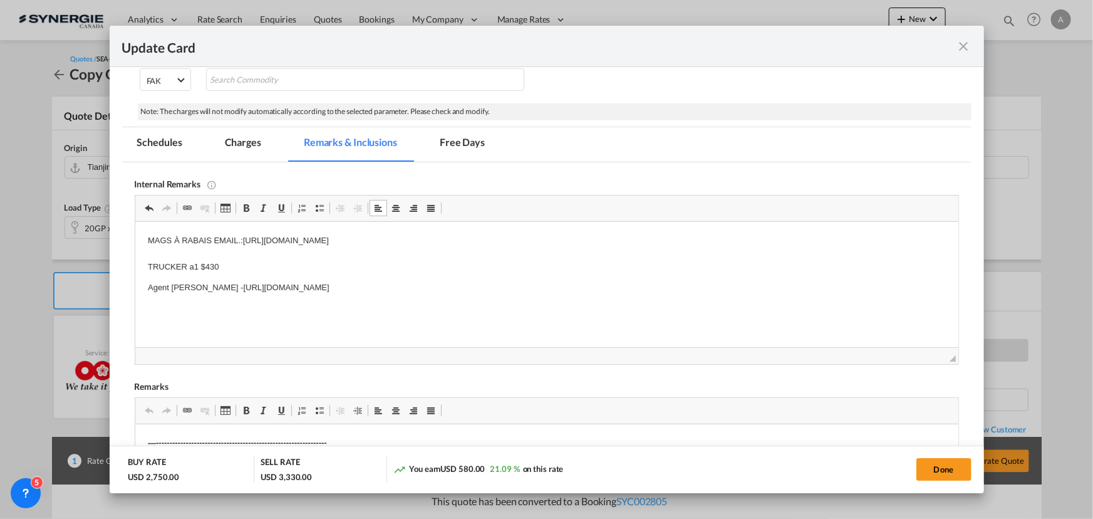
click md-tab-item "Charges"
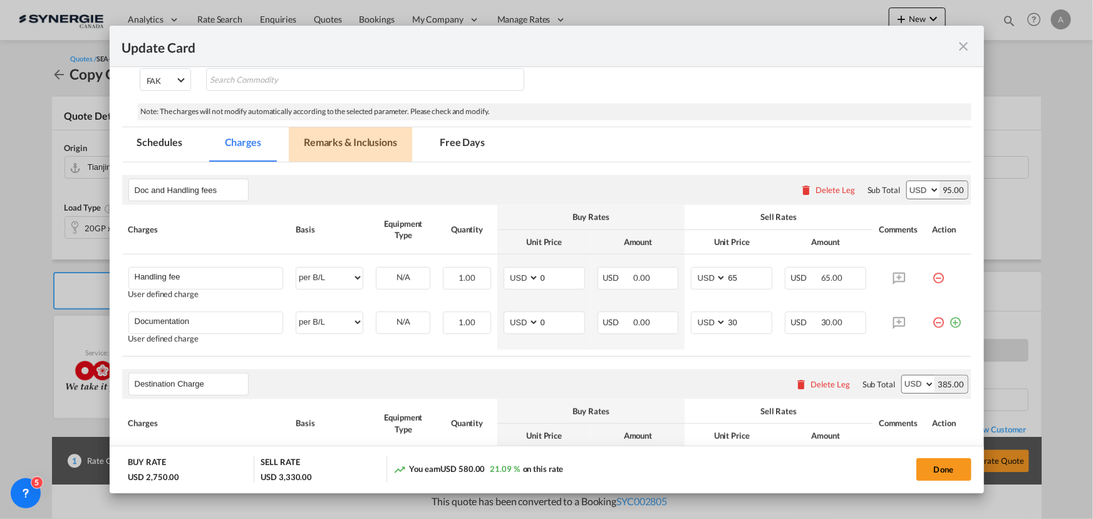
click md-tab-item "Remarks & Inclusions"
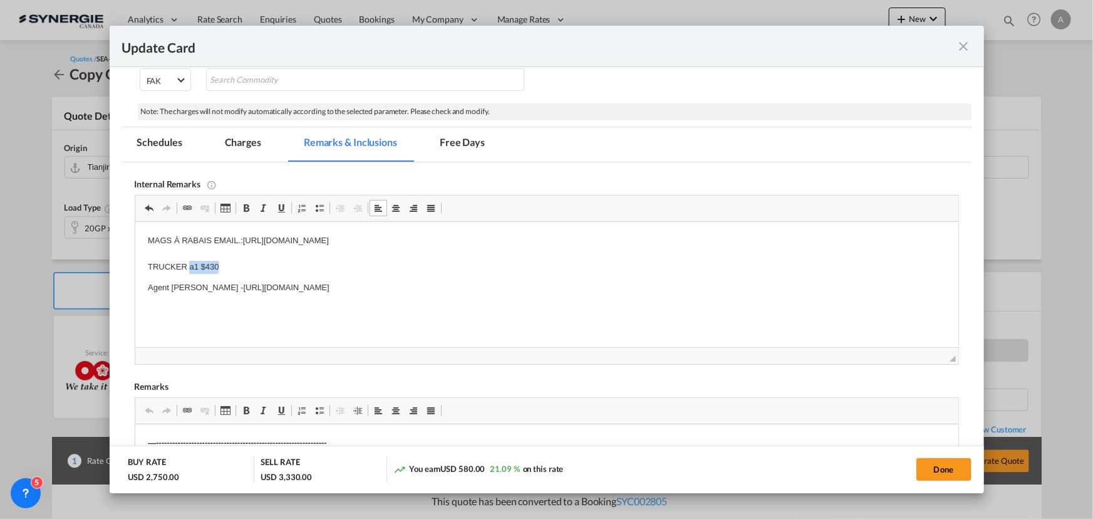
drag, startPoint x: 95, startPoint y: 48, endPoint x: 53, endPoint y: 43, distance: 41.6
click p "MAGS À RABAIS EMAIL.:https://app.frontapp.com/open/cnv_lm8o7rj?key=WlZ8TW5syot3…"
drag, startPoint x: 249, startPoint y: 137, endPoint x: 248, endPoint y: 147, distance: 10.0
click md-tab-item "Charges"
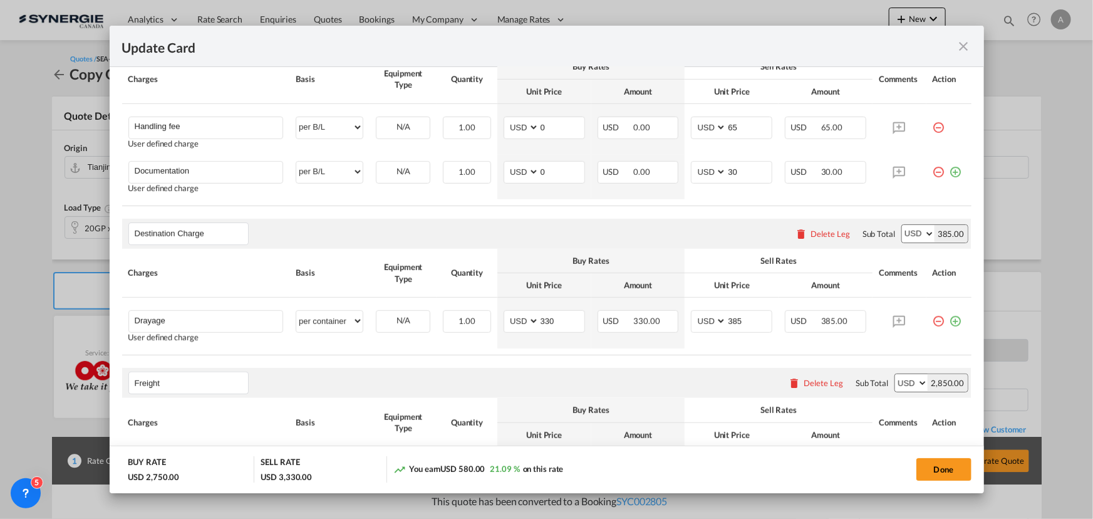
scroll to position [334, 0]
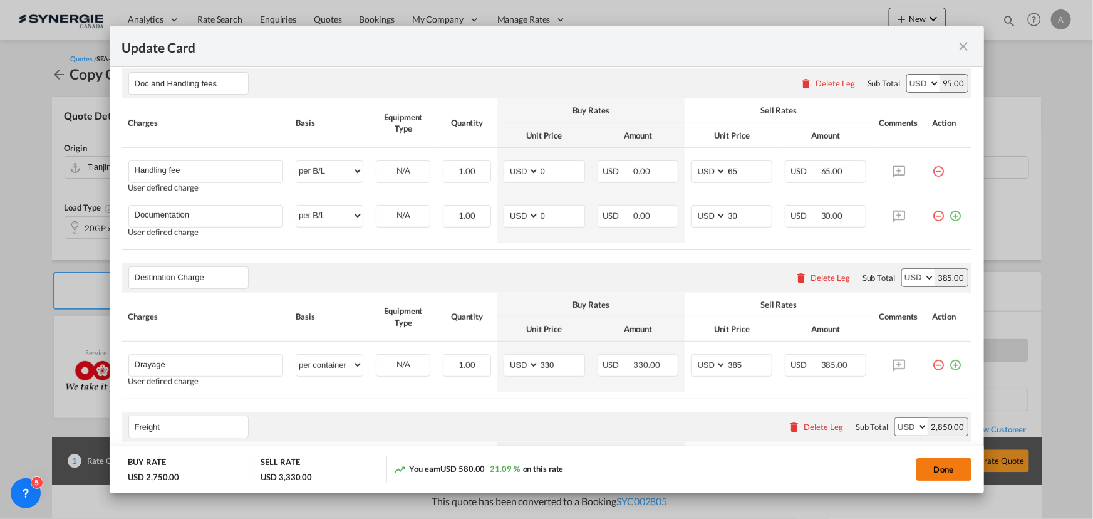
click button "Done"
type input "[DATE]"
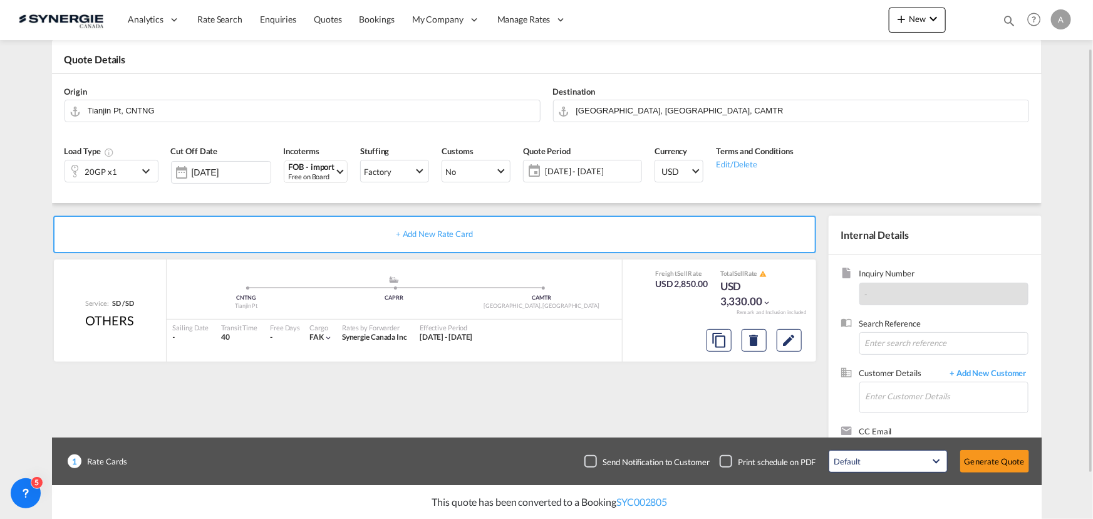
scroll to position [112, 0]
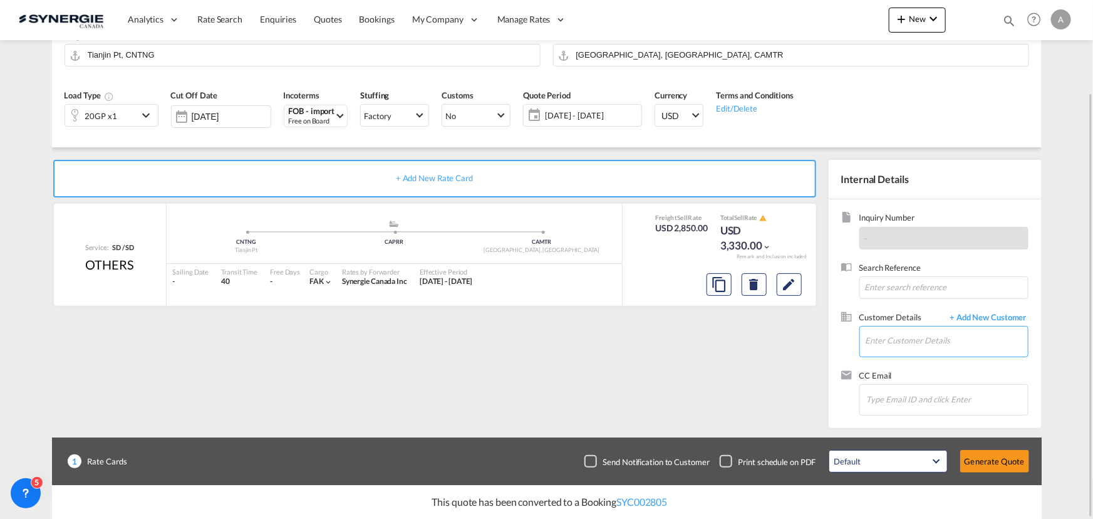
click input "Enter Customer Details"
click div "Ludovic Leconte ludovic@ mags arabais.com | Mags a Rabais"
type input "Mags a Rabais, Ludovic Leconte, ludovic@magsarabais.com"
click button "Generate Quote"
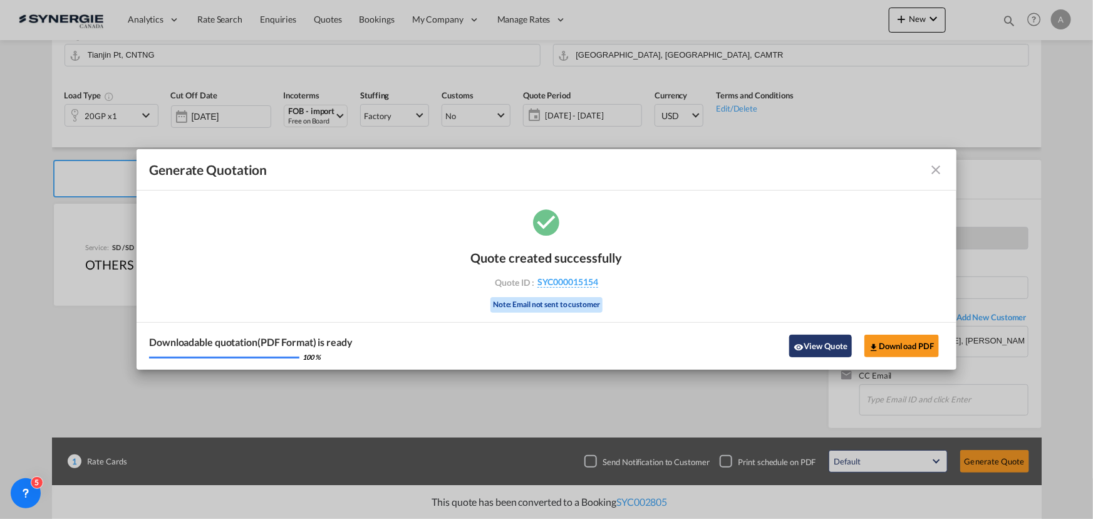
click button "View Quote"
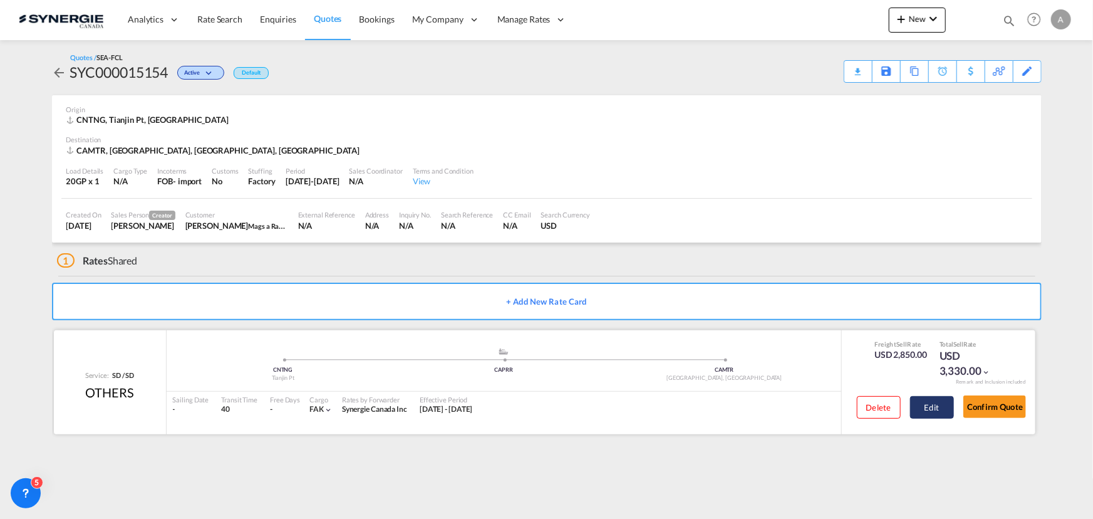
click button "Edit"
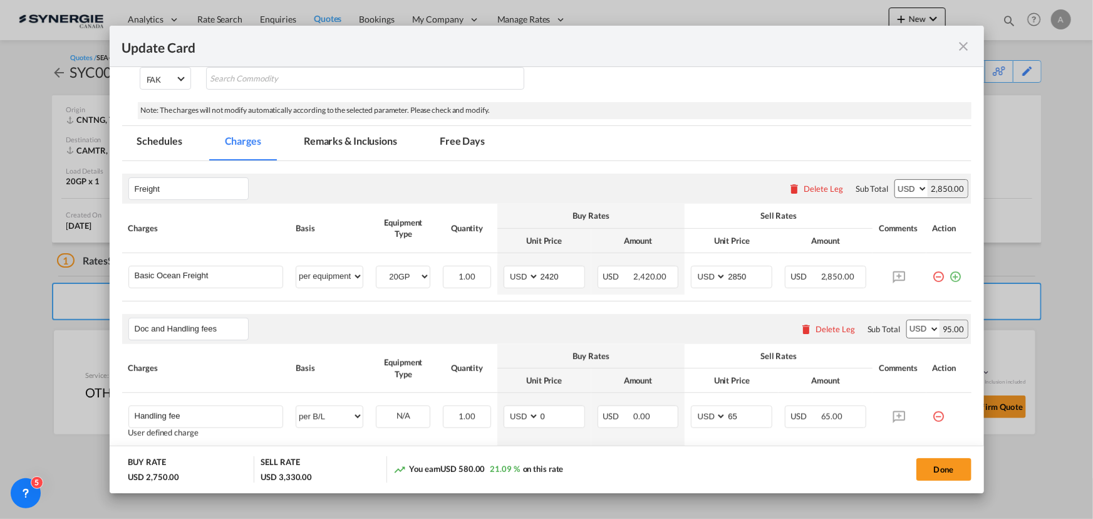
scroll to position [227, 0]
click input "Basic Ocean Freight"
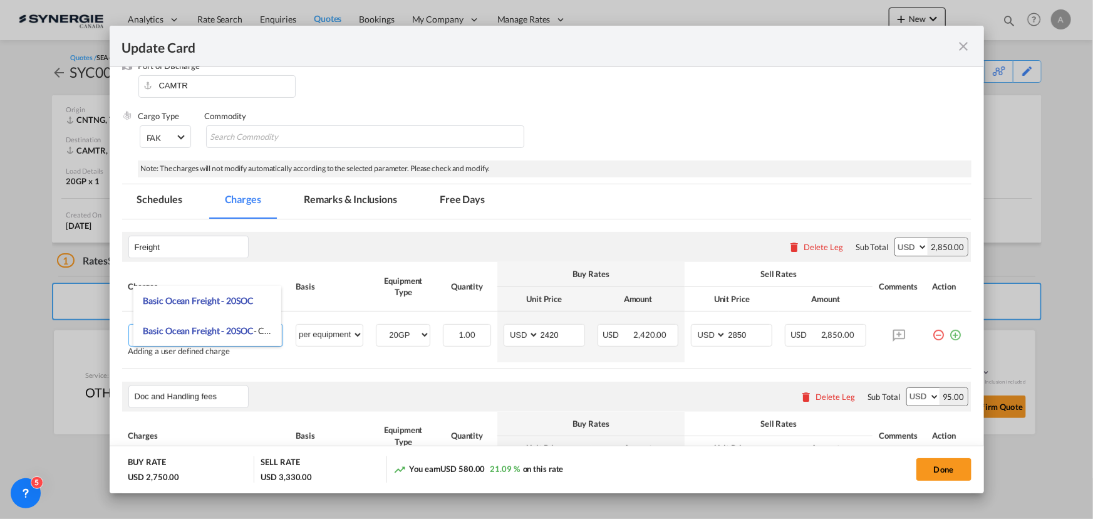
type input "Basic Ocean Freight - 20SOC"
click table "Charges Basis Equipment Type Quantity Buy Rates Sell Rates Comments Action Unit…"
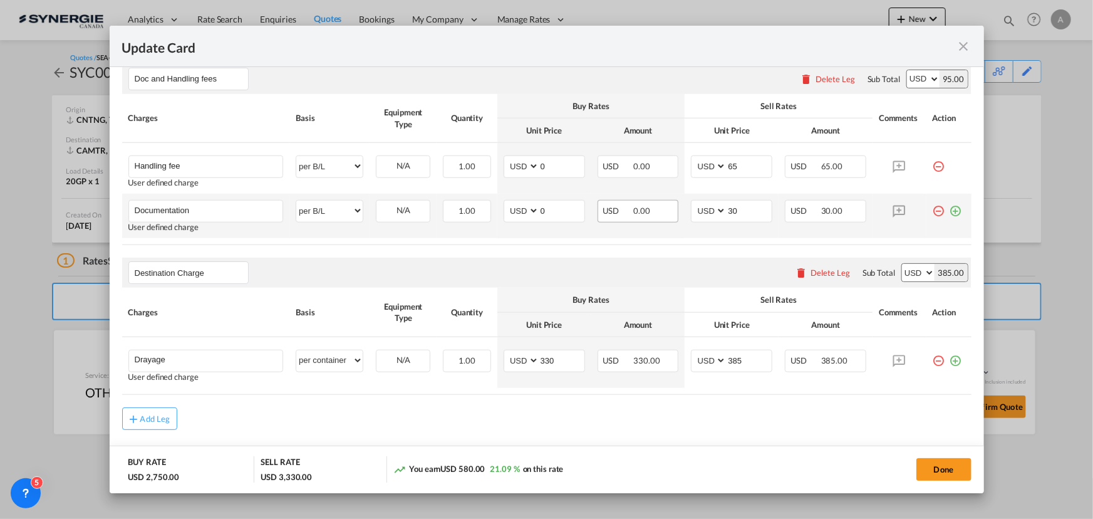
scroll to position [513, 0]
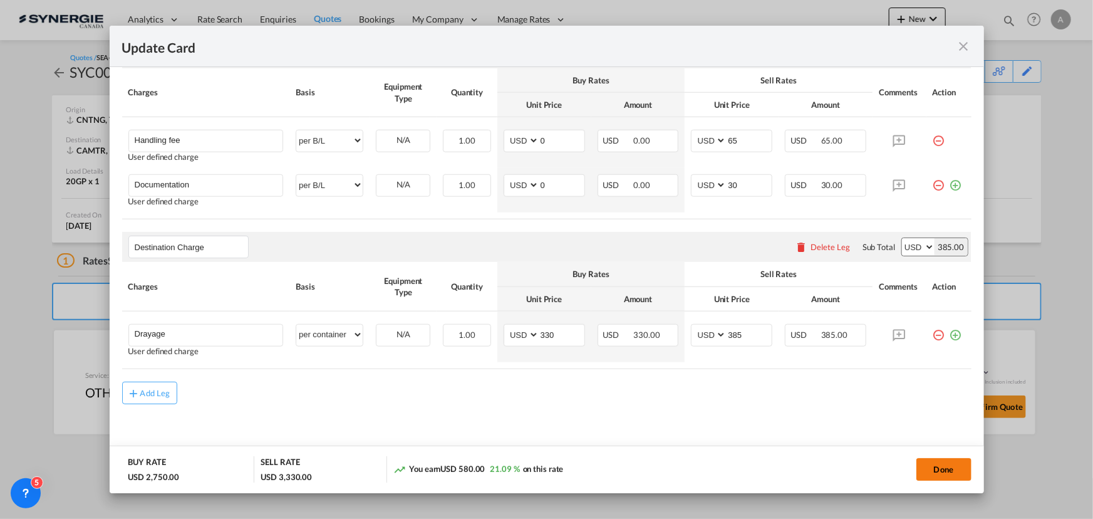
click button "Done"
type input "[DATE]"
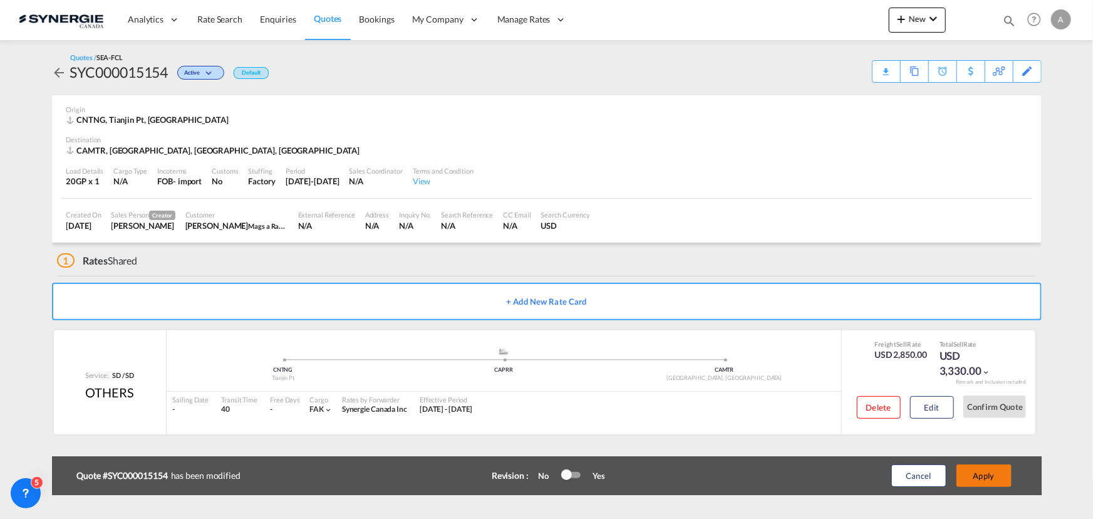
click button "Apply"
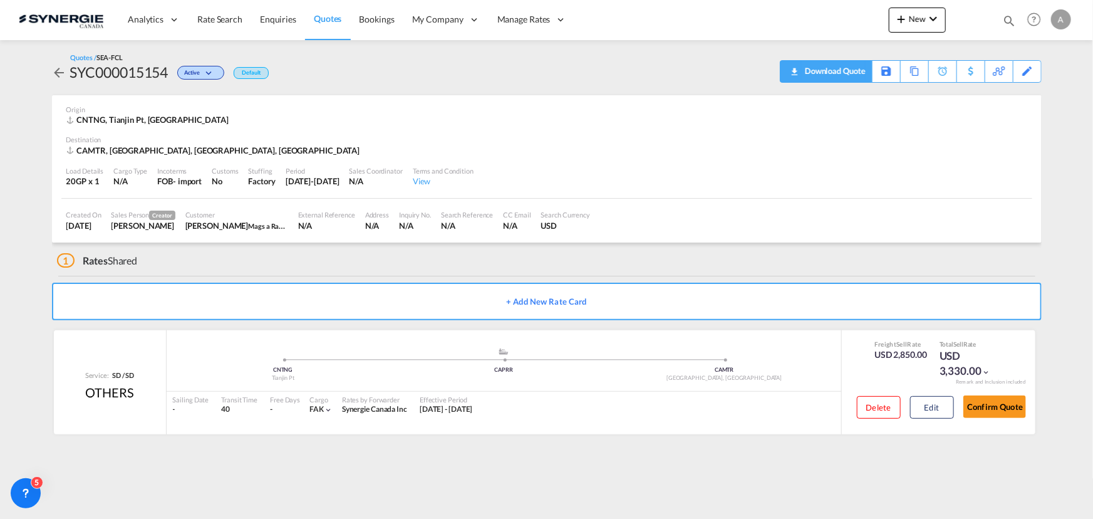
click div "Download Quote"
click button "Edit"
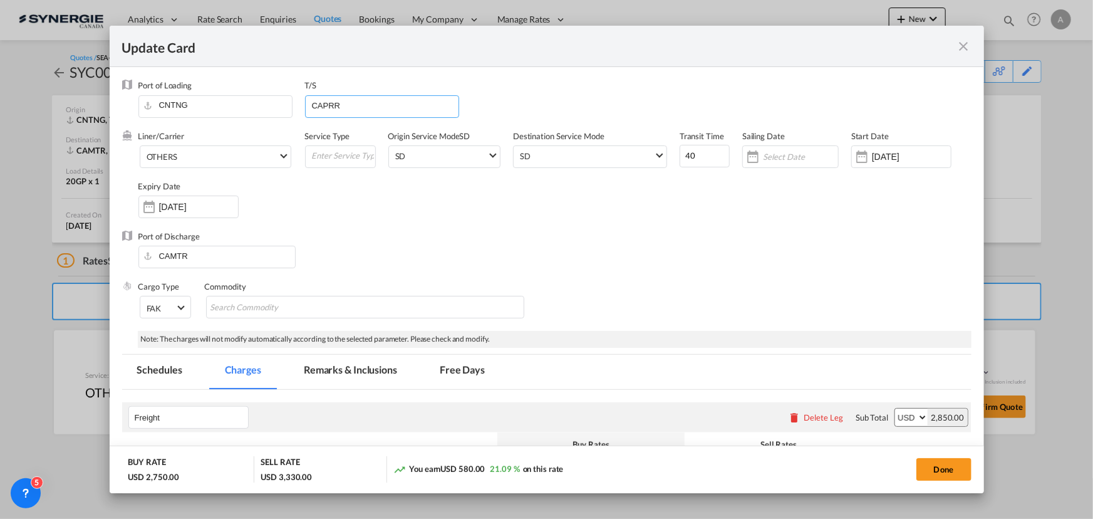
drag, startPoint x: 299, startPoint y: 105, endPoint x: 131, endPoint y: 108, distance: 168.5
click div "Port of Loading CNTNG T/S CAPRR"
type input "CAVAN"
click button "Done"
type input "[DATE]"
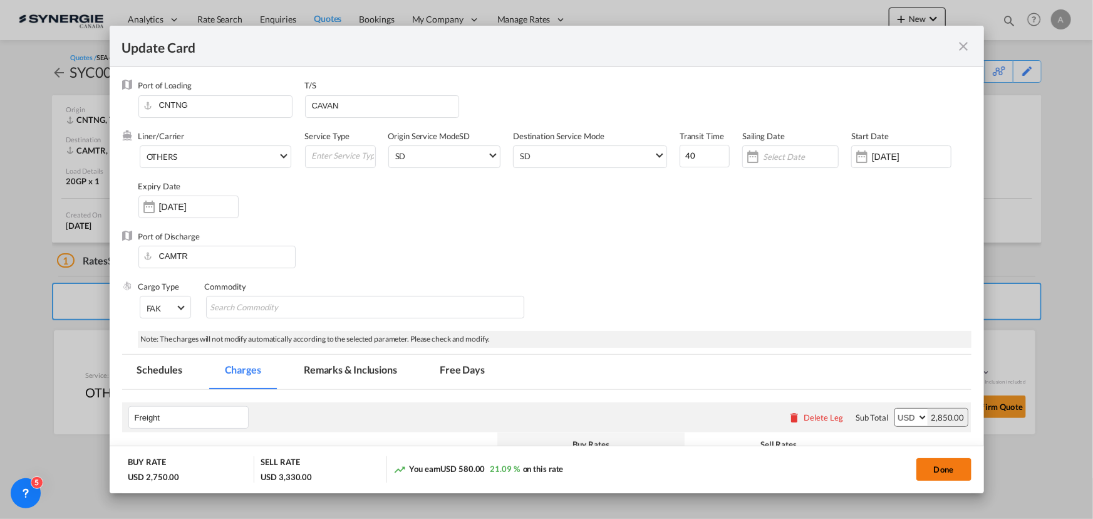
type input "[DATE]"
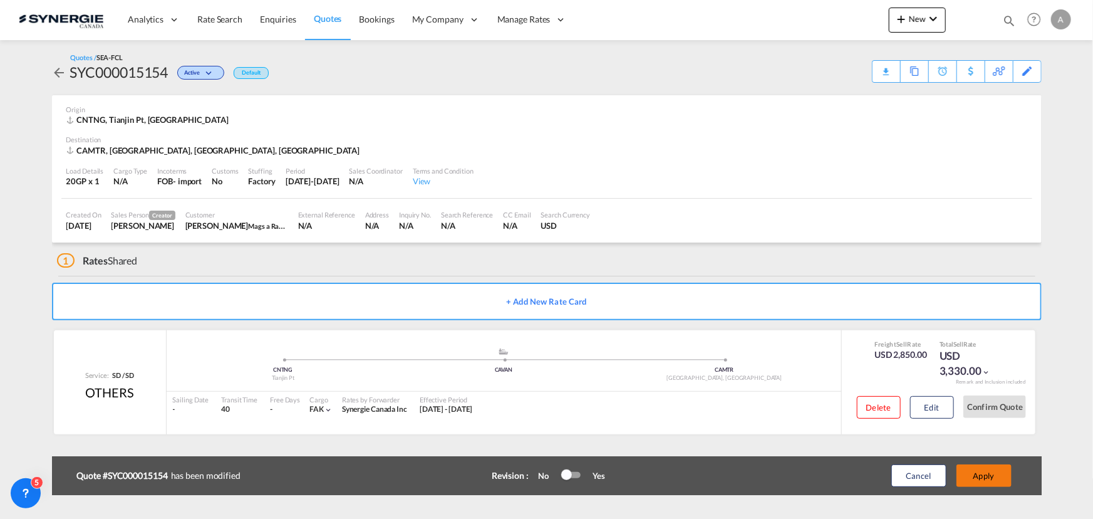
click button "Apply"
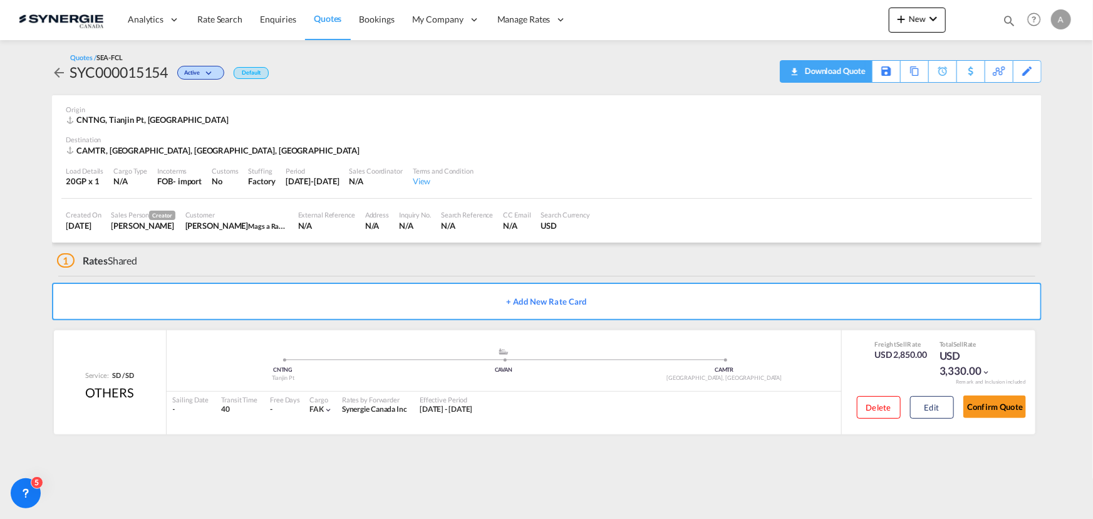
click div "Download Quote"
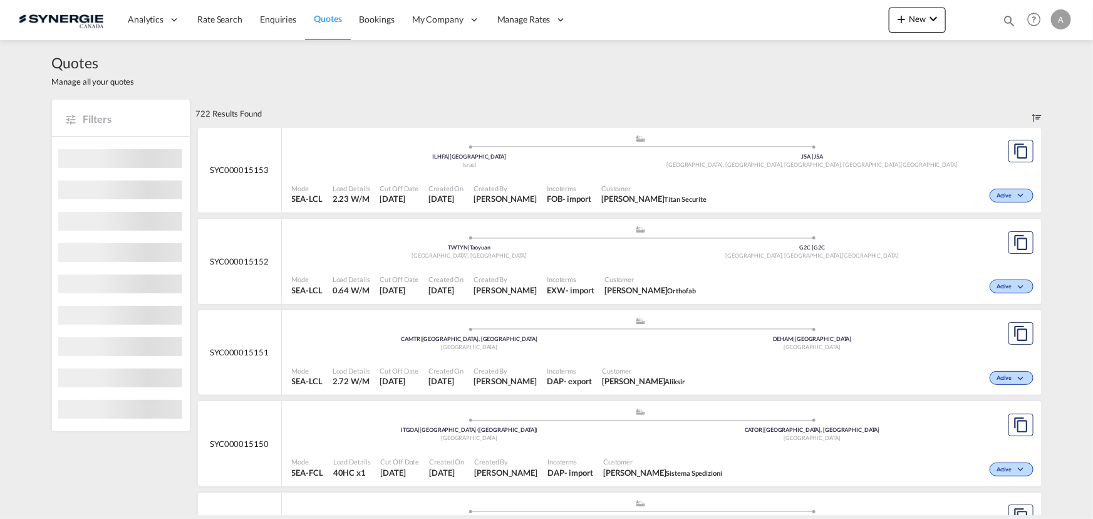
click at [1009, 17] on md-icon "icon-magnify" at bounding box center [1009, 21] width 14 height 14
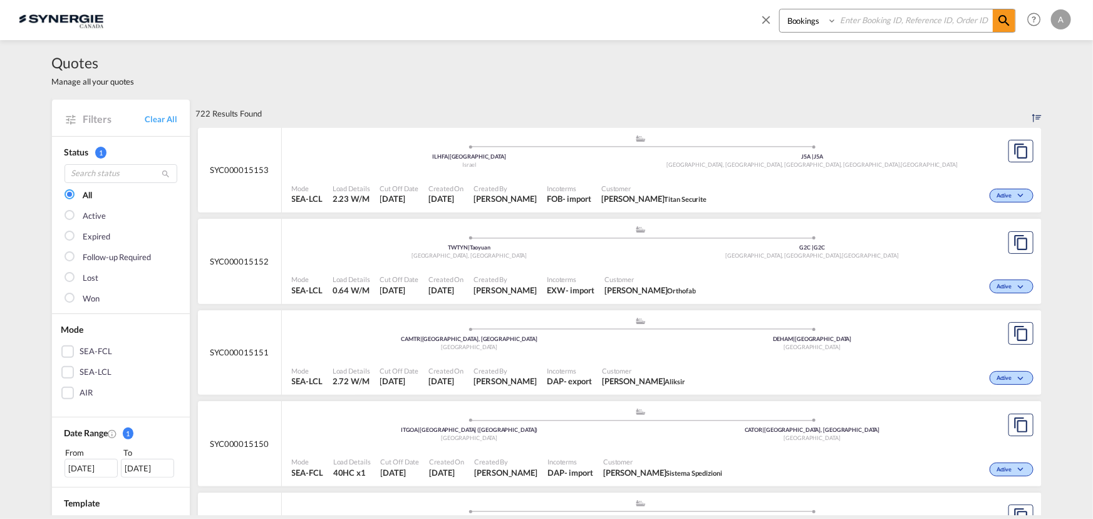
click at [805, 26] on select "Bookings Quotes Enquiries" at bounding box center [809, 20] width 59 height 23
select select "Quotes"
click at [780, 9] on select "Bookings Quotes Enquiries" at bounding box center [809, 20] width 59 height 23
click at [850, 18] on input at bounding box center [915, 20] width 156 height 22
type input "15147"
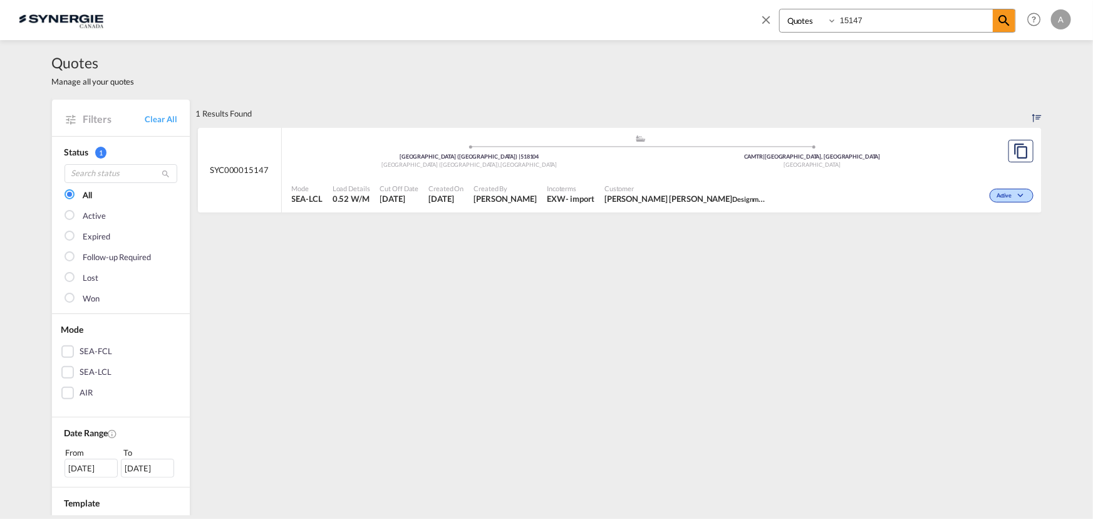
click at [747, 177] on div "Mode SEA-LCL Load Details 0.52 W/M Cut Off Date 30 Sep 2025 Created On 30 Sep 2…" at bounding box center [662, 194] width 760 height 38
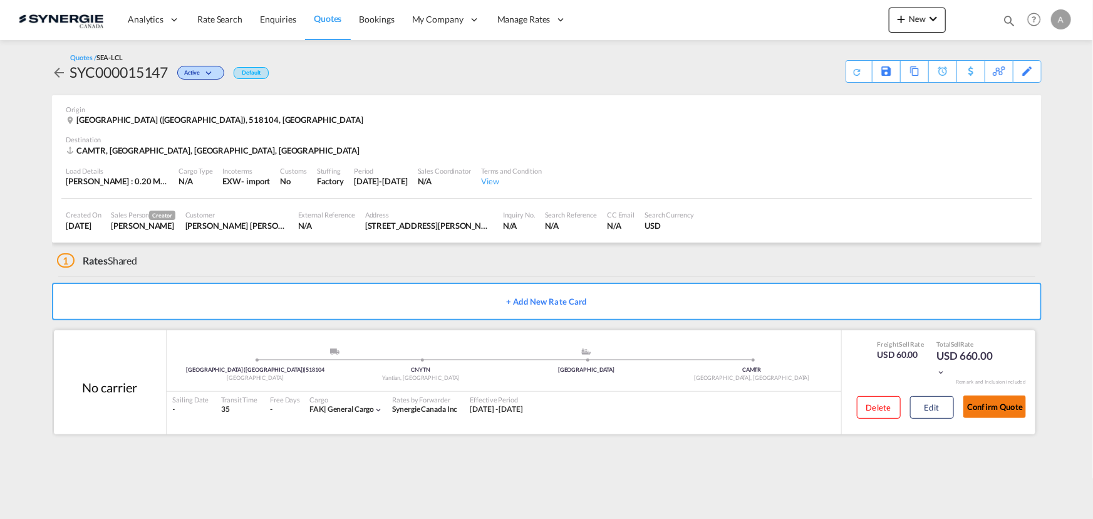
click at [987, 403] on button "Confirm Quote" at bounding box center [994, 406] width 63 height 23
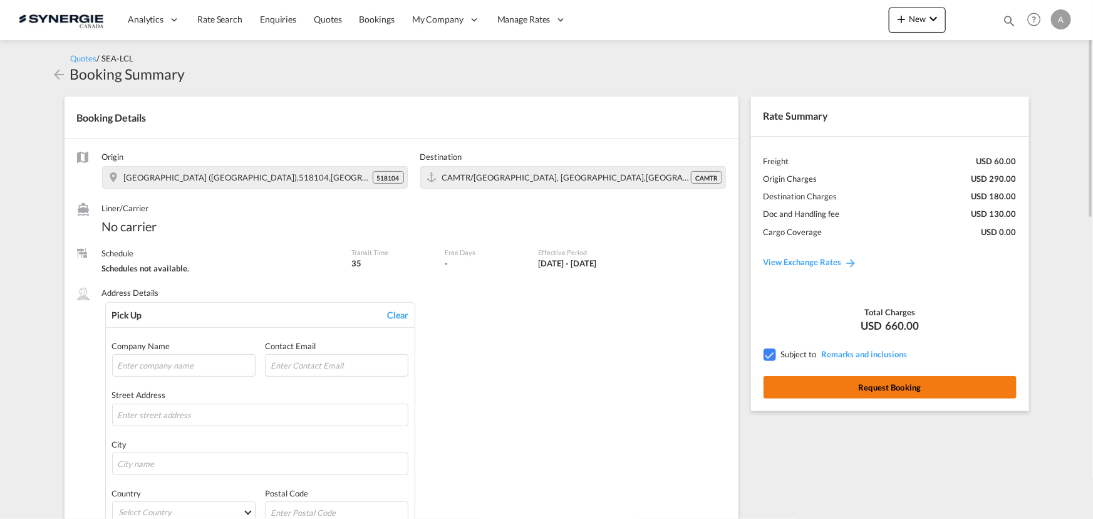
click at [896, 384] on button "Request Booking" at bounding box center [889, 387] width 253 height 23
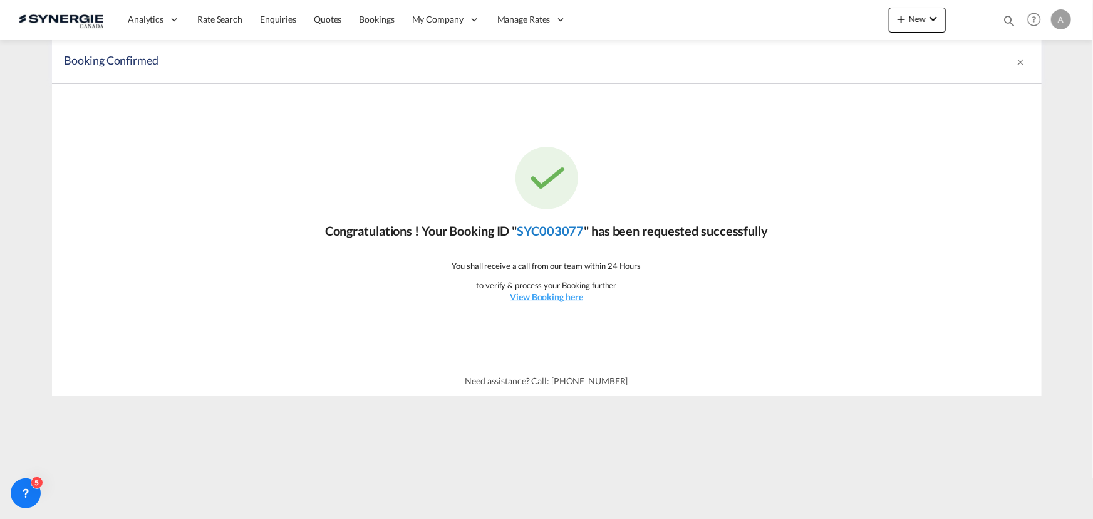
click at [545, 232] on link "SYC003077" at bounding box center [550, 230] width 67 height 15
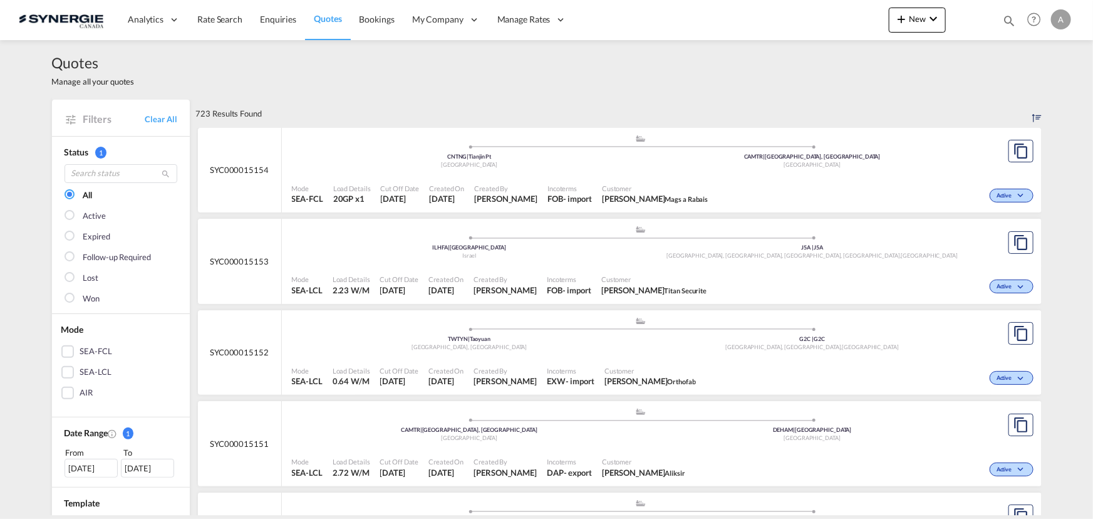
click at [1008, 20] on md-icon "icon-magnify" at bounding box center [1009, 21] width 14 height 14
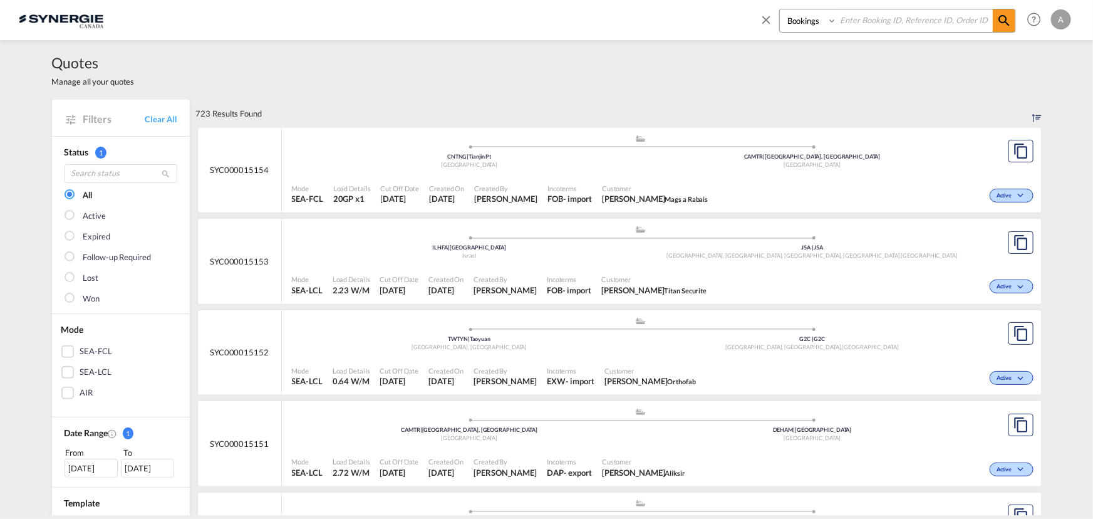
click at [795, 19] on select "Bookings Quotes Enquiries" at bounding box center [809, 20] width 59 height 23
select select "Quotes"
click at [780, 9] on select "Bookings Quotes Enquiries" at bounding box center [809, 20] width 59 height 23
click at [869, 26] on input at bounding box center [915, 20] width 156 height 22
type input "15152"
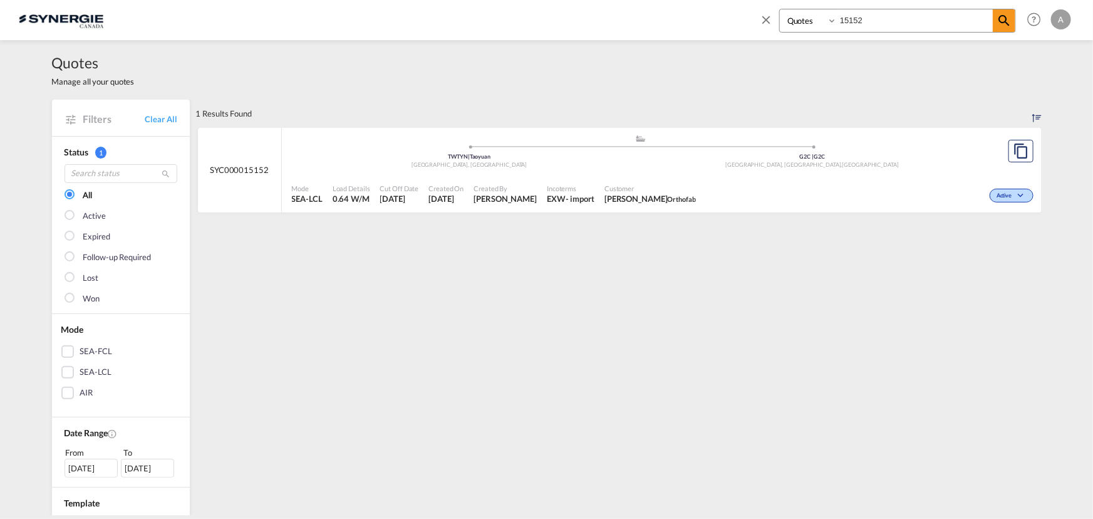
click at [759, 177] on div "Mode SEA-LCL Load Details 0.64 W/M Cut Off Date 30 Sep 2025 Created On 30 Sep 2…" at bounding box center [662, 194] width 760 height 38
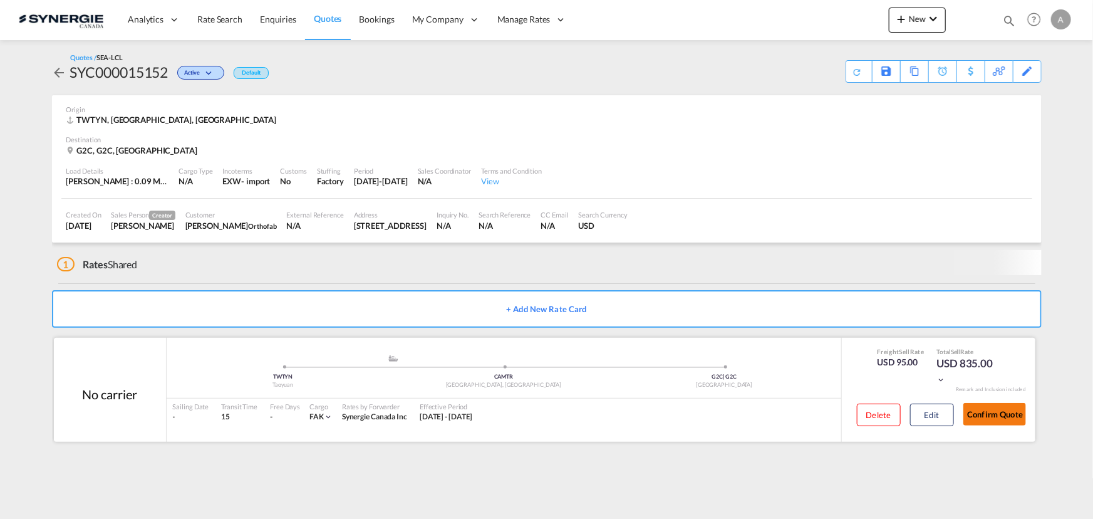
click at [993, 409] on button "Confirm Quote" at bounding box center [994, 414] width 63 height 23
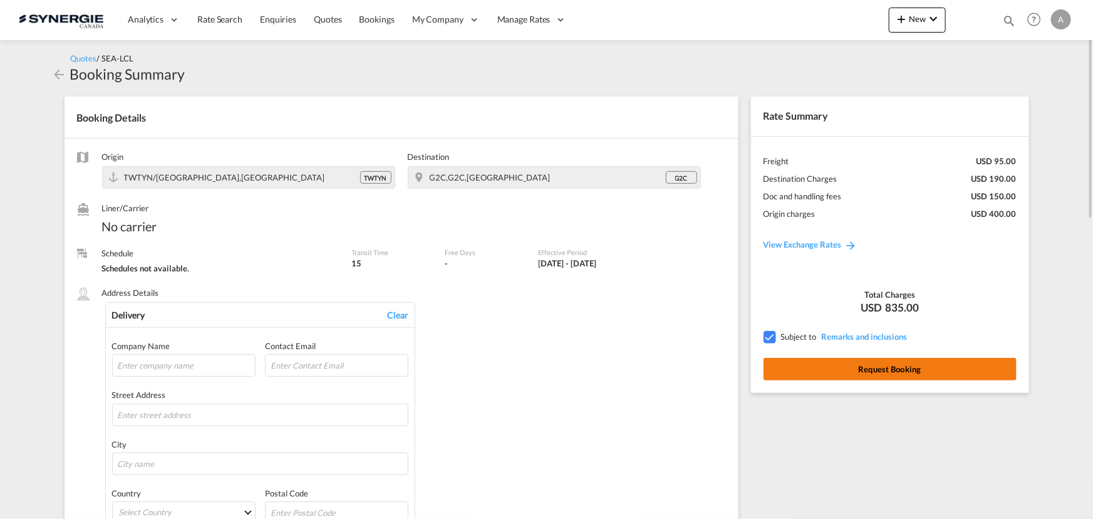
click at [832, 375] on button "Request Booking" at bounding box center [889, 369] width 253 height 23
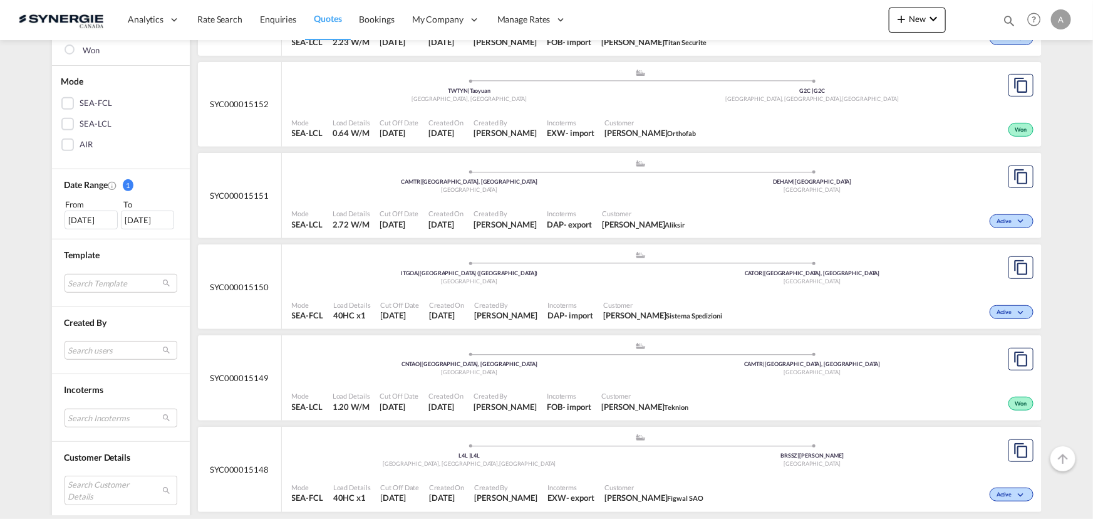
scroll to position [284, 0]
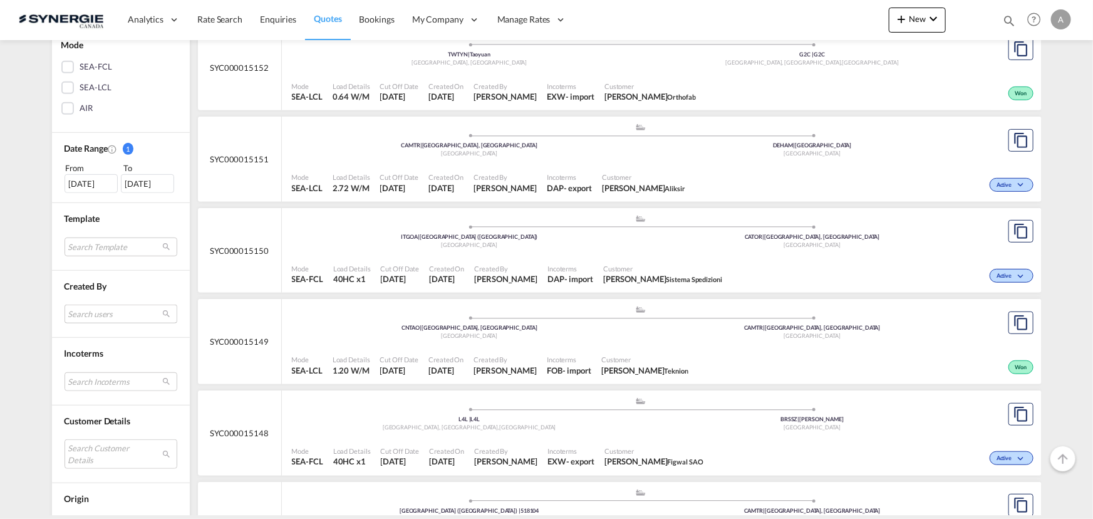
drag, startPoint x: 89, startPoint y: 314, endPoint x: 103, endPoint y: 331, distance: 21.8
click at [89, 314] on md-select "Search users [PERSON_NAME] [PERSON_NAME][EMAIL_ADDRESS][DOMAIN_NAME] [PERSON_NA…" at bounding box center [121, 313] width 113 height 19
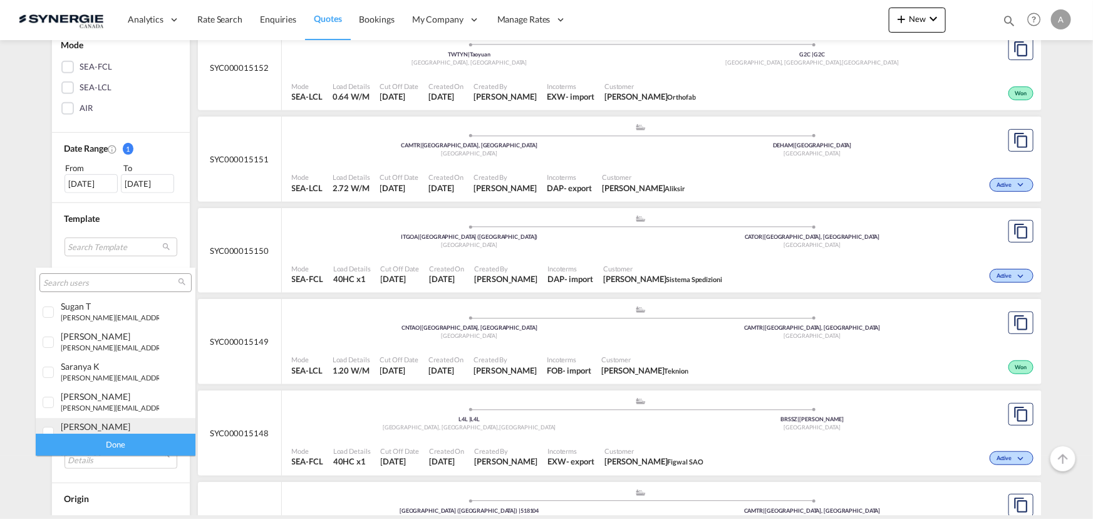
click at [94, 423] on div "[PERSON_NAME]" at bounding box center [110, 426] width 98 height 11
click at [102, 443] on div "Done" at bounding box center [116, 444] width 160 height 22
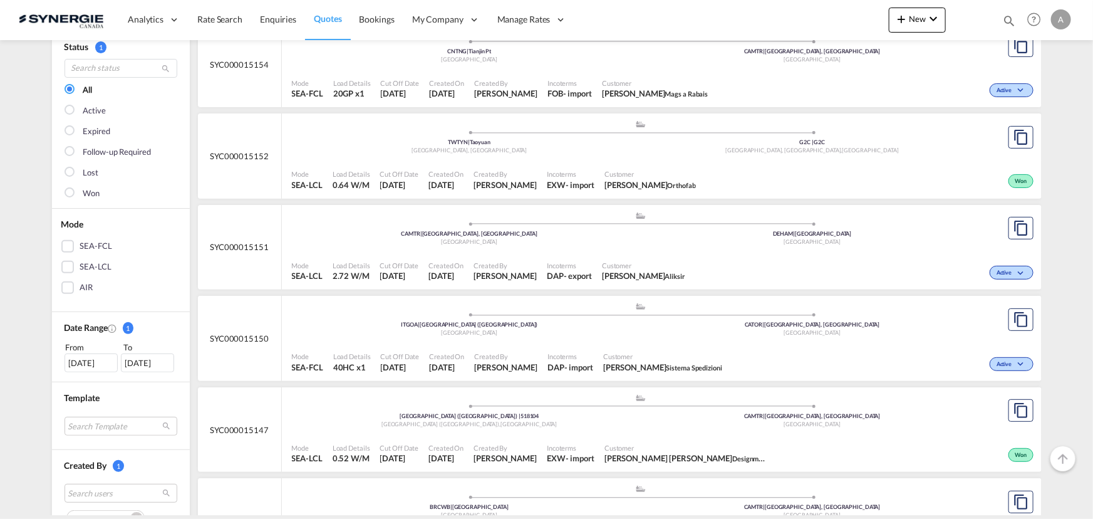
scroll to position [56, 0]
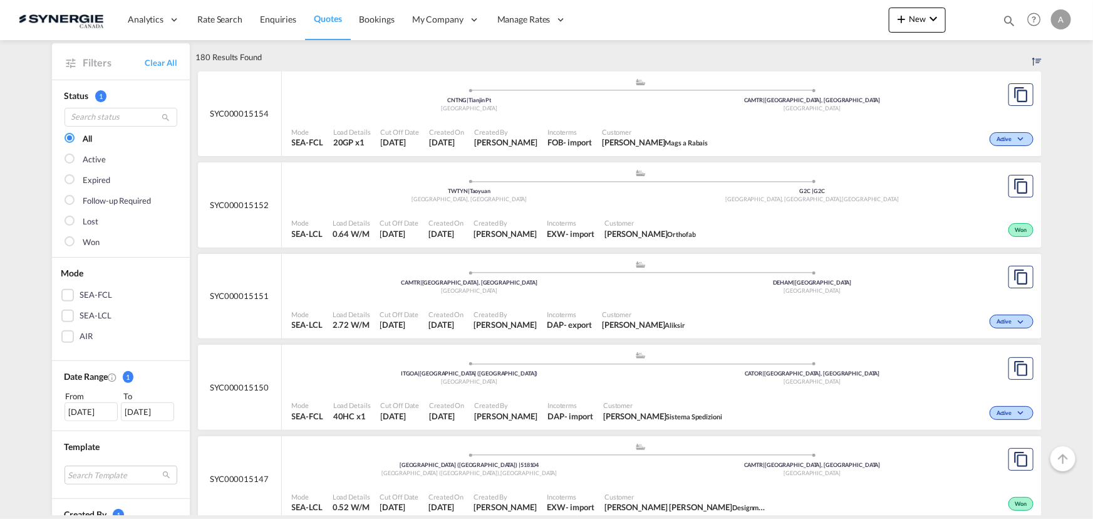
click at [75, 158] on md-checkbox "Active" at bounding box center [121, 159] width 113 height 13
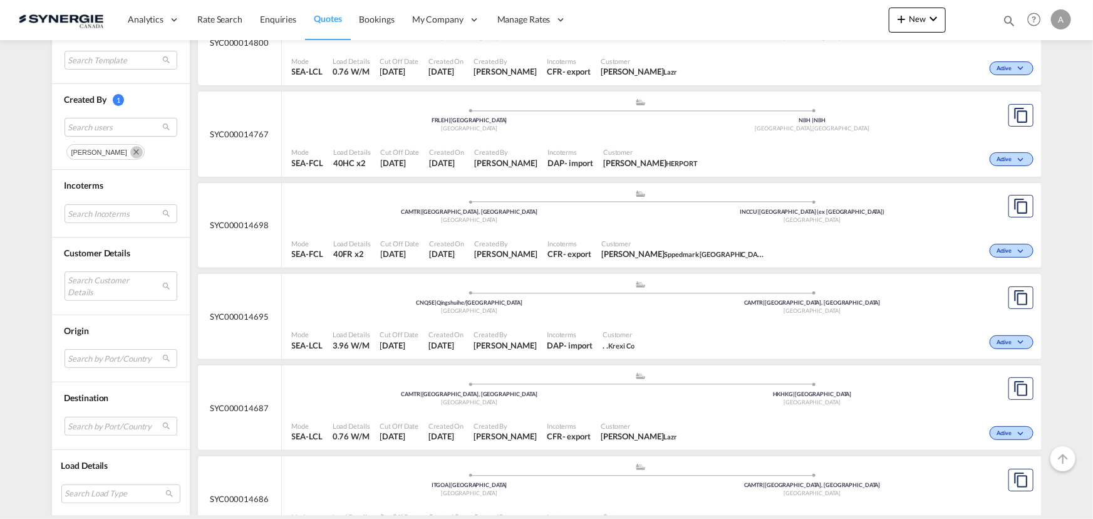
scroll to position [2576, 0]
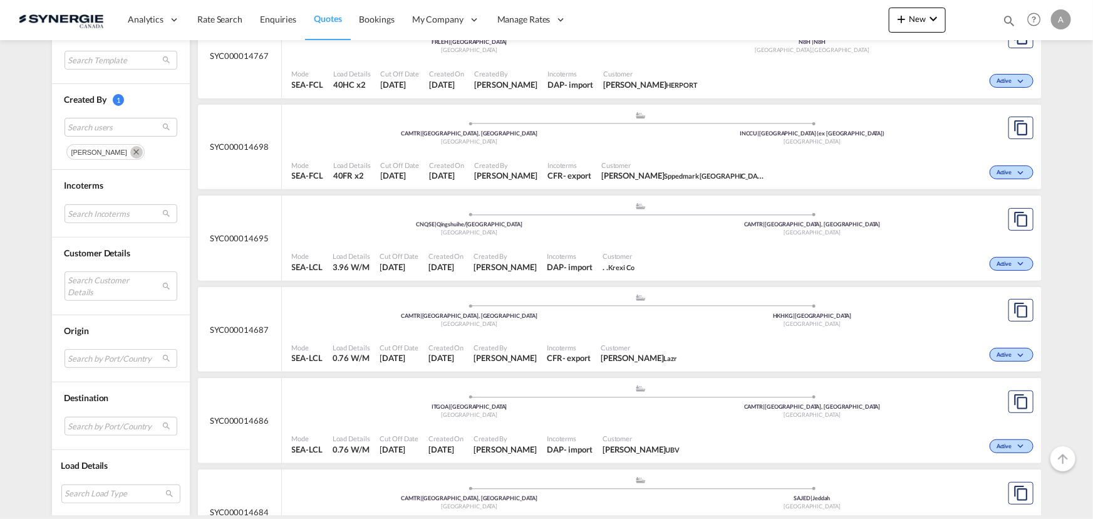
click at [614, 252] on span "Customer" at bounding box center [618, 255] width 32 height 9
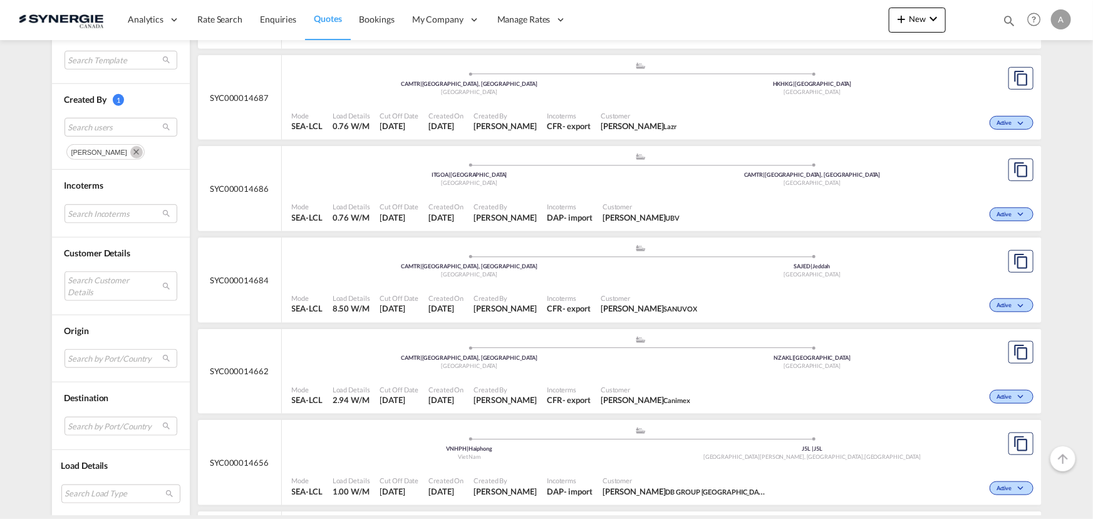
scroll to position [2793, 0]
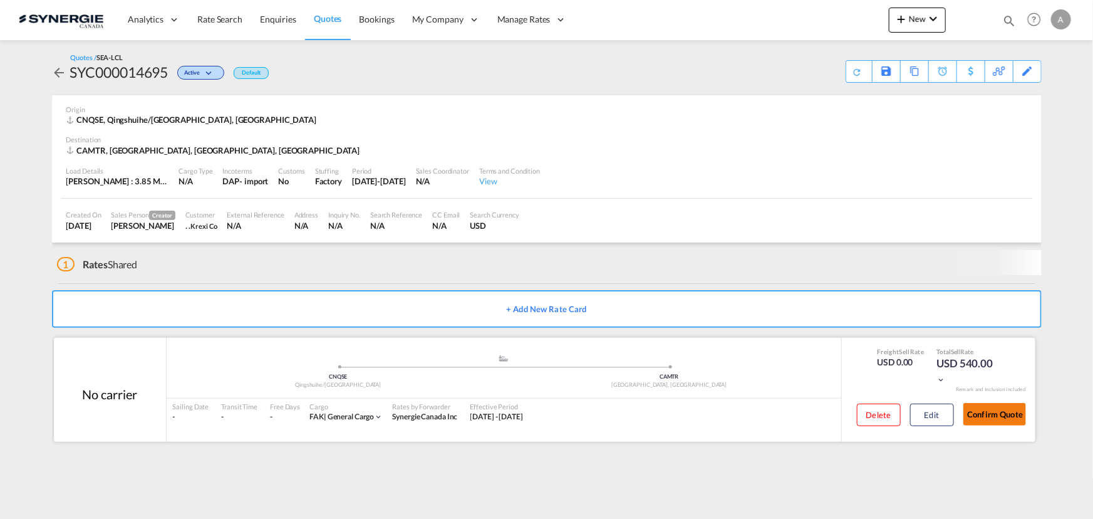
click at [986, 409] on button "Confirm Quote" at bounding box center [994, 414] width 63 height 23
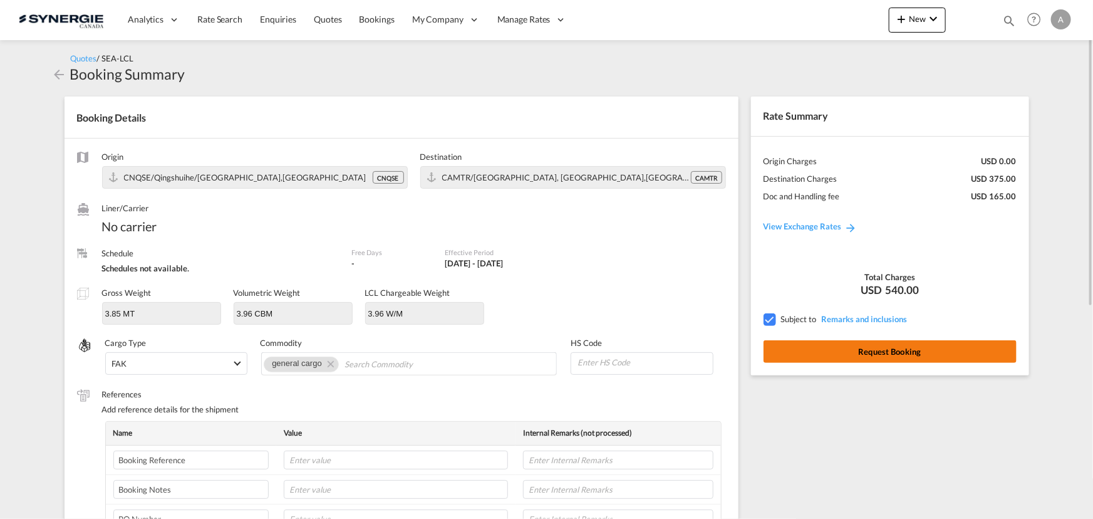
click at [855, 351] on button "Request Booking" at bounding box center [889, 351] width 253 height 23
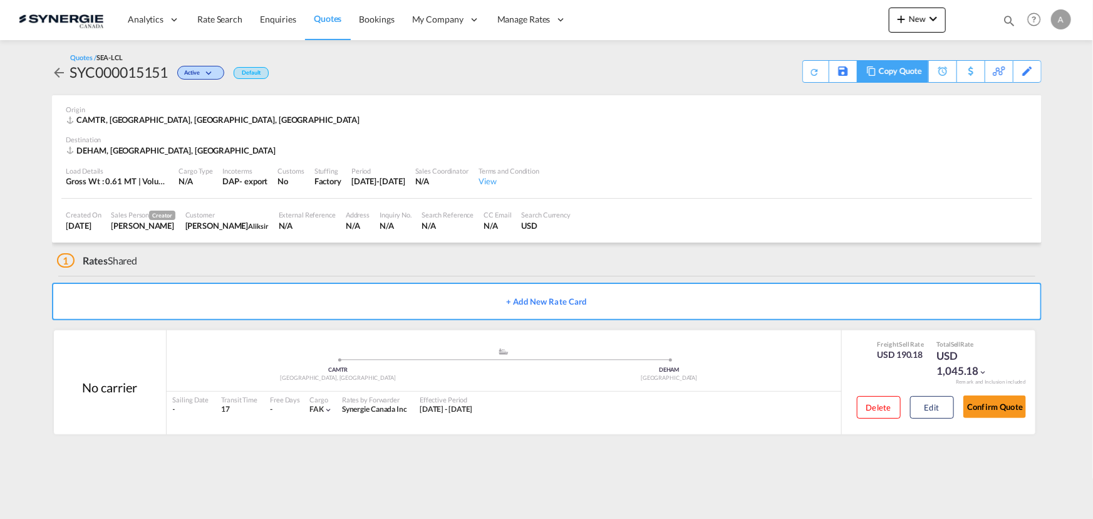
click at [909, 71] on div "Copy Quote" at bounding box center [900, 71] width 43 height 21
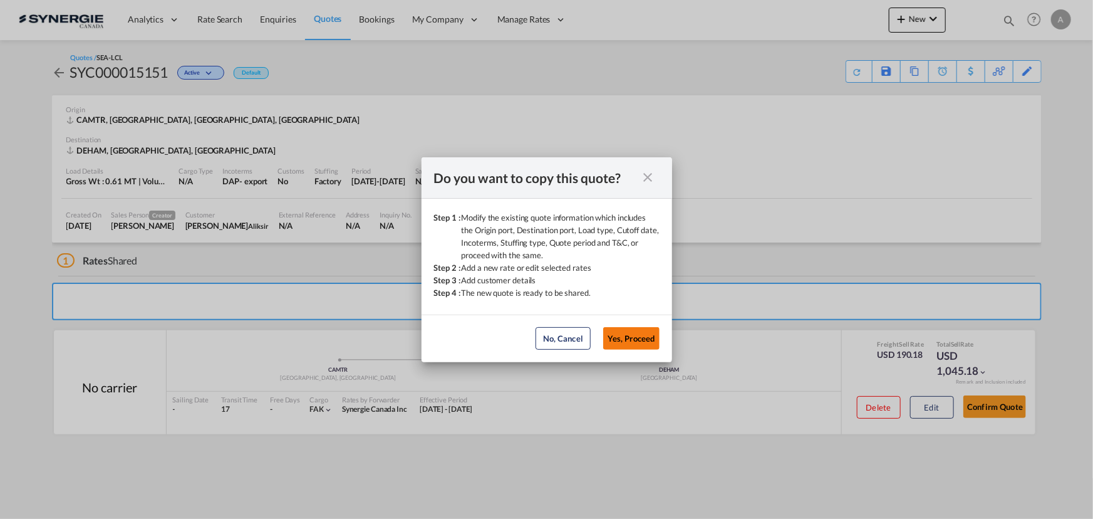
click at [630, 343] on button "Yes, Proceed" at bounding box center [631, 338] width 56 height 23
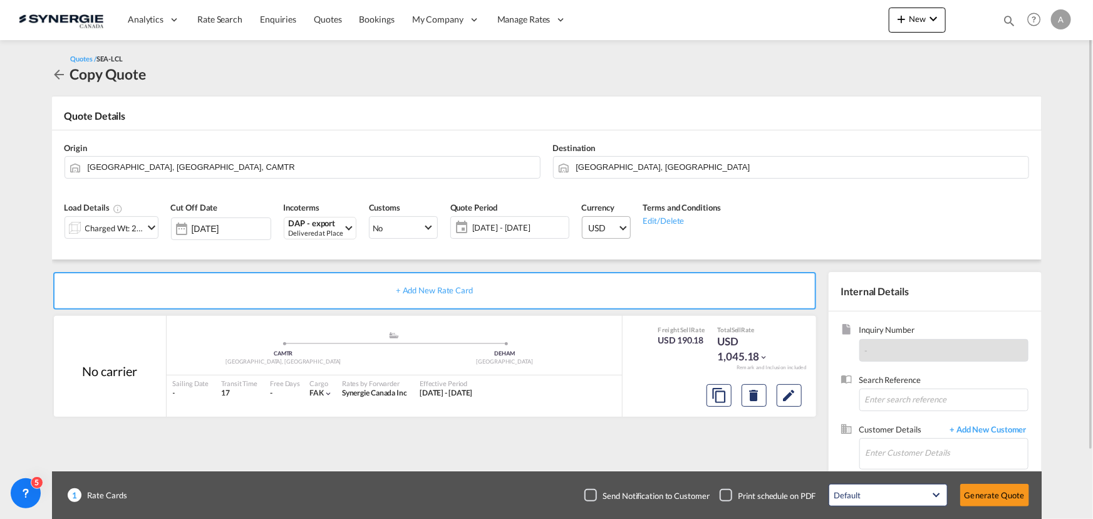
click at [606, 223] on span "USD" at bounding box center [603, 228] width 29 height 13
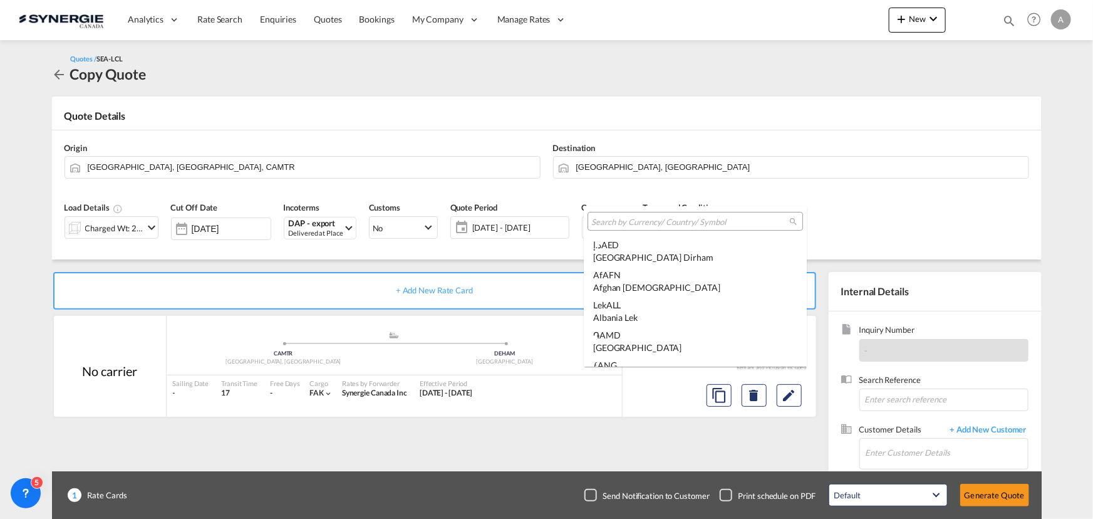
scroll to position [4323, 0]
click at [642, 215] on div at bounding box center [694, 221] width 215 height 19
click at [642, 217] on input "search" at bounding box center [690, 221] width 198 height 11
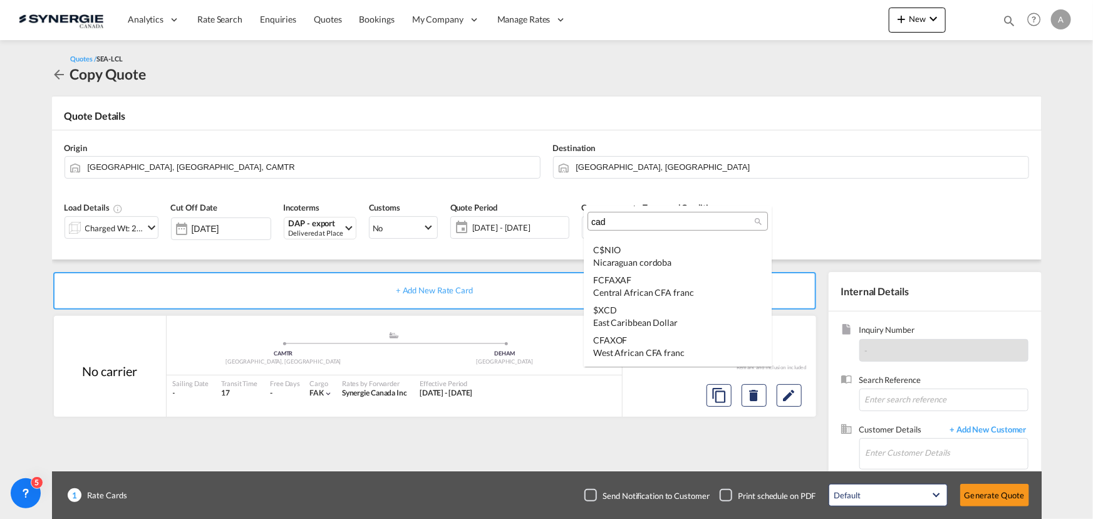
scroll to position [0, 0]
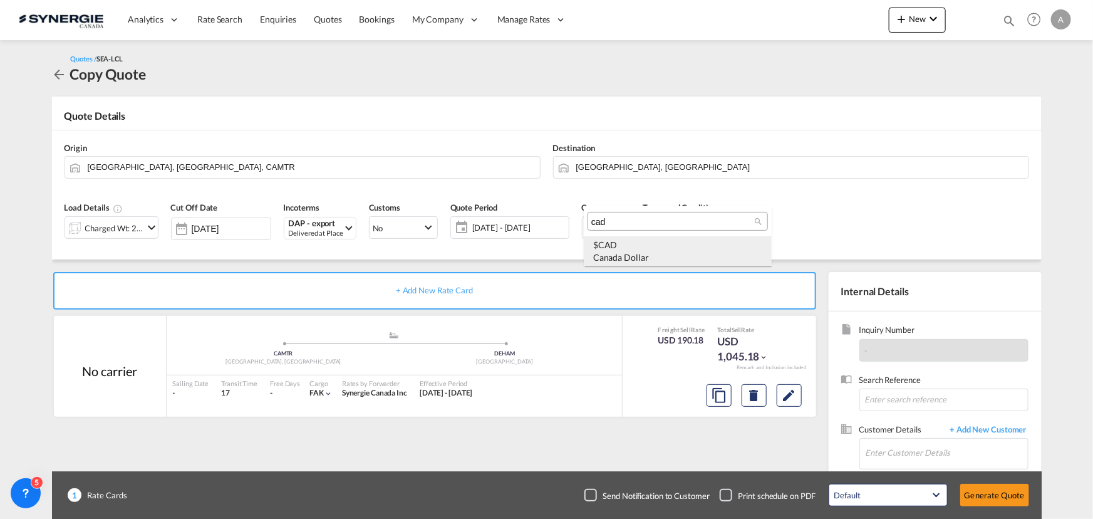
type input "cad"
click at [666, 249] on div "$ CAD Canada Dollar" at bounding box center [677, 251] width 169 height 24
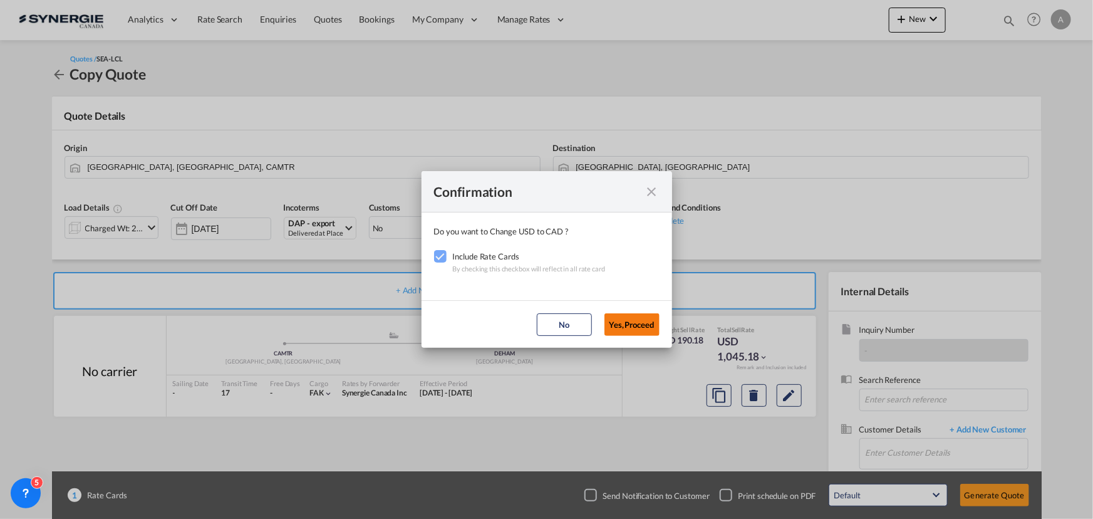
click at [638, 322] on button "Yes,Proceed" at bounding box center [631, 324] width 55 height 23
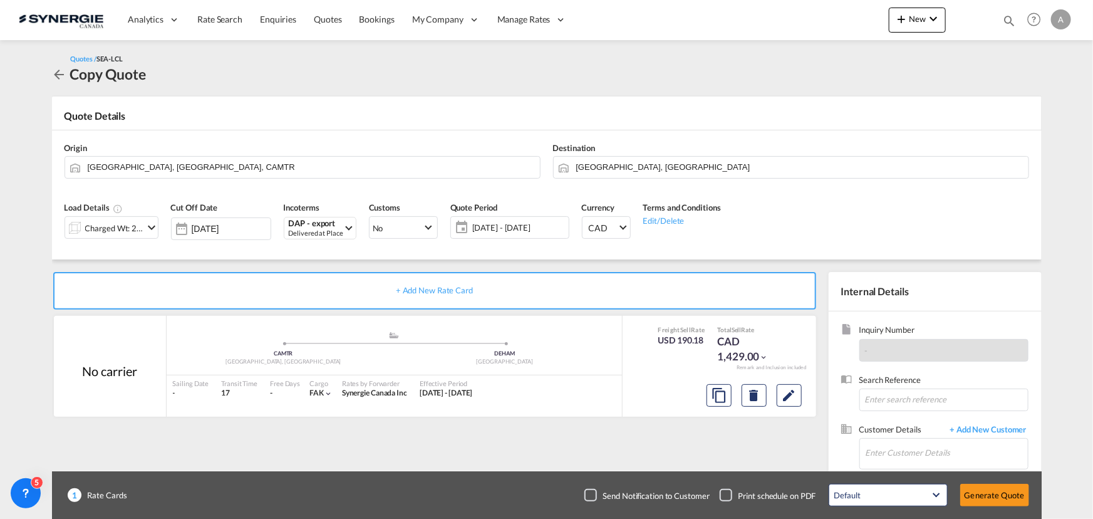
scroll to position [78, 0]
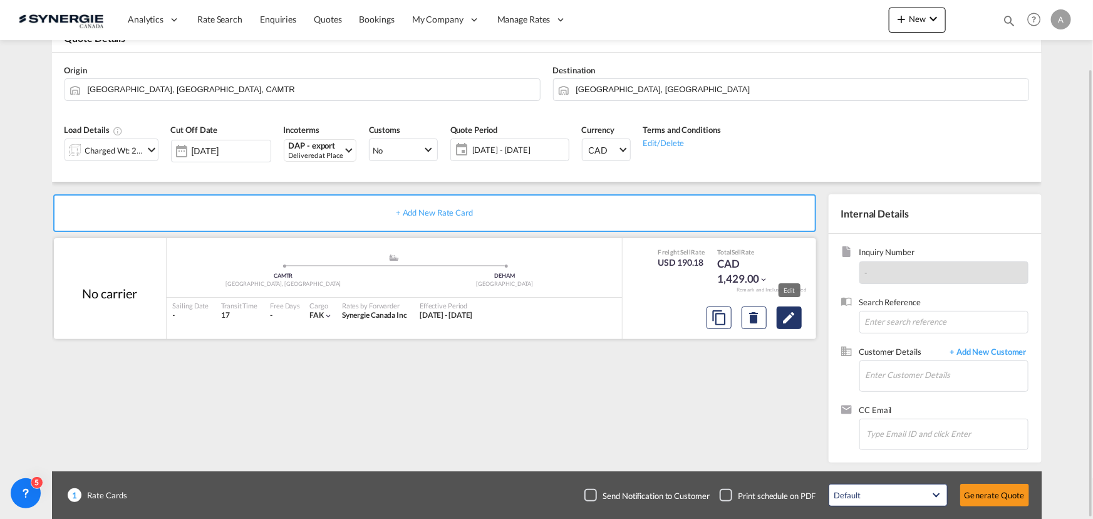
click at [786, 315] on md-icon "Edit" at bounding box center [789, 317] width 15 height 15
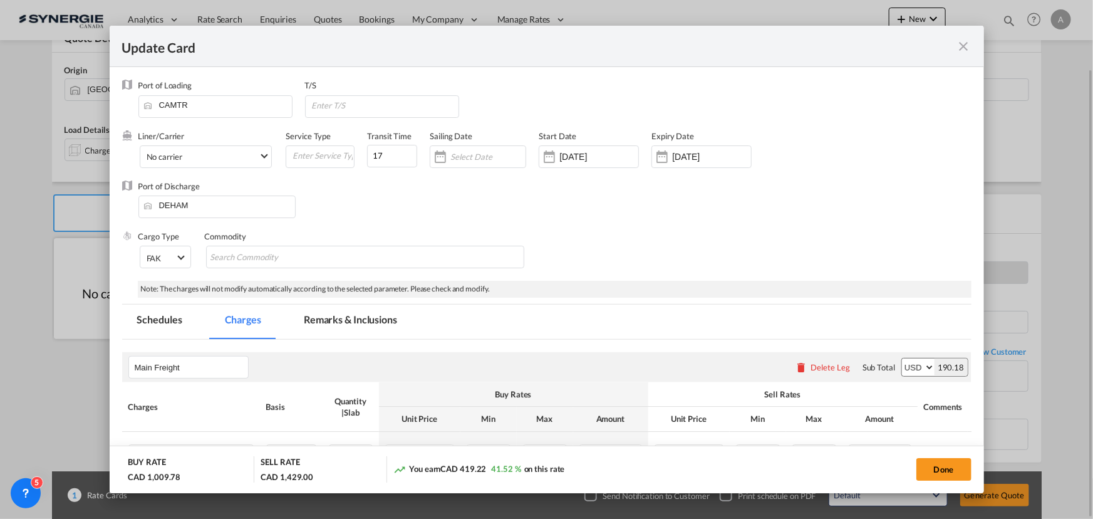
select select "per_cbm"
select select "flat"
select select "per_shipment"
select select "per_bl"
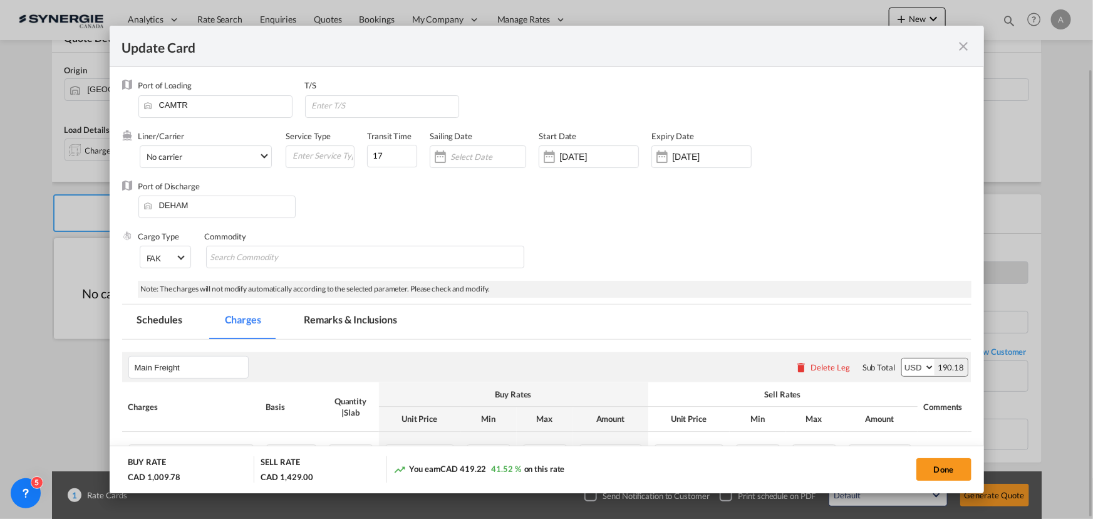
select select "per_bl"
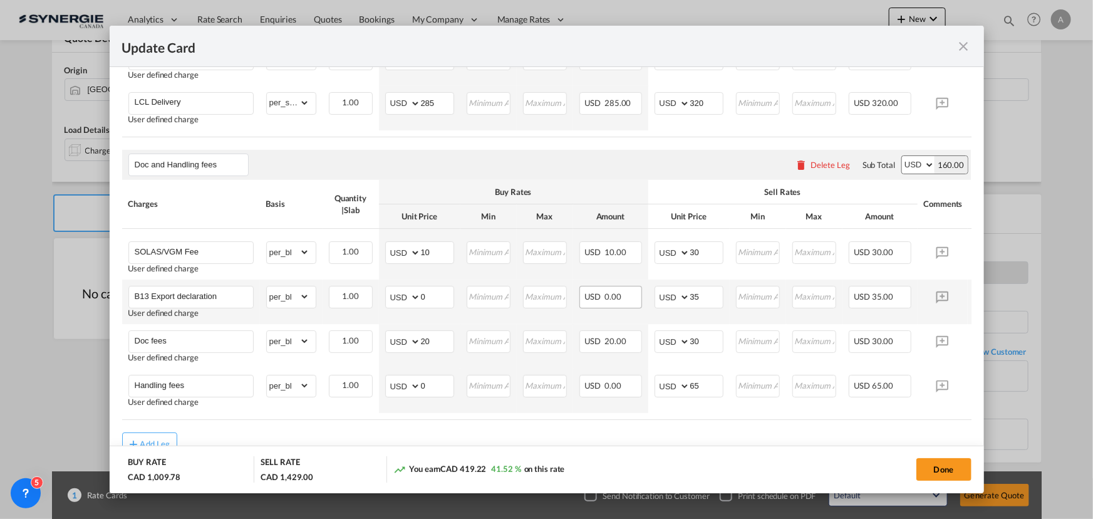
scroll to position [741, 0]
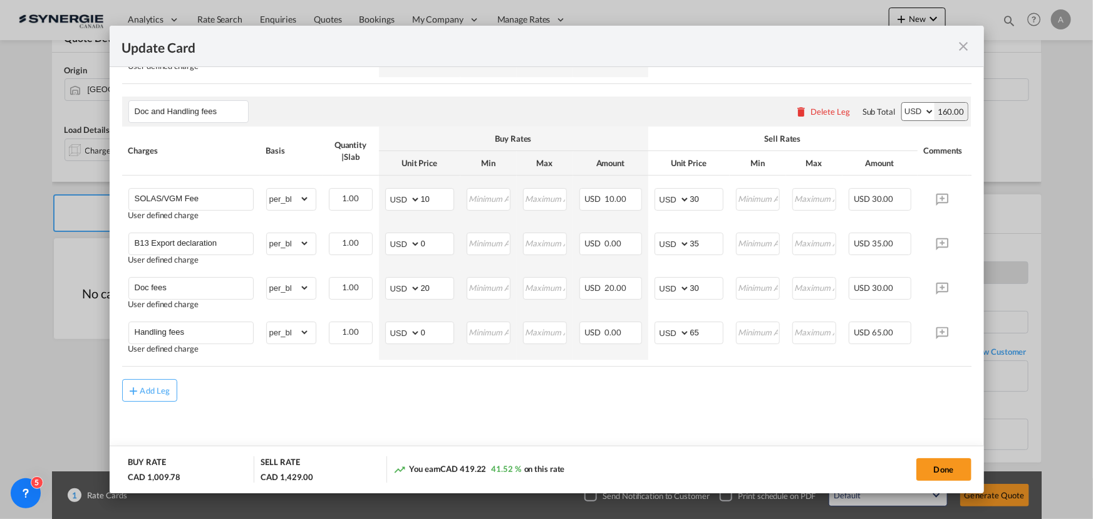
click at [964, 45] on md-icon "icon-close fg-AAA8AD m-0 pointer" at bounding box center [963, 46] width 15 height 15
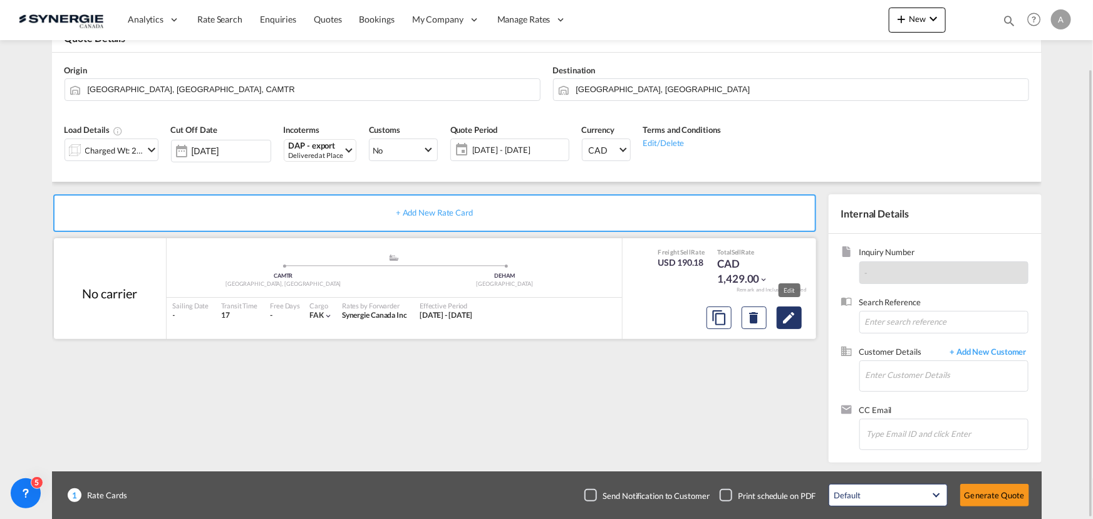
click at [795, 320] on md-icon "Edit" at bounding box center [789, 317] width 15 height 15
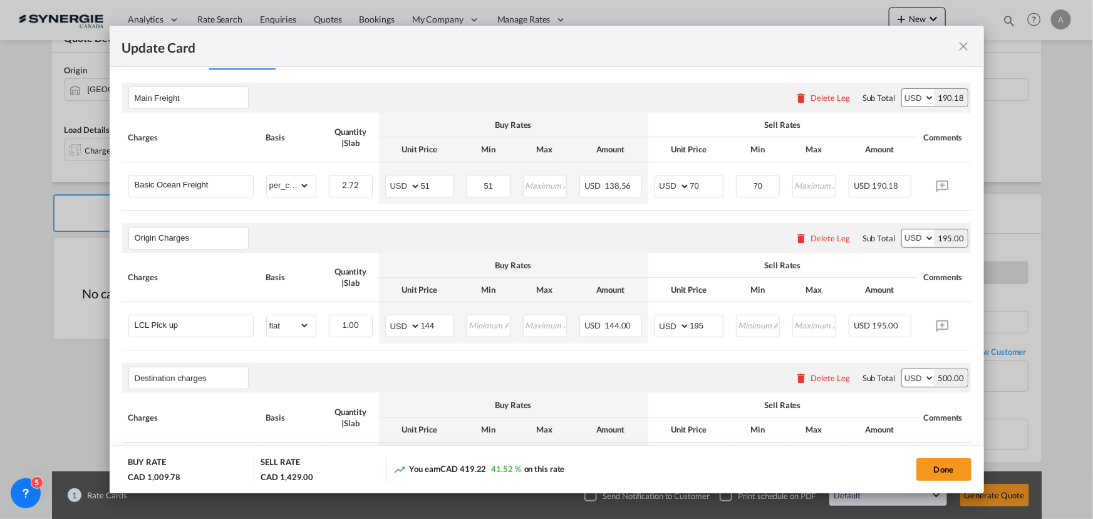
scroll to position [227, 0]
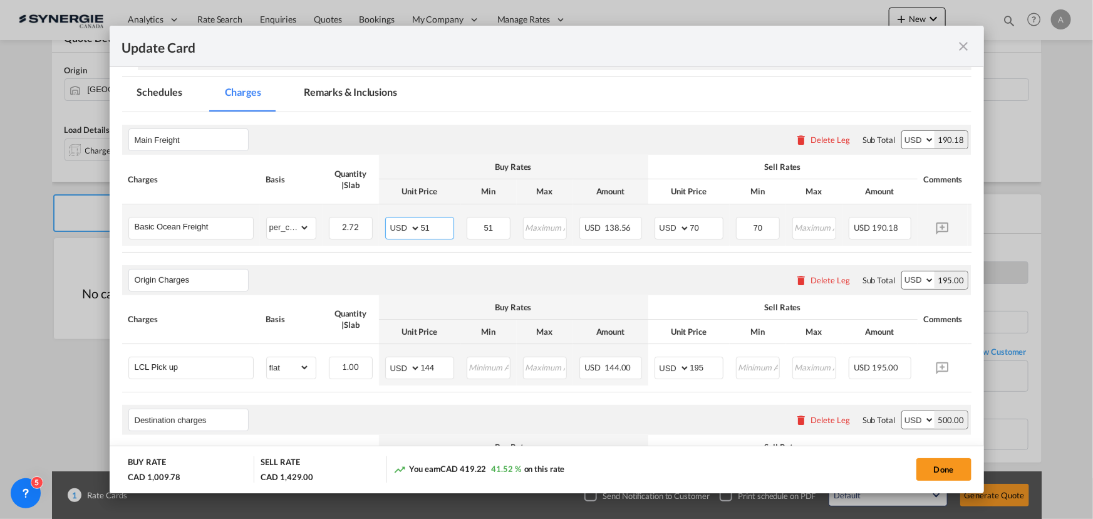
drag, startPoint x: 431, startPoint y: 229, endPoint x: 260, endPoint y: 225, distance: 171.6
click at [292, 234] on tr "Basic Ocean Freight Please Enter Already Exists gross_weight volumetric_weight …" at bounding box center [565, 224] width 887 height 41
type input "73"
type input "100"
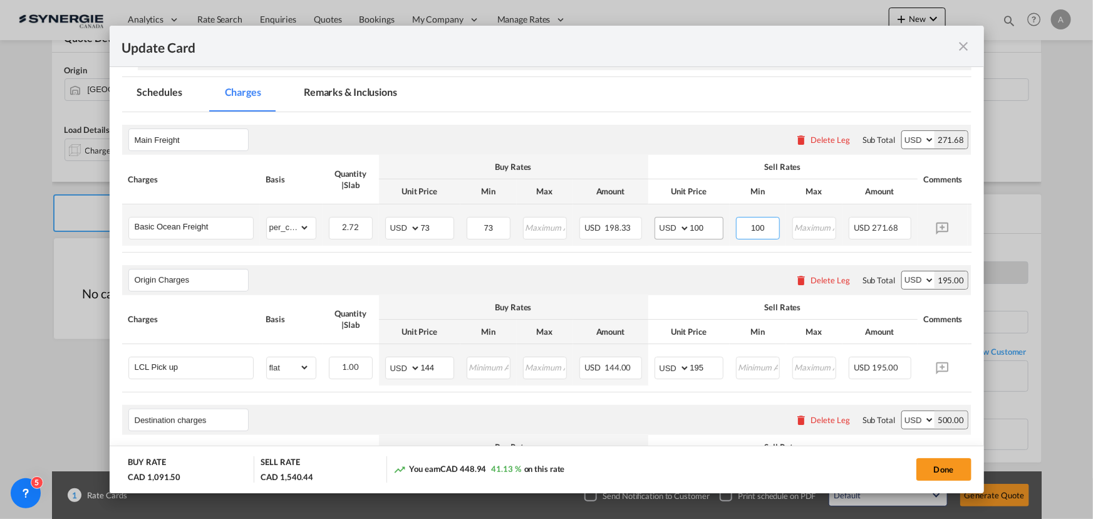
type input "100"
click at [396, 229] on select "AED AFN ALL AMD ANG AOA ARS AUD AWG AZN BAM BBD BDT BGN BHD BIF BMD BND BOB BRL…" at bounding box center [404, 228] width 33 height 18
select select "string:CAD"
click at [388, 219] on select "AED AFN ALL AMD ANG AOA ARS AUD AWG AZN BAM BBD BDT BGN BHD BIF BMD BND BOB BRL…" at bounding box center [404, 228] width 33 height 18
select select "string:CAD"
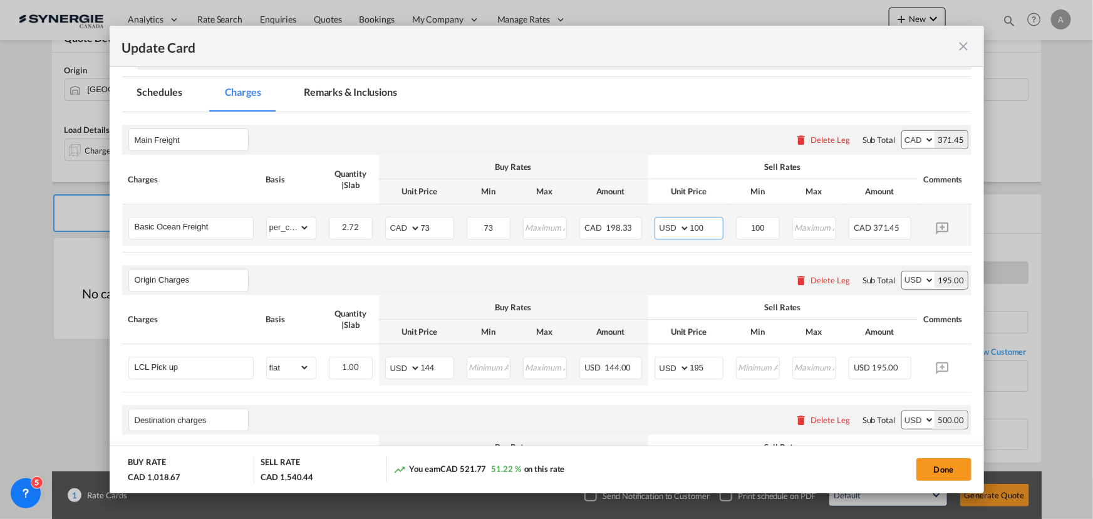
click at [668, 230] on select "AED AFN ALL AMD ANG AOA ARS AUD AWG AZN BAM BBD BDT BGN BHD BIF BMD BND BOB BRL…" at bounding box center [673, 228] width 33 height 18
select select "string:CAD"
click at [657, 219] on select "AED AFN ALL AMD ANG AOA ARS AUD AWG AZN BAM BBD BDT BGN BHD BIF BMD BND BOB BRL…" at bounding box center [673, 228] width 33 height 18
click at [564, 264] on air-lcl-rate-modification "Main Freight Please enter leg name Leg Name Already Exists Delete Leg Sub Total…" at bounding box center [546, 508] width 849 height 792
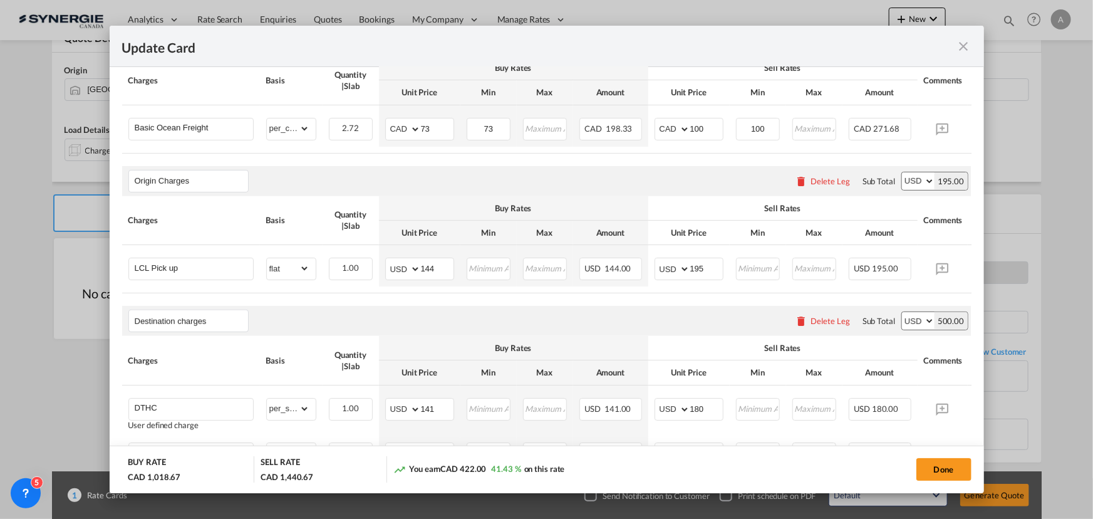
scroll to position [341, 0]
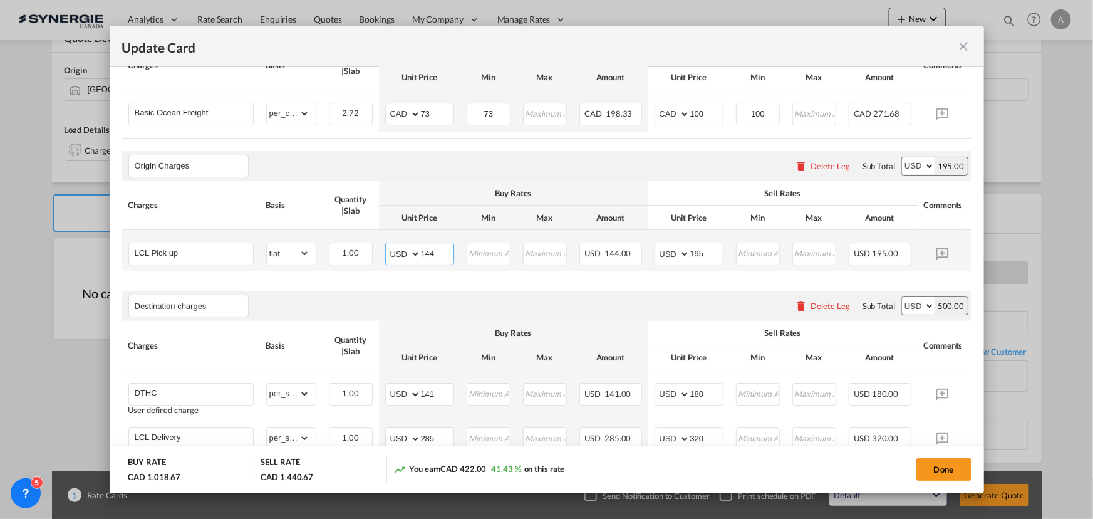
click at [395, 257] on select "AED AFN ALL AMD ANG AOA ARS AUD AWG AZN BAM BBD BDT BGN BHD BIF BMD BND BOB BRL…" at bounding box center [404, 254] width 33 height 18
select select "string:CAD"
click at [388, 247] on select "AED AFN ALL AMD ANG AOA ARS AUD AWG AZN BAM BBD BDT BGN BHD BIF BMD BND BOB BRL…" at bounding box center [404, 254] width 33 height 18
select select "string:CAD"
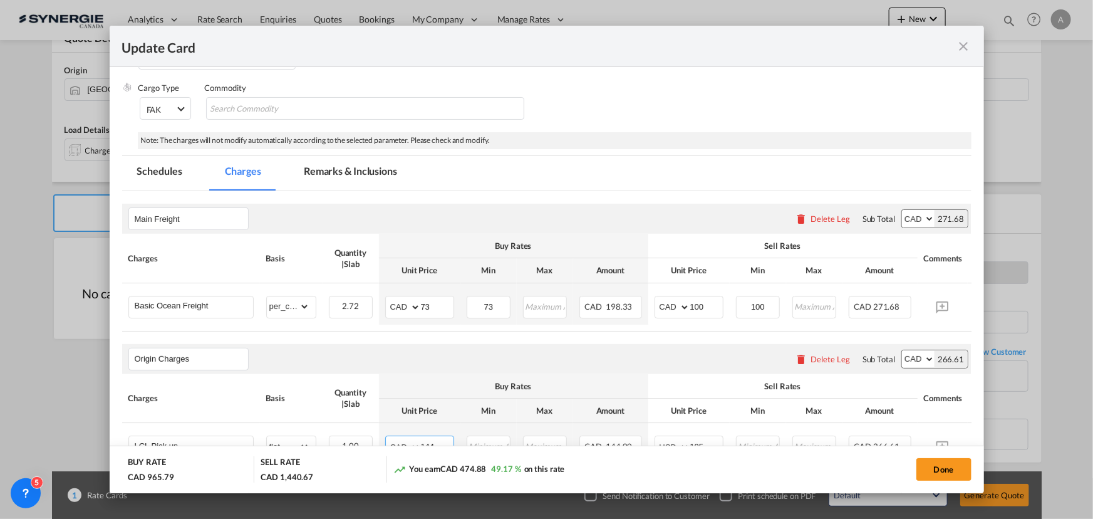
scroll to position [113, 0]
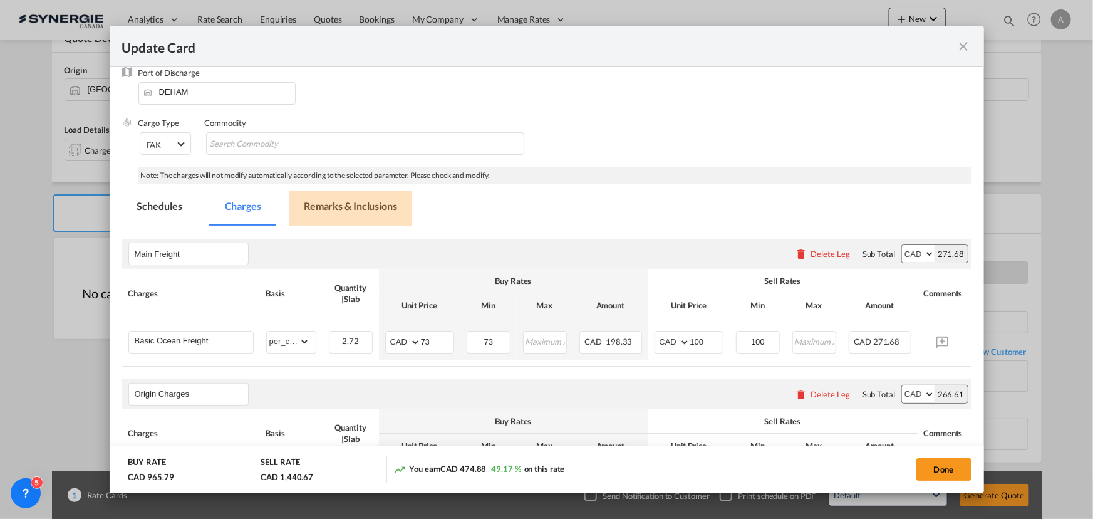
click at [344, 204] on md-tab-item "Remarks & Inclusions" at bounding box center [350, 208] width 123 height 34
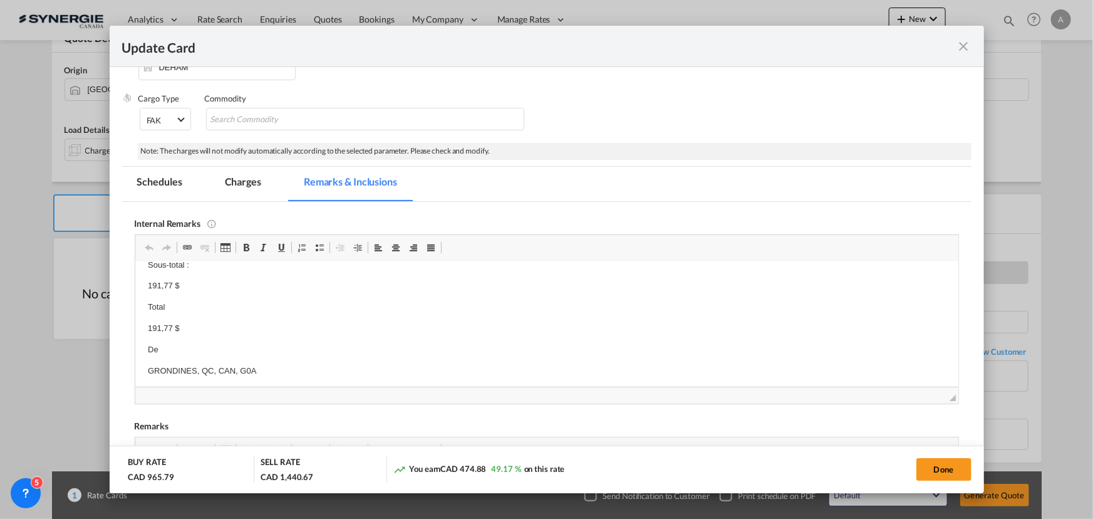
scroll to position [170, 0]
drag, startPoint x: 240, startPoint y: 184, endPoint x: 219, endPoint y: 52, distance: 133.8
click at [240, 184] on md-tab-item "Charges" at bounding box center [243, 184] width 66 height 34
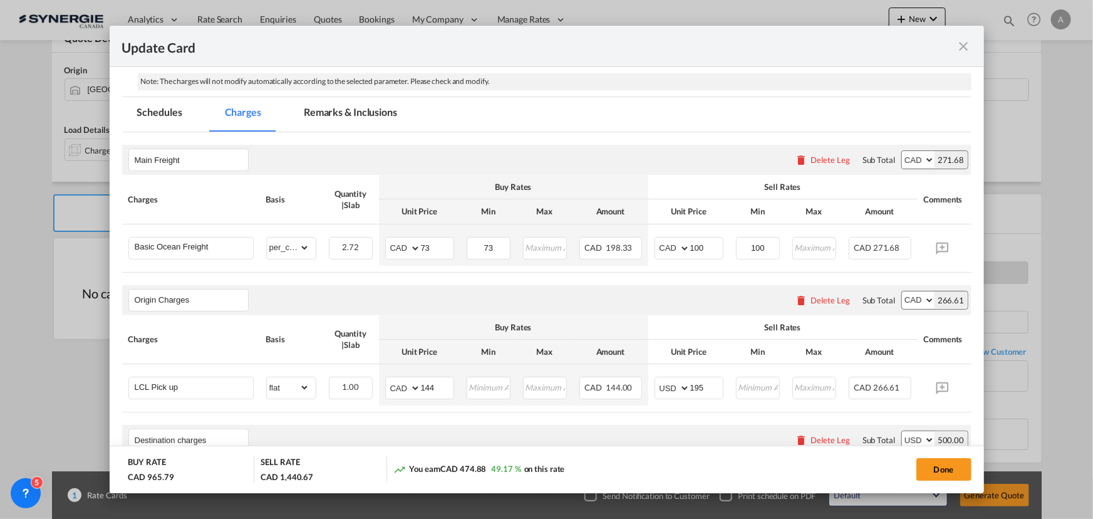
scroll to position [251, 0]
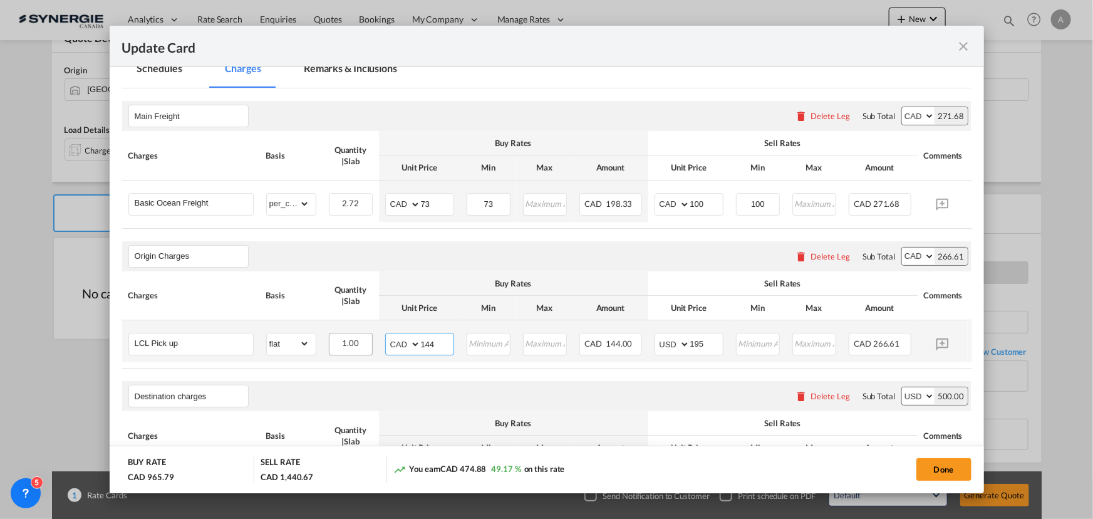
drag, startPoint x: 420, startPoint y: 349, endPoint x: 351, endPoint y: 342, distance: 69.3
click at [351, 342] on tr "LCL Pick up Please Enter Already Exists gross_weight volumetric_weight per_ship…" at bounding box center [565, 340] width 887 height 41
type input "192"
drag, startPoint x: 588, startPoint y: 346, endPoint x: 599, endPoint y: 351, distance: 12.3
click at [589, 346] on span "CAD" at bounding box center [594, 343] width 19 height 10
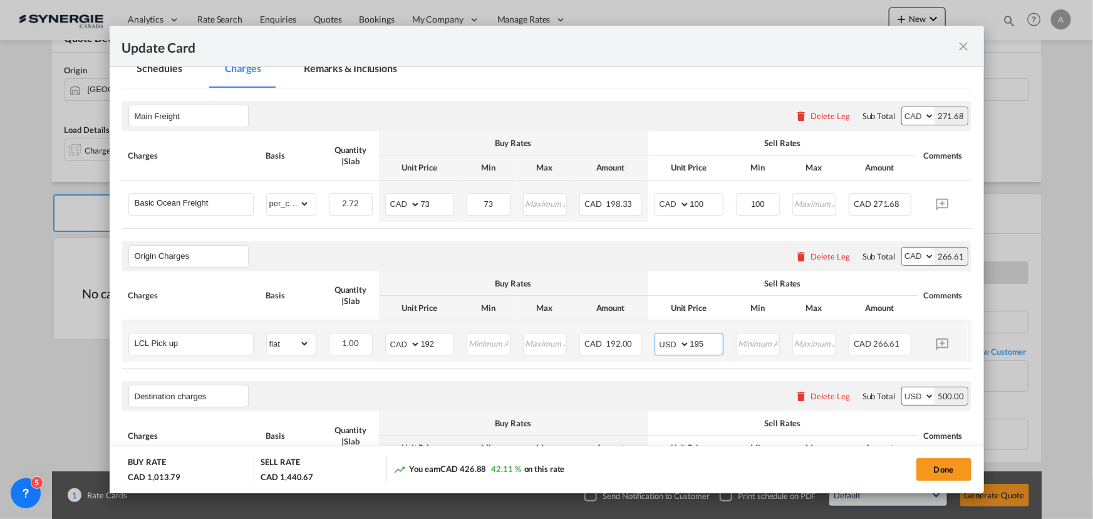
click at [668, 346] on select "AED AFN ALL AMD ANG AOA ARS AUD AWG AZN BAM BBD BDT BGN BHD BIF BMD BND BOB BRL…" at bounding box center [673, 344] width 33 height 18
select select "string:CAD"
click at [657, 338] on select "AED AFN ALL AMD ANG AOA ARS AUD AWG AZN BAM BBD BDT BGN BHD BIF BMD BND BOB BRL…" at bounding box center [673, 344] width 33 height 18
drag, startPoint x: 705, startPoint y: 347, endPoint x: 603, endPoint y: 338, distance: 102.4
click at [619, 346] on tr "LCL Pick up Please Enter Already Exists gross_weight volumetric_weight per_ship…" at bounding box center [565, 340] width 887 height 41
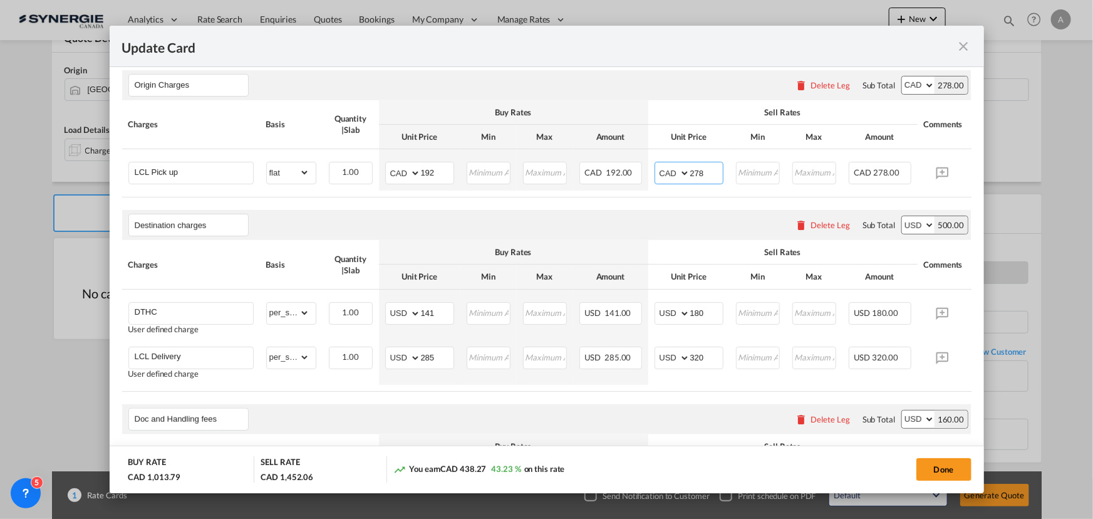
scroll to position [479, 0]
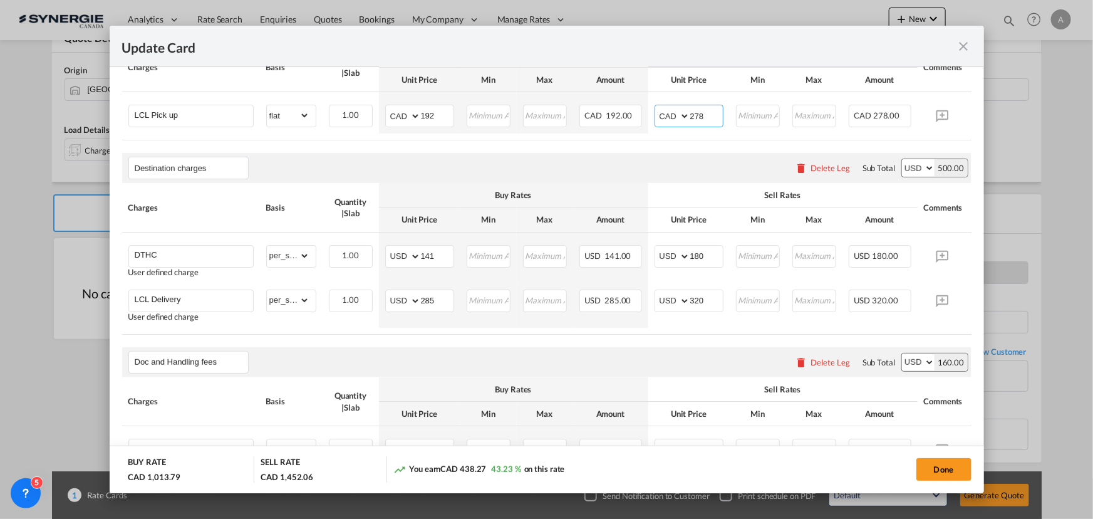
type input "278"
click at [423, 262] on input "141" at bounding box center [437, 254] width 33 height 19
click at [397, 262] on select "AED AFN ALL AMD ANG AOA ARS AUD AWG AZN BAM BBD BDT BGN BHD BIF BMD BND BOB BRL…" at bounding box center [404, 256] width 33 height 18
select select "string:CAD"
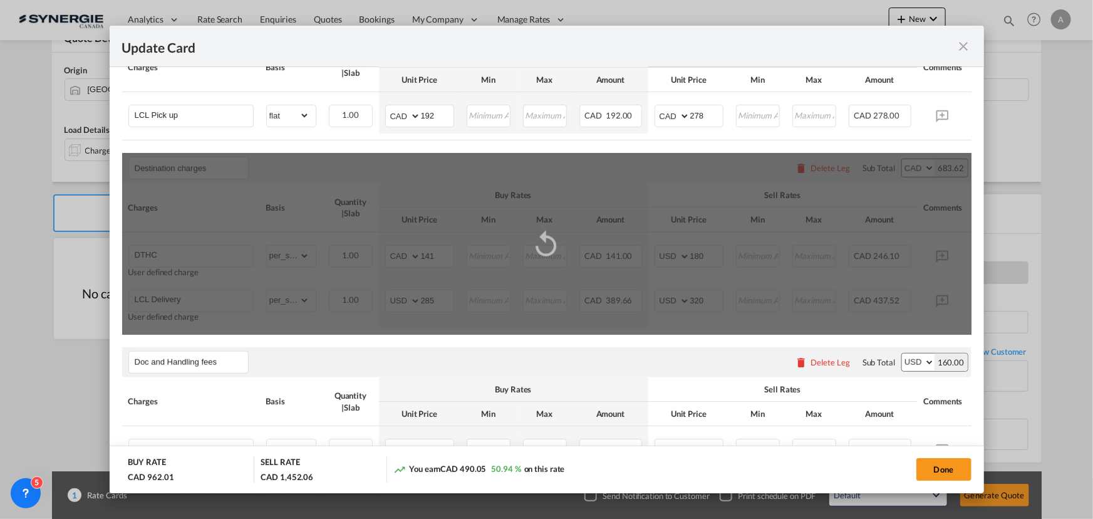
click at [438, 262] on div "Update Card Port ..." at bounding box center [546, 244] width 849 height 182
click at [441, 263] on div "Destination charges Please enter leg name Leg Name Already Exists Delete Leg Su…" at bounding box center [546, 244] width 849 height 182
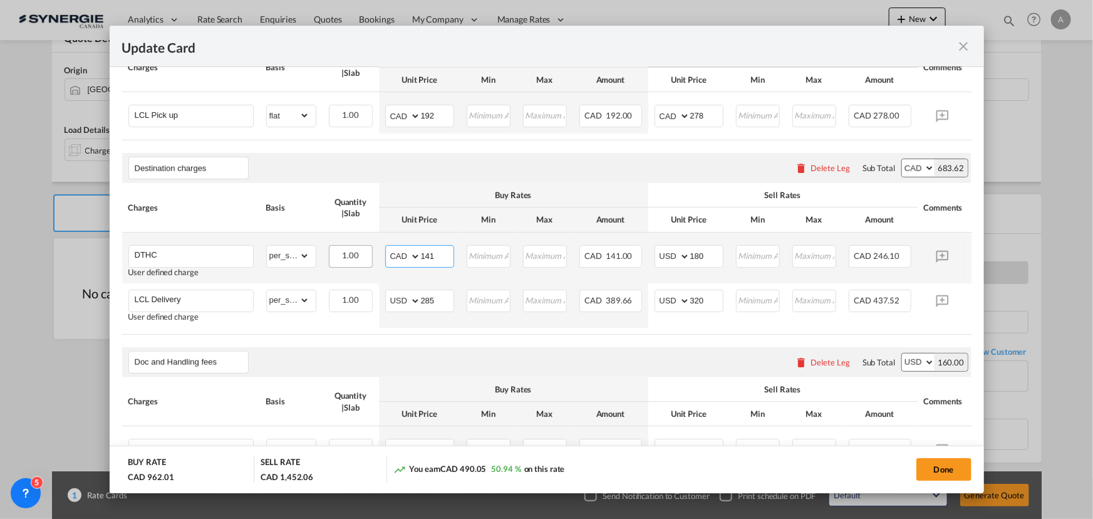
drag, startPoint x: 441, startPoint y: 263, endPoint x: 346, endPoint y: 255, distance: 94.9
click at [371, 268] on tr "DTHC User defined charge Please Enter Already Exists gross_weight volumetric_we…" at bounding box center [565, 257] width 887 height 51
type input "200"
drag, startPoint x: 708, startPoint y: 260, endPoint x: 604, endPoint y: 256, distance: 103.4
click at [616, 261] on tr "DTHC User defined charge Please Enter Already Exists gross_weight volumetric_we…" at bounding box center [565, 257] width 887 height 51
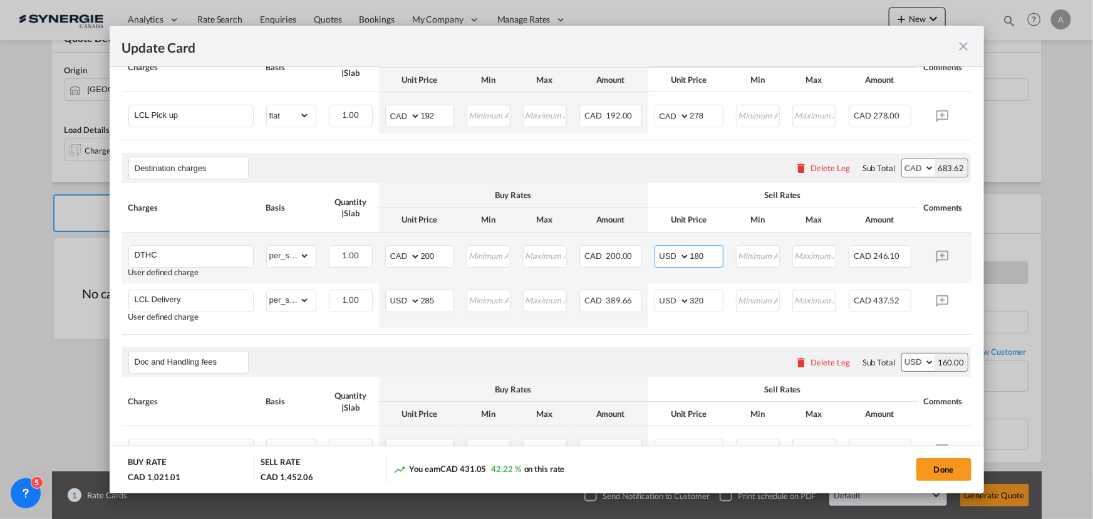
click at [665, 263] on select "AED AFN ALL AMD ANG AOA ARS AUD AWG AZN BAM BBD BDT BGN BHD BIF BMD BND BOB BRL…" at bounding box center [673, 256] width 33 height 18
select select "string:CAD"
click at [657, 253] on select "AED AFN ALL AMD ANG AOA ARS AUD AWG AZN BAM BBD BDT BGN BHD BIF BMD BND BOB BRL…" at bounding box center [673, 256] width 33 height 18
type input "256"
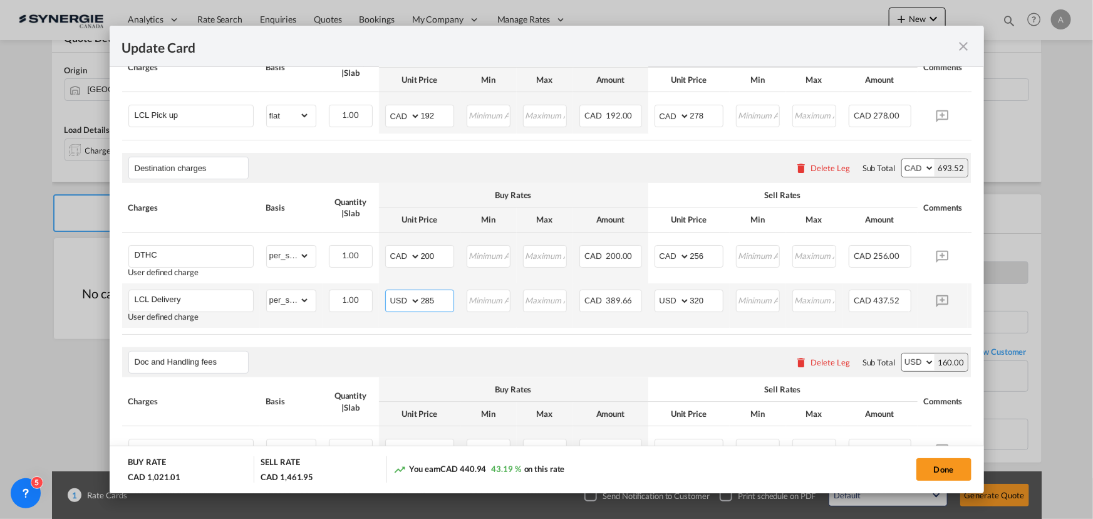
drag, startPoint x: 438, startPoint y: 308, endPoint x: 388, endPoint y: 309, distance: 50.1
click at [390, 309] on md-input-container "AED AFN ALL AMD ANG AOA ARS AUD AWG AZN BAM BBD BDT BGN BHD BIF BMD BND BOB BRL…" at bounding box center [419, 300] width 69 height 23
click at [400, 307] on select "AED AFN ALL AMD ANG AOA ARS AUD AWG AZN BAM BBD BDT BGN BHD BIF BMD BND BOB BRL…" at bounding box center [404, 301] width 33 height 18
select select "string:CAD"
click at [388, 297] on select "AED AFN ALL AMD ANG AOA ARS AUD AWG AZN BAM BBD BDT BGN BHD BIF BMD BND BOB BRL…" at bounding box center [404, 301] width 33 height 18
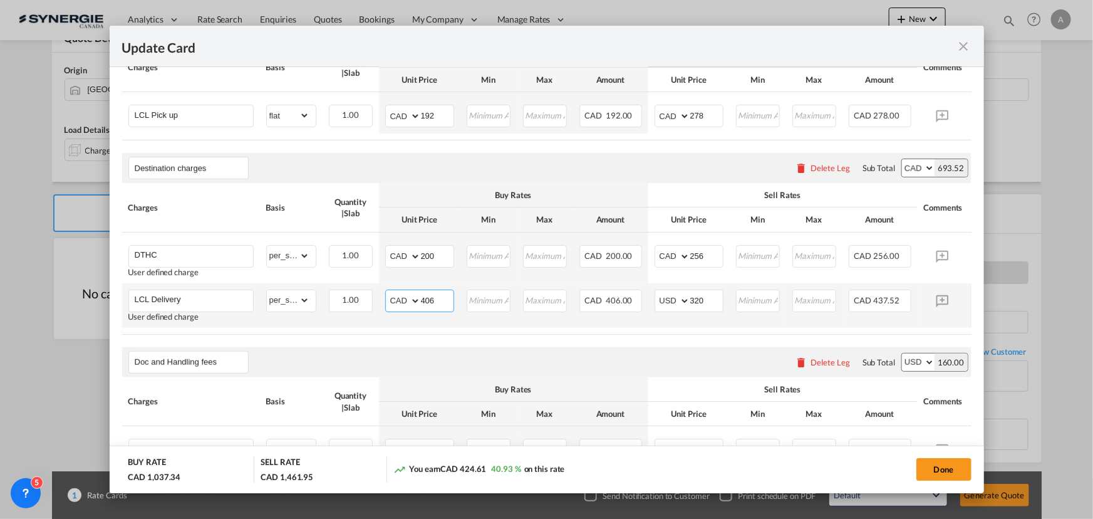
type input "406"
drag, startPoint x: 681, startPoint y: 306, endPoint x: 653, endPoint y: 306, distance: 28.2
click at [654, 306] on md-input-container "AED AFN ALL AMD ANG AOA ARS AUD AWG AZN BAM BBD BDT BGN BHD BIF BMD BND BOB BRL…" at bounding box center [688, 300] width 69 height 23
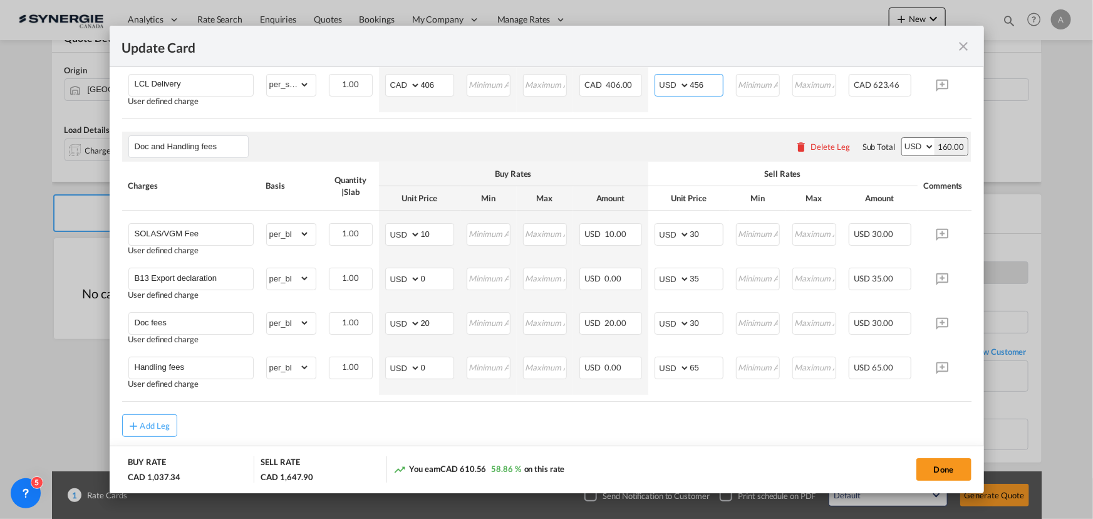
scroll to position [684, 0]
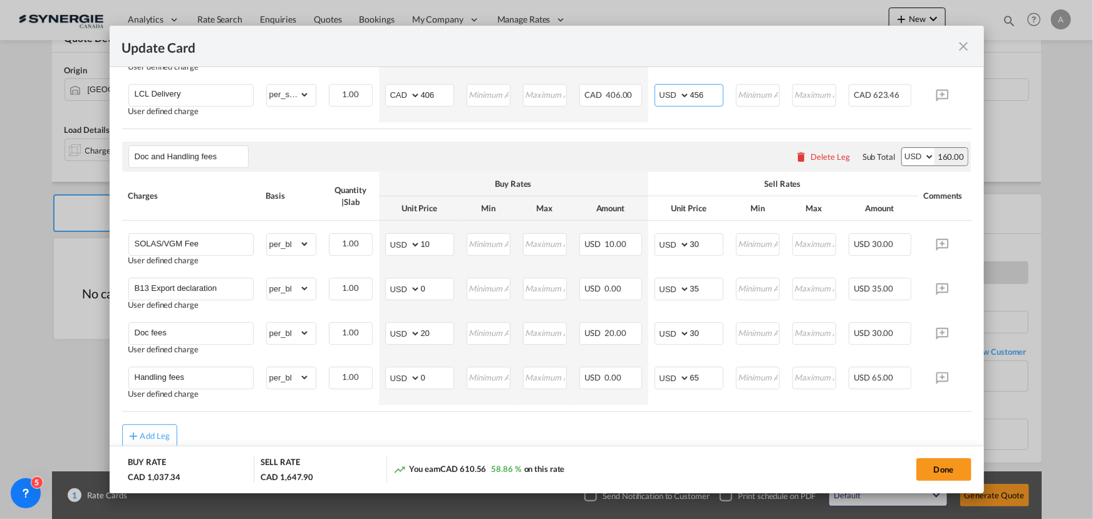
type input "456"
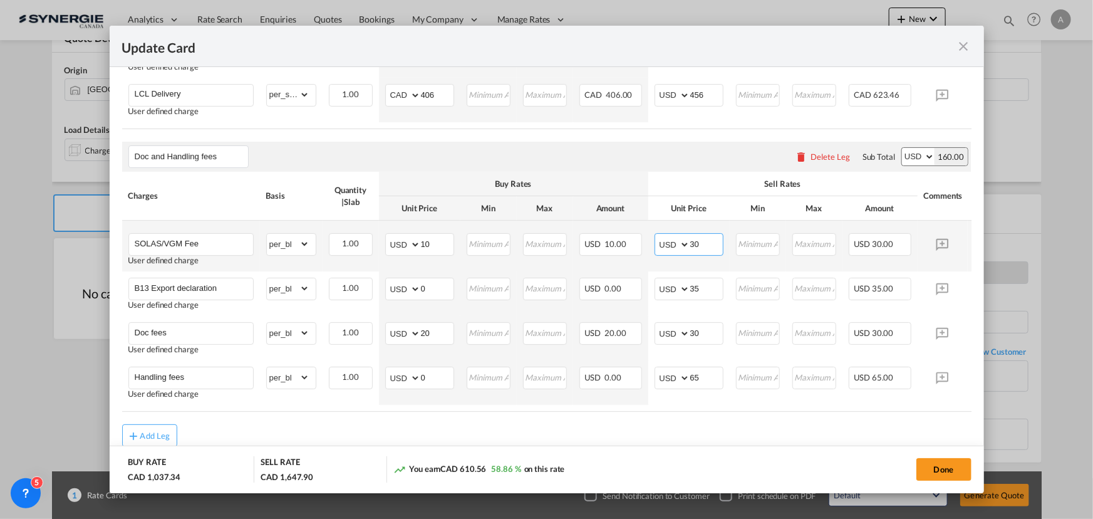
drag, startPoint x: 678, startPoint y: 247, endPoint x: 606, endPoint y: 231, distance: 73.7
click at [612, 235] on tr "SOLAS/VGM Fee User defined charge Please Enter Already Exists gross_weight volu…" at bounding box center [565, 245] width 887 height 51
type input "43"
click at [666, 253] on select "AED AFN ALL AMD ANG AOA ARS AUD AWG AZN BAM BBD BDT BGN BHD BIF BMD BND BOB BRL…" at bounding box center [673, 244] width 33 height 18
select select "string:CAD"
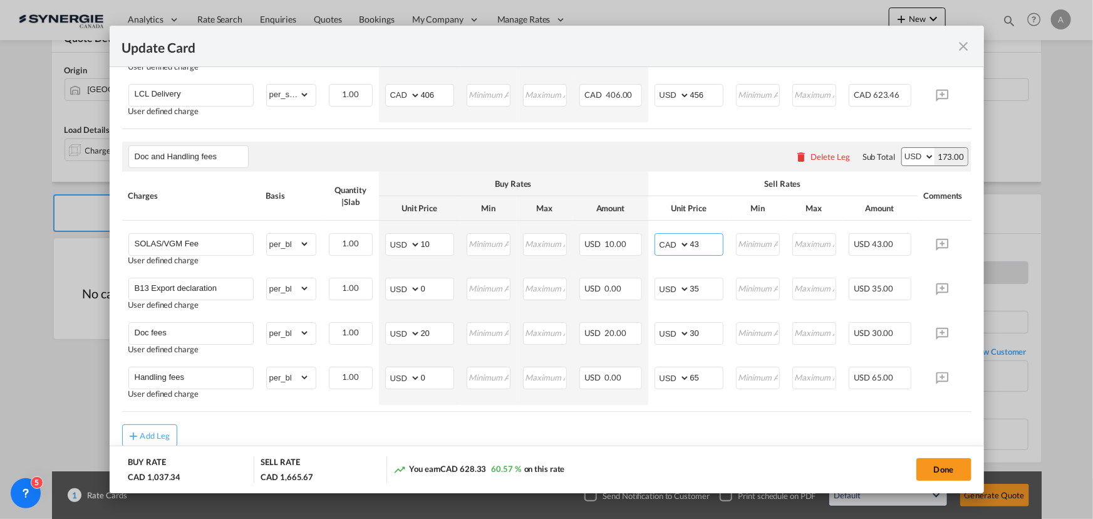
click at [657, 244] on select "AED AFN ALL AMD ANG AOA ARS AUD AWG AZN BAM BBD BDT BGN BHD BIF BMD BND BOB BRL…" at bounding box center [673, 244] width 33 height 18
select select "string:CAD"
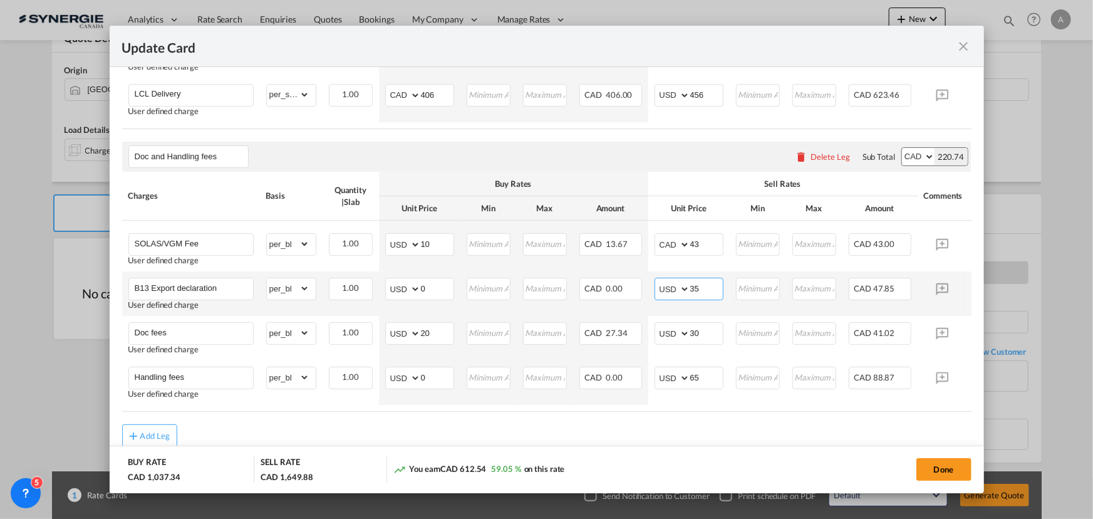
click at [666, 297] on select "AED AFN ALL AMD ANG AOA ARS AUD AWG AZN BAM BBD BDT BGN BHD BIF BMD BND BOB BRL…" at bounding box center [673, 289] width 33 height 18
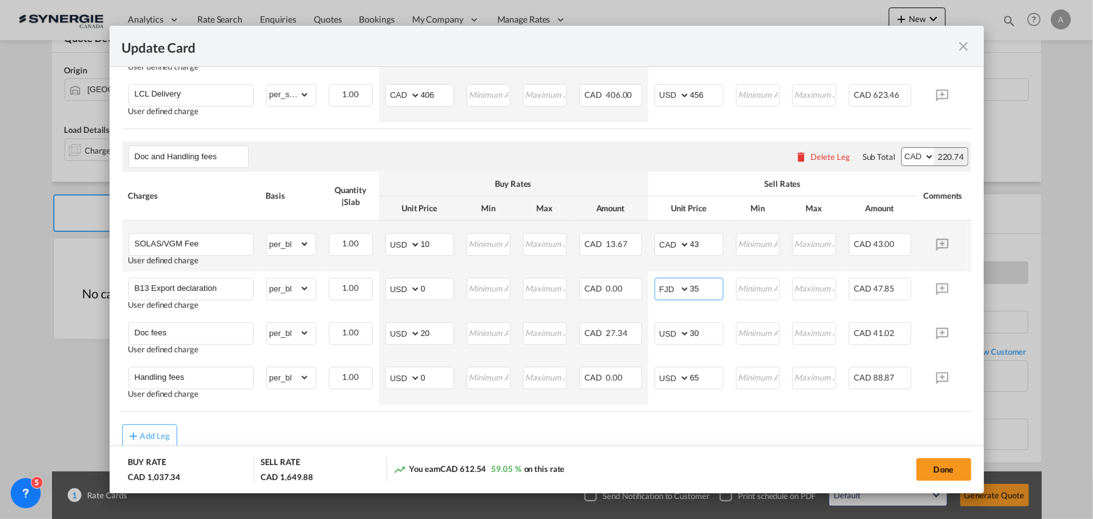
click at [657, 289] on select "AED AFN ALL AMD ANG AOA ARS AUD AWG AZN BAM BBD BDT BGN BHD BIF BMD BND BOB BRL…" at bounding box center [673, 289] width 33 height 18
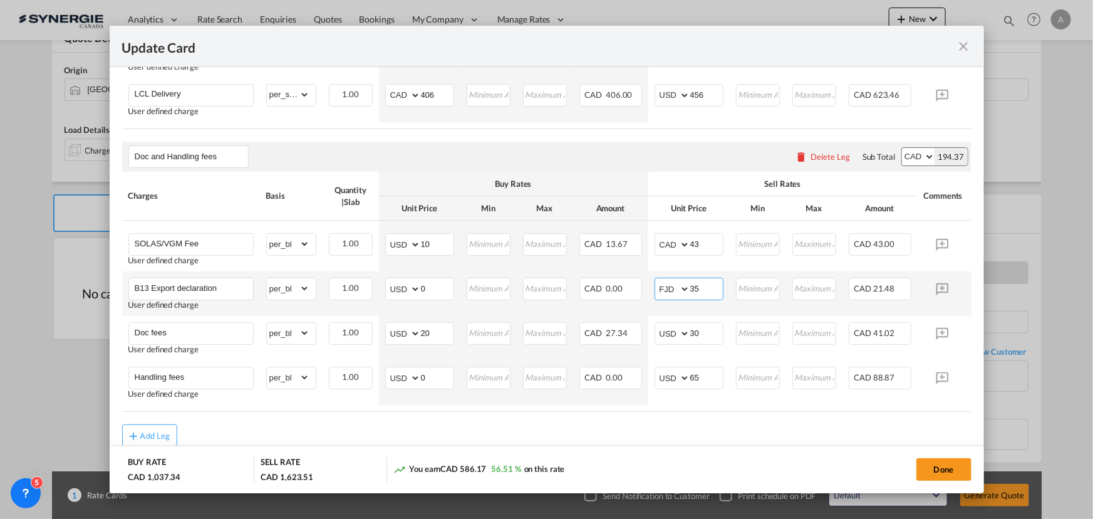
click at [666, 296] on select "AED AFN ALL AMD ANG AOA ARS AUD AWG AZN BAM BBD BDT BGN BHD BIF BMD BND BOB BRL…" at bounding box center [673, 289] width 33 height 18
select select "string:CAD"
click at [657, 289] on select "AED AFN ALL AMD ANG AOA ARS AUD AWG AZN BAM BBD BDT BGN BHD BIF BMD BND BOB BRL…" at bounding box center [673, 289] width 33 height 18
click at [703, 296] on input "35" at bounding box center [706, 287] width 33 height 19
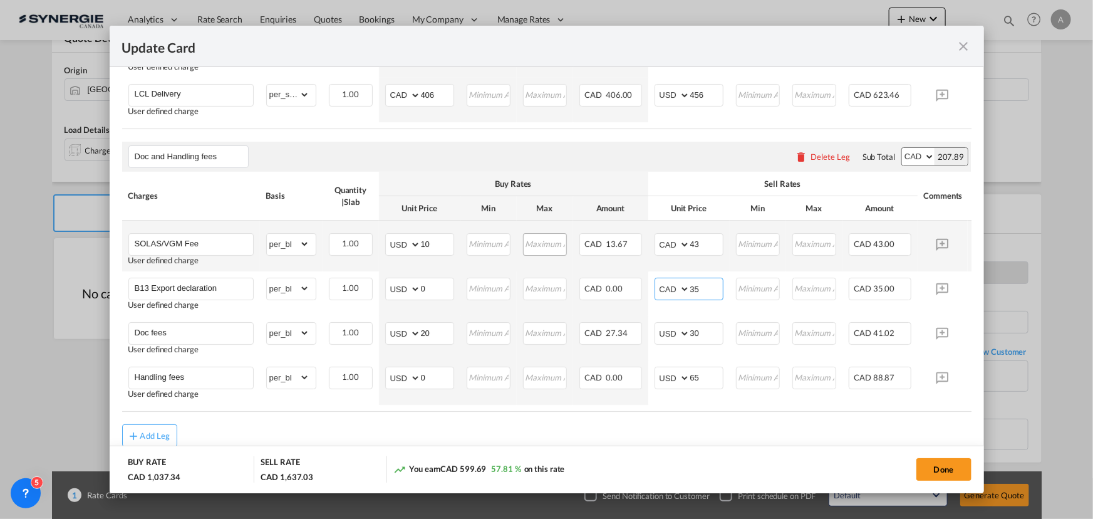
drag, startPoint x: 703, startPoint y: 296, endPoint x: 563, endPoint y: 245, distance: 149.2
click at [639, 283] on tr "B13 Export declaration User defined charge Please Enter Already Exists gross_we…" at bounding box center [565, 293] width 887 height 44
type input "50"
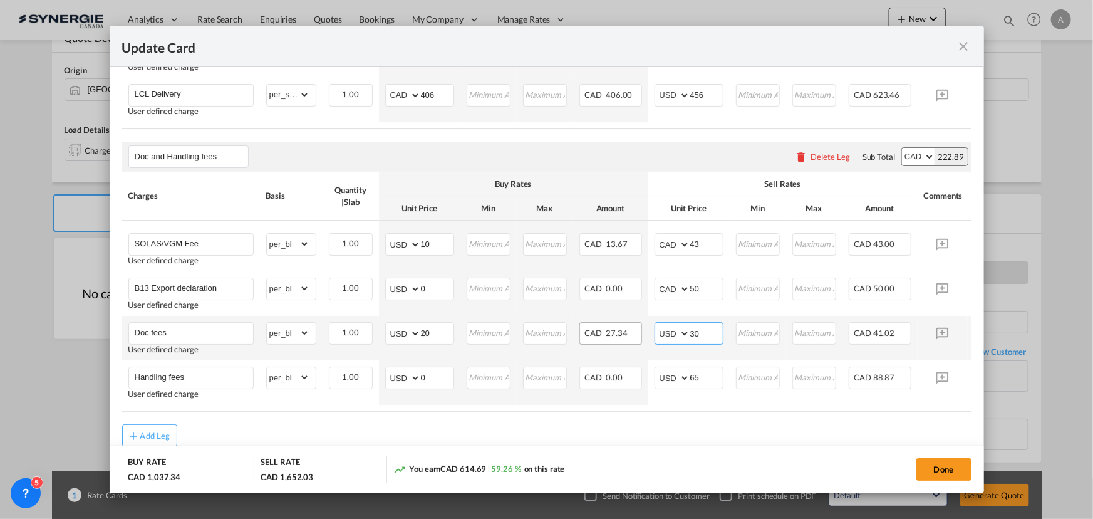
drag, startPoint x: 703, startPoint y: 344, endPoint x: 623, endPoint y: 339, distance: 79.7
click at [634, 345] on tr "Doc fees User defined charge Please Enter Already Exists gross_weight volumetri…" at bounding box center [565, 338] width 887 height 44
type input "43"
click at [666, 342] on select "AED AFN ALL AMD ANG AOA ARS AUD AWG AZN BAM BBD BDT BGN BHD BIF BMD BND BOB BRL…" at bounding box center [673, 333] width 33 height 18
select select "string:CAD"
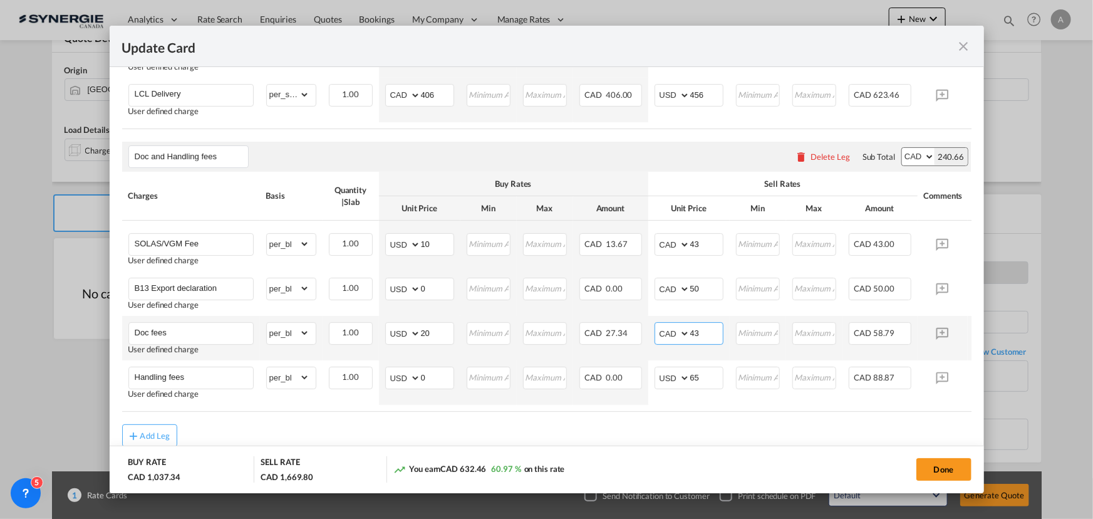
click at [657, 333] on select "AED AFN ALL AMD ANG AOA ARS AUD AWG AZN BAM BBD BDT BGN BHD BIF BMD BND BOB BRL…" at bounding box center [673, 333] width 33 height 18
click at [661, 386] on select "AED AFN ALL AMD ANG AOA ARS AUD AWG AZN BAM BBD BDT BGN BHD BIF BMD BND BOB BRL…" at bounding box center [673, 378] width 33 height 18
select select "string:CAD"
click at [657, 378] on select "AED AFN ALL AMD ANG AOA ARS AUD AWG AZN BAM BBD BDT BGN BHD BIF BMD BND BOB BRL…" at bounding box center [673, 378] width 33 height 18
type input "93"
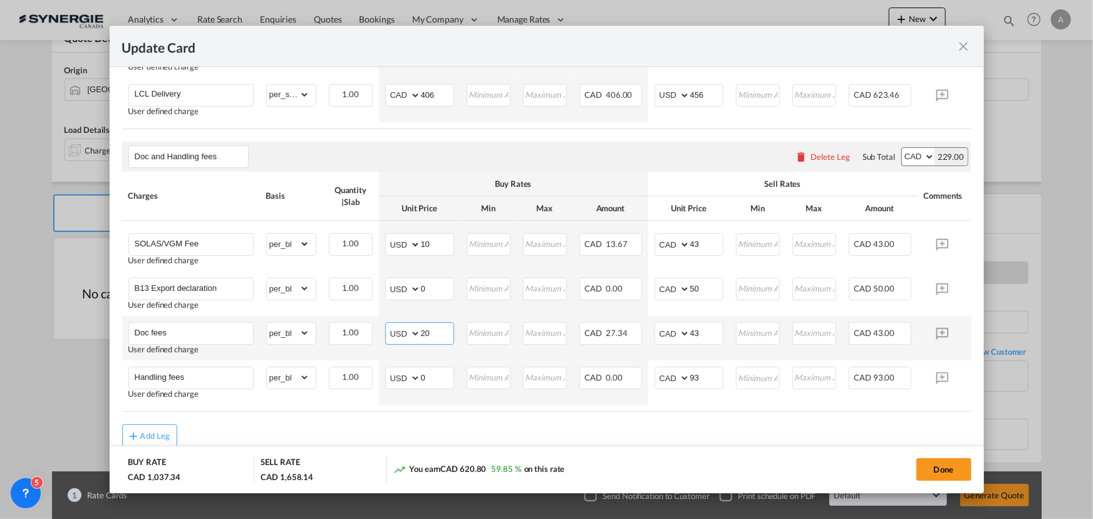
drag, startPoint x: 396, startPoint y: 345, endPoint x: 403, endPoint y: 343, distance: 7.9
click at [396, 342] on select "AED AFN ALL AMD ANG AOA ARS AUD AWG AZN BAM BBD BDT BGN BHD BIF BMD BND BOB BRL…" at bounding box center [404, 333] width 33 height 18
select select "string:CAD"
click at [388, 333] on select "AED AFN ALL AMD ANG AOA ARS AUD AWG AZN BAM BBD BDT BGN BHD BIF BMD BND BOB BRL…" at bounding box center [404, 333] width 33 height 18
type input "29"
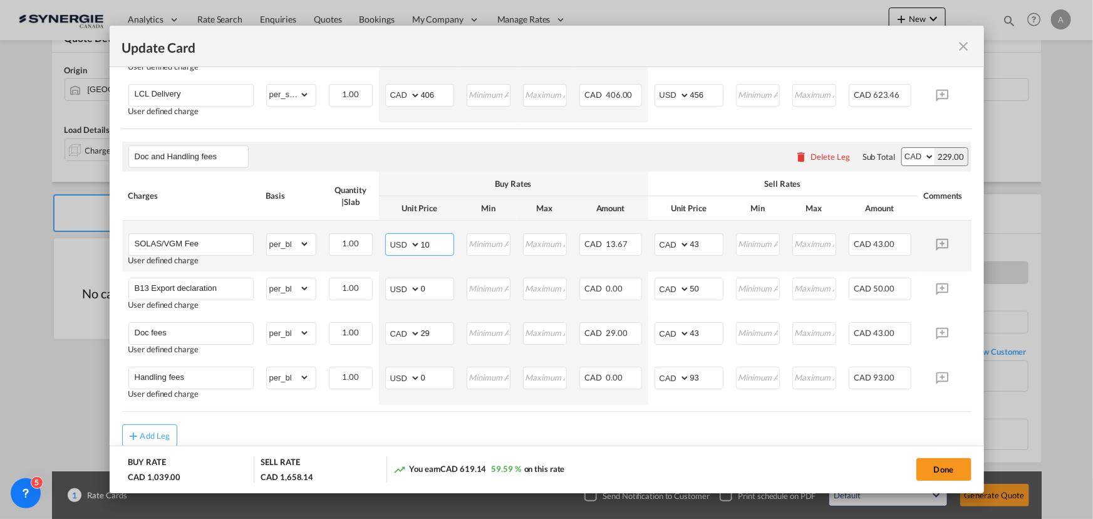
drag, startPoint x: 438, startPoint y: 254, endPoint x: 317, endPoint y: 249, distance: 120.9
click at [320, 250] on tr "SOLAS/VGM Fee User defined charge Please Enter Already Exists gross_weight volu…" at bounding box center [565, 245] width 887 height 51
type input "14"
click at [401, 252] on select "AED AFN ALL AMD ANG AOA ARS AUD AWG AZN BAM BBD BDT BGN BHD BIF BMD BND BOB BRL…" at bounding box center [404, 244] width 33 height 18
select select "string:CAD"
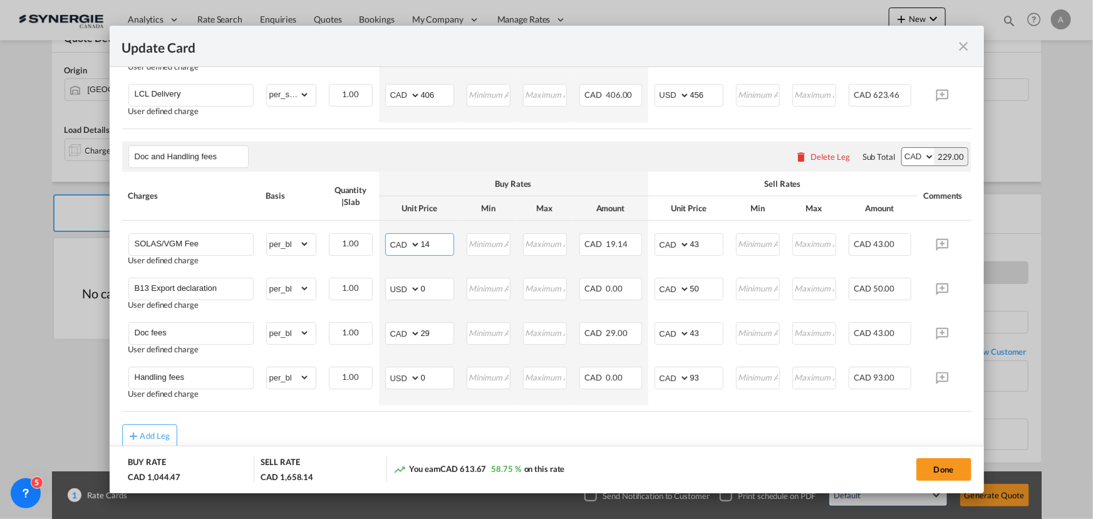
click at [388, 244] on select "AED AFN ALL AMD ANG AOA ARS AUD AWG AZN BAM BBD BDT BGN BHD BIF BMD BND BOB BRL…" at bounding box center [404, 244] width 33 height 18
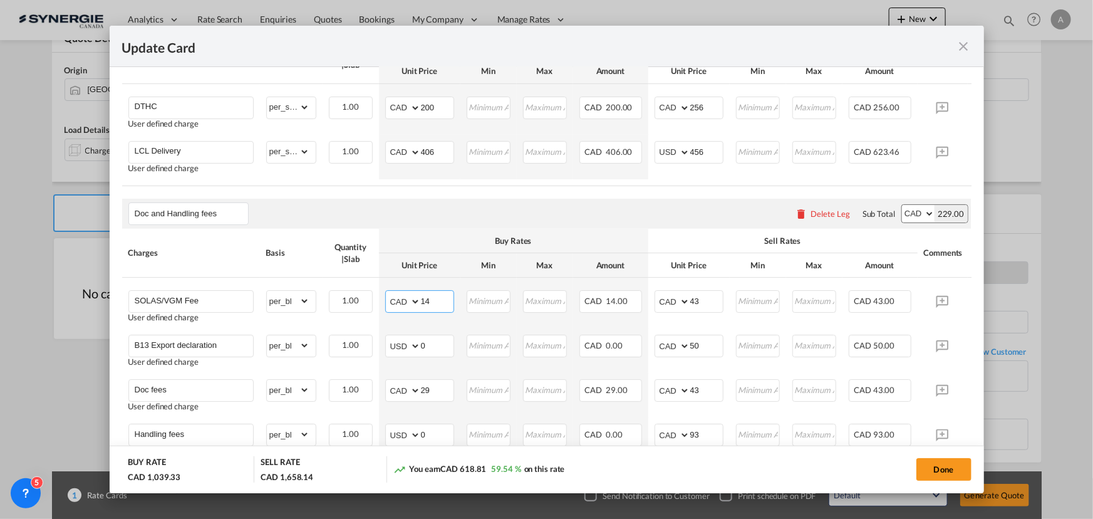
scroll to position [741, 0]
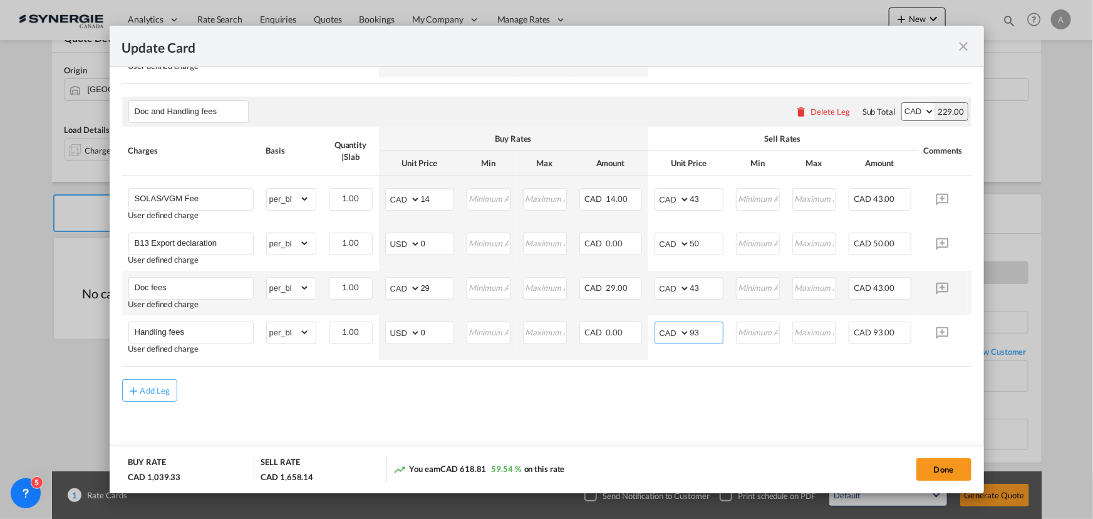
drag, startPoint x: 661, startPoint y: 325, endPoint x: 590, endPoint y: 304, distance: 73.7
click at [642, 322] on tr "Handling fees User defined charge Please Enter Already Exists gross_weight volu…" at bounding box center [565, 337] width 887 height 44
type input "90"
drag, startPoint x: 691, startPoint y: 286, endPoint x: 586, endPoint y: 285, distance: 105.8
click at [616, 291] on tr "Doc fees User defined charge Please Enter Already Exists gross_weight volumetri…" at bounding box center [565, 293] width 887 height 44
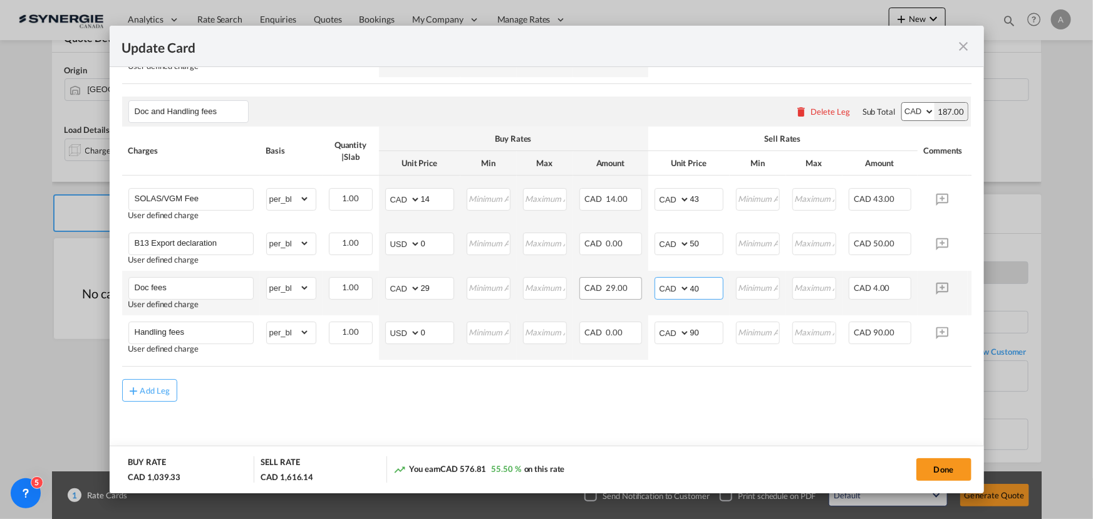
type input "40"
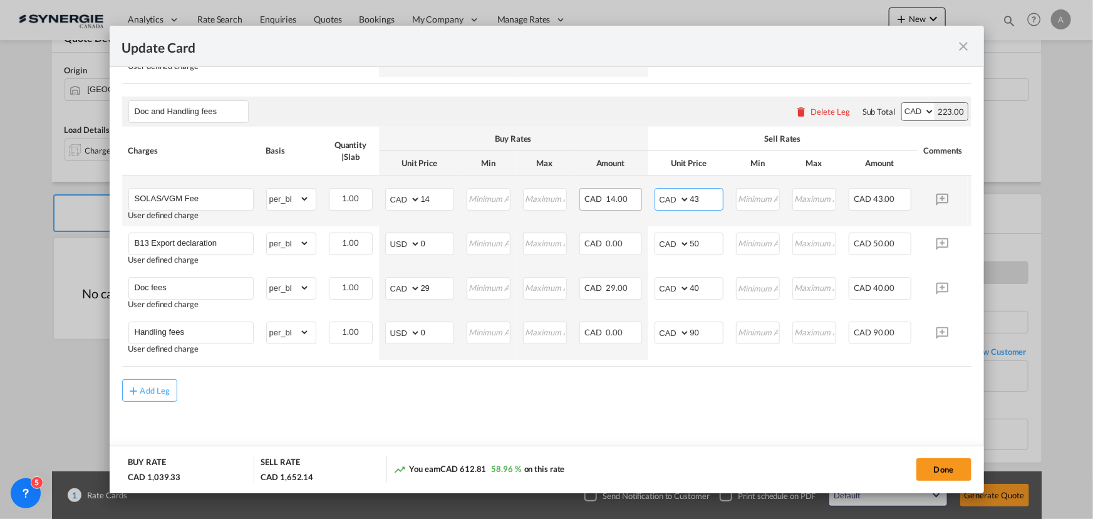
click at [614, 197] on tr "SOLAS/VGM Fee User defined charge Please Enter Already Exists gross_weight volu…" at bounding box center [565, 200] width 887 height 51
type input "40"
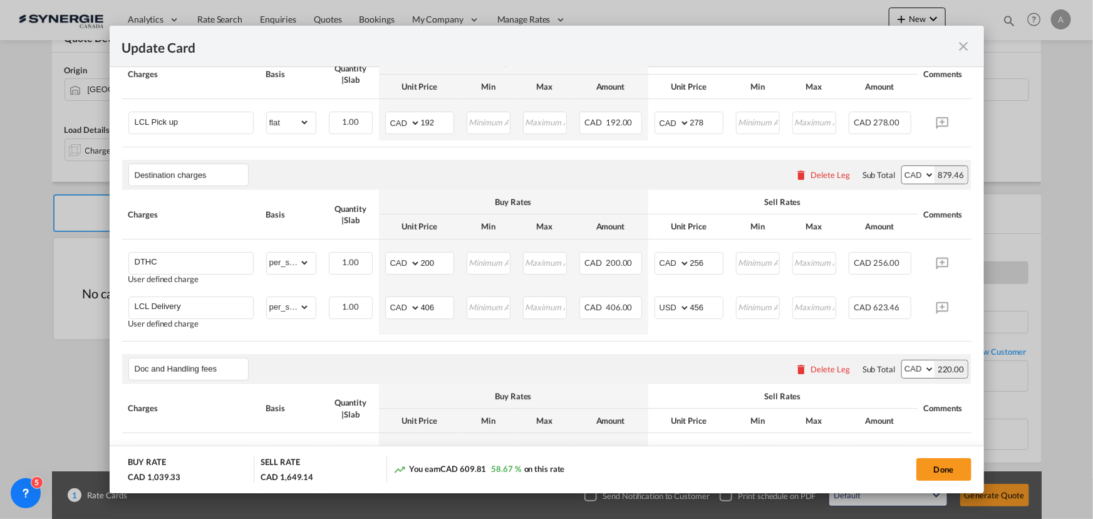
scroll to position [457, 0]
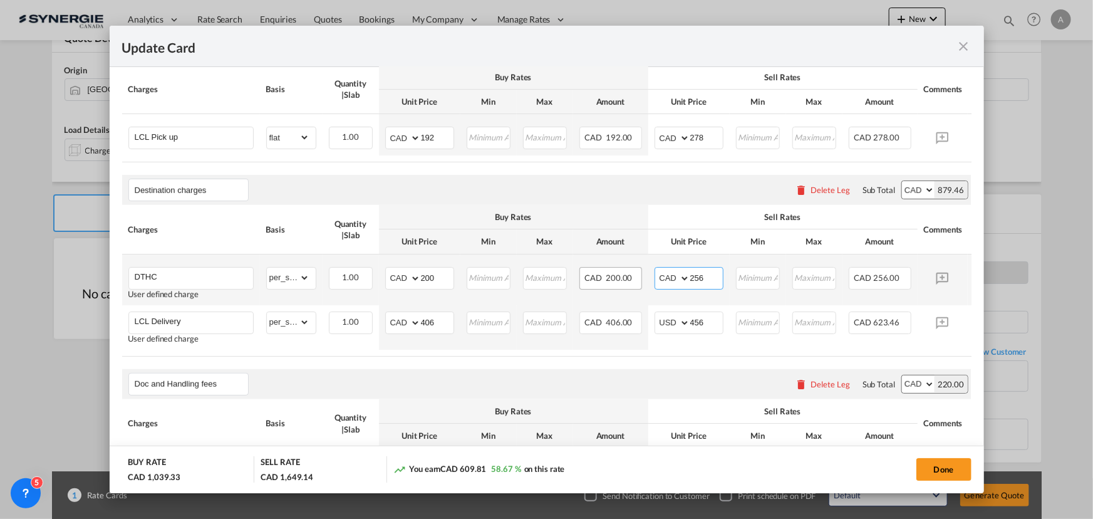
drag, startPoint x: 706, startPoint y: 287, endPoint x: 593, endPoint y: 286, distance: 112.7
click at [607, 287] on tr "DTHC User defined charge Please Enter Already Exists gross_weight volumetric_we…" at bounding box center [565, 279] width 887 height 51
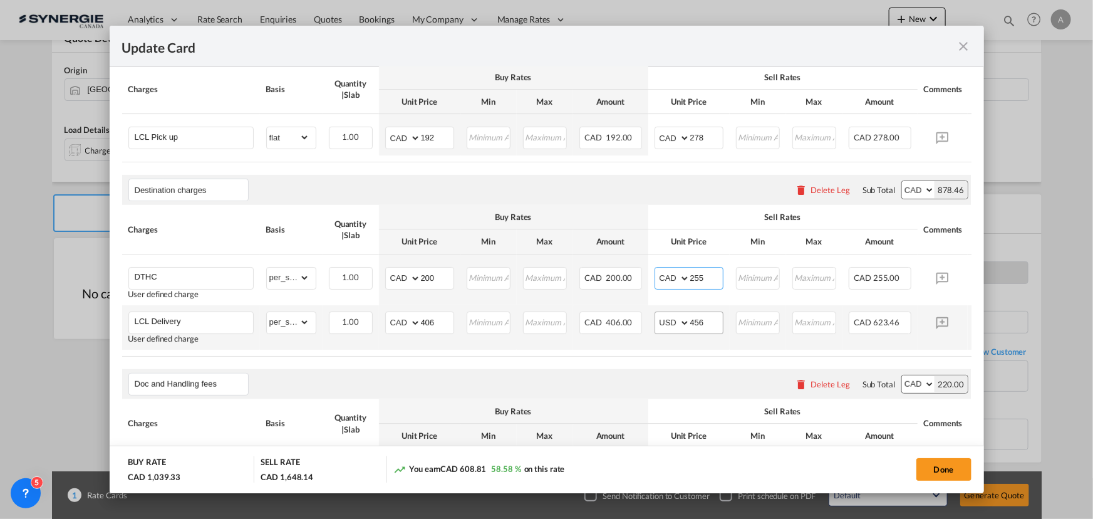
type input "255"
drag, startPoint x: 713, startPoint y: 326, endPoint x: 573, endPoint y: 359, distance: 143.4
click at [576, 356] on table "Charges Basis Quantity | Slab Buy Rates Sell Rates Comments Action Unit Price M…" at bounding box center [565, 280] width 887 height 151
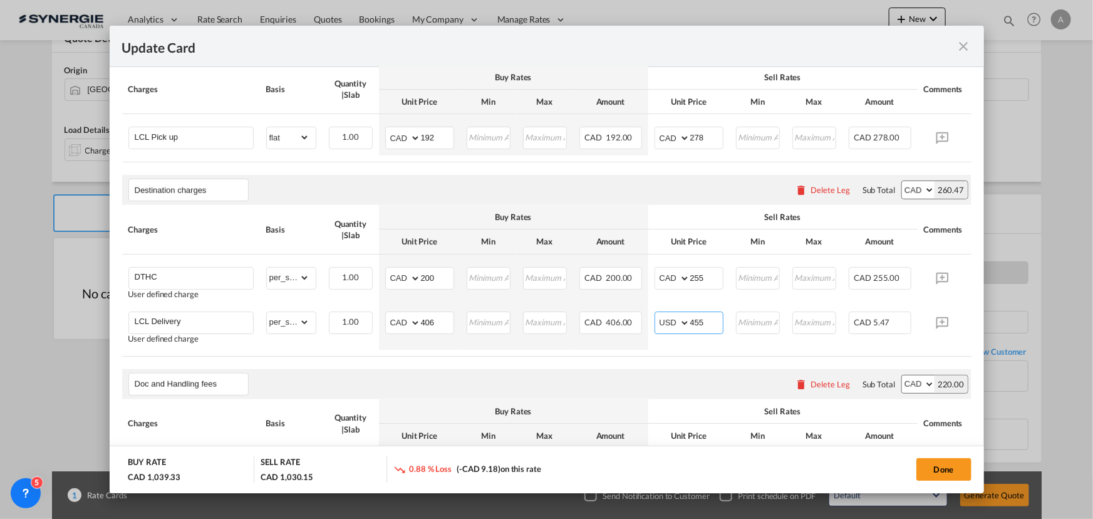
type input "455"
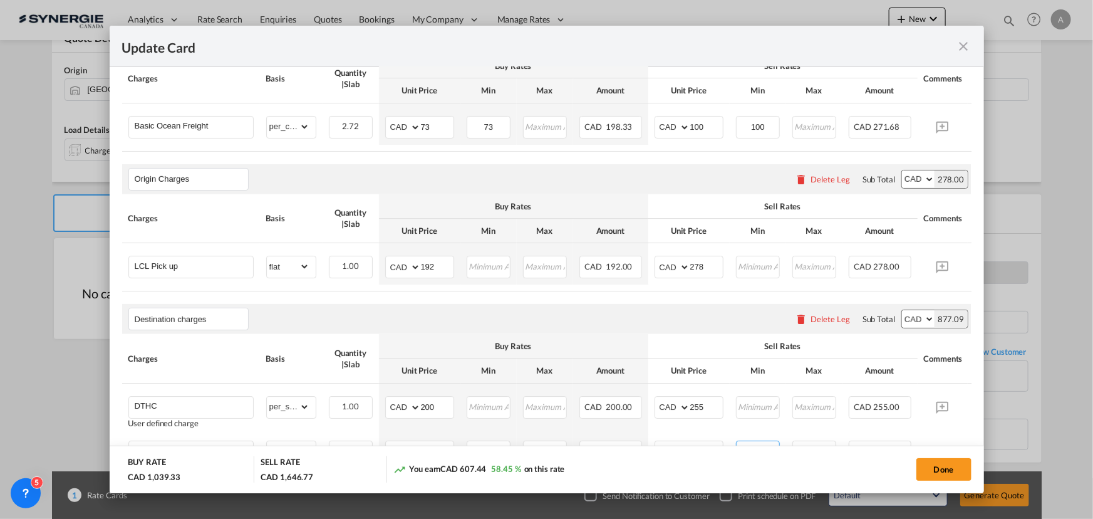
scroll to position [286, 0]
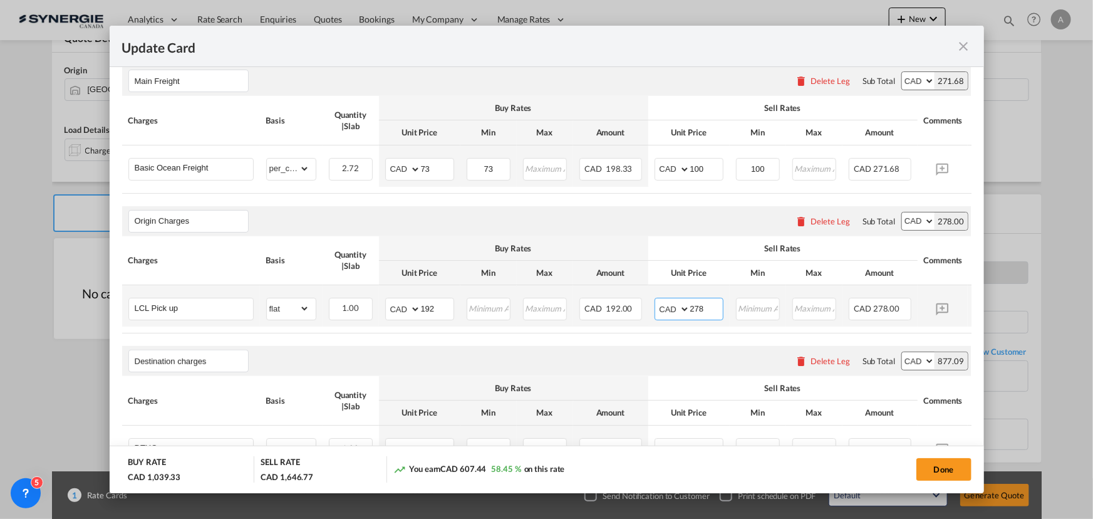
drag, startPoint x: 690, startPoint y: 316, endPoint x: 653, endPoint y: 310, distance: 38.0
click at [670, 314] on md-input-container "AED AFN ALL AMD ANG AOA ARS AUD AWG AZN BAM BBD BDT BGN BHD BIF BMD BND BOB BRL…" at bounding box center [688, 308] width 69 height 23
type input "277"
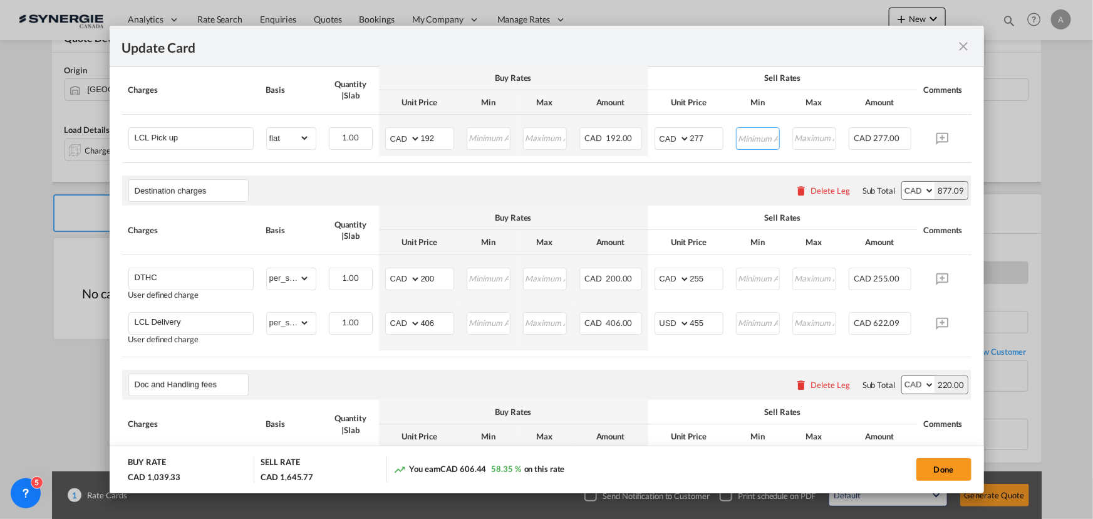
scroll to position [457, 0]
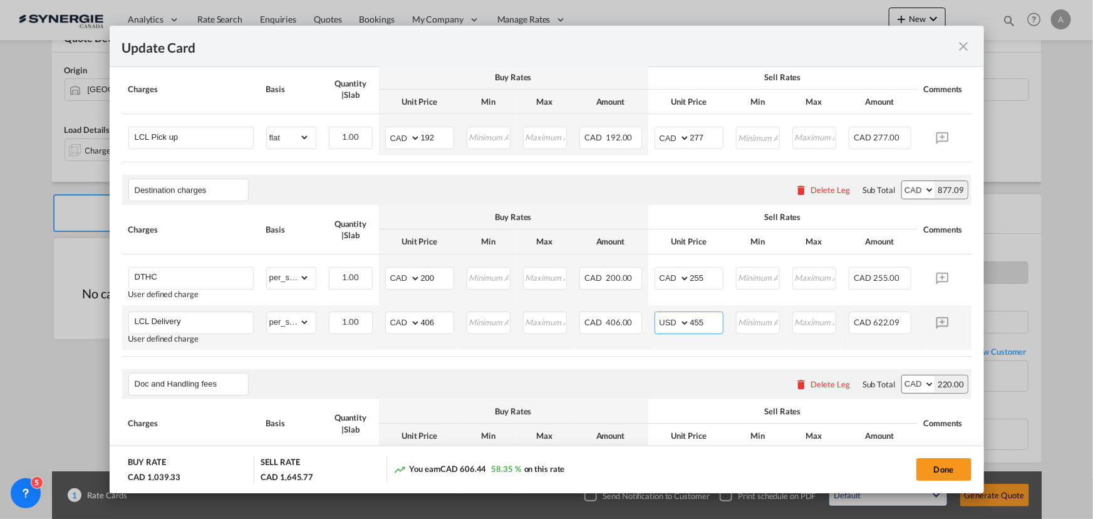
click at [671, 331] on select "AED AFN ALL AMD ANG AOA ARS AUD AWG AZN BAM BBD BDT BGN BHD BIF BMD BND BOB BRL…" at bounding box center [673, 323] width 33 height 18
select select "string:CAD"
click at [657, 319] on select "AED AFN ALL AMD ANG AOA ARS AUD AWG AZN BAM BBD BDT BGN BHD BIF BMD BND BOB BRL…" at bounding box center [673, 323] width 33 height 18
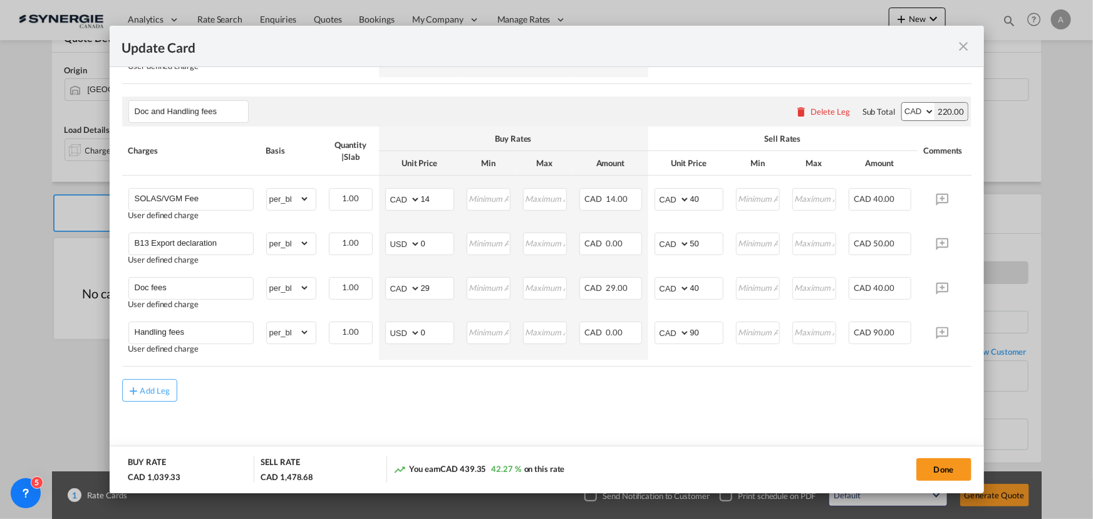
scroll to position [741, 0]
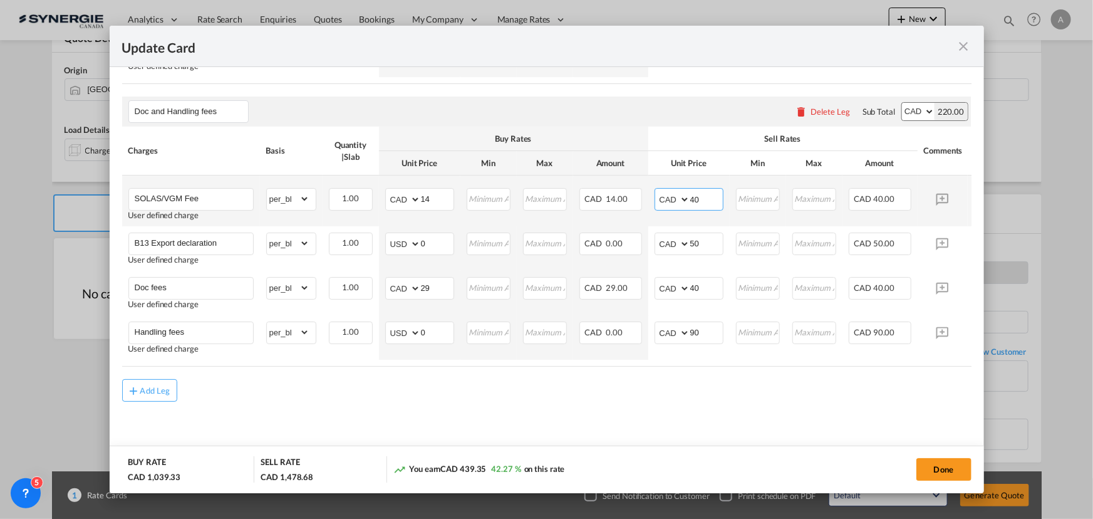
drag, startPoint x: 702, startPoint y: 199, endPoint x: 574, endPoint y: 214, distance: 129.3
click at [585, 214] on tr "SOLAS/VGM Fee User defined charge Please Enter Already Exists gross_weight volu…" at bounding box center [565, 200] width 887 height 51
type input "41"
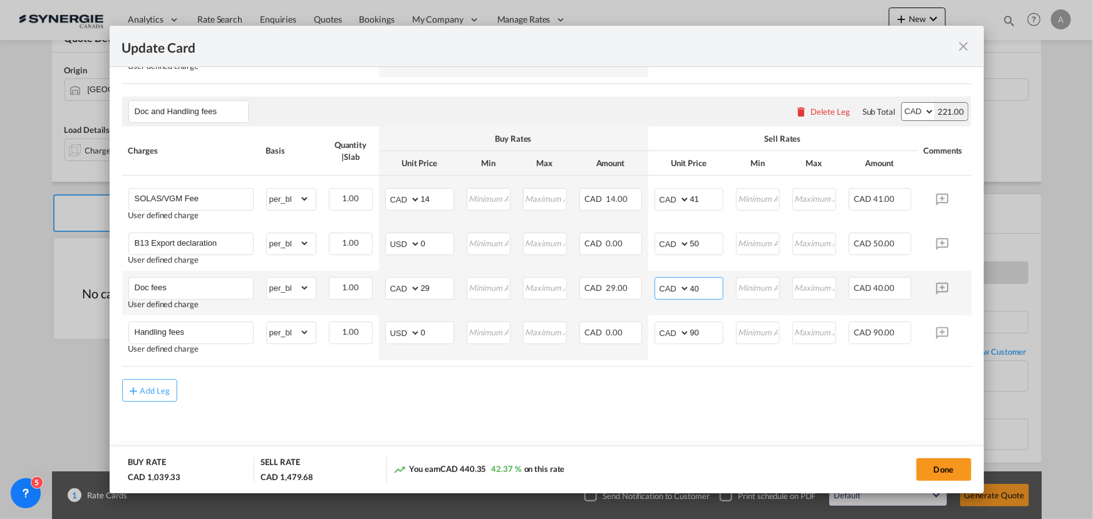
drag, startPoint x: 701, startPoint y: 281, endPoint x: 606, endPoint y: 268, distance: 96.0
click at [642, 285] on tr "Doc fees User defined charge Please Enter Already Exists gross_weight volumetri…" at bounding box center [565, 293] width 887 height 44
type input "41"
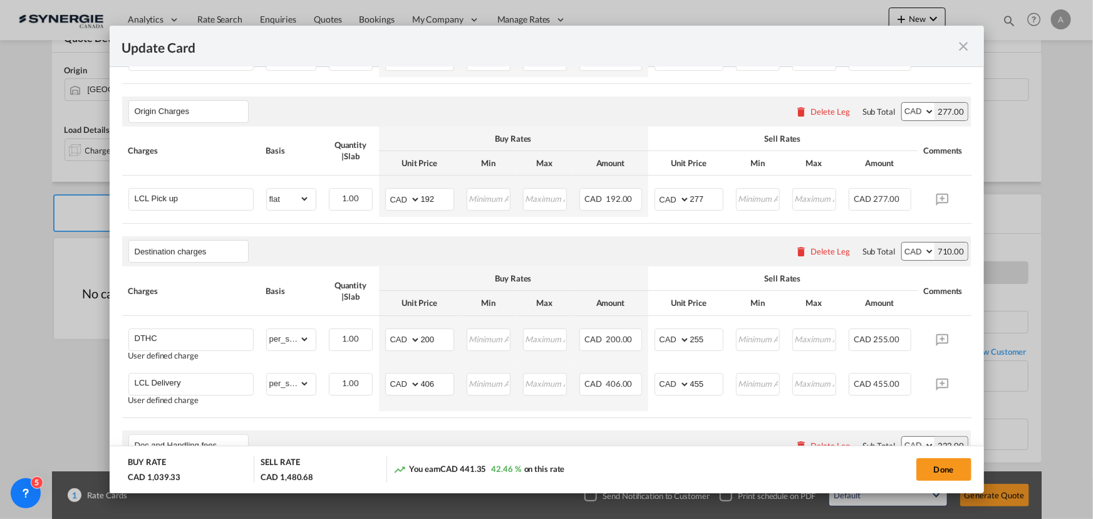
scroll to position [400, 0]
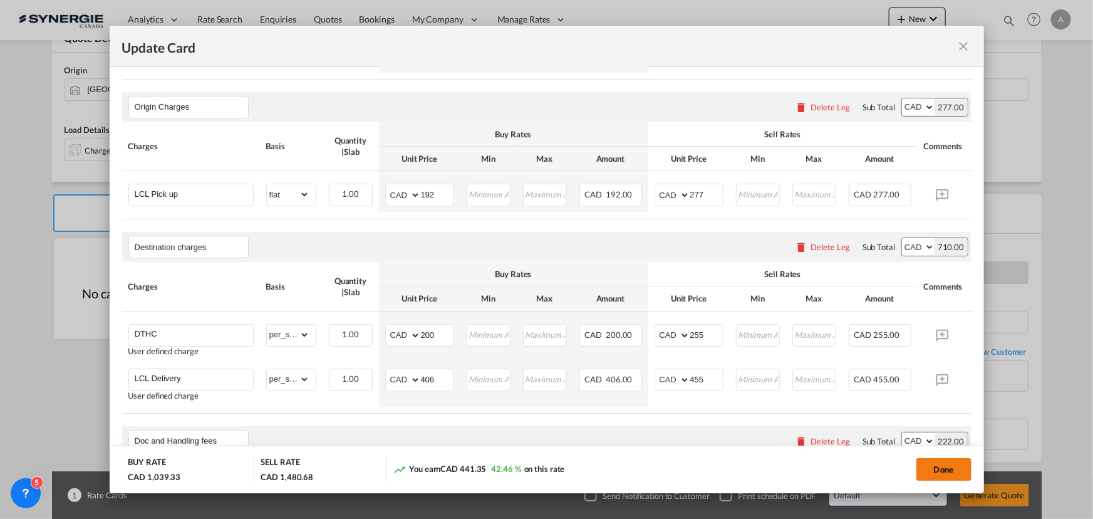
click at [936, 474] on button "Done" at bounding box center [943, 469] width 55 height 23
type input "09 Oct 2024"
type input "29 Oct 2025"
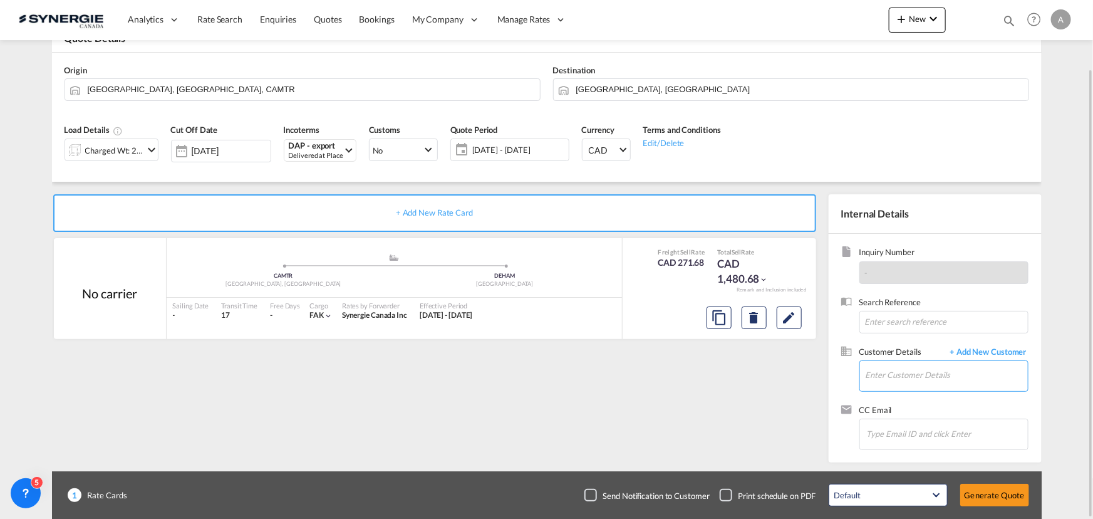
click at [932, 368] on input "Enter Customer Details" at bounding box center [946, 375] width 162 height 28
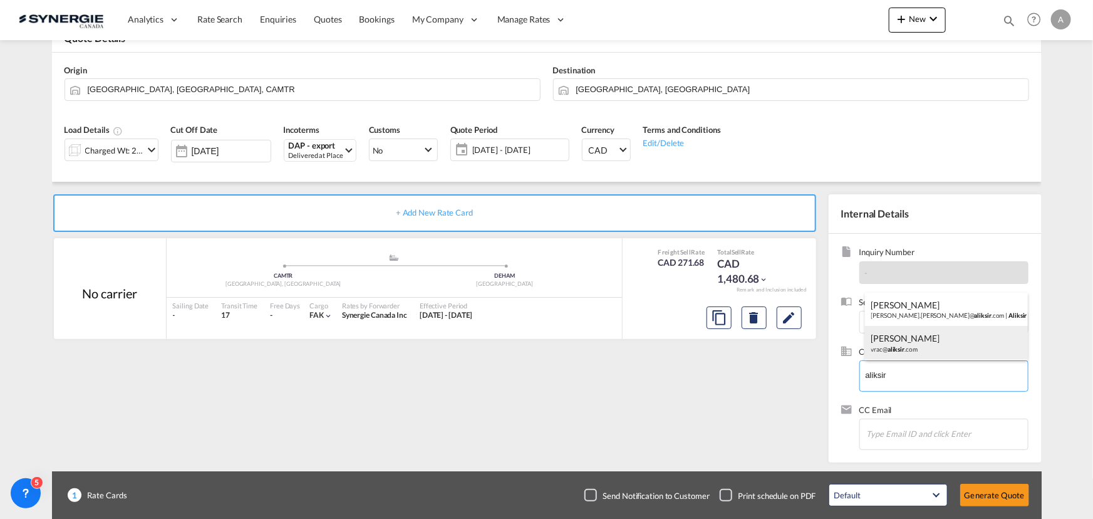
click at [908, 348] on div "MARIE-LYNE PELLETIER vrac@ aliksir .com" at bounding box center [946, 343] width 163 height 34
type input "Aliksir, MARIE-LYNE PELLETIER, vrac@aliksir.com"
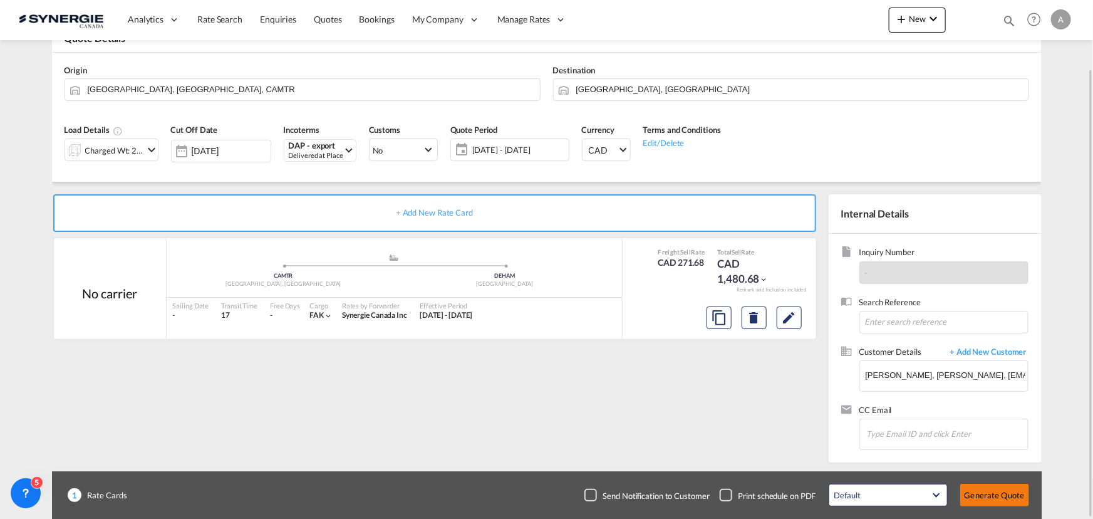
click at [989, 498] on button "Generate Quote" at bounding box center [994, 494] width 69 height 23
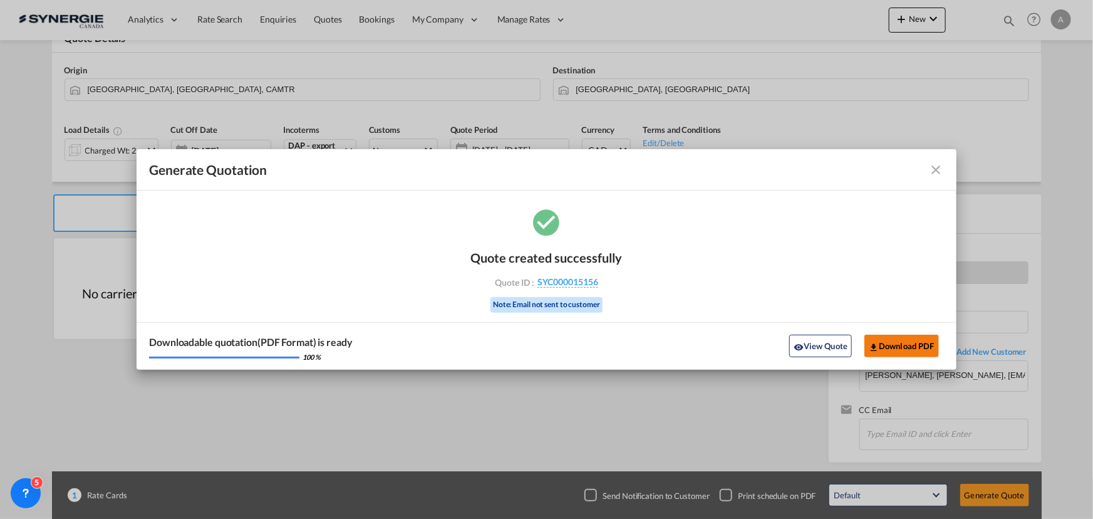
click at [889, 345] on button "Download PDF" at bounding box center [901, 345] width 75 height 23
click at [829, 349] on button "View Quote" at bounding box center [820, 345] width 63 height 23
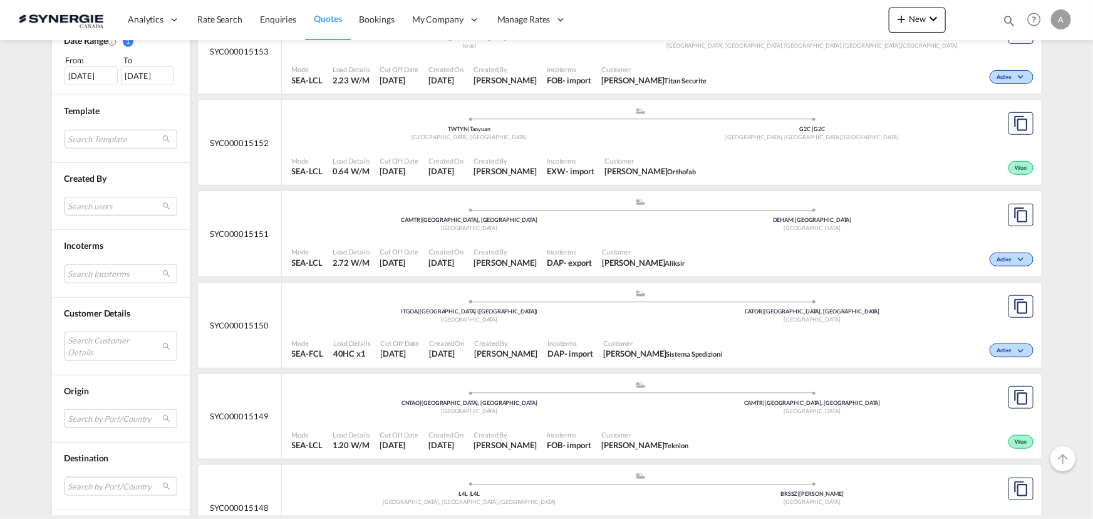
scroll to position [398, 0]
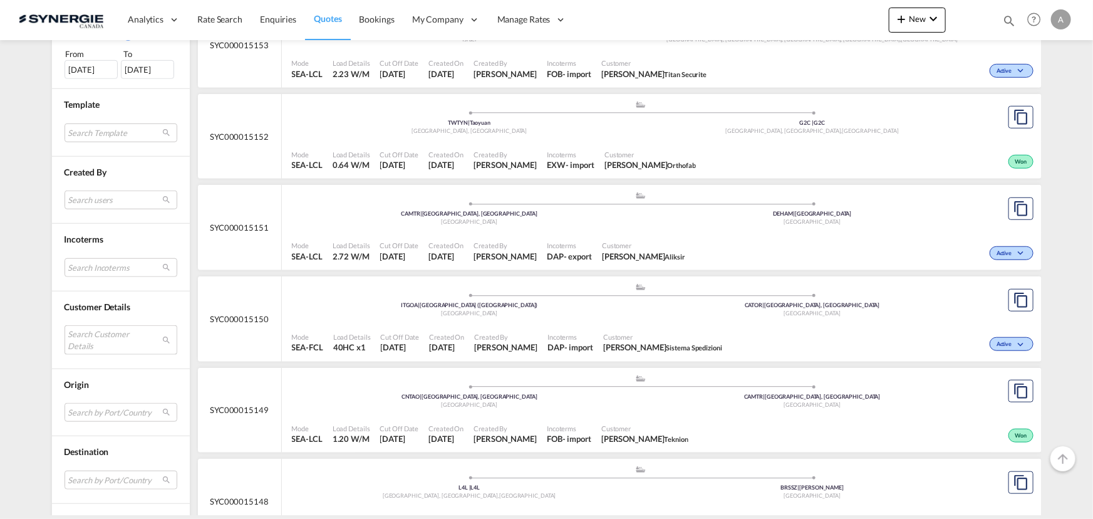
click at [100, 343] on md-select "Search Customer Details user name user [PERSON_NAME] [EMAIL_ADDRESS][DOMAIN_NAM…" at bounding box center [121, 339] width 113 height 29
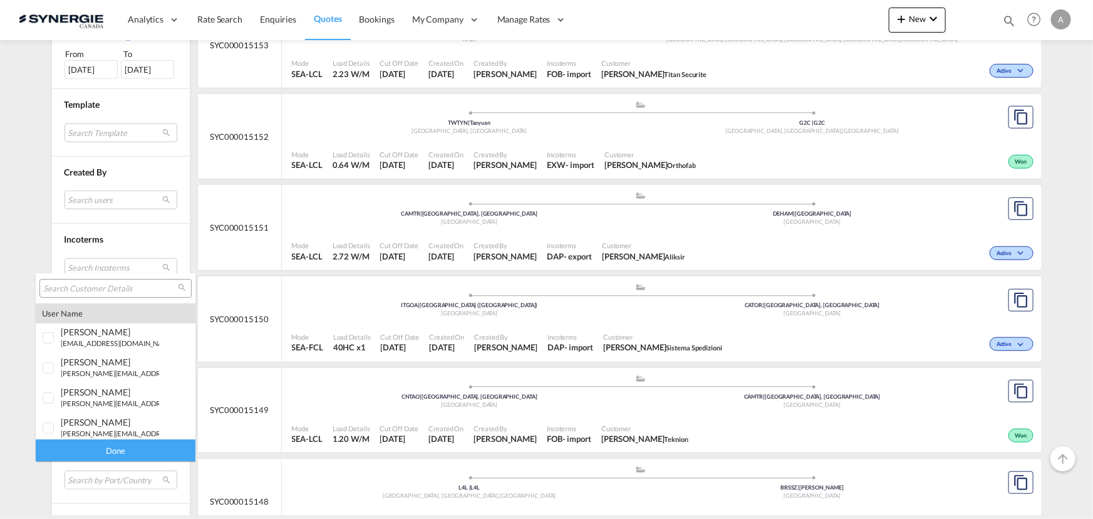
click at [121, 289] on input "search" at bounding box center [110, 288] width 135 height 11
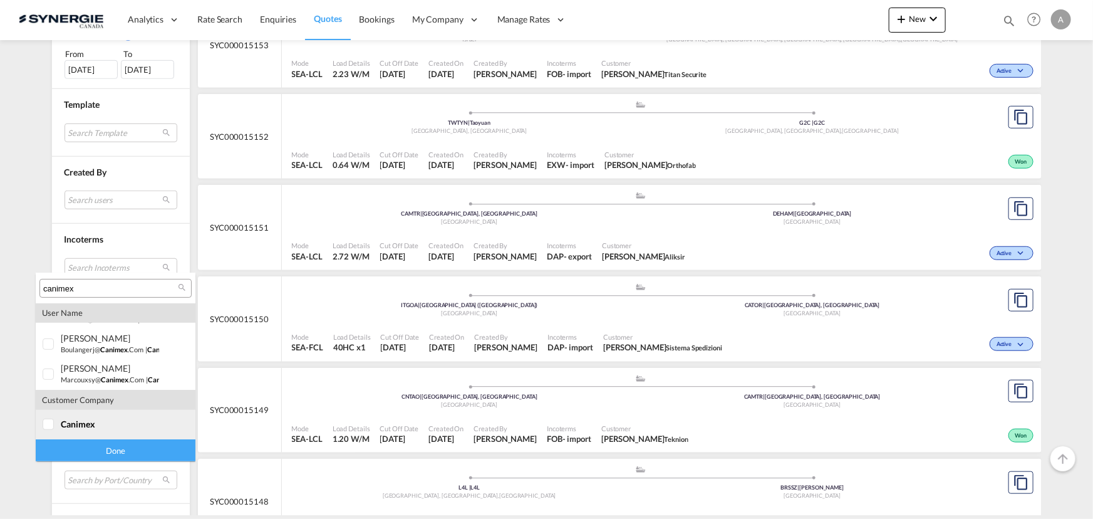
type input "canimex"
click at [63, 430] on md-option "company canimex" at bounding box center [116, 425] width 160 height 30
click at [81, 452] on div "Done" at bounding box center [116, 450] width 160 height 22
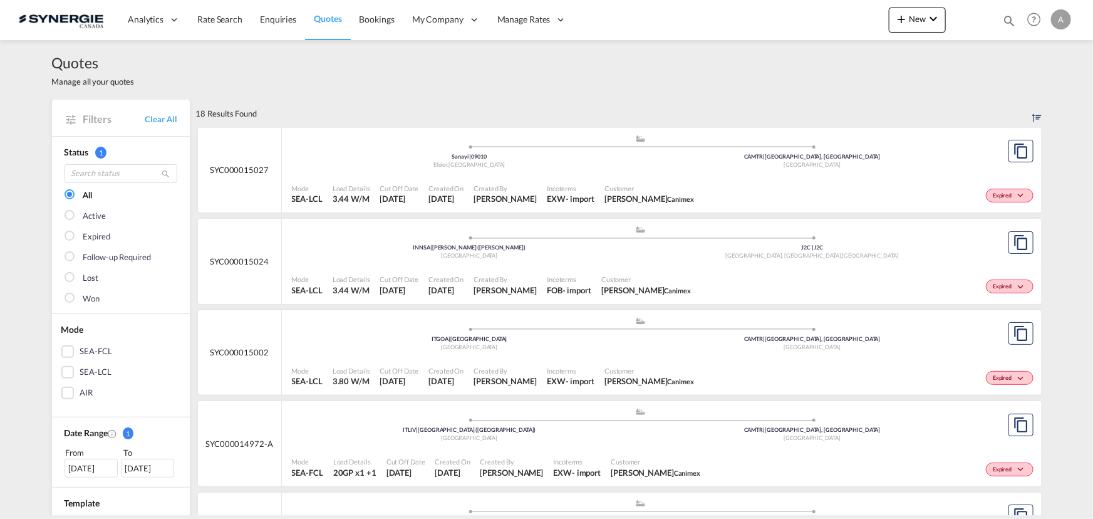
scroll to position [170, 0]
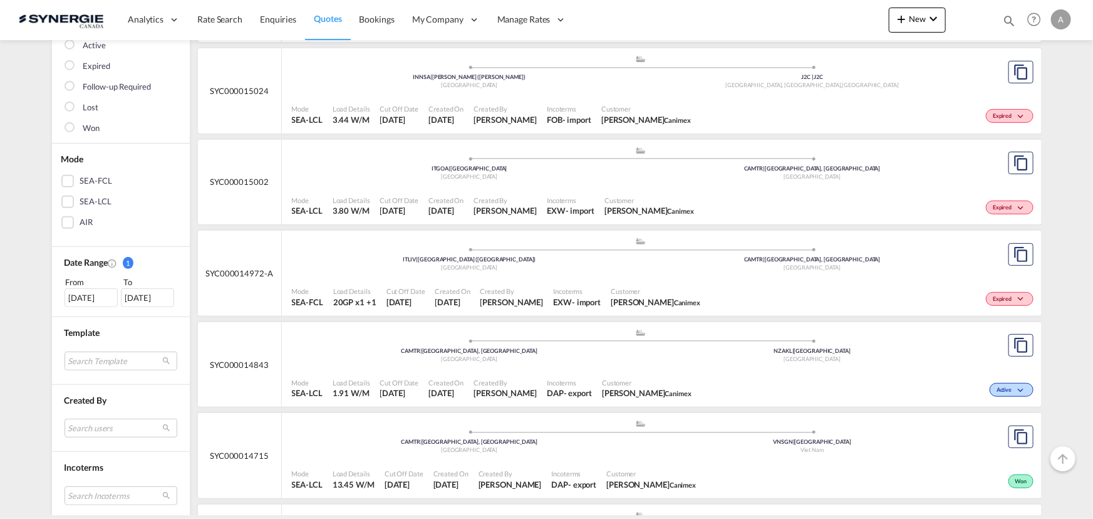
click at [94, 297] on div "[DATE]" at bounding box center [91, 297] width 53 height 19
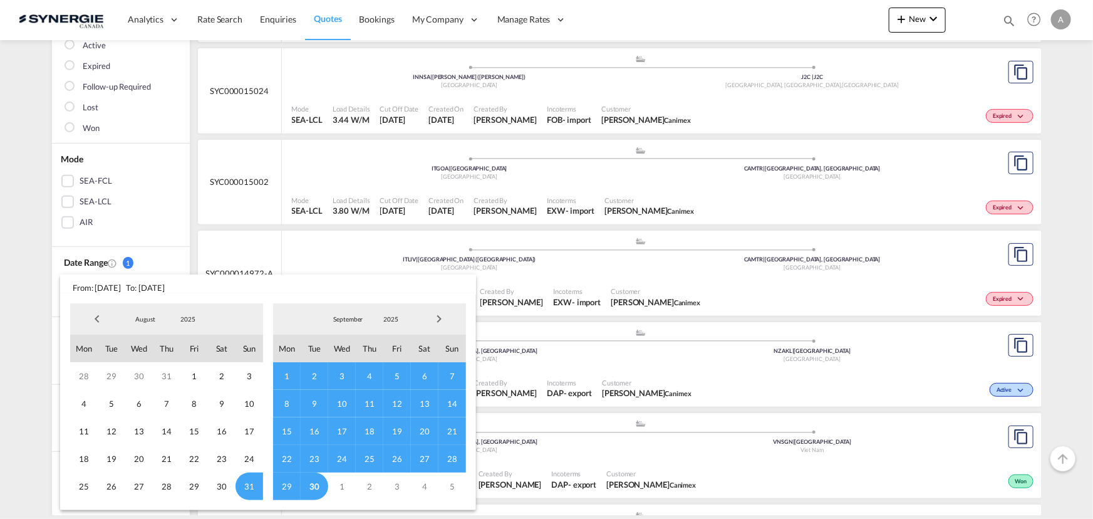
click at [194, 314] on span "2025" at bounding box center [188, 318] width 40 height 9
click at [169, 266] on md-option "2023" at bounding box center [199, 259] width 85 height 30
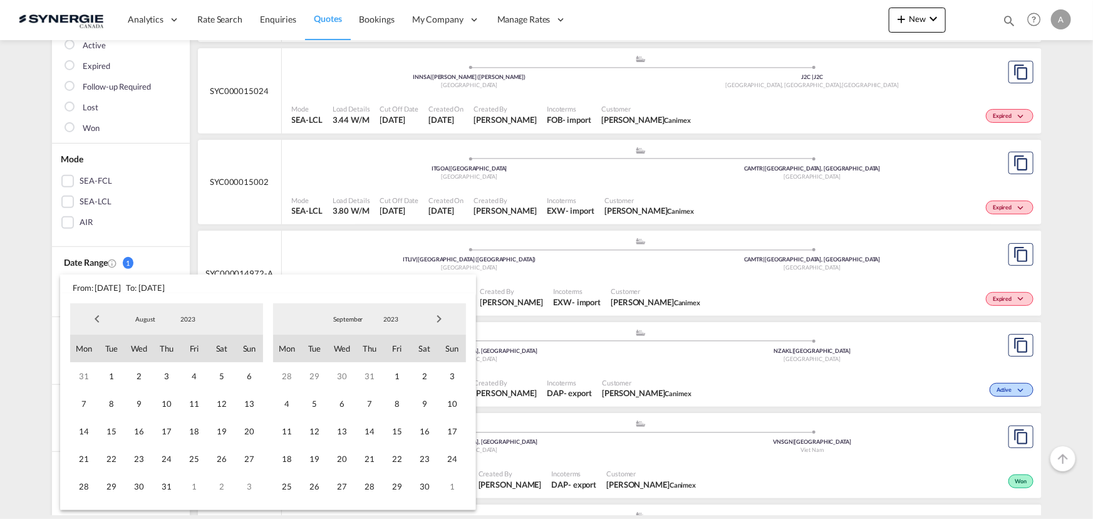
drag, startPoint x: 119, startPoint y: 376, endPoint x: 183, endPoint y: 363, distance: 65.1
click at [119, 378] on span "1" at bounding box center [112, 376] width 28 height 28
click at [398, 315] on span "2023" at bounding box center [391, 318] width 40 height 9
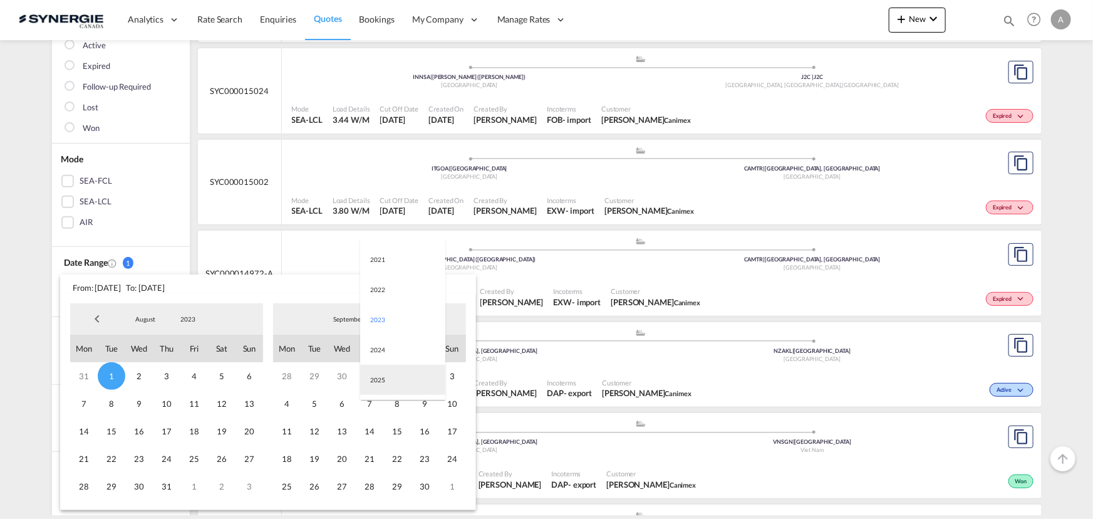
click at [384, 384] on md-option "2025" at bounding box center [402, 379] width 85 height 30
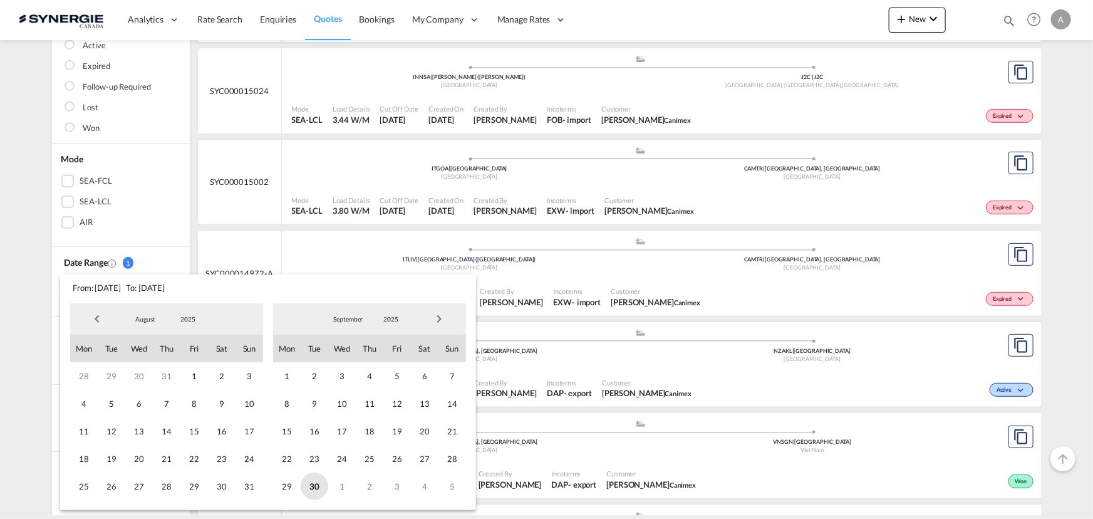
click at [324, 488] on span "30" at bounding box center [315, 486] width 28 height 28
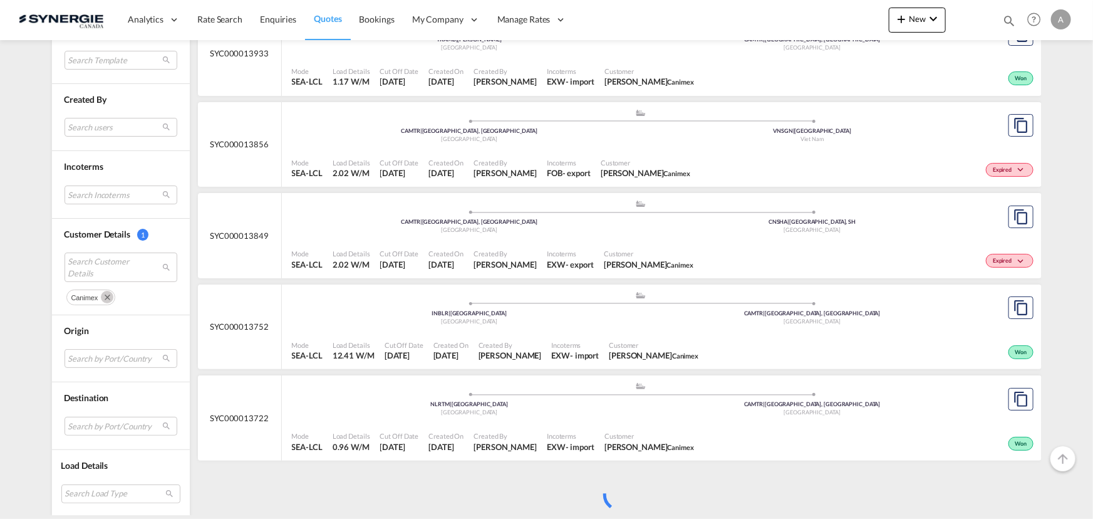
scroll to position [2405, 0]
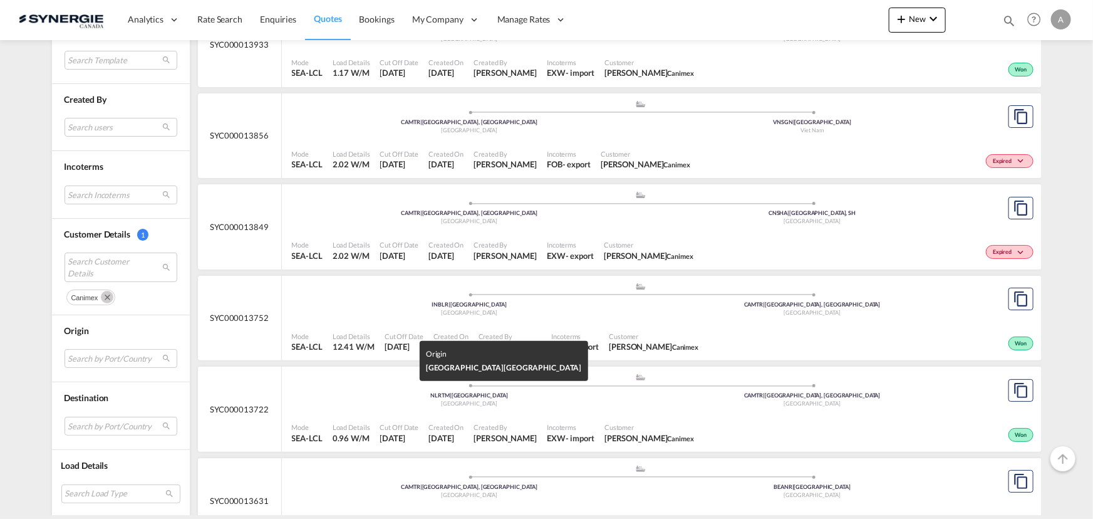
click at [529, 400] on div "[GEOGRAPHIC_DATA]" at bounding box center [469, 404] width 343 height 8
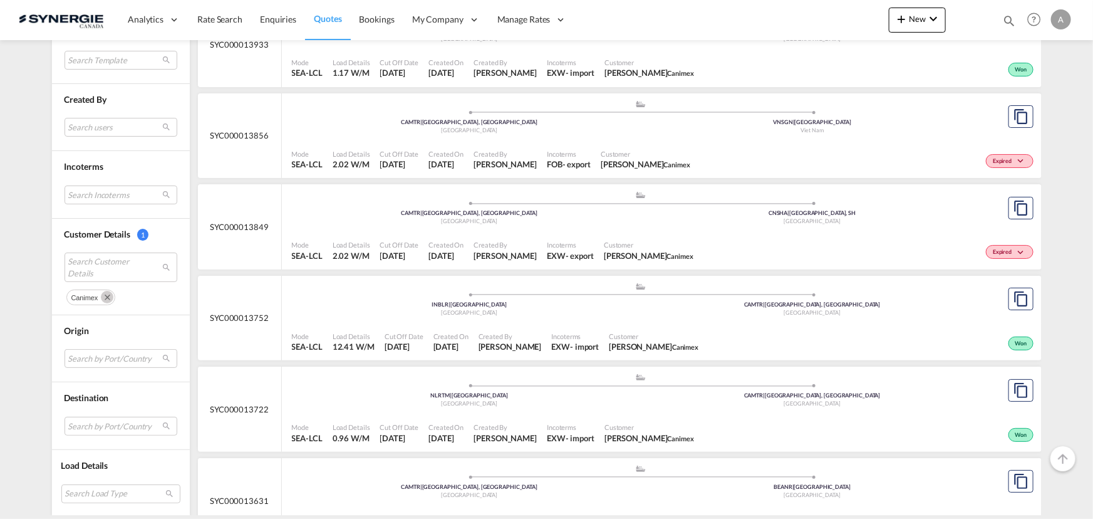
click at [103, 295] on md-icon "Remove" at bounding box center [107, 297] width 13 height 13
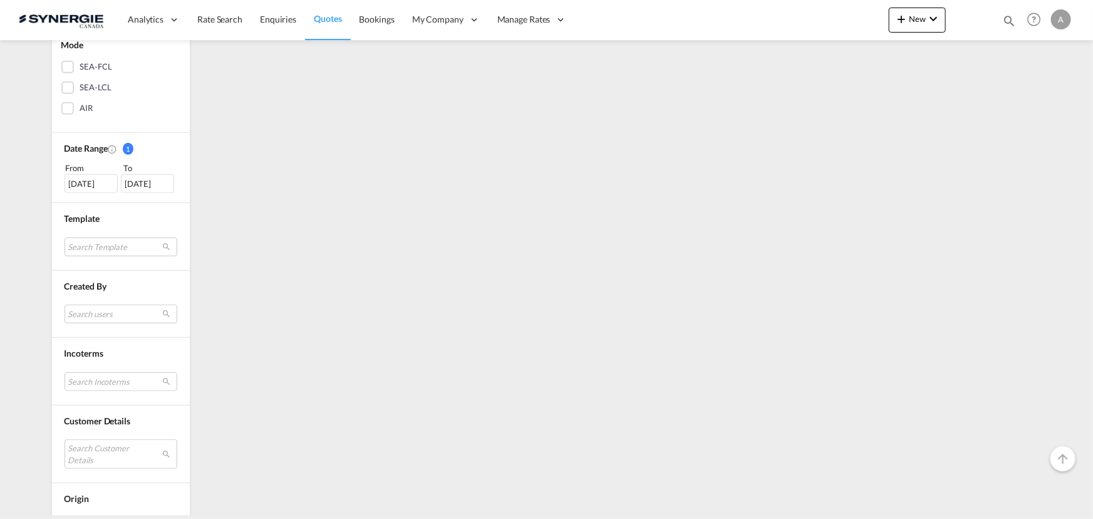
scroll to position [398, 0]
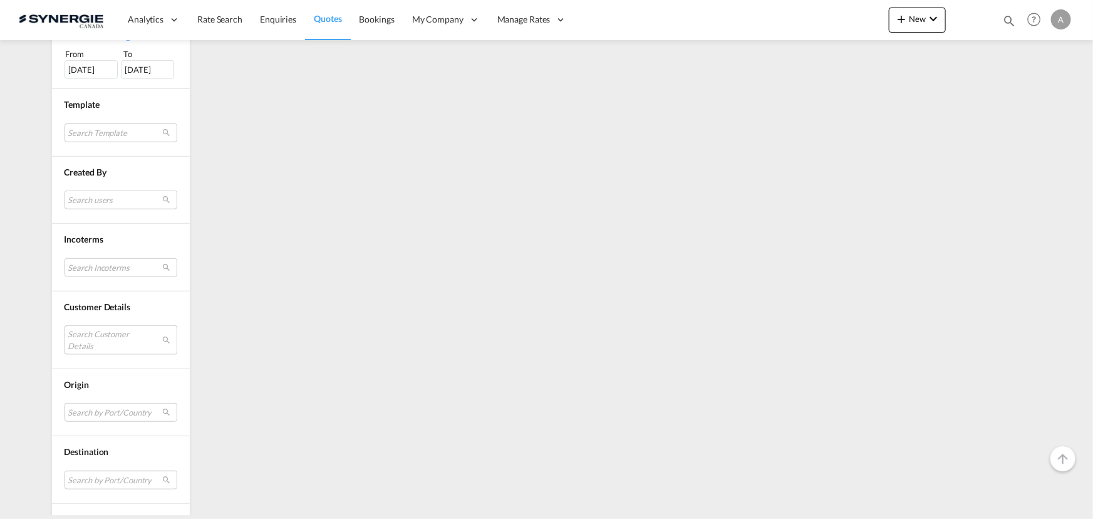
click at [109, 346] on md-select "Search Customer Details" at bounding box center [121, 339] width 113 height 29
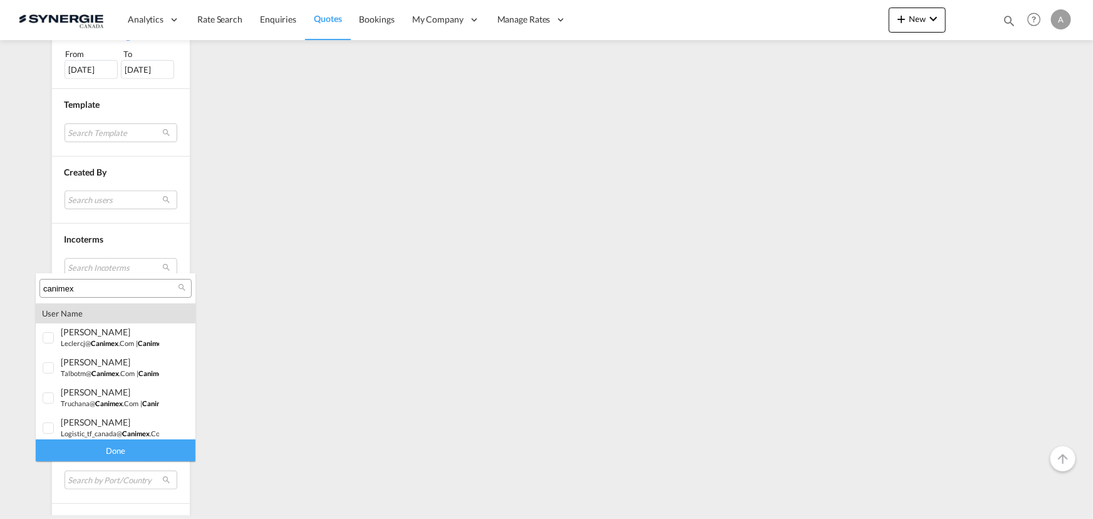
click at [120, 289] on input "canimex" at bounding box center [110, 288] width 135 height 11
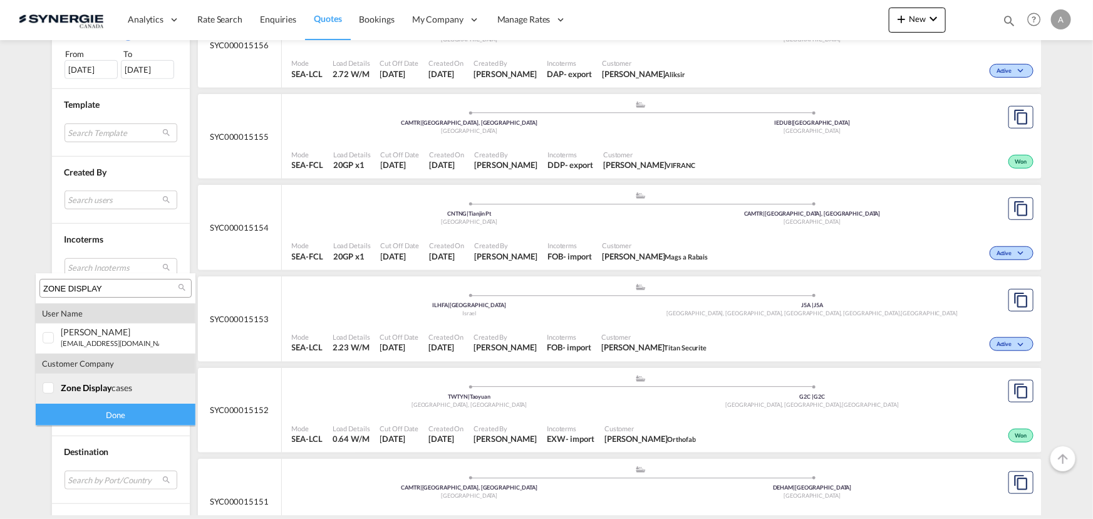
type input "ZONE DISPLAY"
click at [86, 393] on md-option "company zone display cases" at bounding box center [116, 388] width 160 height 30
click at [99, 416] on div "Done" at bounding box center [116, 414] width 160 height 22
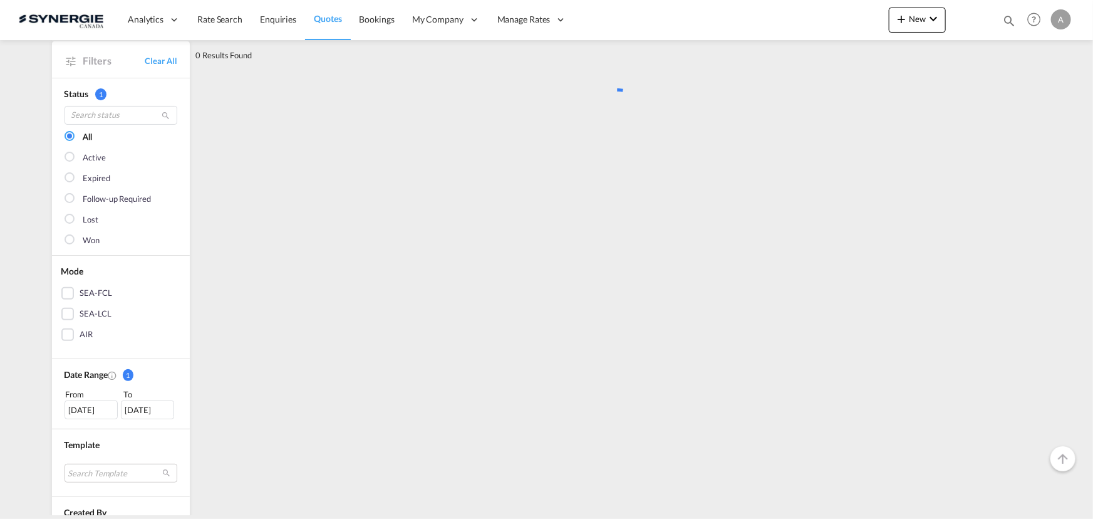
scroll to position [0, 0]
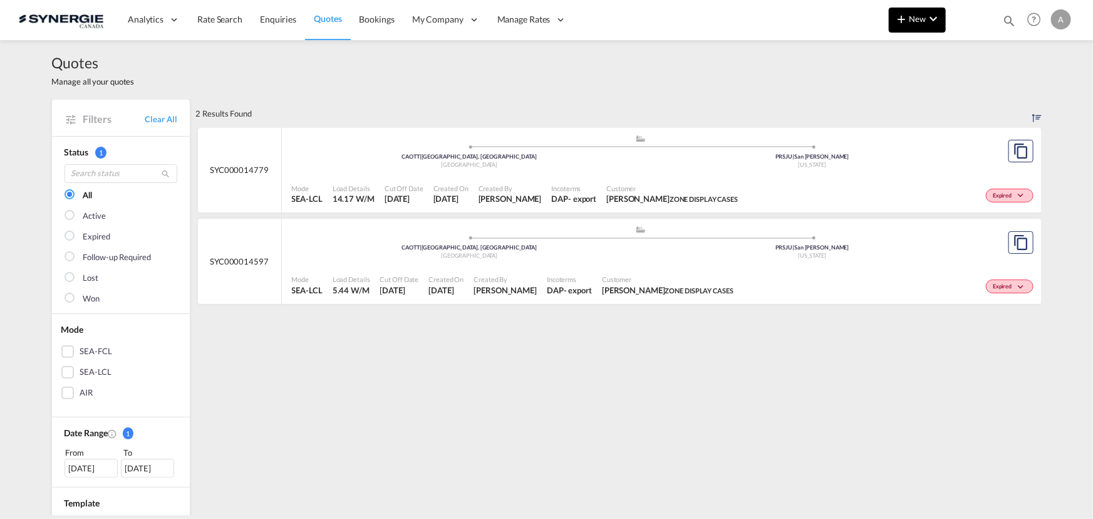
click at [929, 28] on button "New" at bounding box center [917, 20] width 57 height 25
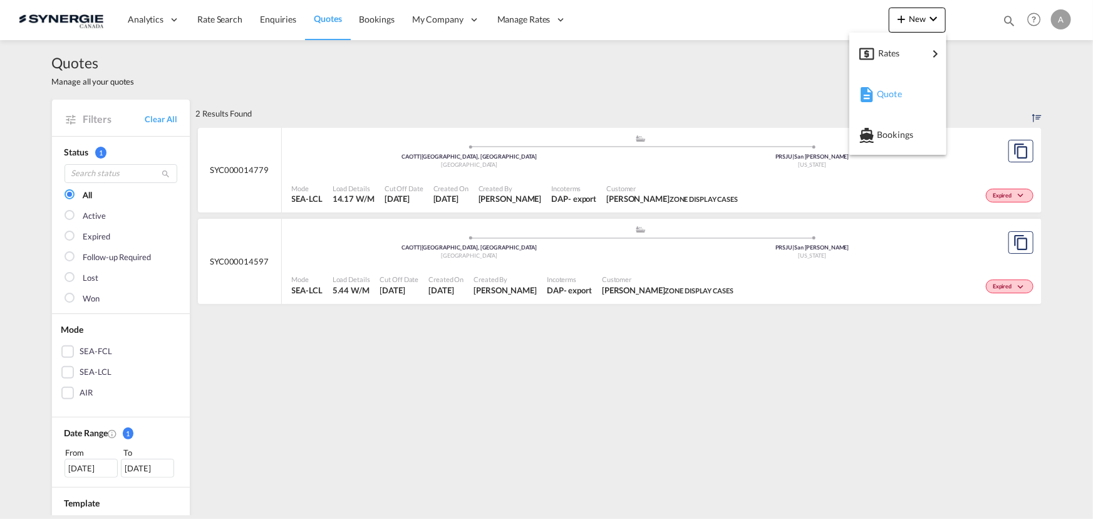
click at [879, 99] on span "Quote" at bounding box center [884, 93] width 14 height 25
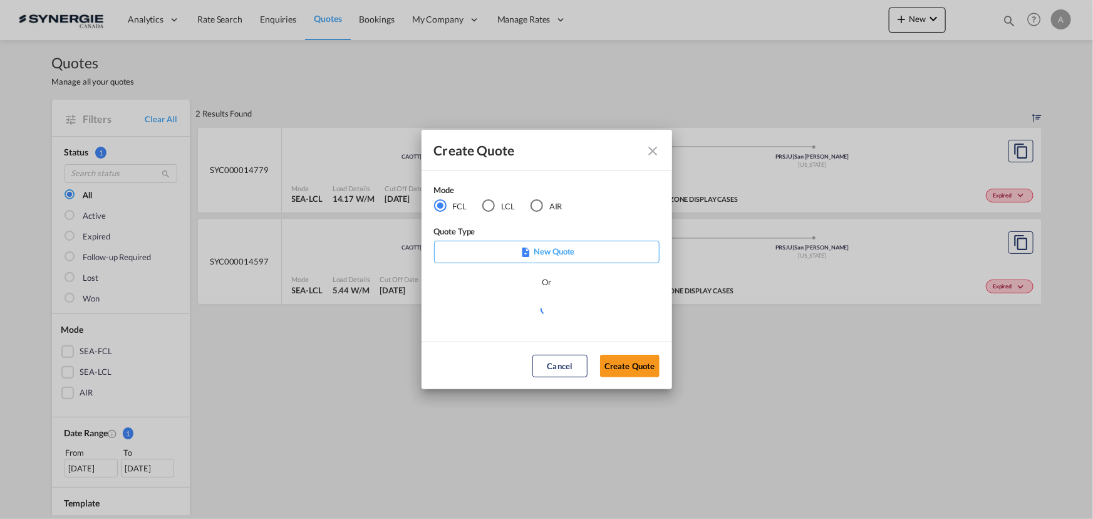
click at [493, 205] on div "LCL" at bounding box center [488, 205] width 13 height 13
click at [513, 319] on md-select "Select template *NEW* FCL FREEHAND / DAP [PERSON_NAME] | [DATE] *NEW* Import FC…" at bounding box center [546, 313] width 225 height 25
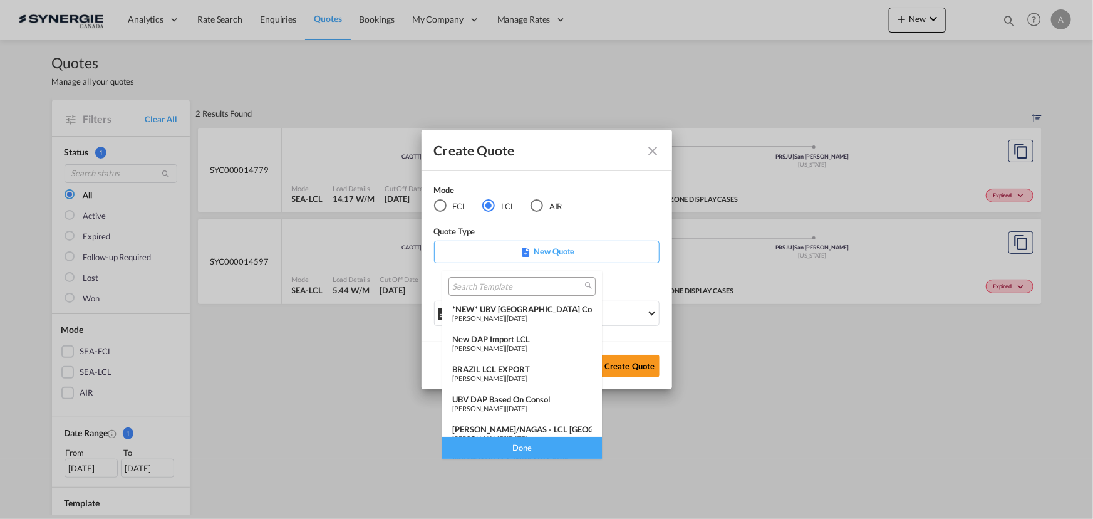
click at [498, 346] on div "[PERSON_NAME] | [DATE]" at bounding box center [522, 348] width 140 height 8
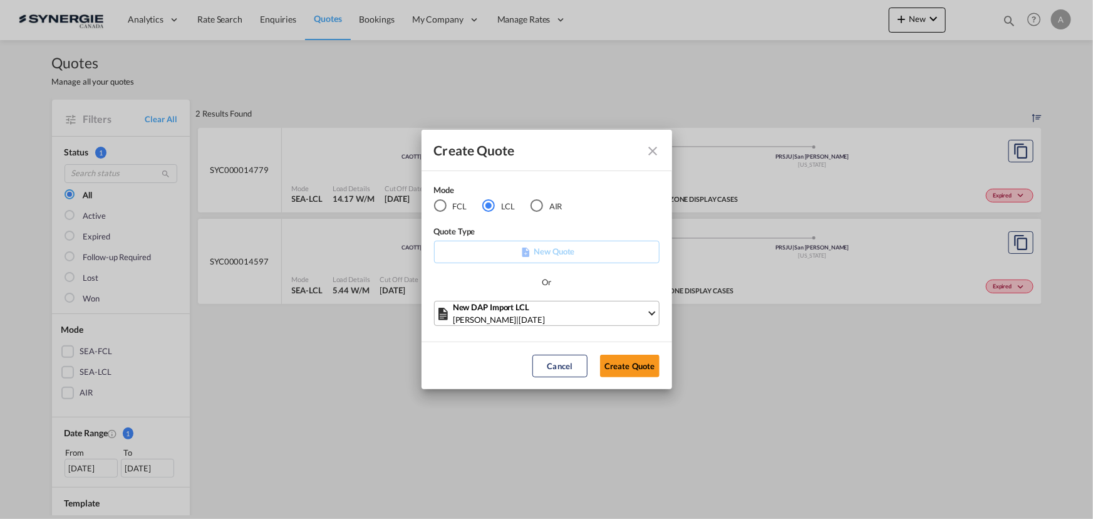
click at [540, 312] on div "New DAP Import LCL" at bounding box center [550, 307] width 194 height 13
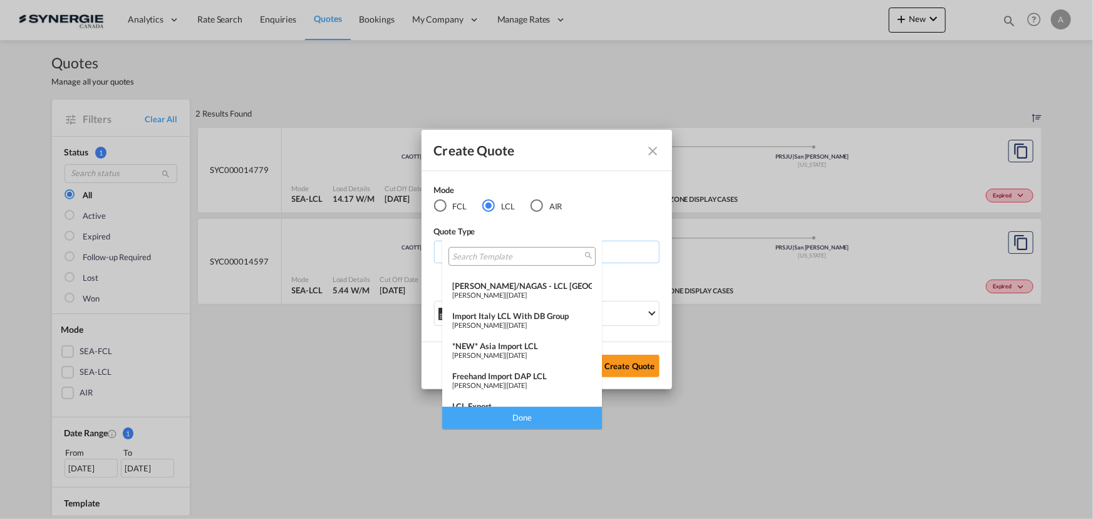
scroll to position [162, 0]
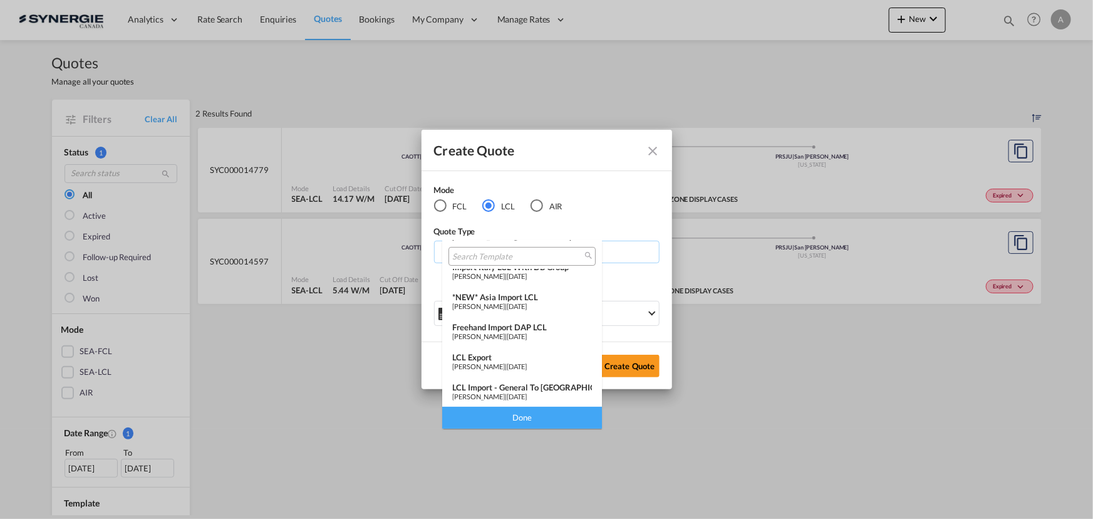
click at [498, 390] on div "LCL Import - General to [GEOGRAPHIC_DATA]" at bounding box center [522, 387] width 140 height 10
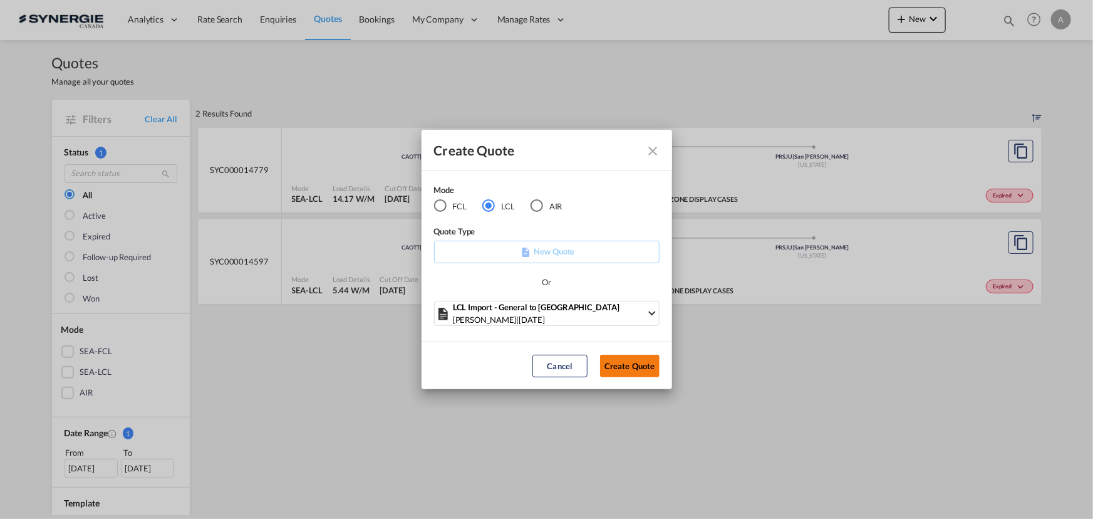
click at [624, 364] on button "Create Quote" at bounding box center [629, 365] width 59 height 23
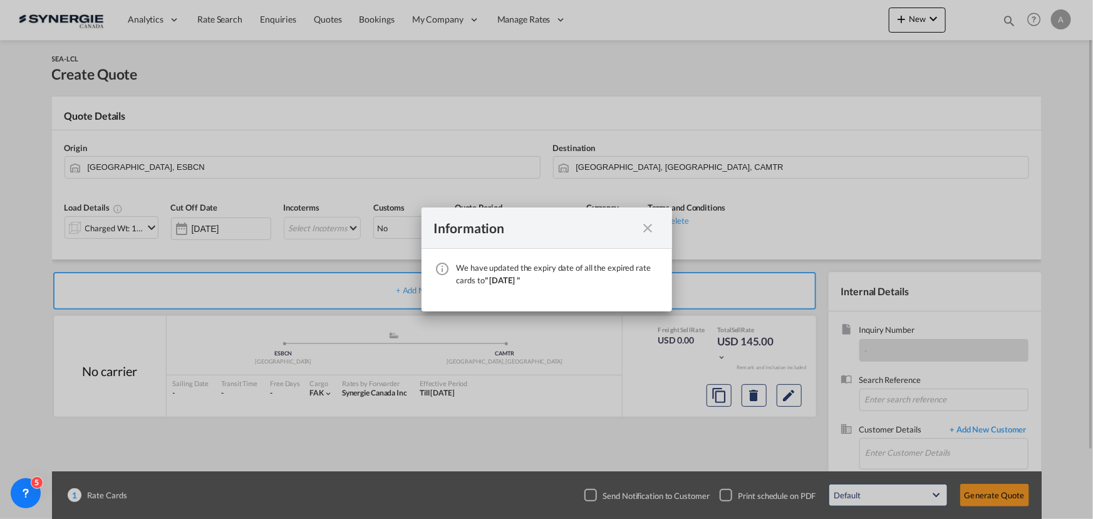
click at [650, 225] on md-icon "icon-close fg-AAA8AD cursor" at bounding box center [648, 227] width 15 height 15
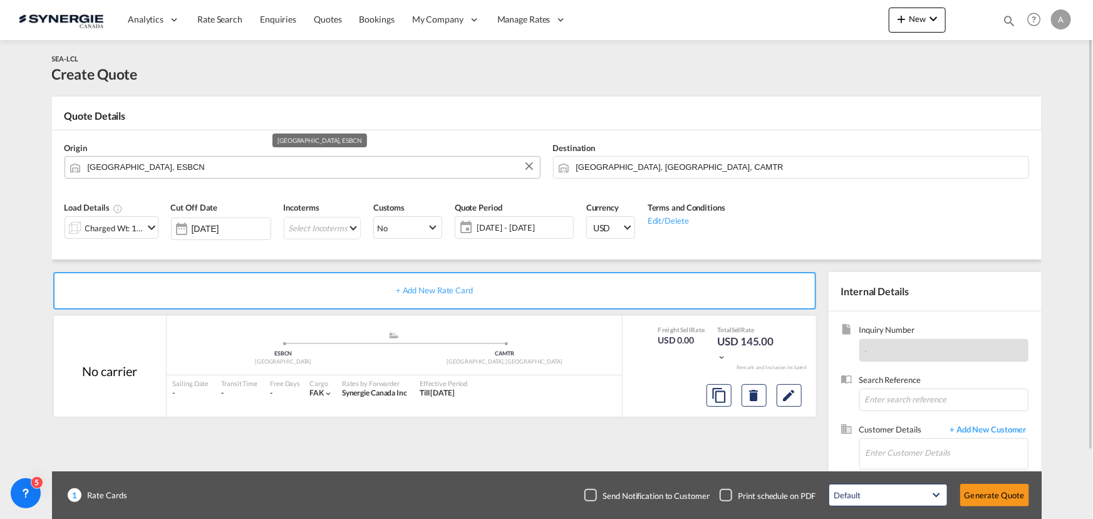
click at [247, 178] on md-autocomplete "[GEOGRAPHIC_DATA], ESBCN" at bounding box center [310, 167] width 446 height 23
click at [240, 170] on input "[GEOGRAPHIC_DATA], ESBCN" at bounding box center [311, 167] width 446 height 22
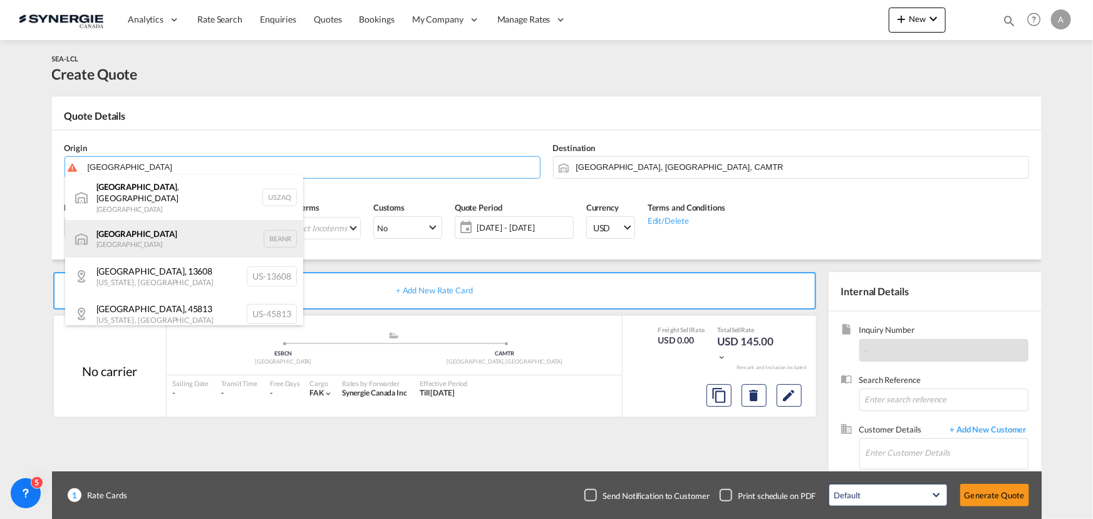
click at [129, 236] on div "Antwerp [GEOGRAPHIC_DATA] BEANR" at bounding box center [184, 239] width 238 height 38
type input "[GEOGRAPHIC_DATA], BEANR"
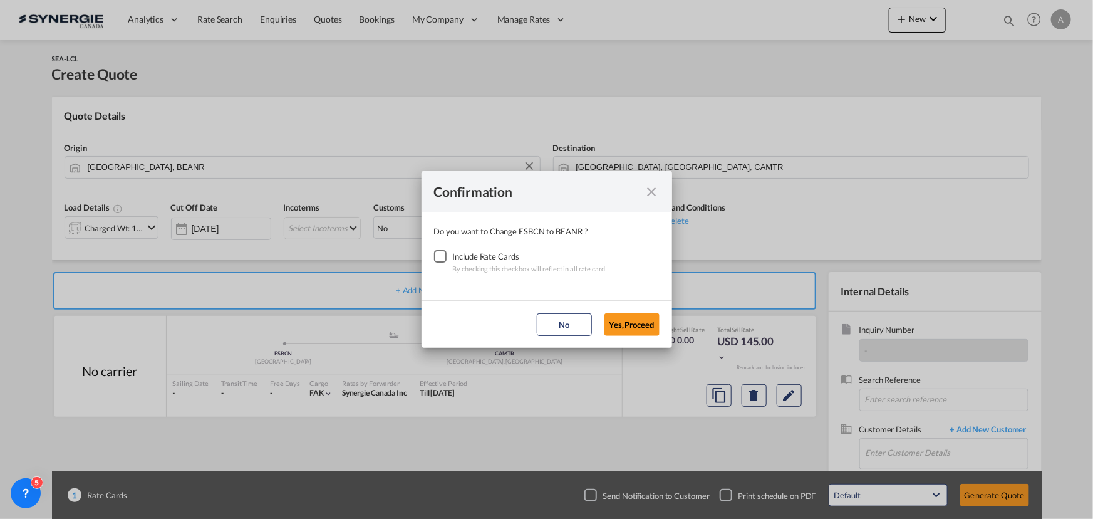
click at [434, 256] on div "Checkbox No Ink" at bounding box center [440, 256] width 13 height 13
click at [600, 326] on md-dialog-actions "No Yes,Proceed" at bounding box center [546, 324] width 250 height 48
click at [614, 330] on button "Yes,Proceed" at bounding box center [631, 324] width 55 height 23
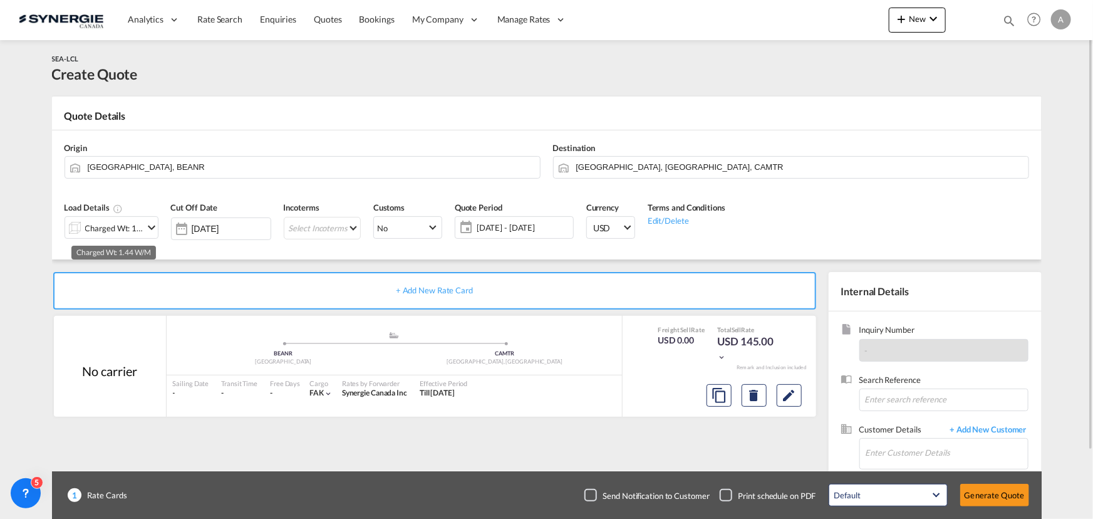
click at [128, 228] on div "Charged Wt: 1.44 W/M" at bounding box center [114, 228] width 59 height 18
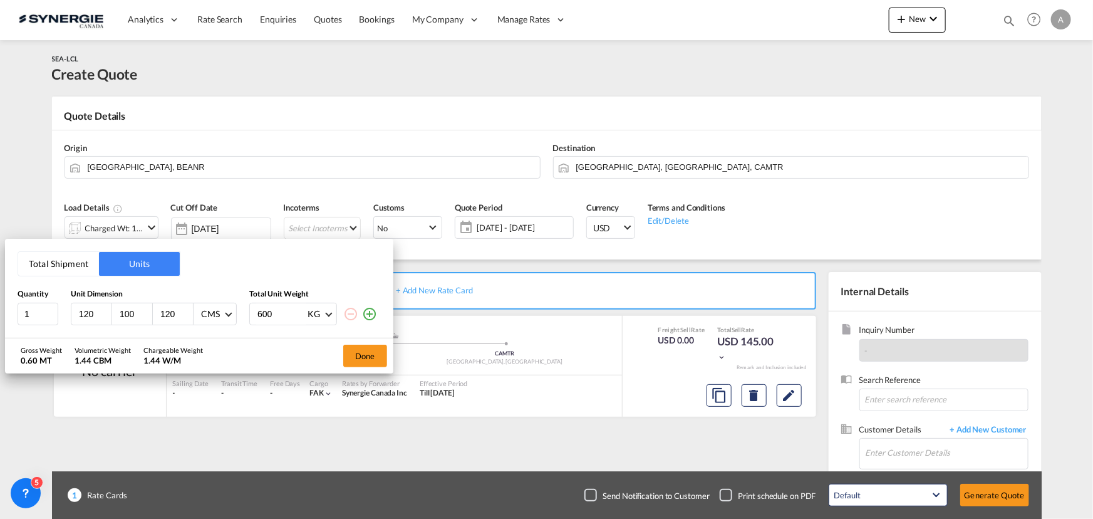
drag, startPoint x: 96, startPoint y: 319, endPoint x: -7, endPoint y: 316, distance: 103.4
click at [0, 316] on html "Analytics Reports Dashboard Rate Search Enquiries Quotes" at bounding box center [546, 259] width 1093 height 519
type input "40"
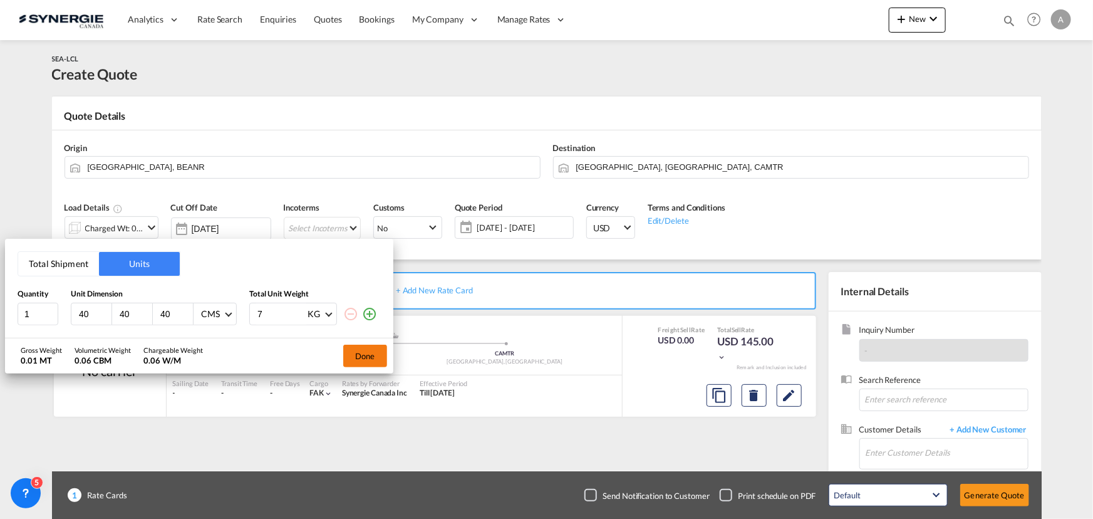
type input "7"
click at [358, 351] on button "Done" at bounding box center [365, 355] width 44 height 23
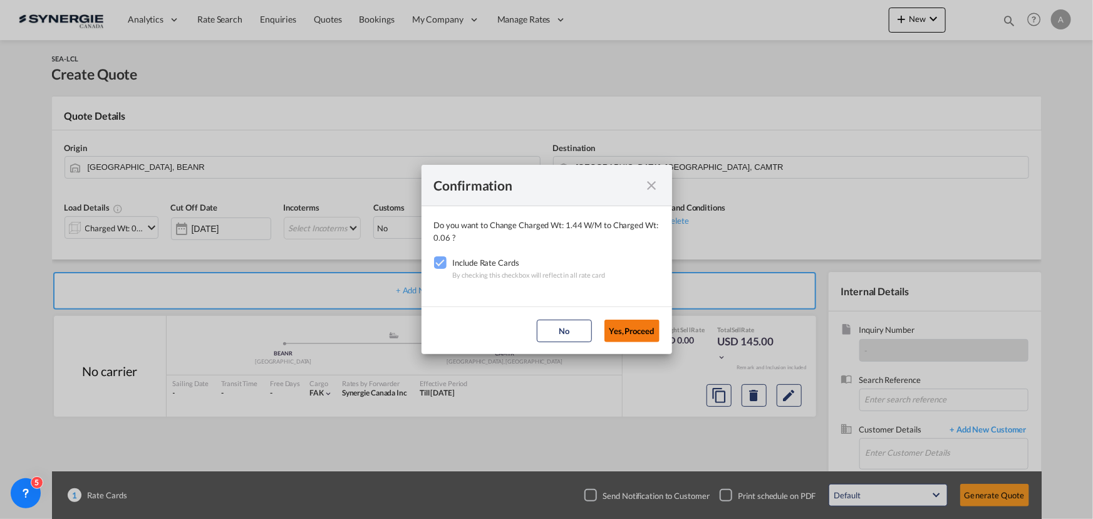
click at [632, 332] on button "Yes,Proceed" at bounding box center [631, 330] width 55 height 23
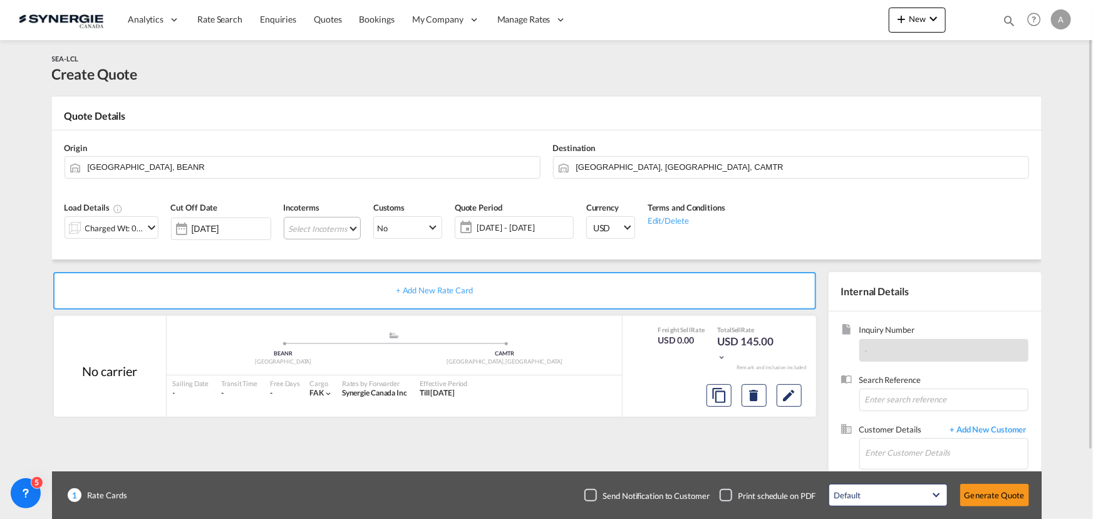
click at [339, 226] on md-select "Select Incoterms DAP - export Delivered at Place CFR - export Cost and Freight …" at bounding box center [322, 228] width 77 height 23
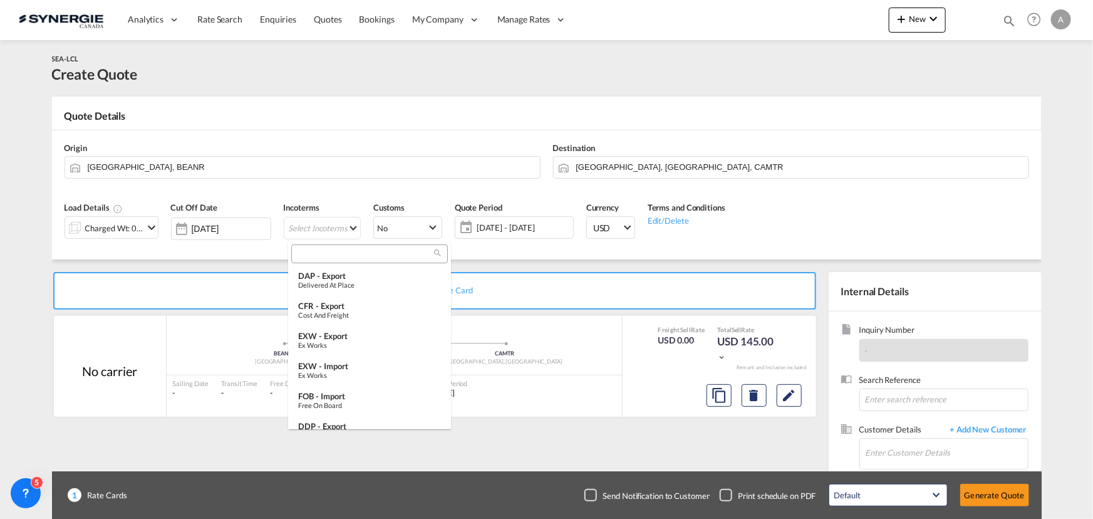
click at [359, 257] on input "search" at bounding box center [364, 253] width 139 height 11
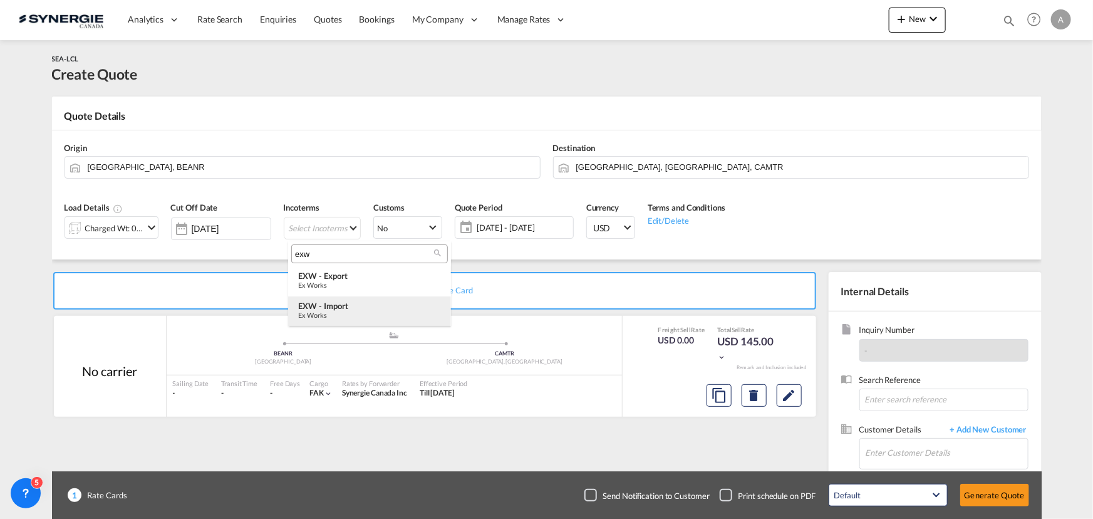
type input "exw"
click at [356, 304] on div "EXW - import" at bounding box center [369, 306] width 143 height 10
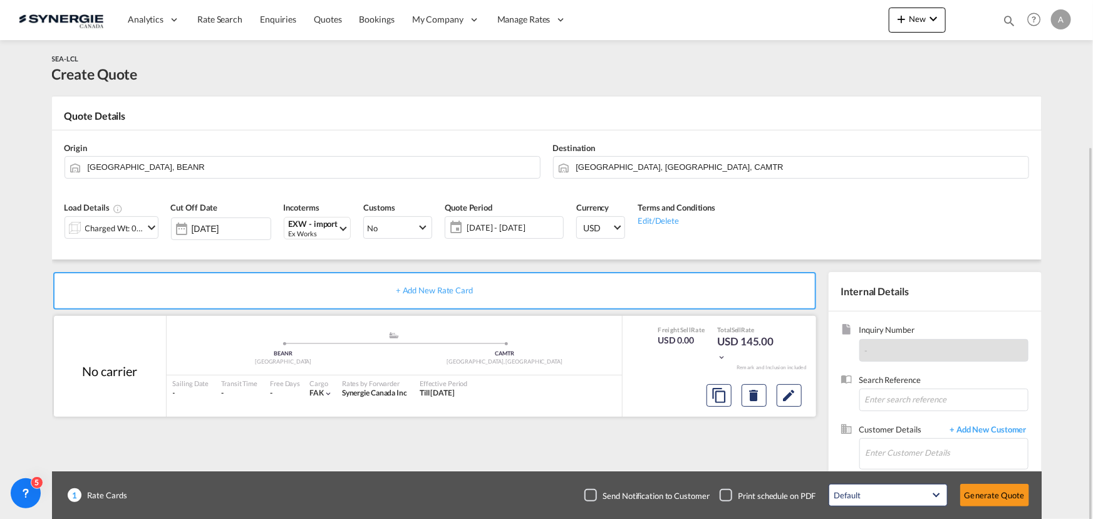
scroll to position [78, 0]
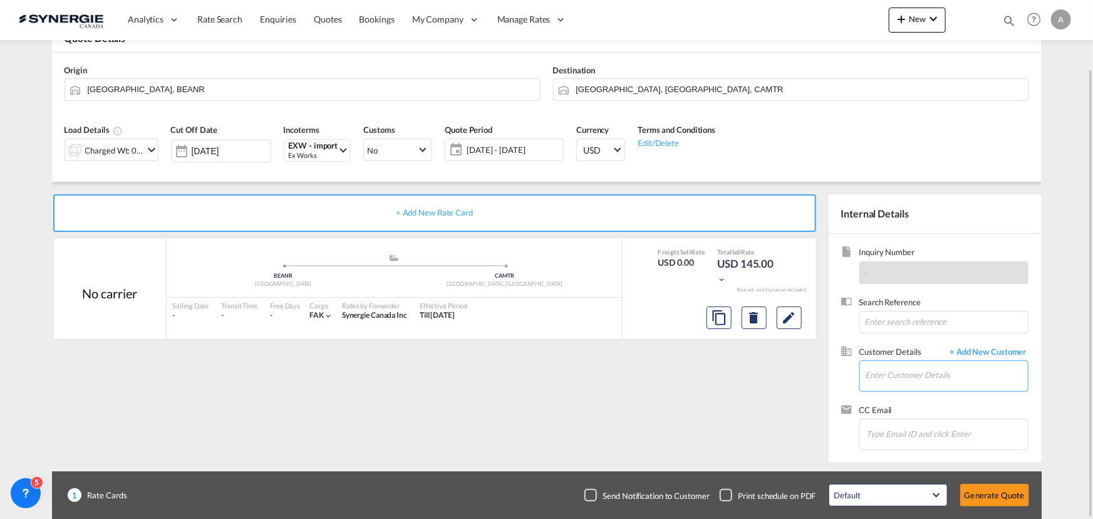
click at [913, 364] on input "Enter Customer Details" at bounding box center [946, 375] width 162 height 28
click at [914, 386] on input "Enter Customer Details" at bounding box center [946, 375] width 162 height 28
click at [908, 373] on input "Enter Customer Details" at bounding box center [946, 375] width 162 height 28
paste input "[EMAIL_ADDRESS][DOMAIN_NAME]"
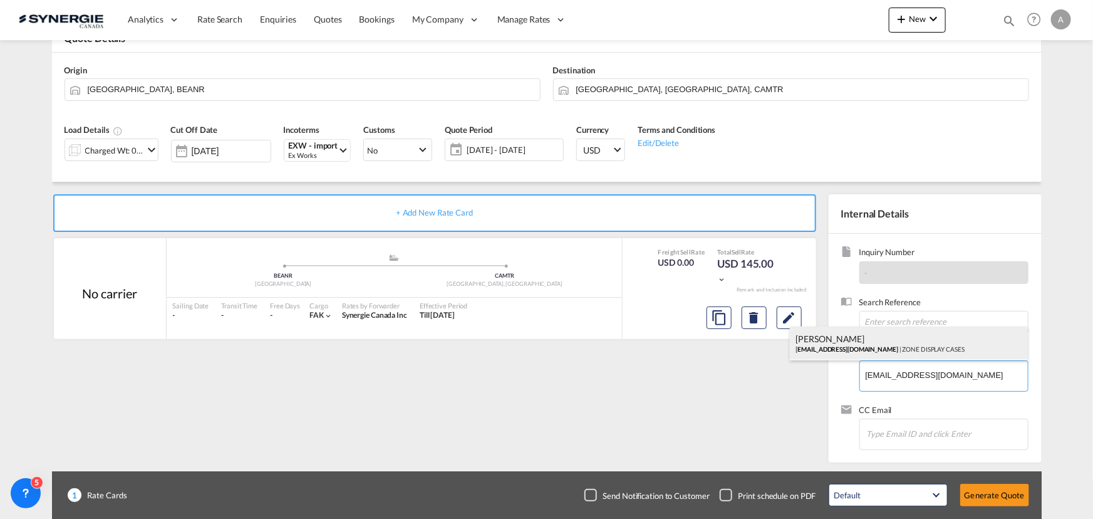
click at [870, 346] on div "[PERSON_NAME] [PERSON_NAME][EMAIL_ADDRESS][DOMAIN_NAME] | ZONE DISPLAY CASES" at bounding box center [909, 343] width 238 height 34
type input "ZONE DISPLAY CASES, [PERSON_NAME], [EMAIL_ADDRESS][DOMAIN_NAME]"
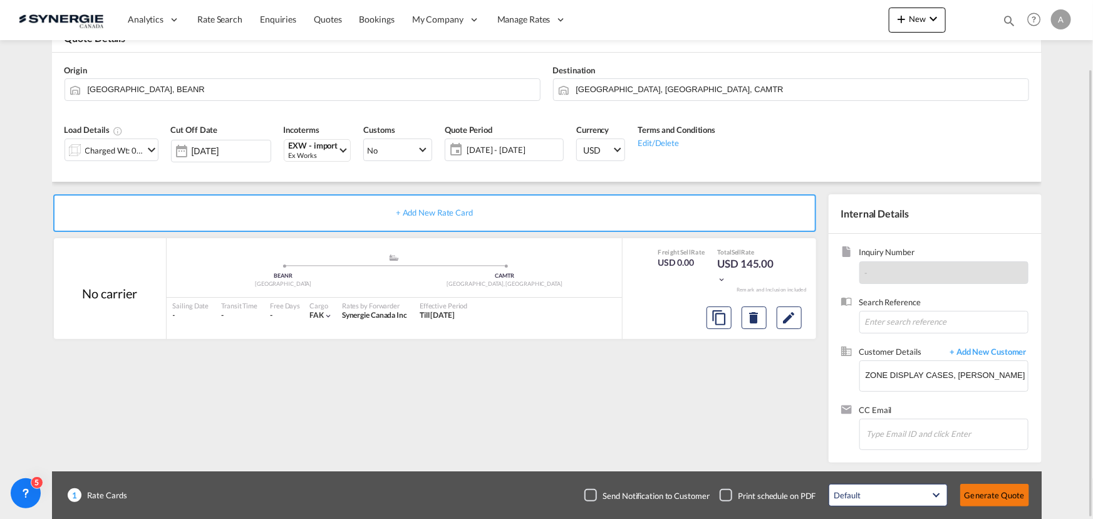
click at [991, 483] on button "Generate Quote" at bounding box center [994, 494] width 69 height 23
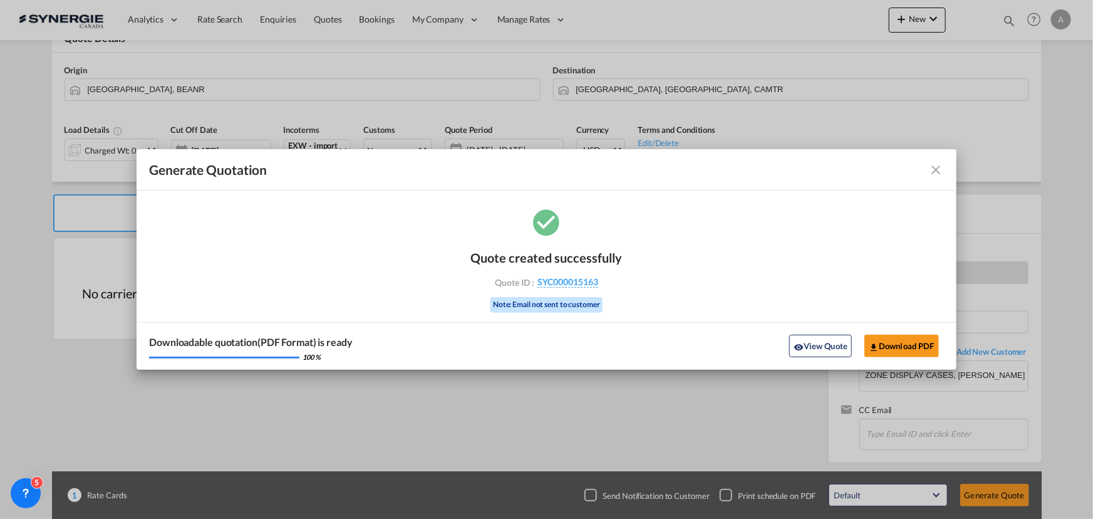
click at [830, 348] on button "View Quote" at bounding box center [820, 345] width 63 height 23
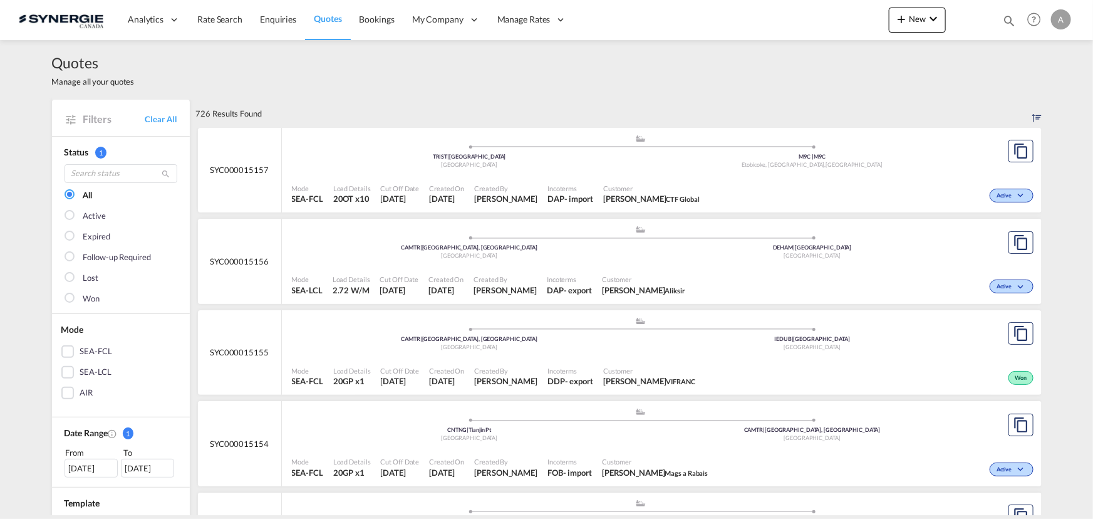
click at [1014, 22] on md-icon "icon-magnify" at bounding box center [1009, 21] width 14 height 14
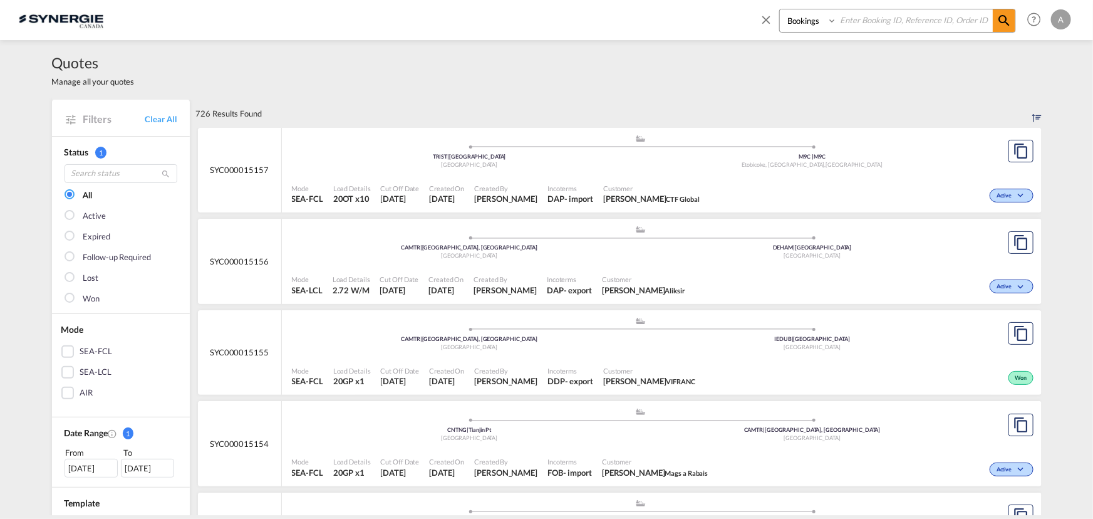
click at [814, 27] on select "Bookings Quotes Enquiries" at bounding box center [809, 20] width 59 height 23
select select "Quotes"
click at [780, 9] on select "Bookings Quotes Enquiries" at bounding box center [809, 20] width 59 height 23
click at [867, 21] on input at bounding box center [915, 20] width 156 height 22
type input "14084"
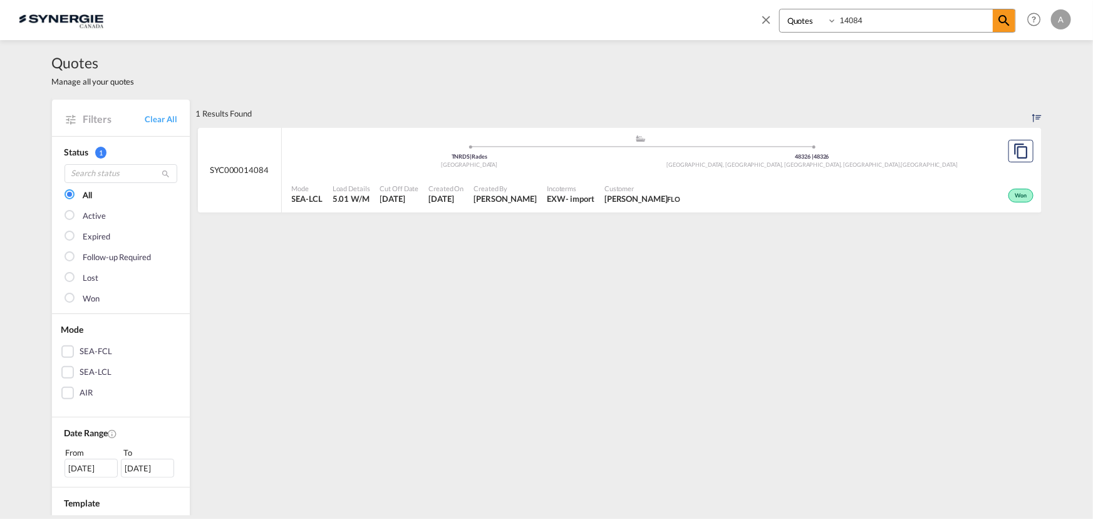
click at [688, 183] on div "Won" at bounding box center [860, 193] width 351 height 31
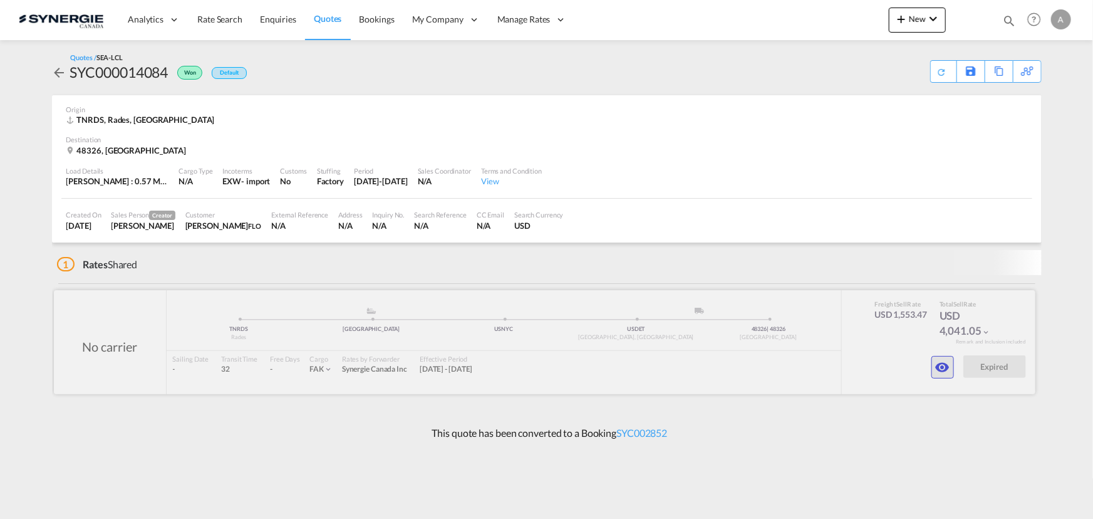
click at [946, 366] on md-icon "icon-eye" at bounding box center [942, 366] width 15 height 15
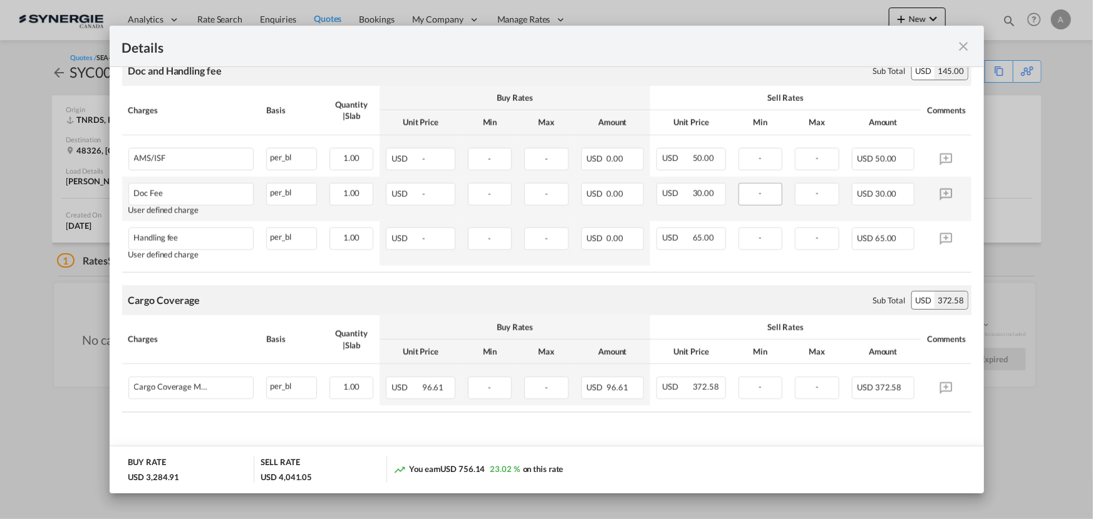
scroll to position [811, 0]
click at [966, 44] on md-icon "icon-close fg-AAA8AD m-0 cursor" at bounding box center [963, 46] width 15 height 15
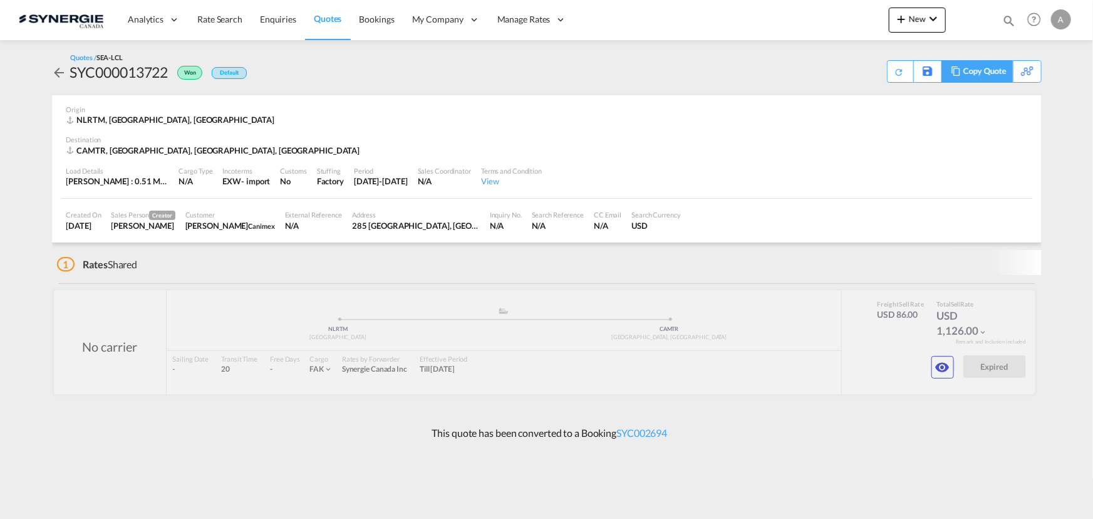
click at [993, 73] on div "Copy Quote" at bounding box center [984, 71] width 43 height 21
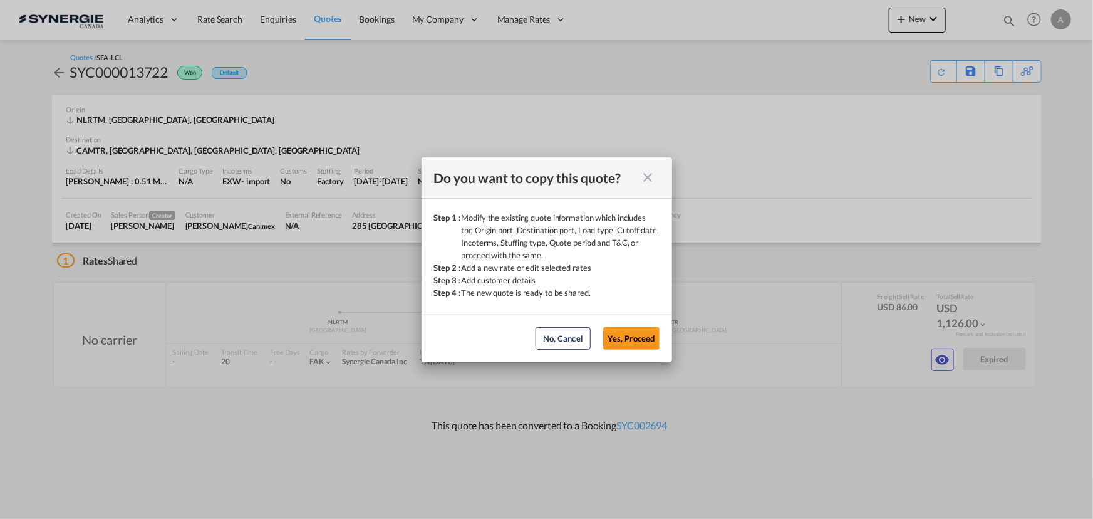
drag, startPoint x: 645, startPoint y: 333, endPoint x: 741, endPoint y: 307, distance: 99.8
click at [646, 334] on button "Yes, Proceed" at bounding box center [631, 338] width 56 height 23
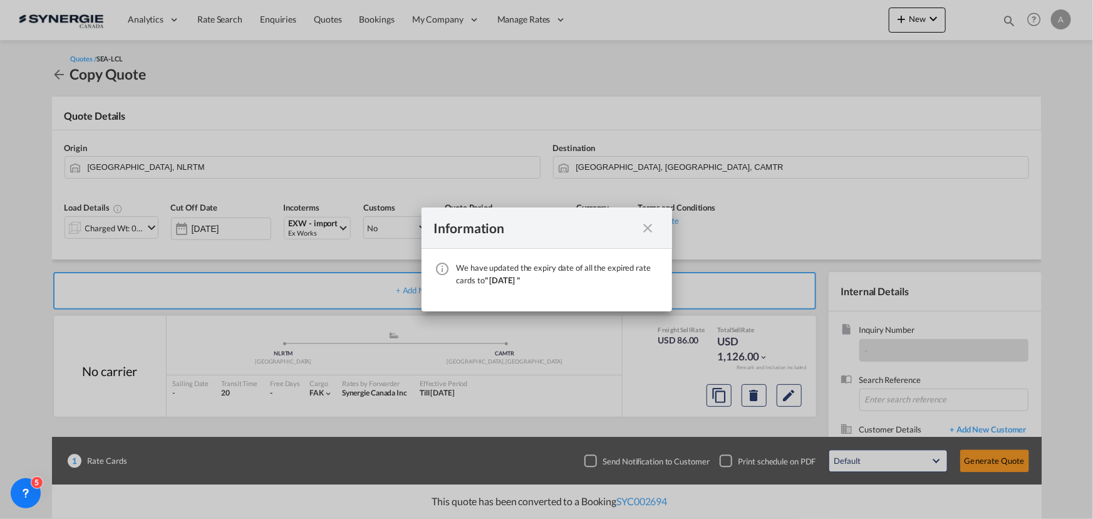
click at [648, 229] on md-icon "icon-close fg-AAA8AD cursor" at bounding box center [648, 227] width 15 height 15
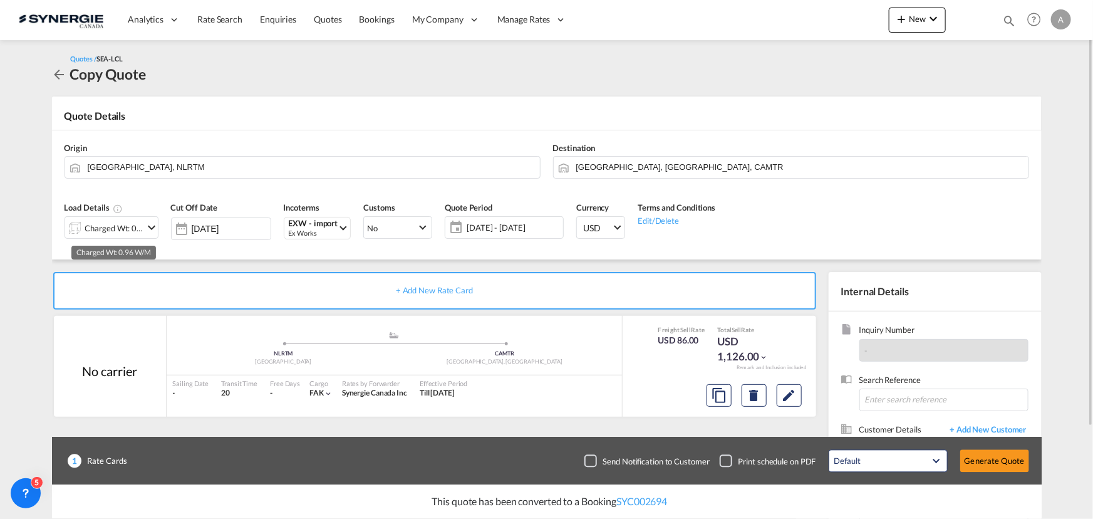
click at [113, 233] on div "Charged Wt: 0.96 W/M" at bounding box center [114, 228] width 59 height 18
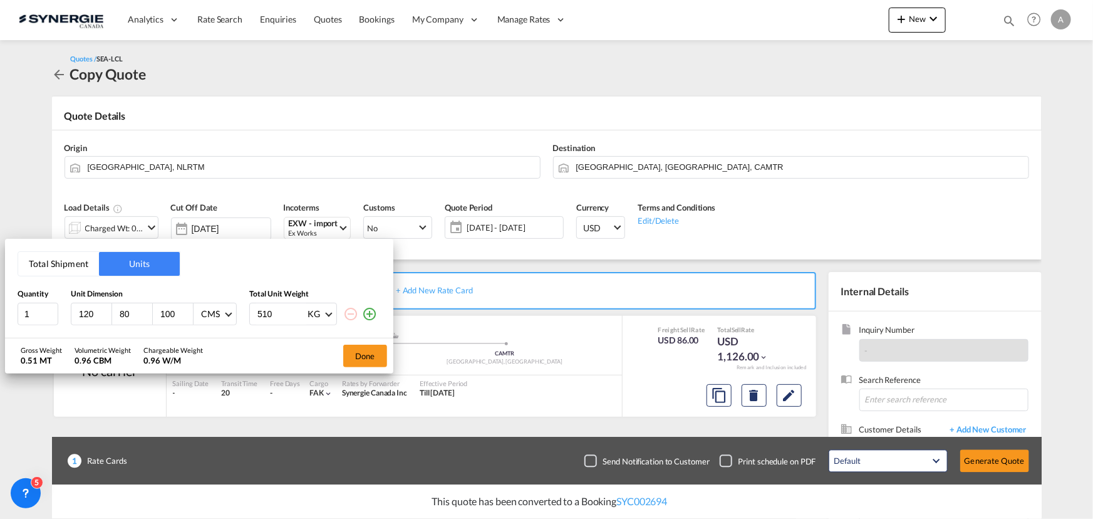
drag, startPoint x: 96, startPoint y: 312, endPoint x: -13, endPoint y: 312, distance: 109.0
click at [0, 312] on html "Analytics Reports Dashboard Rate Search Enquiries Quotes" at bounding box center [546, 259] width 1093 height 519
type input "60"
type input "40"
type input "66"
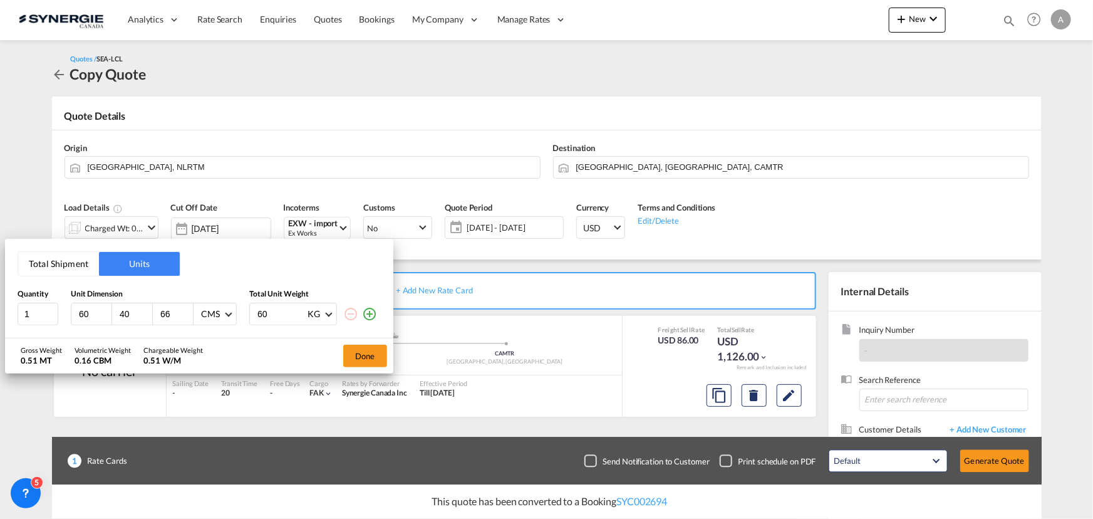
type input "60"
click at [368, 351] on button "Done" at bounding box center [365, 355] width 44 height 23
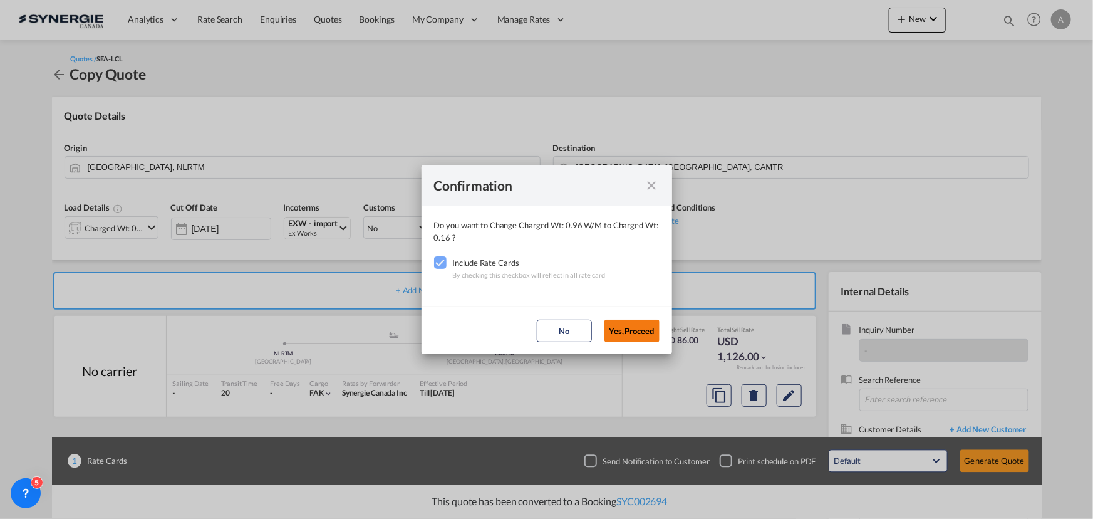
click at [640, 332] on button "Yes,Proceed" at bounding box center [631, 330] width 55 height 23
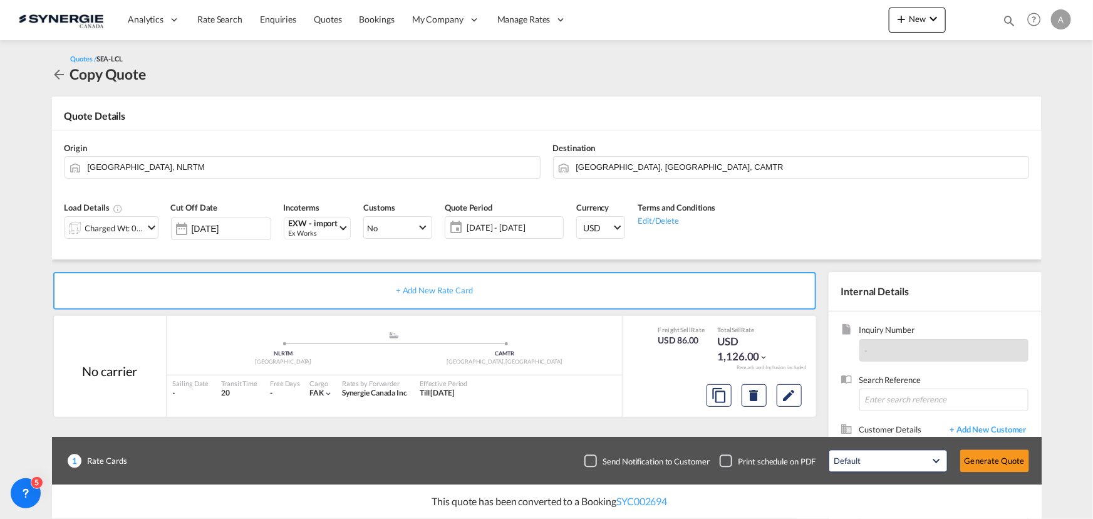
click at [504, 229] on span "[DATE] - [DATE]" at bounding box center [513, 227] width 93 height 11
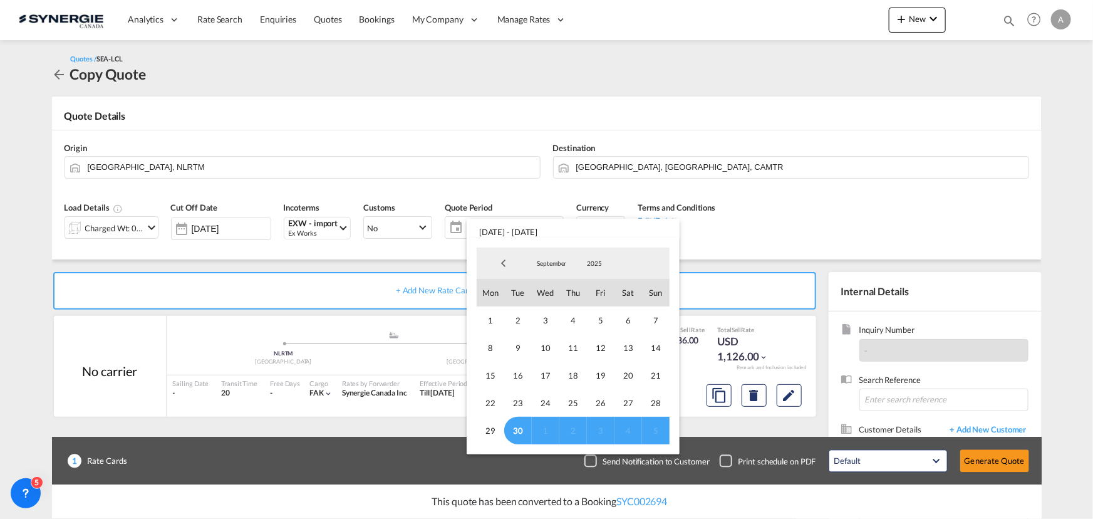
click at [794, 198] on md-backdrop at bounding box center [546, 259] width 1093 height 519
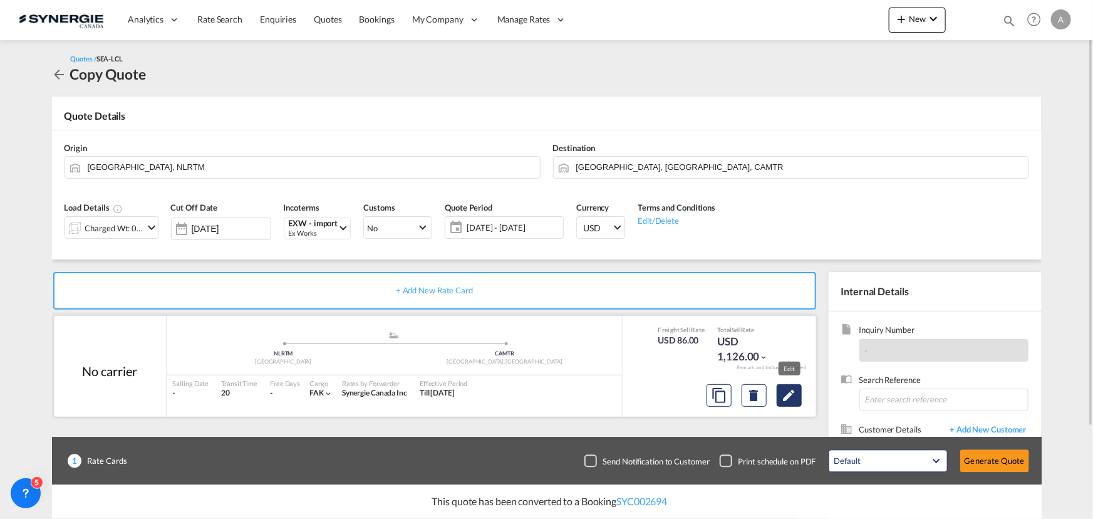
click at [788, 402] on button "Edit" at bounding box center [789, 395] width 25 height 23
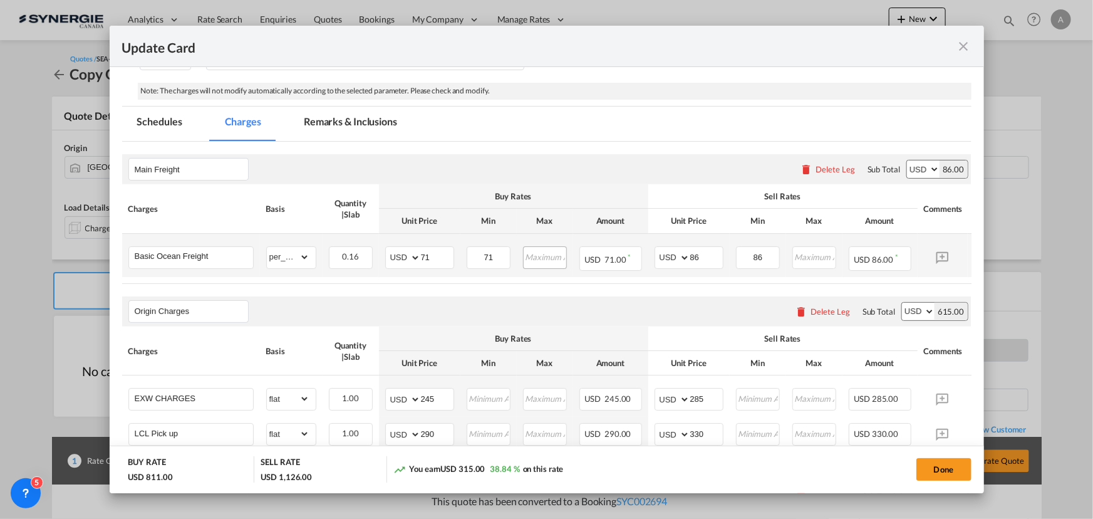
select select "per_w/m"
select select "flat"
select select "per_hbl"
select select "per_w/m"
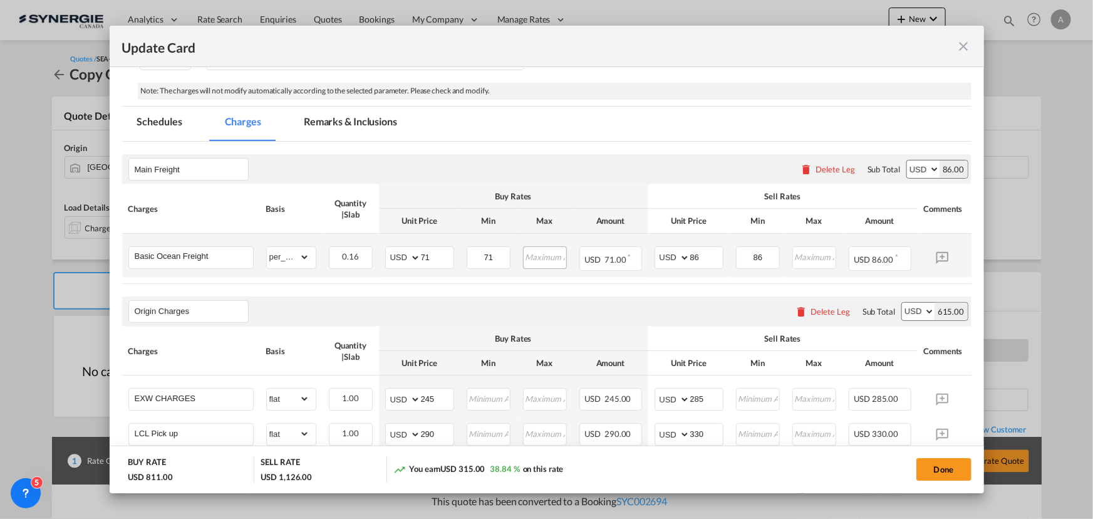
select select "per_bl"
select select "flat"
select select "per_bl"
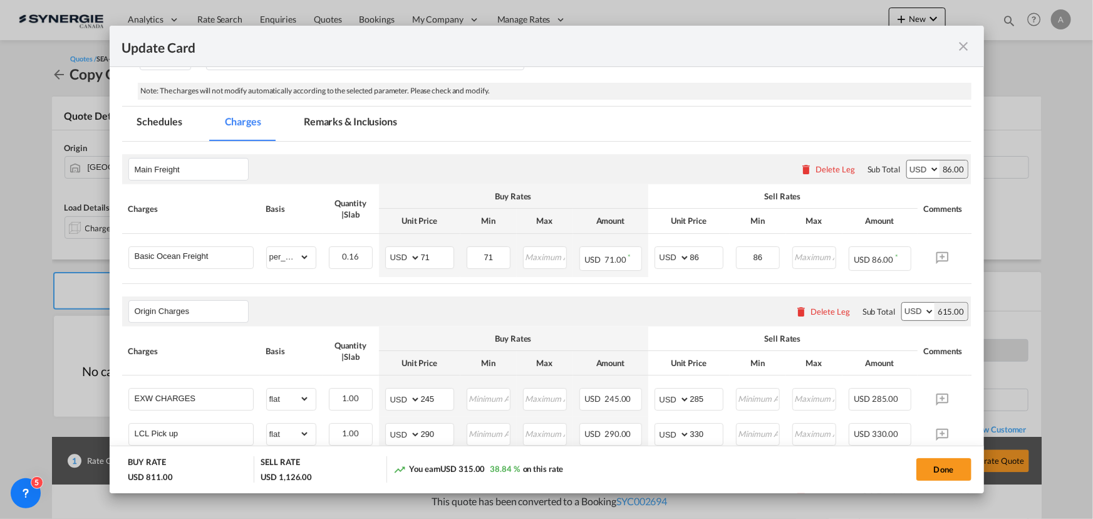
scroll to position [227, 0]
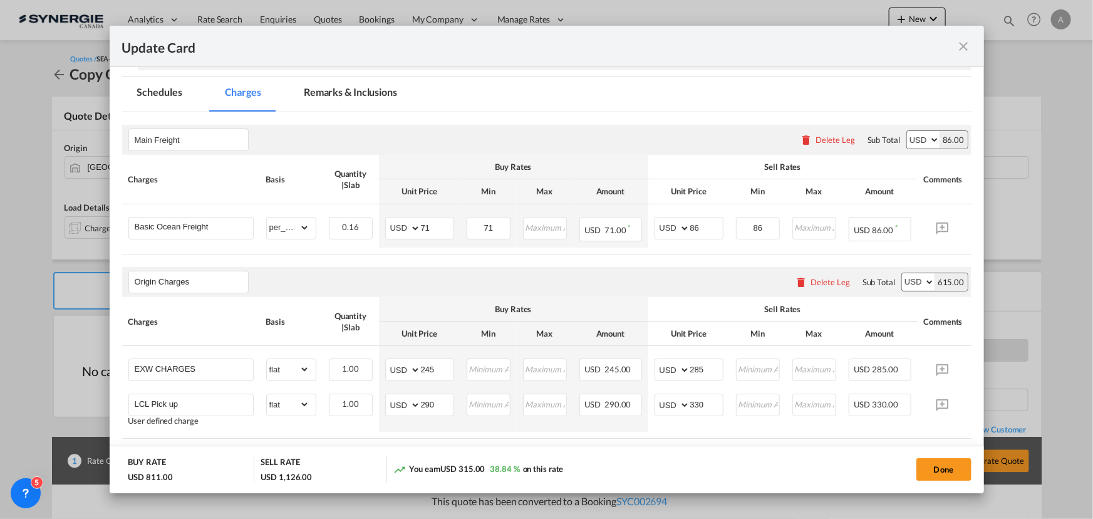
click at [338, 100] on md-tab-item "Remarks & Inclusions" at bounding box center [350, 94] width 123 height 34
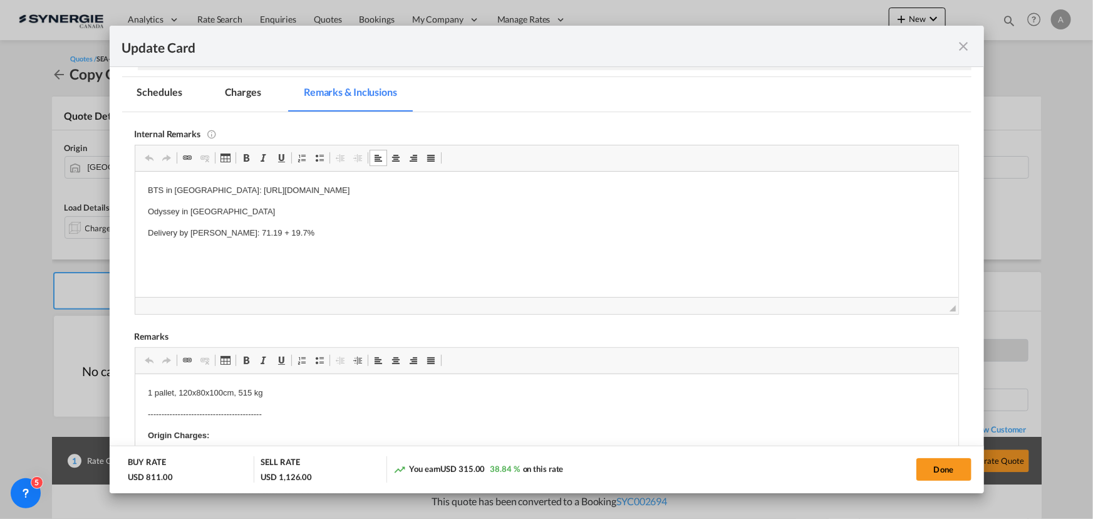
drag, startPoint x: 222, startPoint y: 188, endPoint x: 727, endPoint y: 191, distance: 504.7
click at [727, 191] on p "BTS in Netherlands: https://app.frontapp.com/open/cnv_q1rm6rz?key=9Rbr1TJ9exyyc…" at bounding box center [546, 189] width 798 height 13
click at [278, 234] on p "Delivery by Simard: 71.19 + 19.7%" at bounding box center [546, 232] width 798 height 13
drag, startPoint x: 286, startPoint y: 230, endPoint x: 217, endPoint y: 234, distance: 69.6
click at [217, 234] on p "Delivery by Simard: 71.19 + 19.7%" at bounding box center [546, 232] width 798 height 13
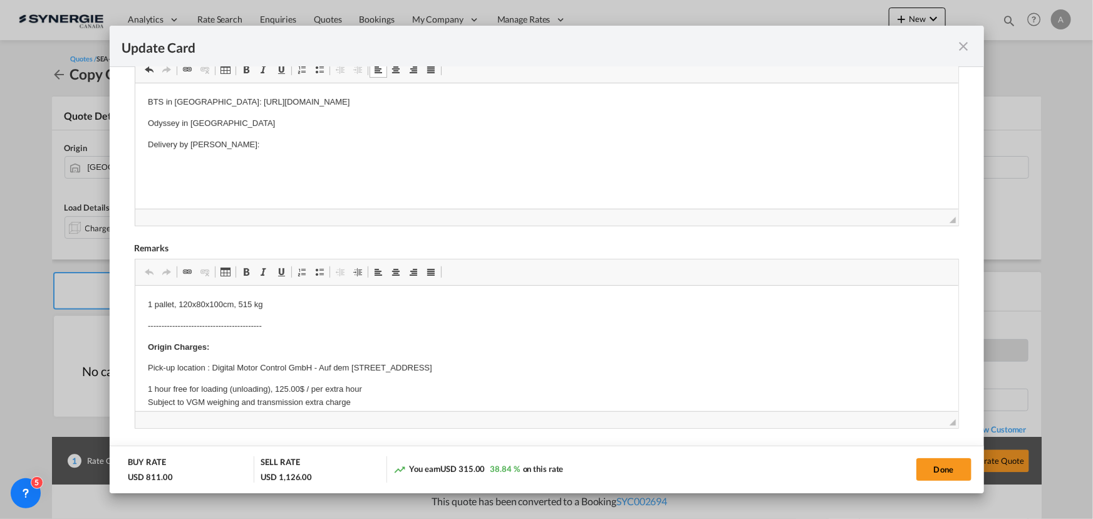
scroll to position [341, 0]
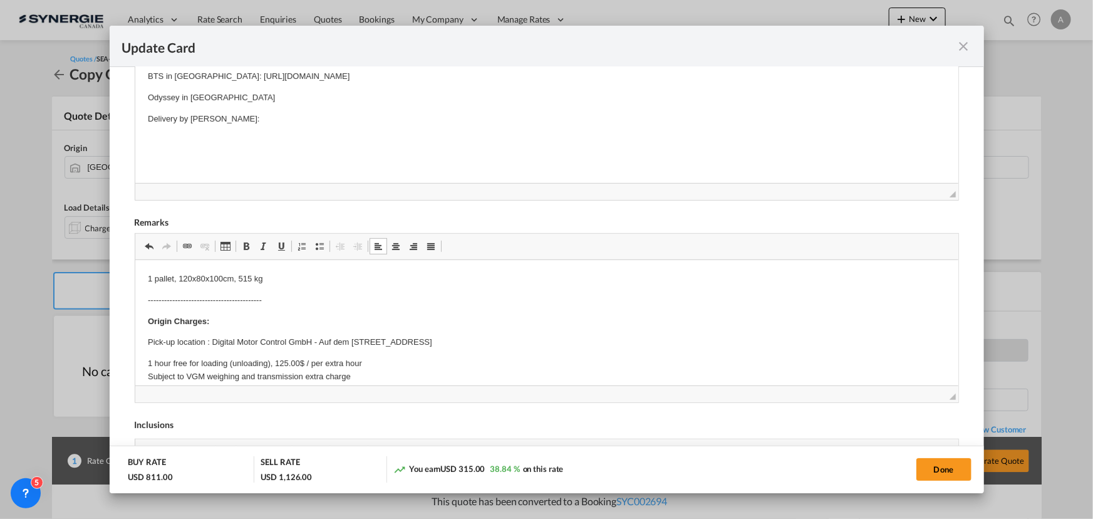
drag, startPoint x: 207, startPoint y: 276, endPoint x: 270, endPoint y: 281, distance: 62.8
click at [154, 278] on p "1 pallet, 120x80x100cm, 515 kg" at bounding box center [546, 278] width 798 height 13
drag, startPoint x: 262, startPoint y: 281, endPoint x: 115, endPoint y: 282, distance: 146.5
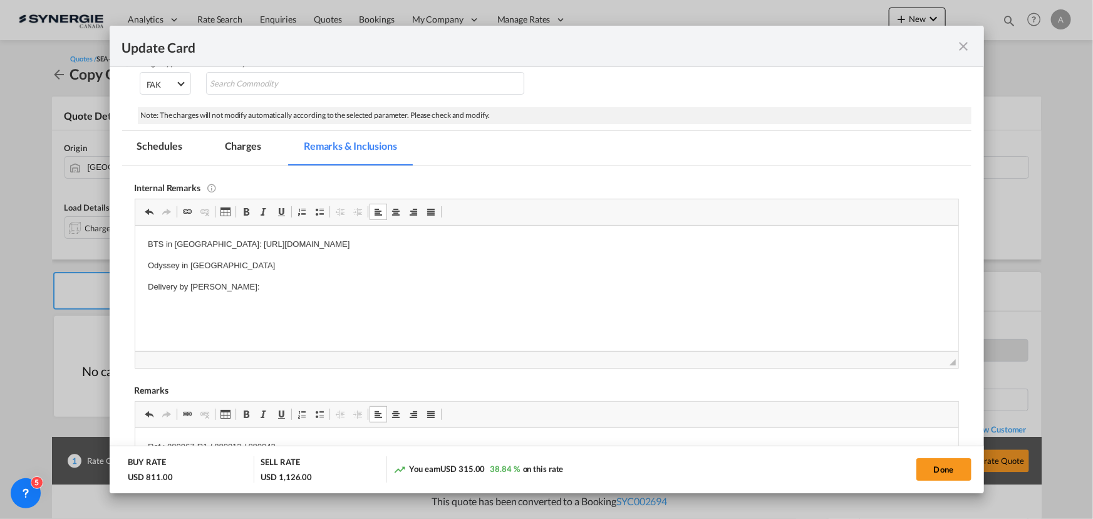
scroll to position [113, 0]
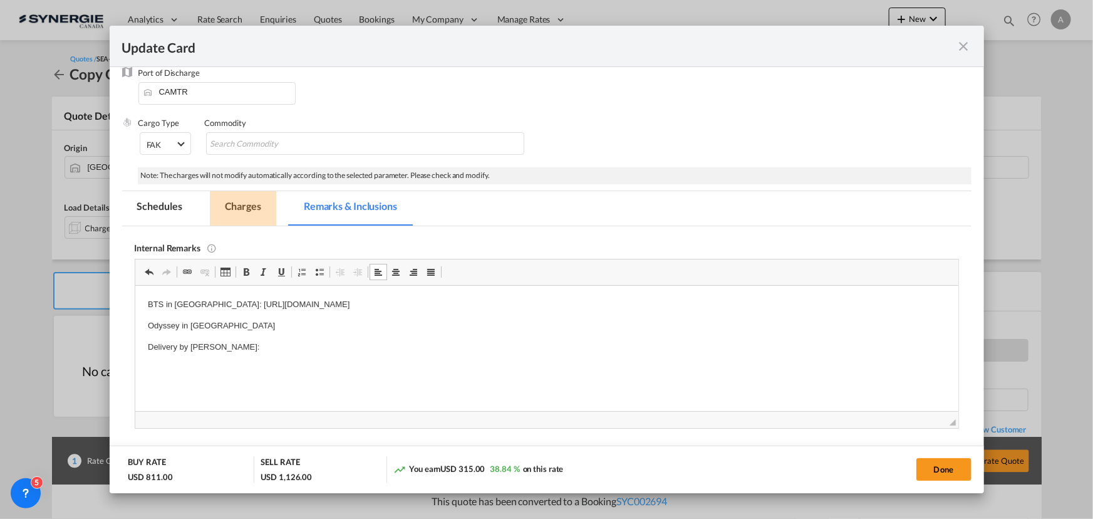
drag, startPoint x: 257, startPoint y: 209, endPoint x: 438, endPoint y: 4, distance: 273.7
click at [257, 209] on md-tab-item "Charges" at bounding box center [243, 208] width 66 height 34
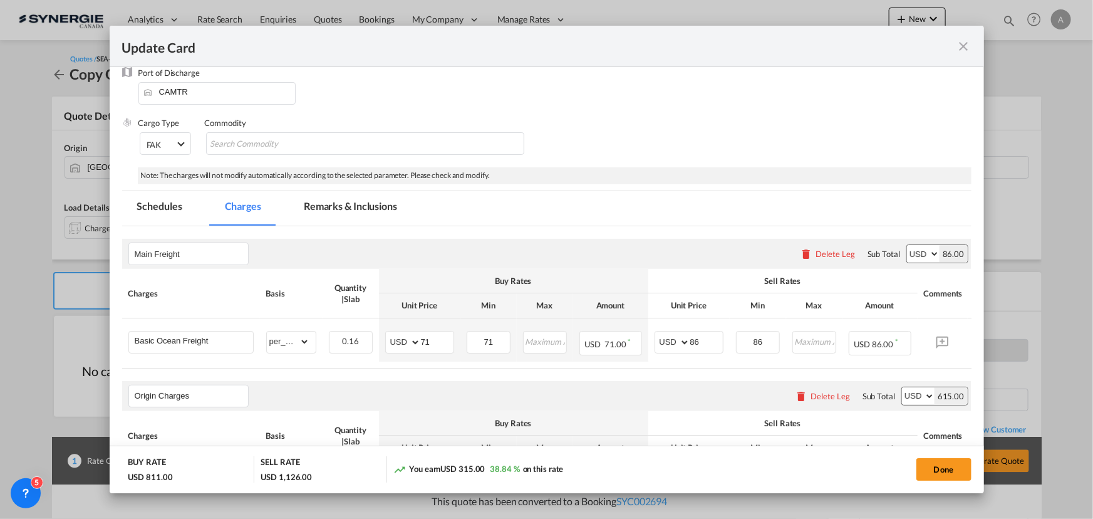
scroll to position [170, 0]
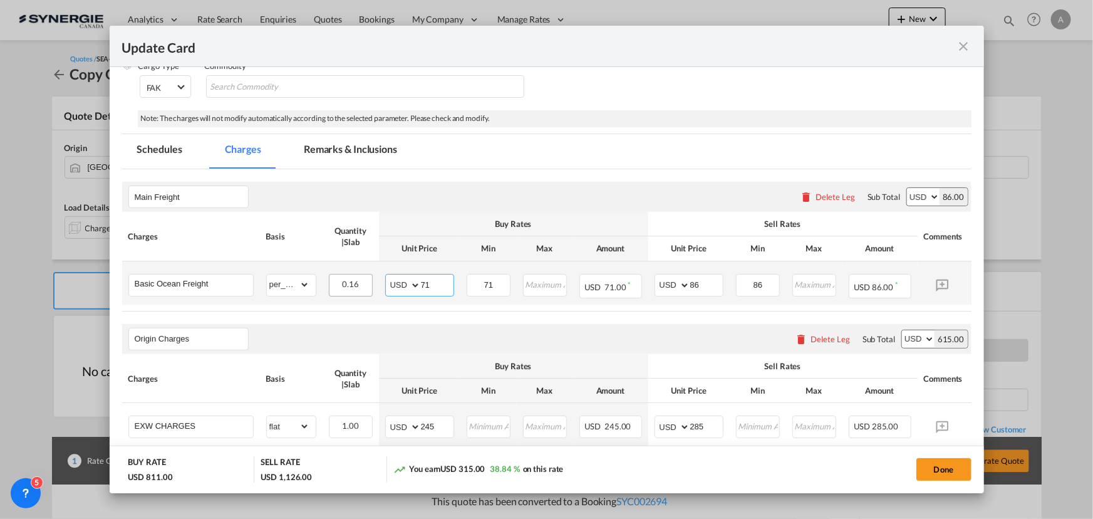
drag, startPoint x: 441, startPoint y: 284, endPoint x: 362, endPoint y: 284, distance: 79.5
click at [364, 284] on tr "Basic Ocean Freight Please Enter Already Exists gross_weight volumetric_weight …" at bounding box center [565, 282] width 887 height 43
type input "65"
type input "80"
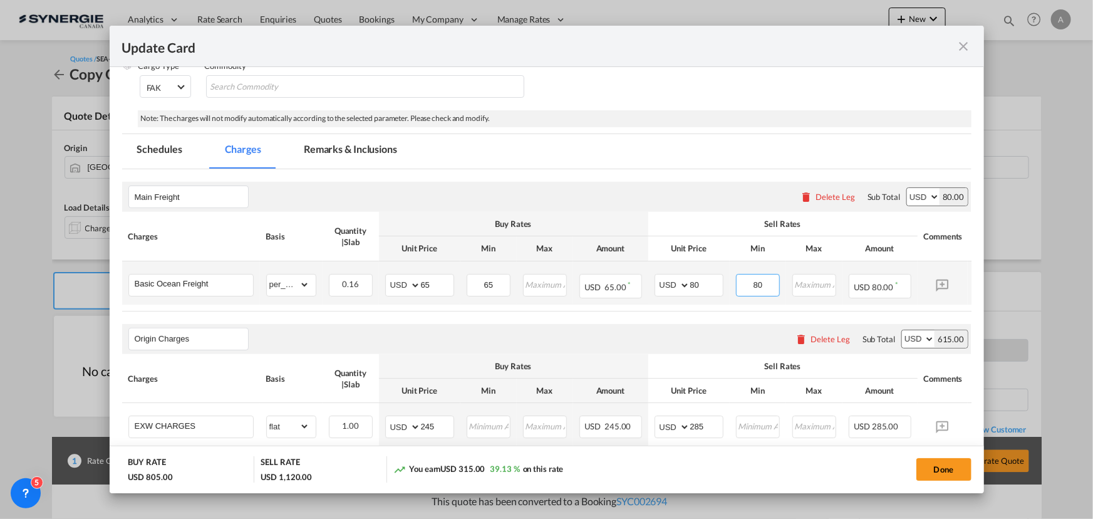
type input "80"
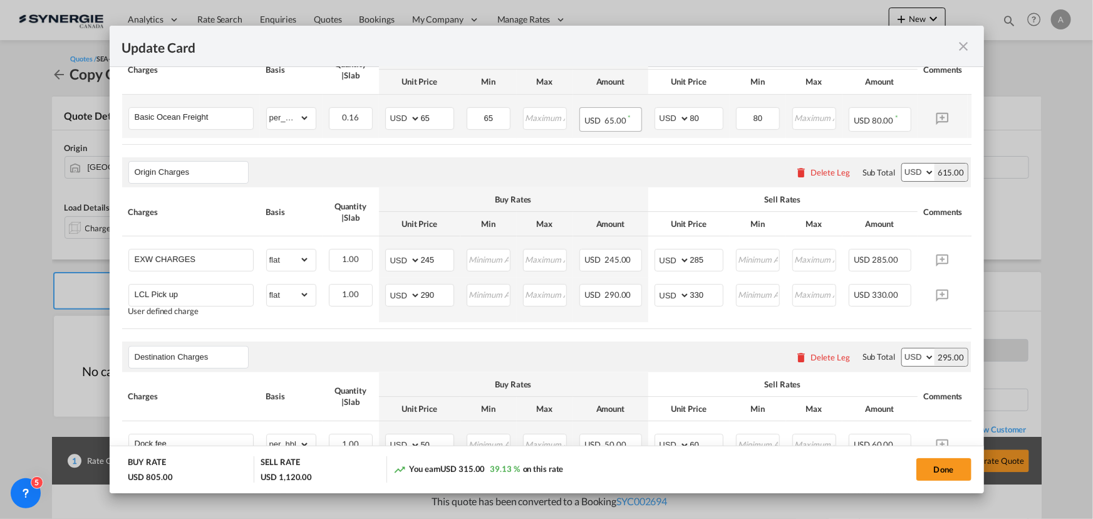
scroll to position [341, 0]
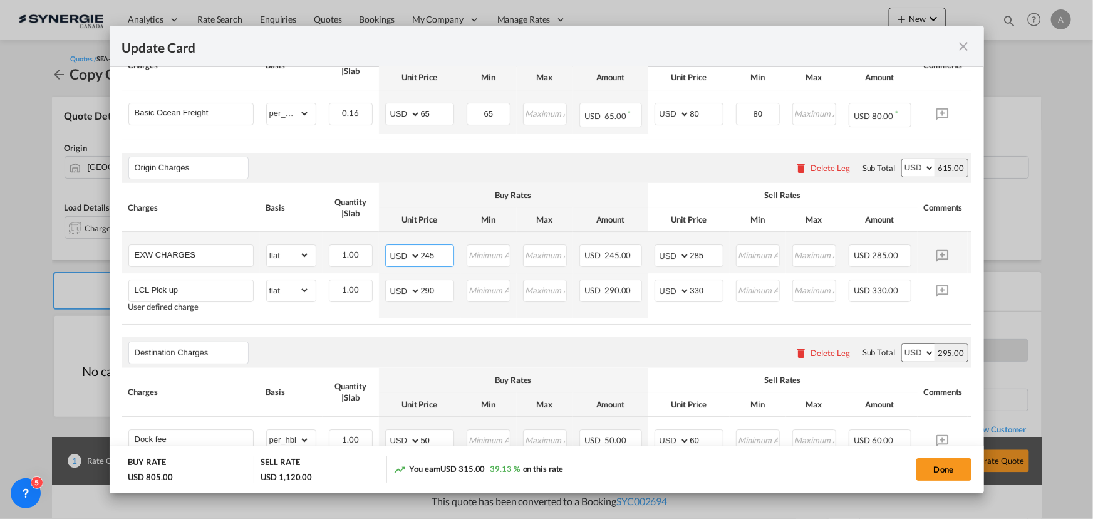
drag, startPoint x: 397, startPoint y: 256, endPoint x: 374, endPoint y: 253, distance: 22.8
click at [379, 254] on td "AED AFN ALL AMD ANG AOA ARS AUD AWG AZN BAM BBD BDT BGN BHD BIF BMD BND BOB BRL…" at bounding box center [419, 252] width 81 height 41
type input "216"
type input "255"
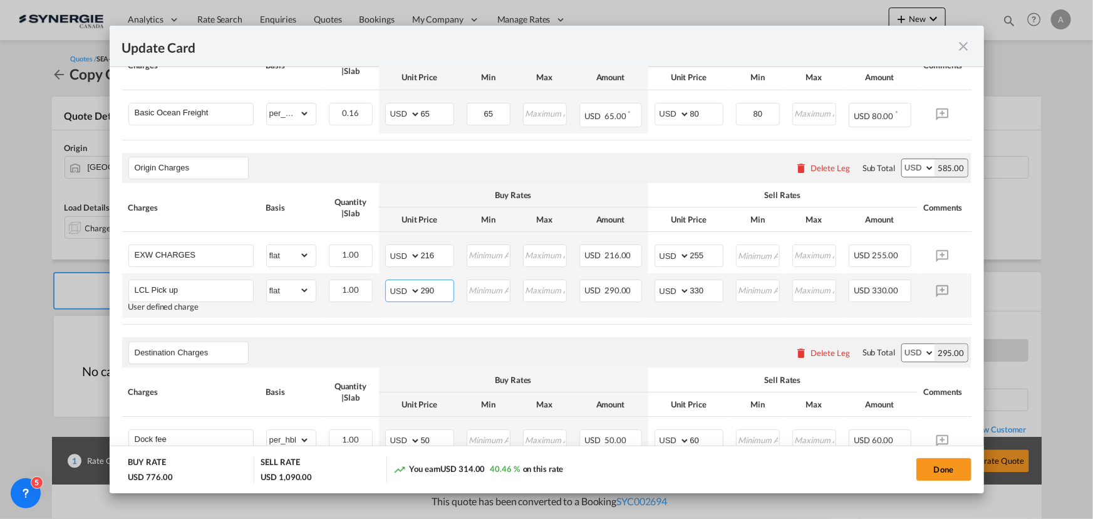
drag, startPoint x: 429, startPoint y: 294, endPoint x: 386, endPoint y: 294, distance: 42.6
click at [390, 294] on md-input-container "AED AFN ALL AMD ANG AOA ARS AUD AWG AZN BAM BBD BDT BGN BHD BIF BMD BND BOB BRL…" at bounding box center [419, 290] width 69 height 23
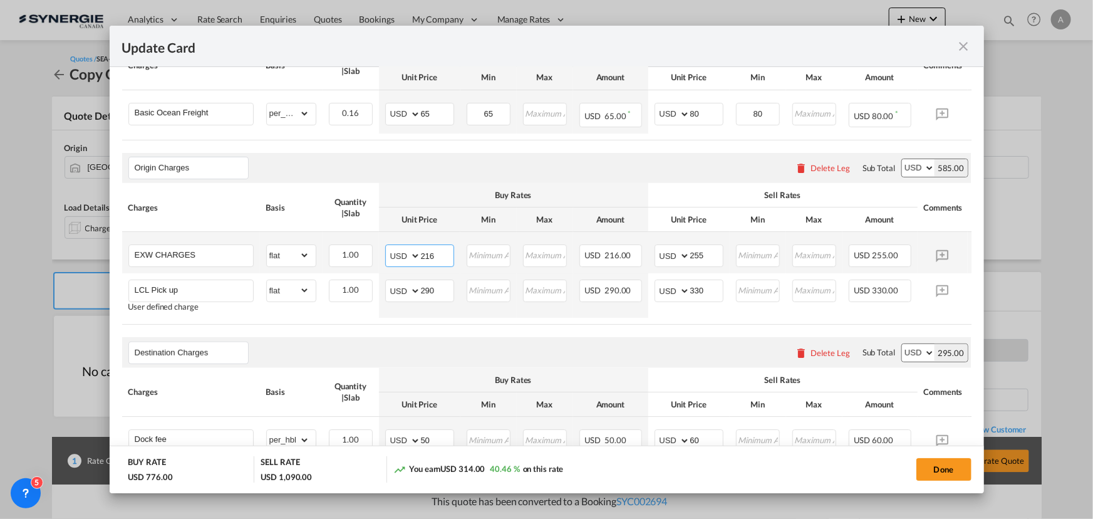
click at [439, 254] on input "216" at bounding box center [437, 254] width 33 height 19
drag, startPoint x: 444, startPoint y: 257, endPoint x: 245, endPoint y: 259, distance: 199.2
click at [274, 267] on tr "EXW CHARGES Please Enter Already Exists gross_weight volumetric_weight per_ship…" at bounding box center [565, 252] width 887 height 41
type input "260"
type input "300"
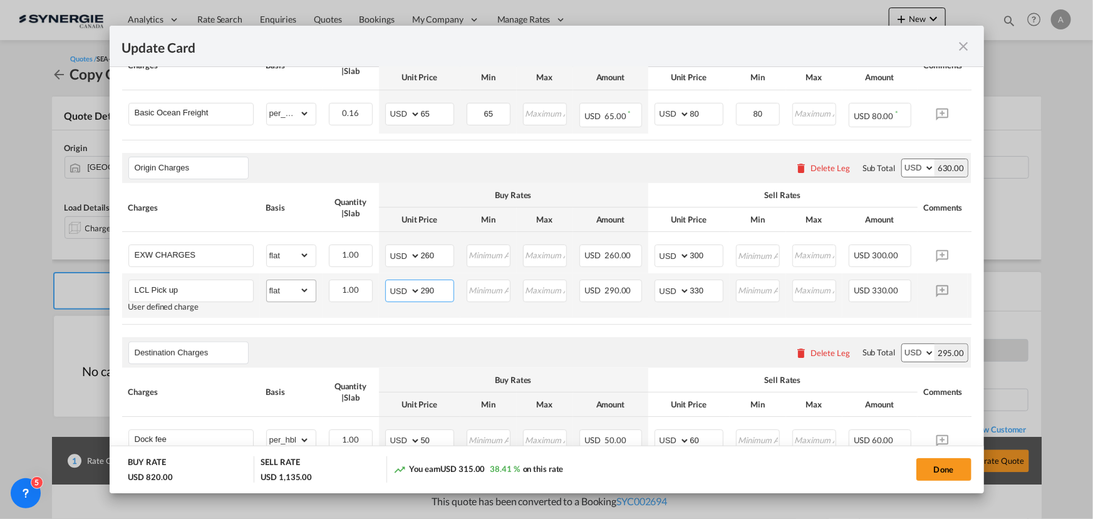
drag, startPoint x: 437, startPoint y: 292, endPoint x: 312, endPoint y: 301, distance: 125.5
click at [319, 301] on tr "LCL Pick up User defined charge Please Enter Already Exists gross_weight volume…" at bounding box center [565, 295] width 887 height 44
type input "295"
type input "335"
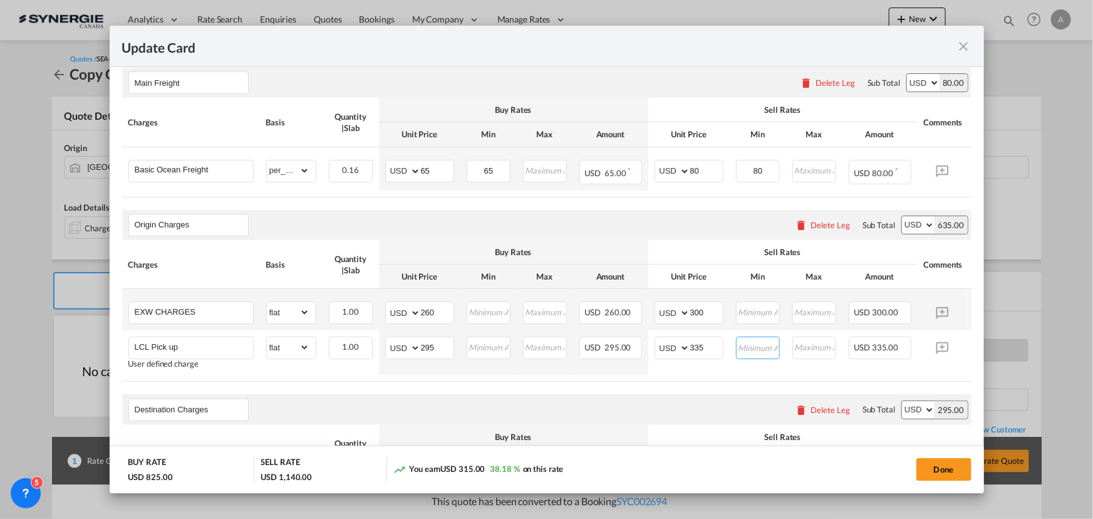
scroll to position [227, 0]
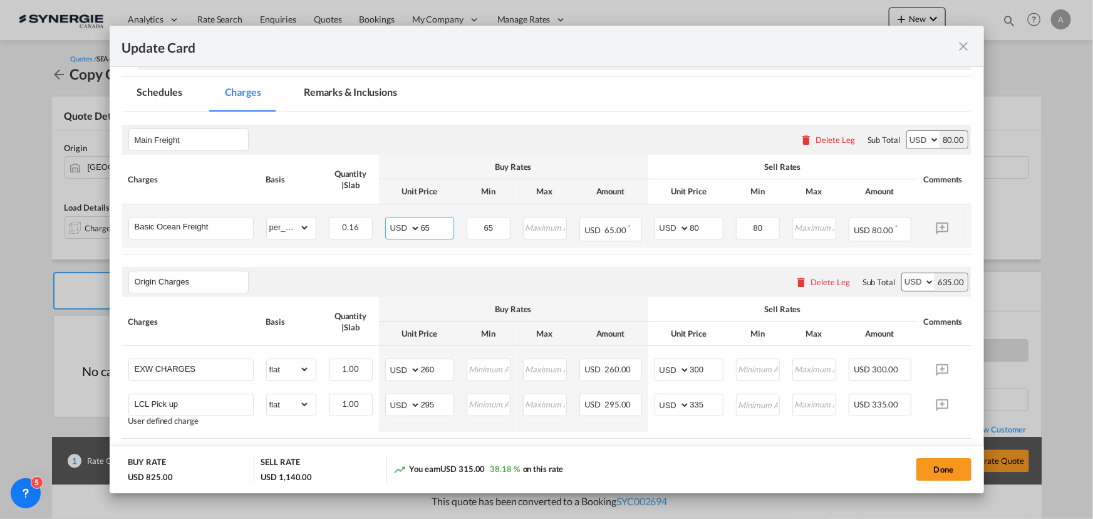
click at [445, 223] on input "65" at bounding box center [437, 226] width 33 height 19
drag, startPoint x: 440, startPoint y: 227, endPoint x: 333, endPoint y: 217, distance: 108.1
click at [339, 220] on tr "Basic Ocean Freight Please Enter Already Exists gross_weight volumetric_weight …" at bounding box center [565, 225] width 887 height 43
type input "71"
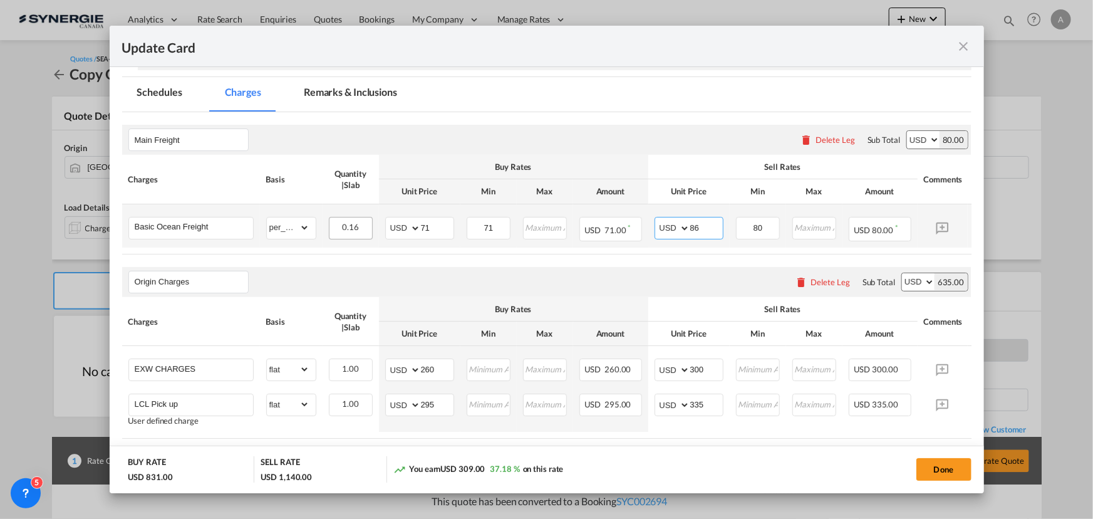
type input "86"
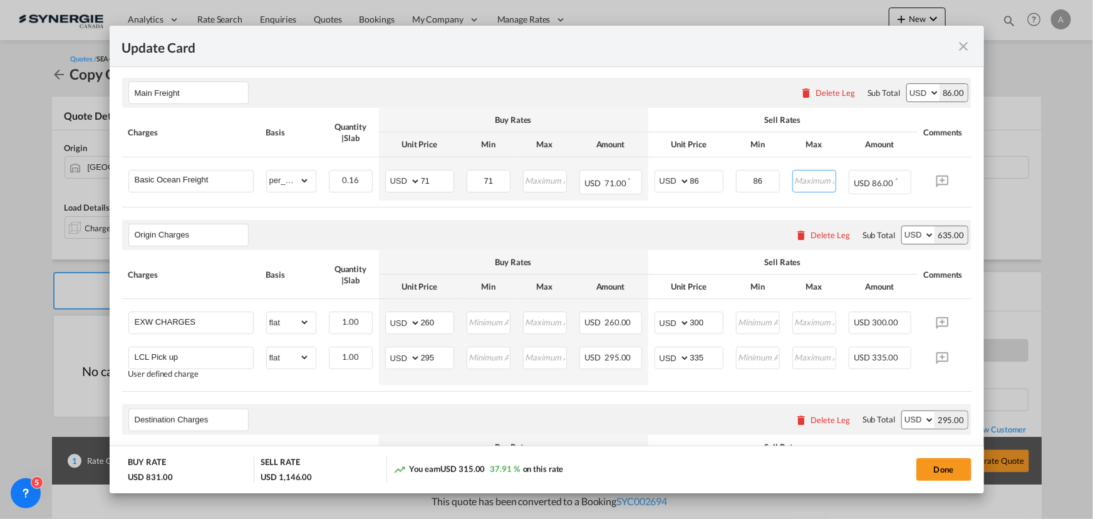
scroll to position [262, 0]
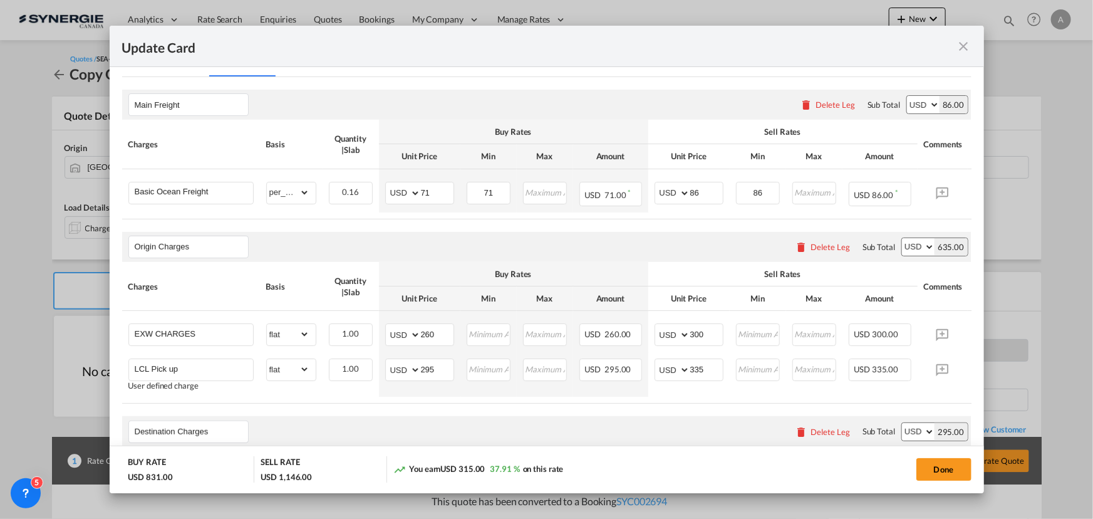
drag, startPoint x: 949, startPoint y: 468, endPoint x: 979, endPoint y: 413, distance: 62.8
click at [949, 469] on button "Done" at bounding box center [943, 469] width 55 height 23
type input "29 Oct 2025"
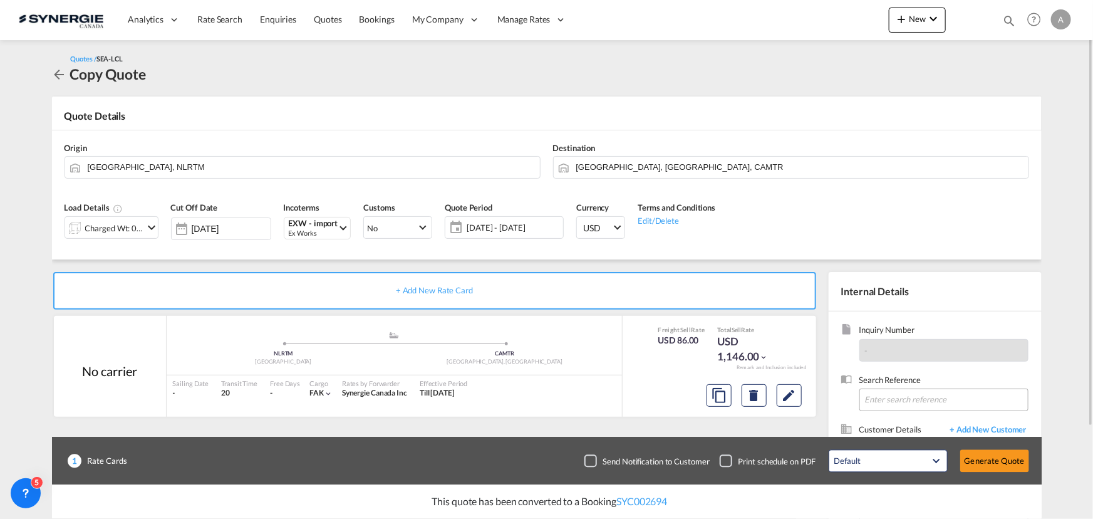
scroll to position [112, 0]
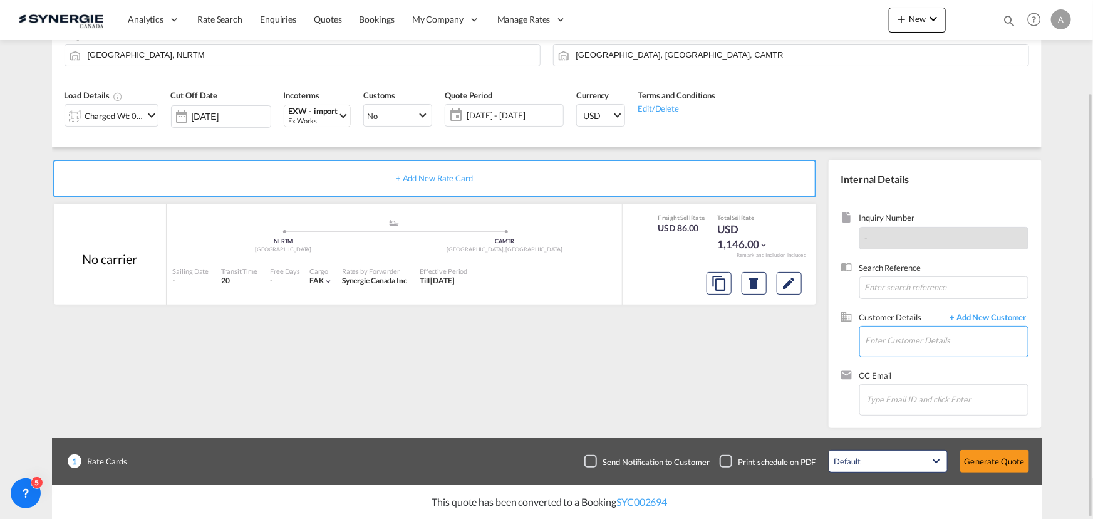
click at [912, 344] on input "Enter Customer Details" at bounding box center [946, 340] width 162 height 28
click at [913, 358] on div "JOSEE LEMAIRE lemairej @canimex.com | Canimex" at bounding box center [946, 362] width 163 height 34
type input "Canimex, JOSEE LEMAIRE, lemairej@canimex.com"
click at [1006, 457] on button "Generate Quote" at bounding box center [994, 461] width 69 height 23
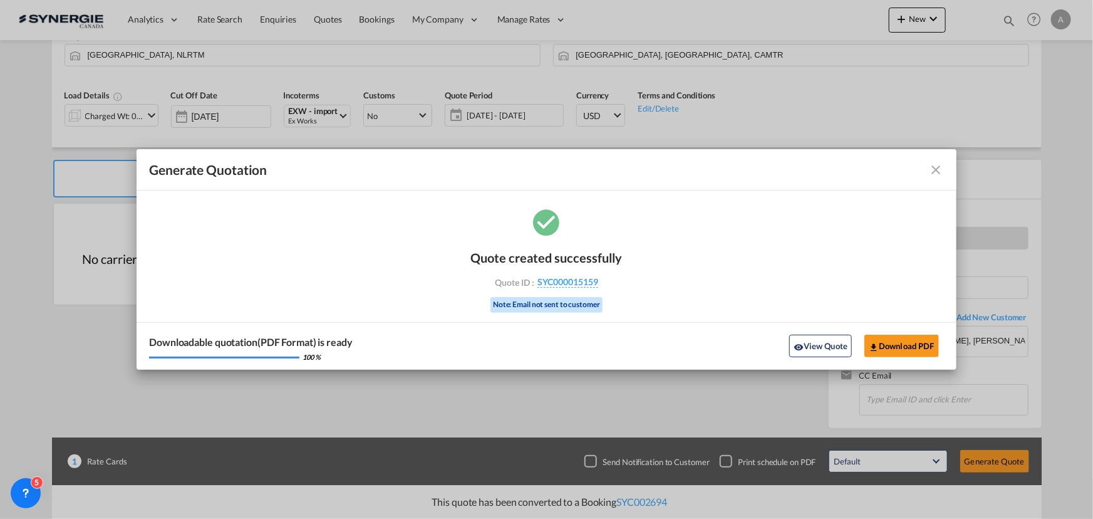
click at [800, 345] on md-icon "icon-eye" at bounding box center [798, 347] width 10 height 10
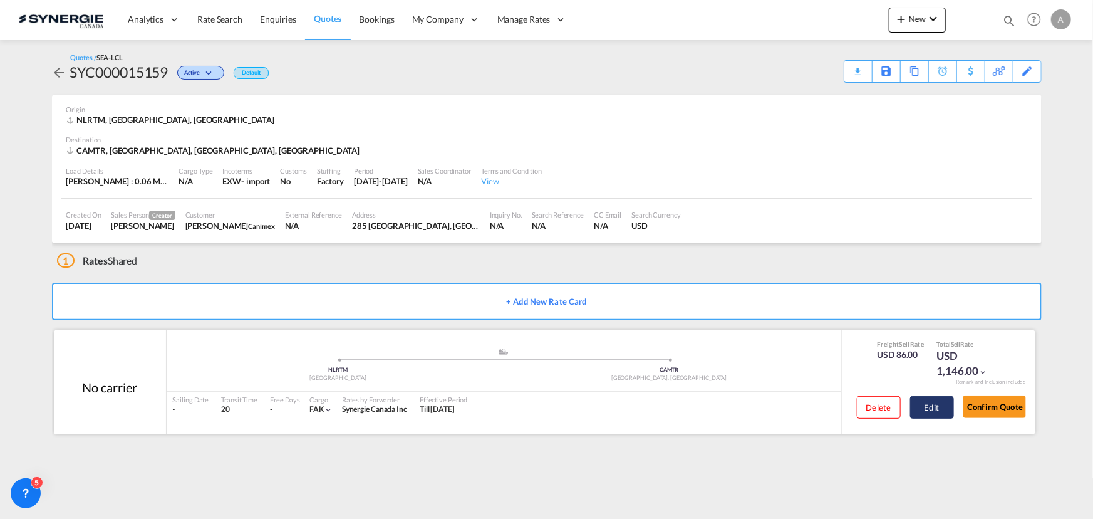
click at [937, 410] on button "Edit" at bounding box center [932, 407] width 44 height 23
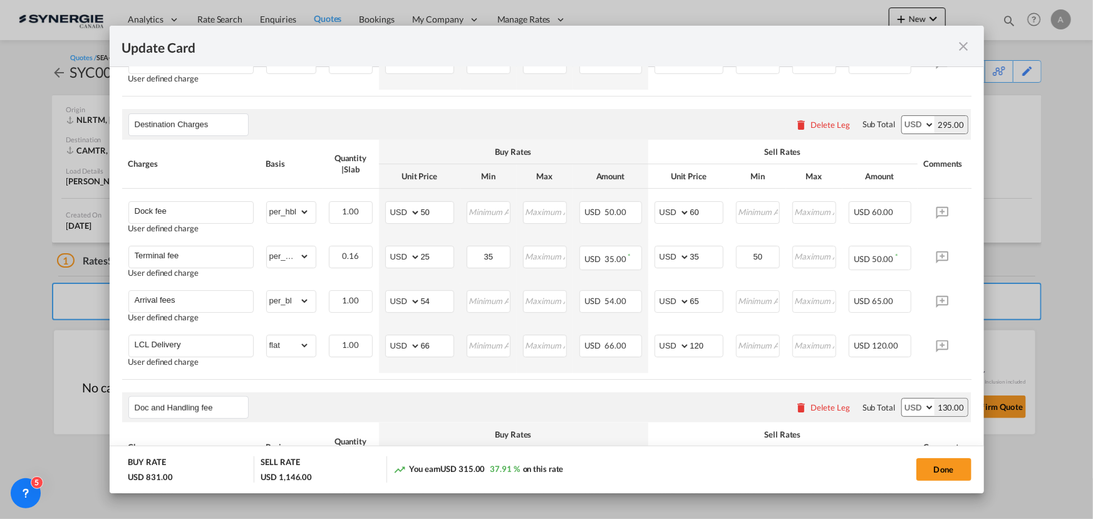
scroll to position [0, 46]
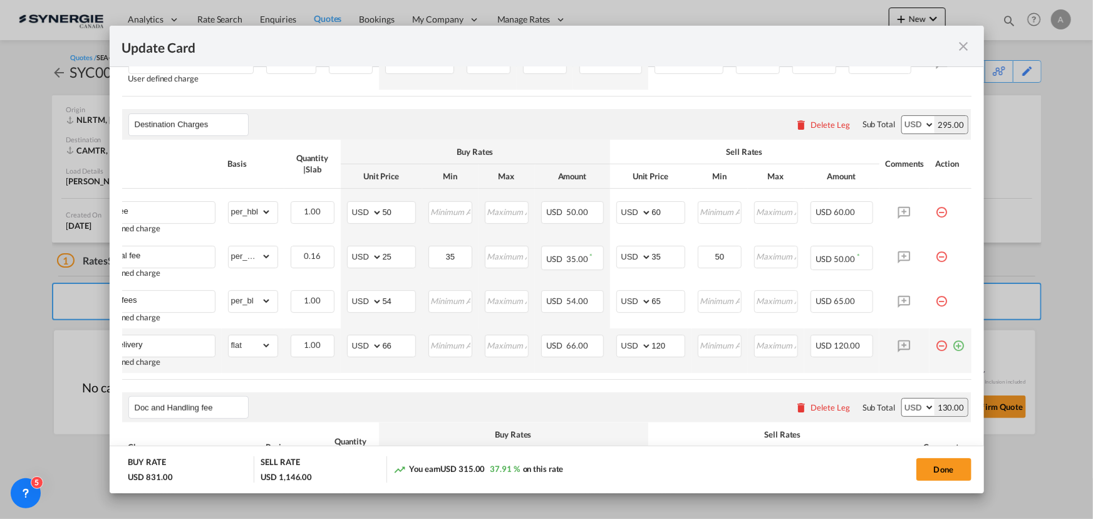
click at [936, 347] on md-icon "icon-minus-circle-outline red-400-fg pt-7" at bounding box center [942, 340] width 13 height 13
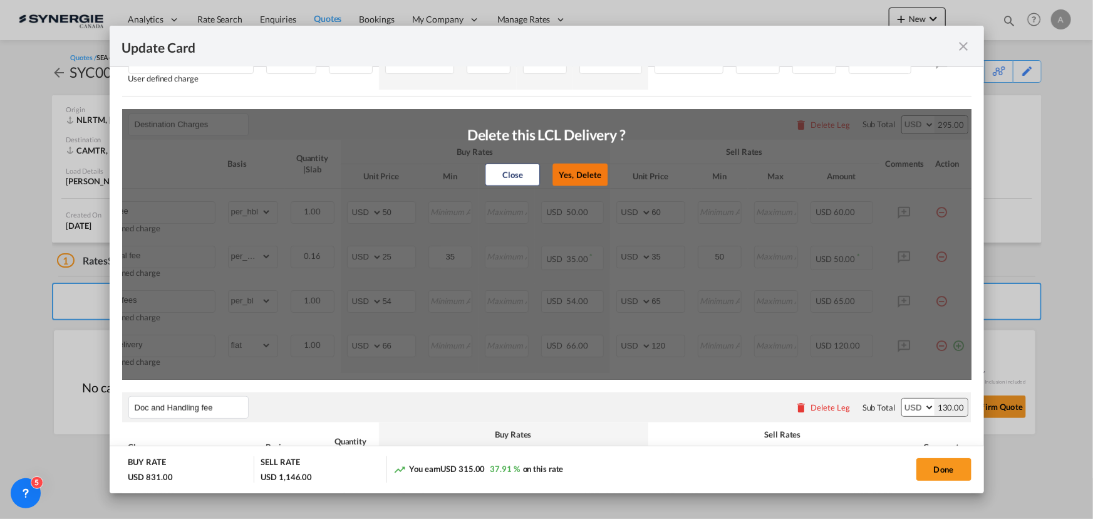
click at [577, 180] on button "Yes, Delete" at bounding box center [580, 174] width 55 height 23
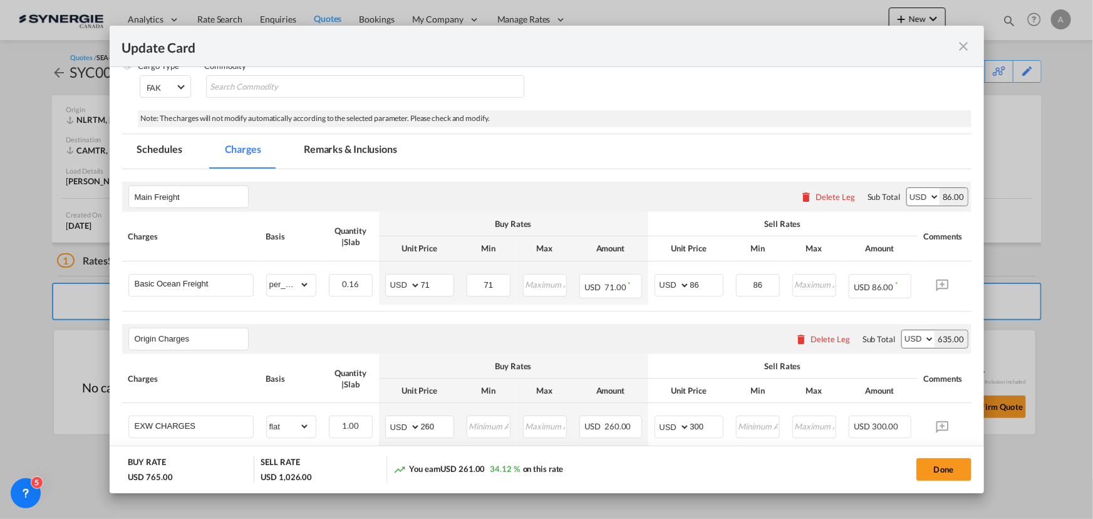
click at [339, 140] on md-tab-item "Remarks & Inclusions" at bounding box center [350, 151] width 123 height 34
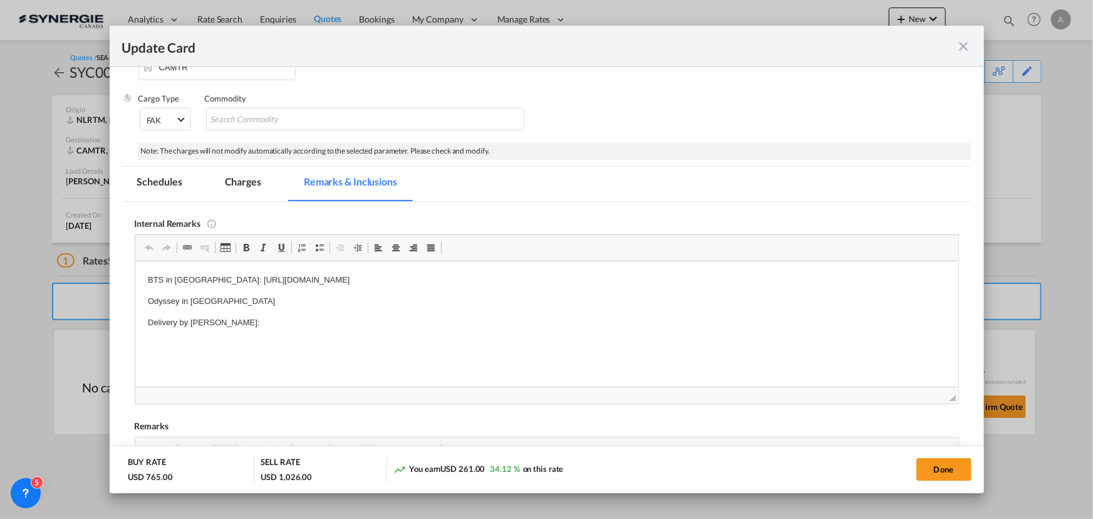
scroll to position [170, 0]
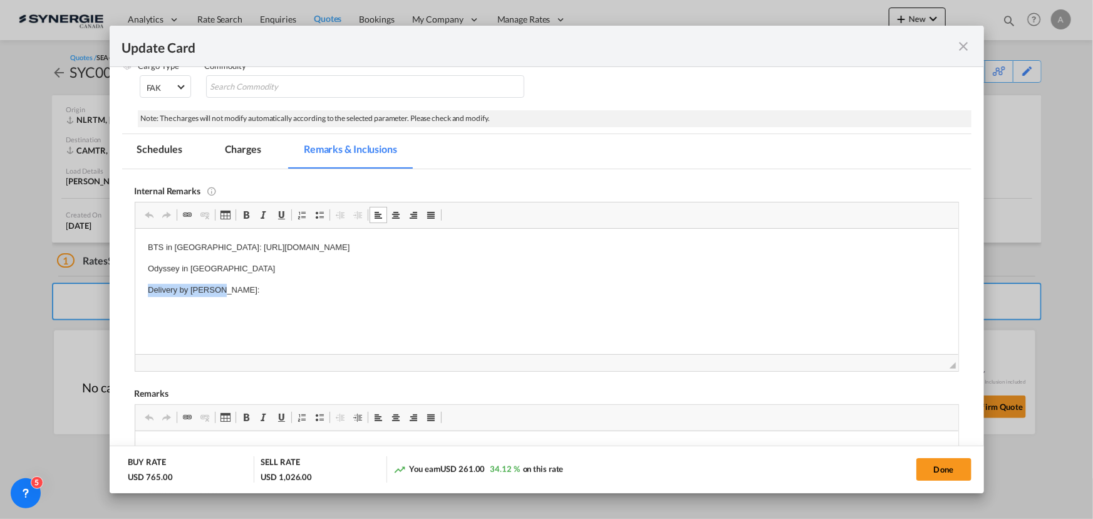
drag, startPoint x: 227, startPoint y: 289, endPoint x: 41, endPoint y: 286, distance: 186.0
click at [135, 286] on html "BTS in Netherlands: https://app.frontapp.com/open/cnv_qiho9an?key=cqkhJnfEdkpSX…" at bounding box center [546, 268] width 823 height 80
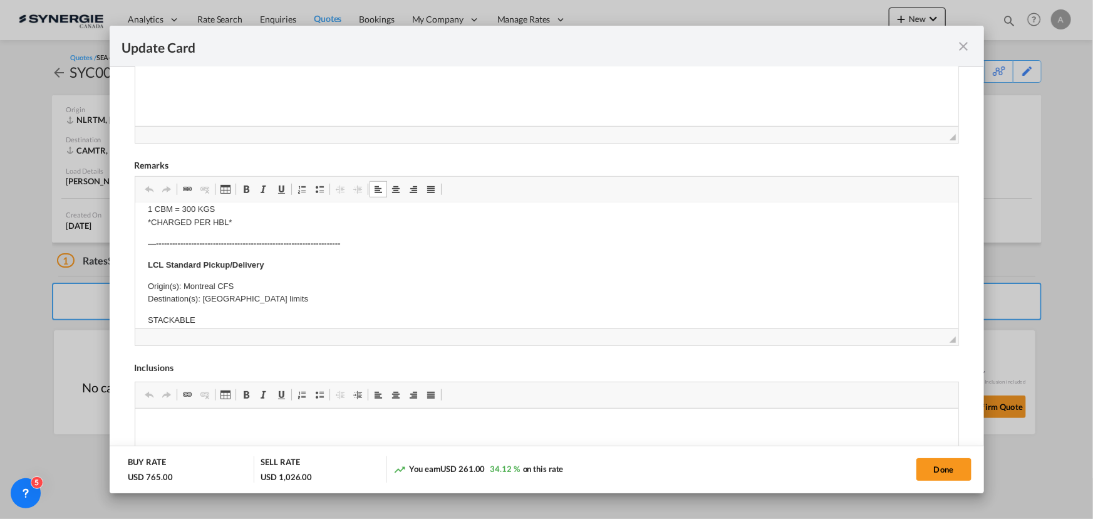
scroll to position [341, 0]
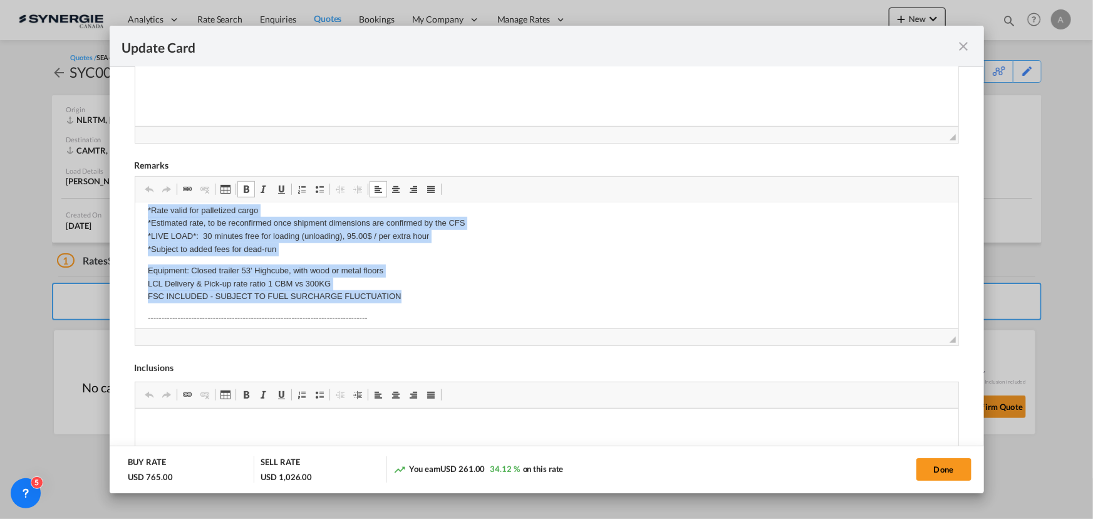
drag, startPoint x: 142, startPoint y: 265, endPoint x: 401, endPoint y: 291, distance: 261.1
click at [401, 291] on html "Ref.: 880967-R1 / 880913 / 880943 Length: 60x40x66cm Weight: 60 kg ------------…" at bounding box center [546, 164] width 823 height 926
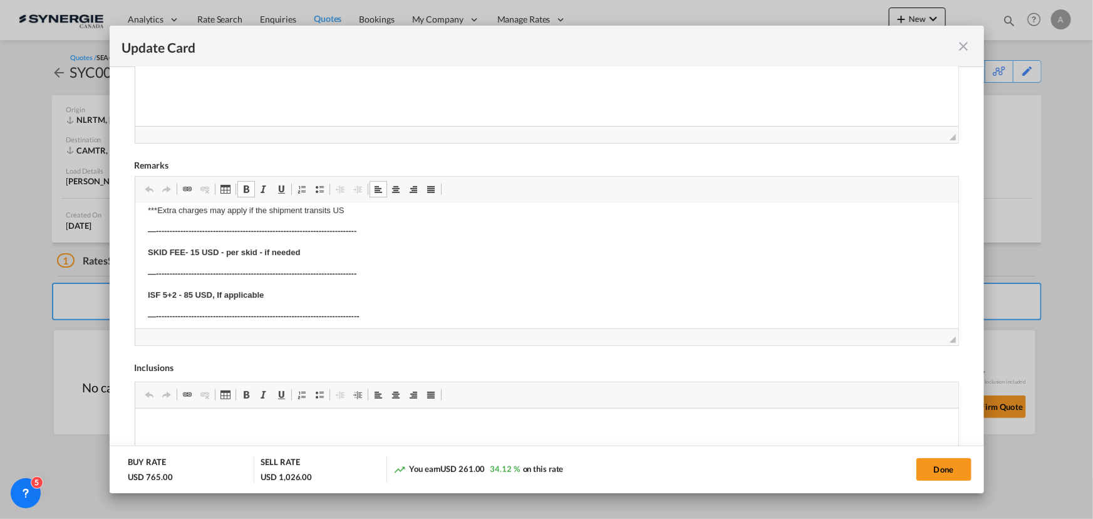
scroll to position [313, 0]
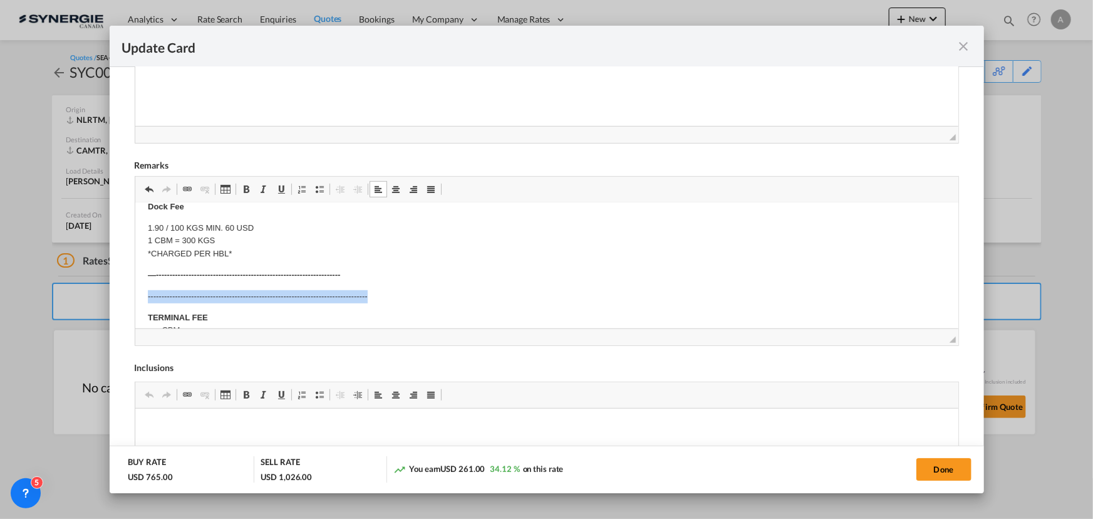
drag, startPoint x: 141, startPoint y: 294, endPoint x: 434, endPoint y: 293, distance: 293.1
click at [434, 293] on html "Ref.: 880967-R1 / 880913 / 880943 Length: 60x40x66cm Weight: 60 kg ------------…" at bounding box center [546, 246] width 823 height 715
click at [949, 472] on button "Done" at bounding box center [943, 469] width 55 height 23
type input "29 Oct 2025"
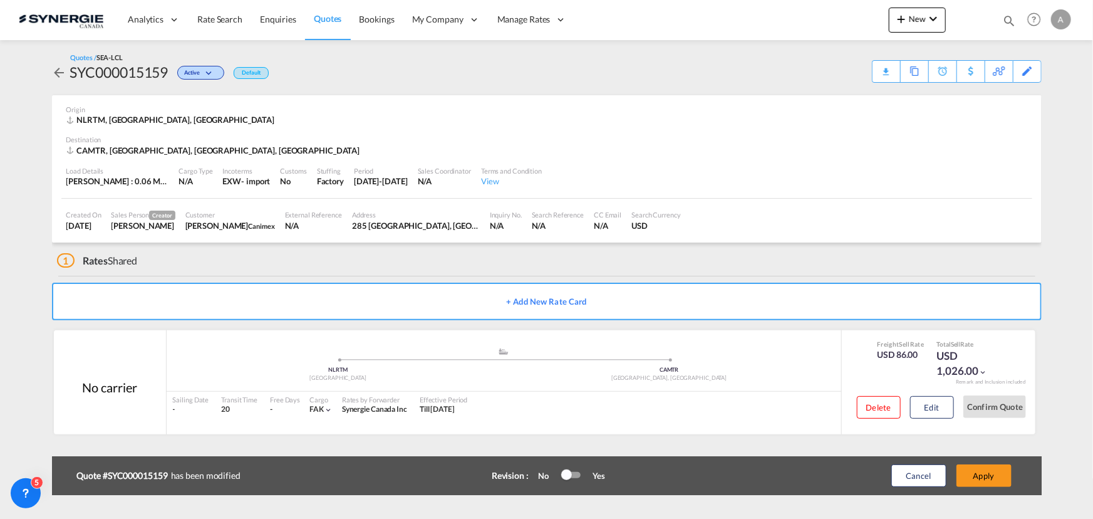
scroll to position [138, 0]
click at [939, 410] on button "Edit" at bounding box center [932, 407] width 44 height 23
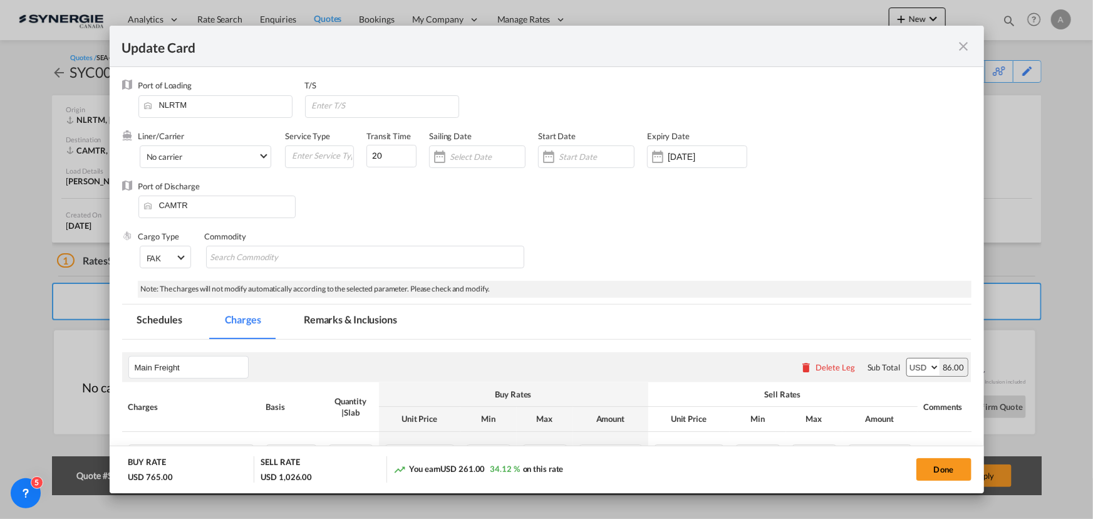
scroll to position [113, 0]
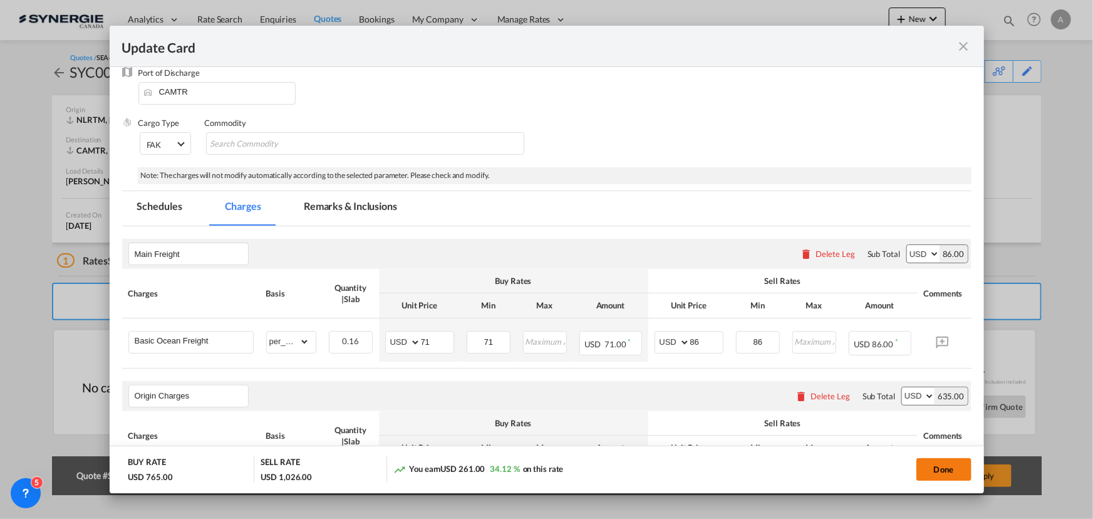
click at [948, 469] on button "Done" at bounding box center [943, 469] width 55 height 23
type input "29 Oct 2025"
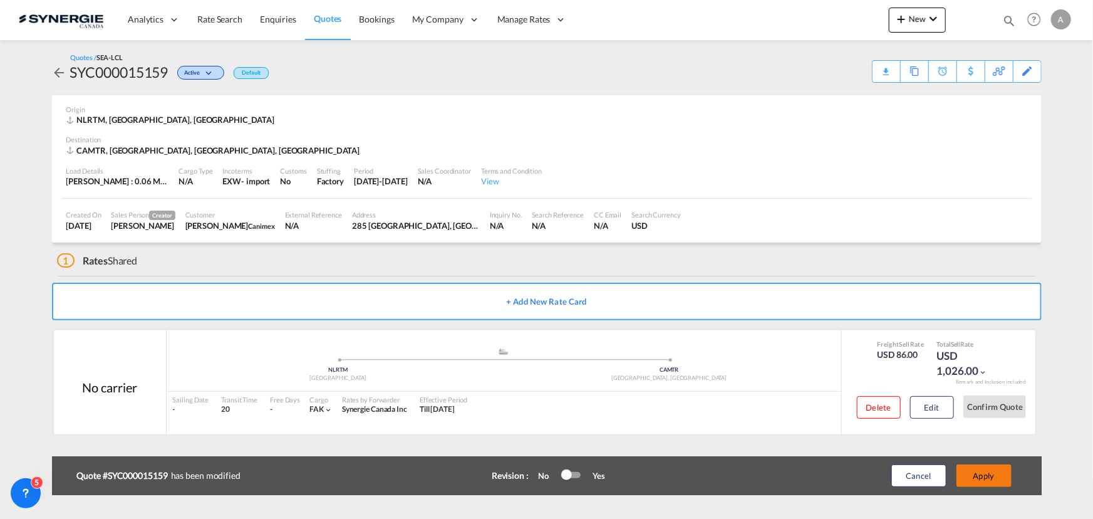
click at [987, 474] on button "Apply" at bounding box center [983, 475] width 55 height 23
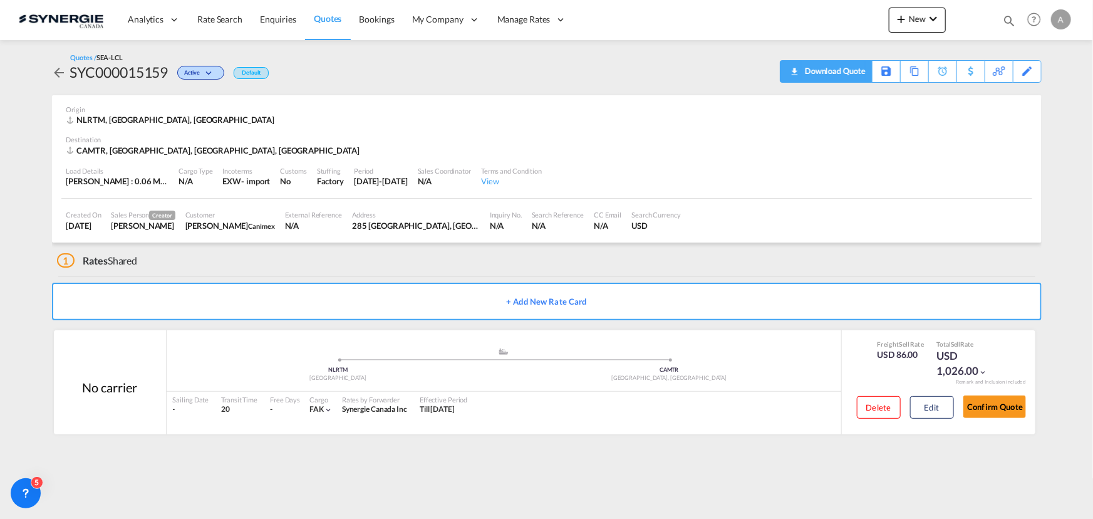
click at [850, 66] on div "Download Quote" at bounding box center [834, 71] width 64 height 20
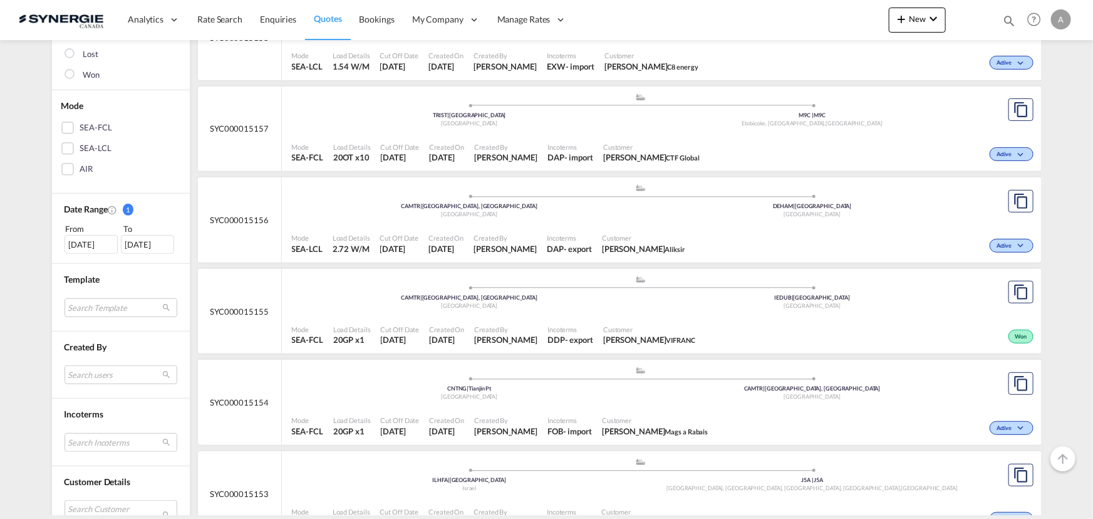
scroll to position [284, 0]
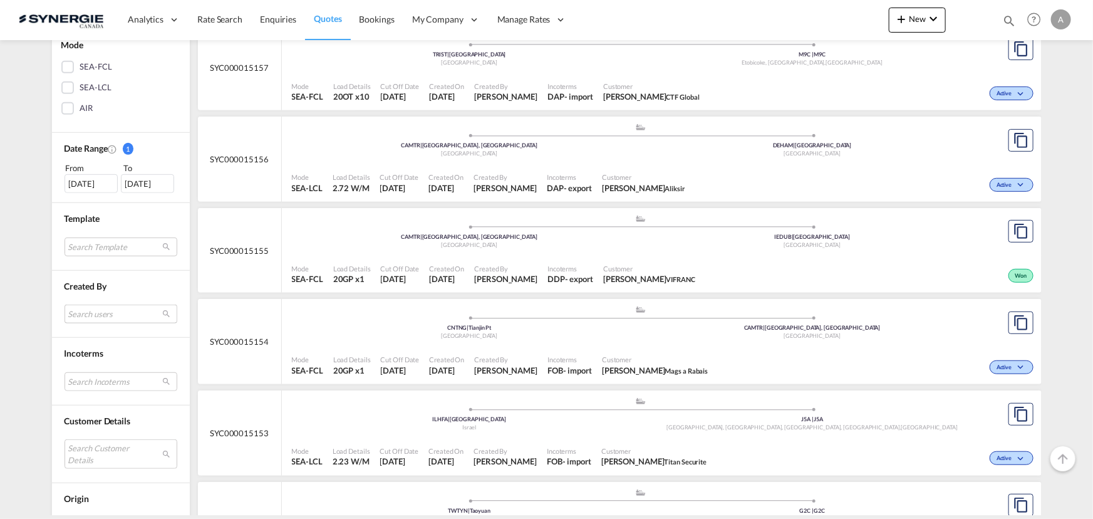
click at [88, 312] on md-select "Search users [PERSON_NAME] [PERSON_NAME][EMAIL_ADDRESS][DOMAIN_NAME] [PERSON_NA…" at bounding box center [121, 313] width 113 height 19
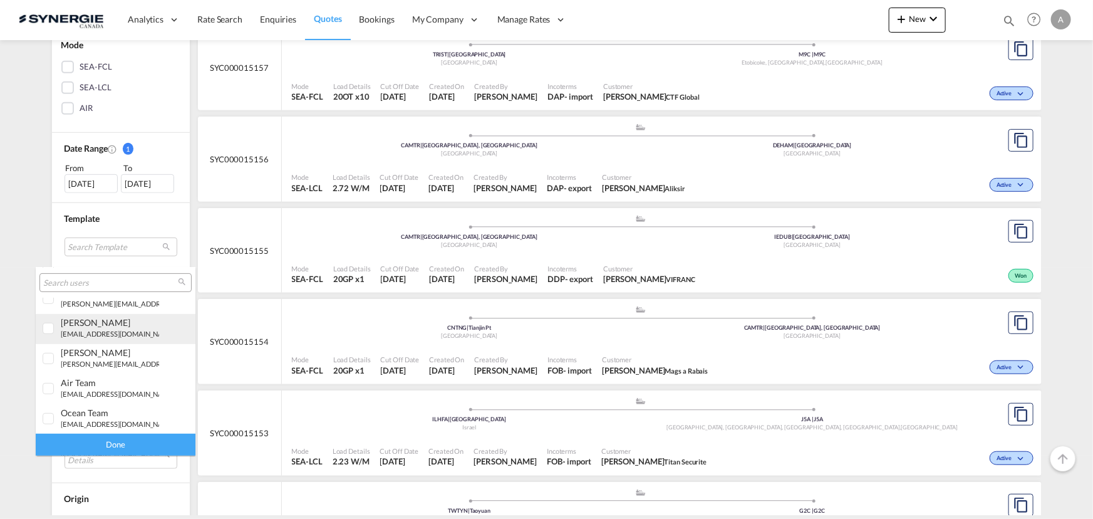
click at [92, 331] on div "[PERSON_NAME] [EMAIL_ADDRESS][DOMAIN_NAME]" at bounding box center [110, 327] width 98 height 21
click at [120, 445] on div "Done" at bounding box center [116, 444] width 160 height 22
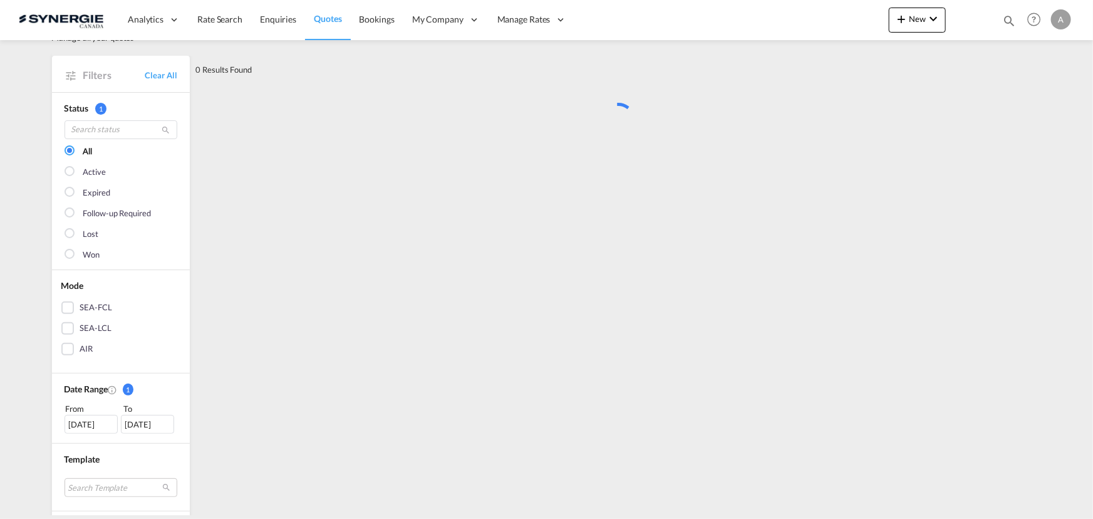
scroll to position [0, 0]
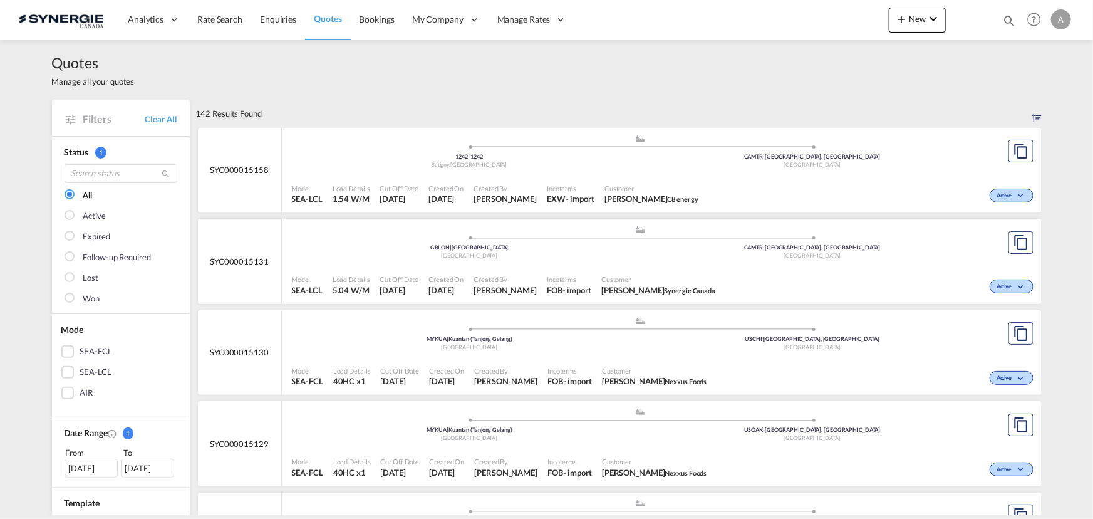
click at [872, 178] on div "Active" at bounding box center [869, 193] width 333 height 31
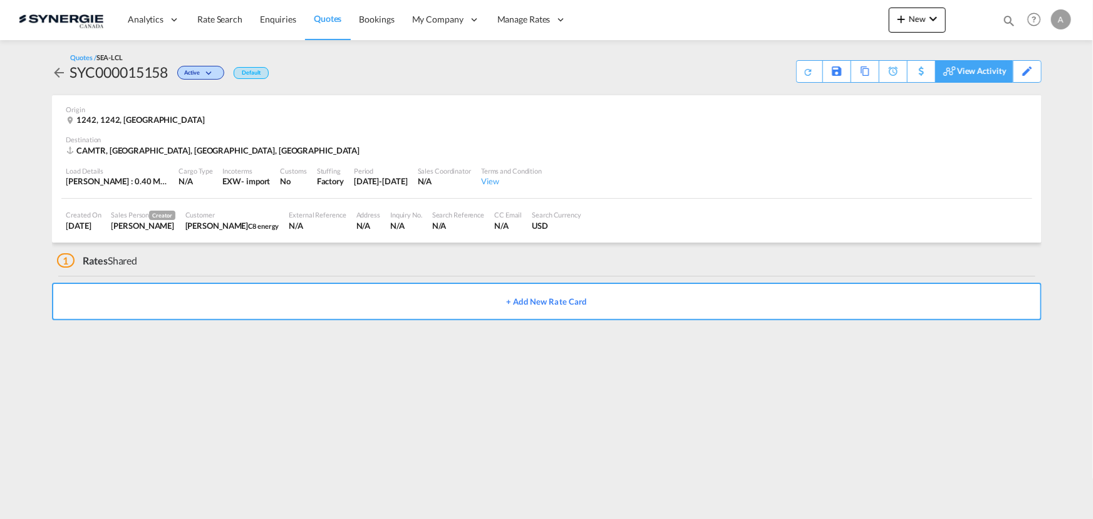
click at [990, 66] on div "View Activity" at bounding box center [981, 71] width 49 height 21
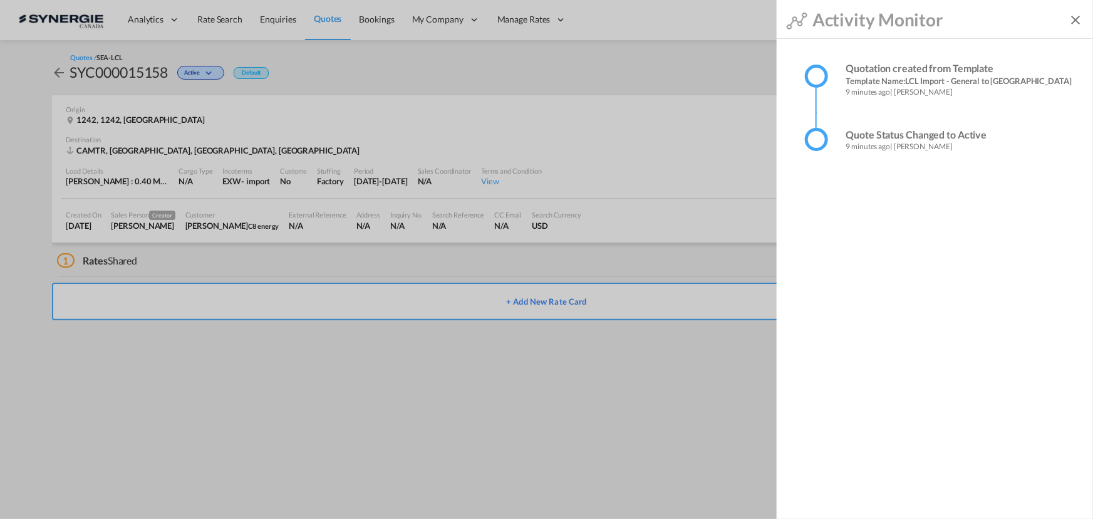
click at [644, 56] on md-backdrop at bounding box center [546, 259] width 1093 height 519
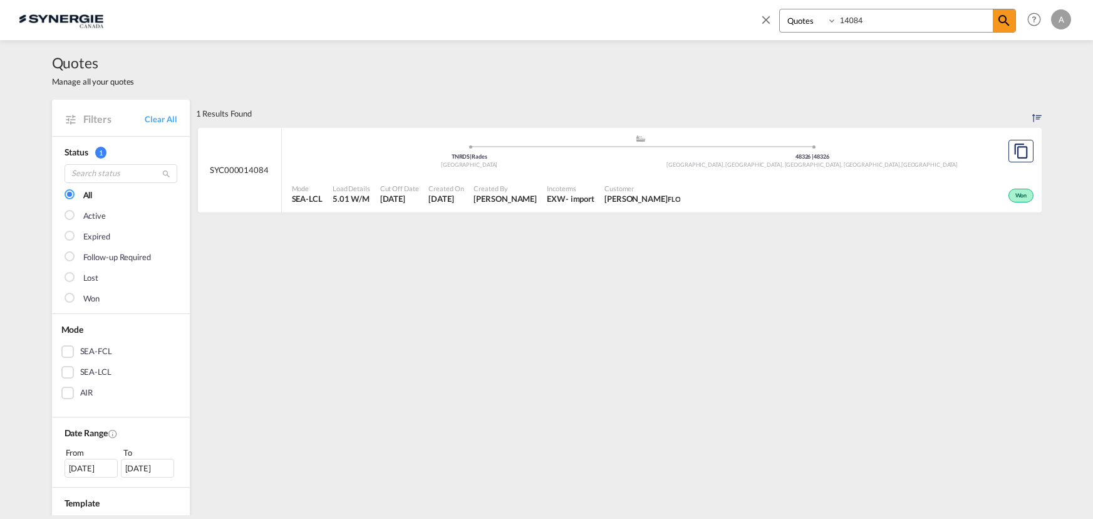
select select "Quotes"
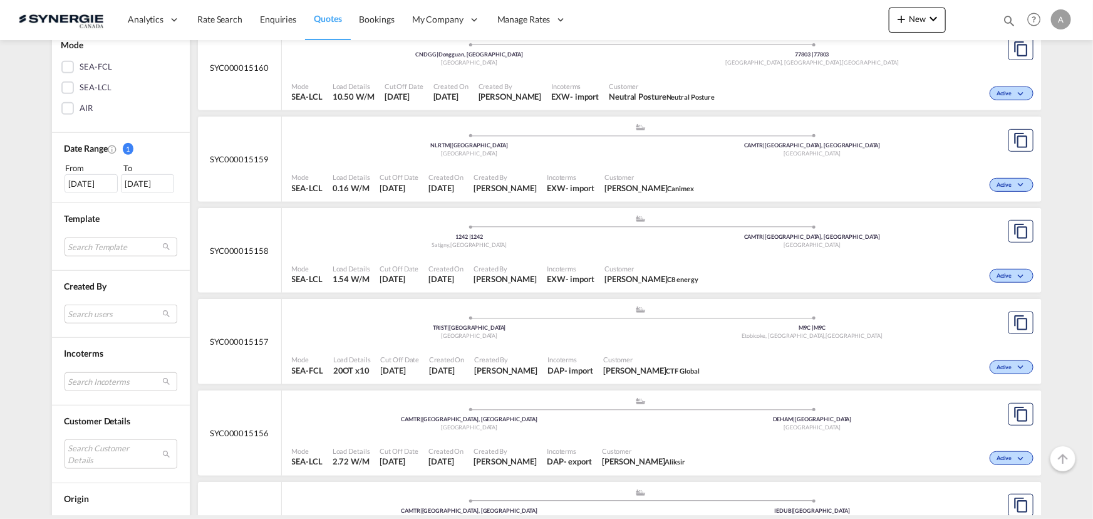
scroll to position [398, 0]
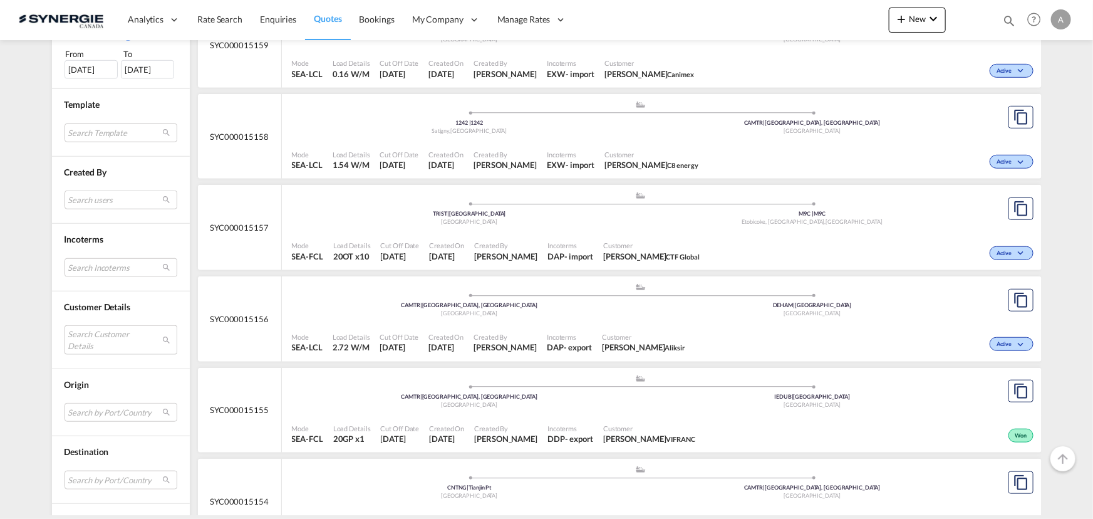
click at [95, 343] on md-select "Search Customer Details user name user dilara Aksu [EMAIL_ADDRESS][DOMAIN_NAME]…" at bounding box center [121, 339] width 113 height 29
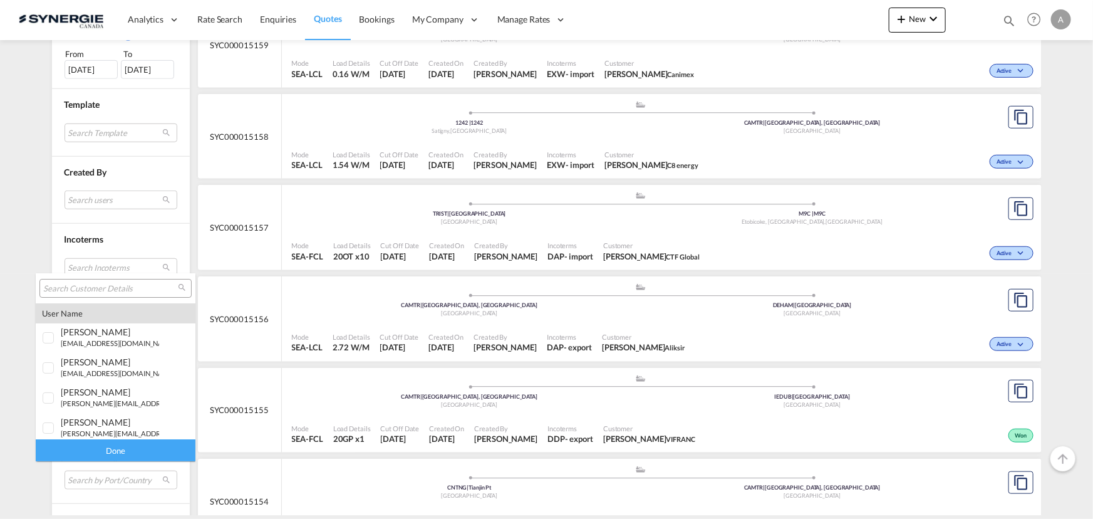
click at [99, 290] on input "search" at bounding box center [110, 288] width 135 height 11
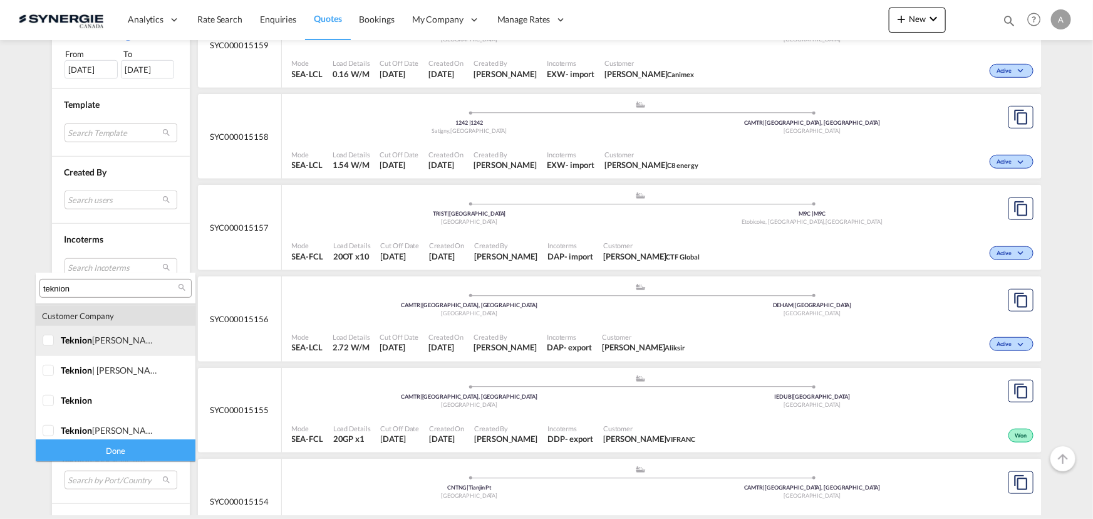
scroll to position [298, 0]
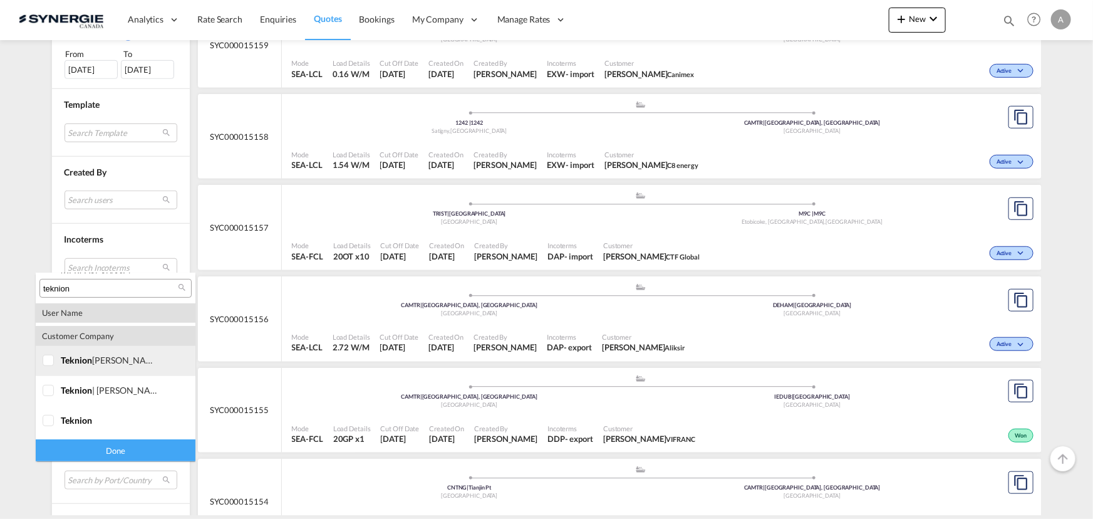
type input "teknion"
click at [58, 373] on md-option "company teknion [PERSON_NAME] & breton inc." at bounding box center [116, 361] width 160 height 30
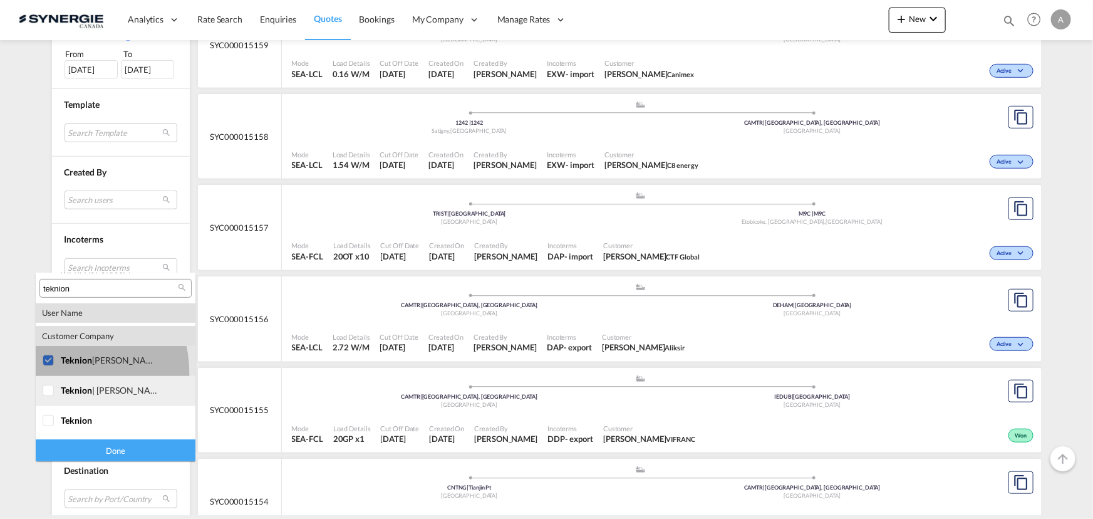
drag, startPoint x: 56, startPoint y: 386, endPoint x: 52, endPoint y: 404, distance: 18.1
click at [55, 388] on div at bounding box center [49, 390] width 13 height 13
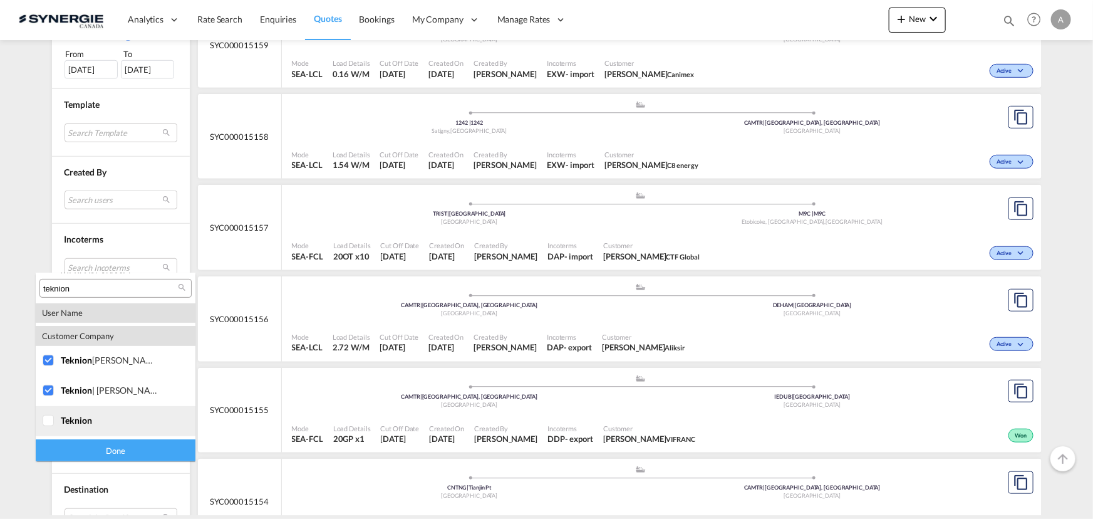
click at [51, 415] on div at bounding box center [49, 421] width 13 height 13
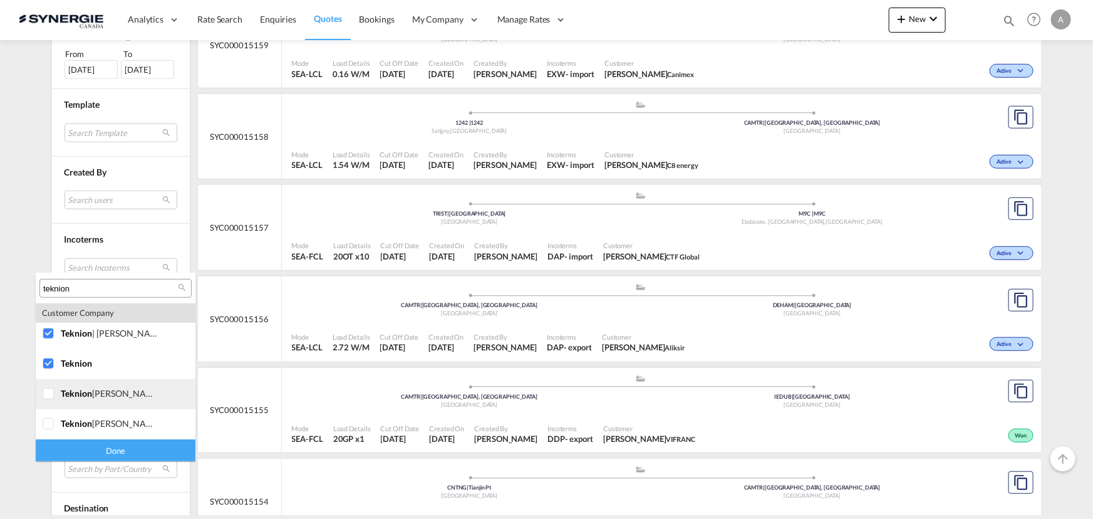
click at [52, 400] on div at bounding box center [49, 394] width 13 height 13
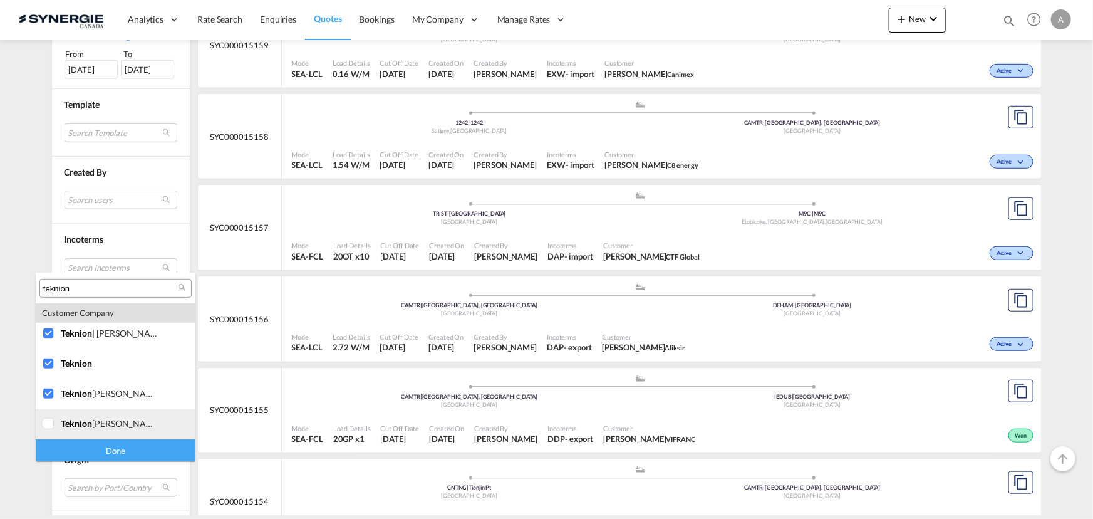
drag, startPoint x: 50, startPoint y: 421, endPoint x: 57, endPoint y: 411, distance: 12.2
click at [51, 420] on div at bounding box center [49, 424] width 13 height 13
click at [62, 442] on div "Done" at bounding box center [116, 450] width 160 height 22
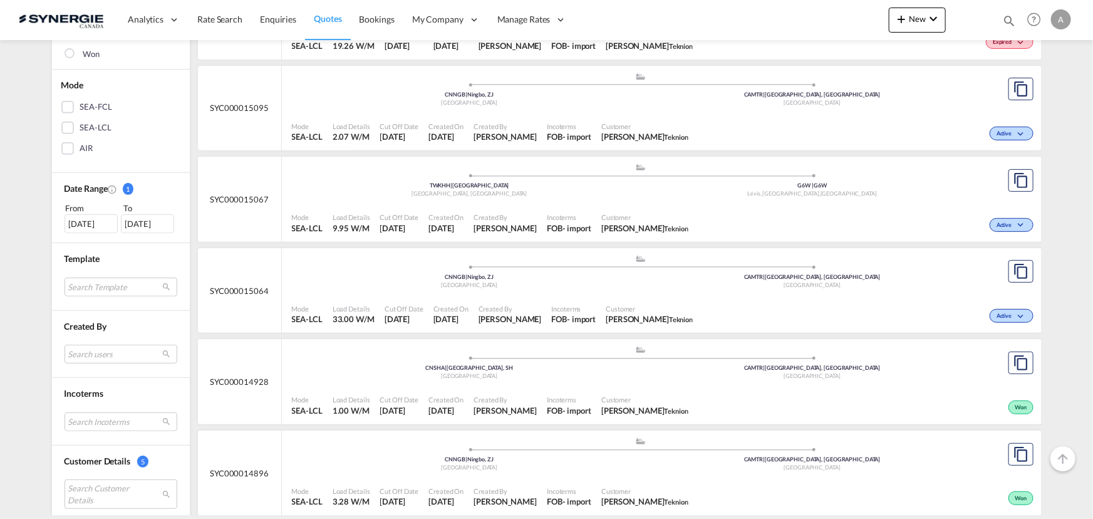
scroll to position [242, 0]
click at [80, 217] on div "[DATE]" at bounding box center [91, 225] width 53 height 19
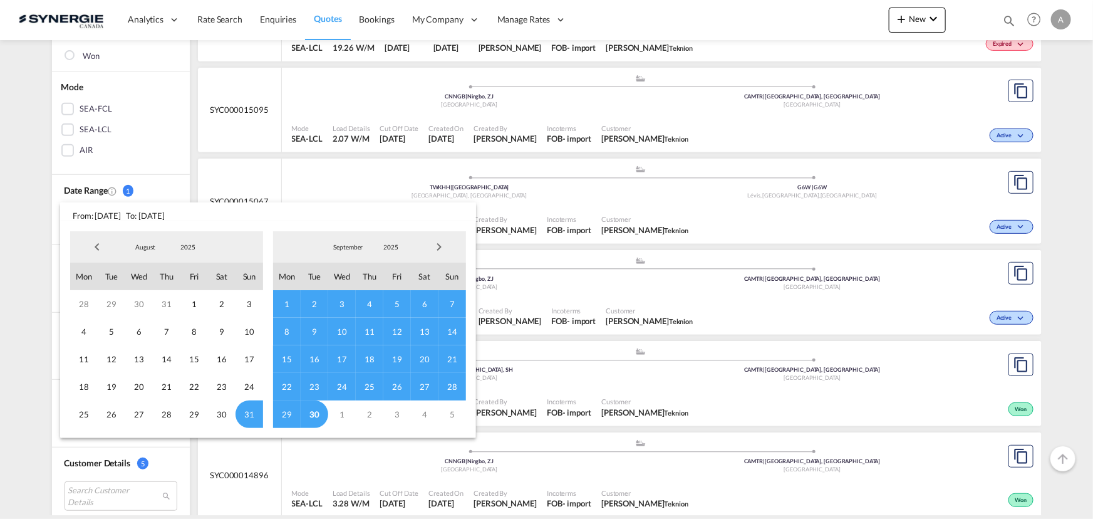
click at [192, 245] on span "2025" at bounding box center [188, 246] width 40 height 9
click at [176, 188] on md-option "2023" at bounding box center [199, 187] width 85 height 30
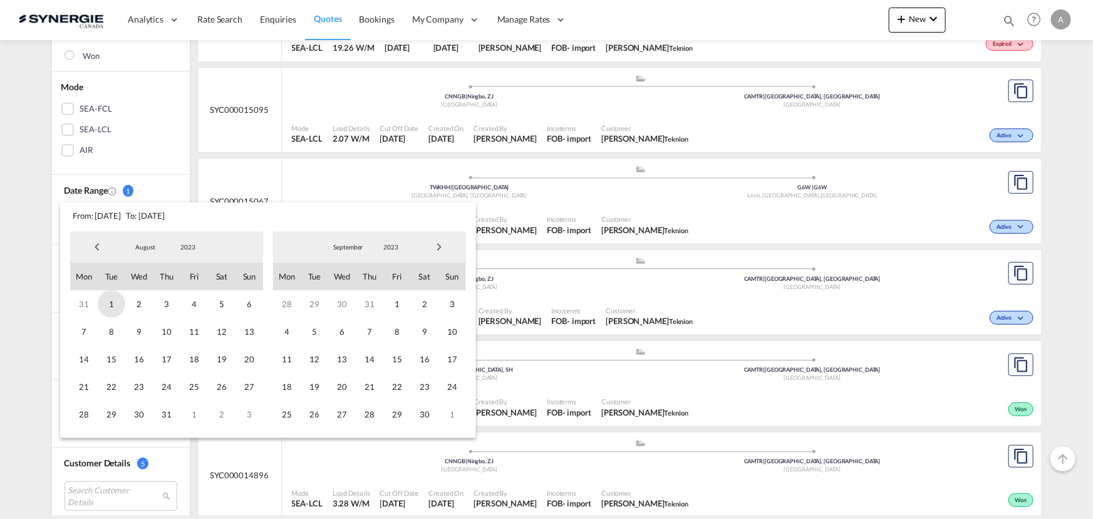
click at [102, 301] on span "1" at bounding box center [112, 304] width 28 height 28
drag, startPoint x: 395, startPoint y: 247, endPoint x: 384, endPoint y: 257, distance: 14.7
click at [395, 249] on span "2023" at bounding box center [391, 246] width 40 height 9
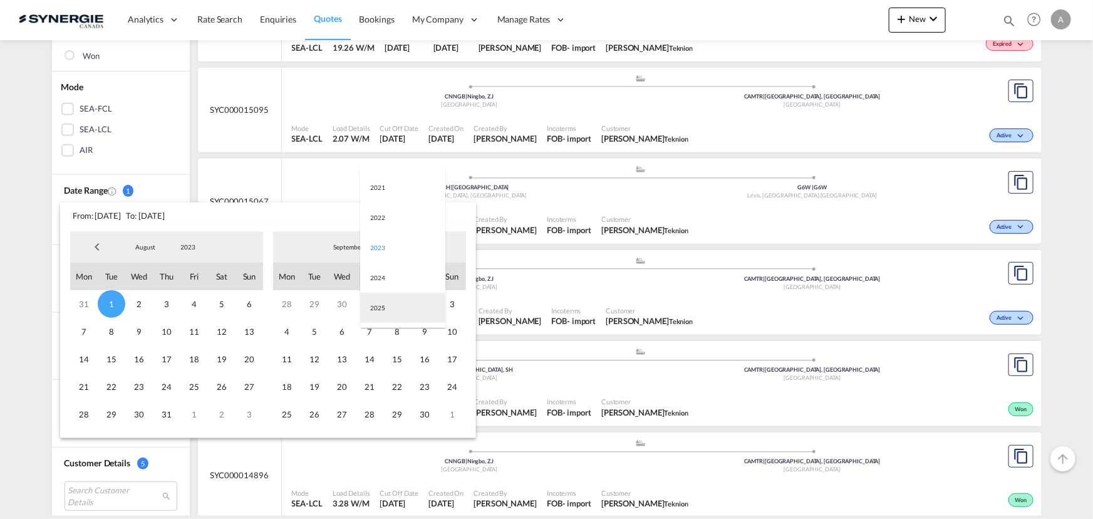
click at [374, 307] on md-option "2025" at bounding box center [402, 307] width 85 height 30
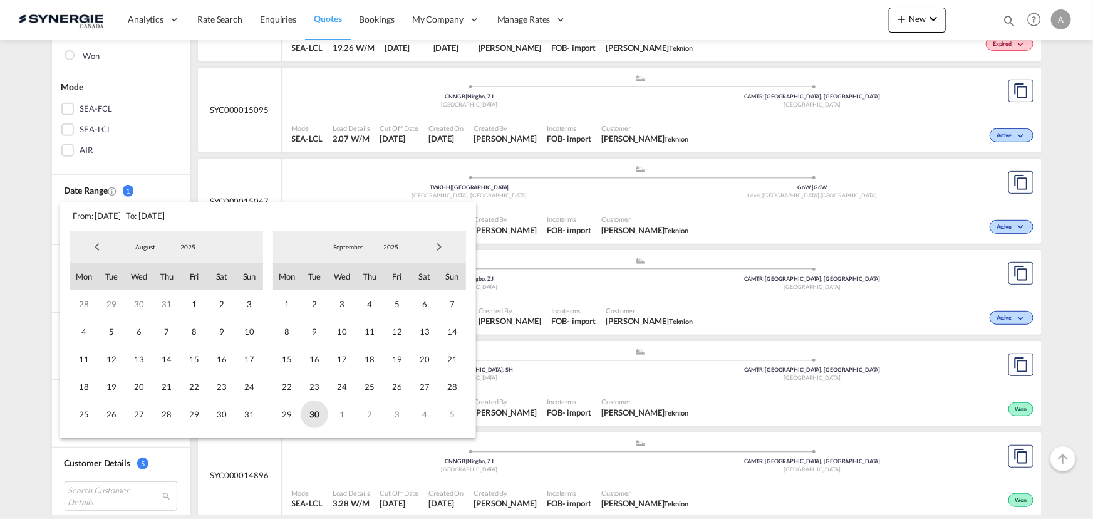
click at [316, 409] on span "30" at bounding box center [315, 414] width 28 height 28
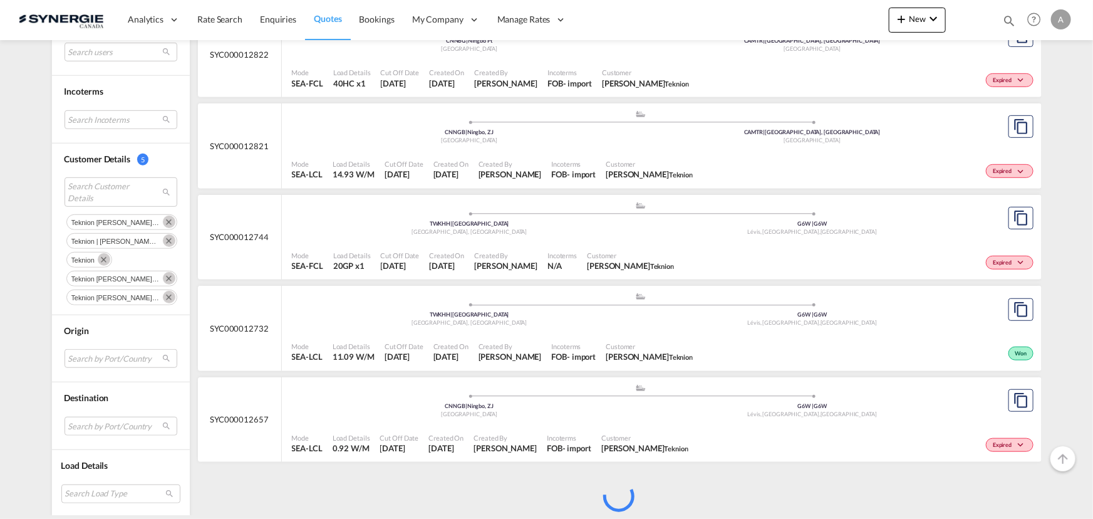
scroll to position [5138, 0]
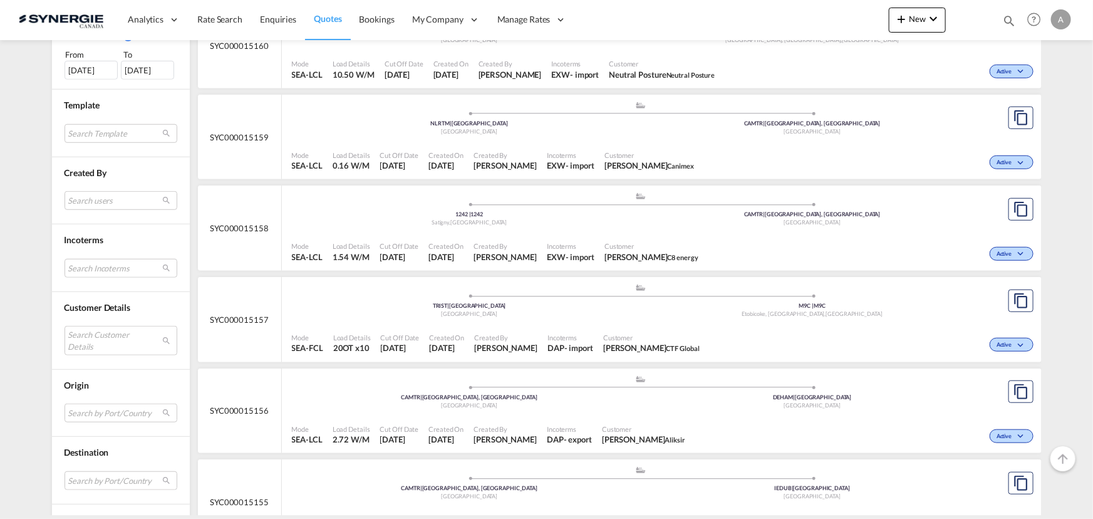
scroll to position [398, 0]
drag, startPoint x: 103, startPoint y: 342, endPoint x: 100, endPoint y: 336, distance: 6.7
click at [102, 342] on md-select "Search Customer Details user name user dilara Aksu [EMAIL_ADDRESS][DOMAIN_NAME]…" at bounding box center [121, 339] width 113 height 29
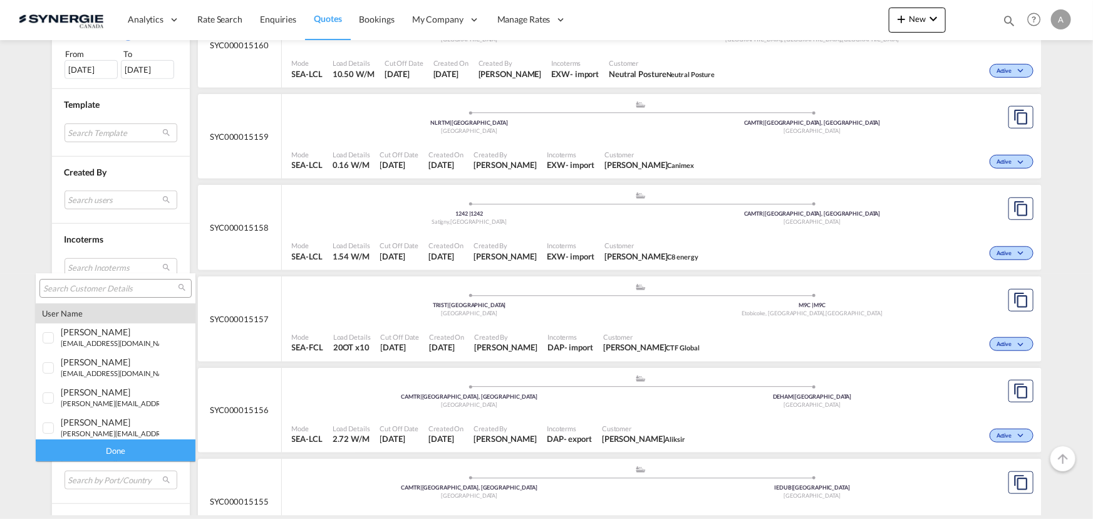
click at [116, 288] on input "search" at bounding box center [110, 288] width 135 height 11
click at [85, 287] on input "search" at bounding box center [110, 288] width 135 height 11
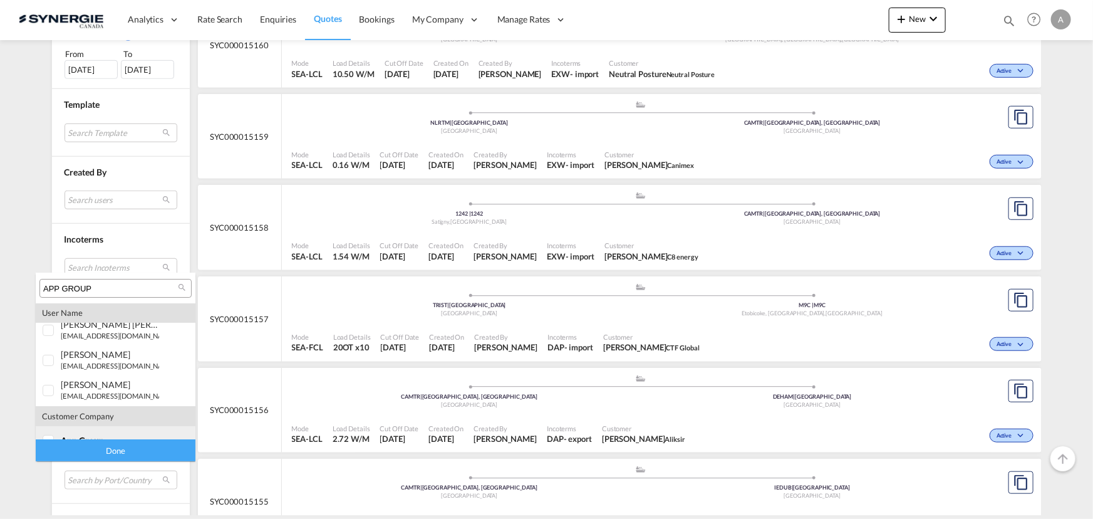
scroll to position [54, 0]
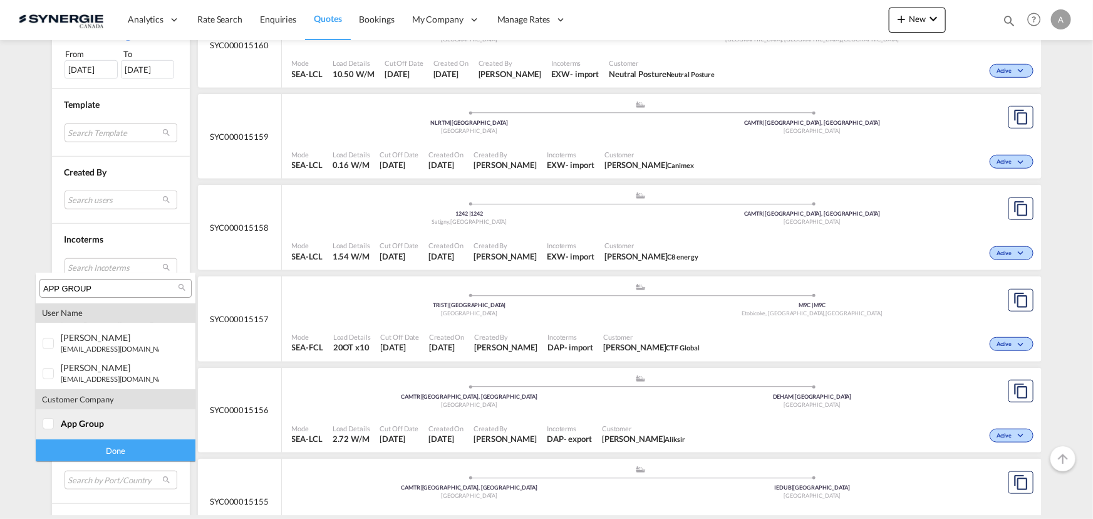
type input "APP GROUP"
click at [78, 425] on span "app group" at bounding box center [82, 423] width 43 height 11
click at [84, 451] on div "Done" at bounding box center [116, 450] width 160 height 22
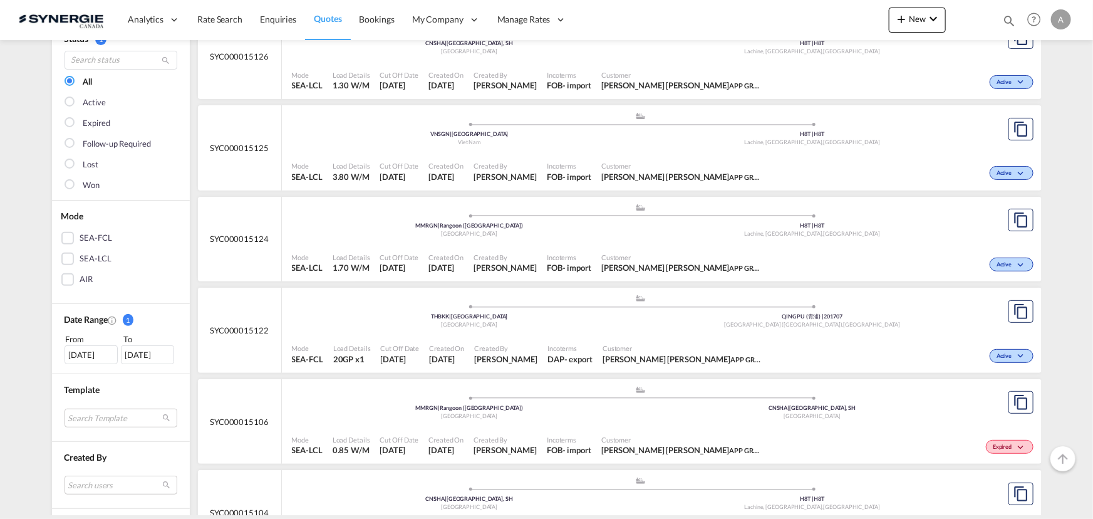
scroll to position [170, 0]
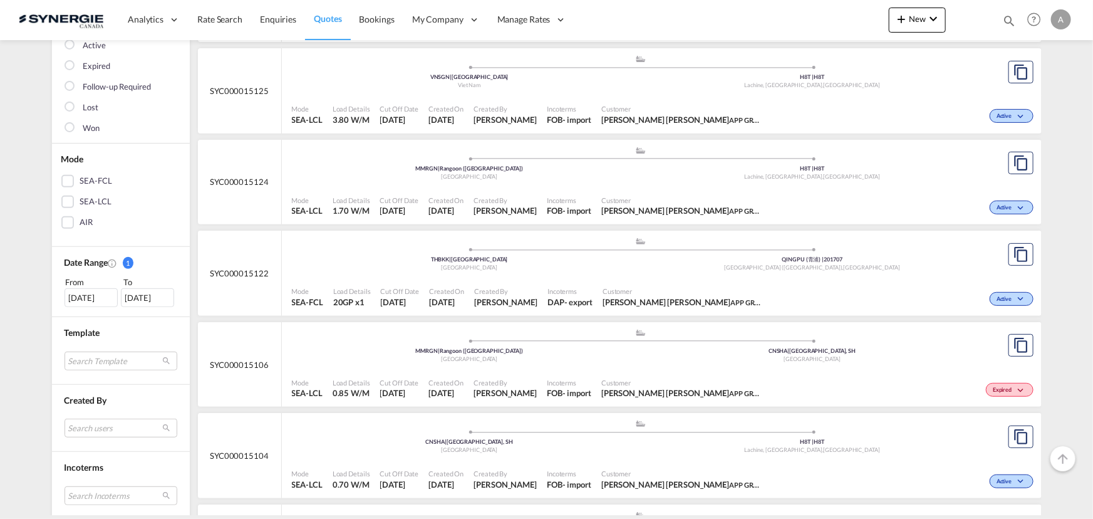
click at [550, 190] on div "Incoterms FOB - import" at bounding box center [569, 205] width 54 height 31
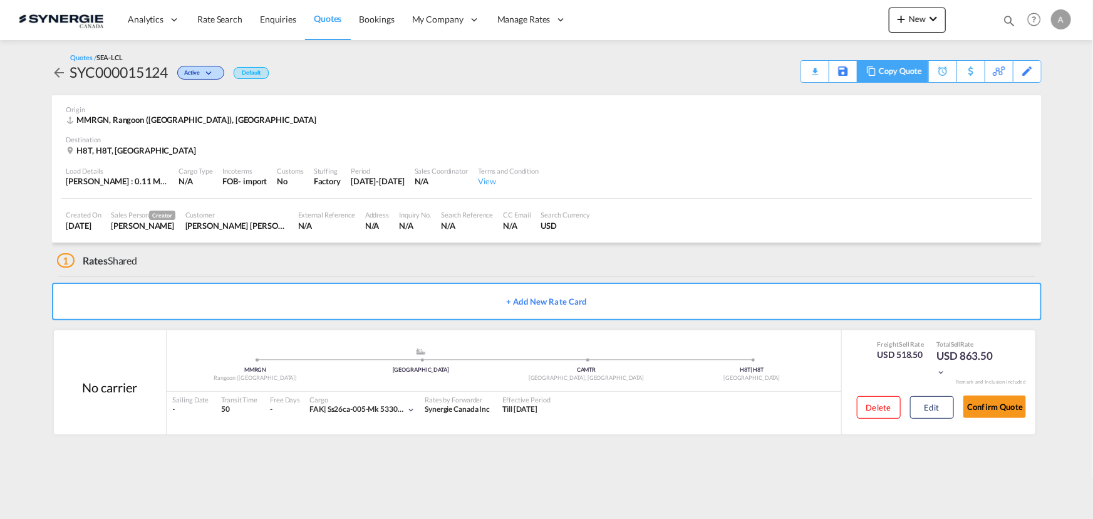
click at [910, 76] on div "Copy Quote" at bounding box center [900, 71] width 43 height 21
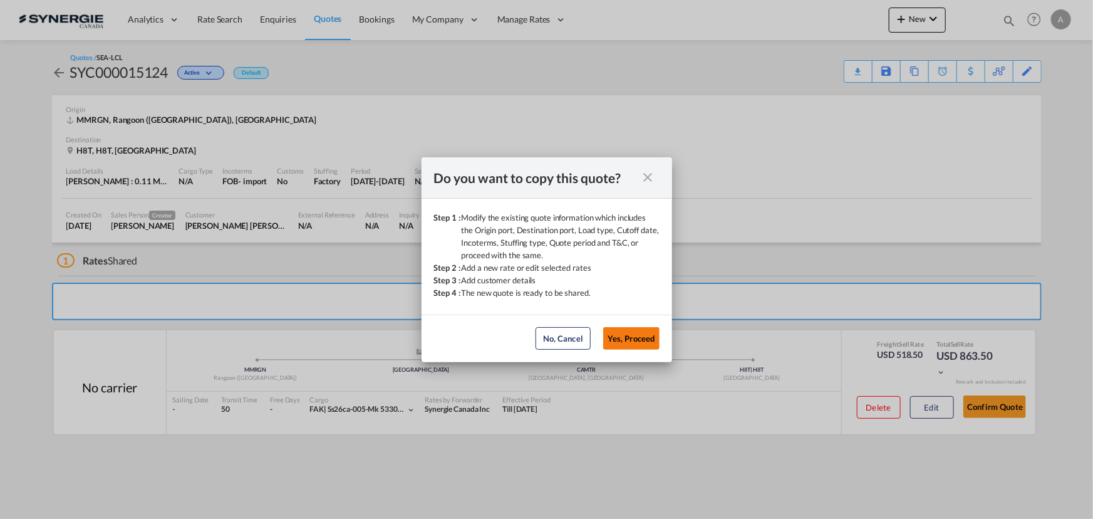
click at [637, 343] on button "Yes, Proceed" at bounding box center [631, 338] width 56 height 23
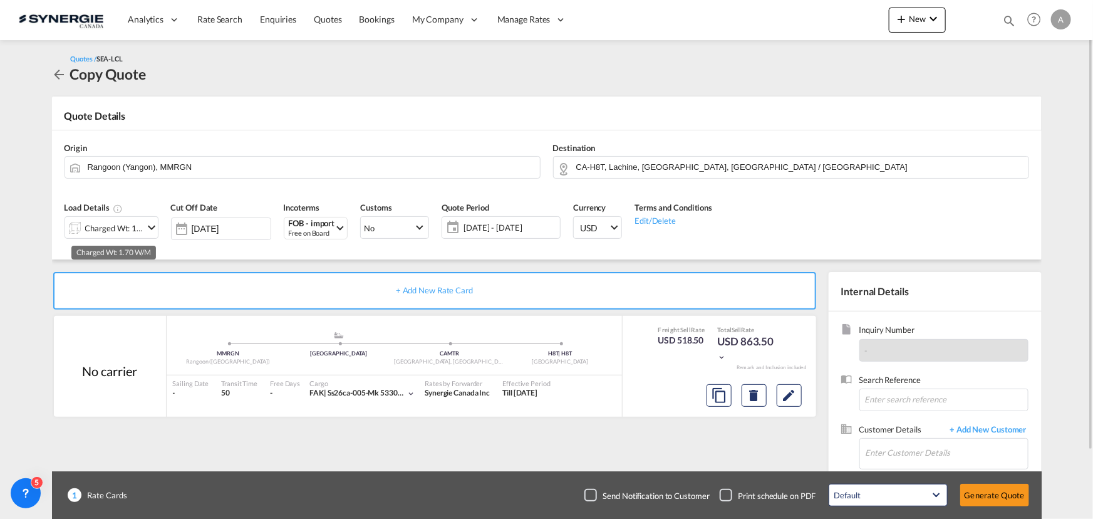
click at [103, 234] on div "Charged Wt: 1.70 W/M" at bounding box center [114, 228] width 59 height 18
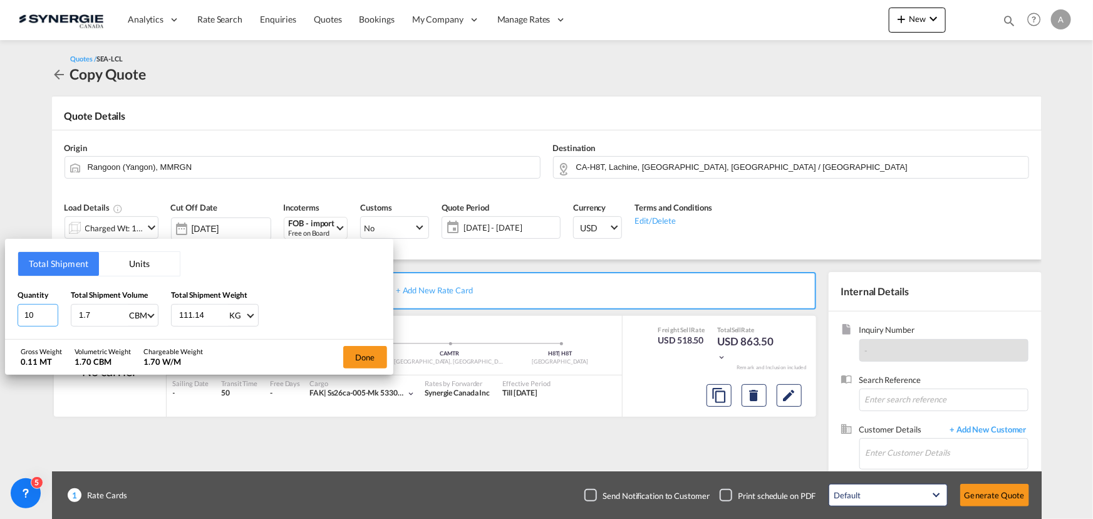
drag, startPoint x: 6, startPoint y: 314, endPoint x: -51, endPoint y: 305, distance: 58.4
click at [0, 305] on html "Analytics Reports Dashboard Rate Search Enquiries Quotes" at bounding box center [546, 259] width 1093 height 519
type input "19"
type input "3.39"
click at [360, 356] on button "Done" at bounding box center [365, 357] width 44 height 23
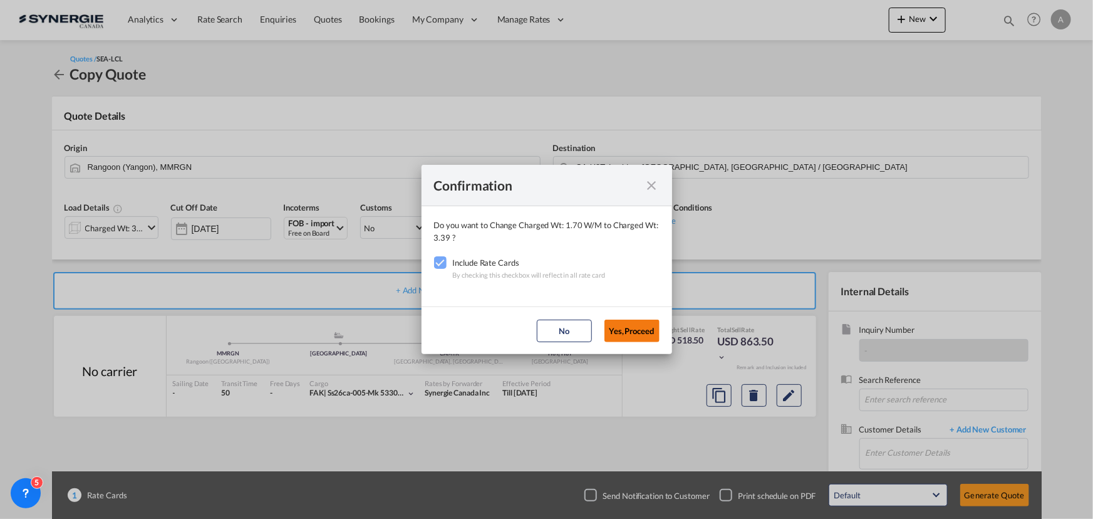
click at [649, 333] on button "Yes,Proceed" at bounding box center [631, 330] width 55 height 23
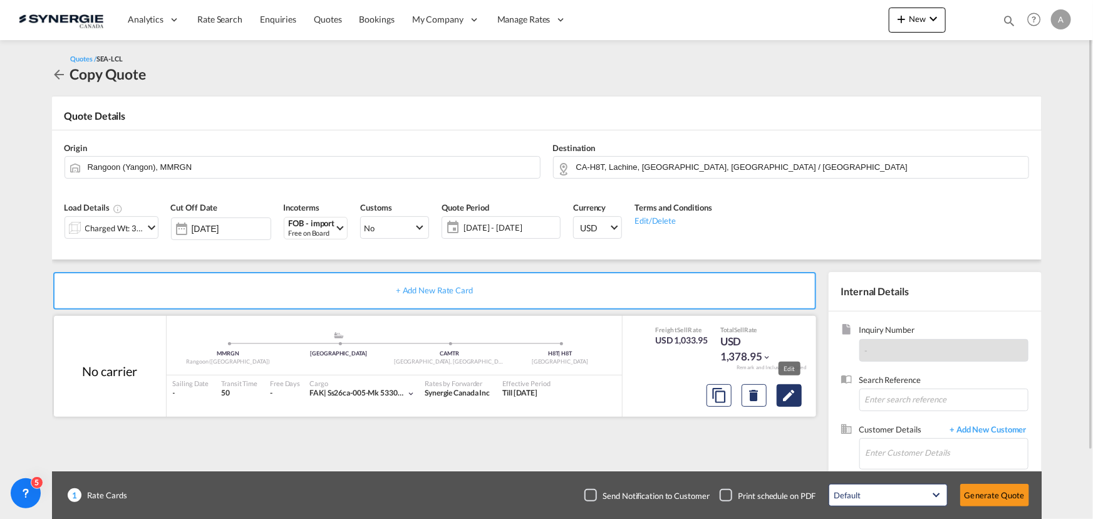
click at [794, 395] on md-icon "Edit" at bounding box center [789, 395] width 15 height 15
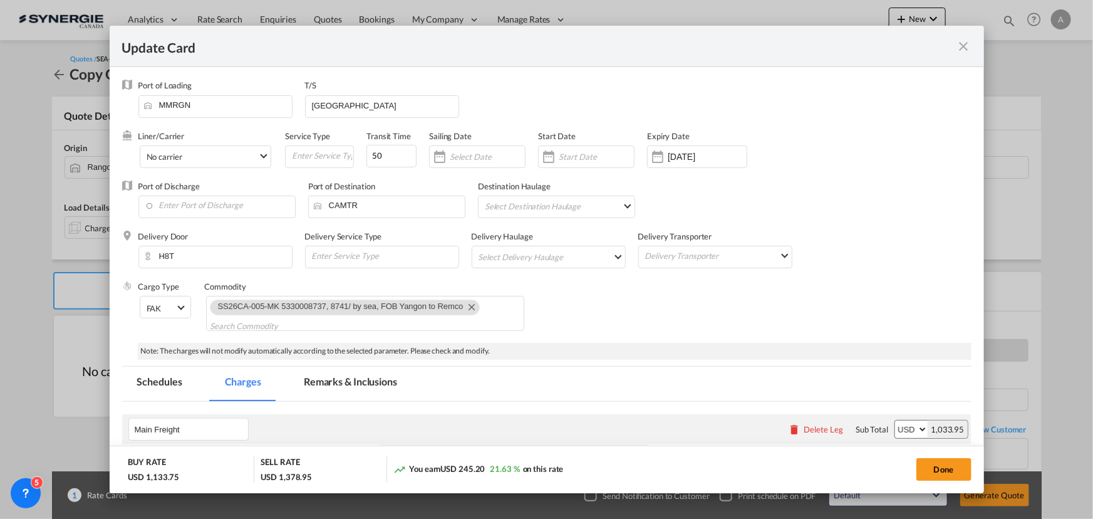
click at [684, 162] on div "[DATE]" at bounding box center [707, 156] width 79 height 11
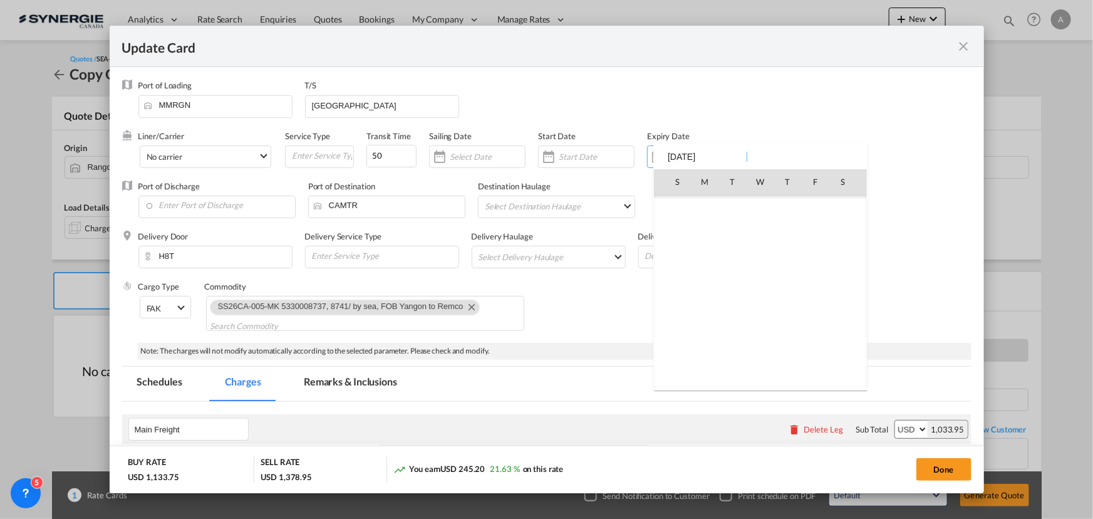
scroll to position [290241, 0]
click at [734, 267] on span "14" at bounding box center [732, 263] width 25 height 25
type input "[DATE]"
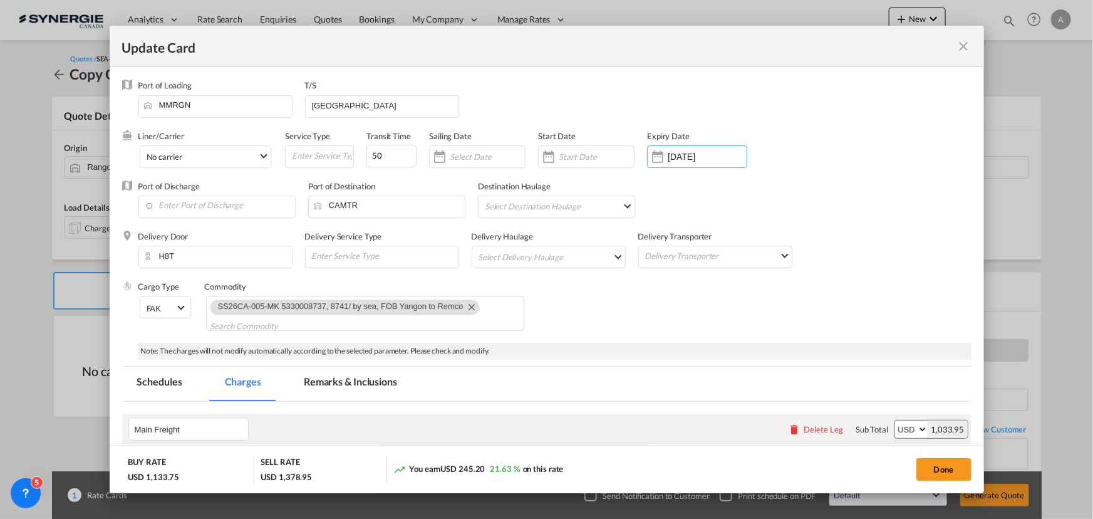
click at [586, 162] on div "Update CardPort of ..." at bounding box center [586, 156] width 96 height 23
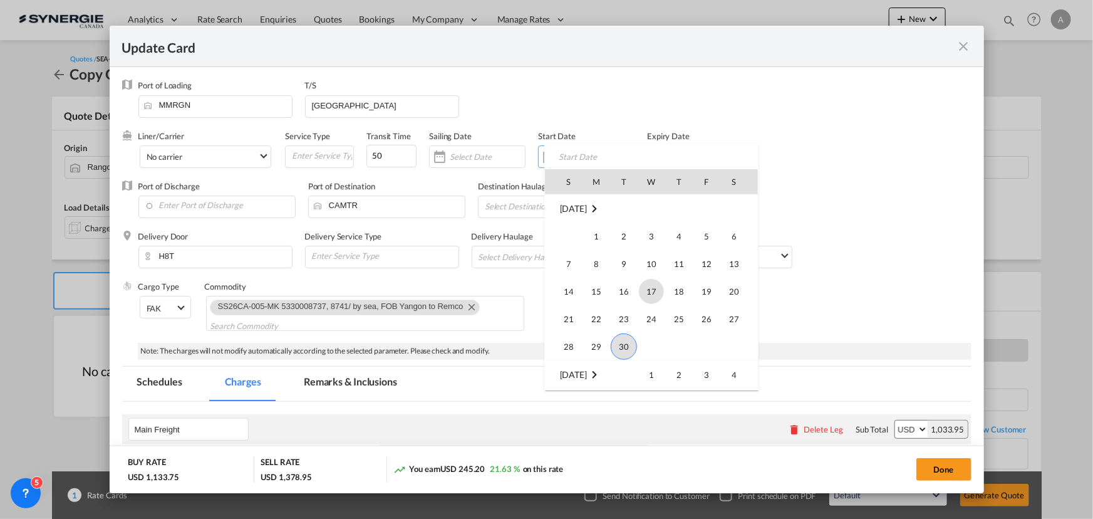
scroll to position [290132, 0]
click at [621, 289] on span "30" at bounding box center [624, 290] width 26 height 26
type input "[DATE]"
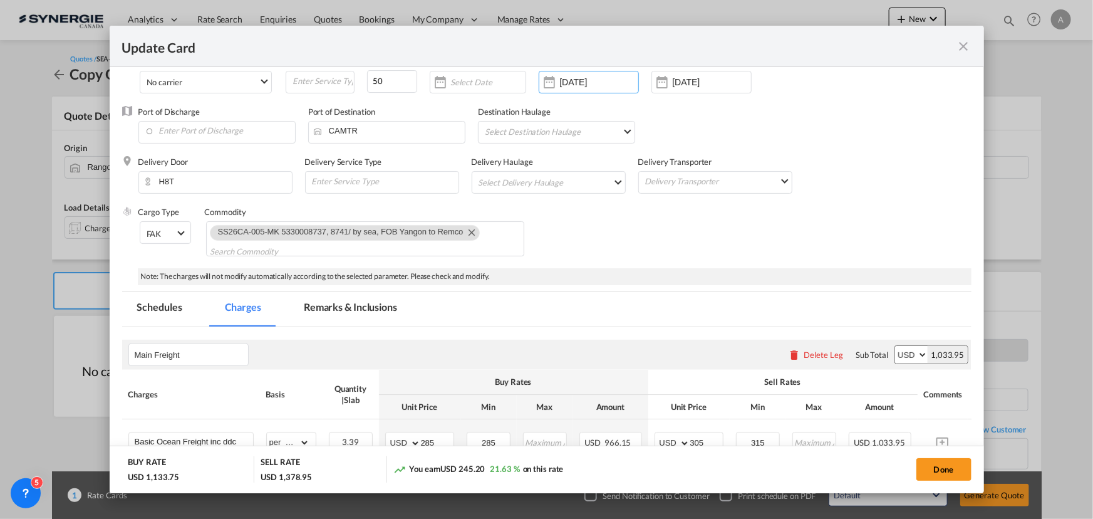
scroll to position [56, 0]
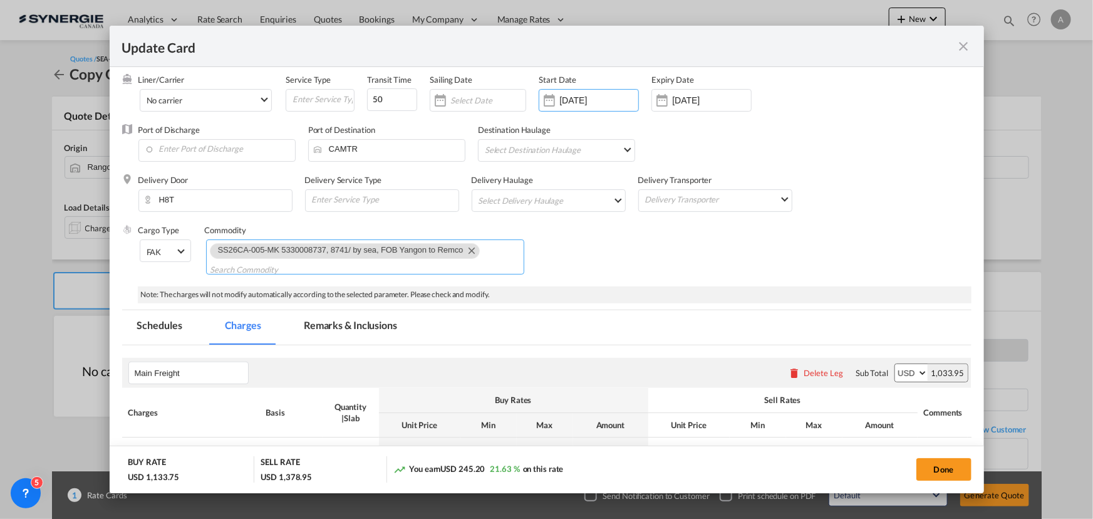
click at [473, 254] on md-icon "Remove SS26CA-005-MK 5330008737, 8741/ by sea, FOB Yangon to Remco" at bounding box center [470, 249] width 15 height 15
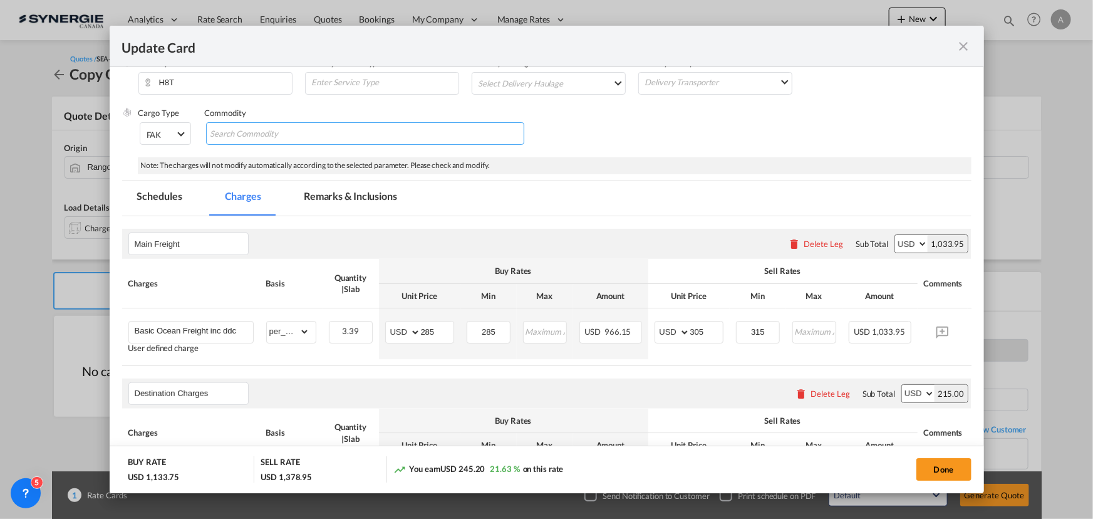
scroll to position [170, 0]
click at [331, 202] on md-tab-item "Remarks & Inclusions" at bounding box center [350, 201] width 123 height 34
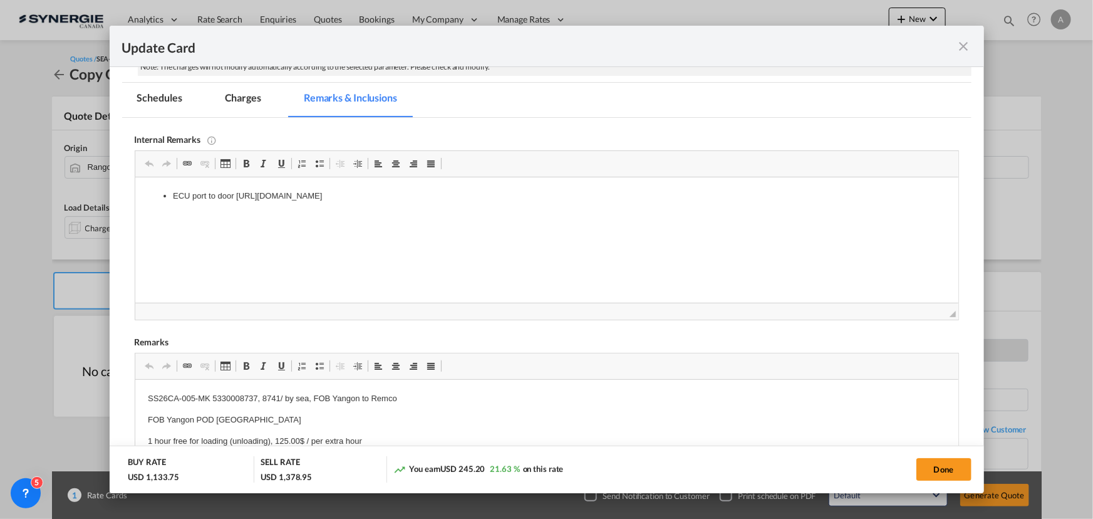
scroll to position [302, 0]
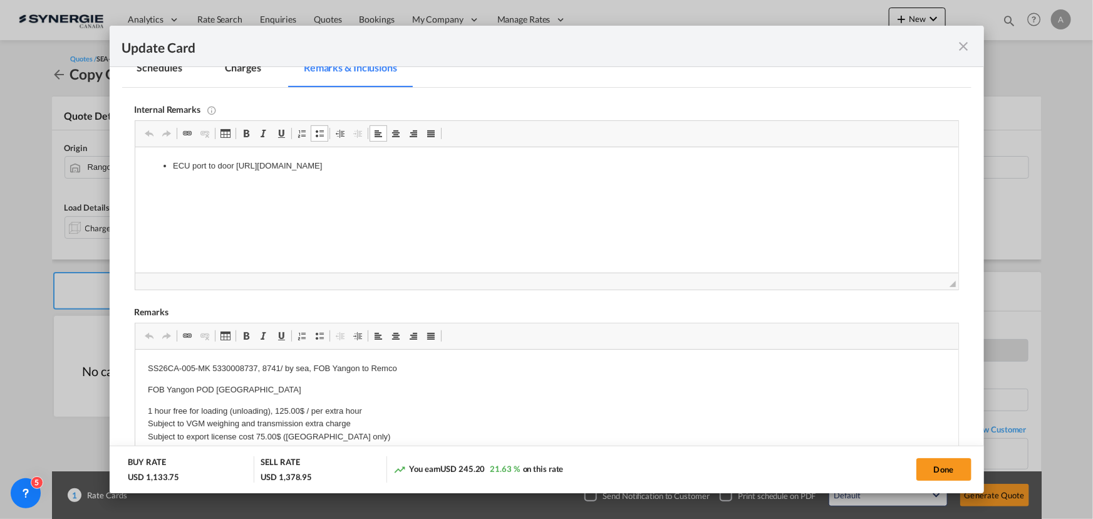
drag, startPoint x: 541, startPoint y: 168, endPoint x: 237, endPoint y: 167, distance: 304.3
click at [237, 167] on li "ECU port to door [URL][DOMAIN_NAME]" at bounding box center [546, 166] width 748 height 13
copy li "[URL][DOMAIN_NAME]"
click at [574, 160] on li "ECU port to door [URL][DOMAIN_NAME]" at bounding box center [546, 166] width 748 height 13
drag, startPoint x: 575, startPoint y: 167, endPoint x: 235, endPoint y: 170, distance: 339.4
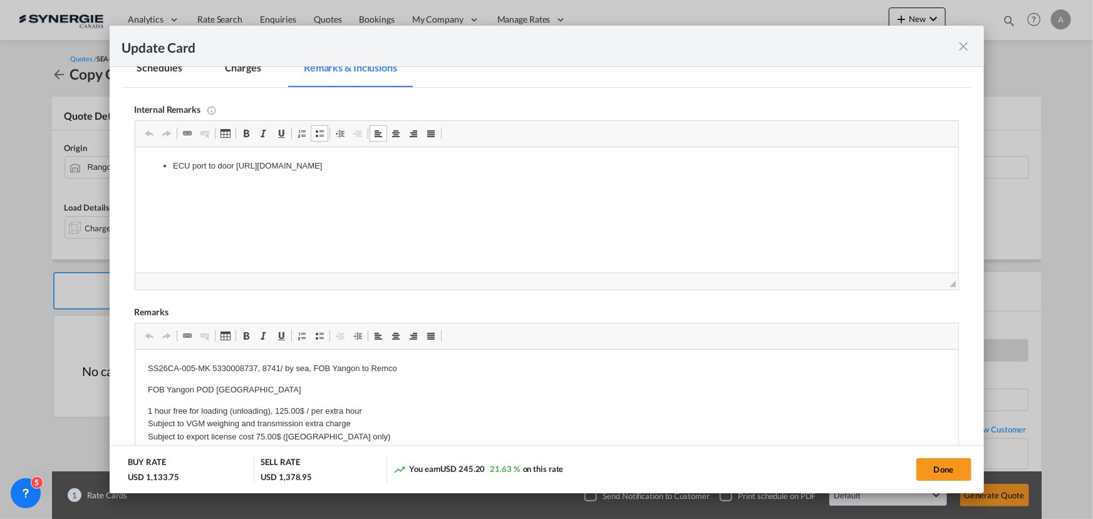
click at [235, 170] on li "ECU port to door [URL][DOMAIN_NAME]" at bounding box center [546, 166] width 748 height 13
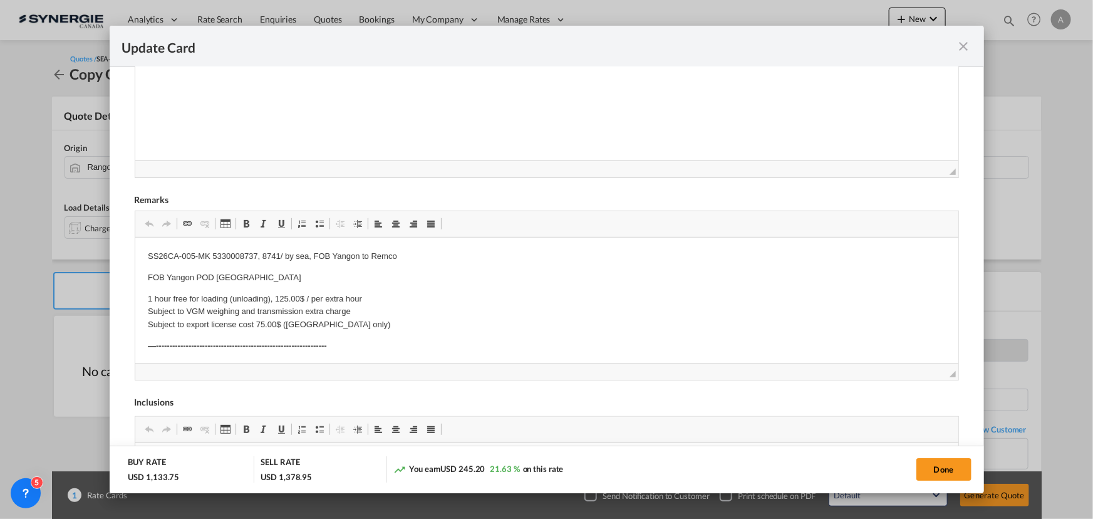
scroll to position [416, 0]
drag, startPoint x: 147, startPoint y: 252, endPoint x: 309, endPoint y: 259, distance: 161.7
click at [309, 259] on p "SS26CA-005-MK 5330008737, 8741/ by sea, FOB Yangon to Remco" at bounding box center [546, 254] width 798 height 13
drag, startPoint x: 564, startPoint y: 256, endPoint x: 460, endPoint y: 254, distance: 104.6
click at [460, 254] on p "SS26CA-008-MK/ PO-5330008666, 8667, 9004, 9006 by sea, FOB Yangon to Remco , FO…" at bounding box center [546, 254] width 798 height 13
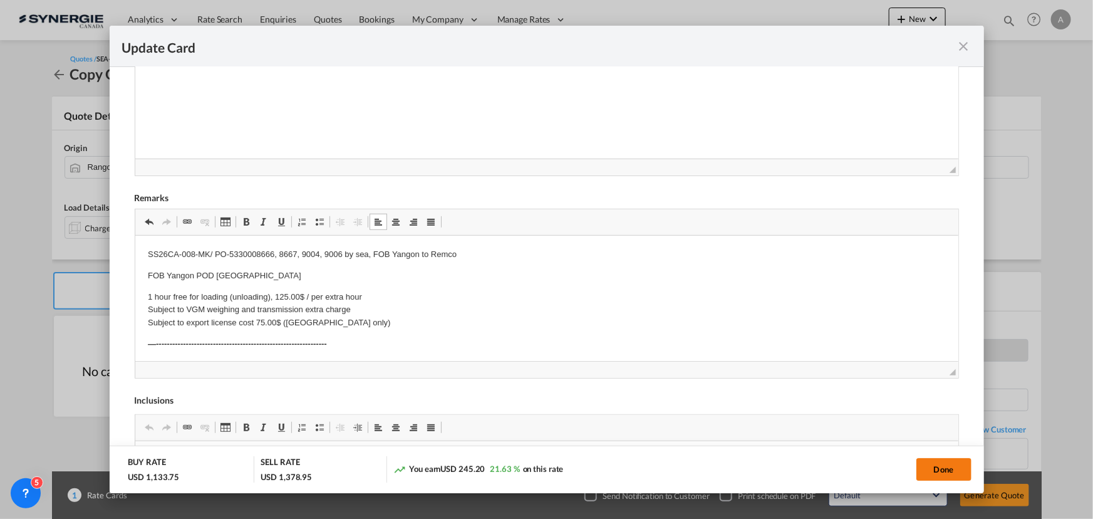
click at [936, 467] on button "Done" at bounding box center [943, 469] width 55 height 23
type input "[DATE]"
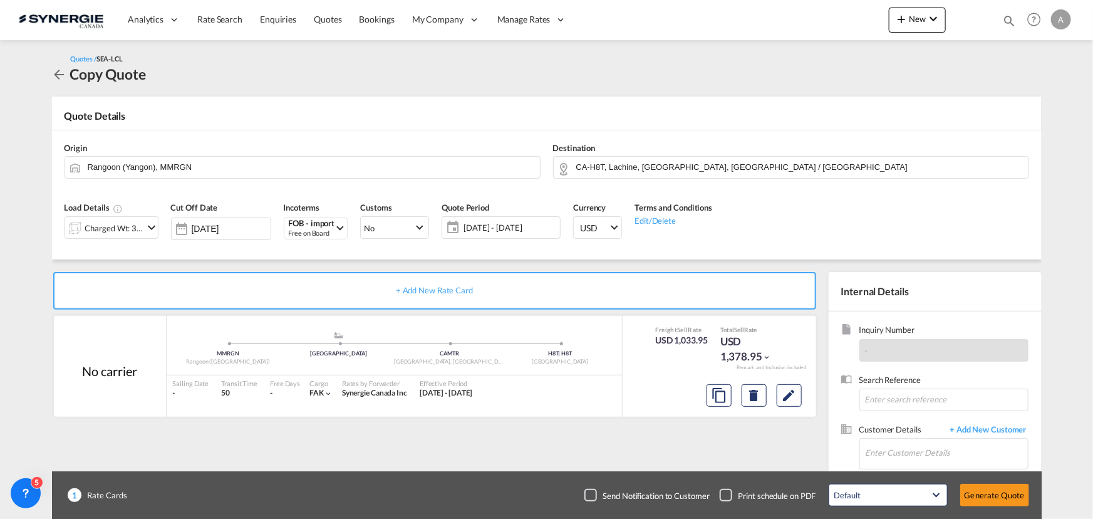
scroll to position [188, 0]
click at [914, 451] on input "Enter Customer Details" at bounding box center [946, 452] width 162 height 28
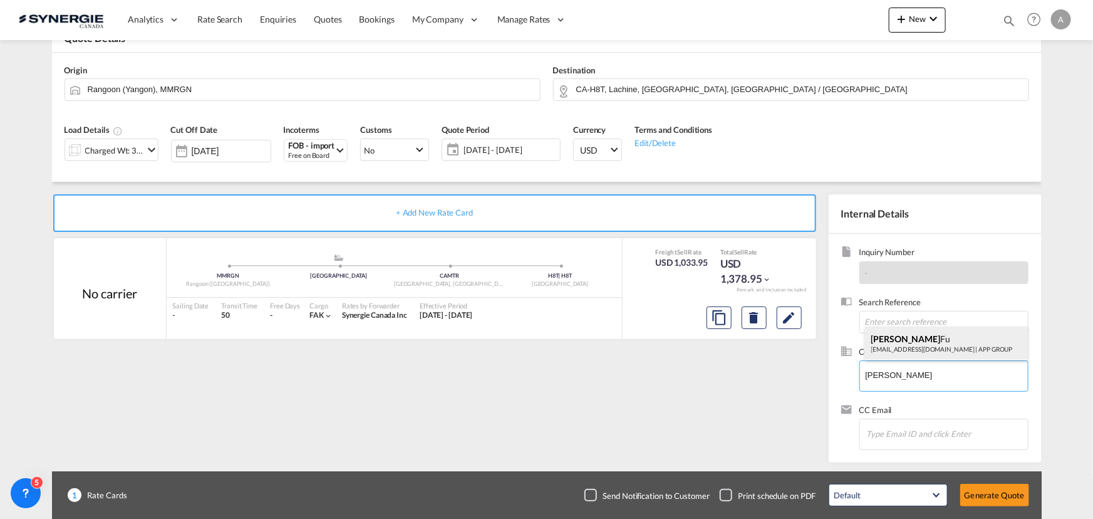
click at [894, 344] on div "[PERSON_NAME] [PERSON_NAME] [PERSON_NAME][EMAIL_ADDRESS][DOMAIN_NAME] | APP GRO…" at bounding box center [946, 343] width 163 height 34
type input "APP GROUP, [PERSON_NAME] [PERSON_NAME], [PERSON_NAME][EMAIL_ADDRESS][DOMAIN_NAM…"
click at [1005, 493] on button "Generate Quote" at bounding box center [994, 494] width 69 height 23
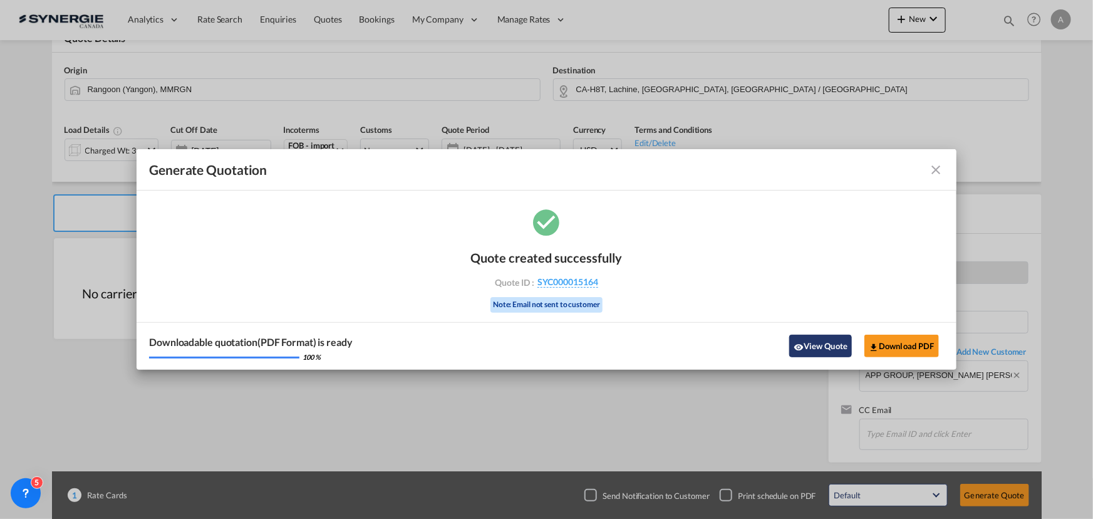
click at [819, 354] on button "View Quote" at bounding box center [820, 345] width 63 height 23
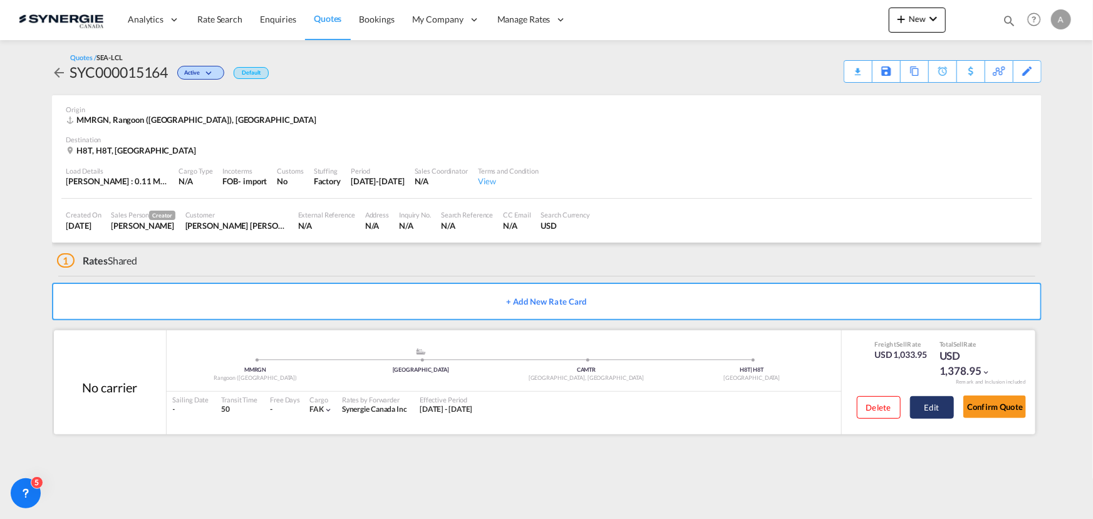
click at [927, 407] on button "Edit" at bounding box center [932, 407] width 44 height 23
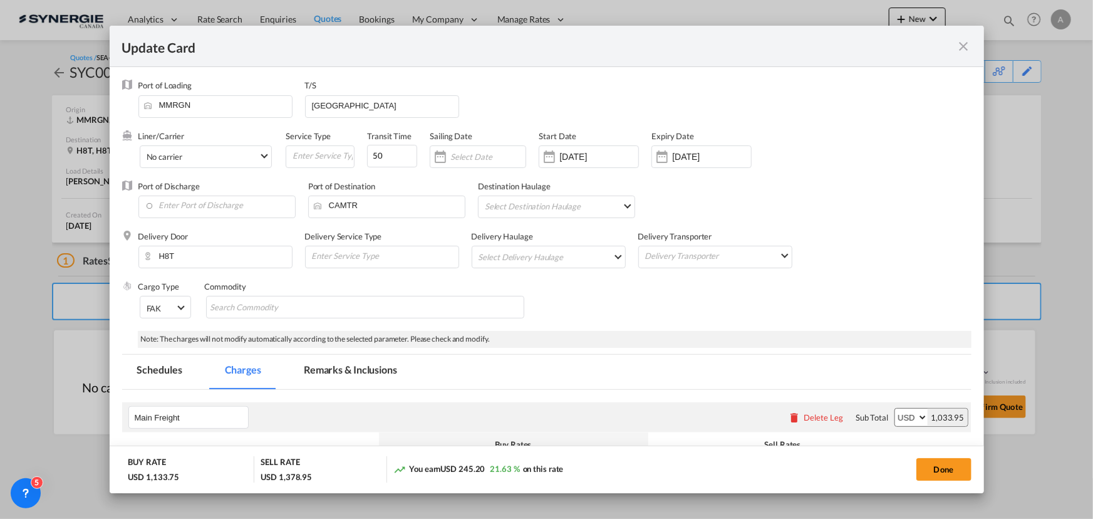
scroll to position [227, 0]
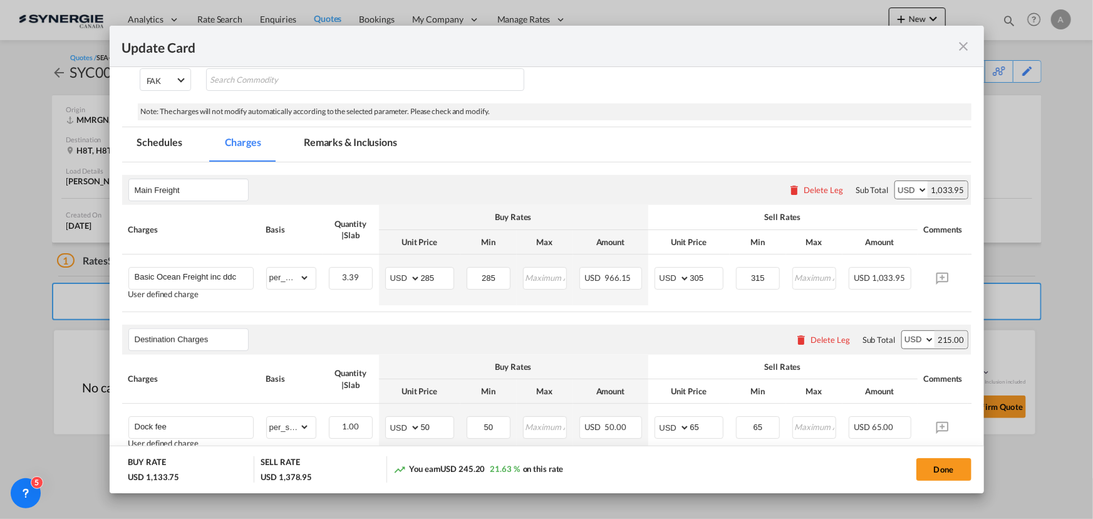
click at [366, 145] on md-tab-item "Remarks & Inclusions" at bounding box center [350, 144] width 123 height 34
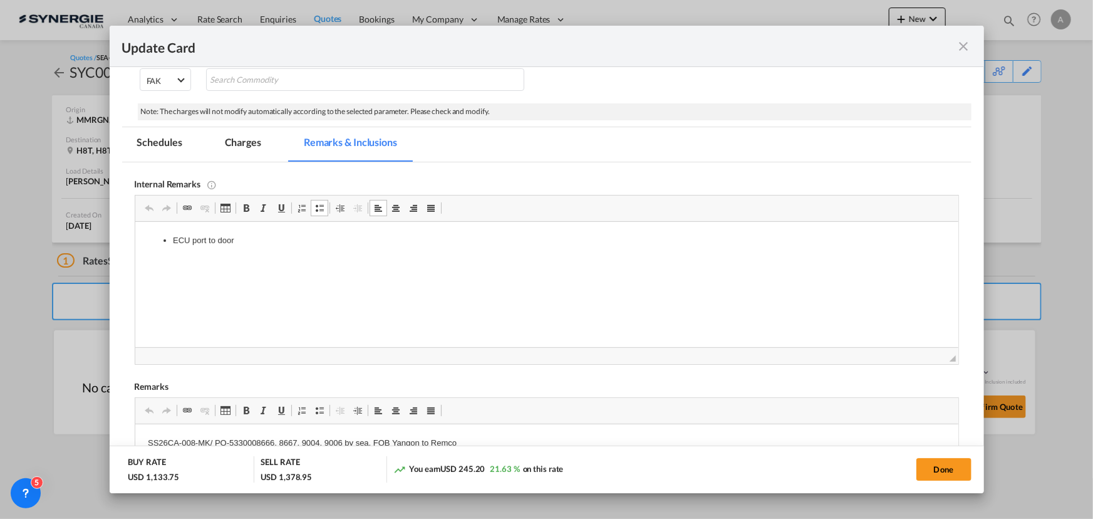
click at [251, 252] on body "ECU port to door" at bounding box center [546, 272] width 798 height 76
drag, startPoint x: 246, startPoint y: 244, endPoint x: 153, endPoint y: 244, distance: 93.3
click at [152, 244] on ul "ECU port to door" at bounding box center [546, 240] width 798 height 13
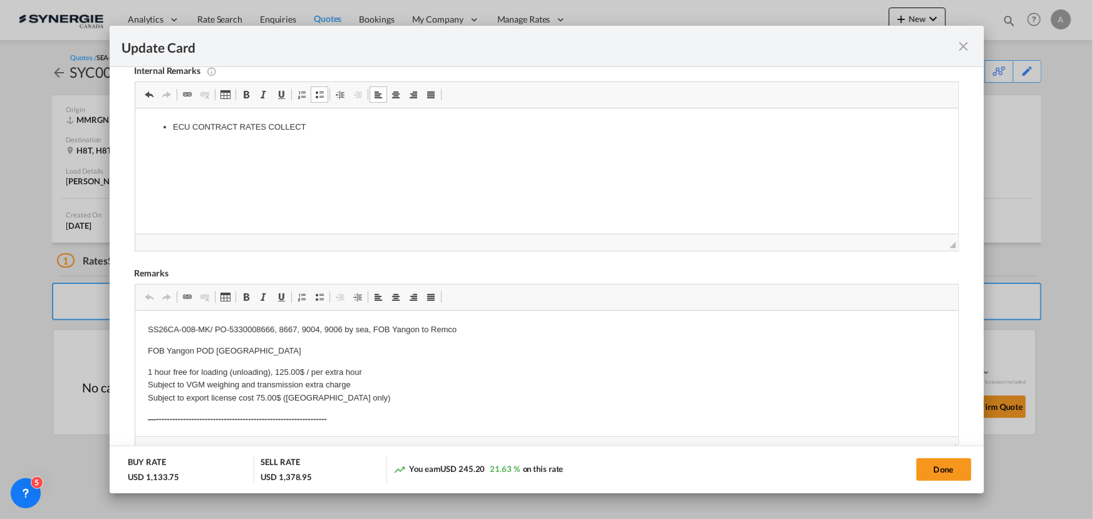
scroll to position [341, 0]
click at [933, 473] on button "Done" at bounding box center [943, 469] width 55 height 23
type input "[DATE]"
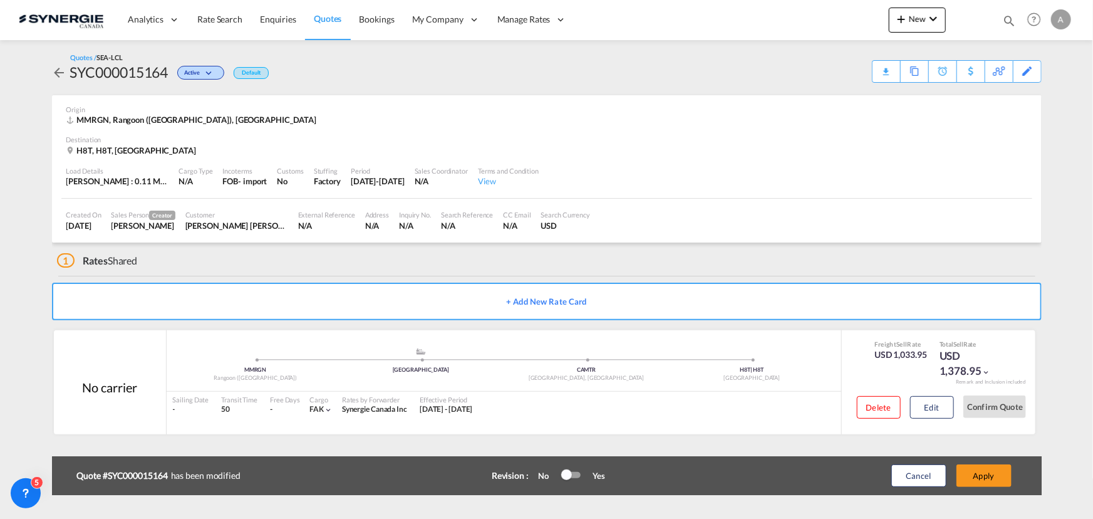
scroll to position [188, 0]
click at [989, 473] on button "Apply" at bounding box center [983, 475] width 55 height 23
